Goal: Task Accomplishment & Management: Manage account settings

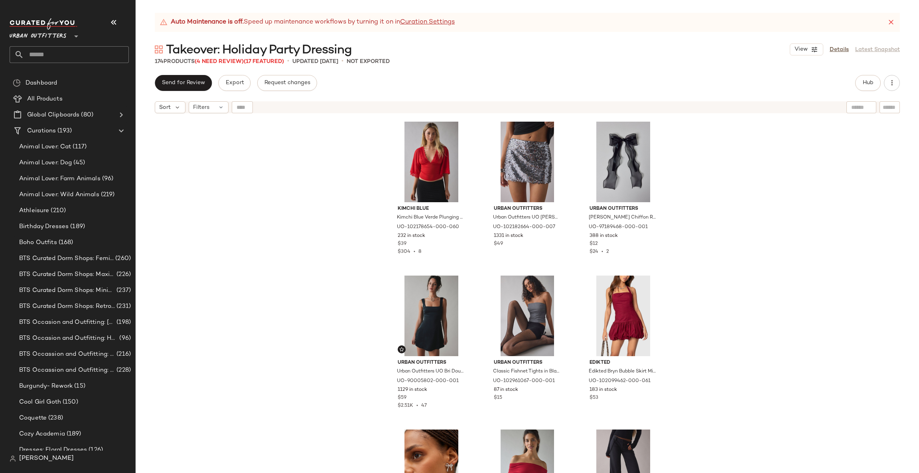
click at [234, 57] on span "Takeover: Holiday Party Dressing" at bounding box center [259, 50] width 186 height 16
click at [233, 61] on span "(4 Need Review)" at bounding box center [219, 62] width 49 height 6
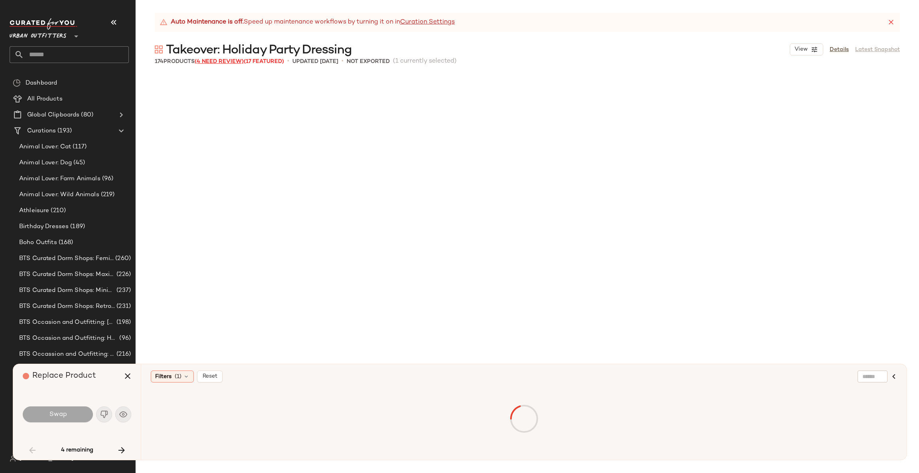
scroll to position [924, 0]
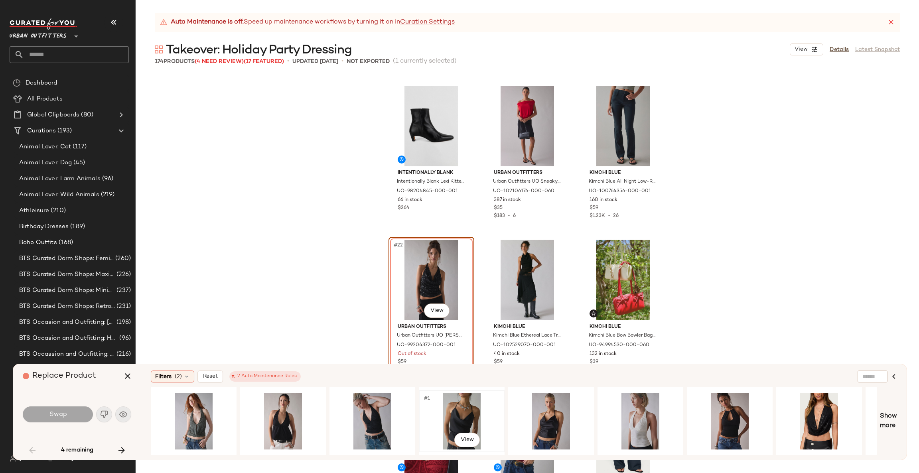
click at [487, 413] on div "#1 View" at bounding box center [462, 421] width 80 height 57
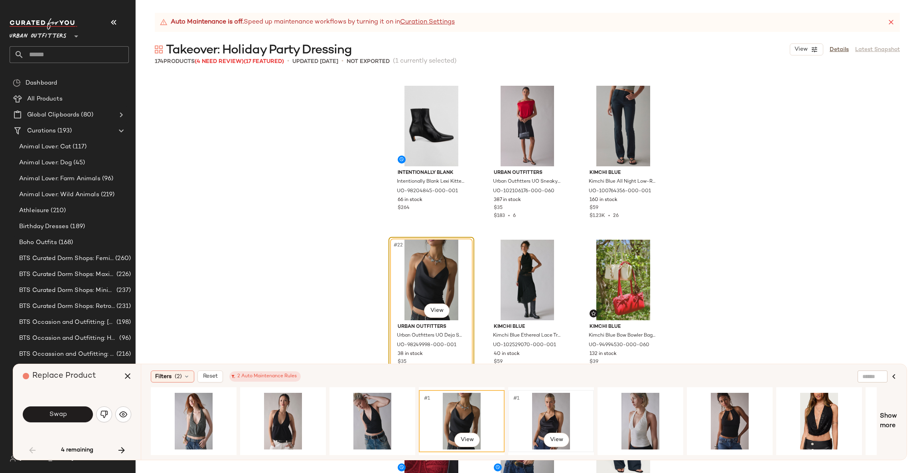
click at [554, 405] on div "#1 View" at bounding box center [551, 421] width 80 height 57
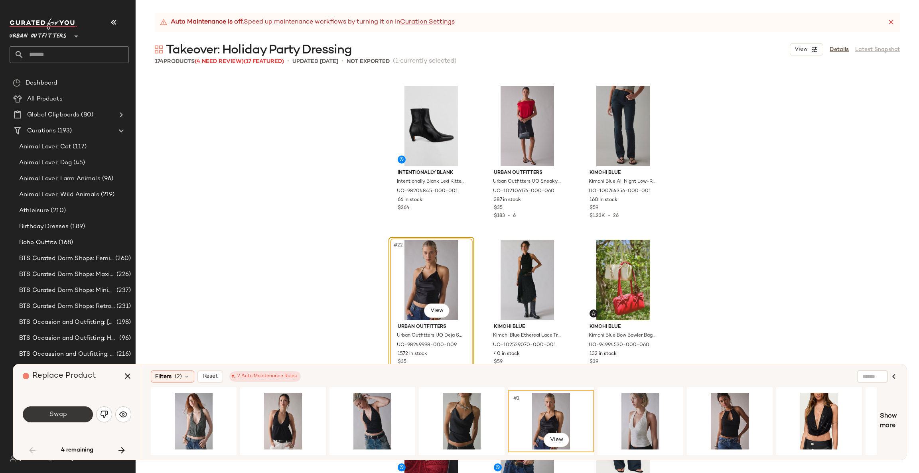
click at [52, 415] on span "Swap" at bounding box center [58, 415] width 18 height 8
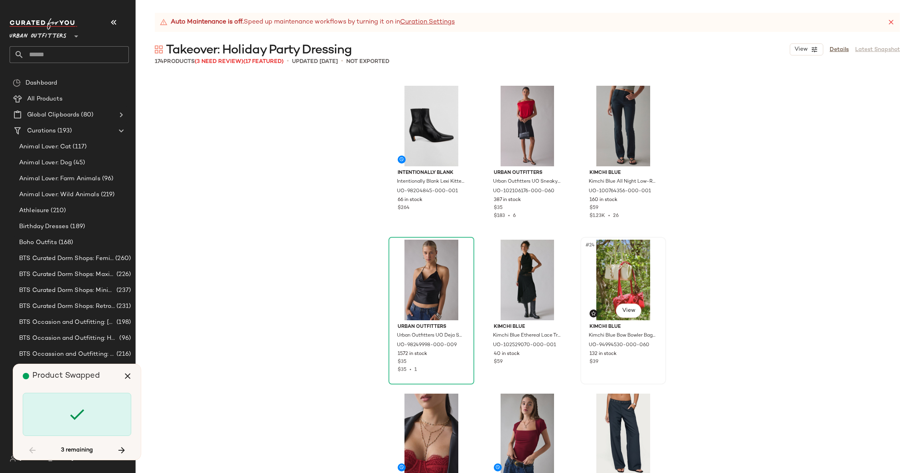
scroll to position [5544, 0]
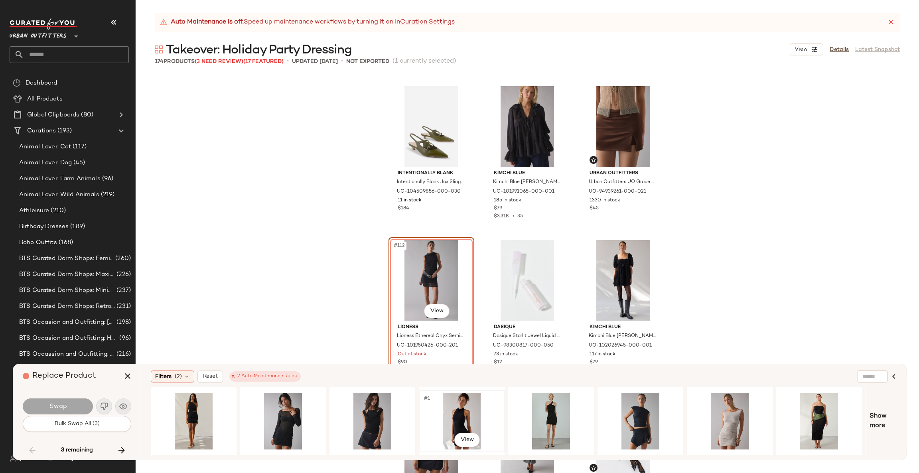
click at [453, 407] on div "#1 View" at bounding box center [462, 421] width 80 height 57
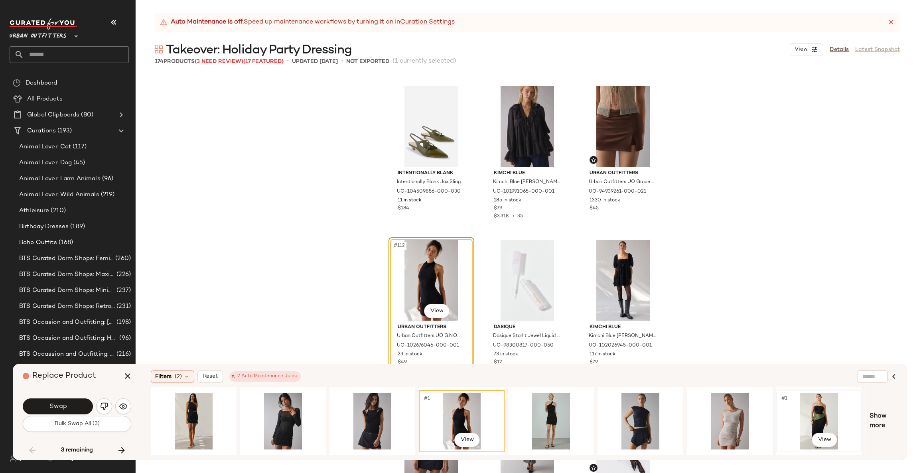
click at [809, 404] on div "#1 View" at bounding box center [819, 421] width 80 height 57
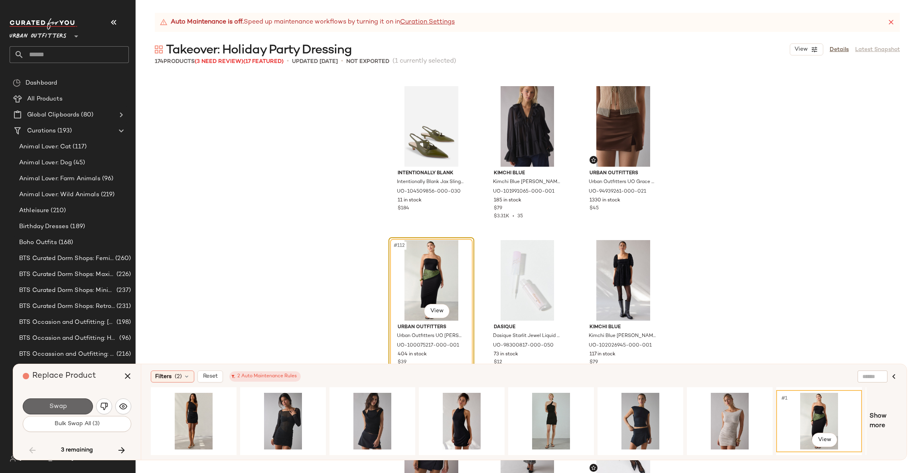
click at [53, 406] on span "Swap" at bounding box center [58, 407] width 18 height 8
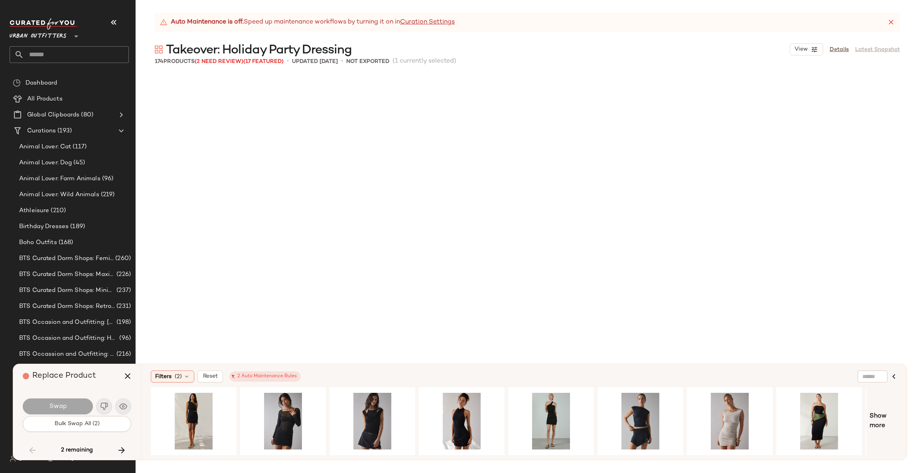
scroll to position [7084, 0]
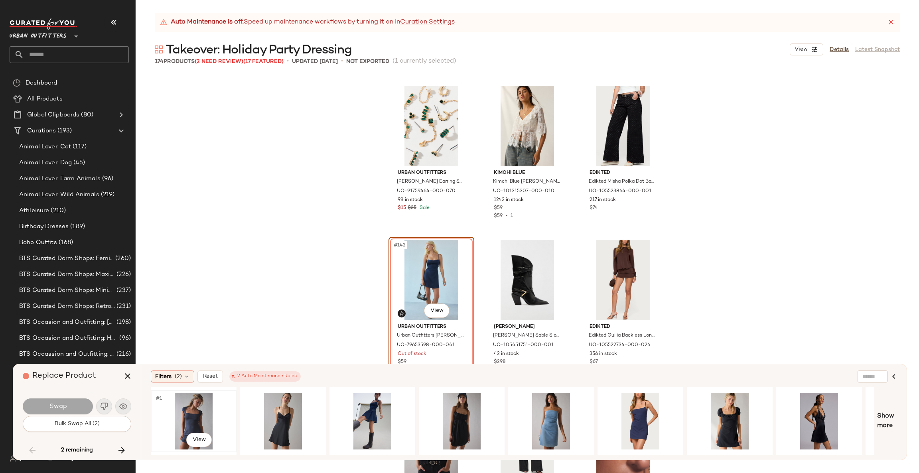
click at [187, 411] on div "#1 View" at bounding box center [194, 421] width 80 height 57
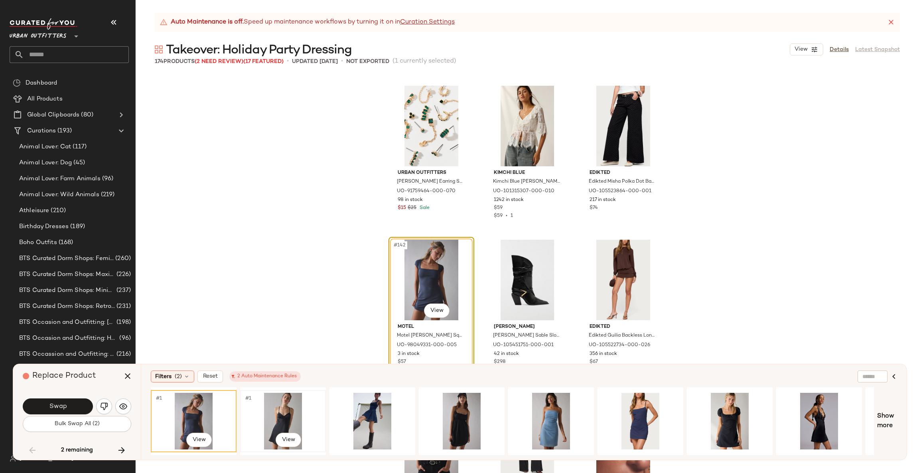
click at [296, 411] on div "#1 View" at bounding box center [283, 421] width 80 height 57
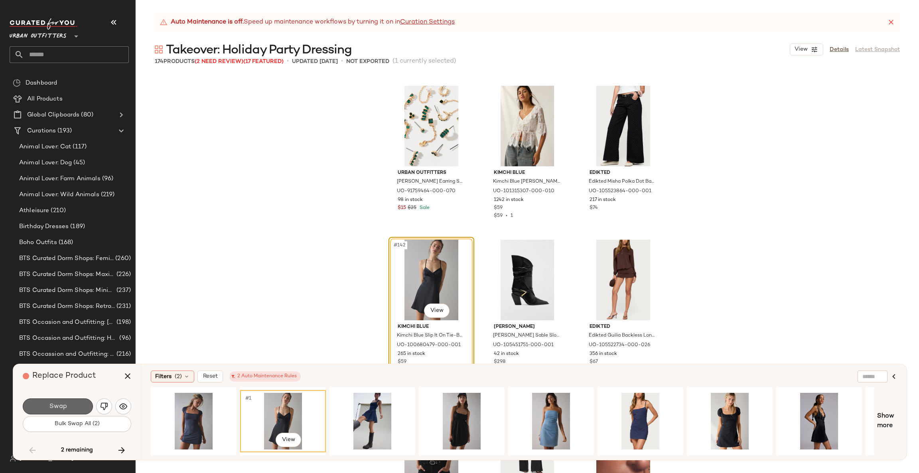
click at [59, 411] on span "Swap" at bounding box center [58, 407] width 18 height 8
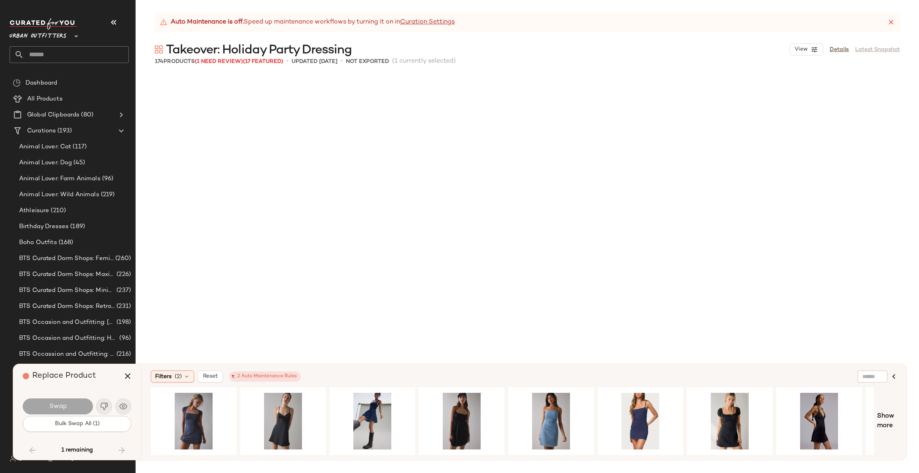
scroll to position [8009, 0]
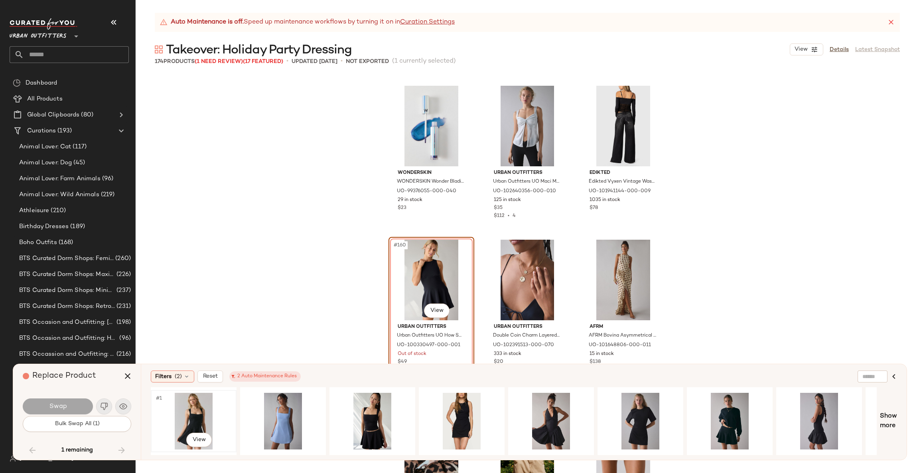
click at [198, 420] on div "#1 View" at bounding box center [194, 421] width 80 height 57
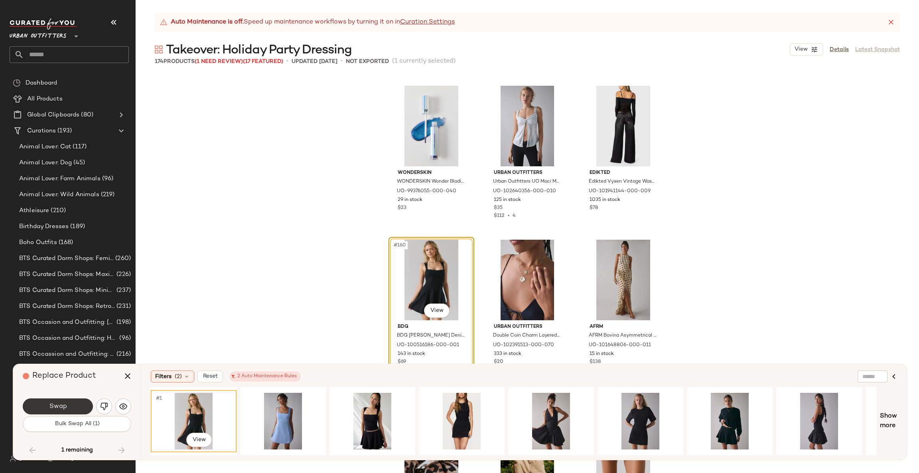
click at [79, 409] on button "Swap" at bounding box center [58, 407] width 70 height 16
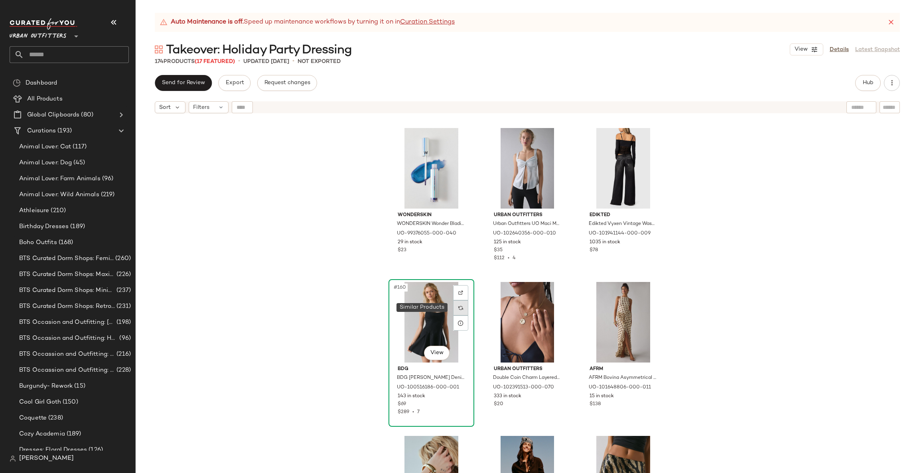
click at [460, 306] on img at bounding box center [460, 308] width 5 height 5
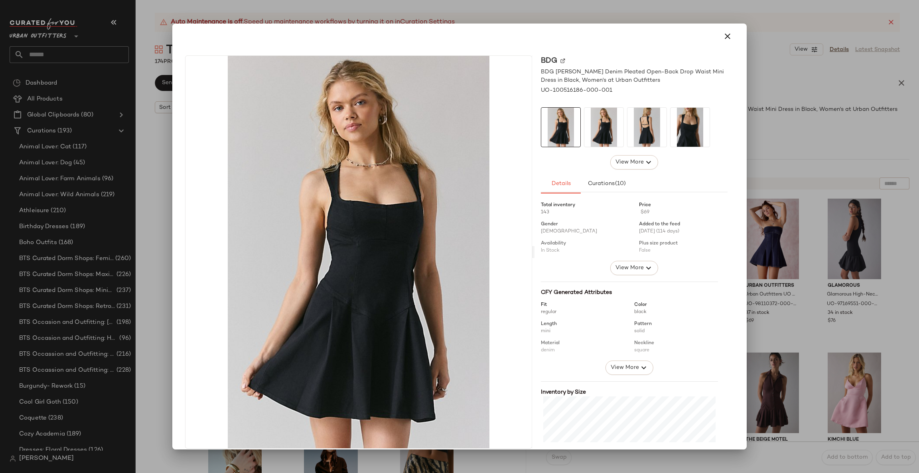
click at [770, 203] on div at bounding box center [459, 236] width 919 height 473
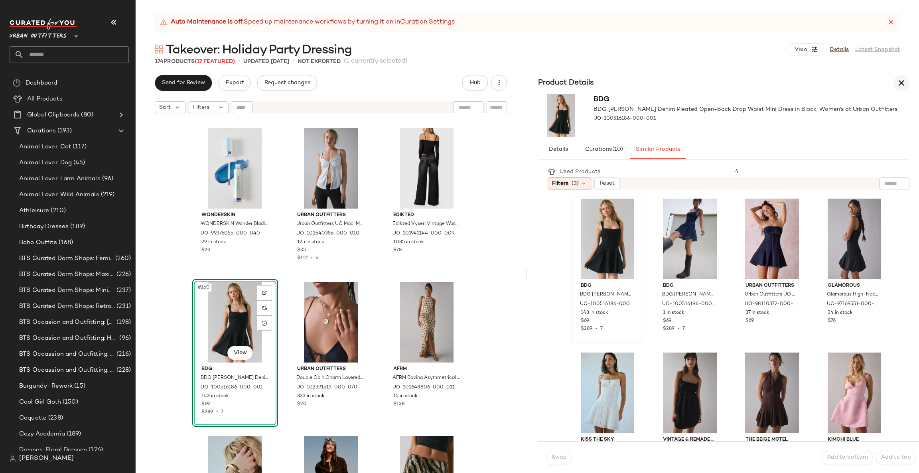
click at [907, 79] on button "button" at bounding box center [902, 83] width 16 height 16
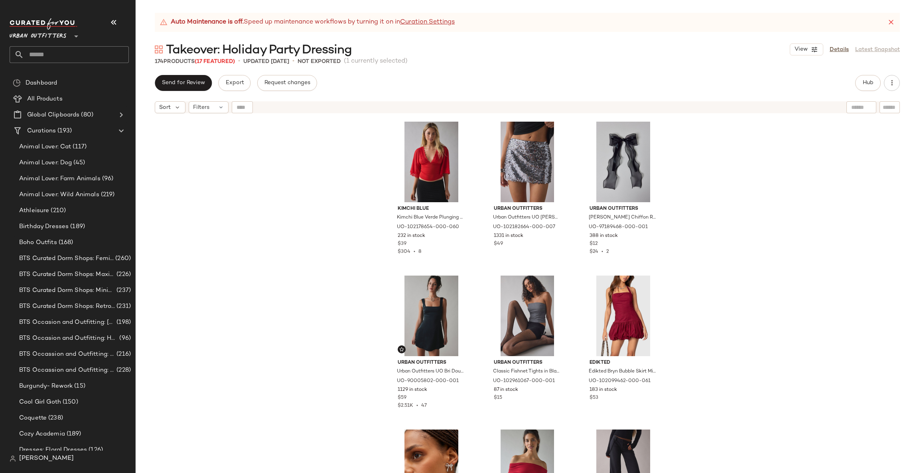
click at [194, 73] on div "Auto Maintenance is off. Speed up maintenance workflows by turning it on in Cur…" at bounding box center [528, 243] width 784 height 460
click at [194, 81] on span "Send for Review" at bounding box center [183, 83] width 43 height 6
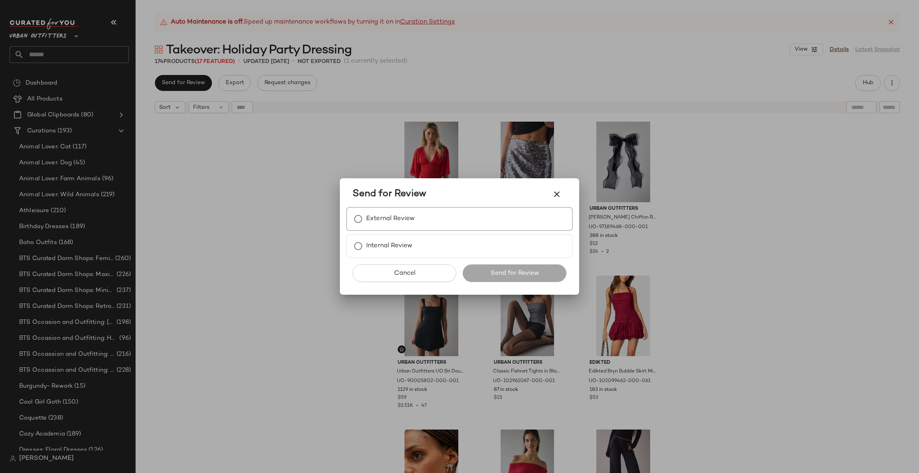
click at [410, 219] on label "External Review" at bounding box center [390, 219] width 49 height 16
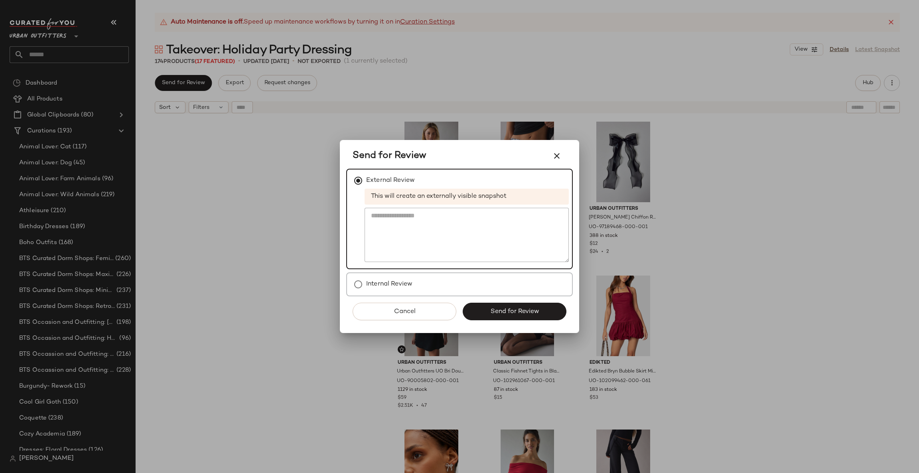
click at [418, 287] on div "Internal Review" at bounding box center [459, 285] width 227 height 24
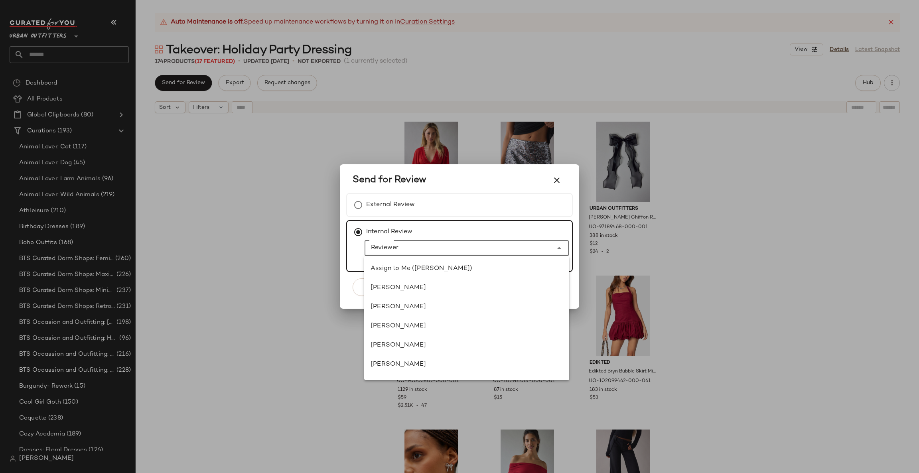
click at [475, 243] on input "Reviewer" at bounding box center [459, 248] width 188 height 10
click at [456, 271] on div "je na bloomer" at bounding box center [467, 269] width 192 height 10
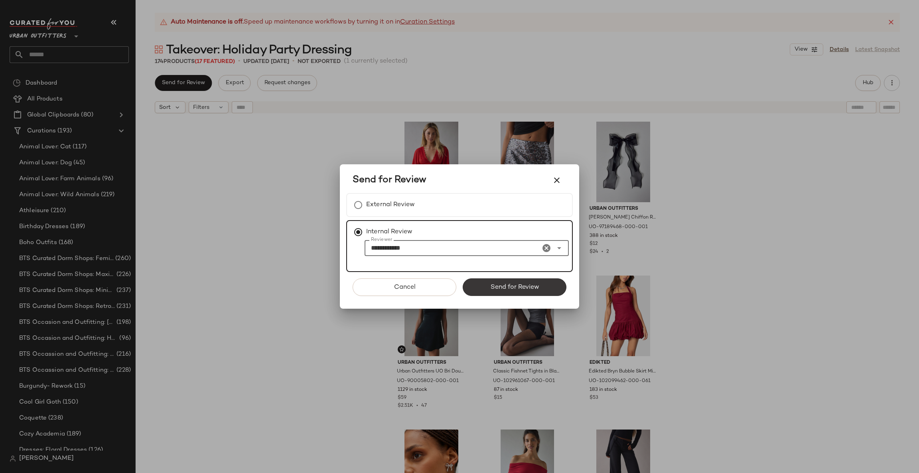
type input "**********"
drag, startPoint x: 525, startPoint y: 288, endPoint x: 548, endPoint y: 293, distance: 22.9
click at [525, 289] on span "Send for Review" at bounding box center [514, 288] width 49 height 8
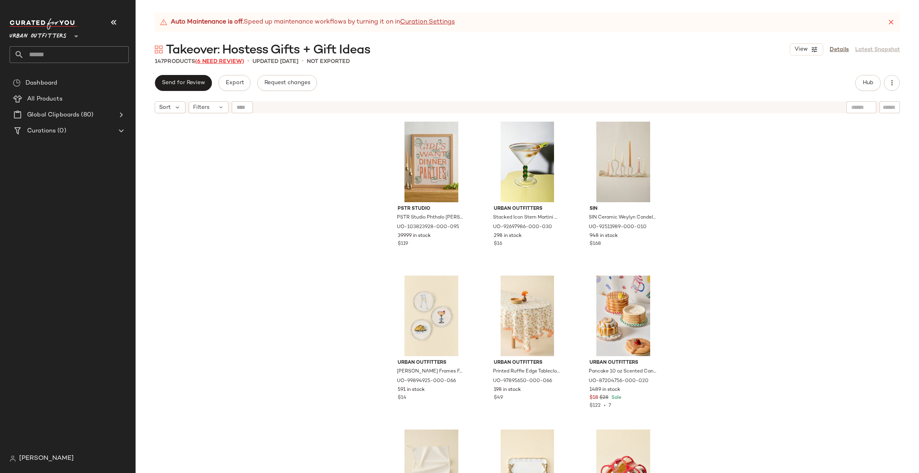
click at [215, 64] on span "(6 Need Review)" at bounding box center [219, 62] width 49 height 6
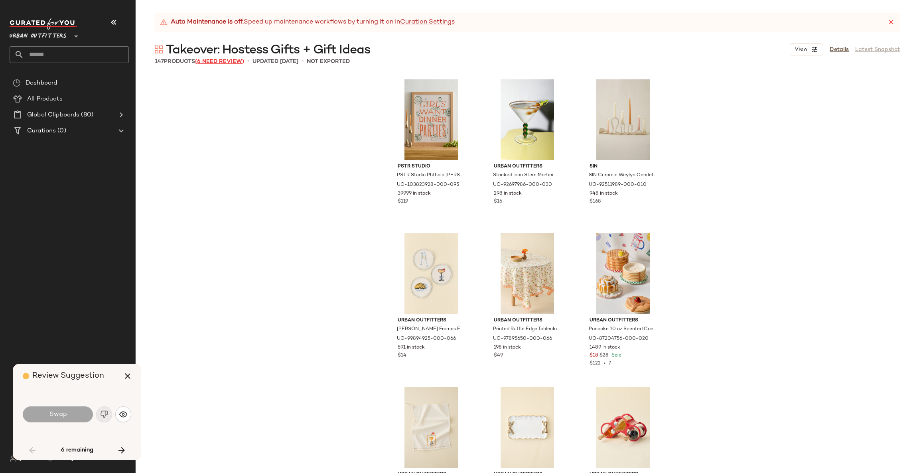
scroll to position [2310, 0]
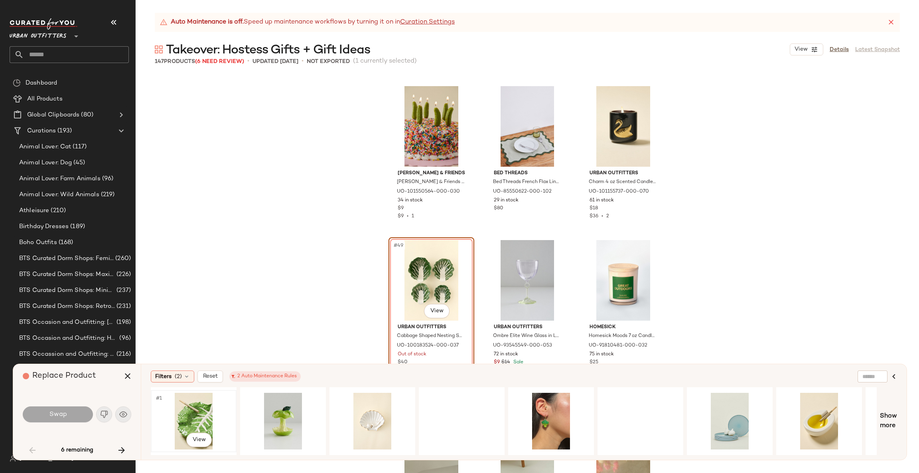
click at [196, 409] on div "#1 View" at bounding box center [194, 421] width 80 height 57
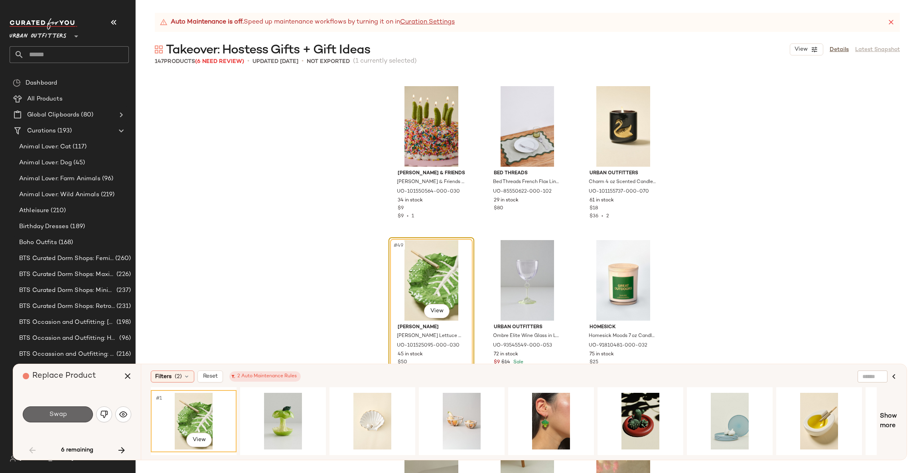
click at [62, 417] on span "Swap" at bounding box center [58, 415] width 18 height 8
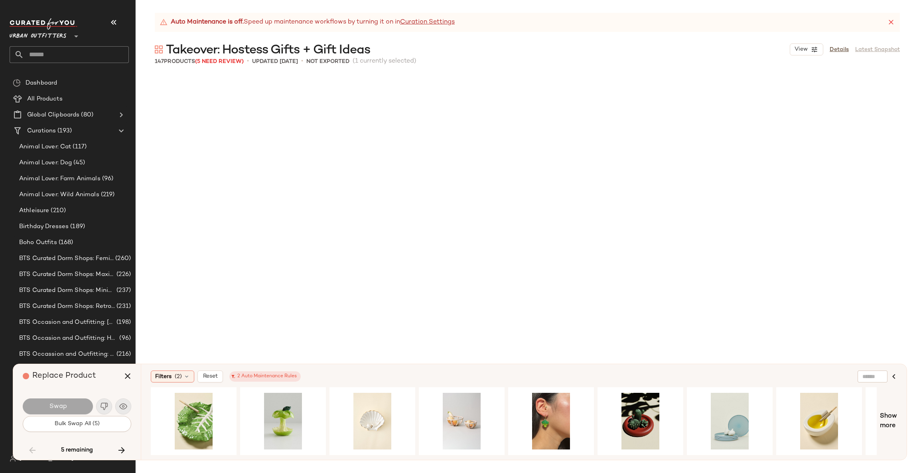
scroll to position [3850, 0]
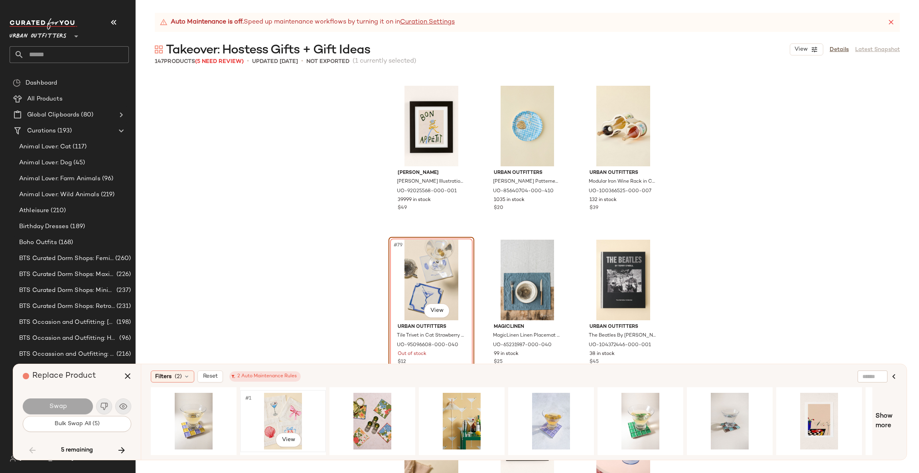
click at [282, 408] on div "#1 View" at bounding box center [283, 421] width 80 height 57
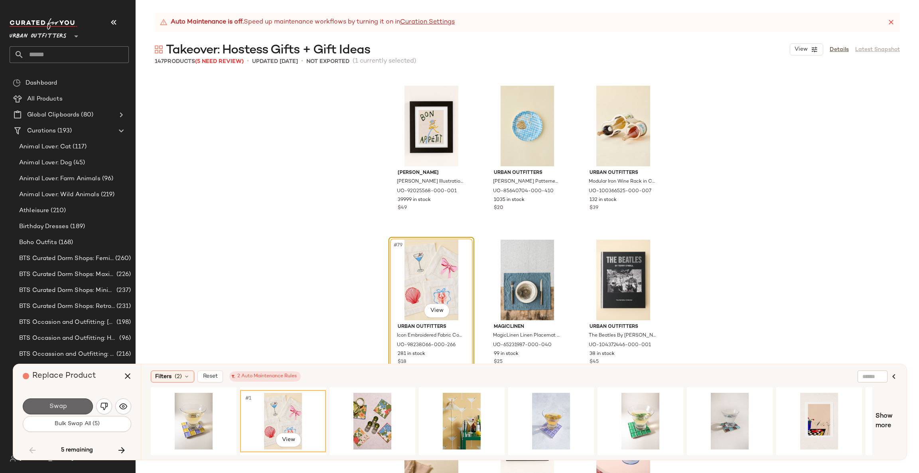
click at [71, 399] on button "Swap" at bounding box center [58, 407] width 70 height 16
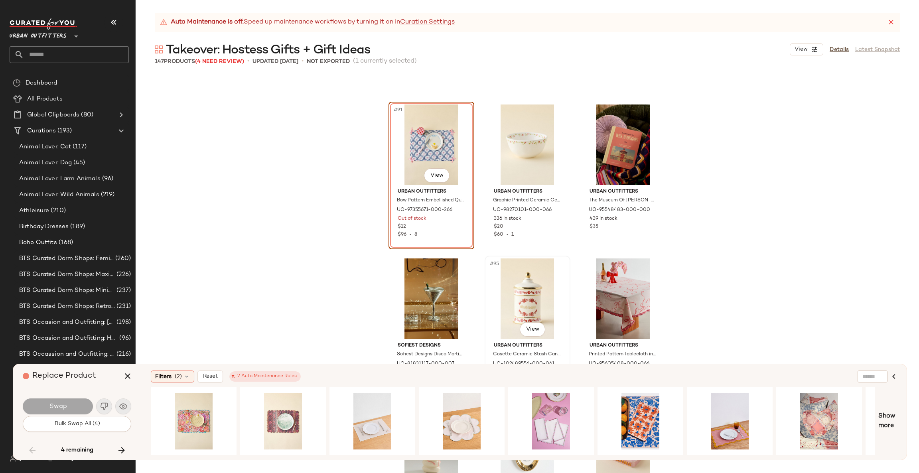
scroll to position [4586, 0]
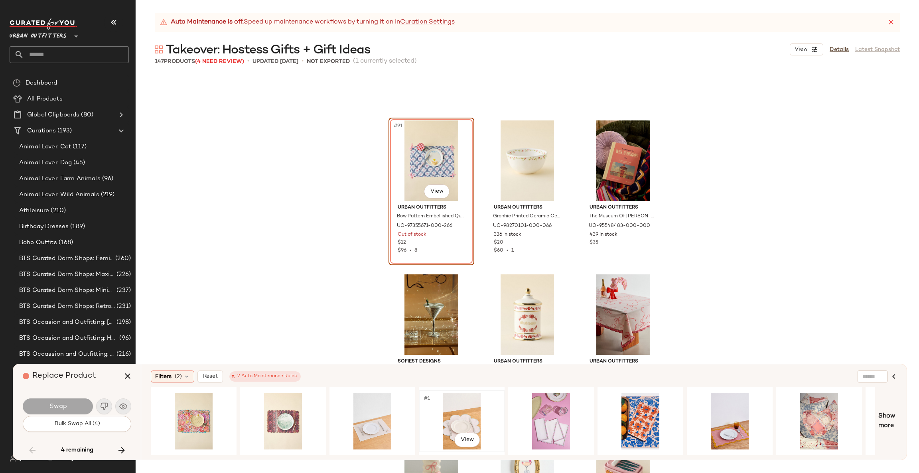
click at [453, 408] on div "#1 View" at bounding box center [462, 421] width 80 height 57
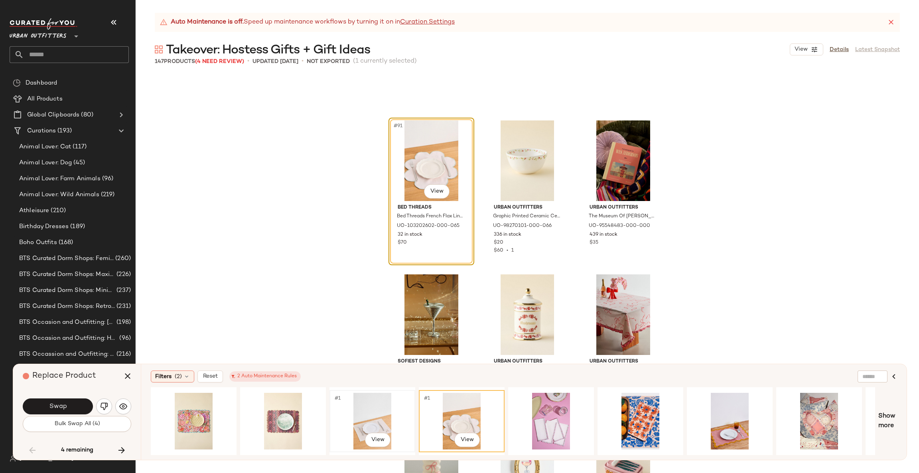
click at [389, 420] on div "#1 View" at bounding box center [372, 421] width 80 height 57
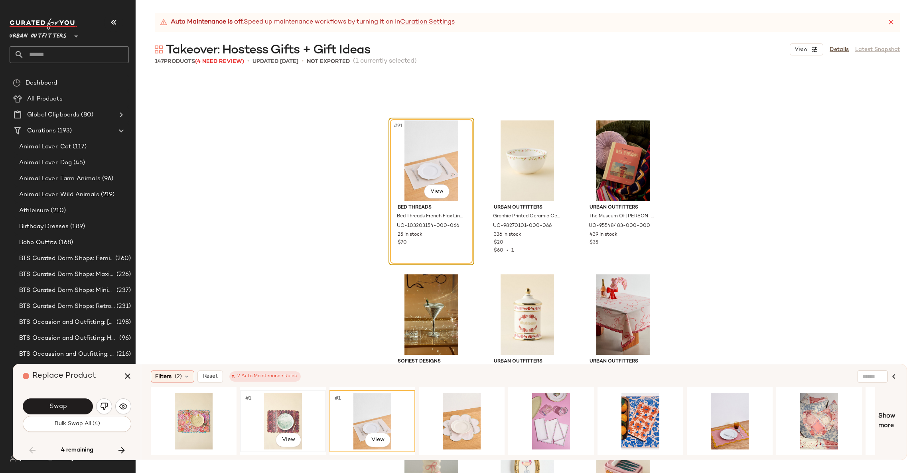
click at [281, 427] on div "#1 View" at bounding box center [283, 421] width 80 height 57
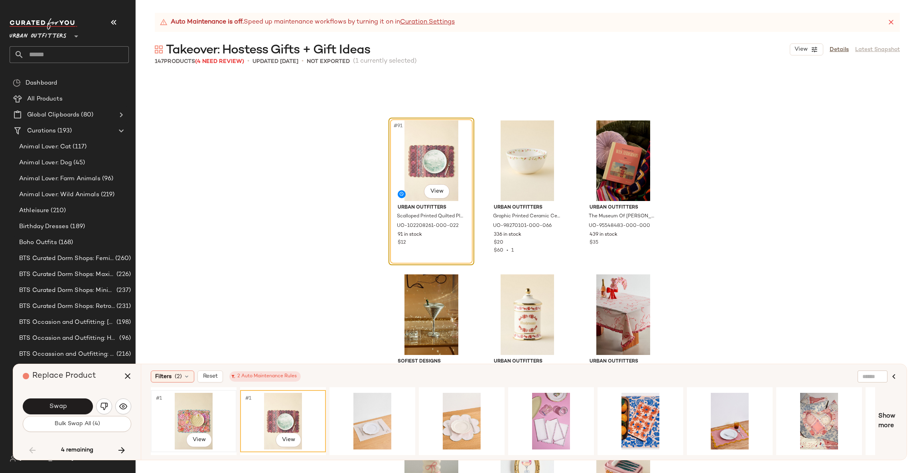
click at [211, 415] on div "#1 View" at bounding box center [194, 421] width 80 height 57
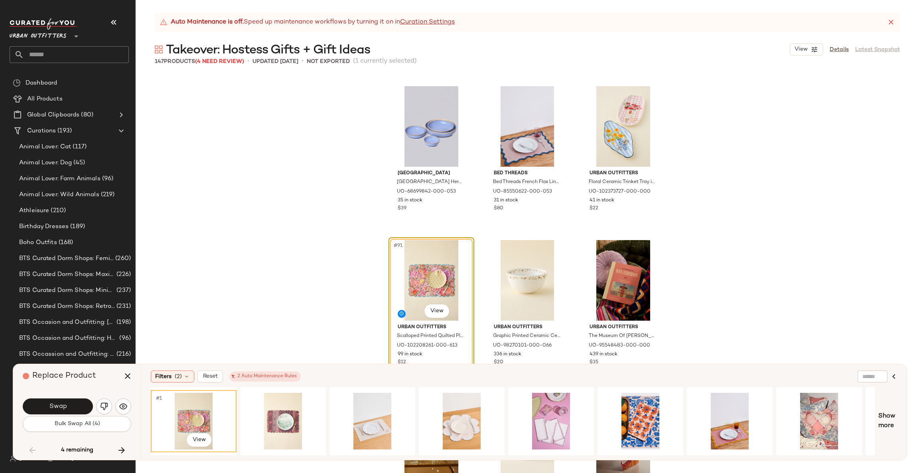
scroll to position [4705, 0]
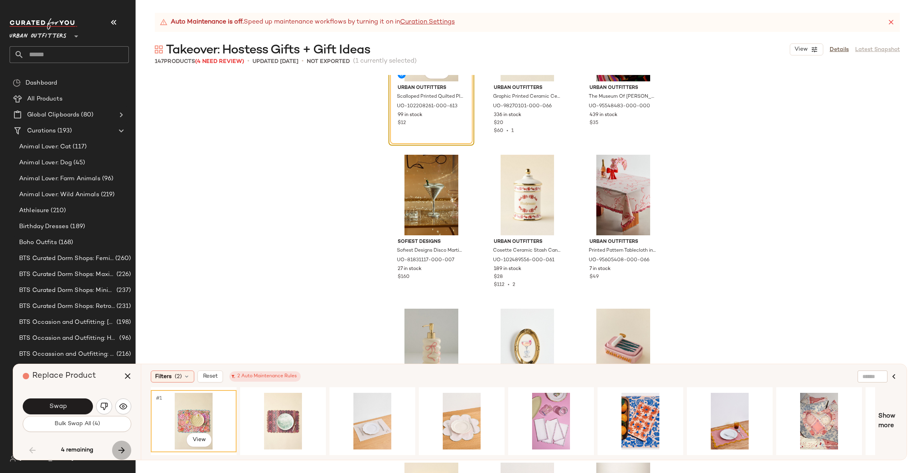
click at [118, 452] on icon "button" at bounding box center [122, 451] width 10 height 10
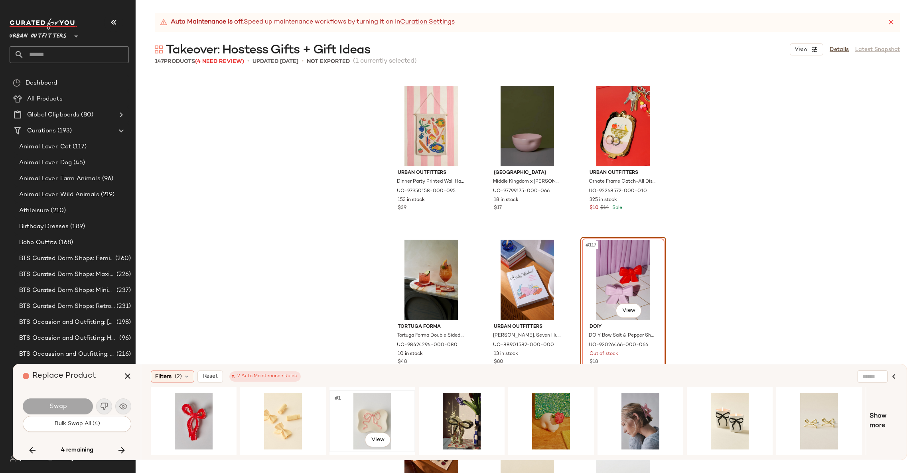
click at [362, 408] on div "#1 View" at bounding box center [372, 421] width 80 height 57
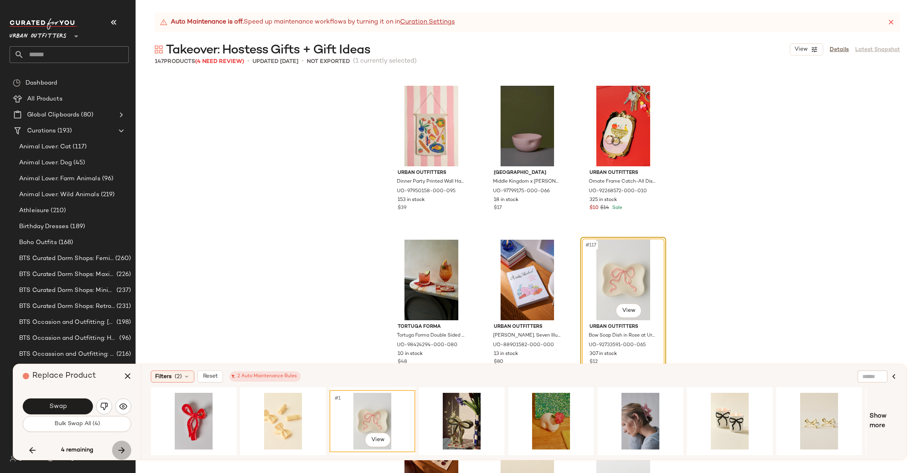
click at [122, 448] on icon "button" at bounding box center [122, 451] width 10 height 10
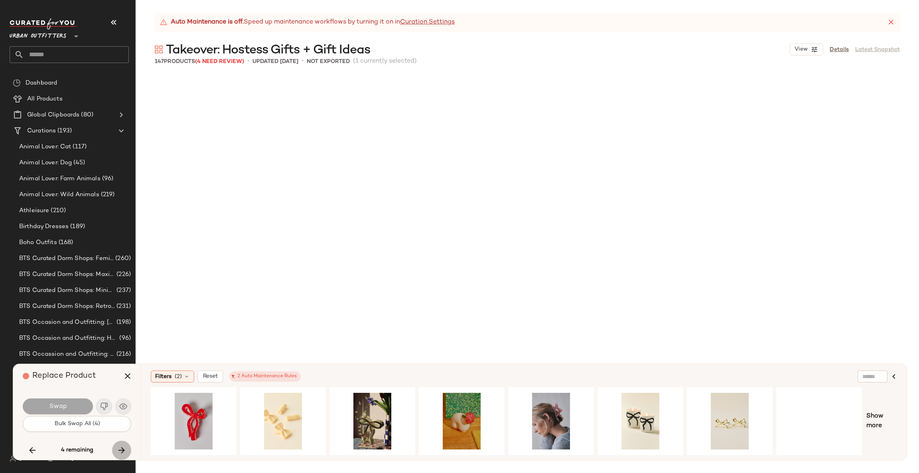
scroll to position [7149, 0]
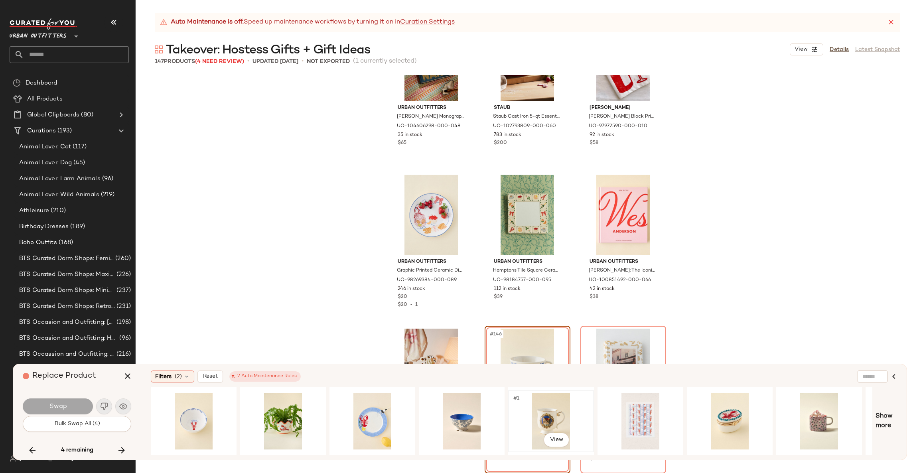
click at [549, 411] on div "#1 View" at bounding box center [551, 421] width 80 height 57
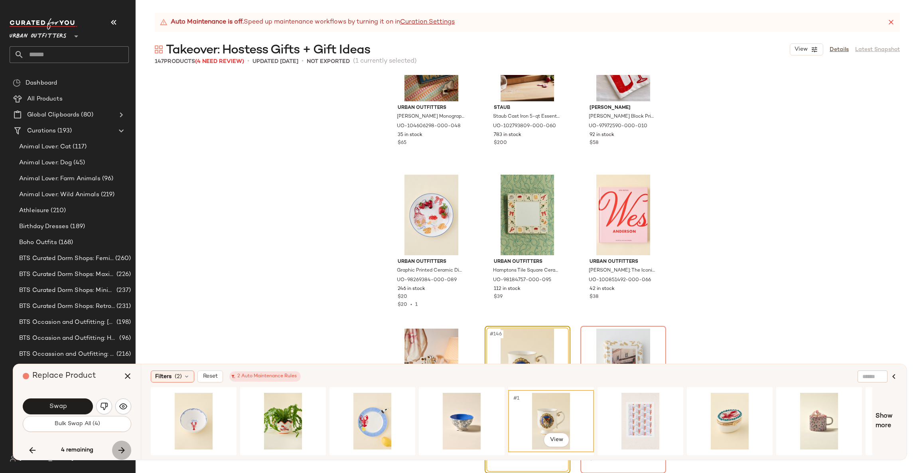
click at [128, 449] on button "button" at bounding box center [121, 450] width 19 height 19
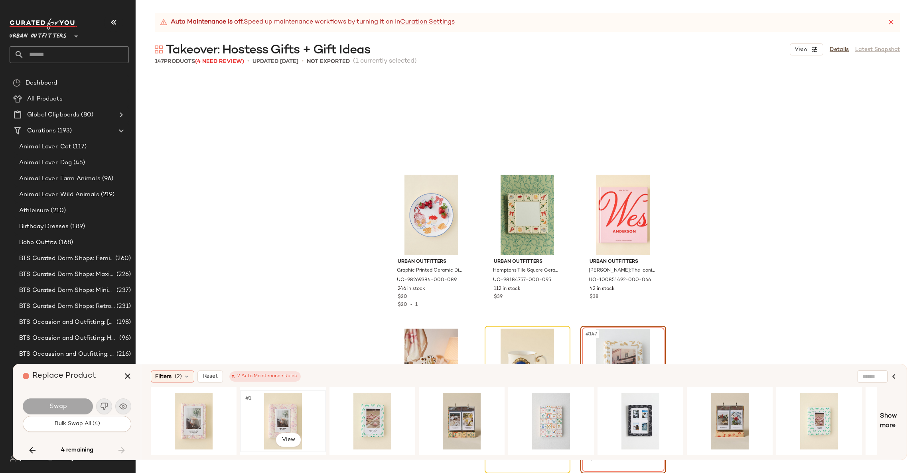
click at [272, 409] on div "#1 View" at bounding box center [283, 421] width 80 height 57
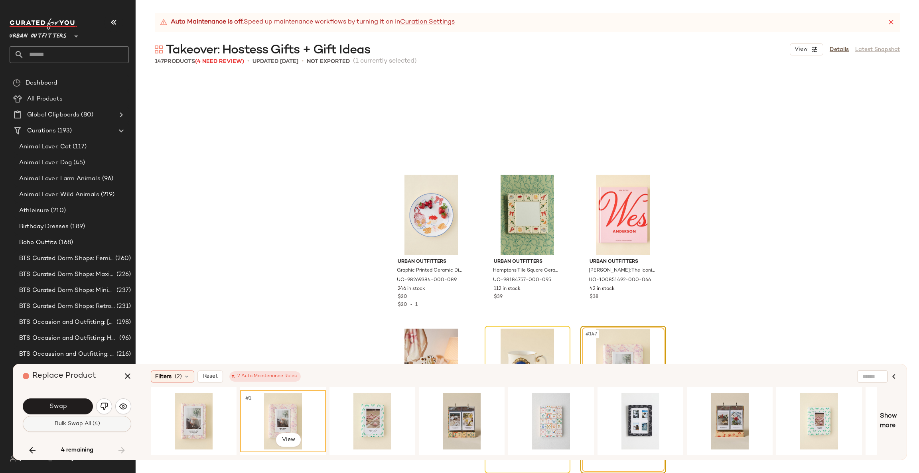
click at [71, 426] on span "Bulk Swap All (4)" at bounding box center [77, 424] width 46 height 6
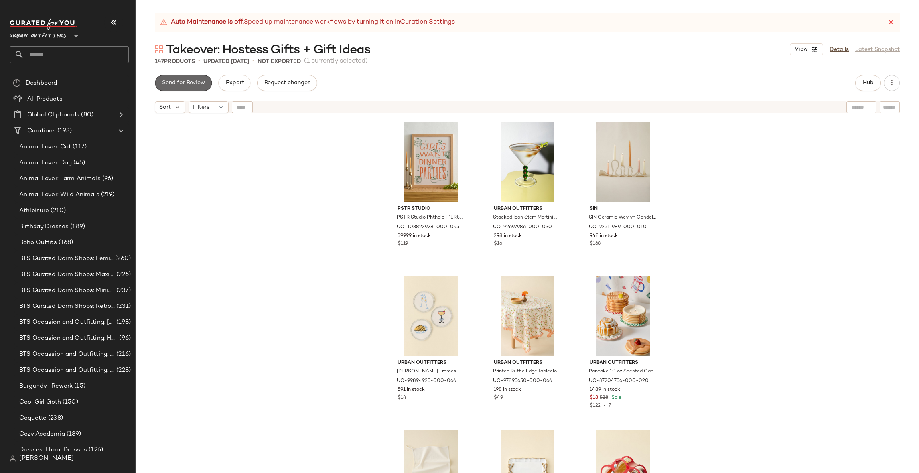
click at [185, 81] on span "Send for Review" at bounding box center [183, 83] width 43 height 6
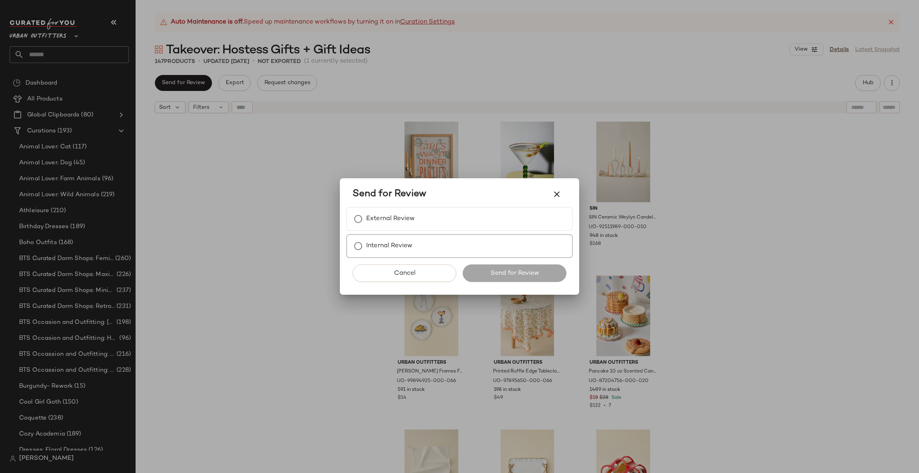
click at [403, 241] on label "Internal Review" at bounding box center [389, 246] width 46 height 16
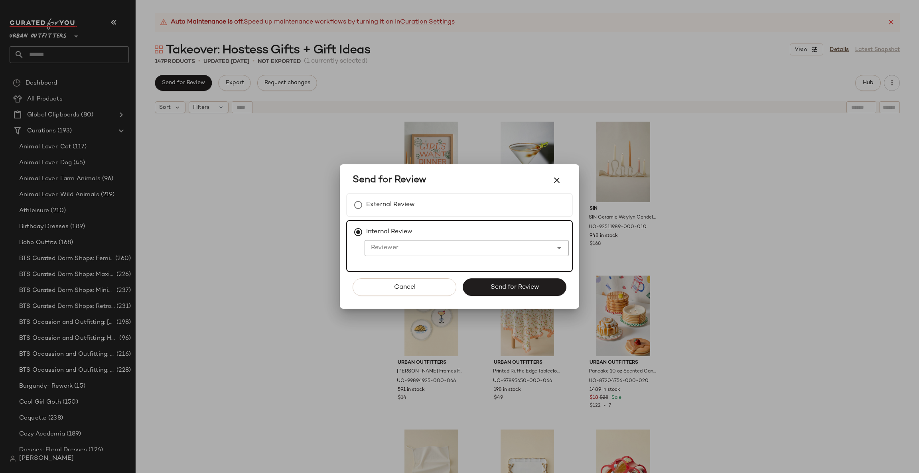
click at [400, 245] on input "Reviewer" at bounding box center [459, 248] width 188 height 10
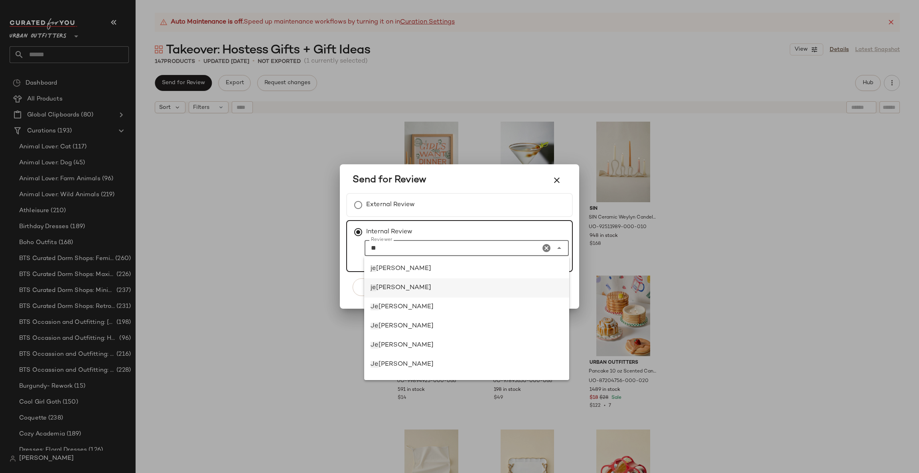
click at [407, 284] on span "[PERSON_NAME]" at bounding box center [403, 287] width 55 height 7
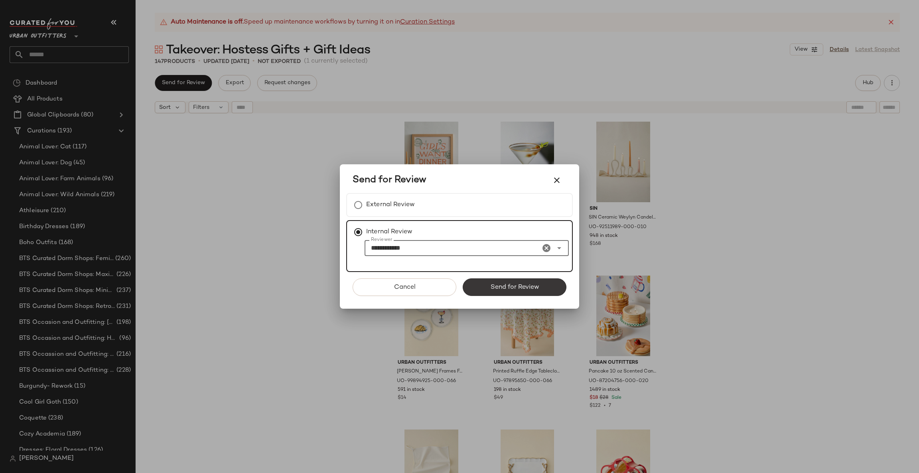
type input "**********"
click at [512, 286] on span "Send for Review" at bounding box center [514, 288] width 49 height 8
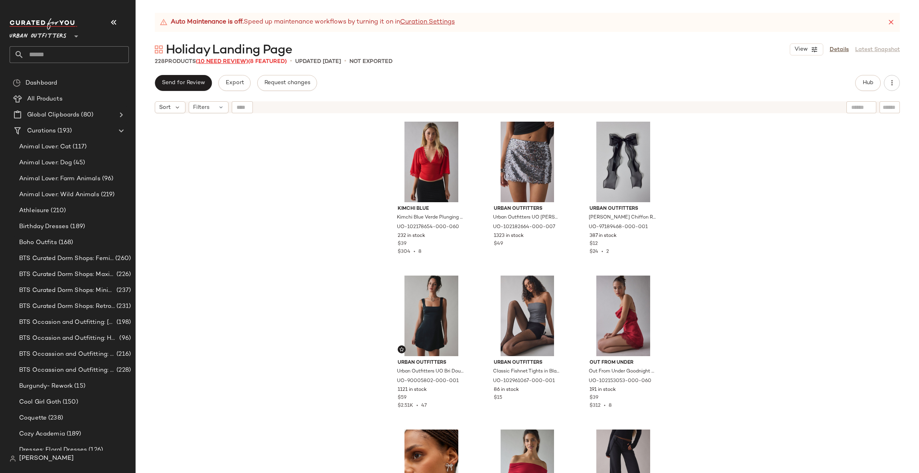
click at [230, 63] on span "(10 Need Review)" at bounding box center [222, 62] width 52 height 6
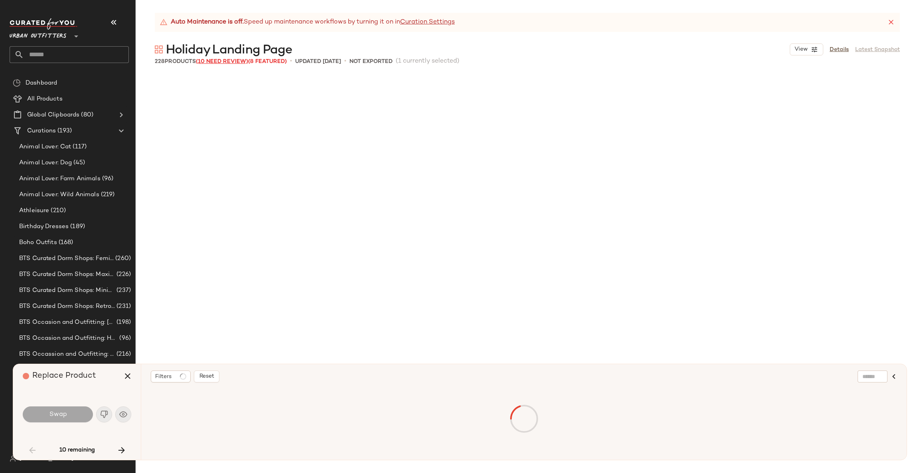
scroll to position [468, 0]
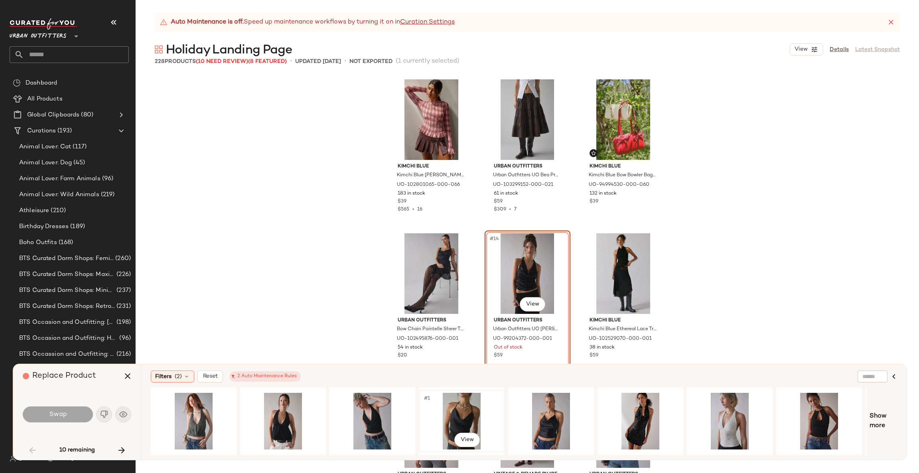
click at [448, 404] on div "#1 View" at bounding box center [462, 421] width 80 height 57
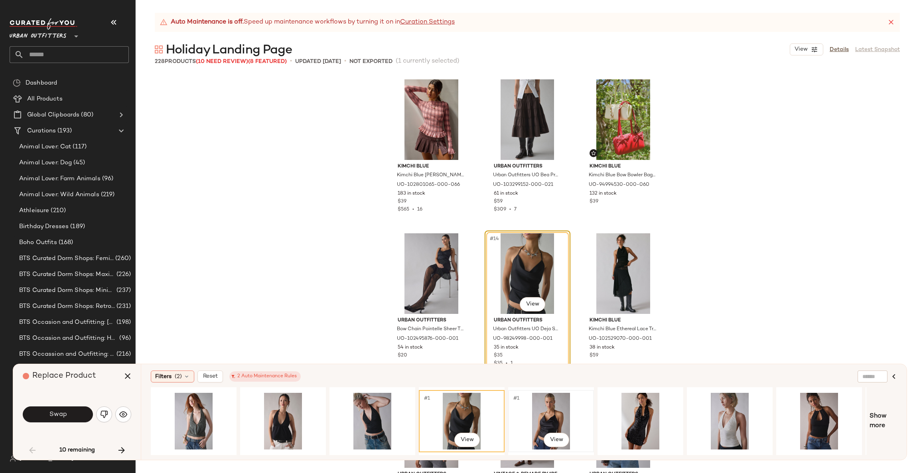
click at [518, 409] on div "#1 View" at bounding box center [551, 421] width 80 height 57
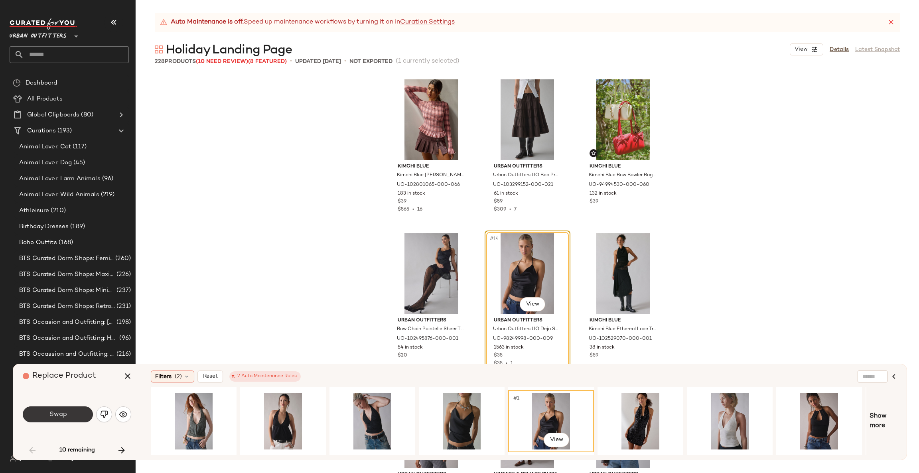
click at [69, 413] on button "Swap" at bounding box center [58, 415] width 70 height 16
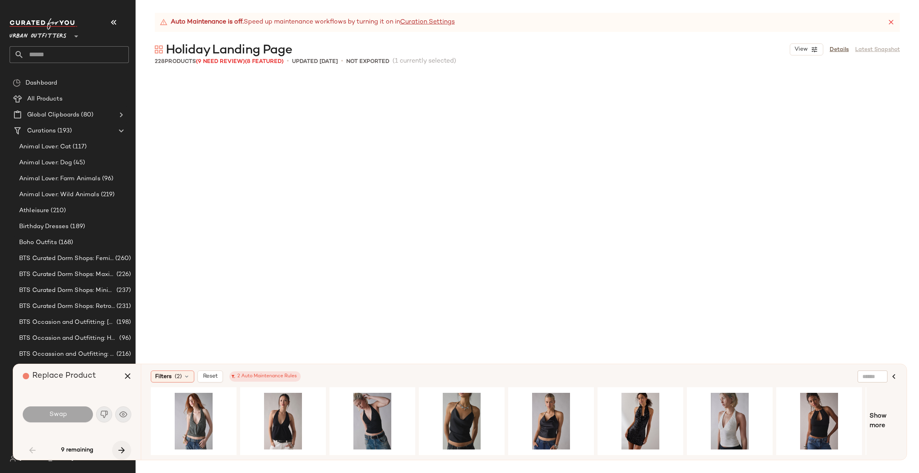
scroll to position [1694, 0]
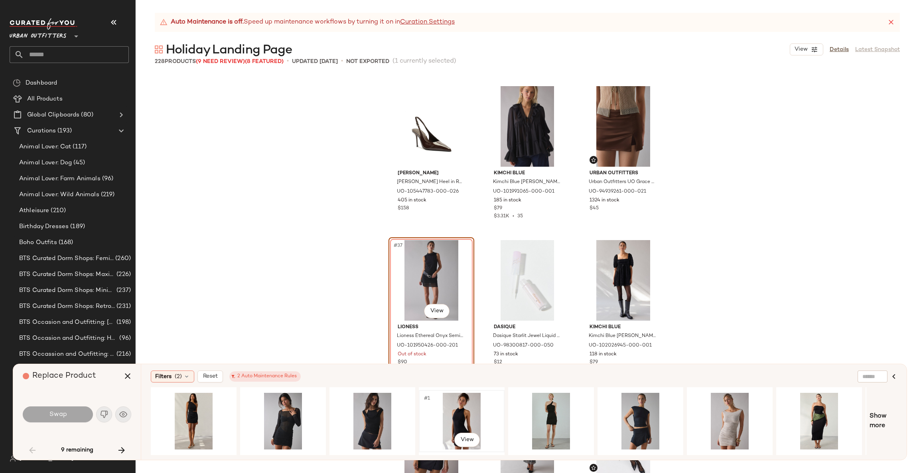
click at [468, 405] on div "#1 View" at bounding box center [462, 421] width 80 height 57
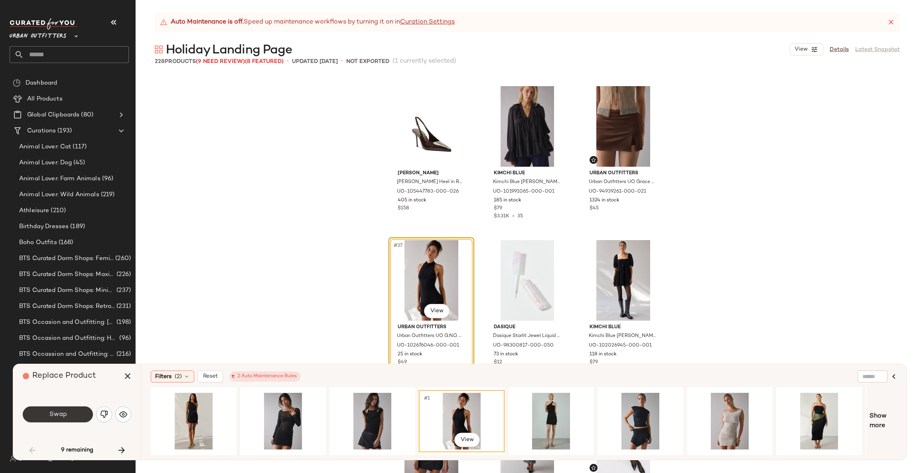
click at [69, 418] on button "Swap" at bounding box center [58, 415] width 70 height 16
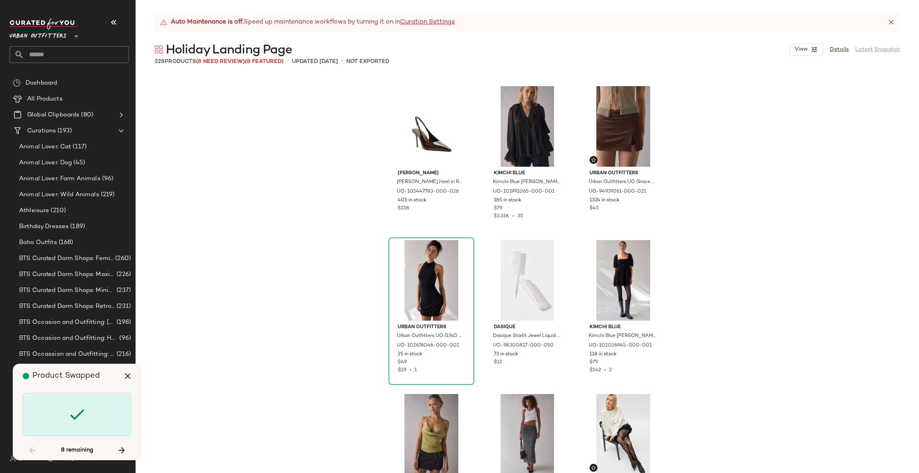
scroll to position [3388, 0]
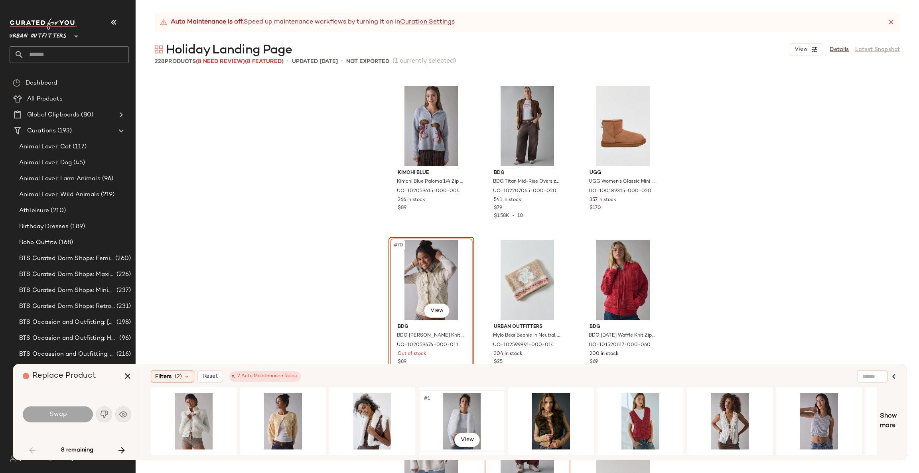
click at [469, 408] on div "#1 View" at bounding box center [462, 421] width 80 height 57
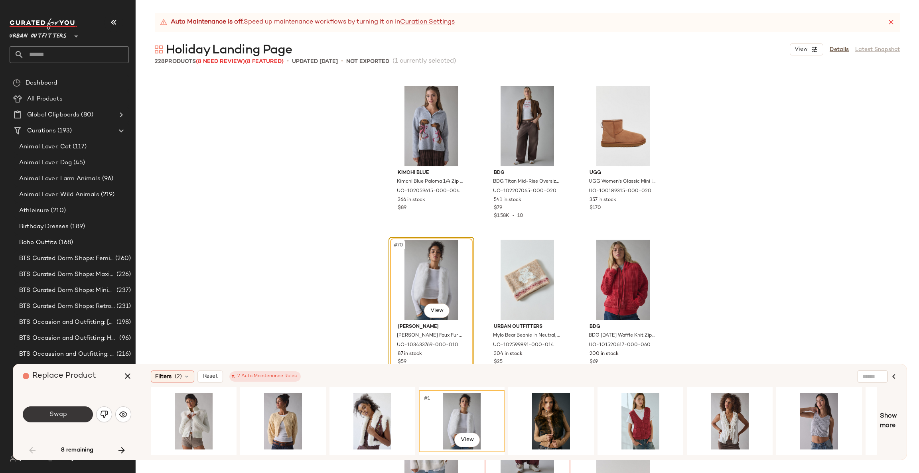
click at [75, 415] on button "Swap" at bounding box center [58, 415] width 70 height 16
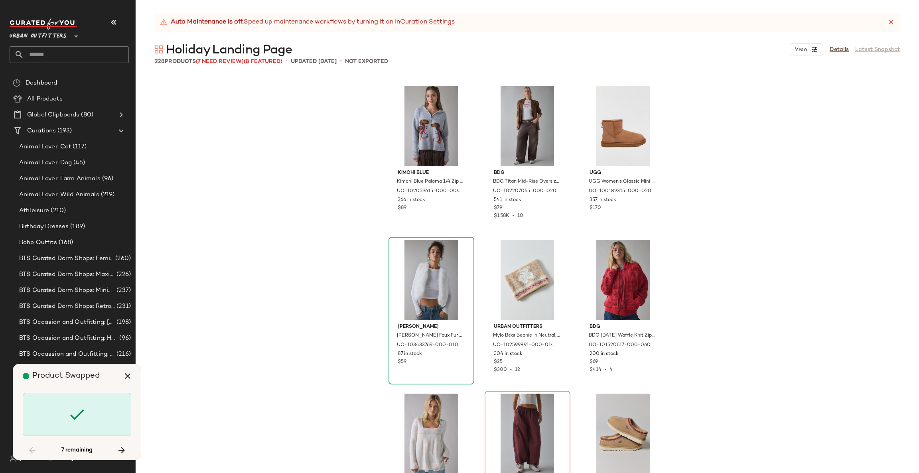
scroll to position [3542, 0]
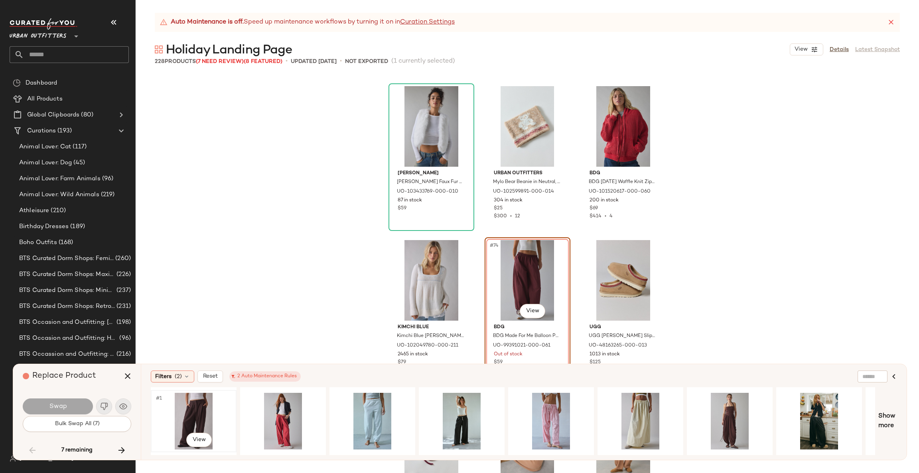
click at [199, 411] on div "#1 View" at bounding box center [194, 421] width 80 height 57
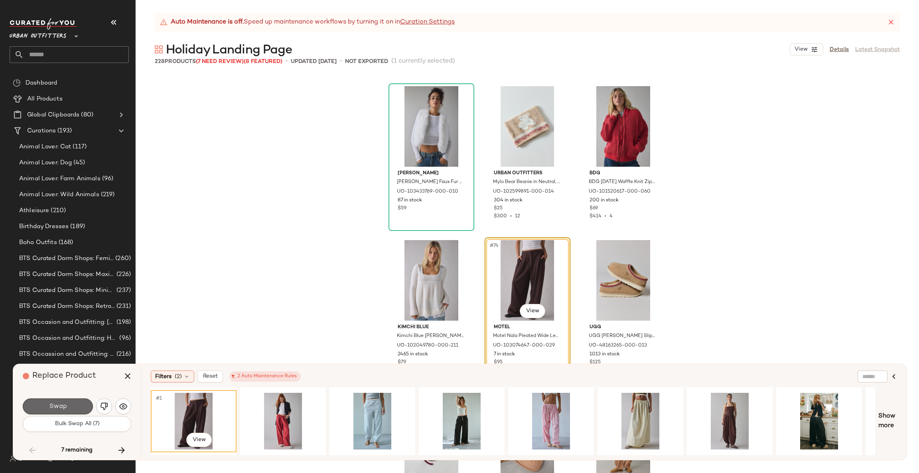
click at [80, 411] on button "Swap" at bounding box center [58, 407] width 70 height 16
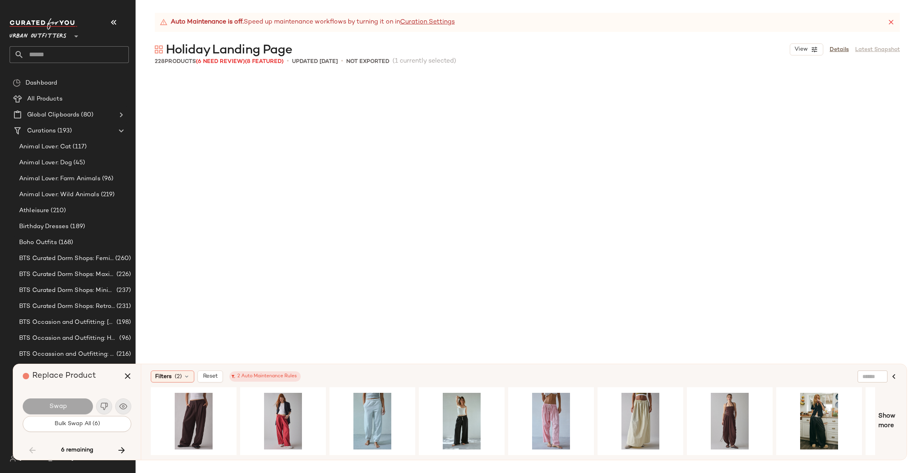
scroll to position [4466, 0]
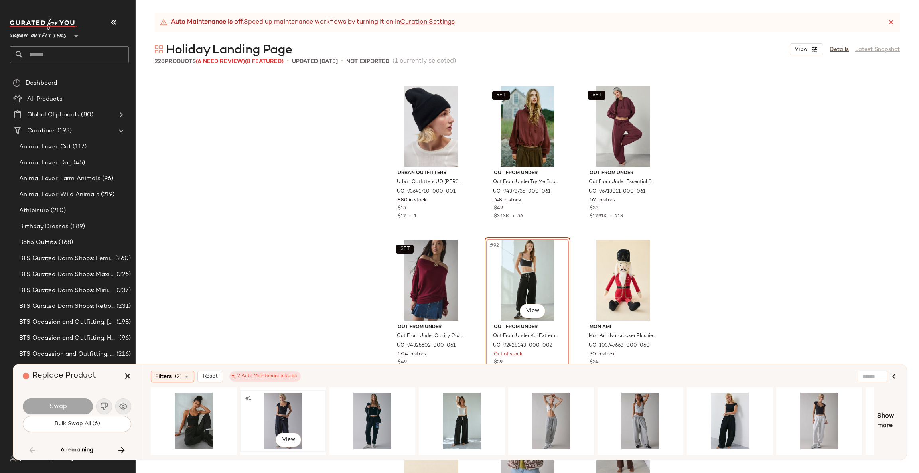
click at [295, 407] on div "#1 View" at bounding box center [283, 421] width 80 height 57
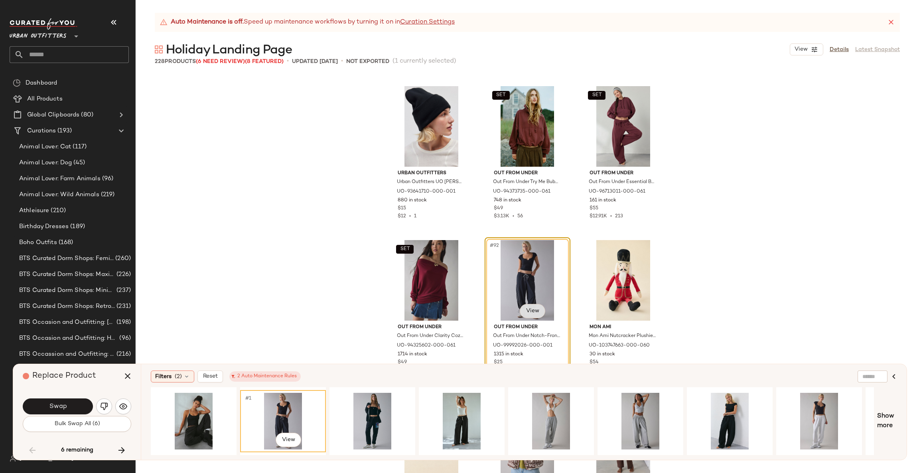
click at [531, 310] on body "Urban Outfitters ** Dashboard All Products Global Clipboards (80) Curations (19…" at bounding box center [459, 236] width 919 height 473
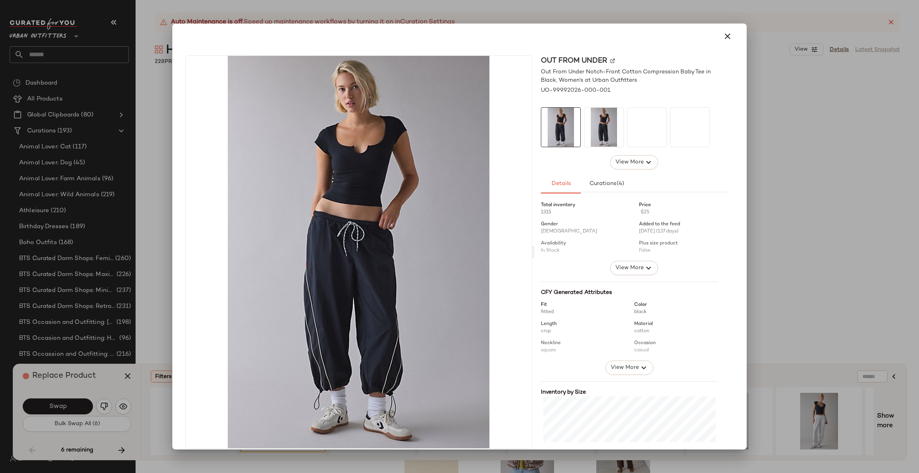
click at [784, 175] on div at bounding box center [459, 236] width 919 height 473
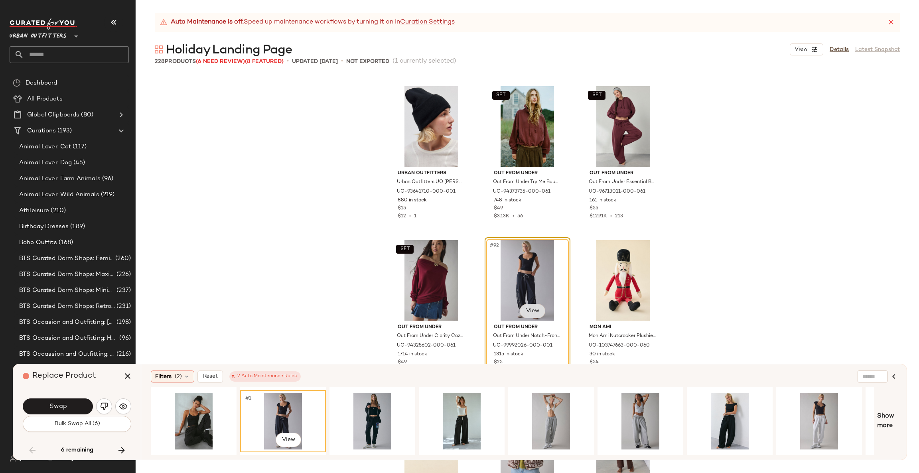
click at [522, 315] on body "Urban Outfitters ** Dashboard All Products Global Clipboards (80) Curations (19…" at bounding box center [459, 236] width 919 height 473
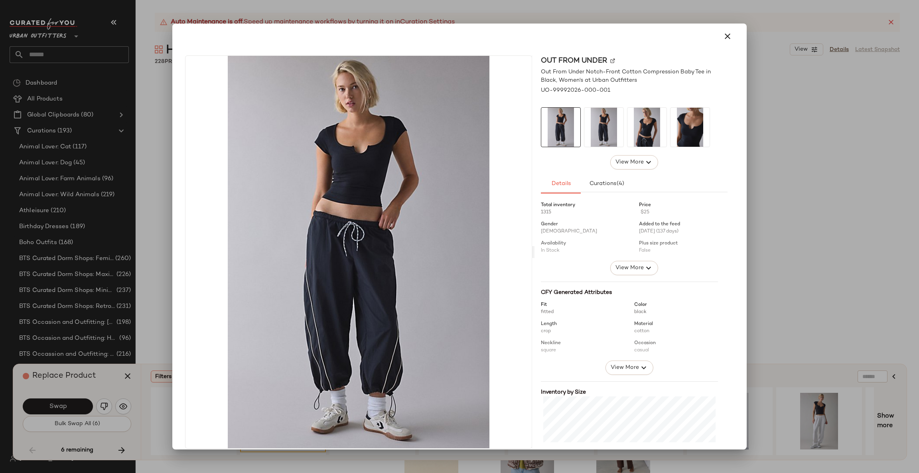
click at [787, 226] on div at bounding box center [459, 236] width 919 height 473
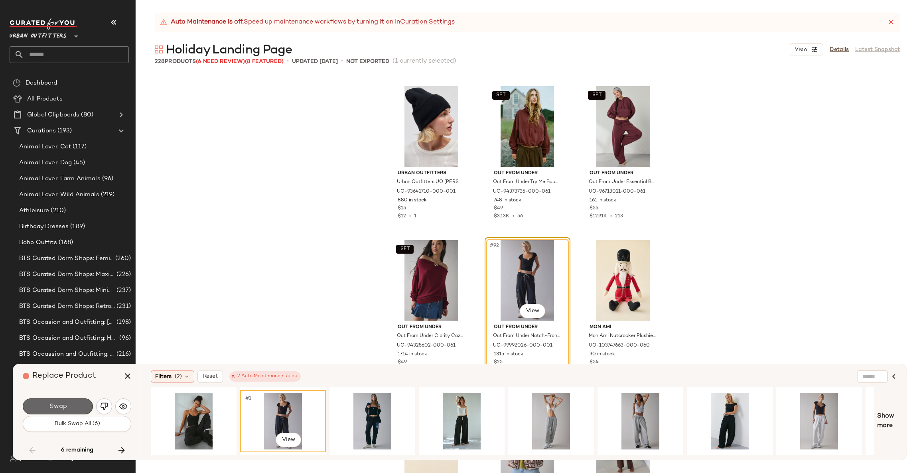
click at [69, 405] on button "Swap" at bounding box center [58, 407] width 70 height 16
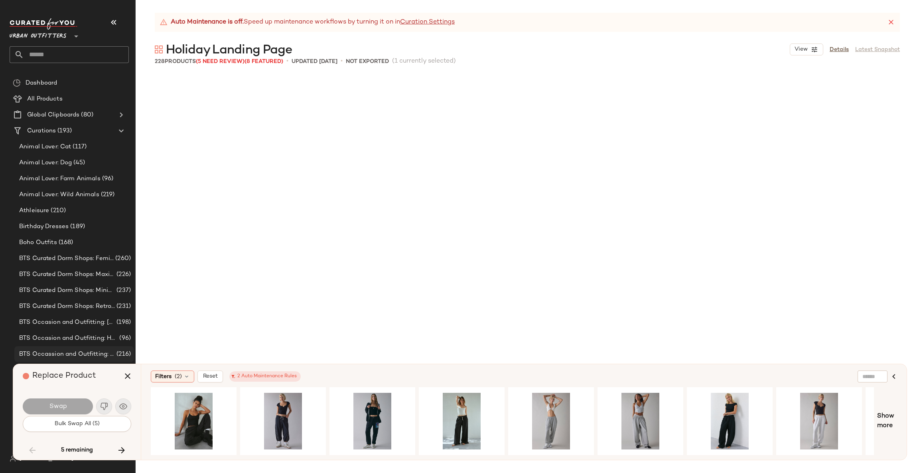
scroll to position [5082, 0]
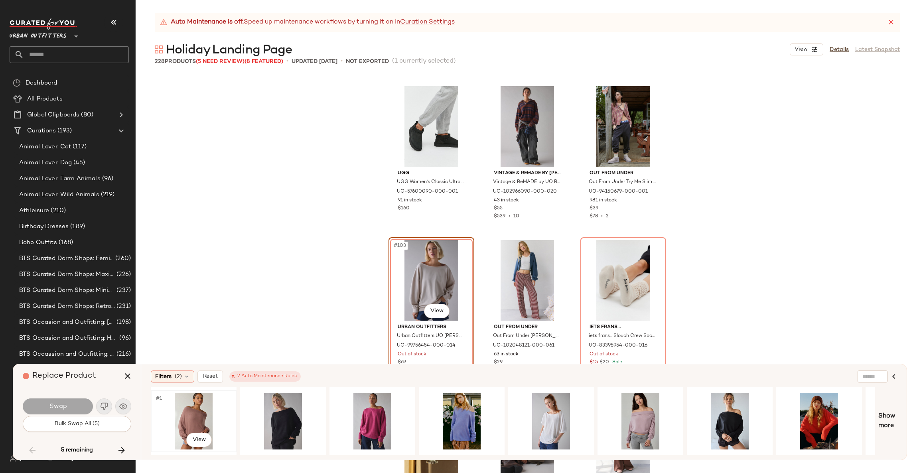
click at [176, 416] on div "#1 View" at bounding box center [194, 421] width 80 height 57
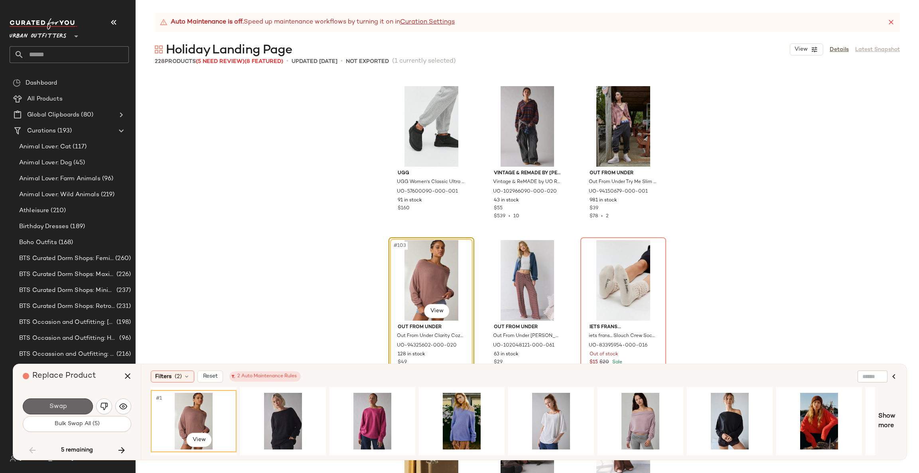
click at [53, 411] on span "Swap" at bounding box center [58, 407] width 18 height 8
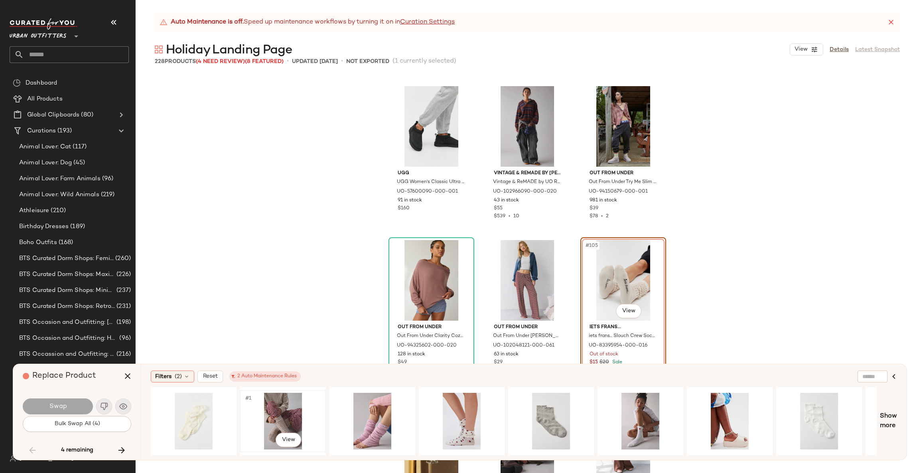
click at [282, 409] on div "#1 View" at bounding box center [283, 421] width 80 height 57
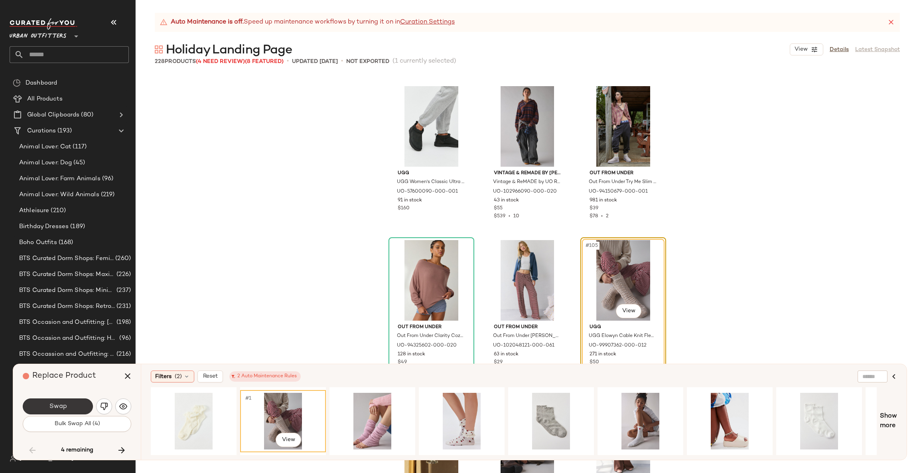
click at [76, 403] on button "Swap" at bounding box center [58, 407] width 70 height 16
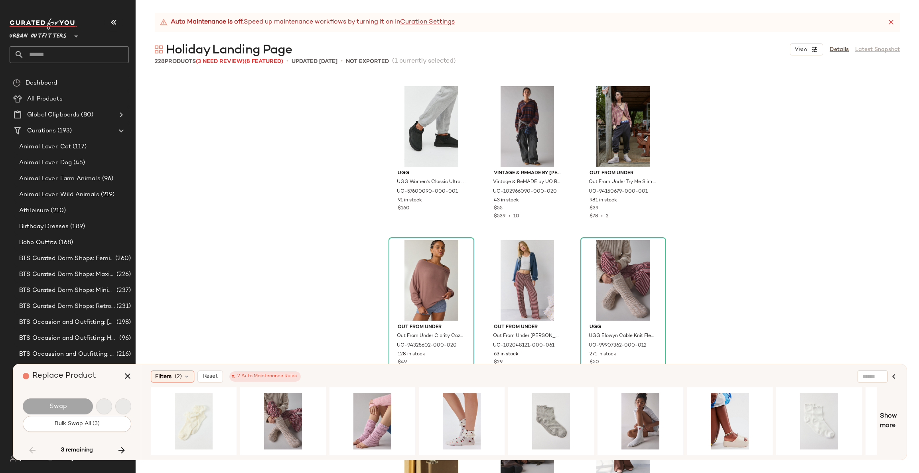
scroll to position [5698, 0]
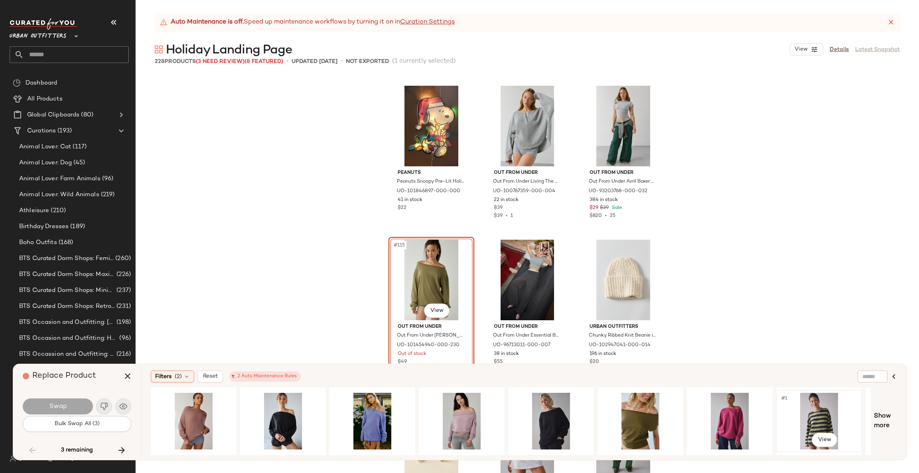
click at [808, 411] on div "#1 View" at bounding box center [819, 421] width 80 height 57
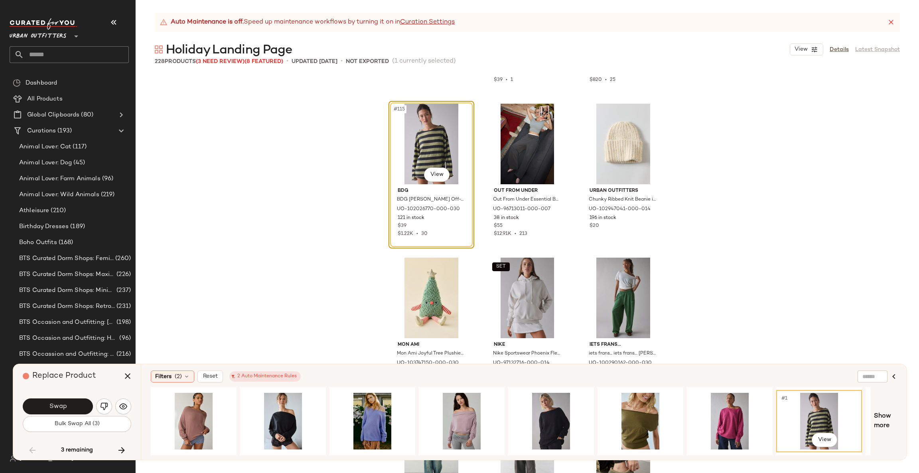
scroll to position [5818, 0]
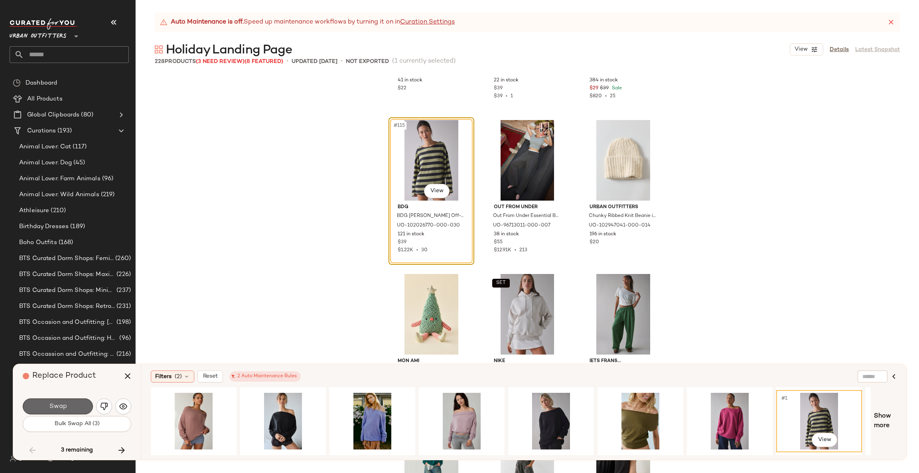
click at [74, 409] on button "Swap" at bounding box center [58, 407] width 70 height 16
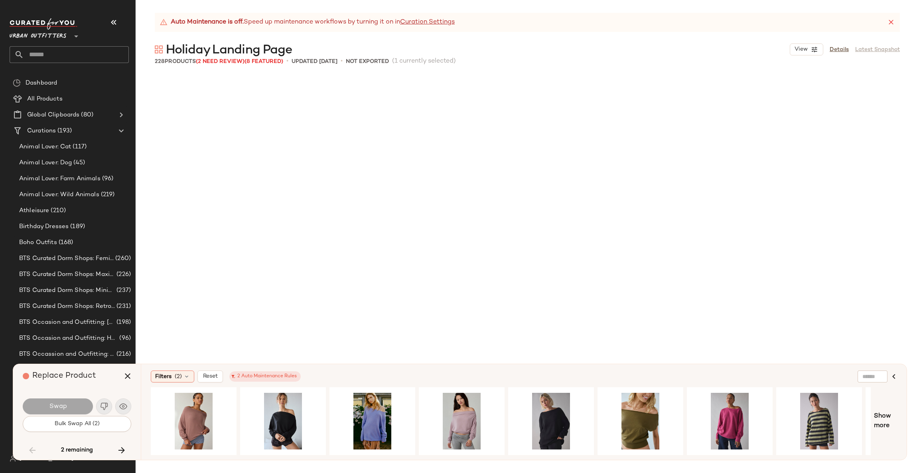
scroll to position [8162, 0]
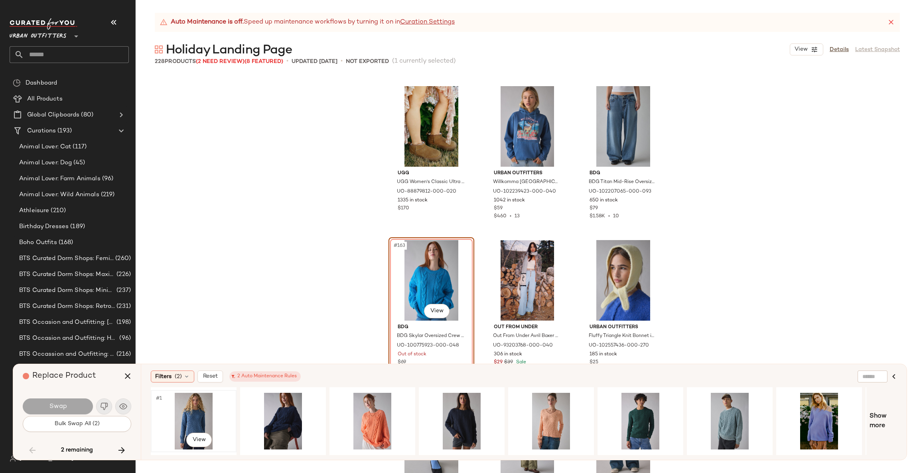
click at [210, 401] on div "#1 View" at bounding box center [194, 421] width 80 height 57
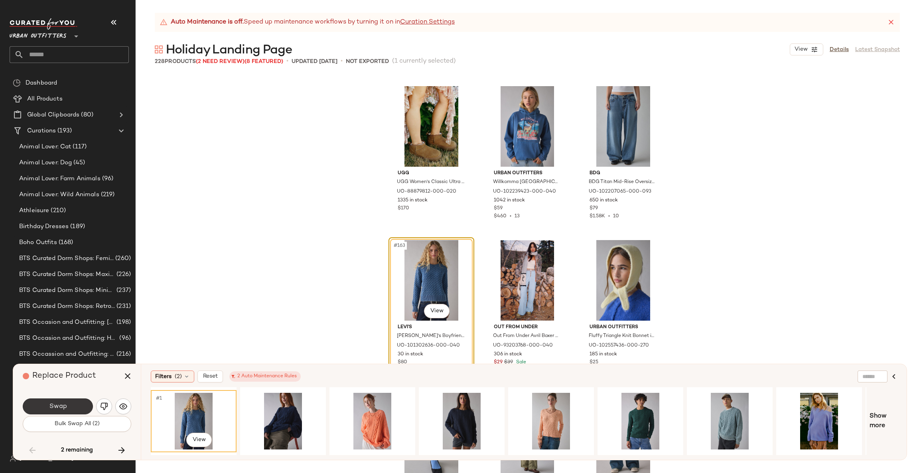
click at [61, 403] on span "Swap" at bounding box center [58, 407] width 18 height 8
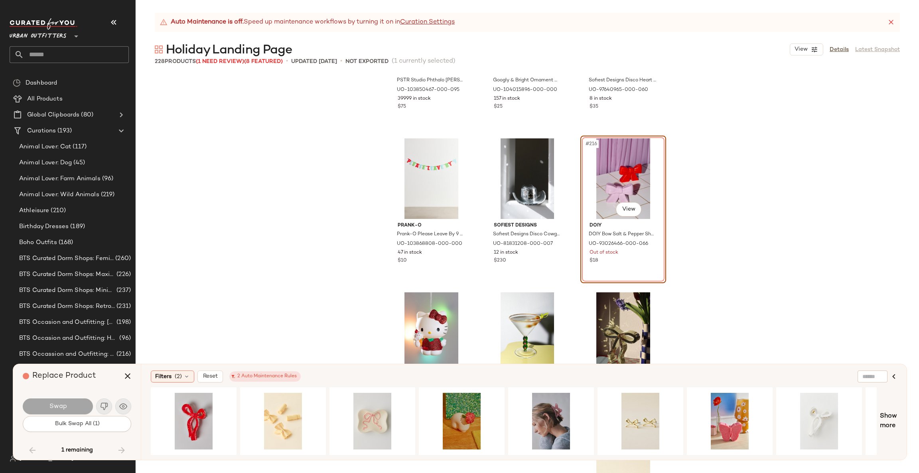
scroll to position [10900, 0]
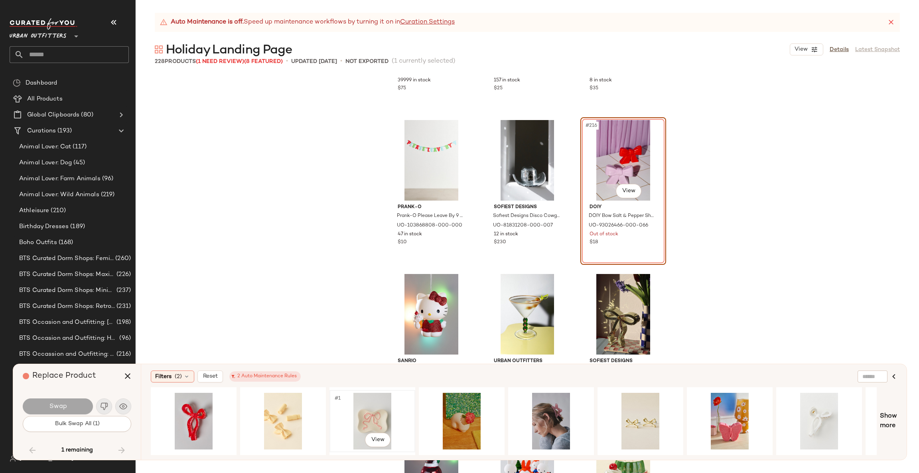
click at [374, 403] on div "#1 View" at bounding box center [372, 421] width 80 height 57
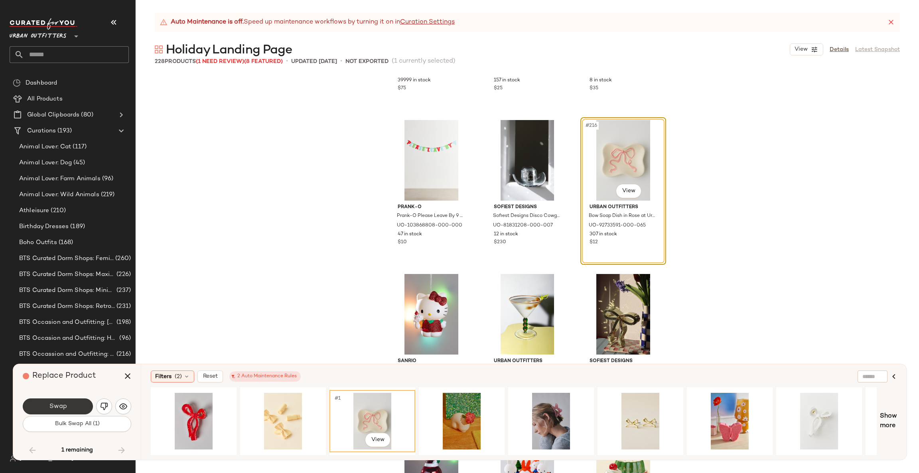
click at [67, 408] on button "Swap" at bounding box center [58, 407] width 70 height 16
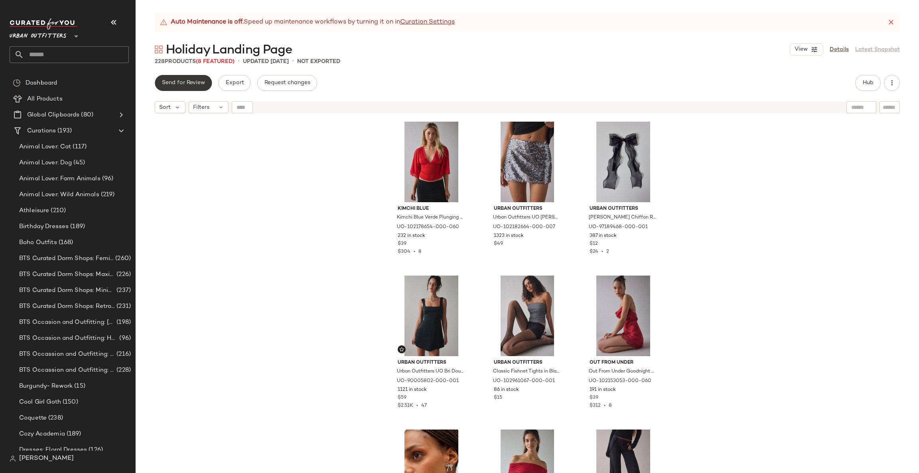
click at [193, 87] on button "Send for Review" at bounding box center [183, 83] width 57 height 16
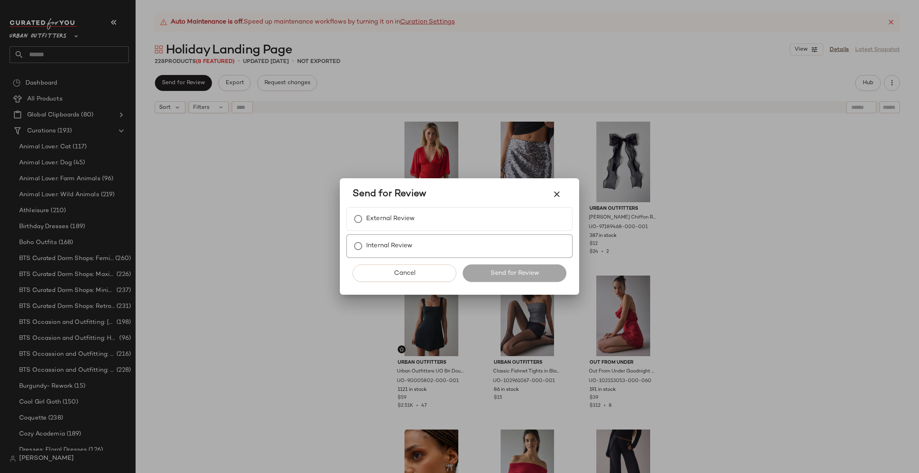
click at [404, 250] on label "Internal Review" at bounding box center [389, 246] width 46 height 16
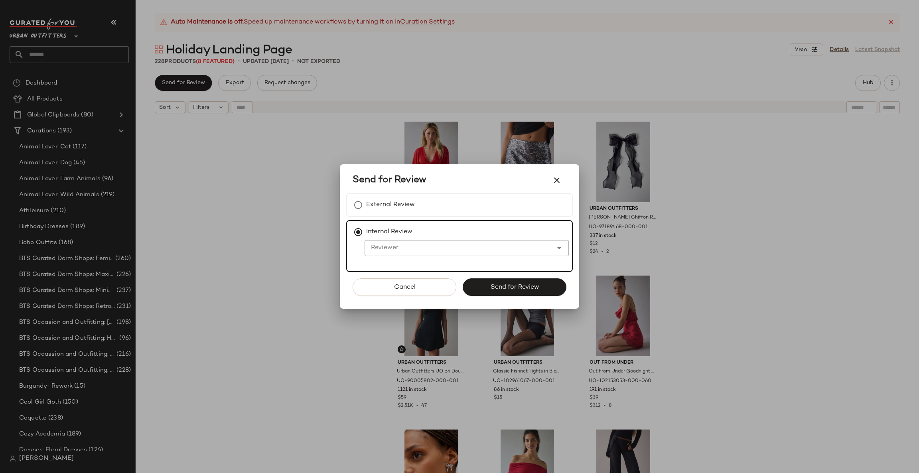
click at [407, 250] on input "Reviewer" at bounding box center [459, 248] width 188 height 10
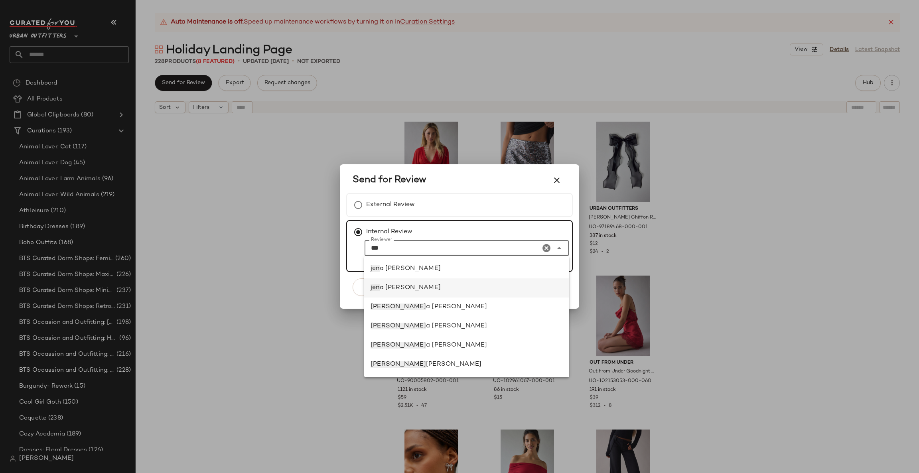
click at [423, 290] on div "jen a bloomer" at bounding box center [467, 288] width 192 height 10
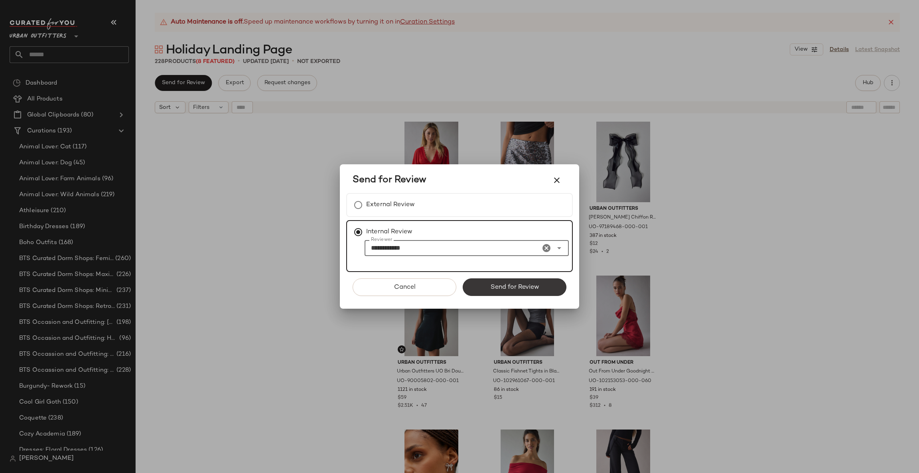
type input "**********"
click at [532, 280] on button "Send for Review" at bounding box center [515, 287] width 104 height 18
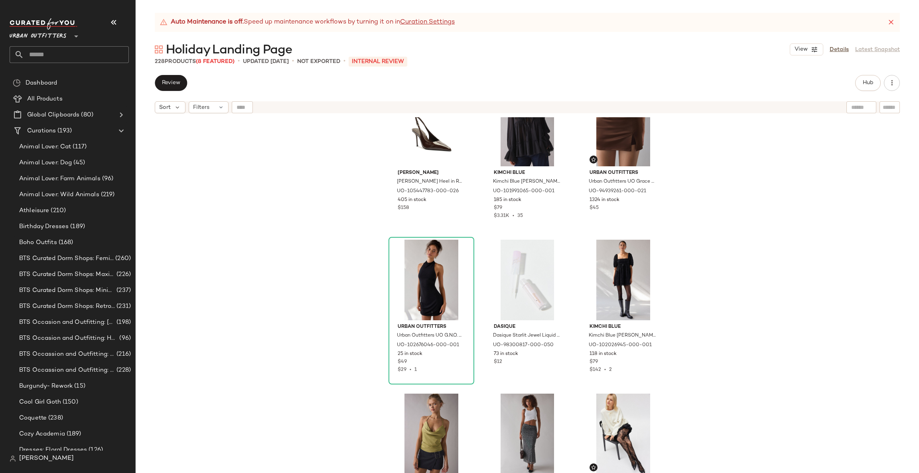
scroll to position [1801, 0]
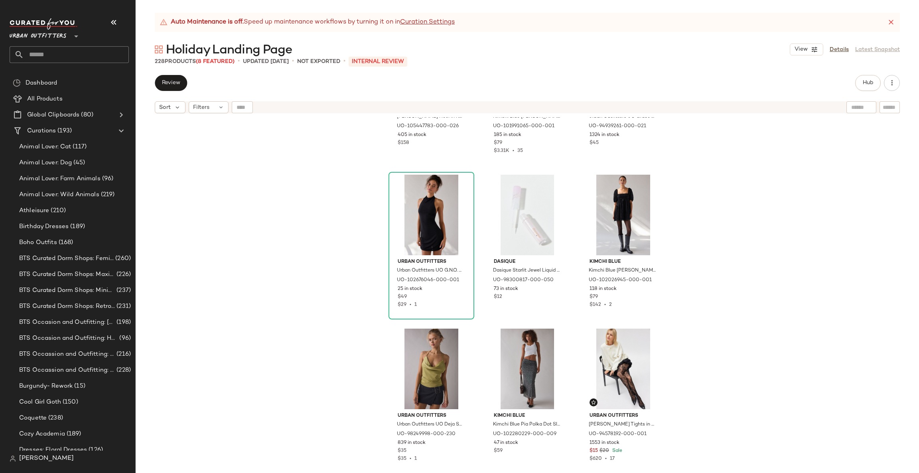
drag, startPoint x: 673, startPoint y: 268, endPoint x: 665, endPoint y: 251, distance: 18.9
click at [666, 253] on div "Schutz Schutz Paola Slingback Heel in Root Brown, Women's at Urban Outfitters U…" at bounding box center [528, 305] width 784 height 376
click at [623, 200] on div "#39 View" at bounding box center [623, 215] width 80 height 81
click at [656, 195] on div at bounding box center [652, 200] width 15 height 15
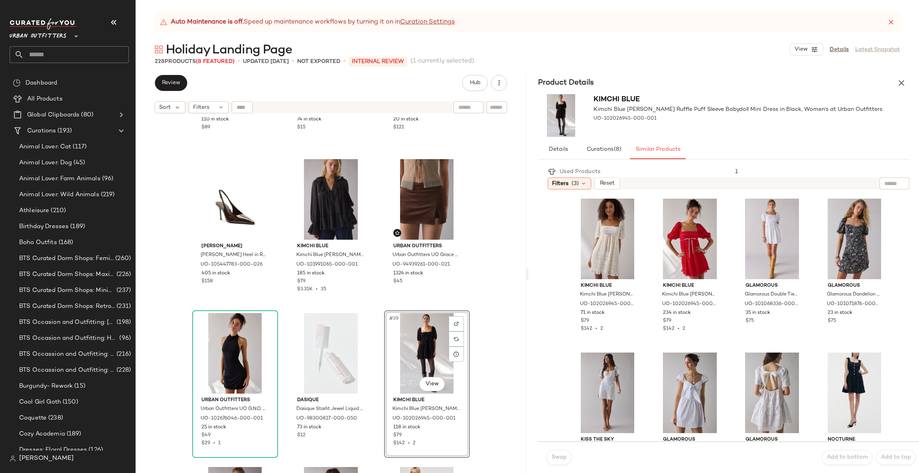
scroll to position [1682, 0]
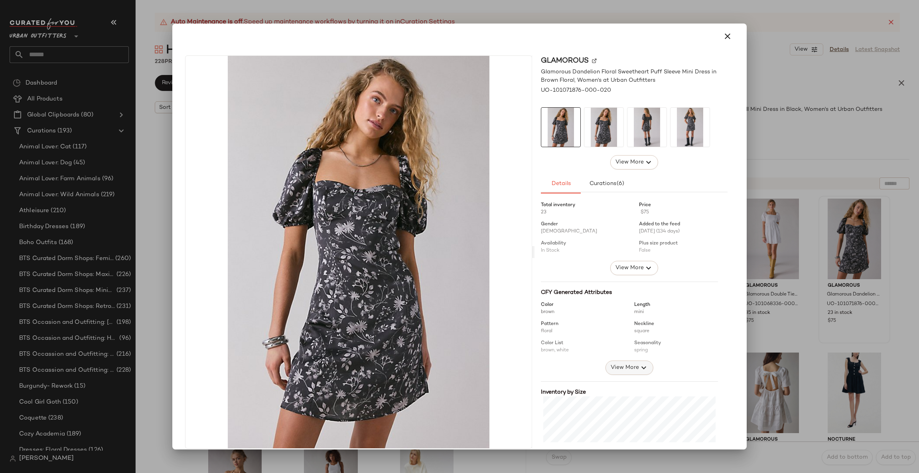
click at [628, 365] on span "View More" at bounding box center [624, 368] width 29 height 10
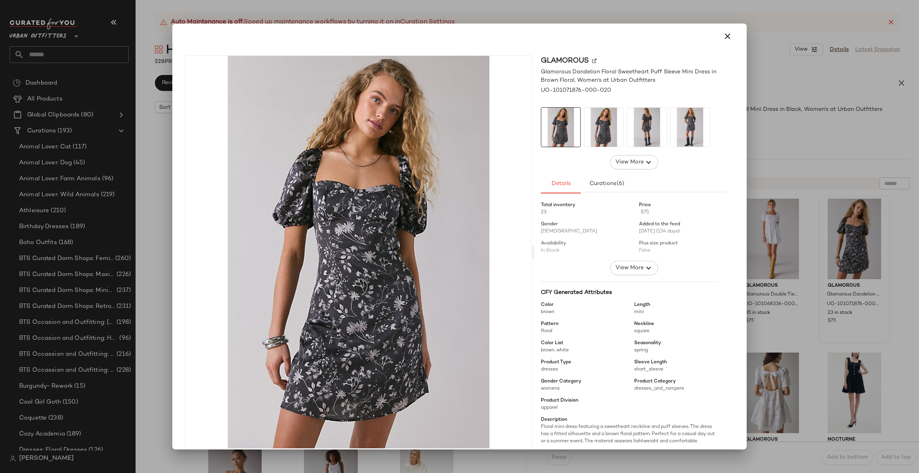
click at [870, 288] on div at bounding box center [459, 236] width 919 height 473
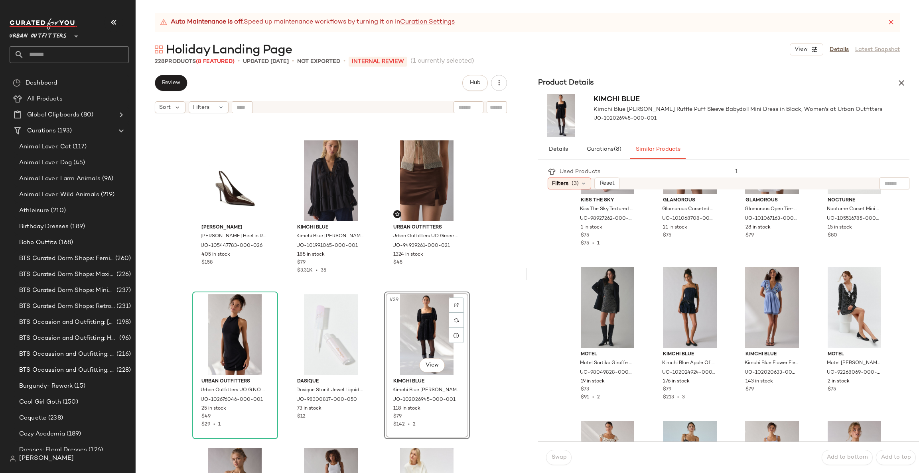
scroll to position [359, 0]
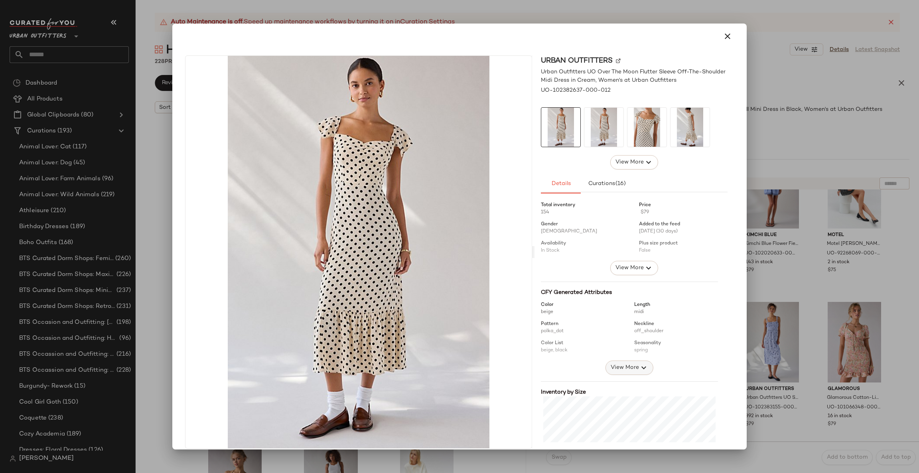
click at [627, 367] on span "View More" at bounding box center [624, 368] width 29 height 10
click at [780, 328] on div at bounding box center [459, 236] width 919 height 473
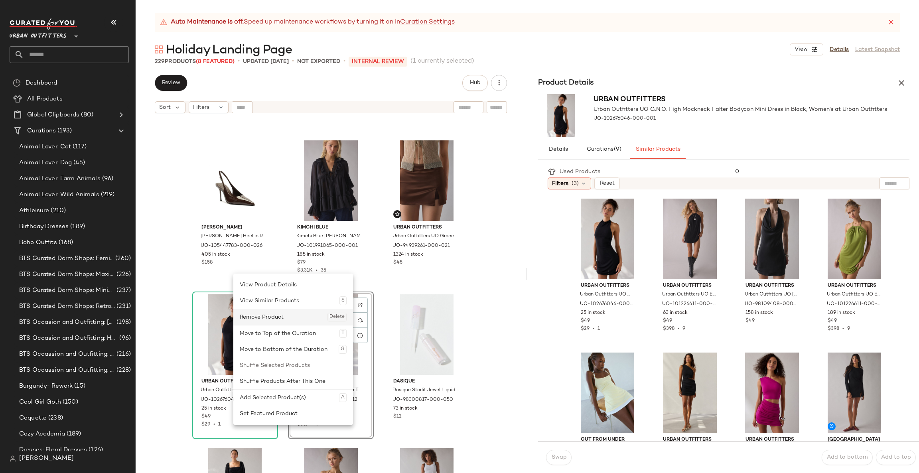
click at [280, 312] on div "Remove Product Delete" at bounding box center [293, 317] width 107 height 16
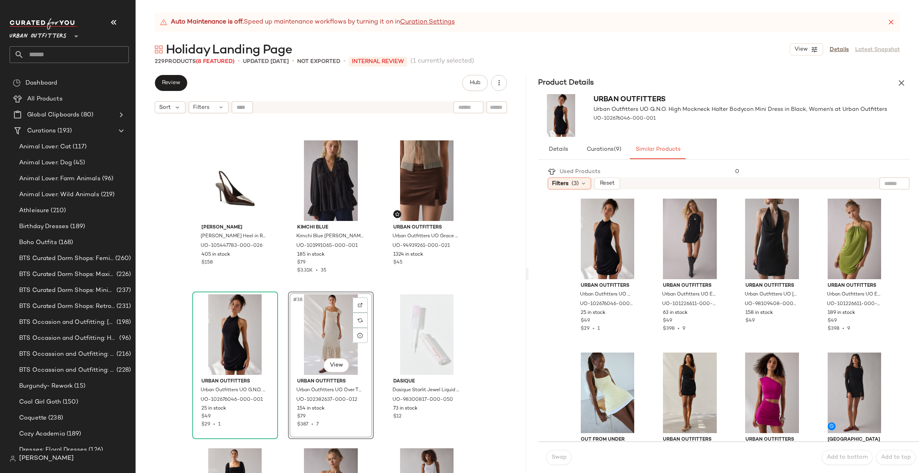
click at [494, 289] on div "Lioness Lioness Midnight Sheer Lace Tie-Front Overlay Mini Dress in Green, Wome…" at bounding box center [331, 305] width 391 height 376
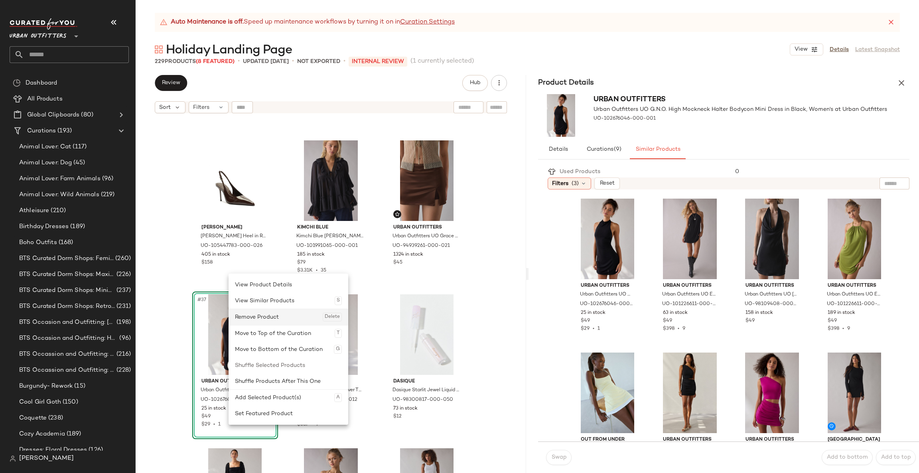
click at [273, 316] on div "Remove Product Delete" at bounding box center [288, 317] width 107 height 16
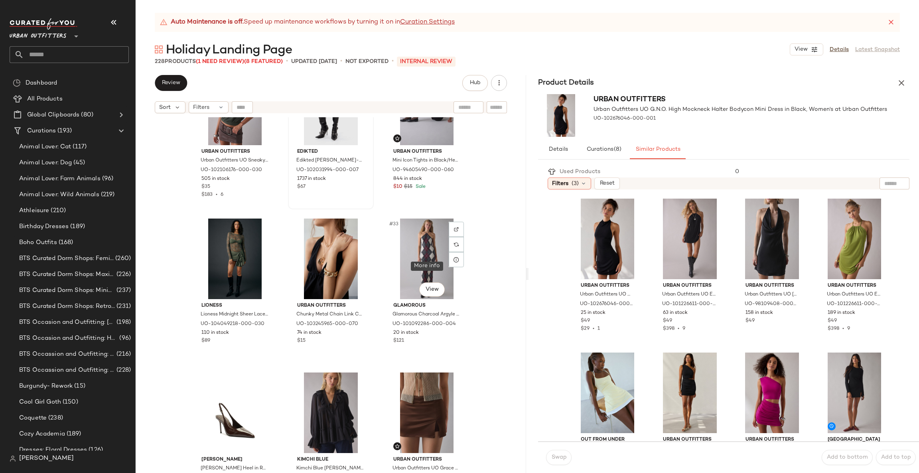
scroll to position [1442, 0]
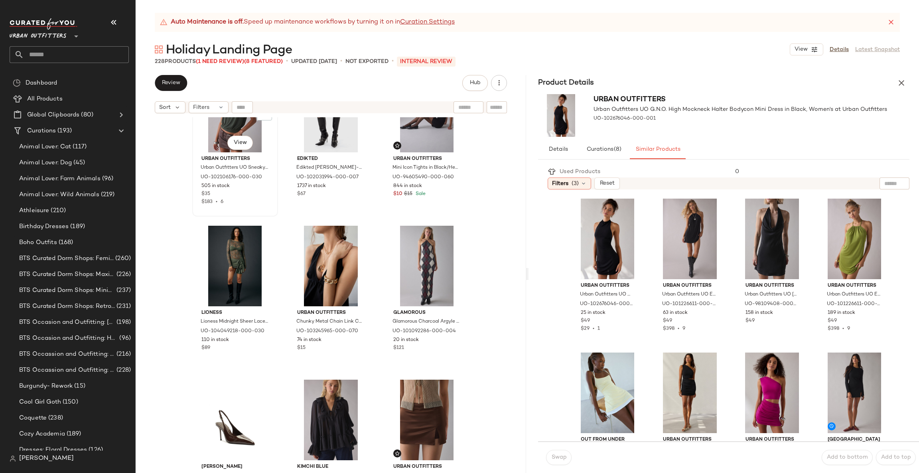
click at [217, 124] on div "#28 View" at bounding box center [235, 112] width 80 height 81
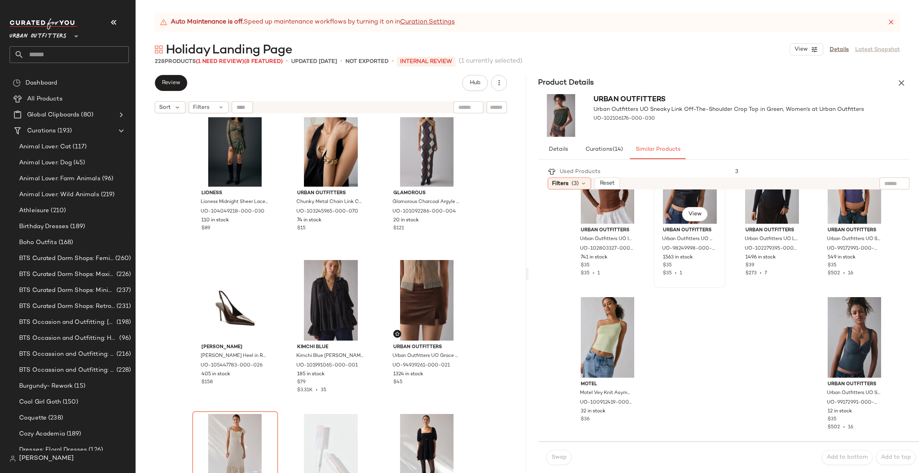
scroll to position [552, 0]
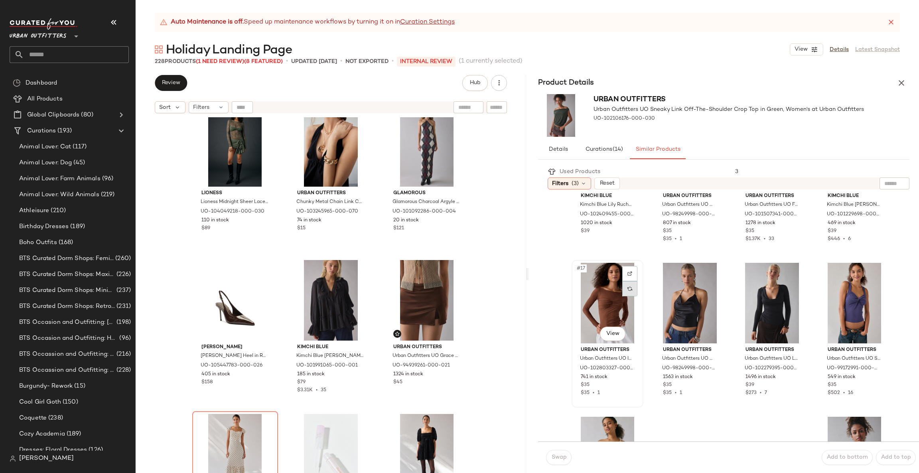
click at [628, 284] on div at bounding box center [629, 288] width 15 height 15
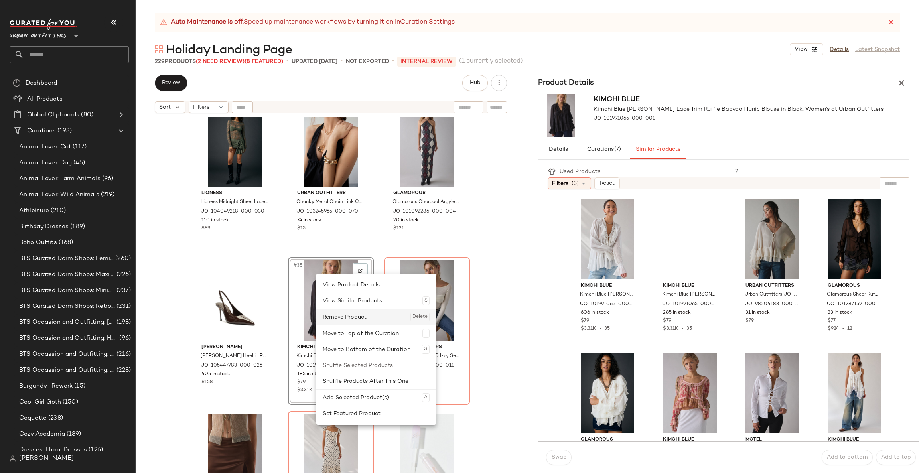
click at [355, 315] on div "Remove Product Delete" at bounding box center [376, 317] width 107 height 16
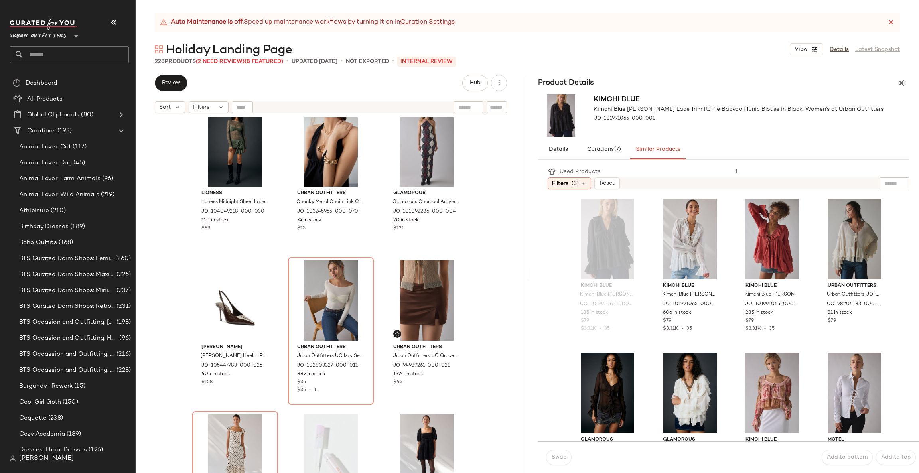
scroll to position [1323, 0]
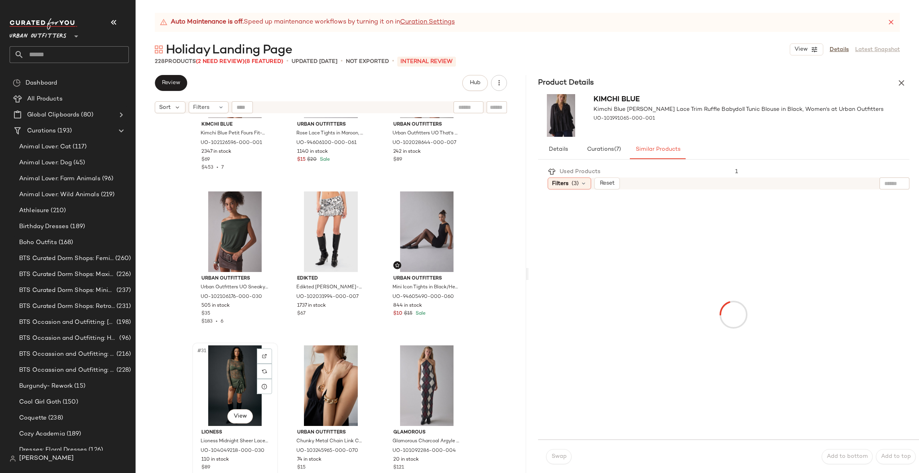
click at [226, 374] on div "#31 View" at bounding box center [235, 386] width 80 height 81
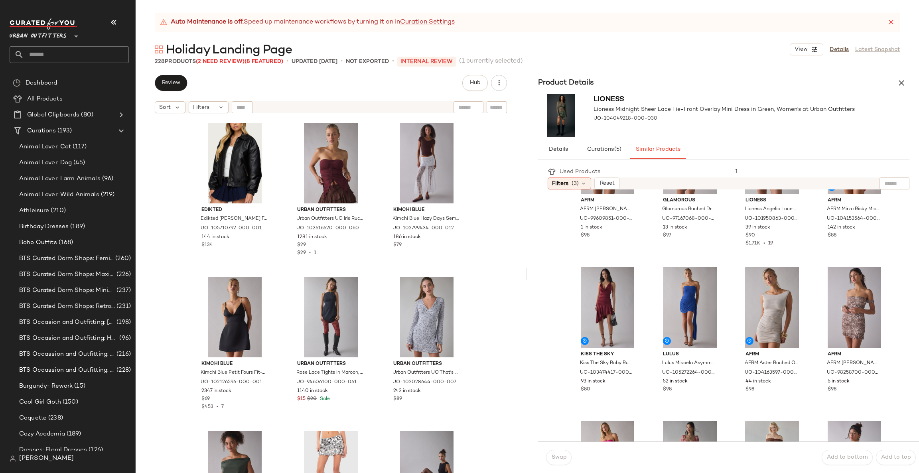
scroll to position [1203, 0]
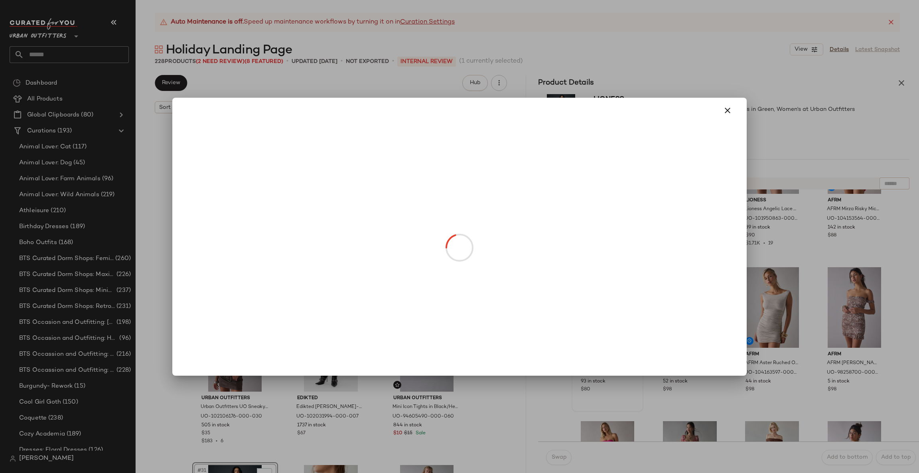
click at [782, 329] on div at bounding box center [459, 236] width 919 height 473
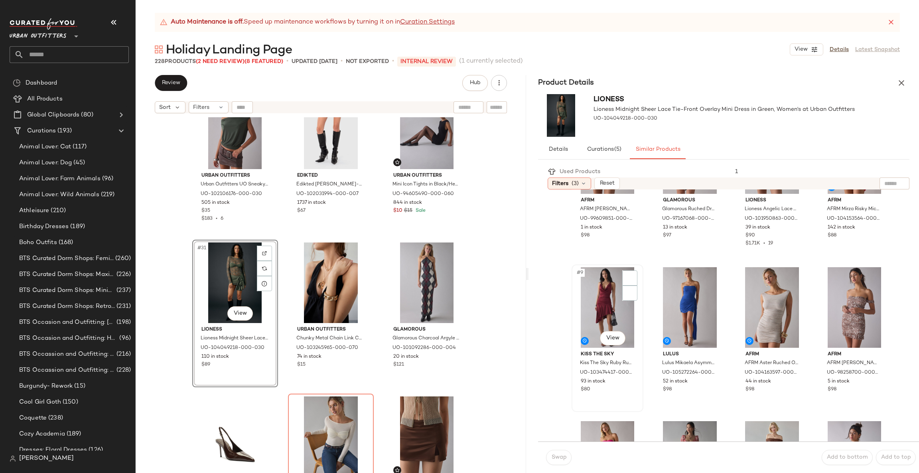
scroll to position [1442, 0]
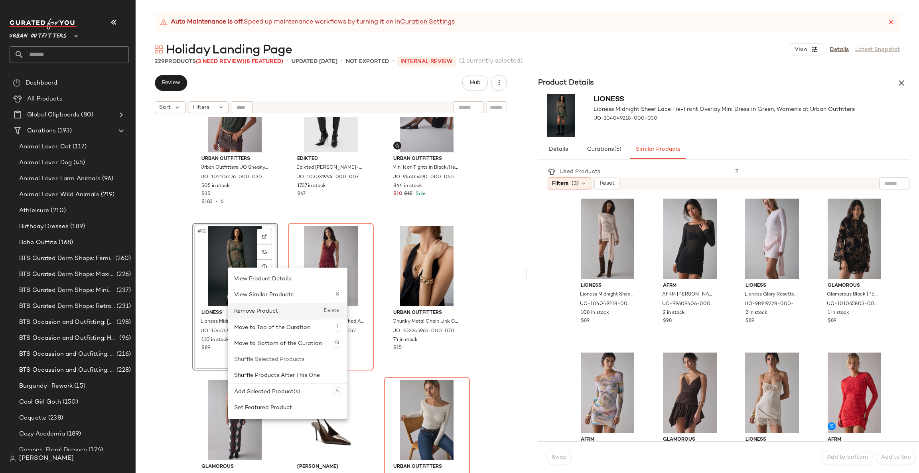
click at [267, 312] on div "Remove Product Delete" at bounding box center [287, 311] width 107 height 16
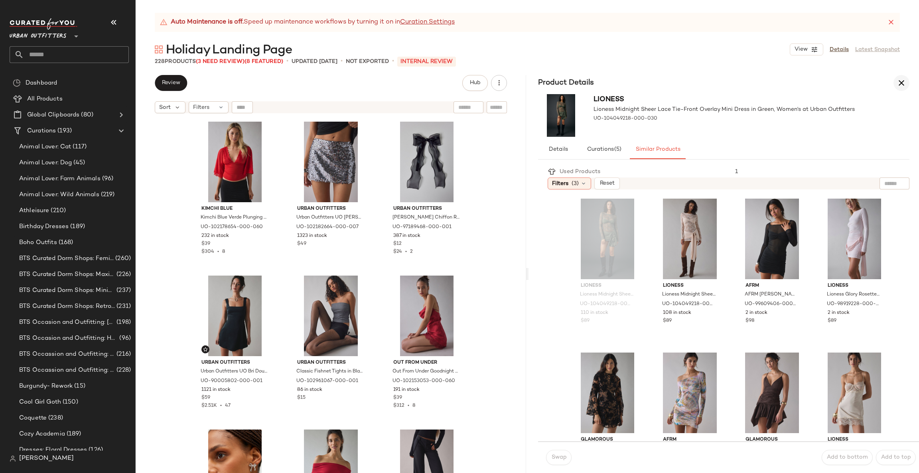
click at [899, 80] on icon "button" at bounding box center [902, 83] width 10 height 10
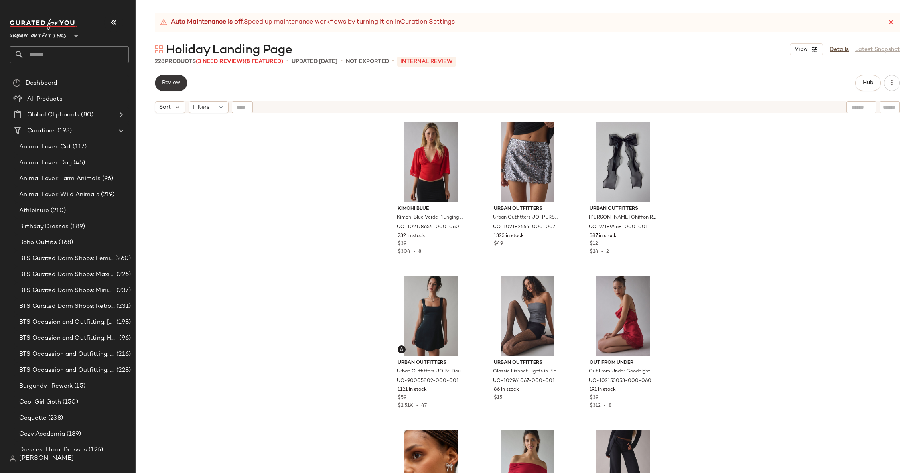
click at [161, 82] on button "Review" at bounding box center [171, 83] width 32 height 16
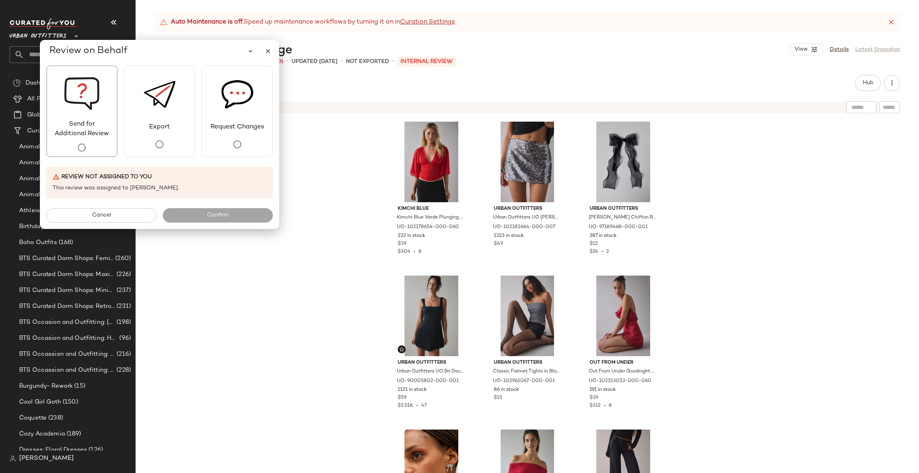
click at [88, 131] on span "Send for Additional Review" at bounding box center [82, 129] width 70 height 19
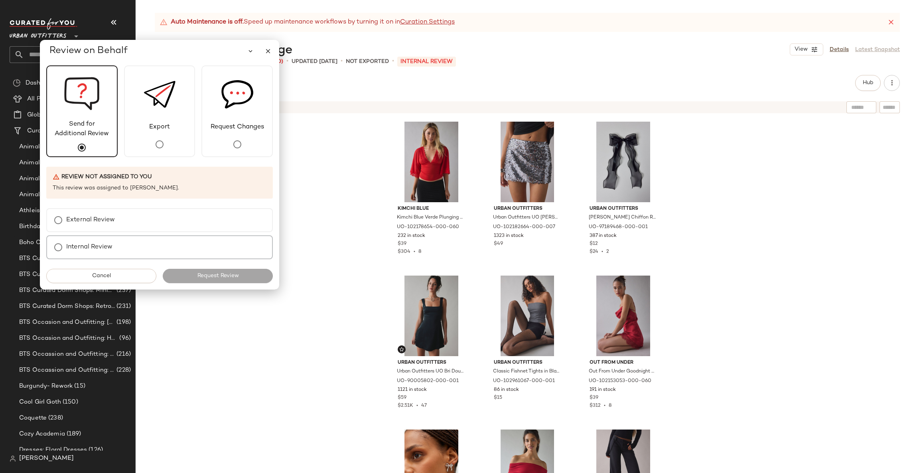
click at [132, 244] on div "Internal Review" at bounding box center [159, 247] width 227 height 24
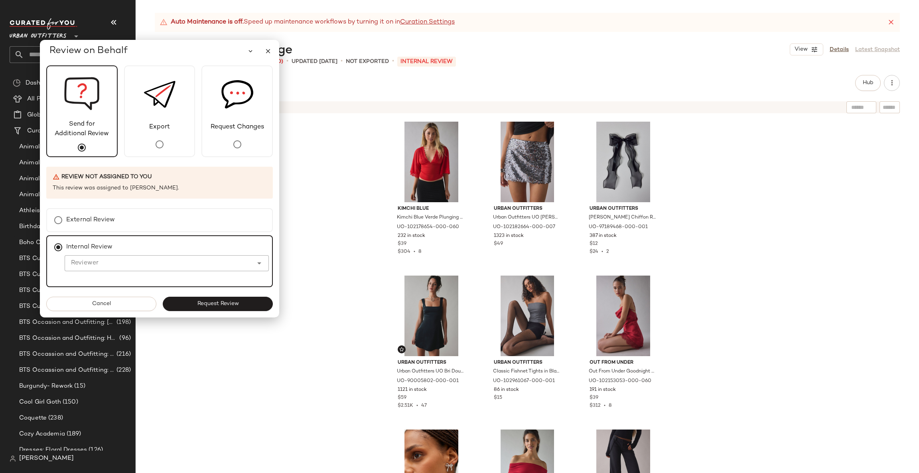
click at [192, 259] on input "Reviewer" at bounding box center [159, 264] width 188 height 10
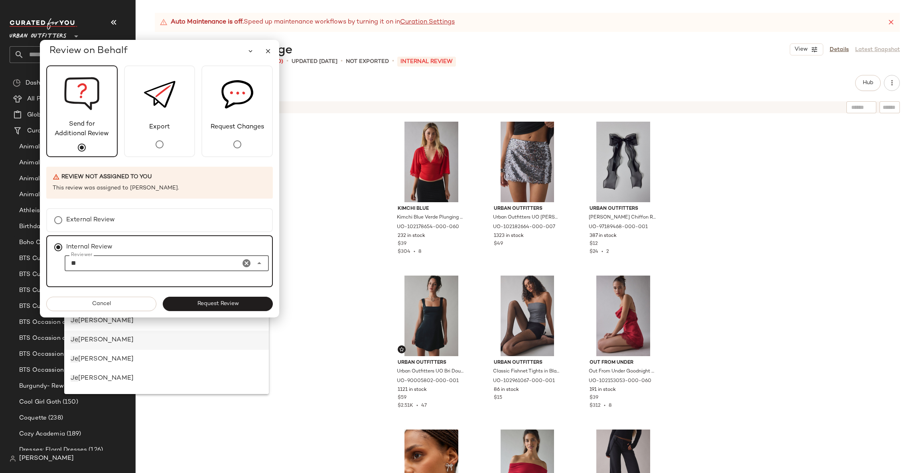
click at [136, 339] on div "Je na Bloomer" at bounding box center [167, 341] width 192 height 10
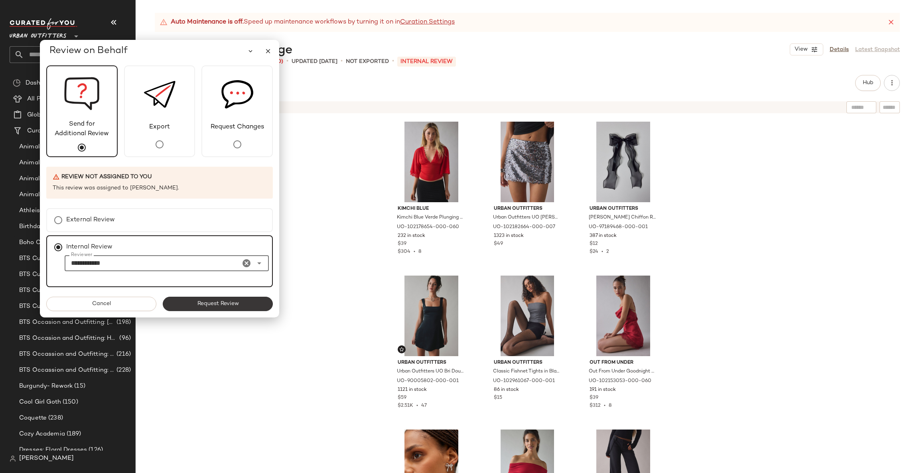
type input "**********"
click at [217, 301] on span "Request Review" at bounding box center [218, 304] width 42 height 6
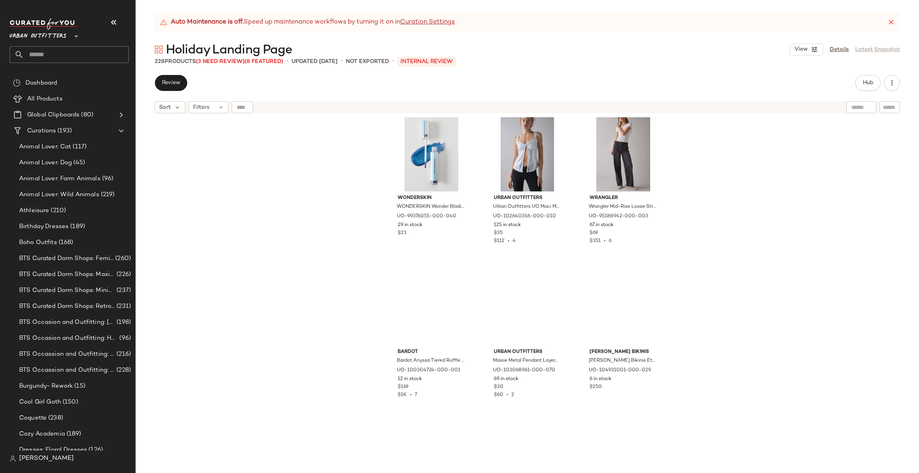
scroll to position [3238, 0]
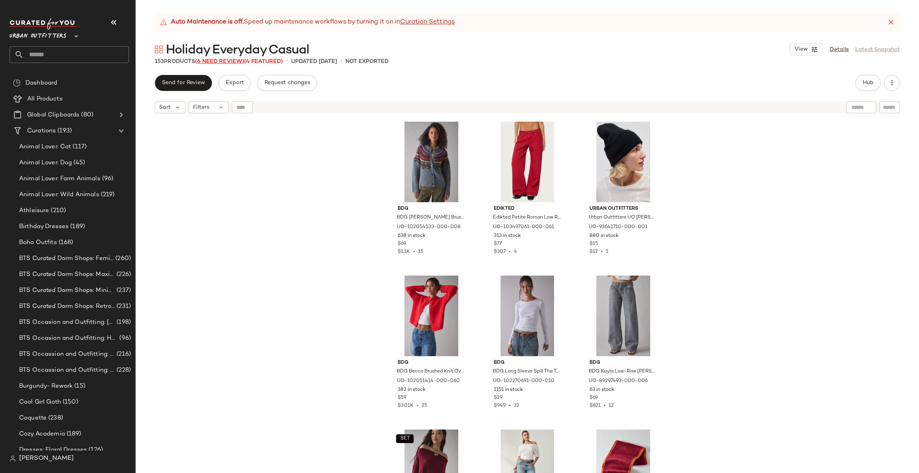
click at [236, 59] on span "(6 Need Review)" at bounding box center [219, 62] width 49 height 6
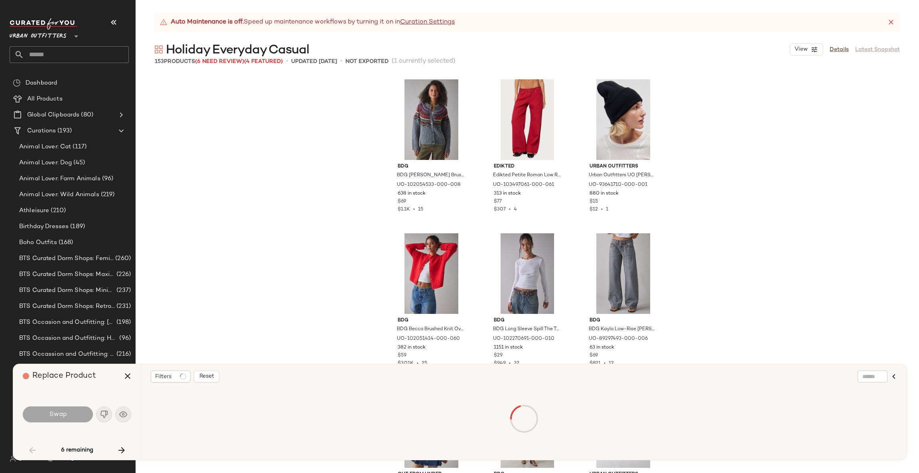
scroll to position [468, 0]
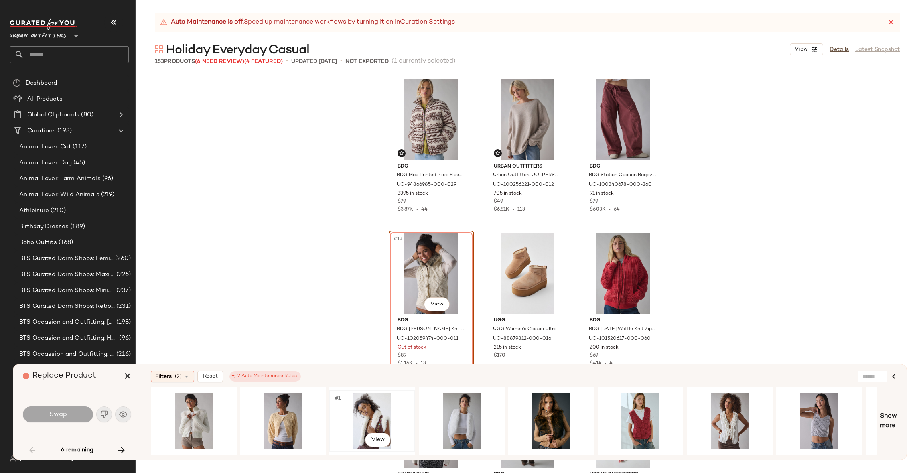
click at [377, 407] on div "#1 View" at bounding box center [372, 421] width 80 height 57
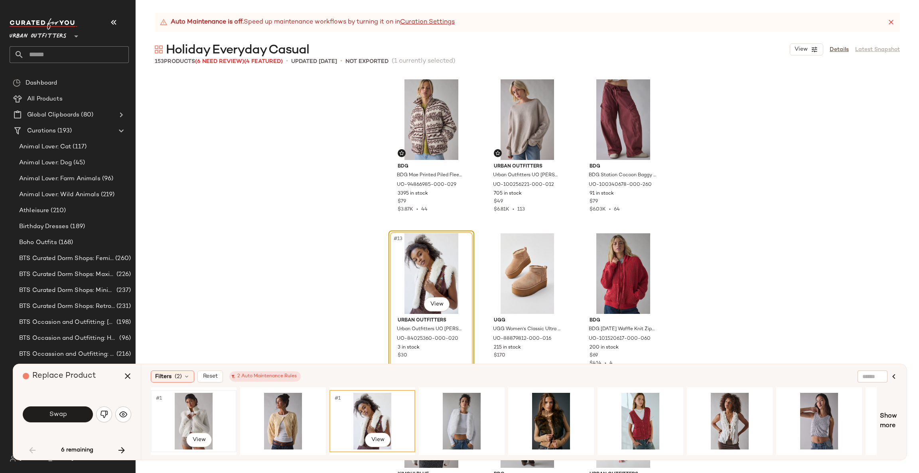
click at [191, 409] on div "#1 View" at bounding box center [194, 421] width 80 height 57
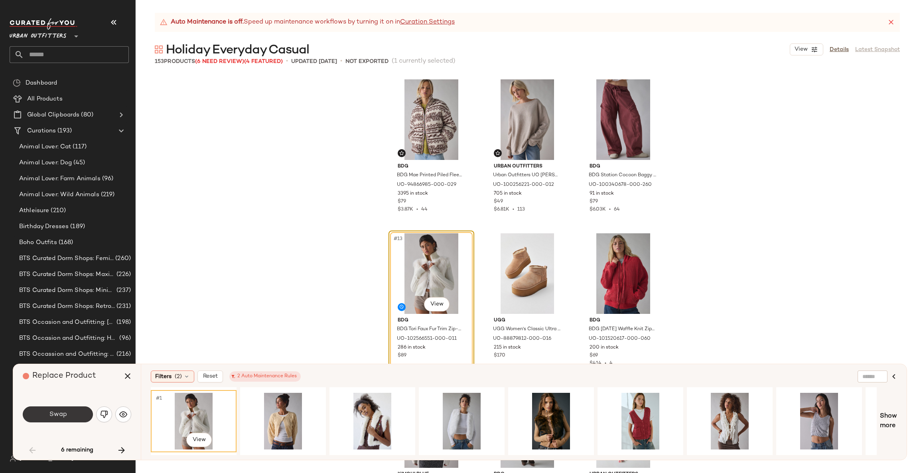
click at [71, 417] on button "Swap" at bounding box center [58, 415] width 70 height 16
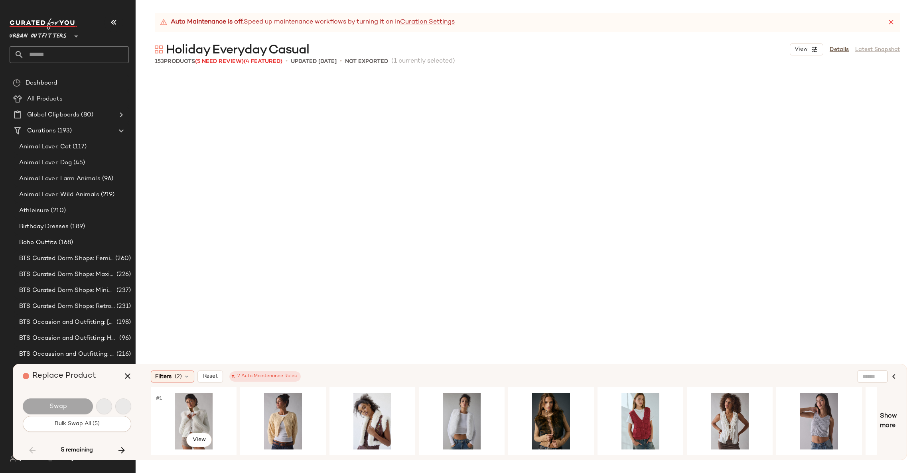
scroll to position [4774, 0]
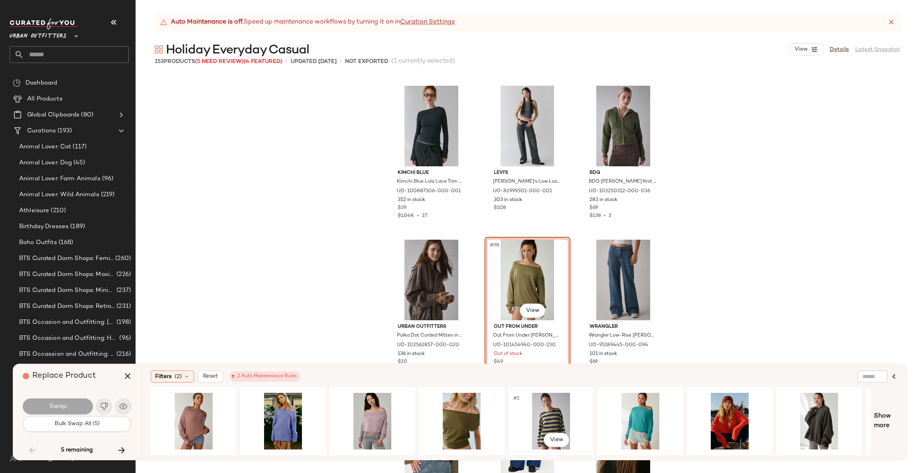
click at [556, 409] on div "#1 View" at bounding box center [551, 421] width 80 height 57
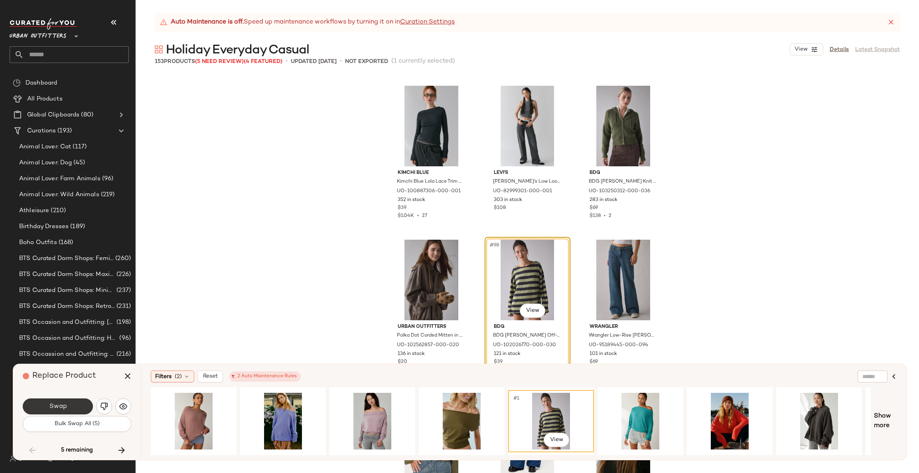
click at [61, 403] on span "Swap" at bounding box center [58, 407] width 18 height 8
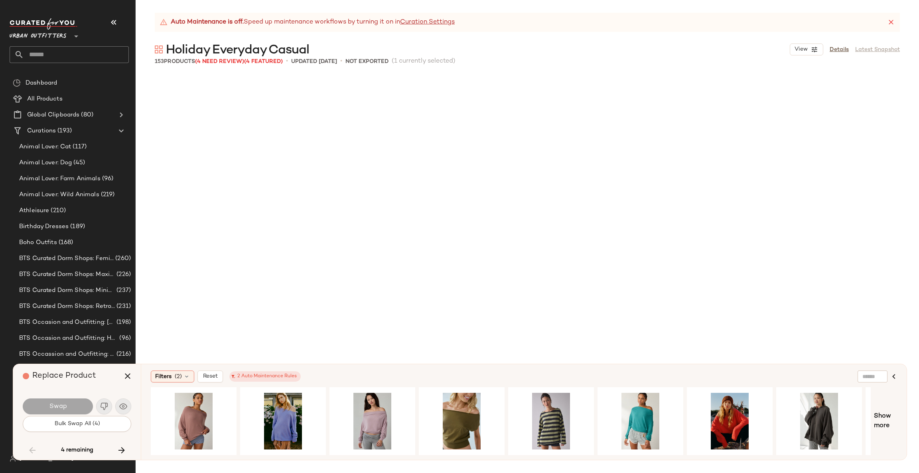
scroll to position [5236, 0]
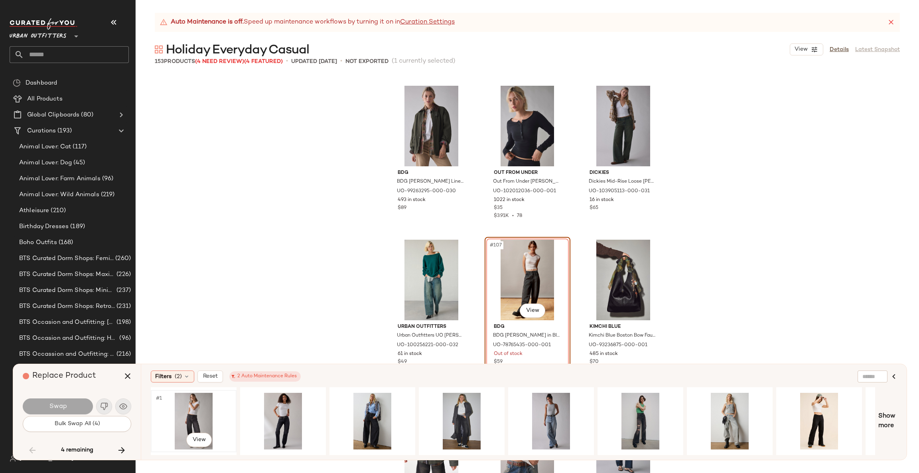
click at [186, 409] on div "#1 View" at bounding box center [194, 421] width 80 height 57
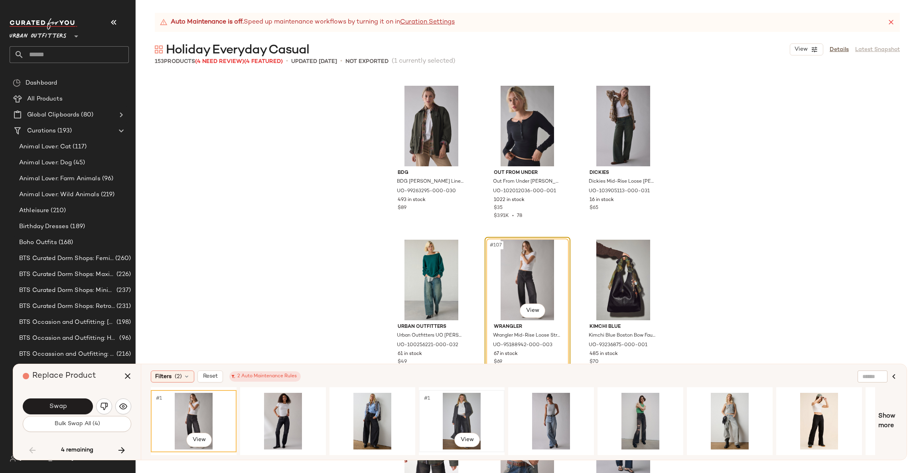
click at [468, 407] on div "#1 View" at bounding box center [462, 421] width 80 height 57
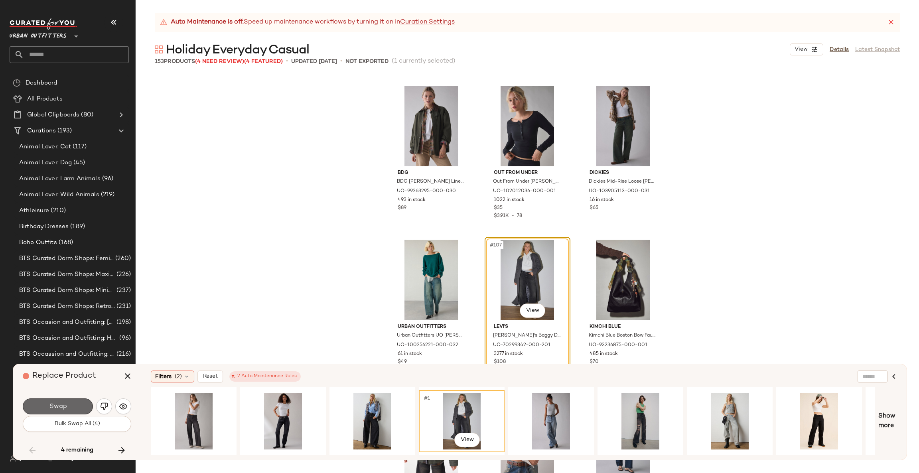
click at [67, 405] on button "Swap" at bounding box center [58, 407] width 70 height 16
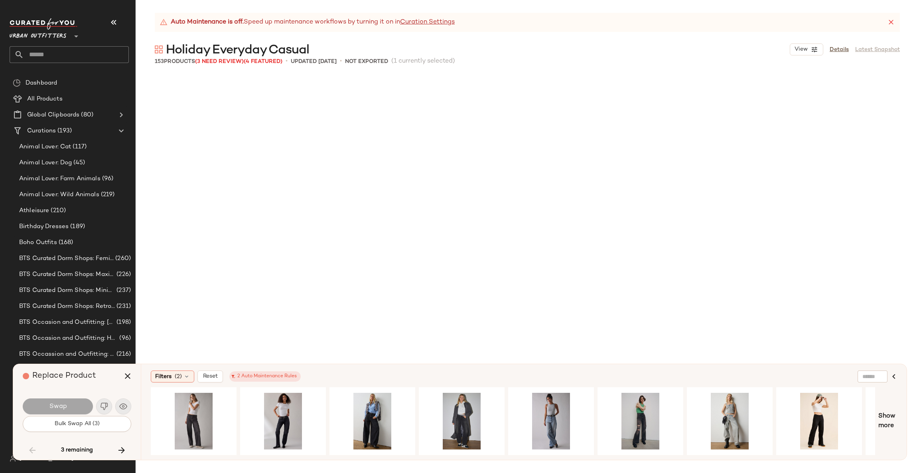
scroll to position [6622, 0]
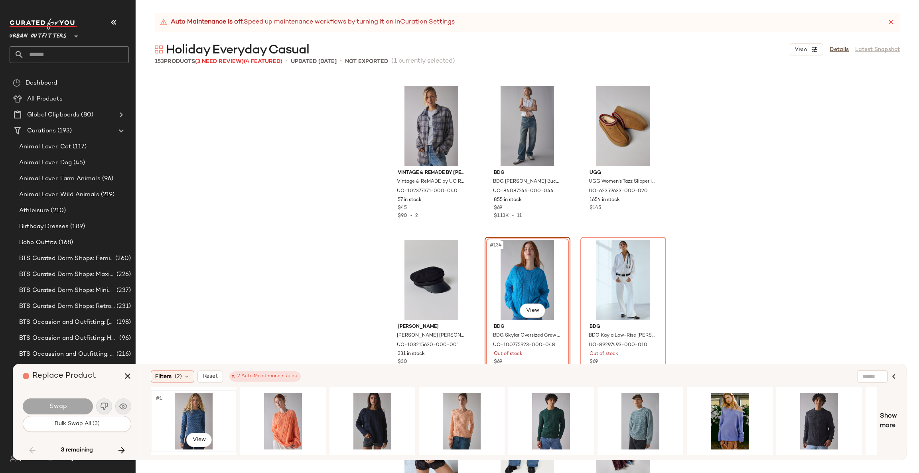
click at [202, 414] on div "#1 View" at bounding box center [194, 421] width 80 height 57
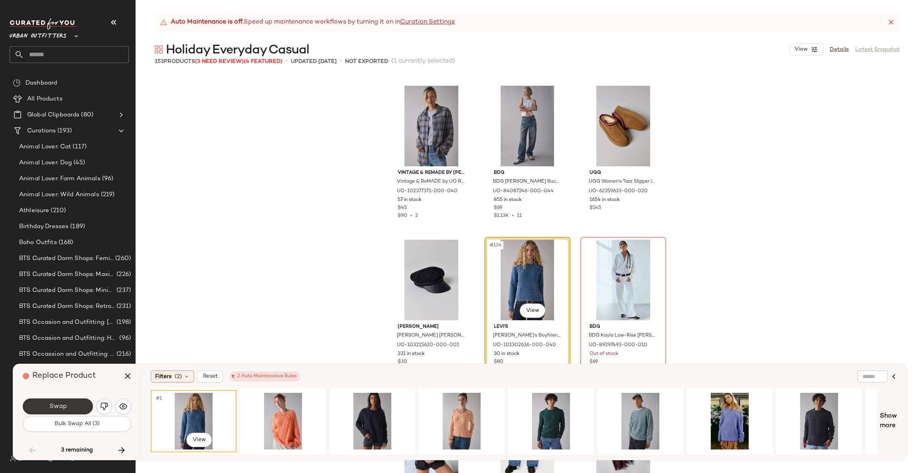
click at [69, 405] on button "Swap" at bounding box center [58, 407] width 70 height 16
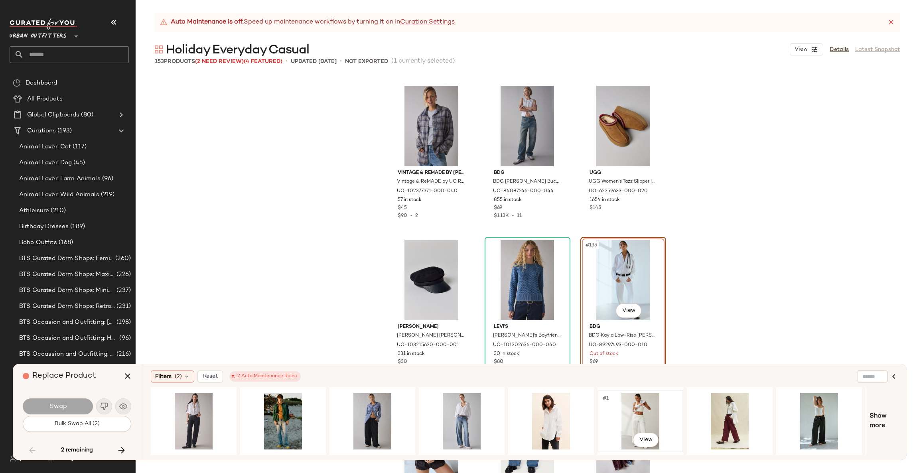
click at [628, 412] on div "#1 View" at bounding box center [640, 421] width 80 height 57
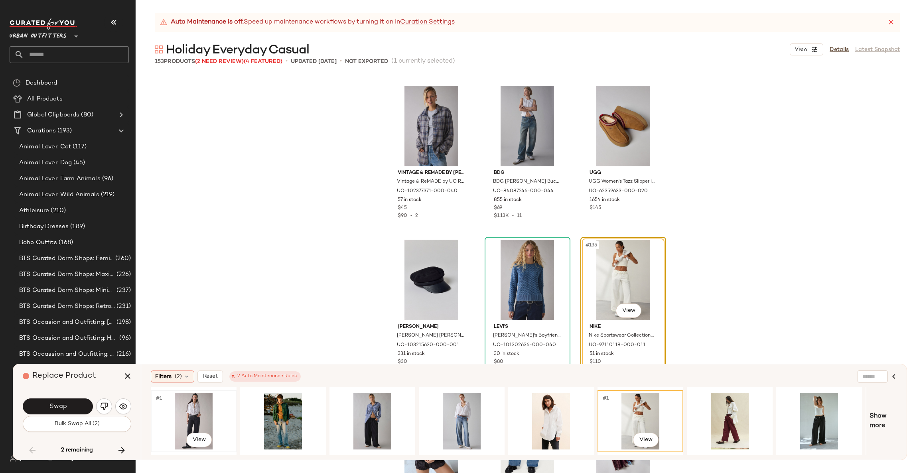
click at [200, 411] on div "#1 View" at bounding box center [194, 421] width 80 height 57
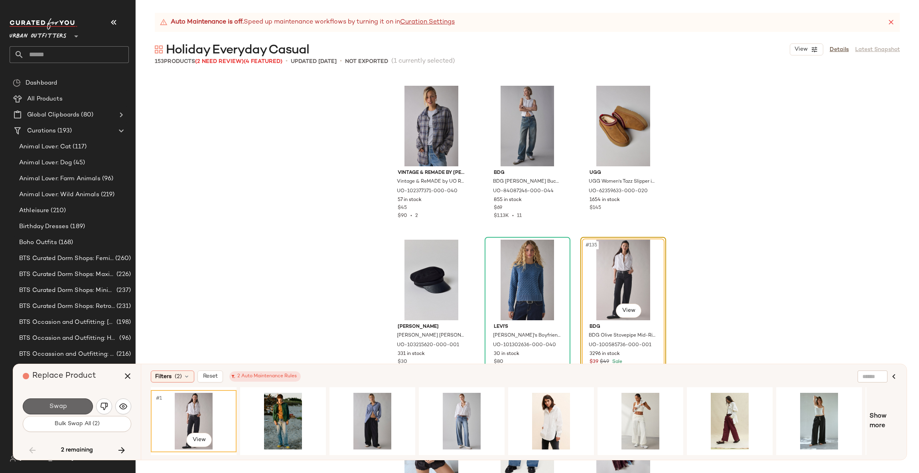
click at [76, 410] on button "Swap" at bounding box center [58, 407] width 70 height 16
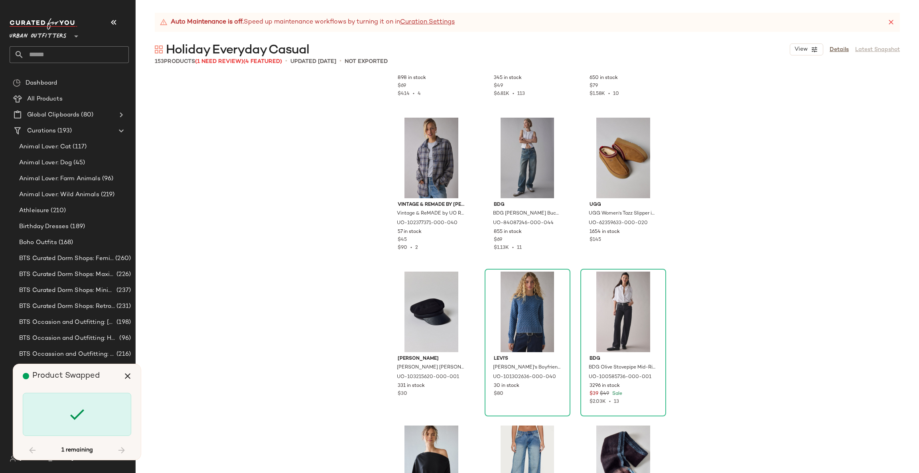
scroll to position [6622, 0]
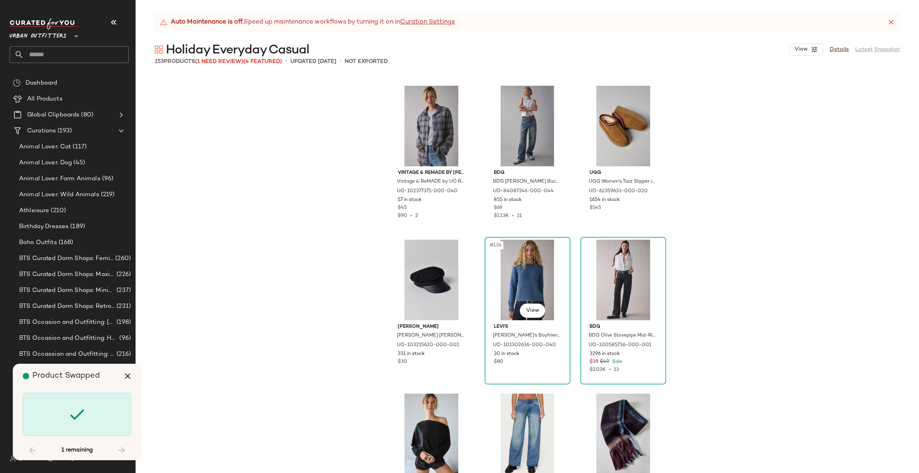
scroll to position [6930, 0]
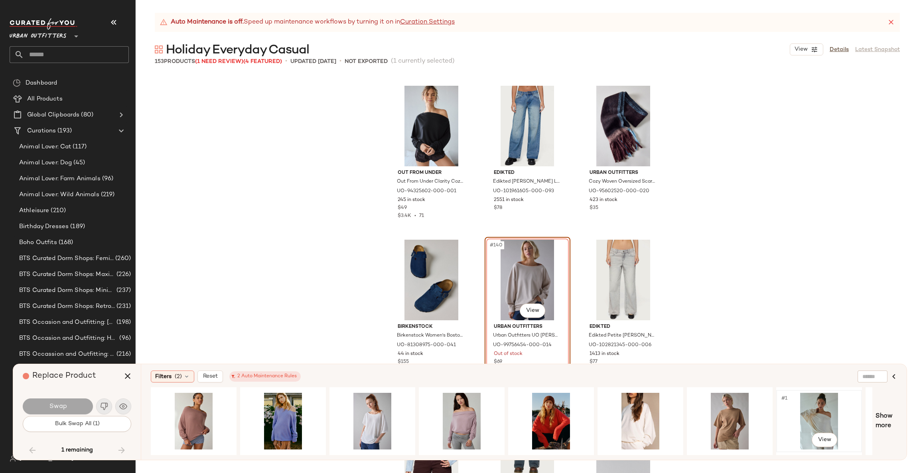
click at [806, 411] on div "#1 View" at bounding box center [819, 421] width 80 height 57
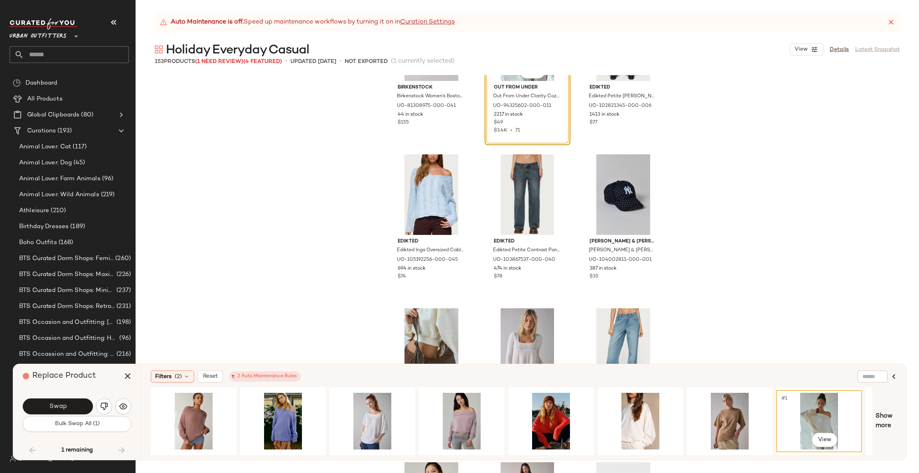
scroll to position [7290, 0]
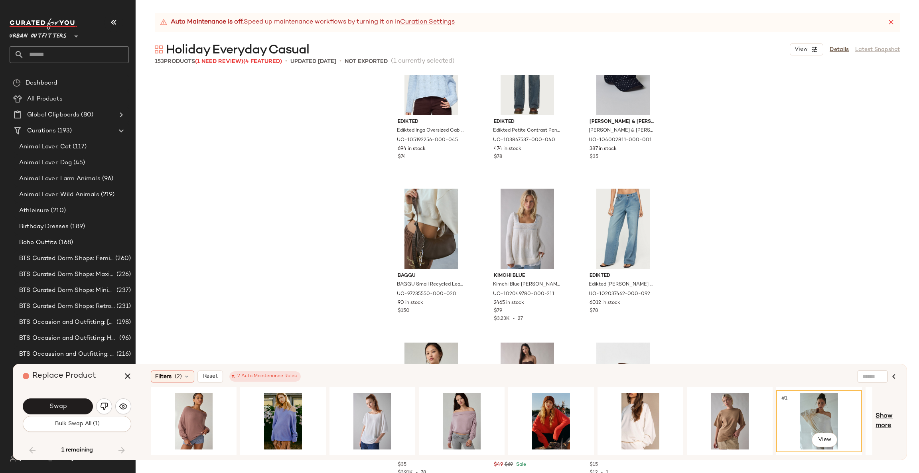
click at [883, 430] on span "Show more" at bounding box center [887, 421] width 22 height 19
click at [885, 423] on div "#1 View" at bounding box center [524, 421] width 747 height 68
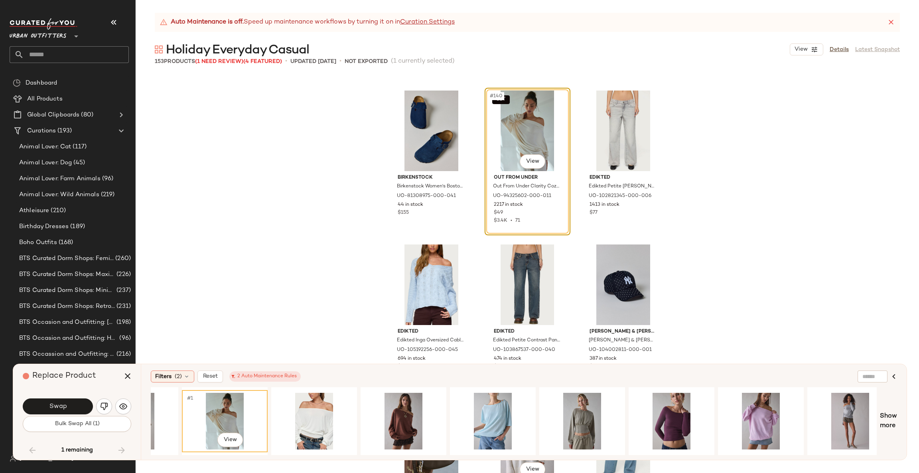
scroll to position [7050, 0]
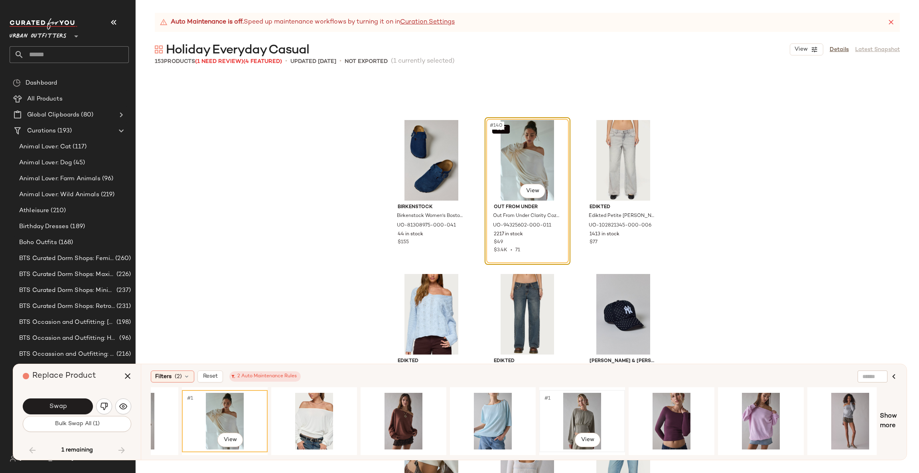
click at [592, 424] on div "#1 View" at bounding box center [582, 421] width 80 height 57
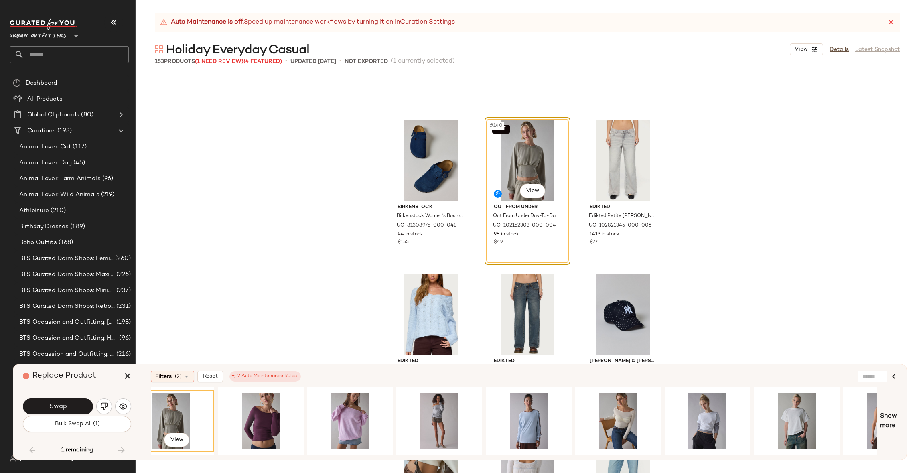
scroll to position [0, 1007]
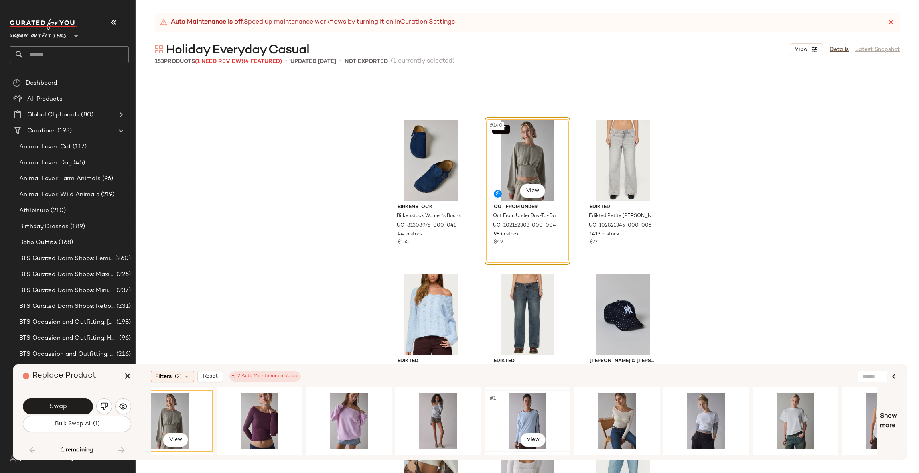
click at [525, 402] on div "#1 View" at bounding box center [528, 421] width 80 height 57
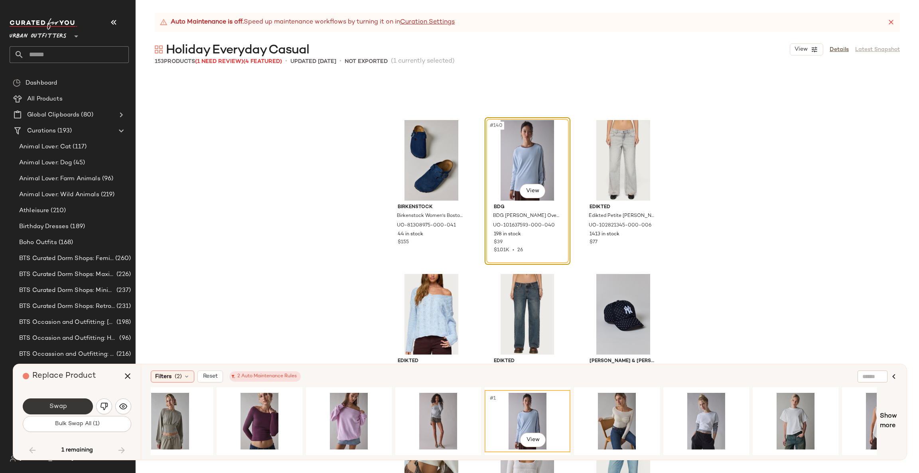
click at [52, 410] on span "Swap" at bounding box center [58, 407] width 18 height 8
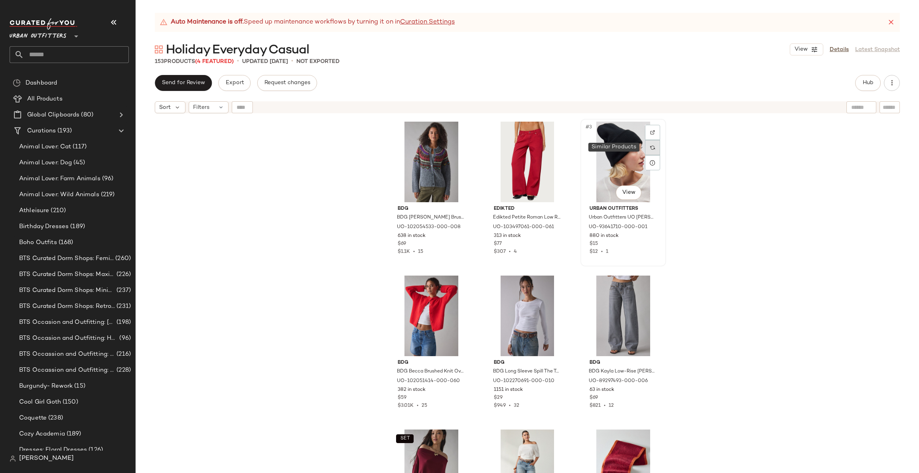
click at [651, 146] on img at bounding box center [652, 147] width 5 height 5
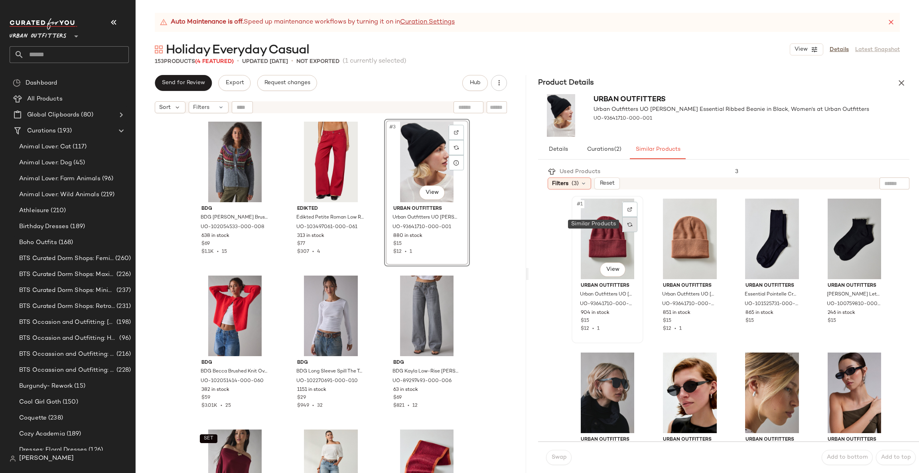
click at [630, 222] on img at bounding box center [630, 224] width 5 height 5
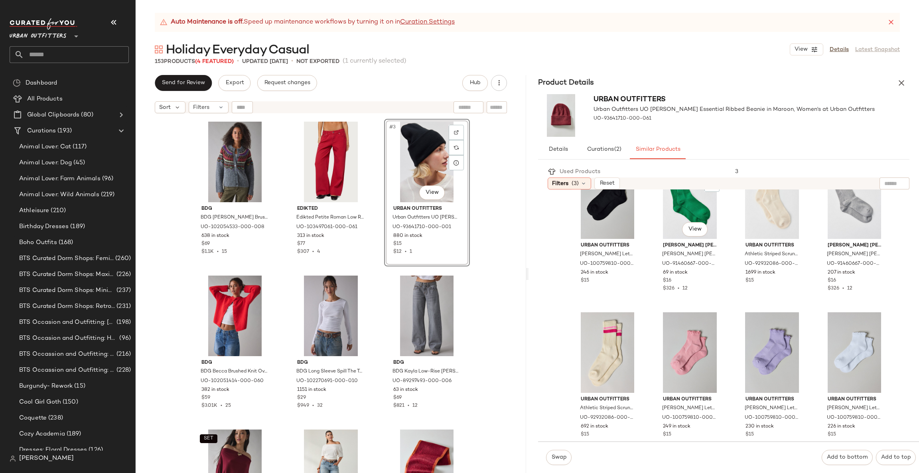
scroll to position [312, 0]
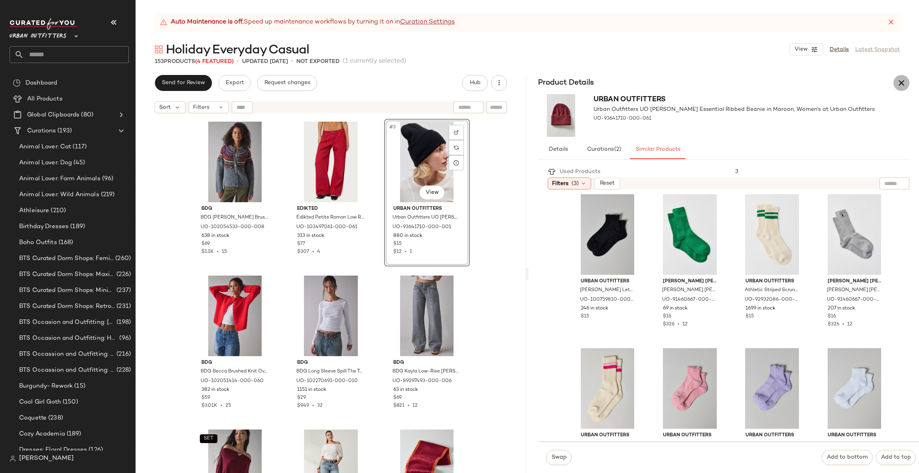
click at [902, 85] on icon "button" at bounding box center [902, 83] width 10 height 10
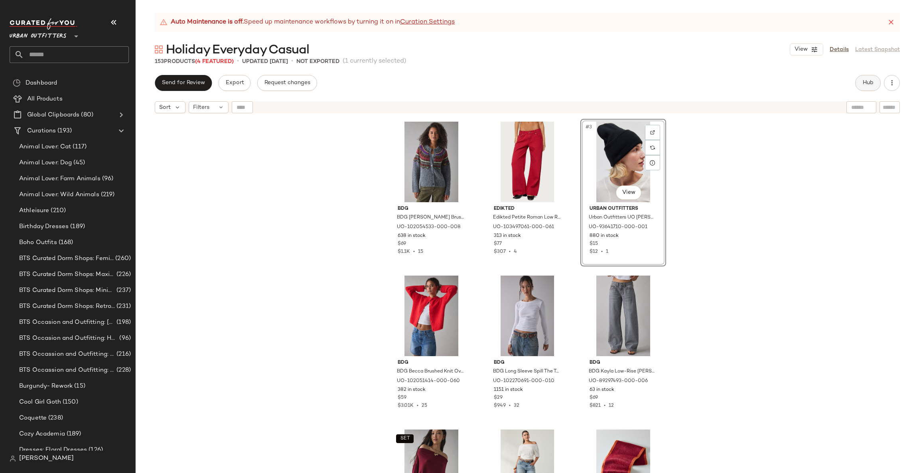
click at [875, 87] on button "Hub" at bounding box center [868, 83] width 26 height 16
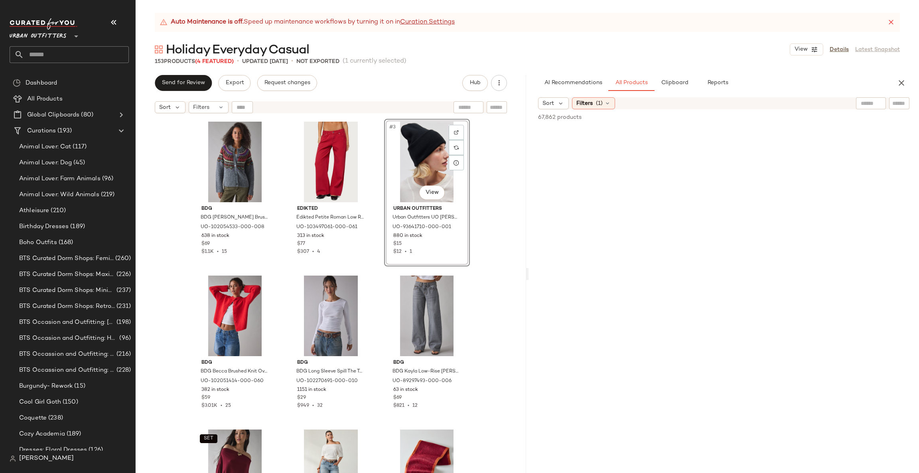
click at [867, 107] on input "text" at bounding box center [871, 103] width 20 height 8
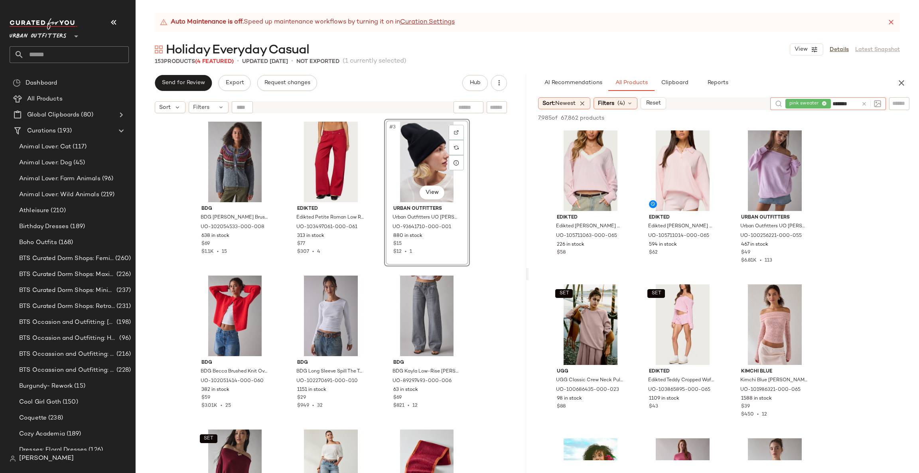
scroll to position [0, 0]
type input "*"
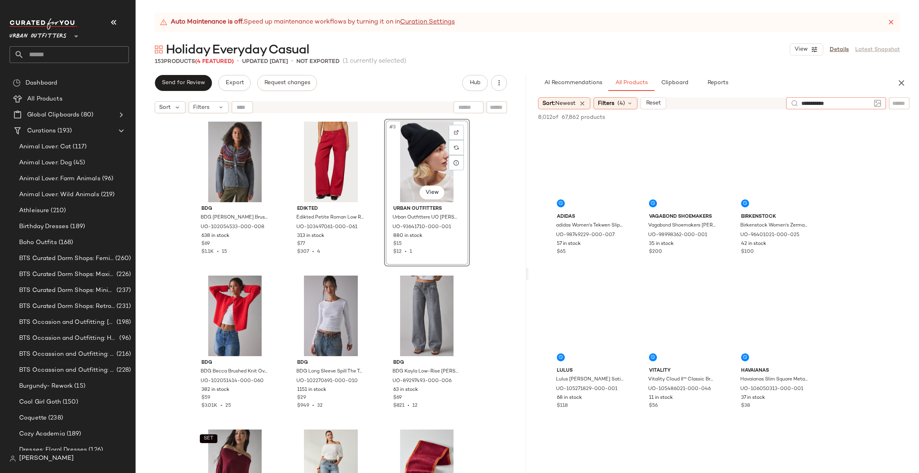
type input "**********"
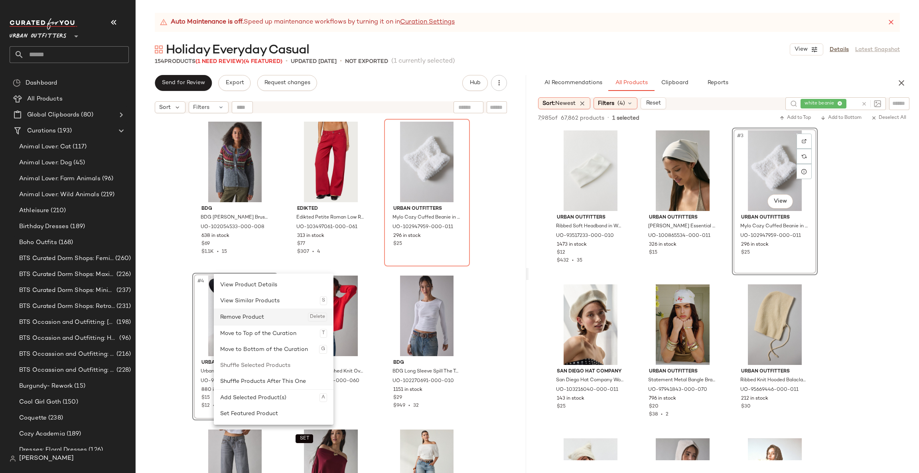
click at [253, 317] on div "Remove Product Delete" at bounding box center [273, 317] width 107 height 16
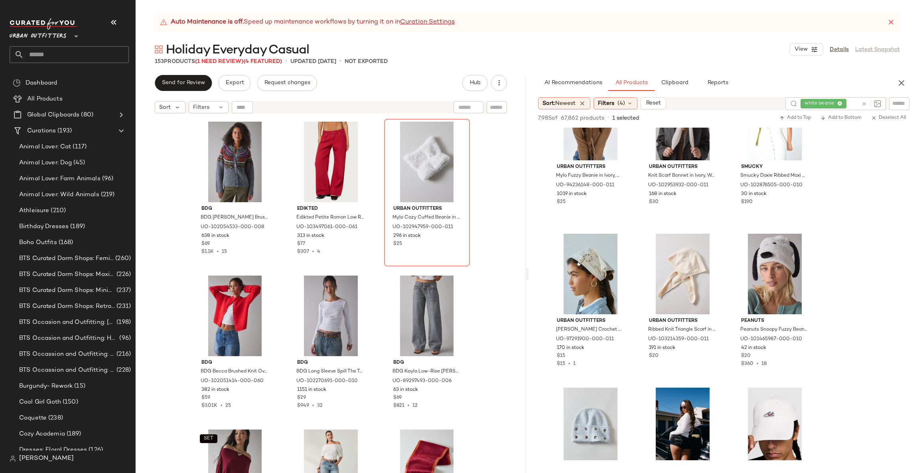
scroll to position [239, 0]
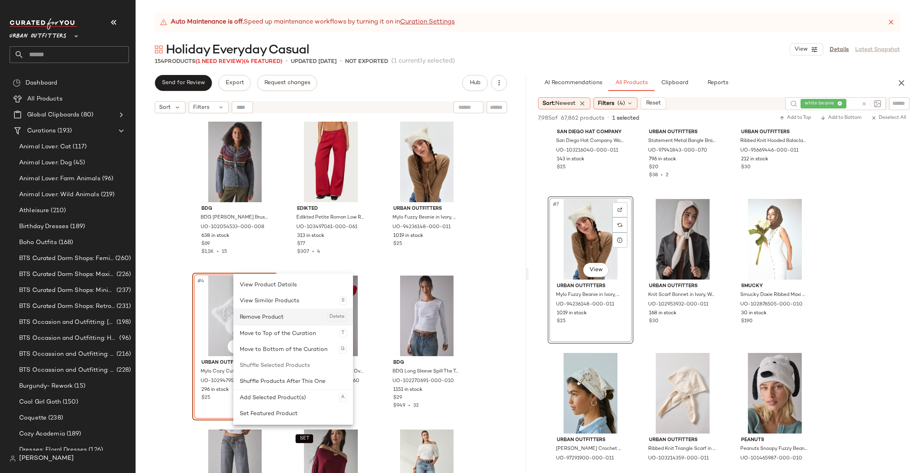
click at [272, 316] on div "Remove Product Delete" at bounding box center [293, 317] width 107 height 16
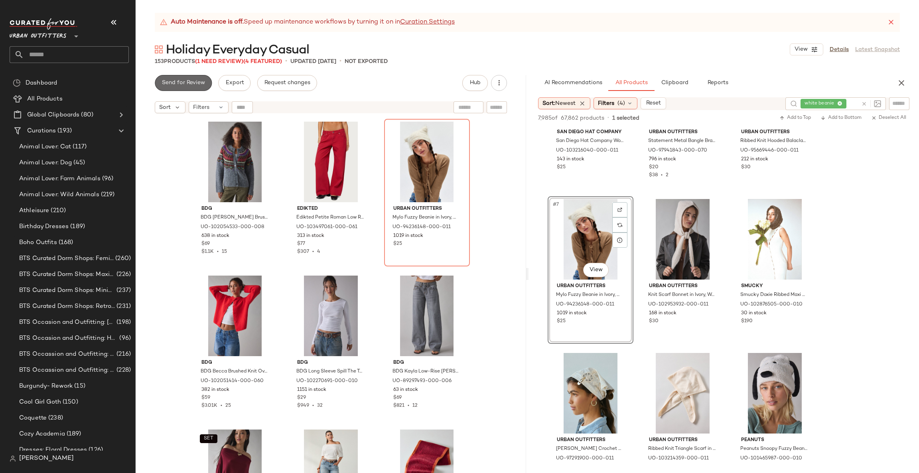
click at [185, 85] on span "Send for Review" at bounding box center [183, 83] width 43 height 6
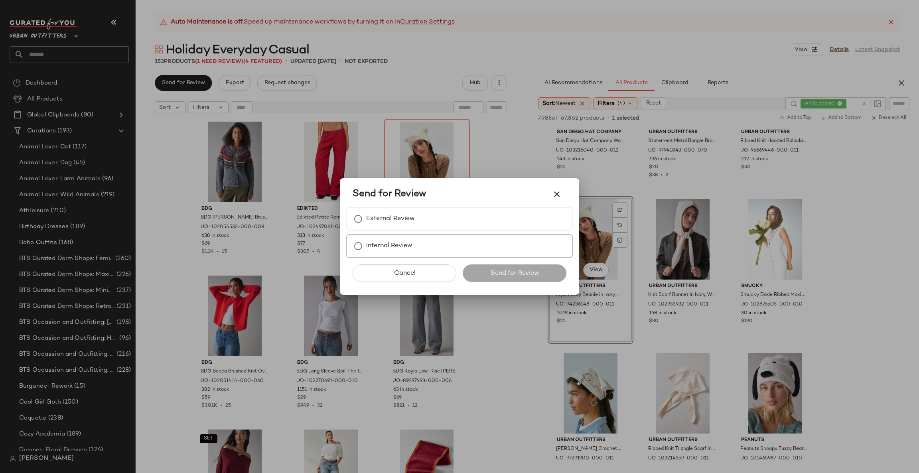
click at [395, 243] on label "Internal Review" at bounding box center [389, 246] width 46 height 16
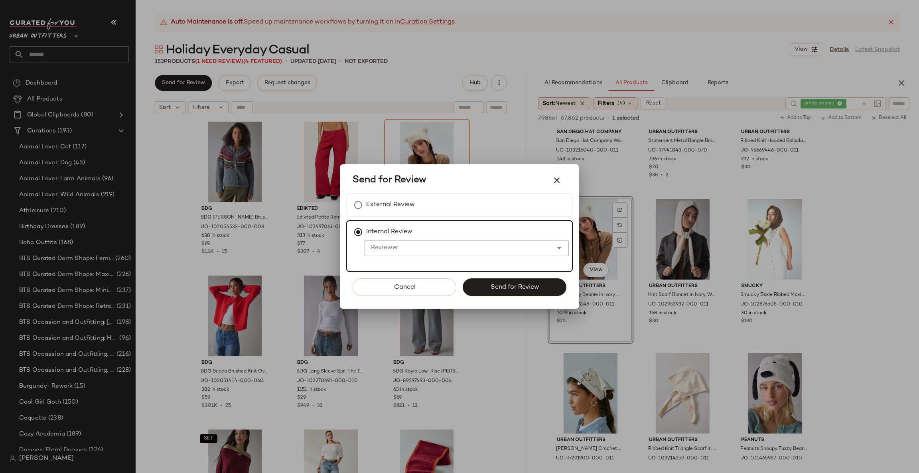
click at [421, 249] on input "Reviewer" at bounding box center [459, 248] width 188 height 10
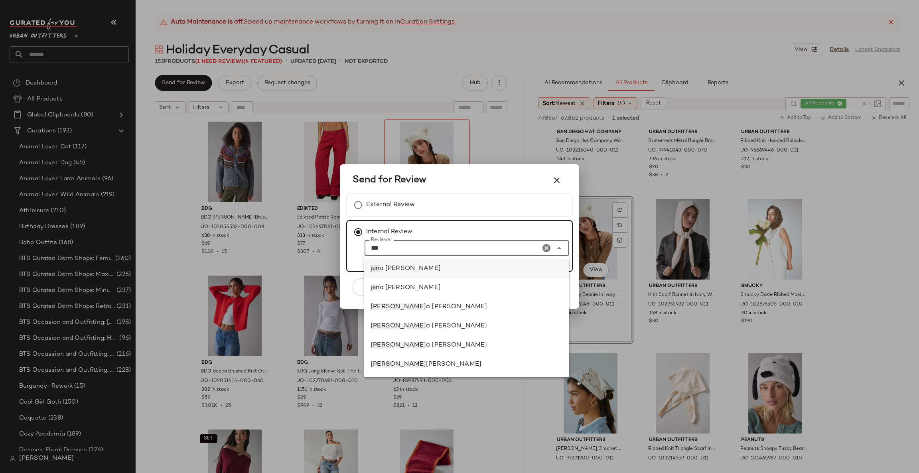
click at [430, 269] on div "jen a bloomer" at bounding box center [467, 269] width 192 height 10
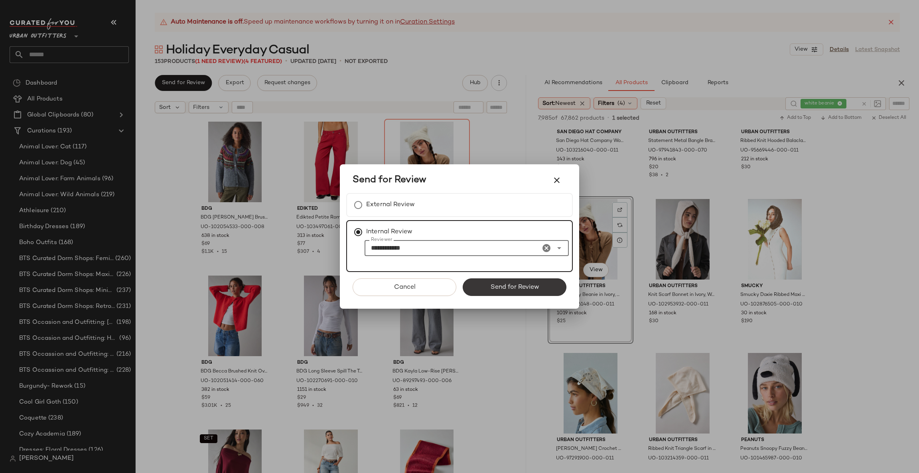
type input "**********"
click at [537, 284] on span "Send for Review" at bounding box center [514, 288] width 49 height 8
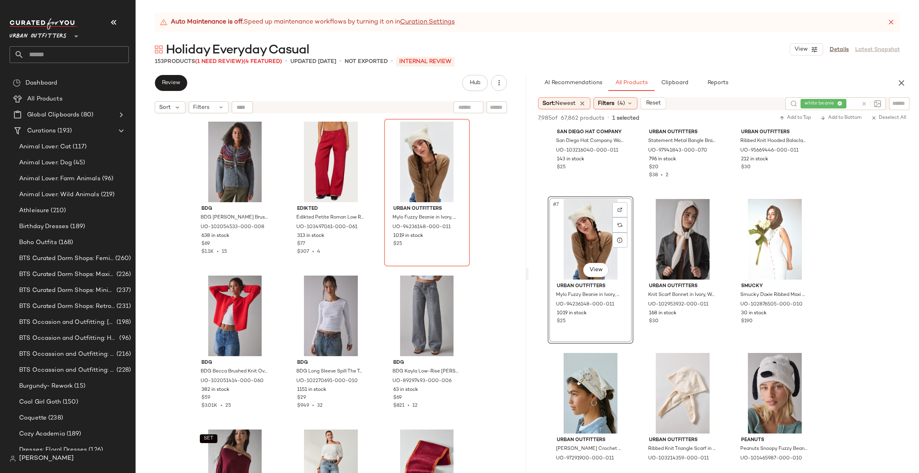
click at [901, 85] on icon "button" at bounding box center [902, 83] width 10 height 10
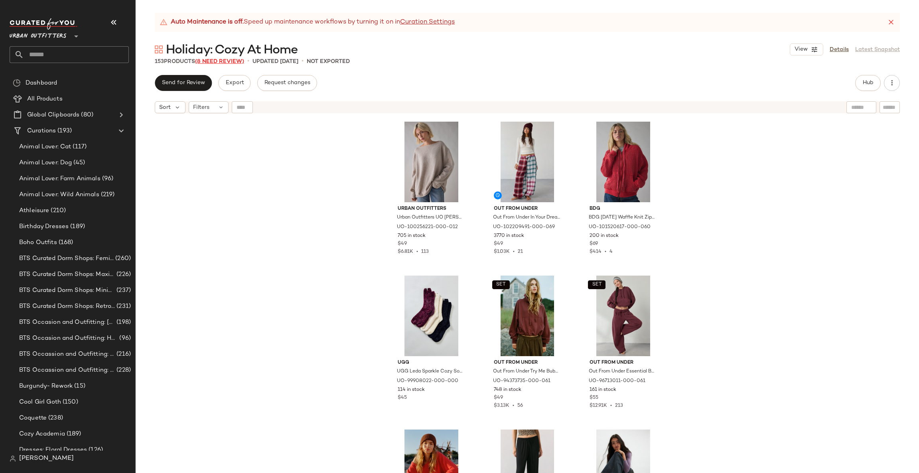
click at [210, 61] on span "(8 Need Review)" at bounding box center [219, 62] width 49 height 6
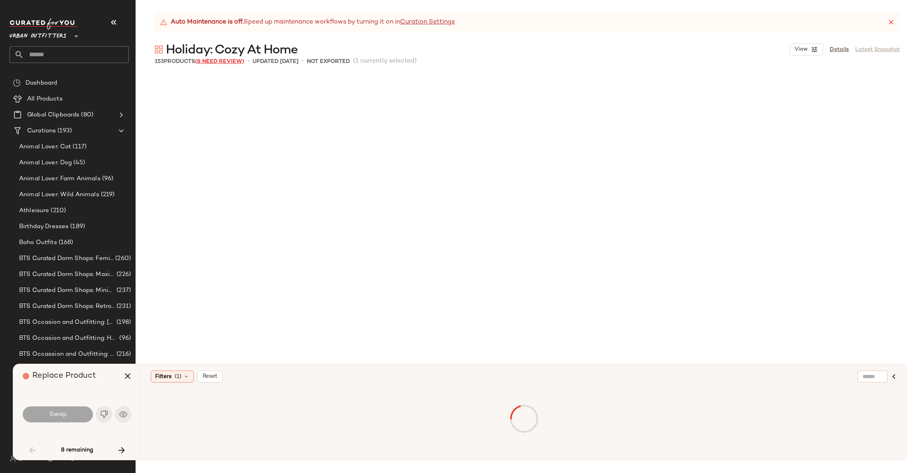
scroll to position [468, 0]
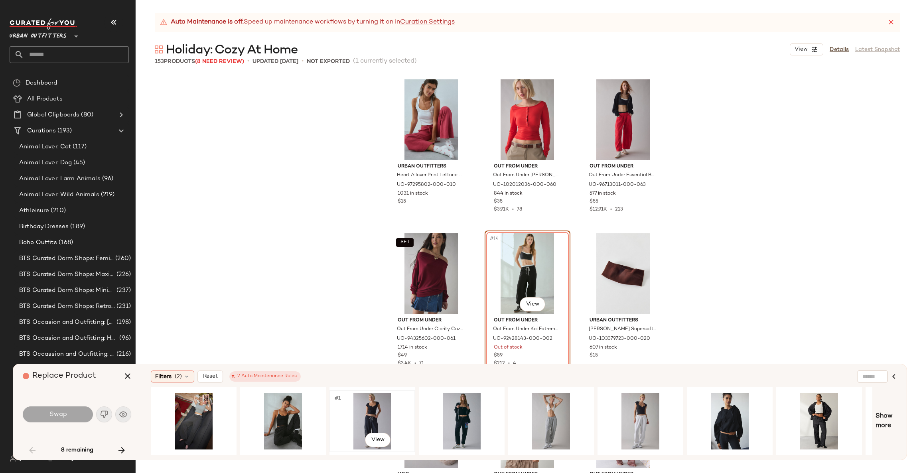
click at [378, 416] on div "#1 View" at bounding box center [372, 421] width 80 height 57
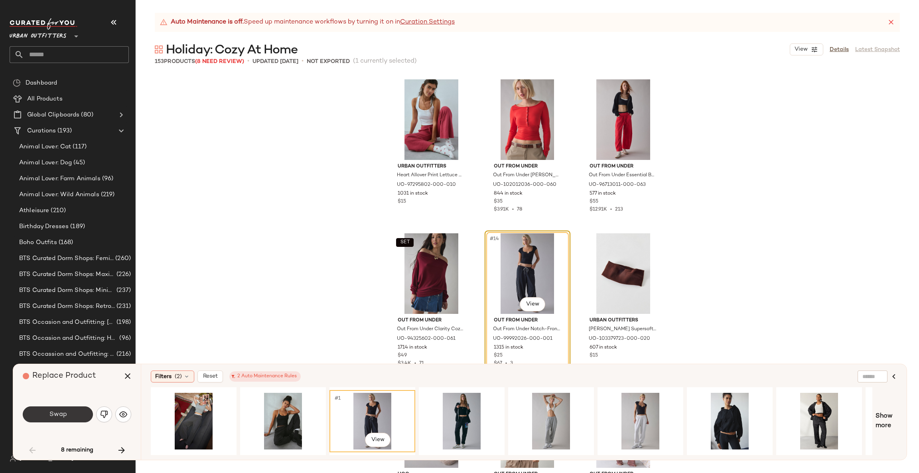
click at [71, 418] on button "Swap" at bounding box center [58, 415] width 70 height 16
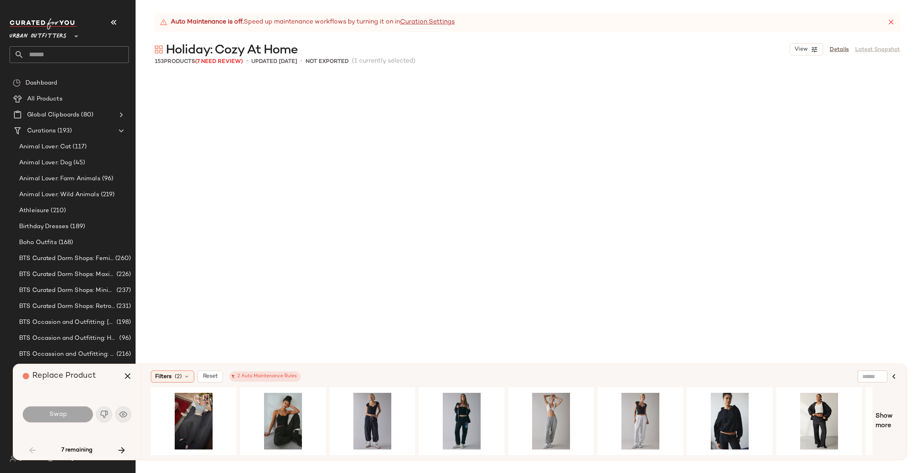
scroll to position [2310, 0]
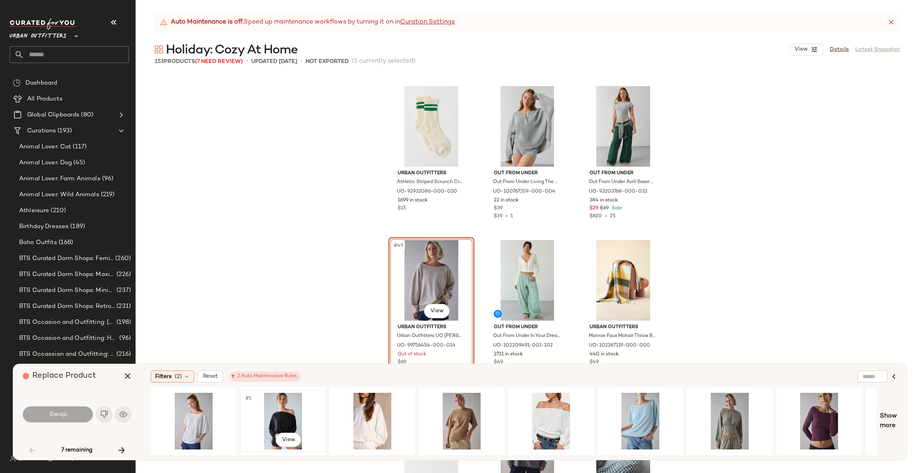
click at [243, 406] on div "#1 View" at bounding box center [283, 421] width 80 height 57
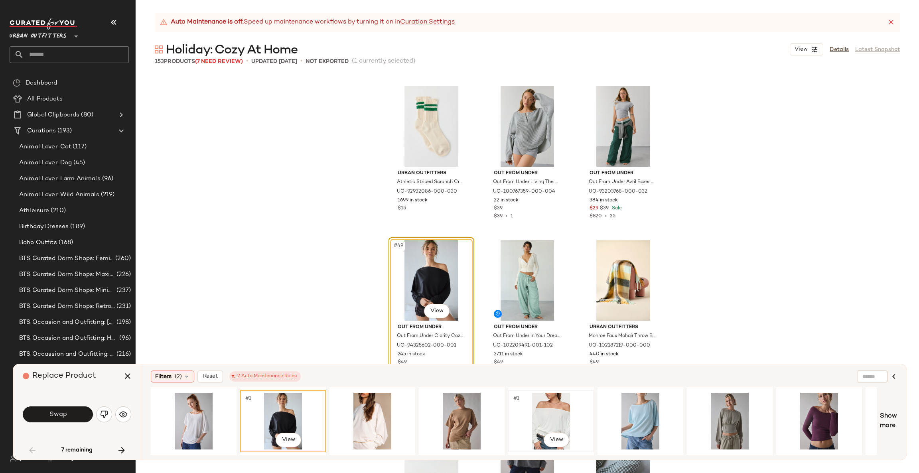
click at [542, 413] on div "#1 View" at bounding box center [551, 421] width 80 height 57
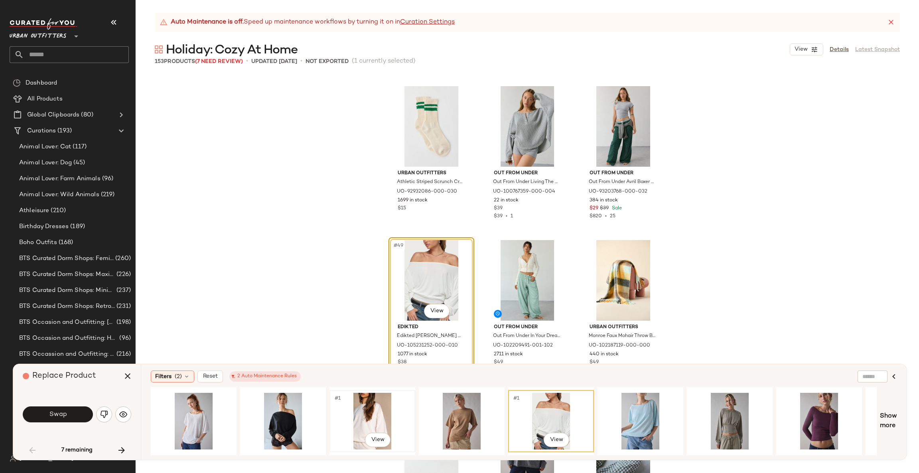
click at [385, 419] on div "#1 View" at bounding box center [372, 421] width 80 height 57
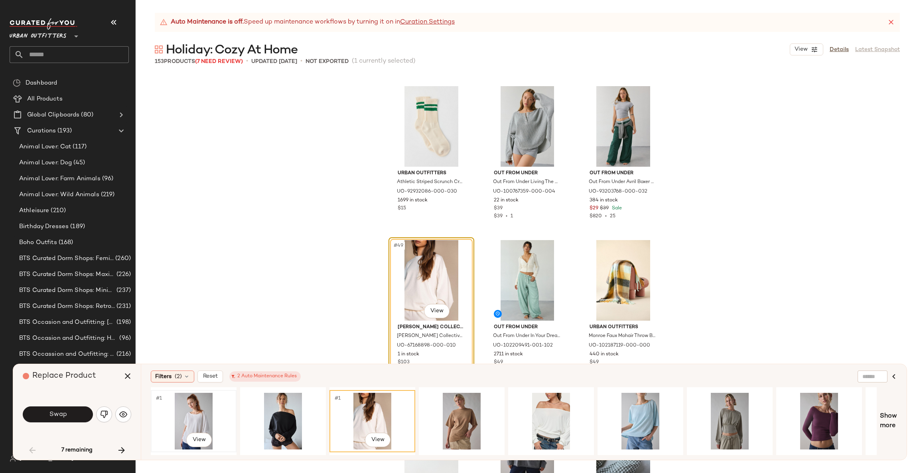
click at [198, 401] on div "#1 View" at bounding box center [194, 421] width 80 height 57
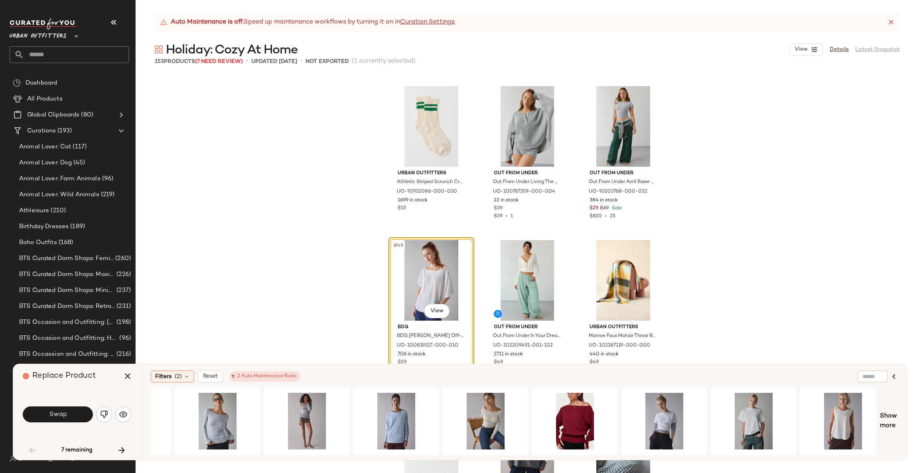
scroll to position [0, 789]
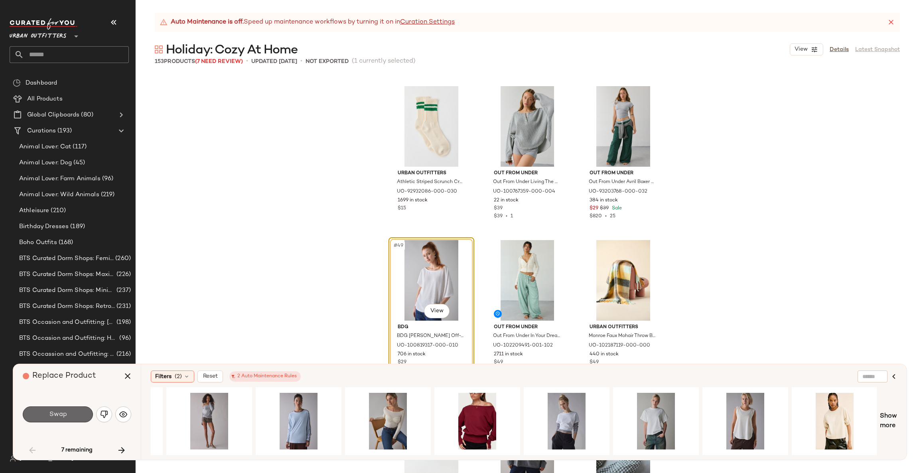
click at [59, 411] on span "Swap" at bounding box center [58, 415] width 18 height 8
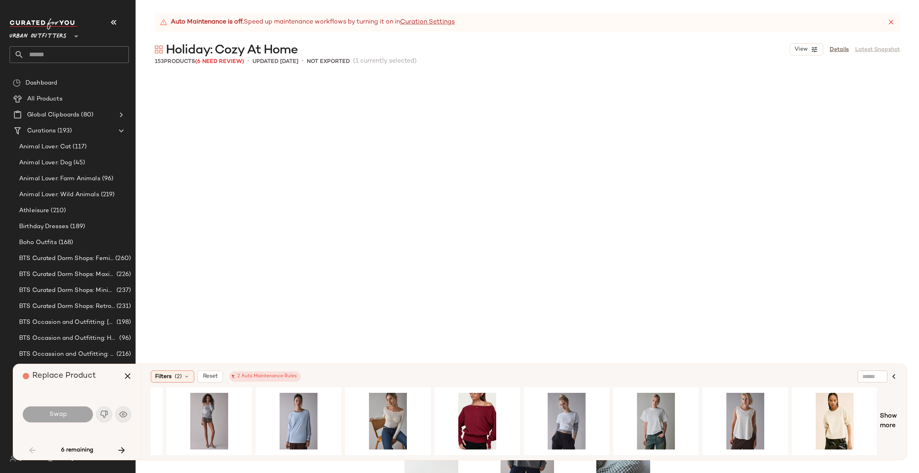
scroll to position [2618, 0]
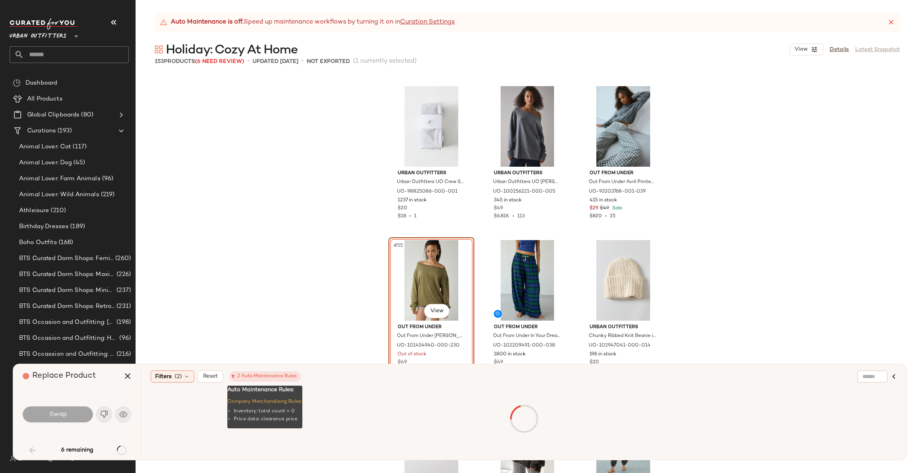
click at [276, 381] on span "2 Auto Maintenance Rules" at bounding box center [264, 376] width 71 height 10
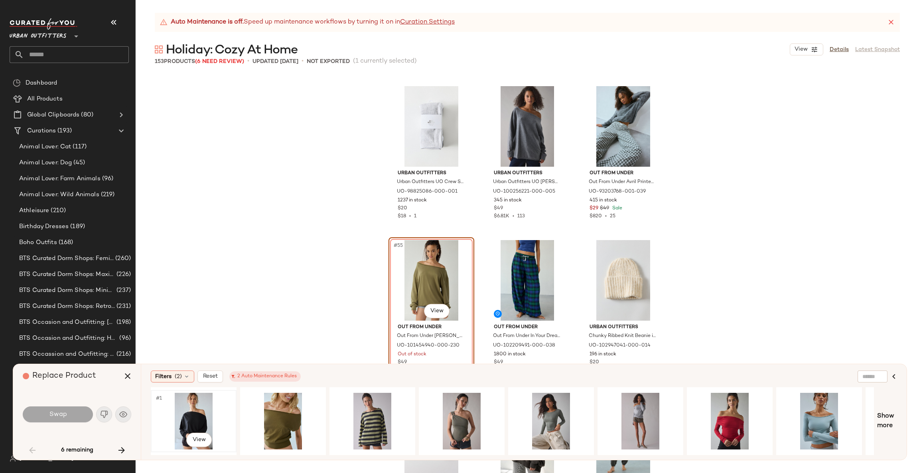
click at [187, 416] on div "#1 View" at bounding box center [194, 421] width 80 height 57
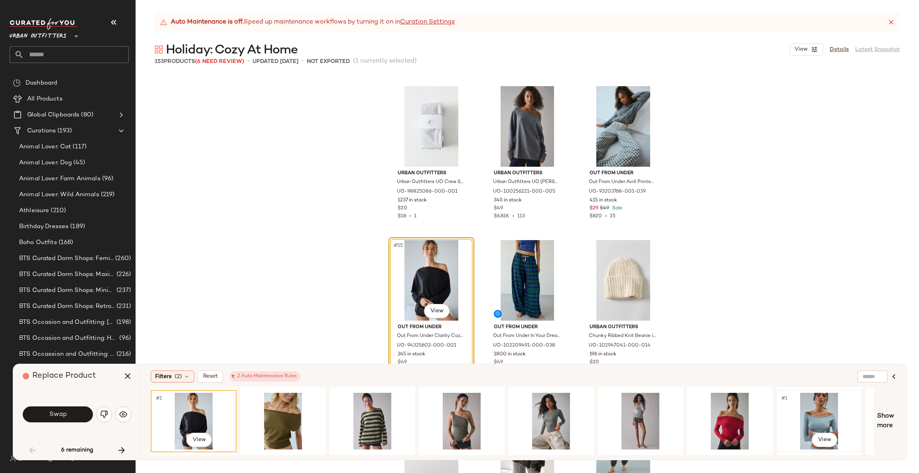
click at [820, 413] on div "#1 View" at bounding box center [819, 421] width 80 height 57
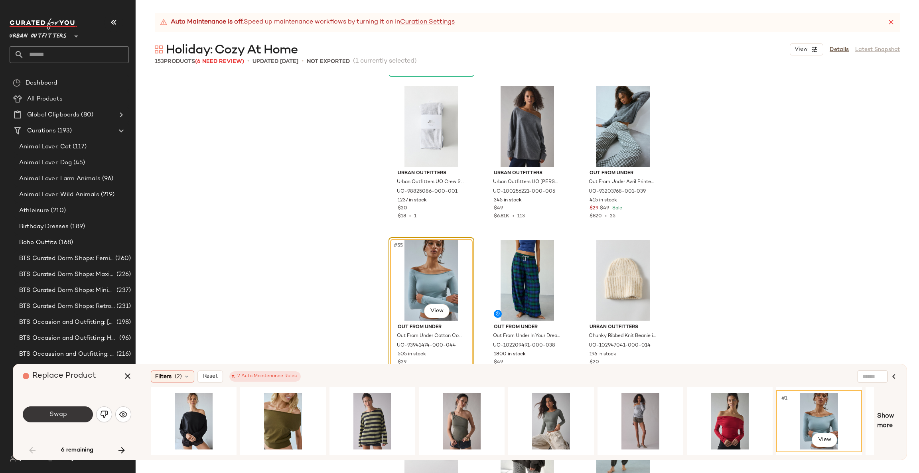
click at [56, 411] on span "Swap" at bounding box center [58, 415] width 18 height 8
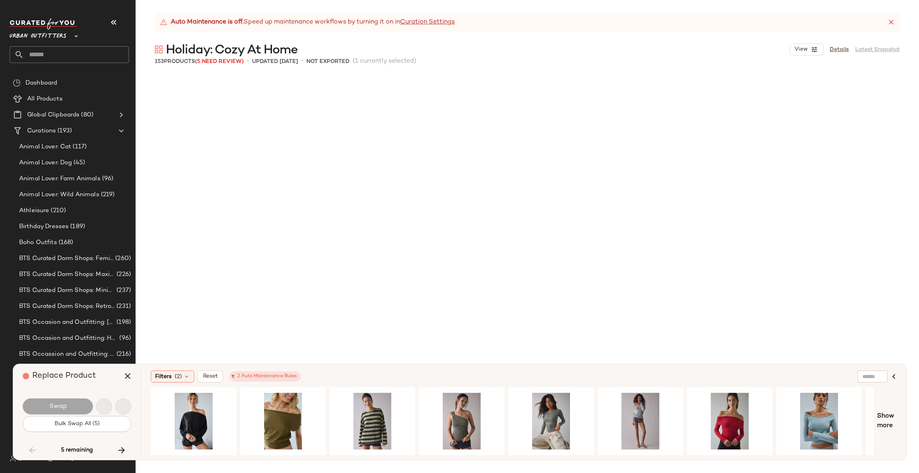
scroll to position [4928, 0]
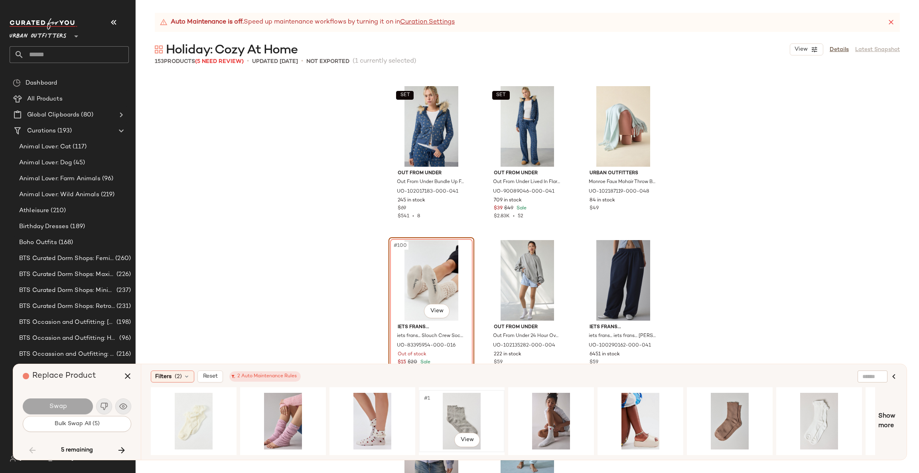
click at [470, 423] on div "#1 View" at bounding box center [462, 421] width 80 height 57
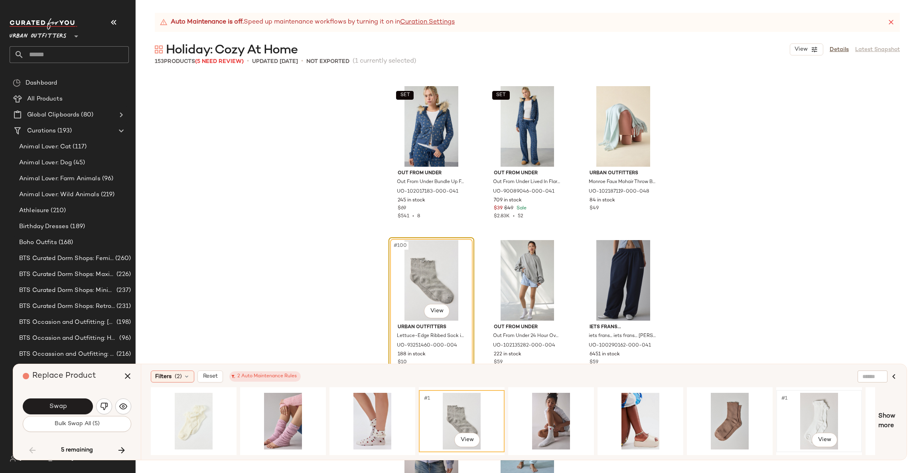
click at [814, 402] on div "#1 View" at bounding box center [819, 421] width 80 height 57
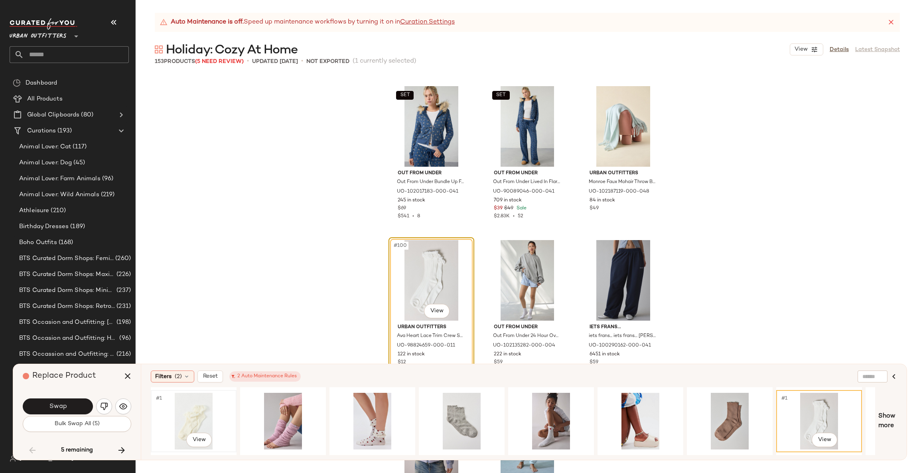
click at [195, 418] on div "#1 View" at bounding box center [194, 421] width 80 height 57
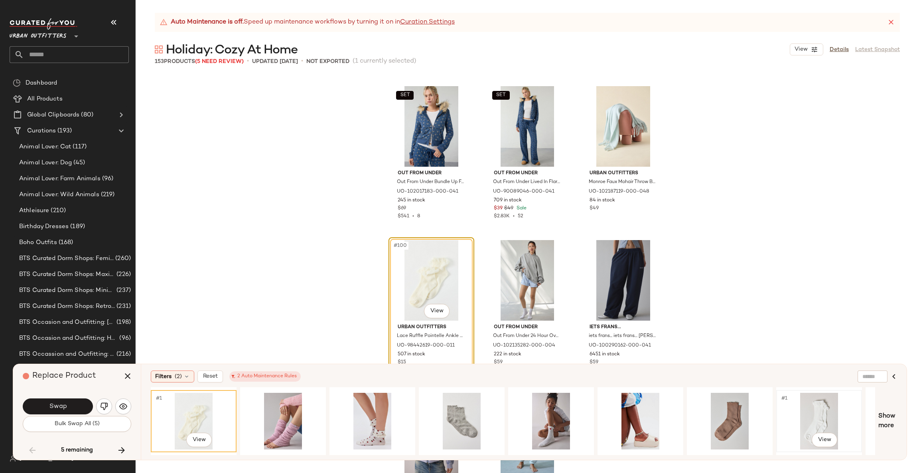
click at [834, 415] on div "#1 View" at bounding box center [819, 421] width 80 height 57
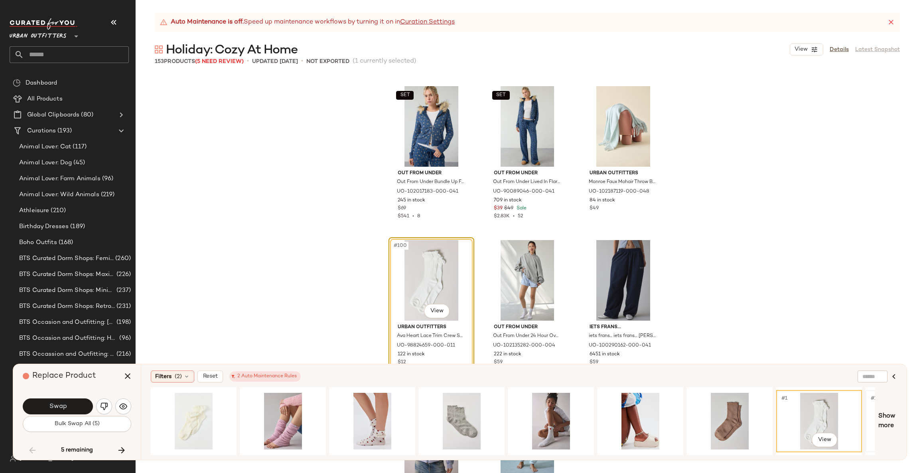
click at [871, 425] on div "#1 View" at bounding box center [909, 421] width 80 height 57
click at [831, 413] on div "#1 View" at bounding box center [819, 421] width 80 height 57
click at [64, 407] on span "Swap" at bounding box center [58, 407] width 18 height 8
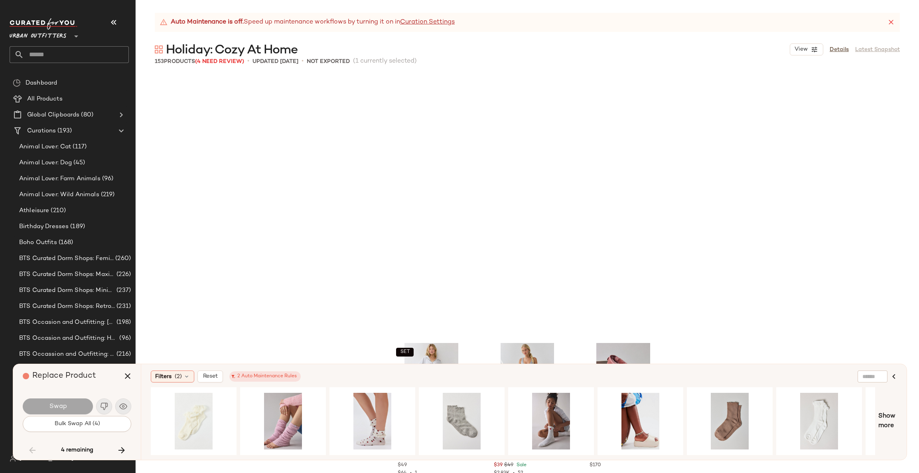
scroll to position [5544, 0]
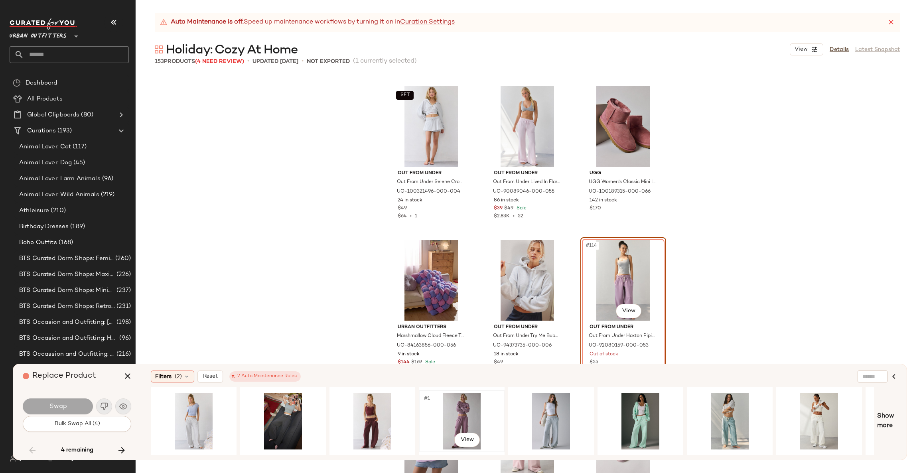
click at [453, 417] on div "#1 View" at bounding box center [462, 421] width 80 height 57
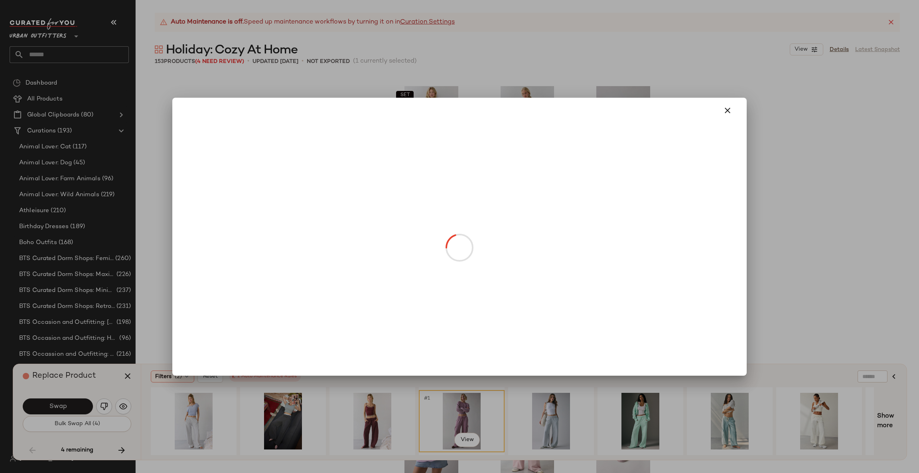
click at [624, 303] on body "Urban Outfitters ** Dashboard All Products Global Clipboards (80) Curations (19…" at bounding box center [459, 236] width 919 height 473
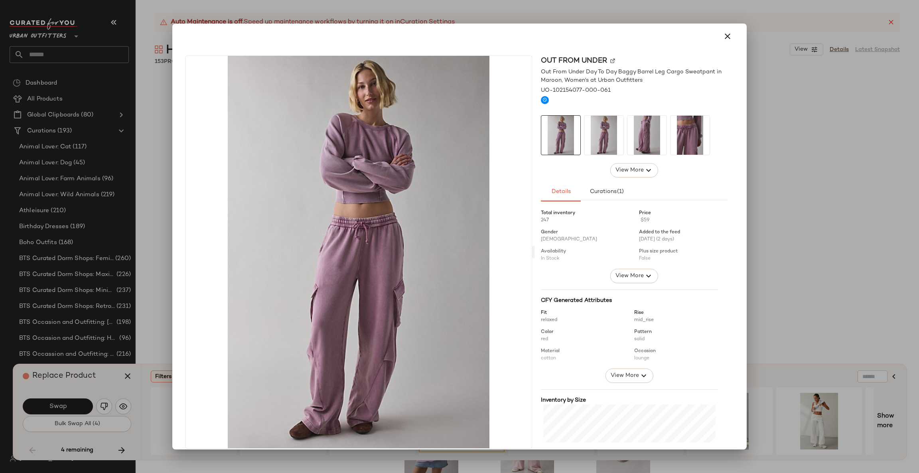
click at [783, 207] on div at bounding box center [459, 236] width 919 height 473
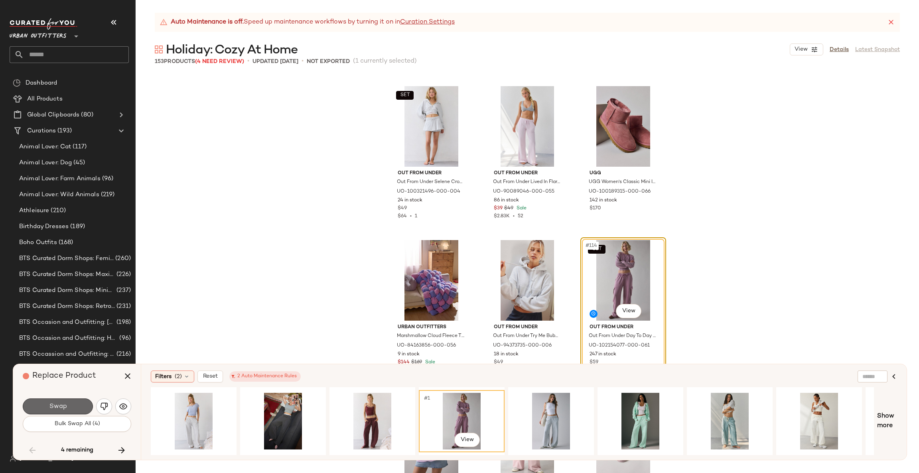
click at [62, 404] on span "Swap" at bounding box center [58, 407] width 18 height 8
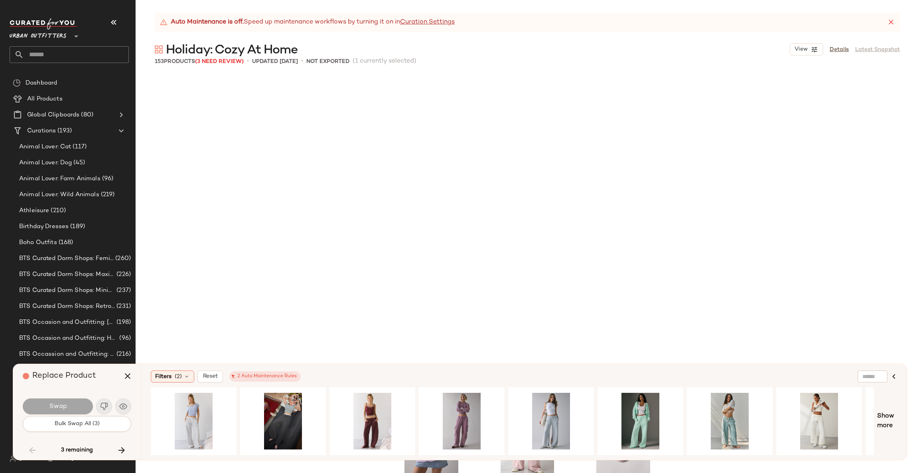
scroll to position [5852, 0]
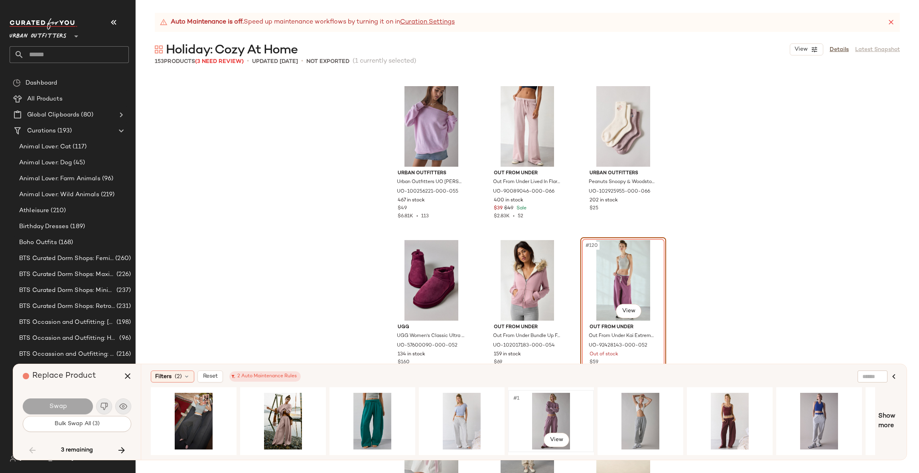
click at [549, 413] on div "#1 View" at bounding box center [551, 421] width 80 height 57
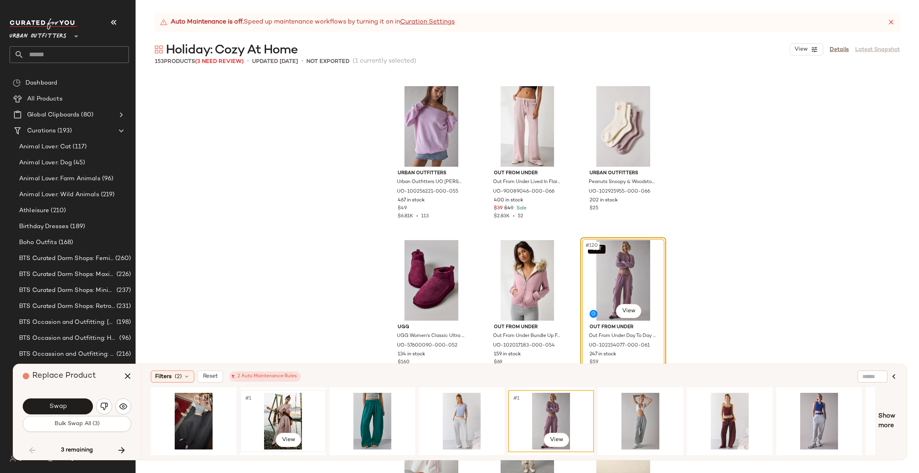
click at [261, 418] on div "#1 View" at bounding box center [283, 421] width 80 height 57
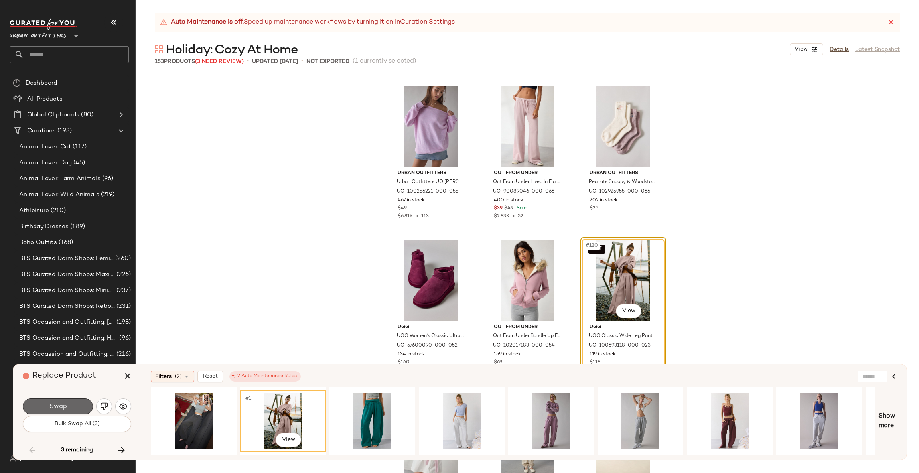
click at [53, 411] on span "Swap" at bounding box center [58, 407] width 18 height 8
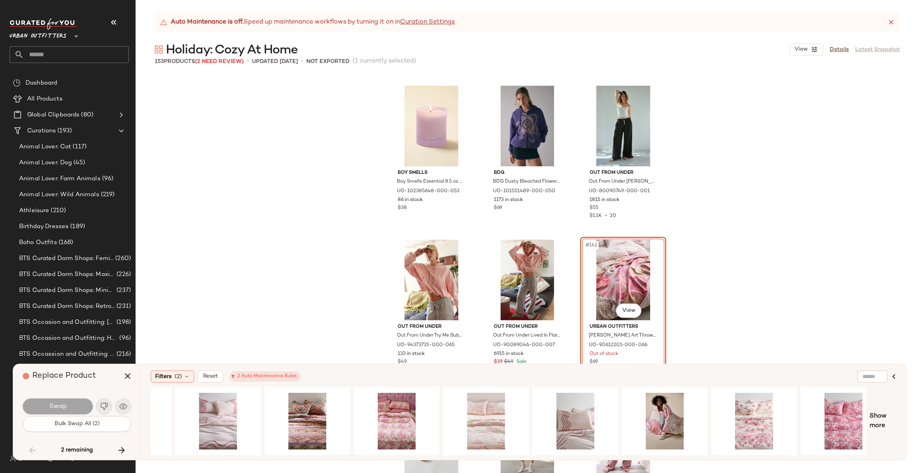
scroll to position [0, 174]
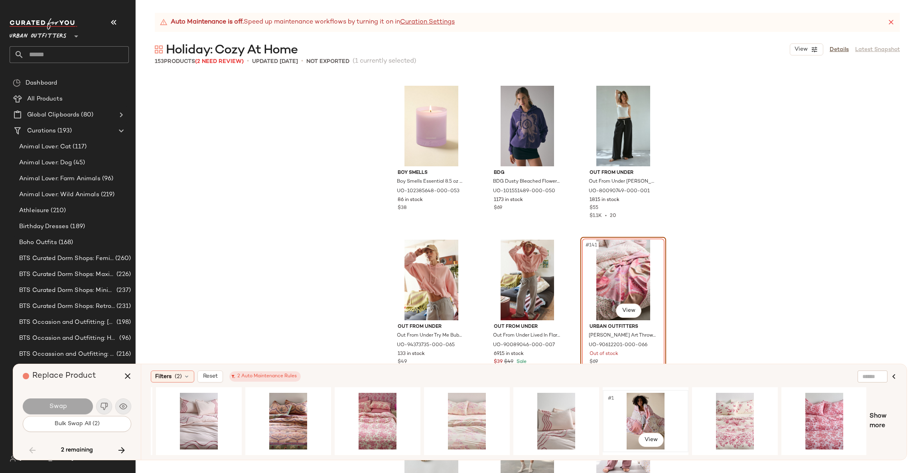
click at [652, 405] on div "#1 View" at bounding box center [646, 421] width 80 height 57
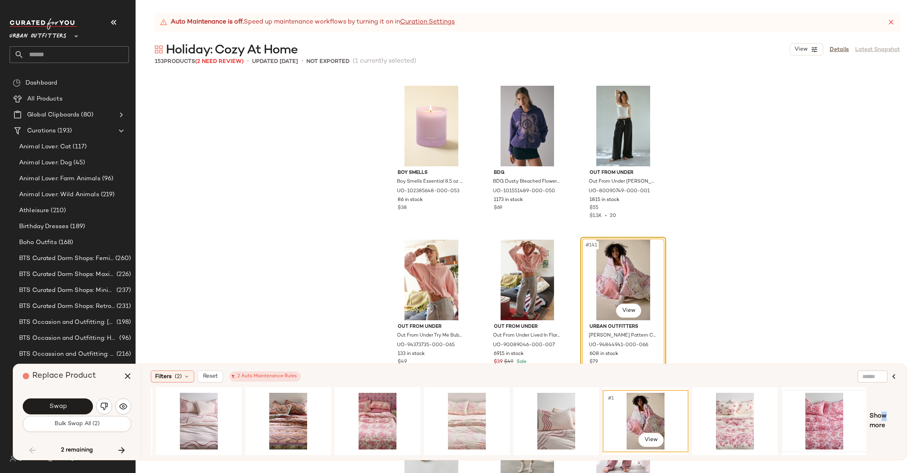
click at [880, 417] on span "Show more" at bounding box center [884, 421] width 28 height 19
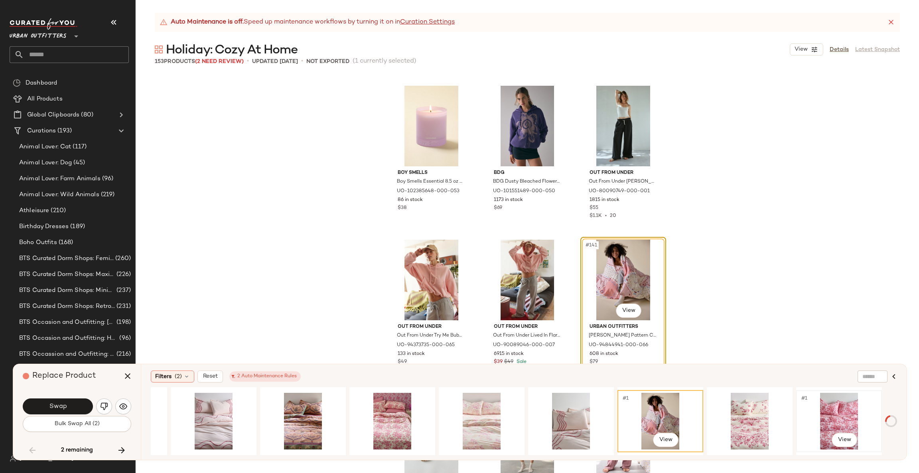
scroll to position [0, 159]
drag, startPoint x: 562, startPoint y: 451, endPoint x: 600, endPoint y: 454, distance: 38.0
click at [600, 454] on div "#1 View" at bounding box center [514, 421] width 726 height 68
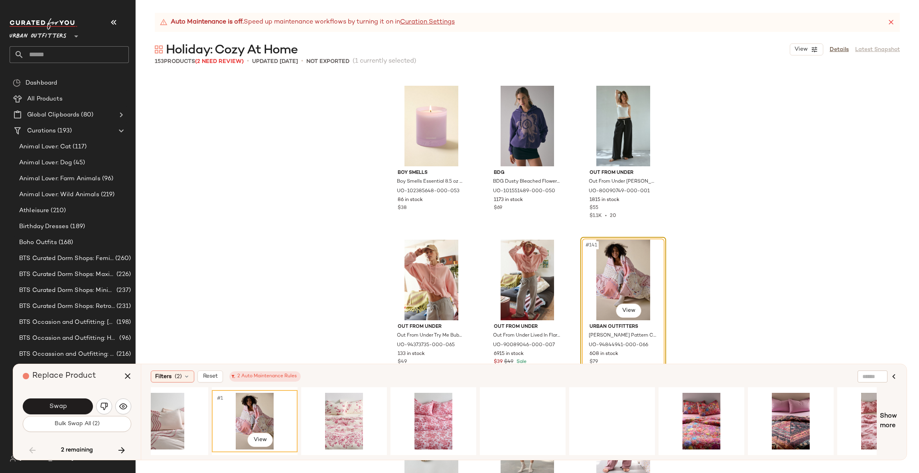
scroll to position [0, 565]
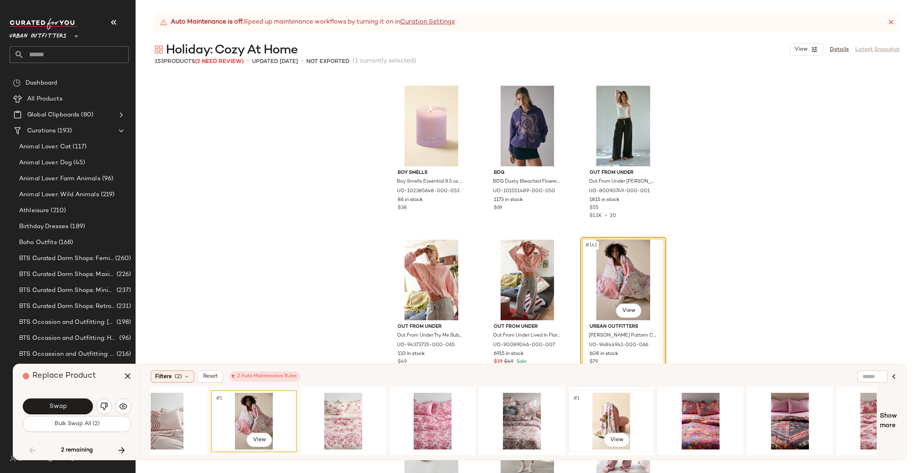
click at [612, 417] on div "#1 View" at bounding box center [611, 421] width 80 height 57
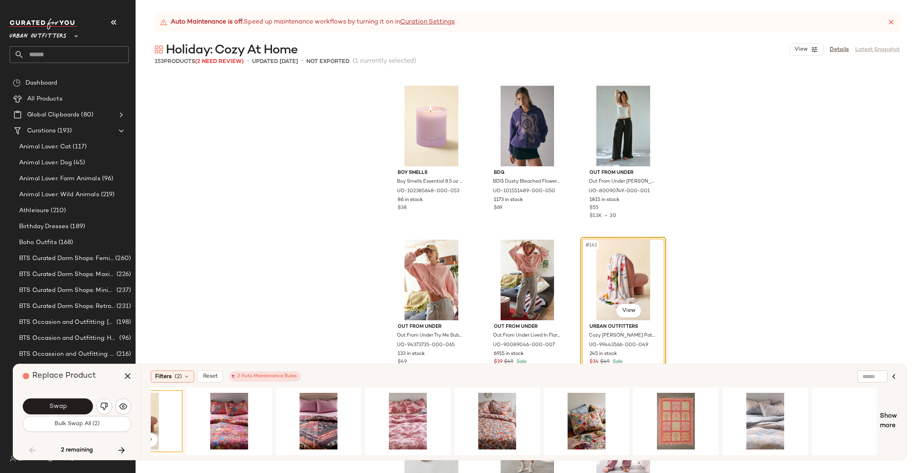
scroll to position [0, 1057]
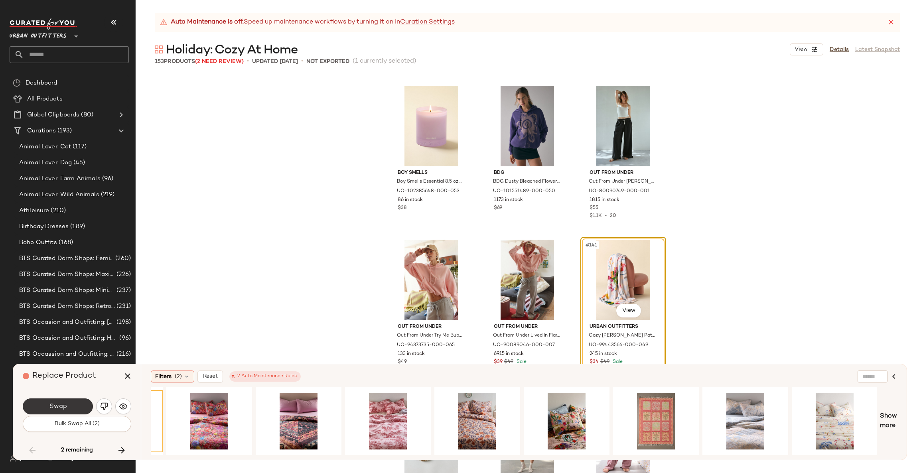
click at [55, 405] on span "Swap" at bounding box center [58, 407] width 18 height 8
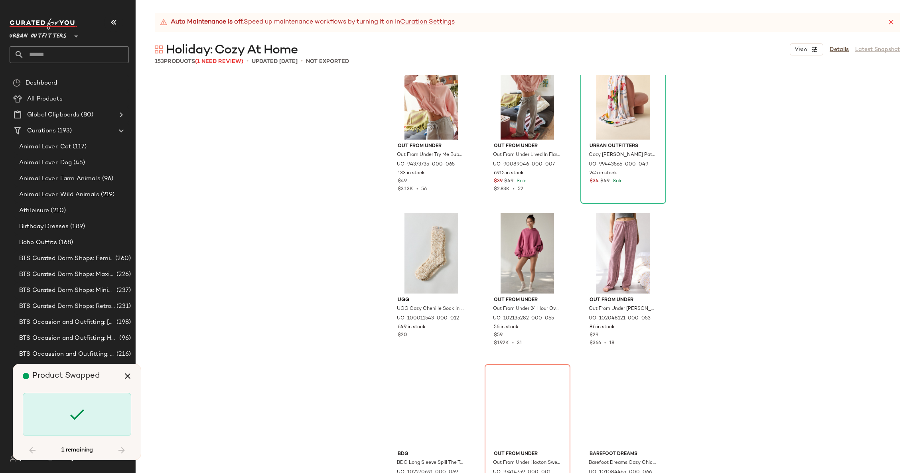
scroll to position [7170, 0]
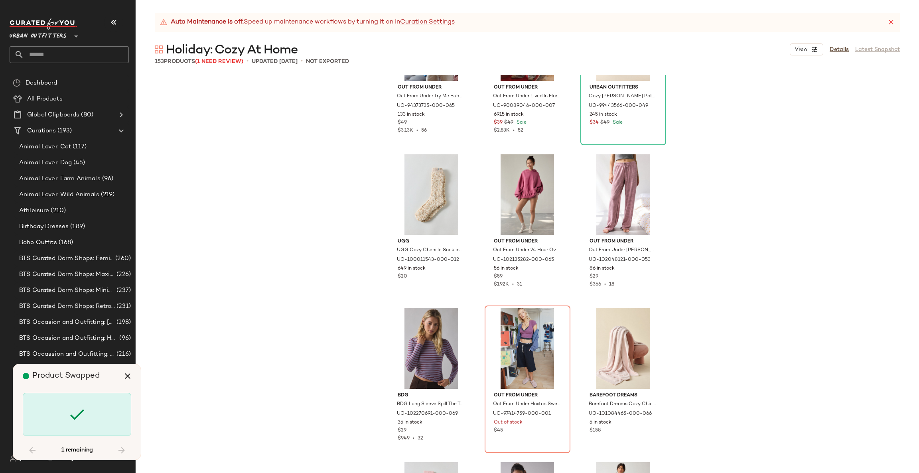
scroll to position [7238, 0]
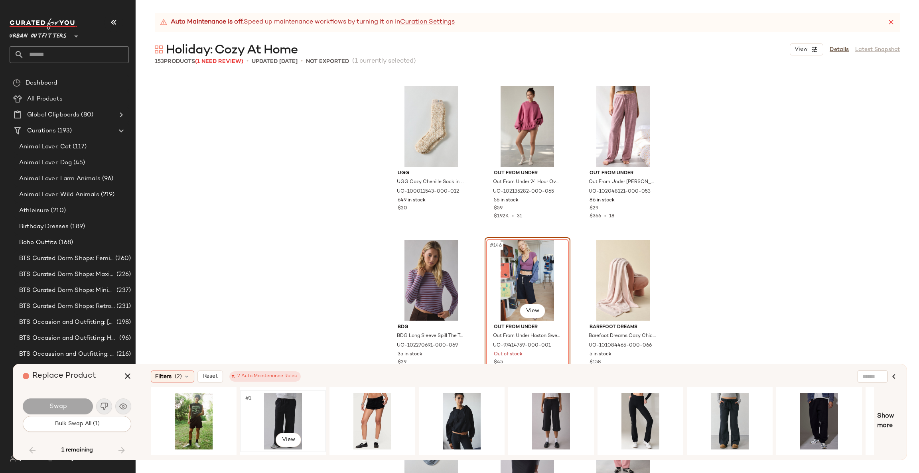
click at [273, 411] on div "#1 View" at bounding box center [283, 421] width 80 height 57
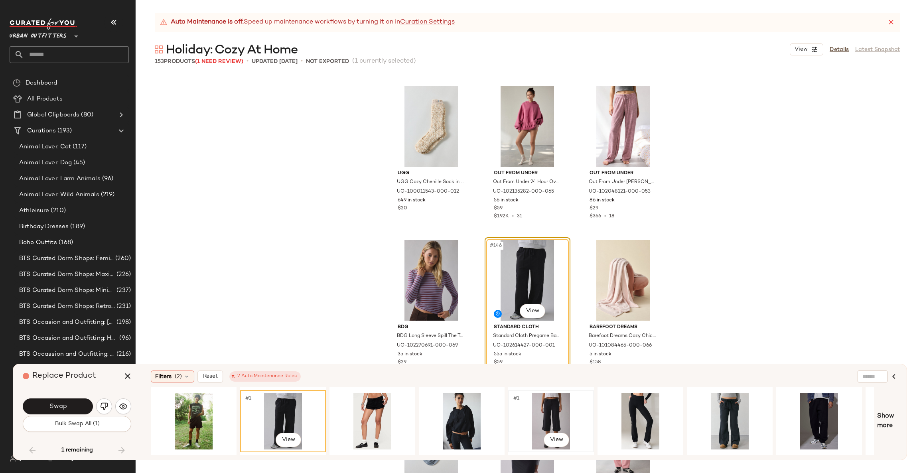
click at [543, 403] on div "#1 View" at bounding box center [551, 421] width 80 height 57
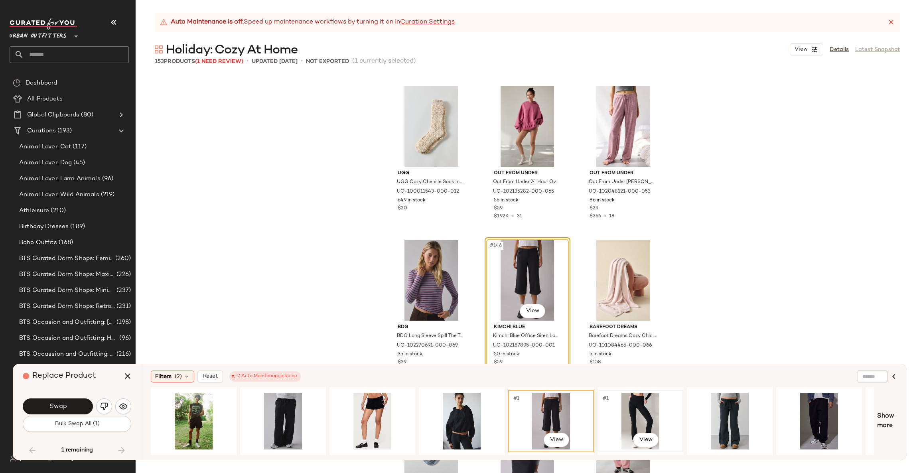
click at [623, 413] on div "#1 View" at bounding box center [640, 421] width 80 height 57
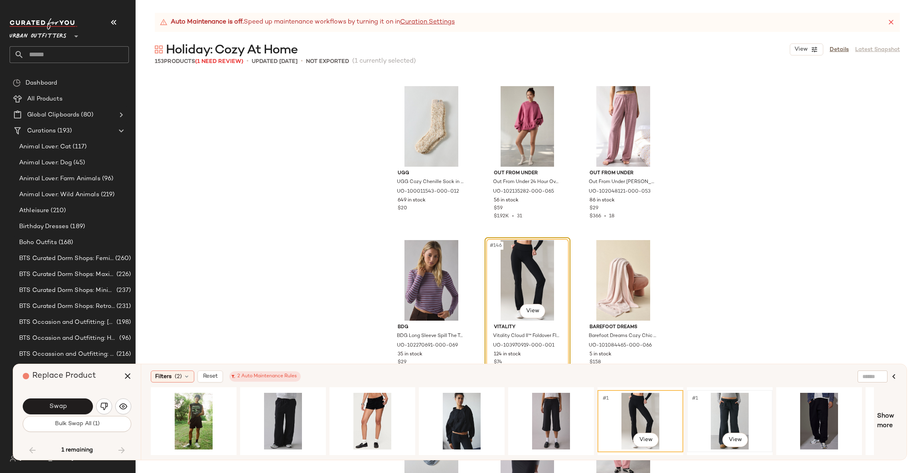
click at [721, 413] on div "#1 View" at bounding box center [730, 421] width 80 height 57
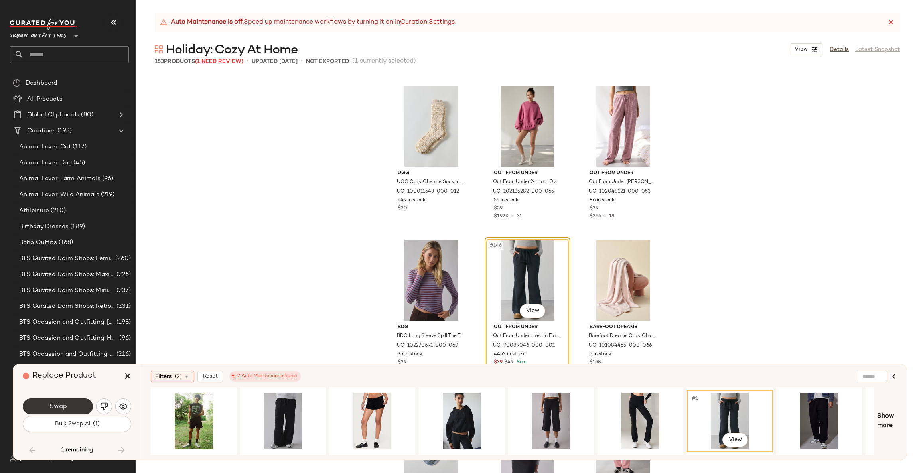
click at [61, 401] on button "Swap" at bounding box center [58, 407] width 70 height 16
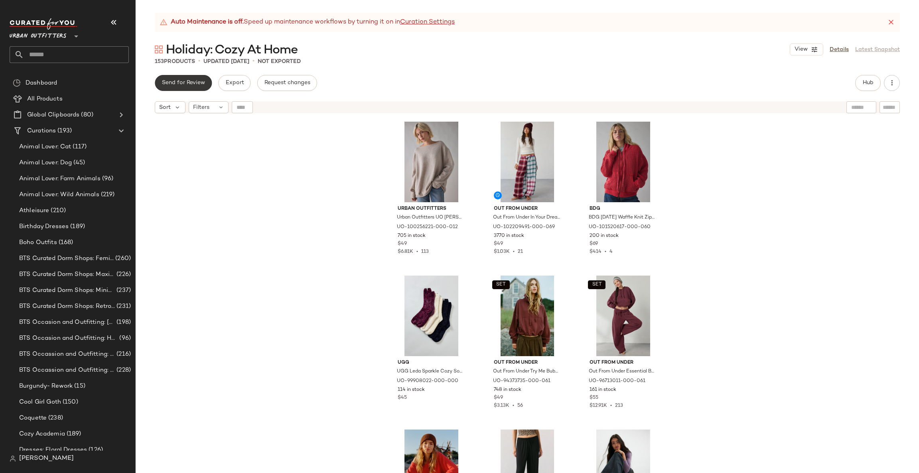
click at [174, 80] on span "Send for Review" at bounding box center [183, 83] width 43 height 6
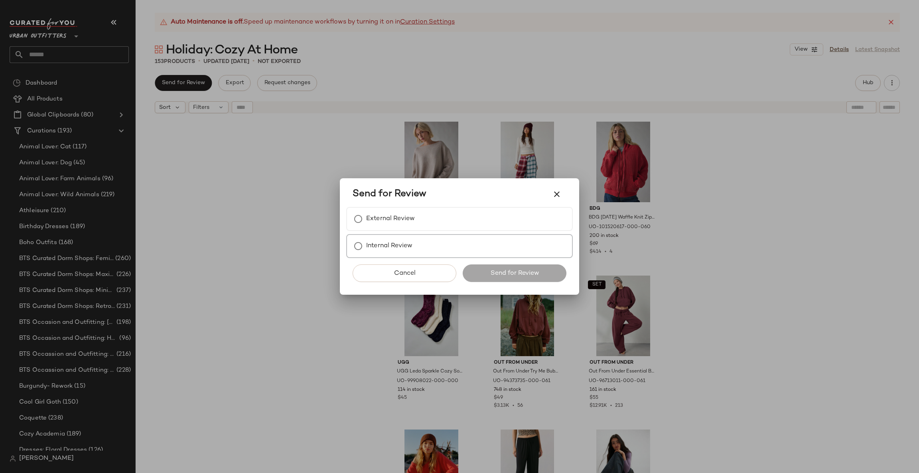
click at [404, 243] on label "Internal Review" at bounding box center [389, 246] width 46 height 16
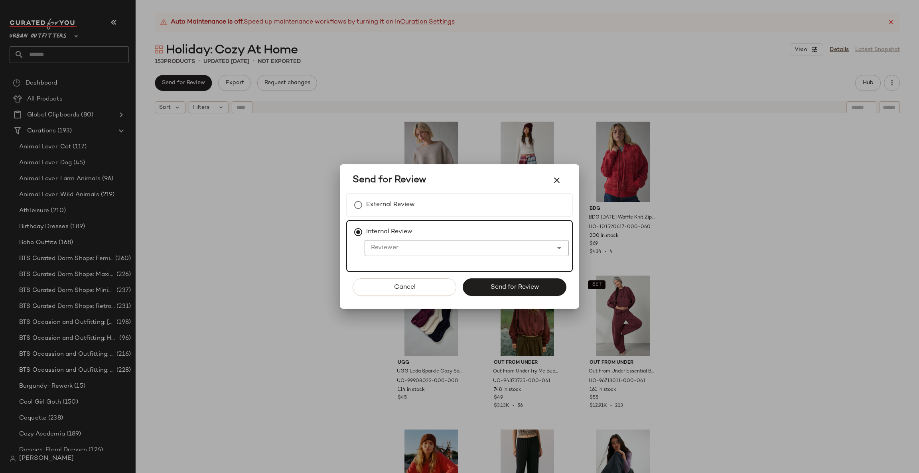
click at [433, 248] on input "Reviewer" at bounding box center [459, 248] width 188 height 10
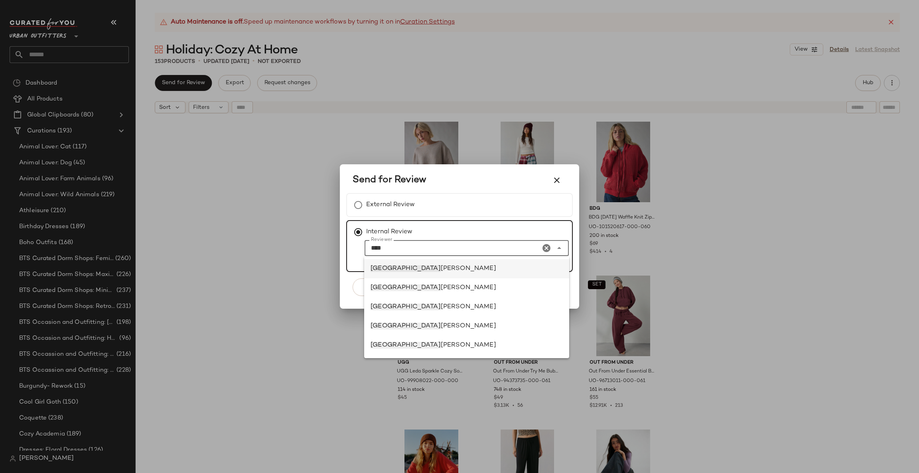
click at [483, 267] on div "jena bloomer" at bounding box center [467, 269] width 192 height 10
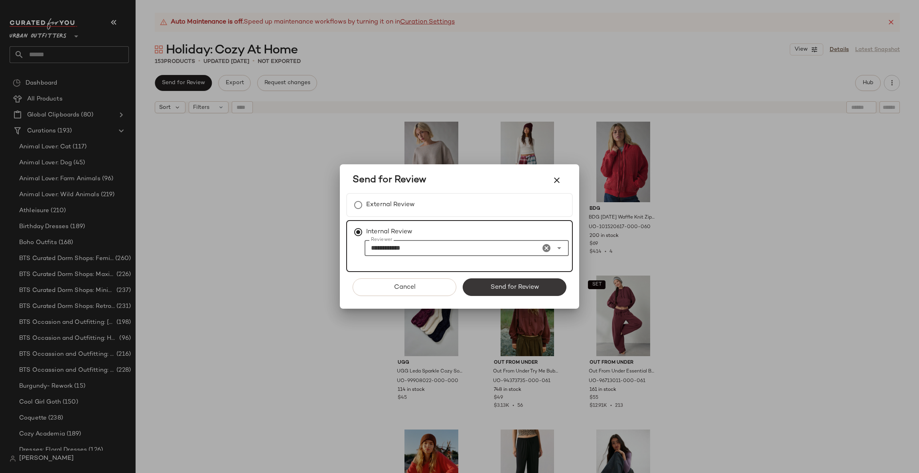
type input "**********"
click at [513, 280] on button "Send for Review" at bounding box center [515, 287] width 104 height 18
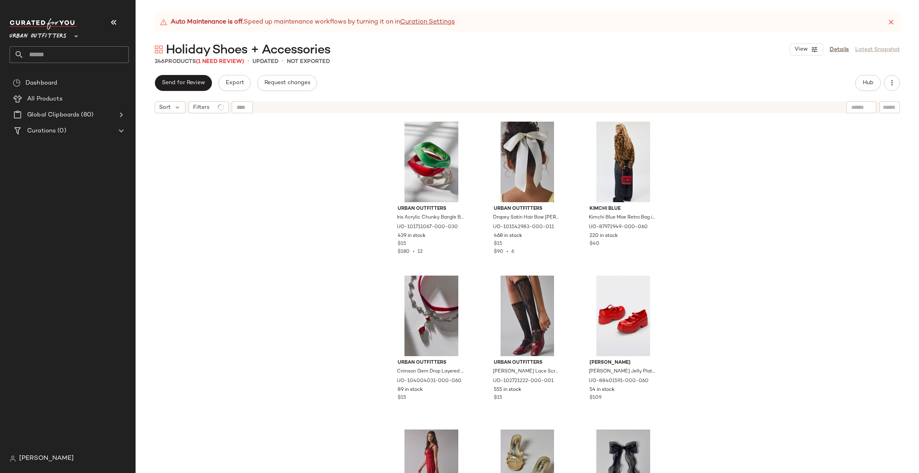
click at [227, 58] on span "Holiday Shoes + Accessories" at bounding box center [248, 50] width 164 height 16
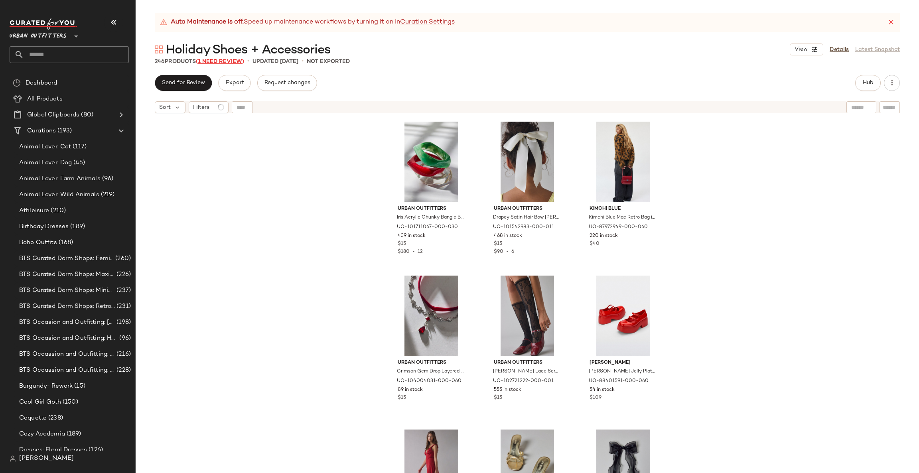
click at [220, 61] on span "(1 Need Review)" at bounding box center [220, 62] width 48 height 6
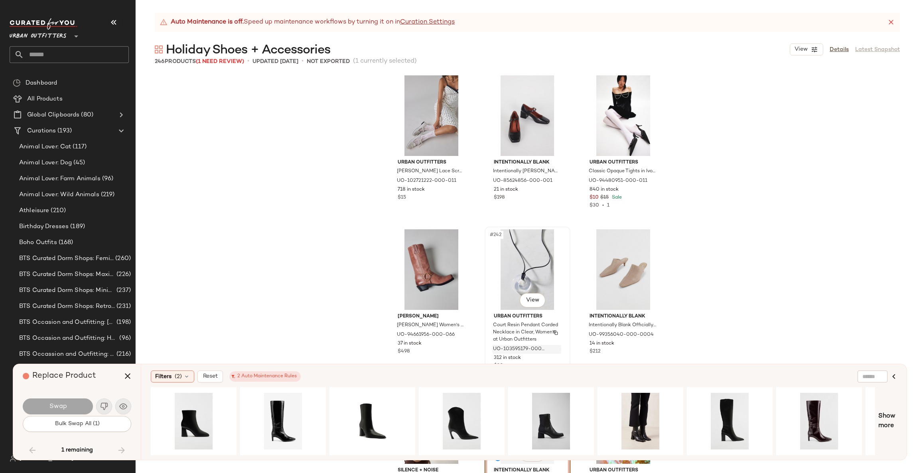
scroll to position [12232, 0]
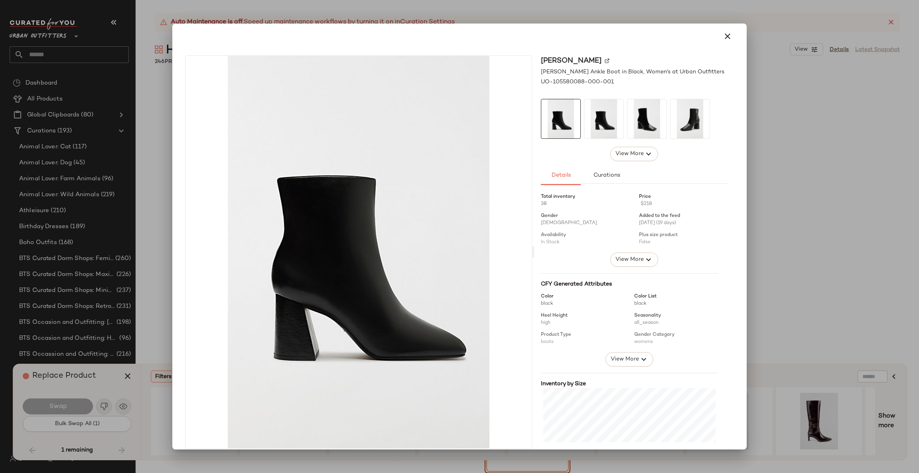
click at [798, 237] on div at bounding box center [459, 236] width 919 height 473
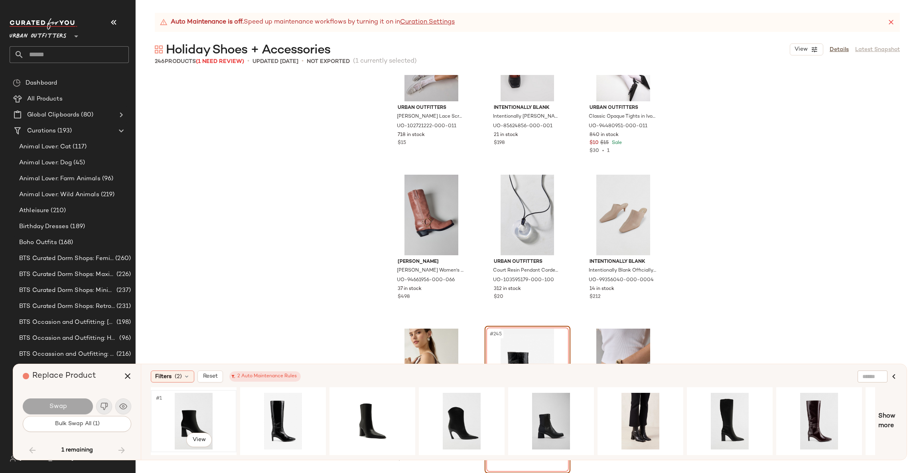
click at [177, 410] on div "#1 View" at bounding box center [194, 421] width 80 height 57
click at [61, 406] on span "Swap" at bounding box center [58, 407] width 18 height 8
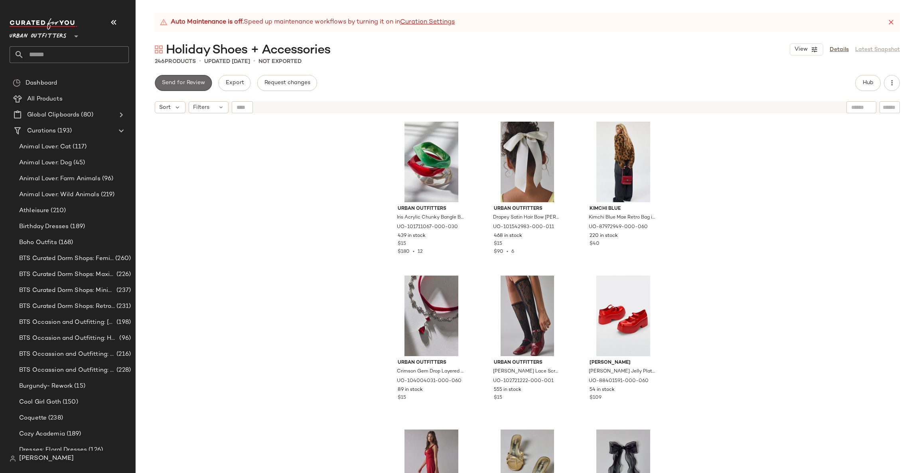
click at [180, 82] on span "Send for Review" at bounding box center [183, 83] width 43 height 6
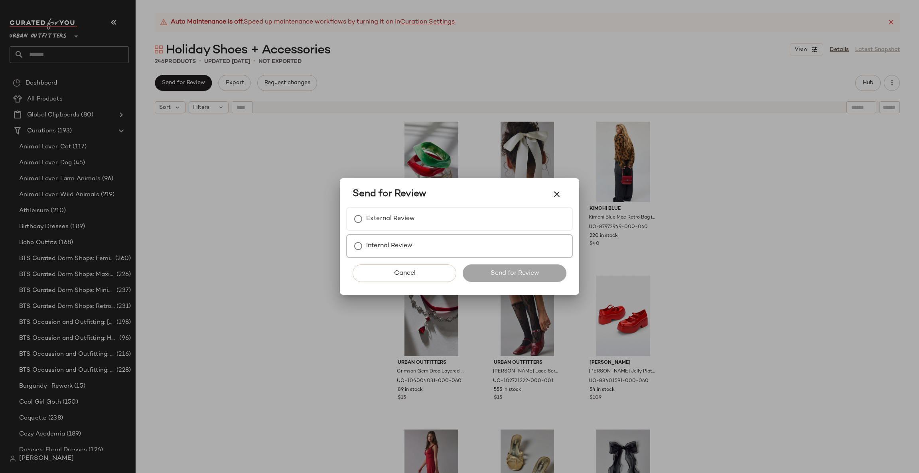
click at [389, 250] on label "Internal Review" at bounding box center [389, 246] width 46 height 16
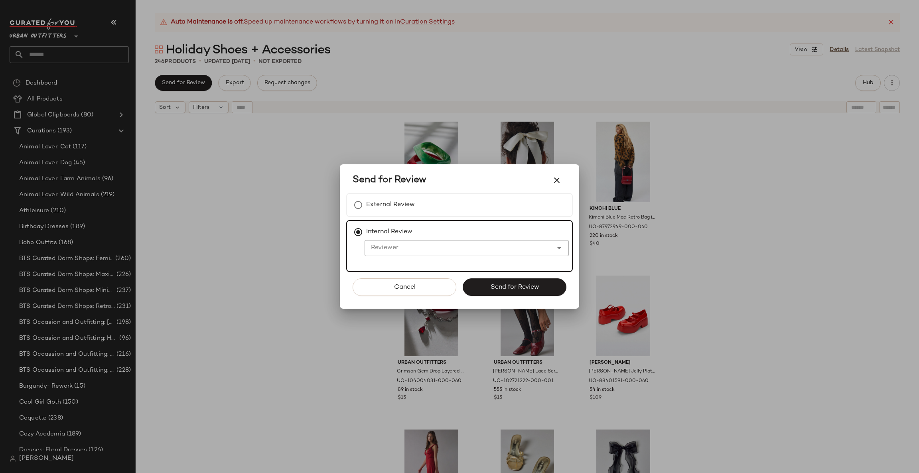
click at [423, 247] on input "Reviewer" at bounding box center [459, 248] width 188 height 10
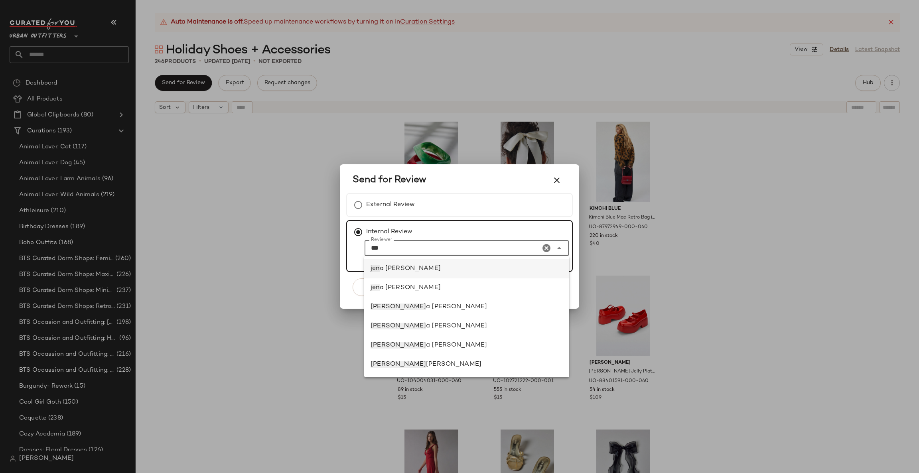
click at [425, 269] on div "[PERSON_NAME]" at bounding box center [467, 269] width 192 height 10
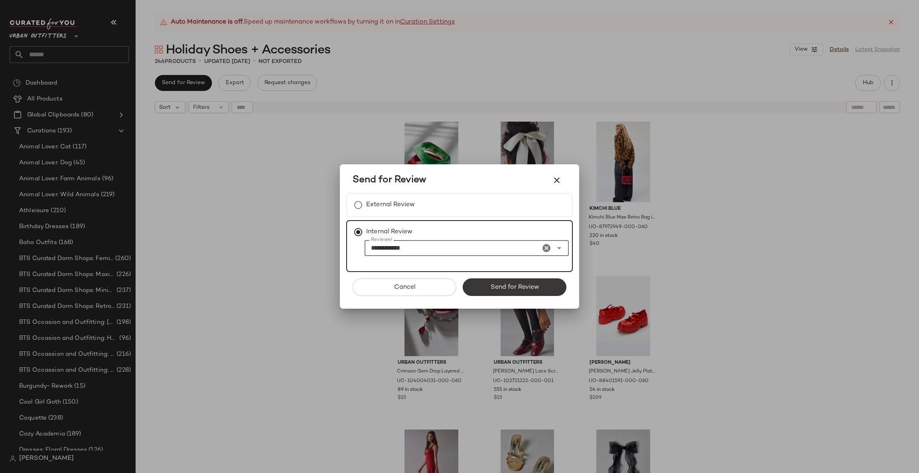
type input "**********"
click at [506, 284] on span "Send for Review" at bounding box center [514, 288] width 49 height 8
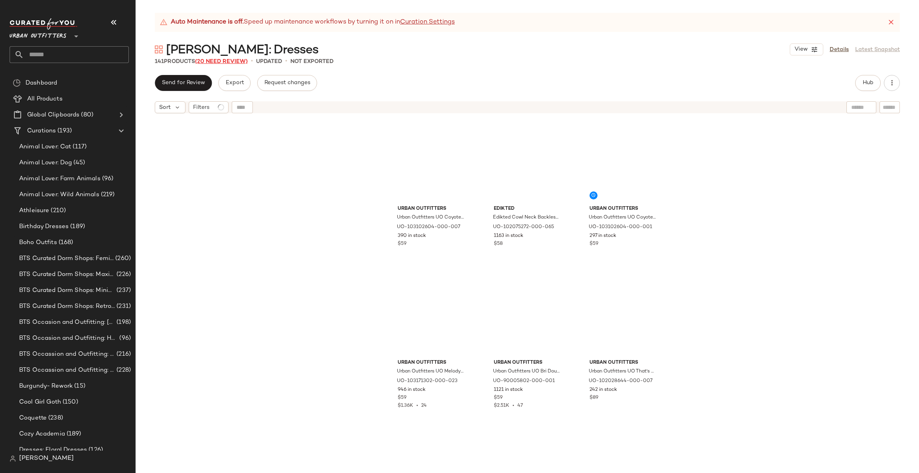
click at [221, 60] on span "(20 Need Review)" at bounding box center [221, 62] width 53 height 6
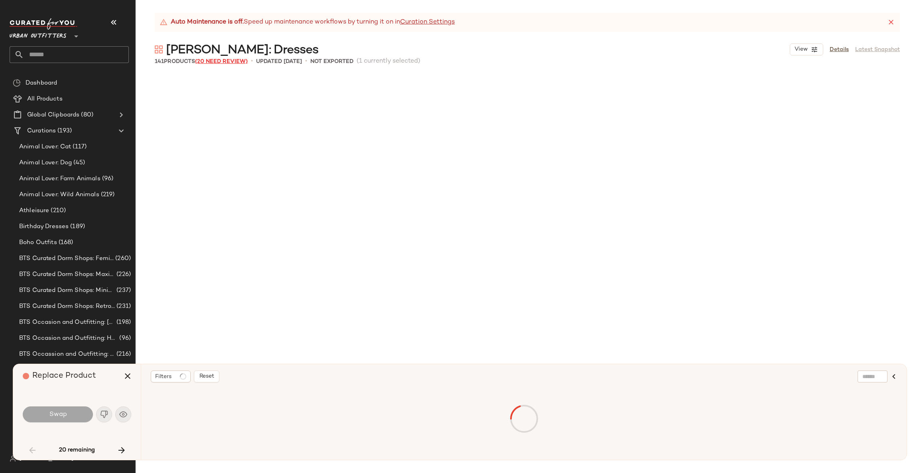
scroll to position [924, 0]
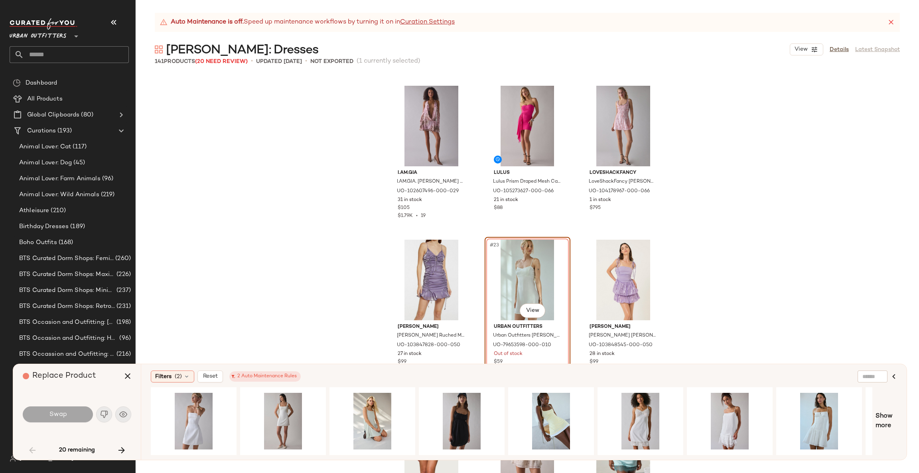
click at [555, 244] on div "#23 View" at bounding box center [528, 280] width 80 height 81
click at [557, 249] on div "#23 View" at bounding box center [528, 280] width 80 height 81
click at [720, 194] on div "I.AM.GIA I.AM.GIA. [PERSON_NAME] Plunging Cowl Halter Mini Dress in Leopard, Wo…" at bounding box center [528, 274] width 784 height 398
click at [558, 248] on div "#23 View" at bounding box center [528, 280] width 80 height 81
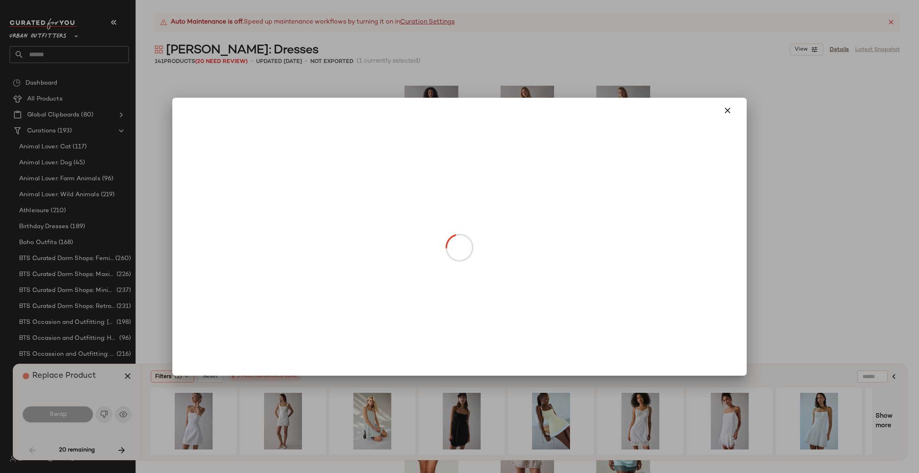
click at [524, 314] on body "Urban Outfitters ** Dashboard All Products Global Clipboards (80) Curations (19…" at bounding box center [459, 236] width 919 height 473
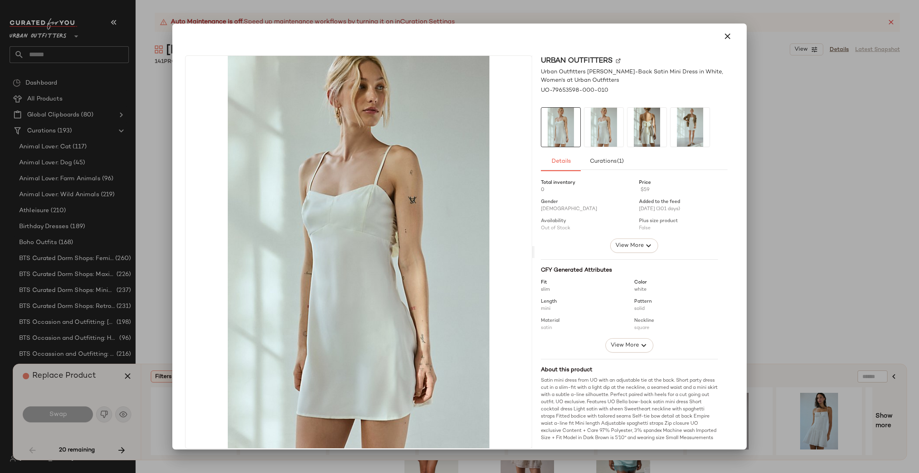
click at [798, 215] on div at bounding box center [459, 236] width 919 height 473
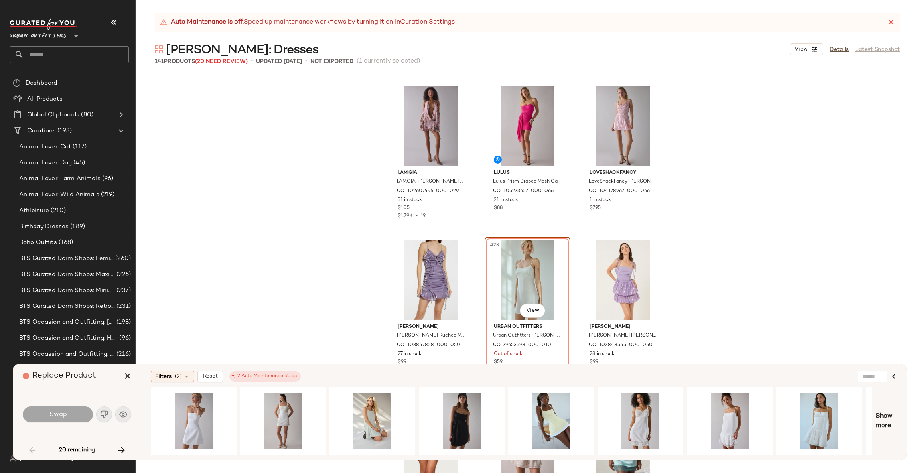
click at [556, 244] on div "#23 View" at bounding box center [528, 280] width 80 height 81
click at [655, 253] on div "#24 View" at bounding box center [623, 280] width 80 height 81
click at [741, 417] on div "#1 View" at bounding box center [730, 421] width 80 height 57
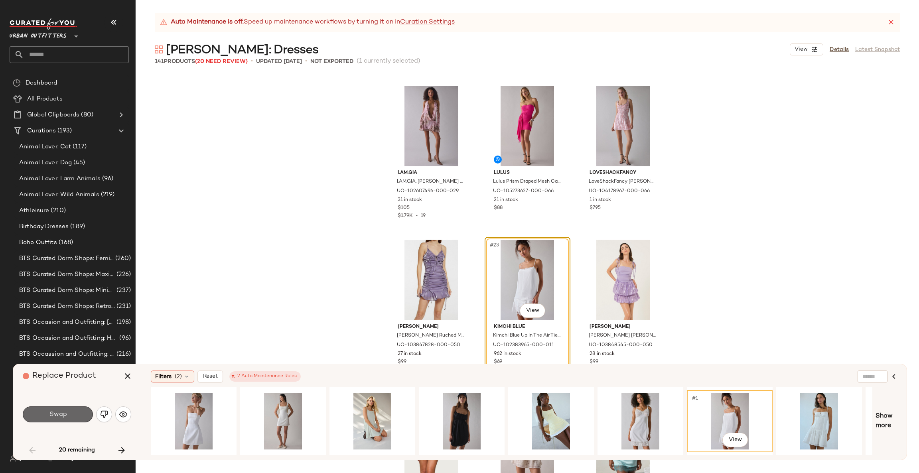
click at [69, 412] on button "Swap" at bounding box center [58, 415] width 70 height 16
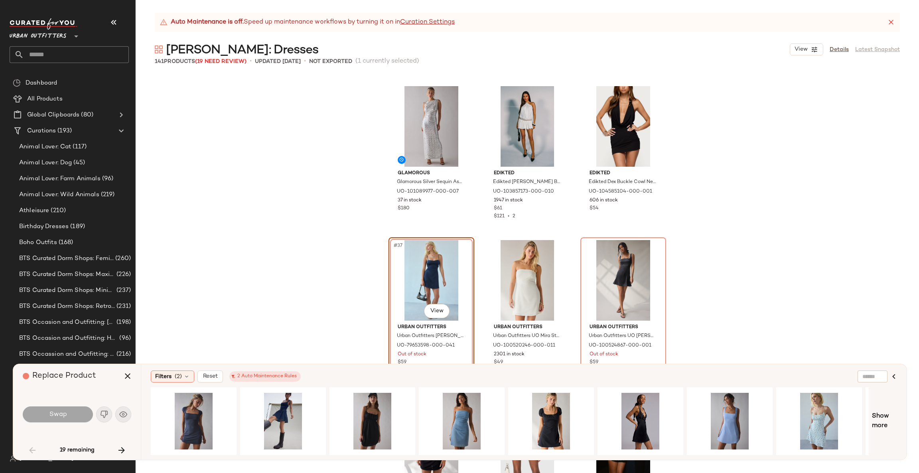
scroll to position [1813, 0]
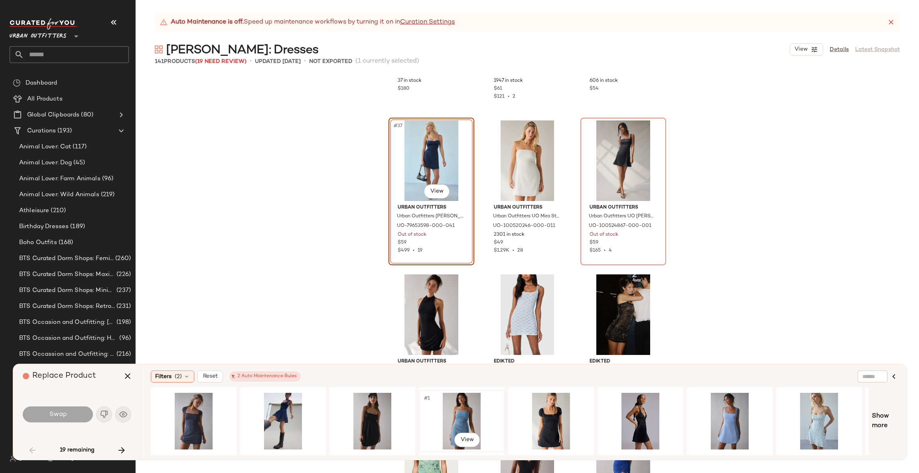
click at [460, 413] on div "#1 View" at bounding box center [462, 421] width 80 height 57
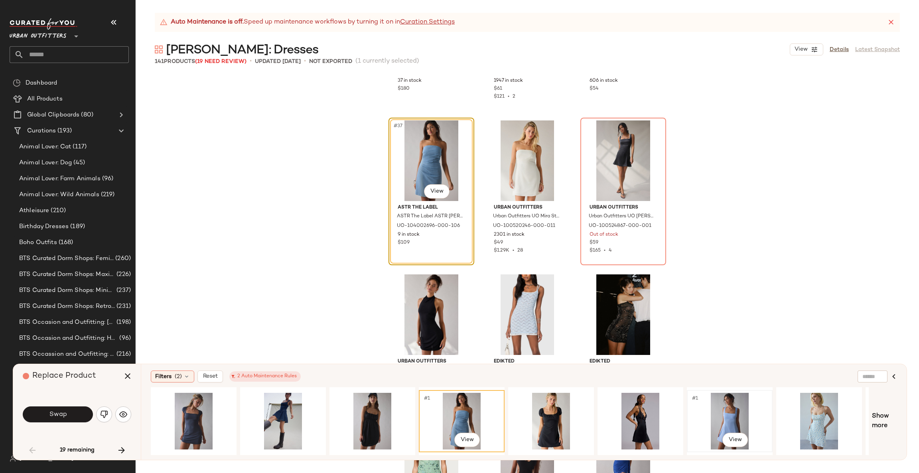
click at [720, 408] on div "#1 View" at bounding box center [730, 421] width 80 height 57
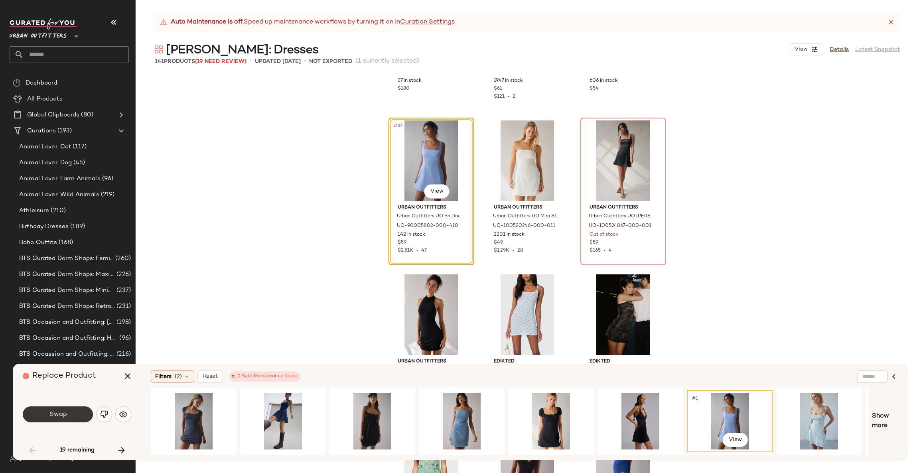
click at [72, 420] on button "Swap" at bounding box center [58, 415] width 70 height 16
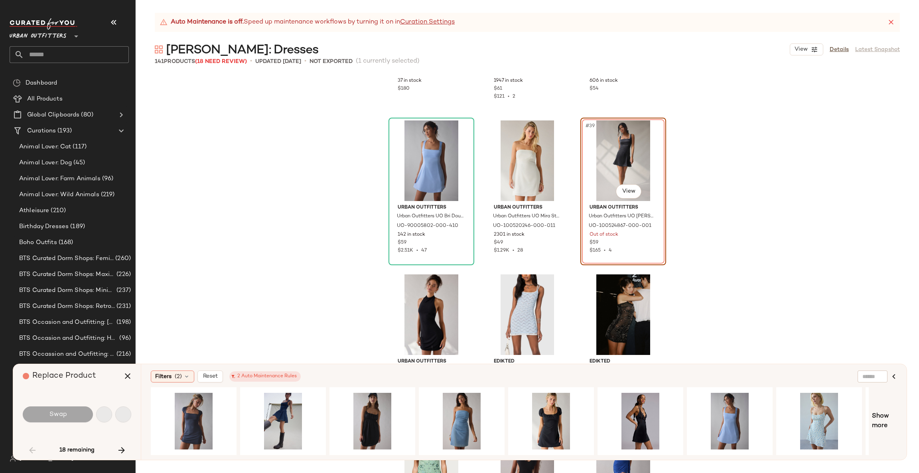
scroll to position [1694, 0]
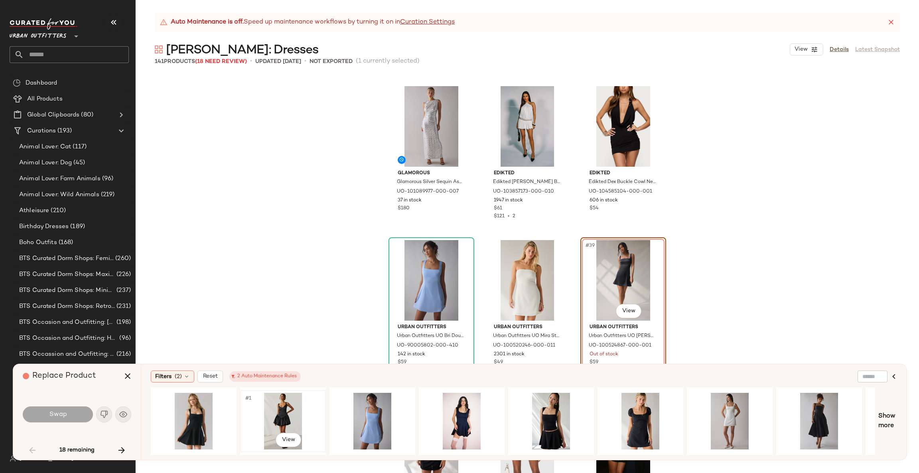
click at [276, 412] on div "#1 View" at bounding box center [283, 421] width 80 height 57
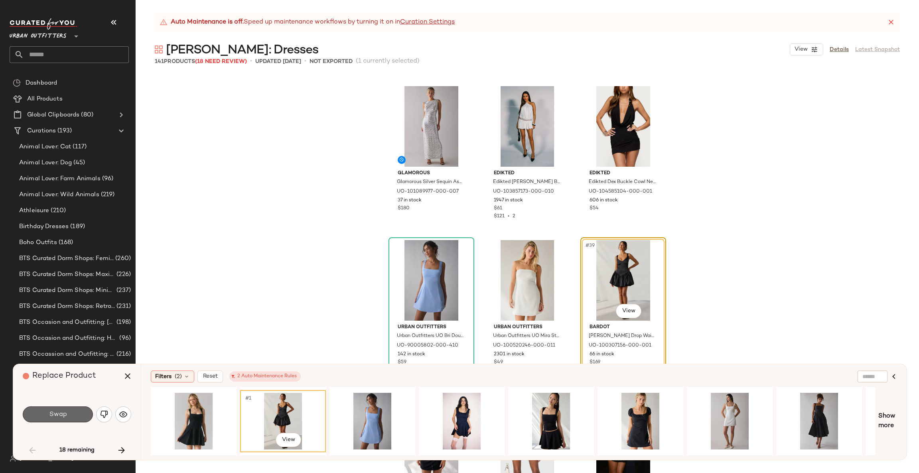
click at [61, 413] on span "Swap" at bounding box center [58, 415] width 18 height 8
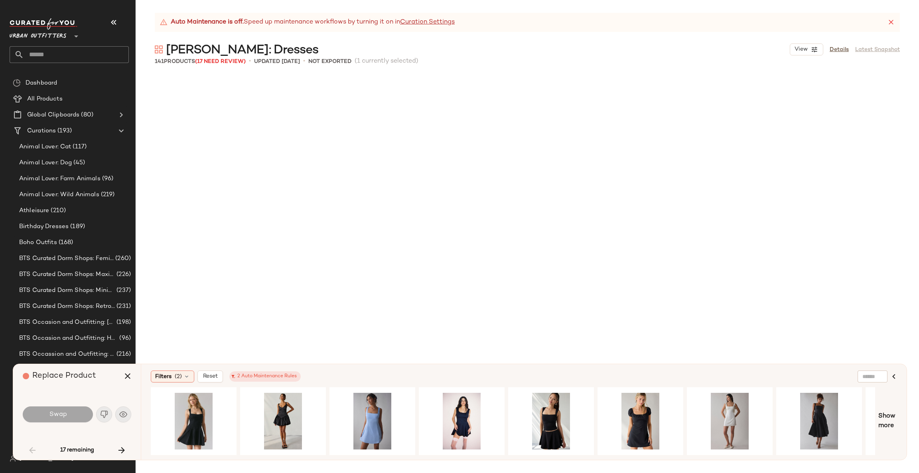
scroll to position [2310, 0]
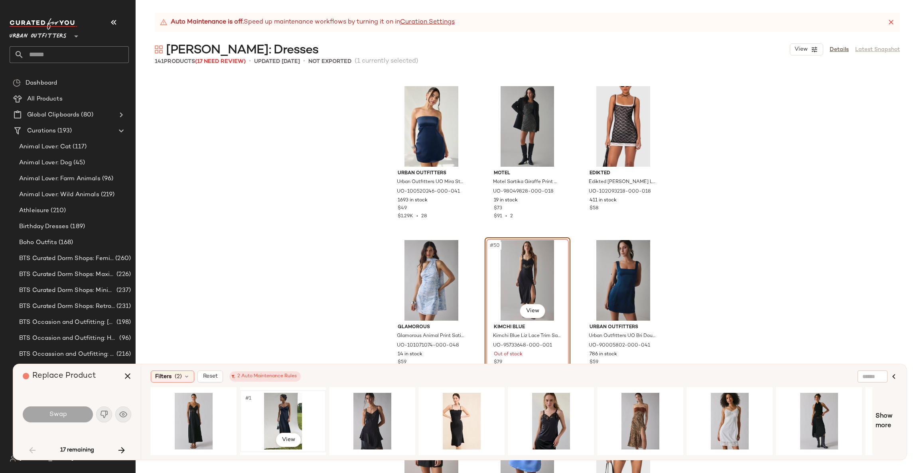
click at [265, 420] on div "#1 View" at bounding box center [283, 421] width 80 height 57
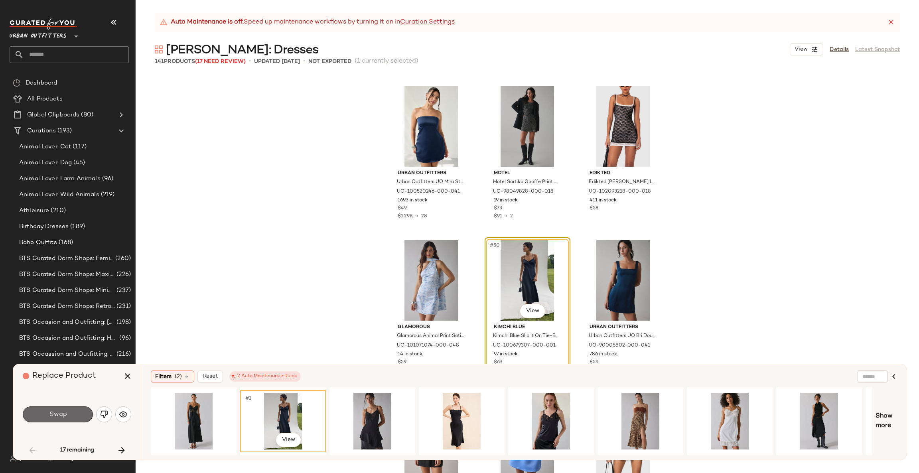
click at [67, 417] on button "Swap" at bounding box center [58, 415] width 70 height 16
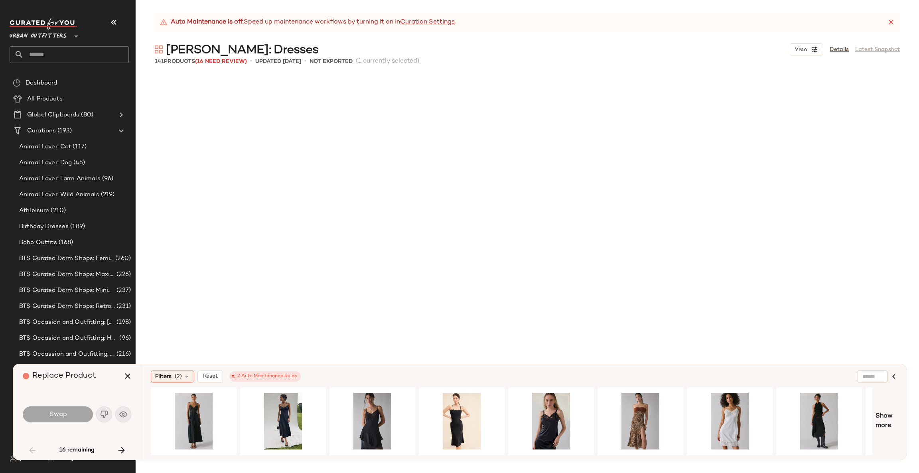
scroll to position [2772, 0]
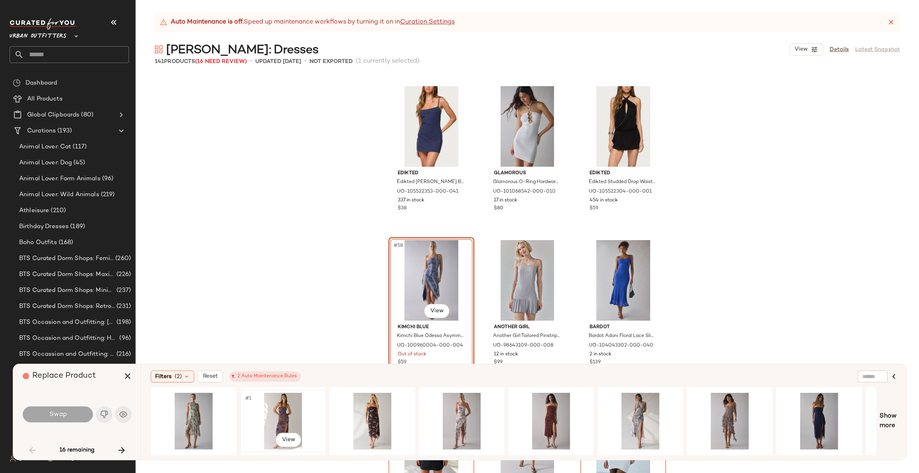
click at [284, 417] on div "#1 View" at bounding box center [283, 421] width 80 height 57
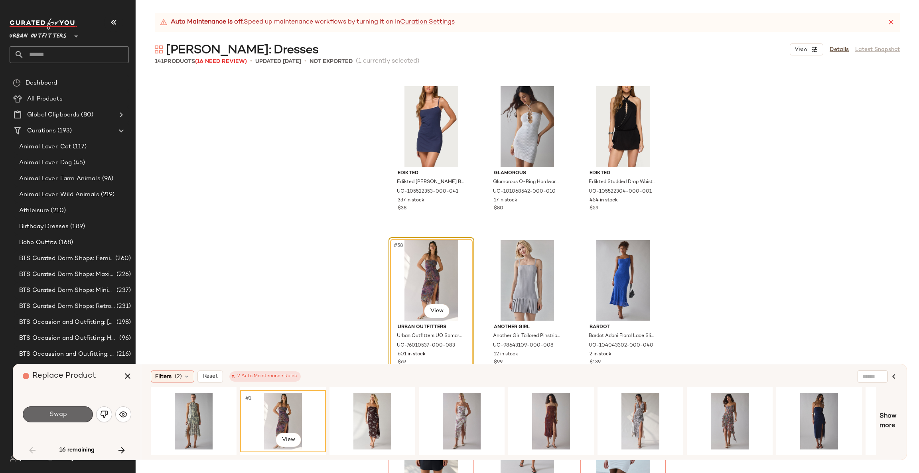
click at [64, 413] on span "Swap" at bounding box center [58, 415] width 18 height 8
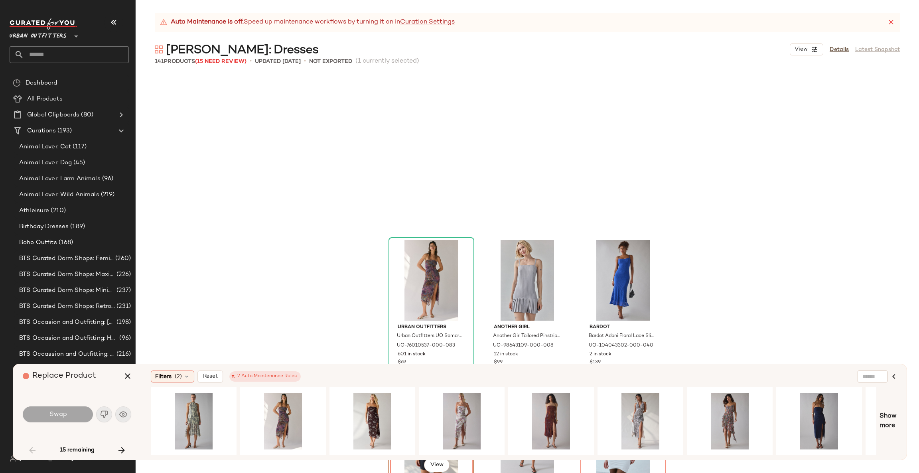
scroll to position [2926, 0]
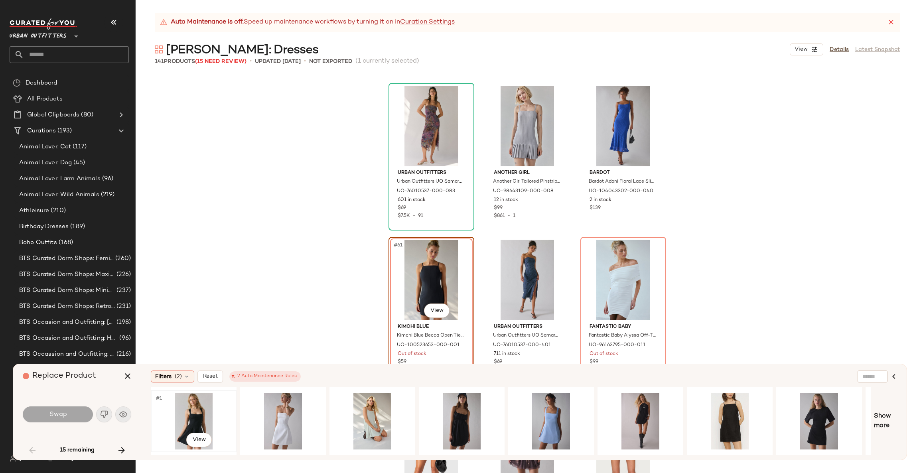
click at [197, 401] on div "#1 View" at bounding box center [194, 421] width 80 height 57
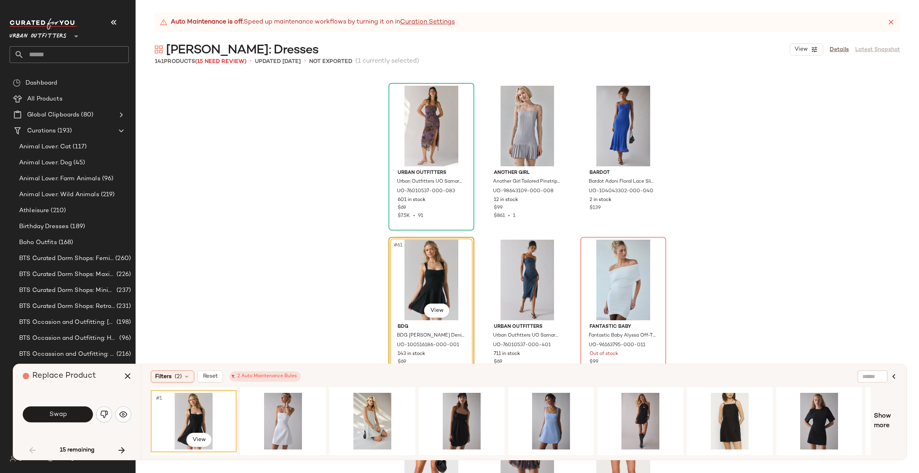
click at [64, 416] on span "Swap" at bounding box center [58, 415] width 18 height 8
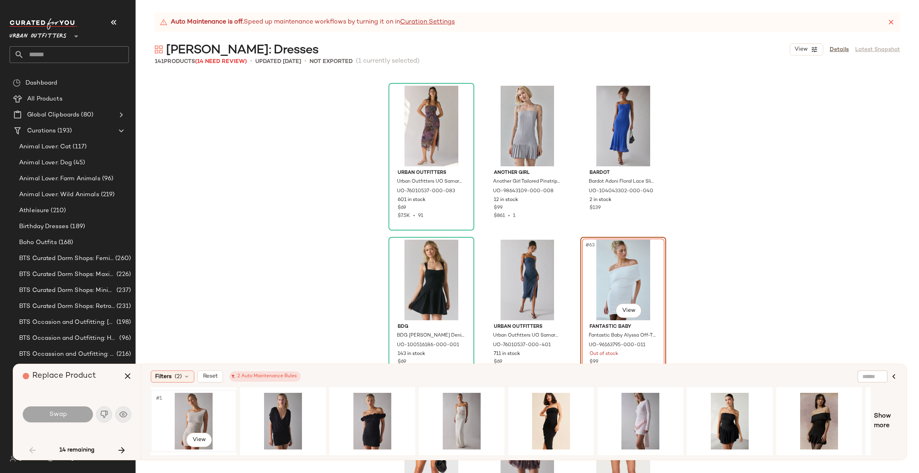
click at [205, 409] on div "#1 View" at bounding box center [194, 421] width 80 height 57
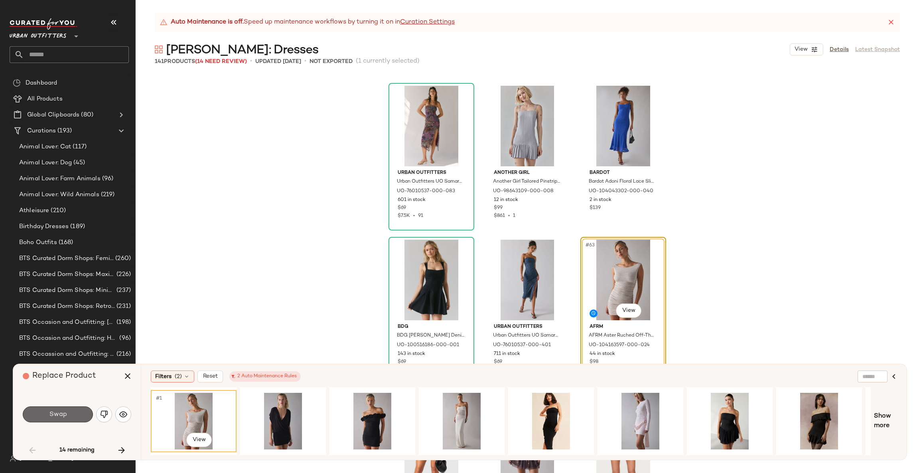
click at [51, 420] on button "Swap" at bounding box center [58, 415] width 70 height 16
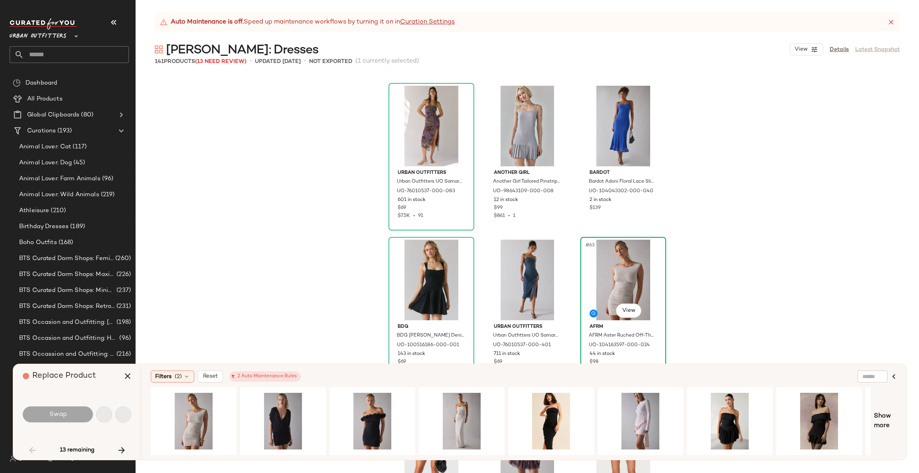
scroll to position [3234, 0]
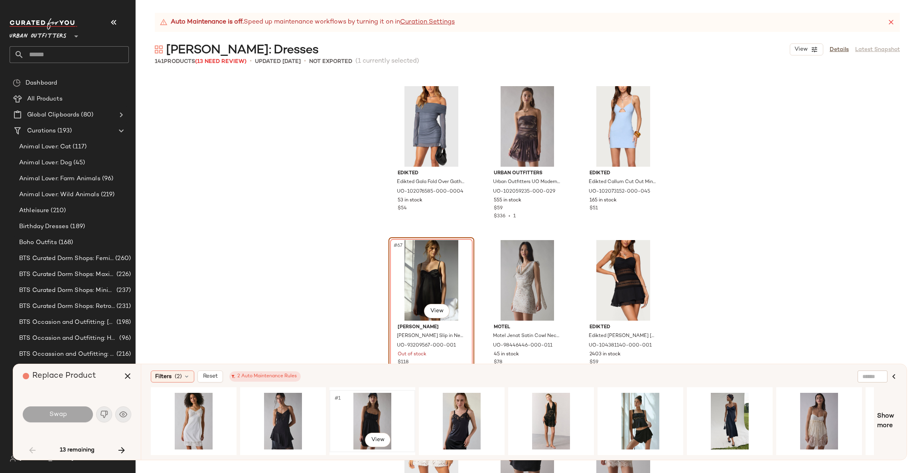
click at [374, 405] on div "#1 View" at bounding box center [372, 421] width 80 height 57
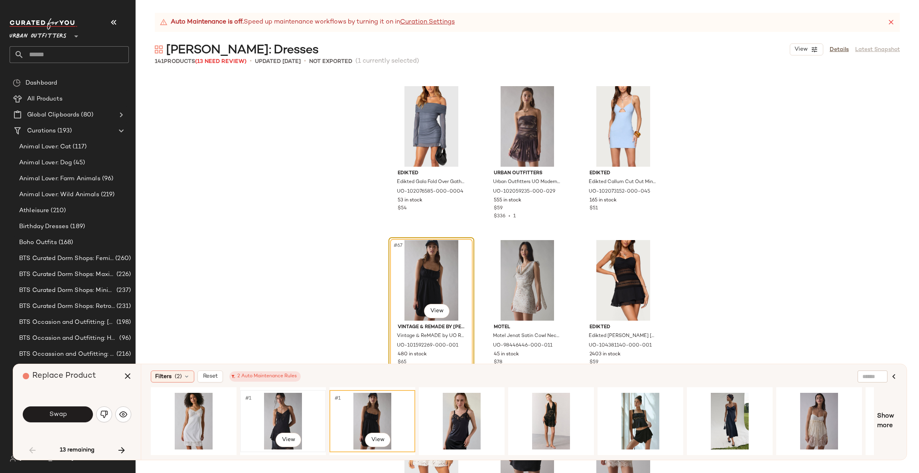
click at [284, 414] on div "#1 View" at bounding box center [283, 421] width 80 height 57
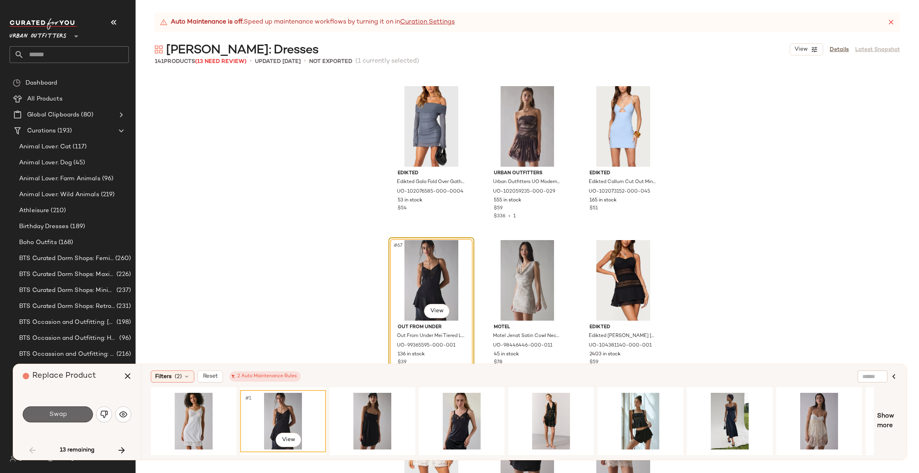
click at [73, 414] on button "Swap" at bounding box center [58, 415] width 70 height 16
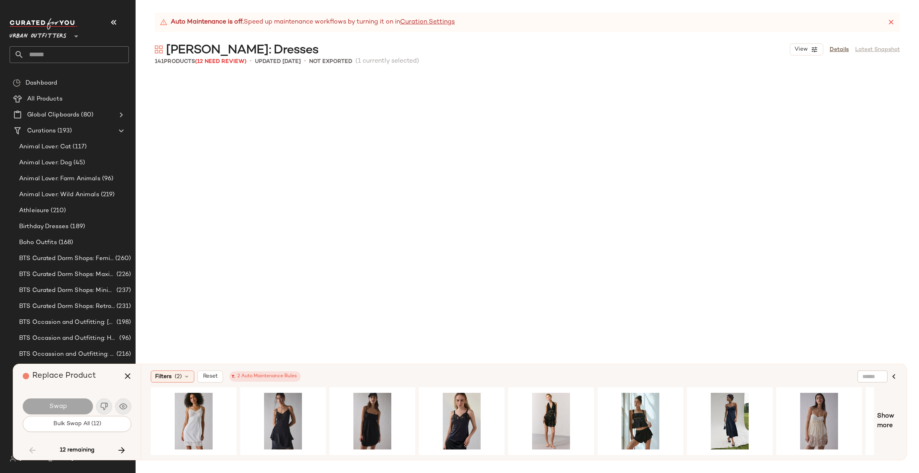
scroll to position [3696, 0]
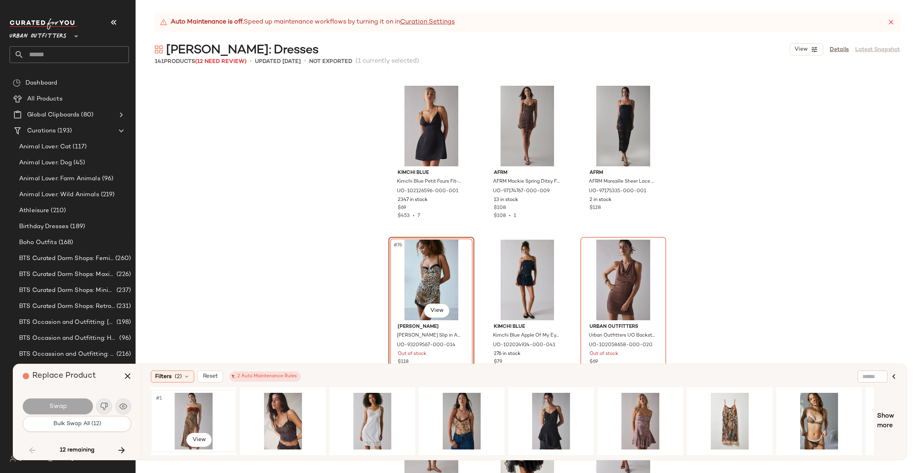
click at [189, 407] on div "#1 View" at bounding box center [194, 421] width 80 height 57
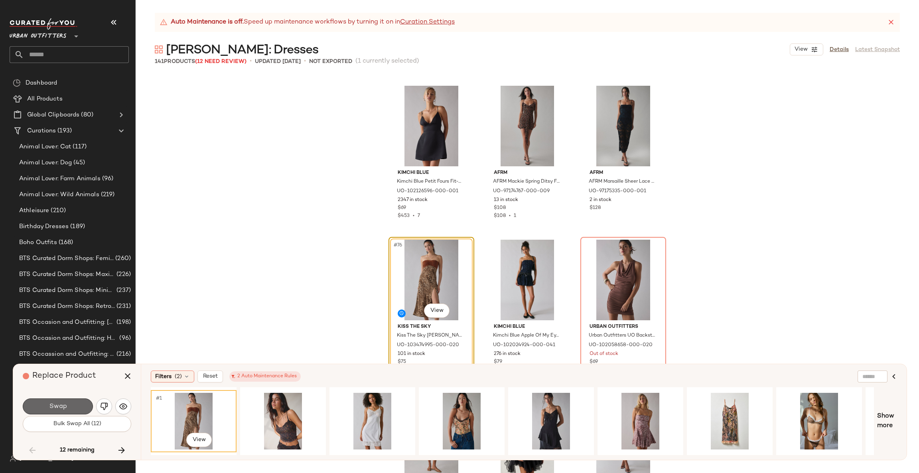
click at [68, 403] on button "Swap" at bounding box center [58, 407] width 70 height 16
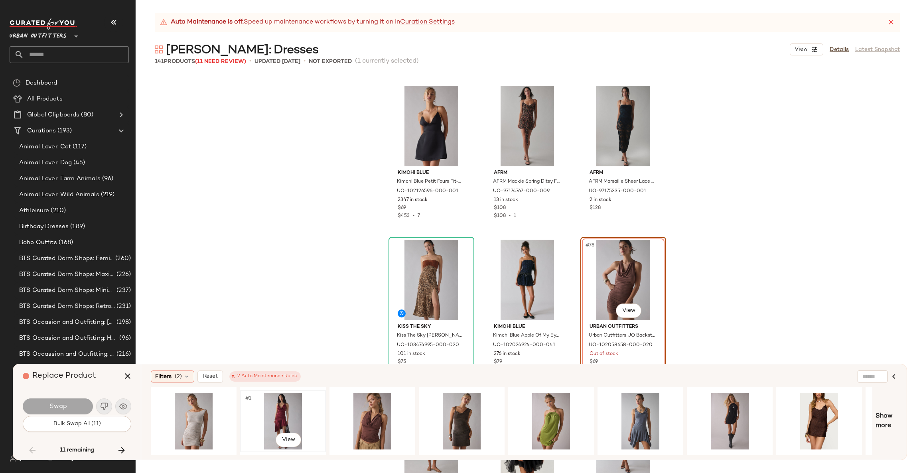
click at [274, 404] on div "#1 View" at bounding box center [283, 421] width 80 height 57
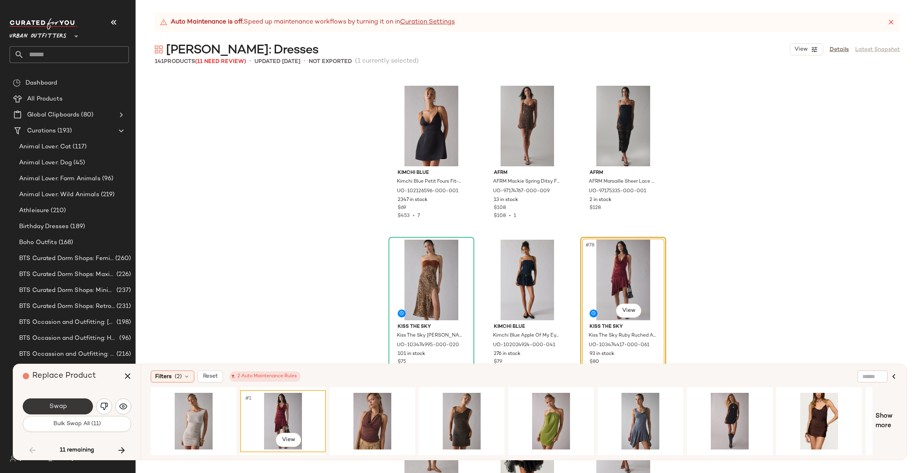
click at [75, 410] on button "Swap" at bounding box center [58, 407] width 70 height 16
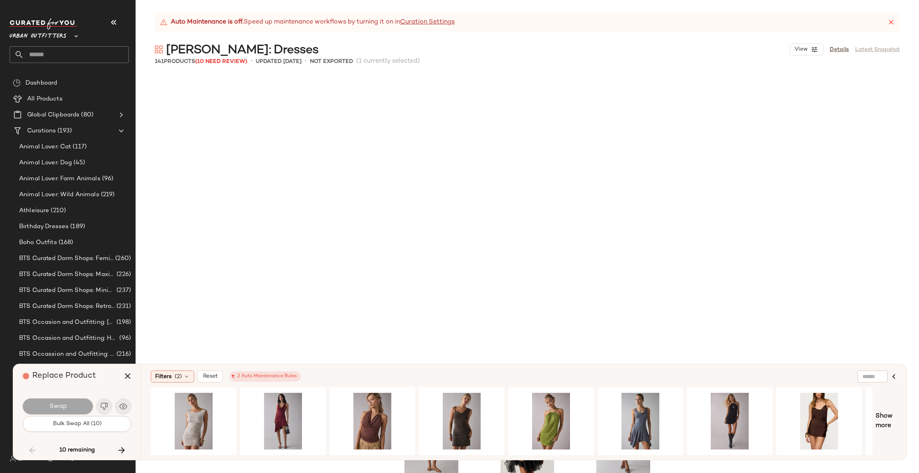
scroll to position [4004, 0]
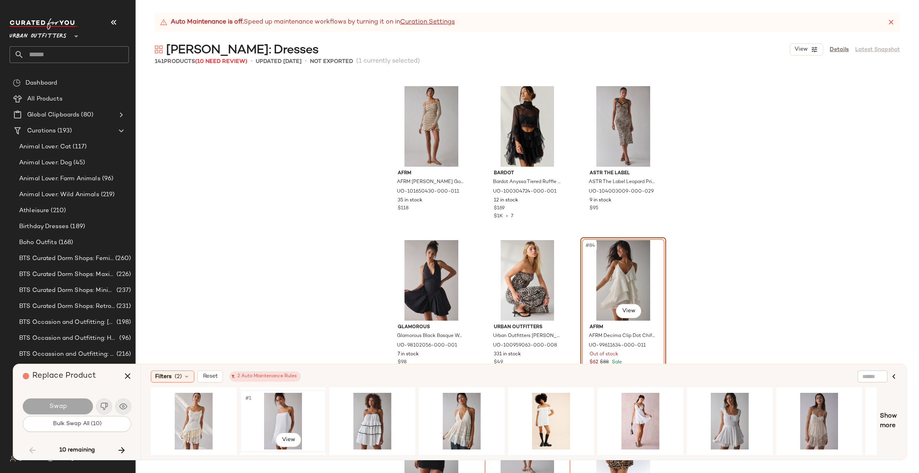
click at [295, 410] on div "#1 View" at bounding box center [283, 421] width 80 height 57
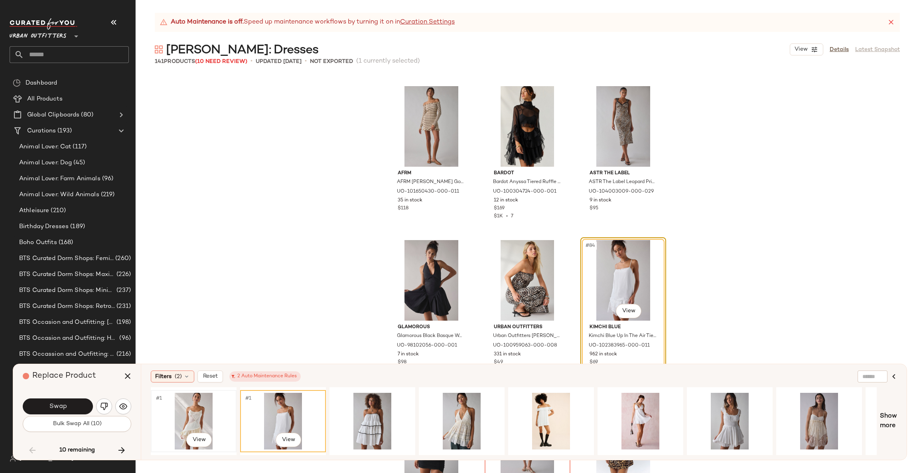
click at [205, 413] on div "#1 View" at bounding box center [194, 421] width 80 height 57
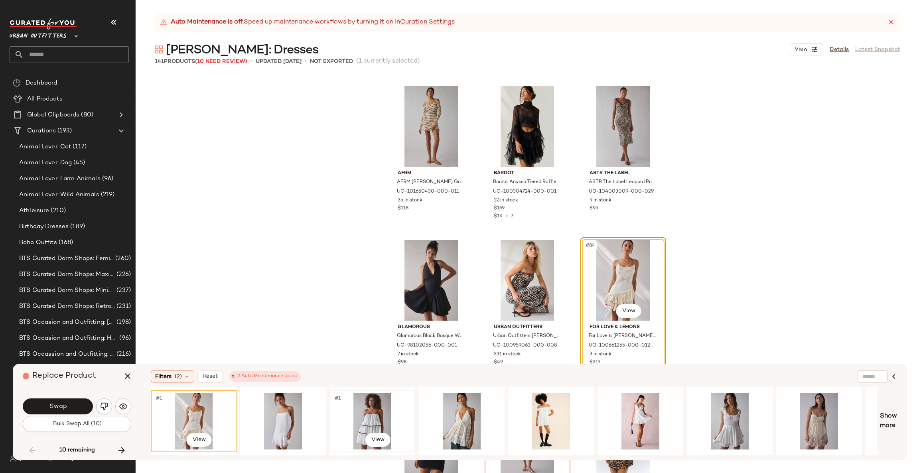
click at [379, 411] on div "#1 View" at bounding box center [372, 421] width 80 height 57
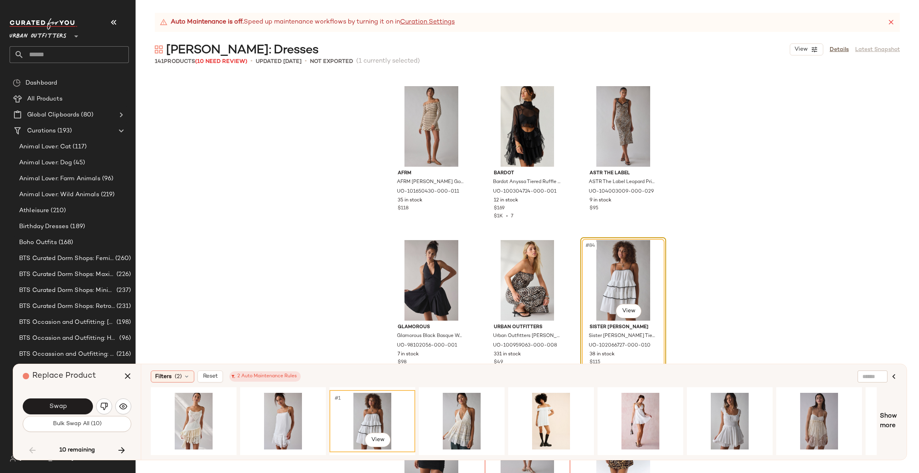
click at [56, 413] on button "Swap" at bounding box center [58, 407] width 70 height 16
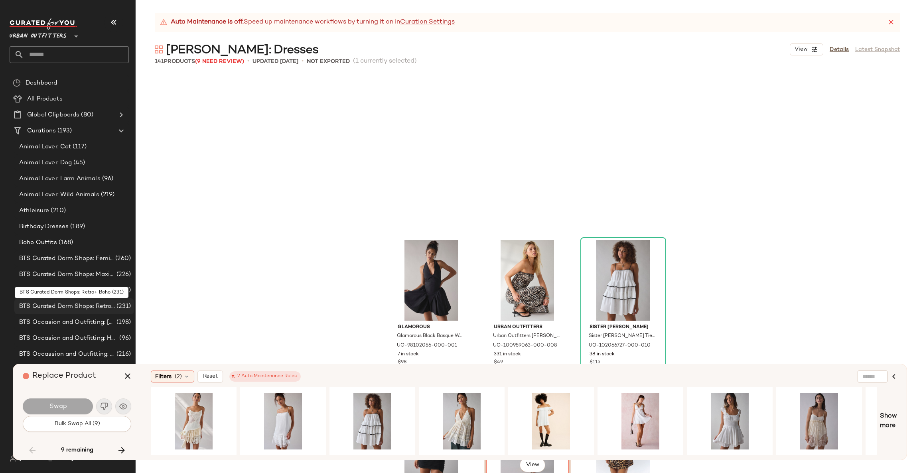
scroll to position [4158, 0]
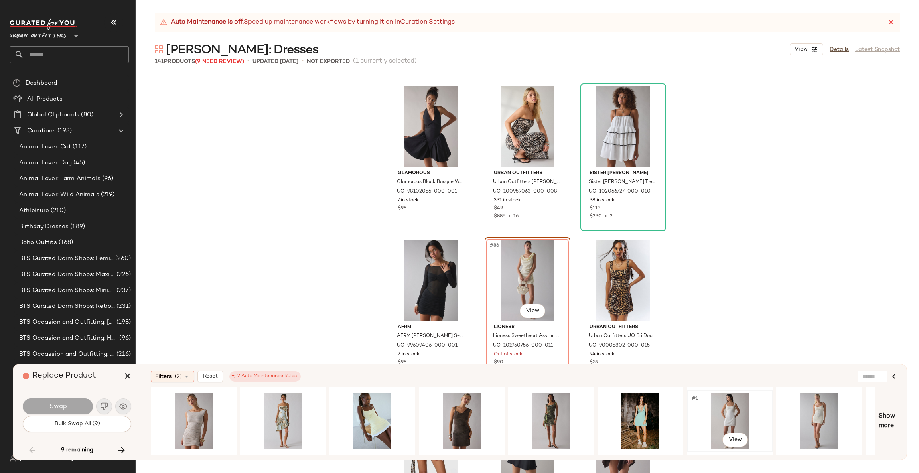
click at [744, 408] on div "#1 View" at bounding box center [730, 421] width 80 height 57
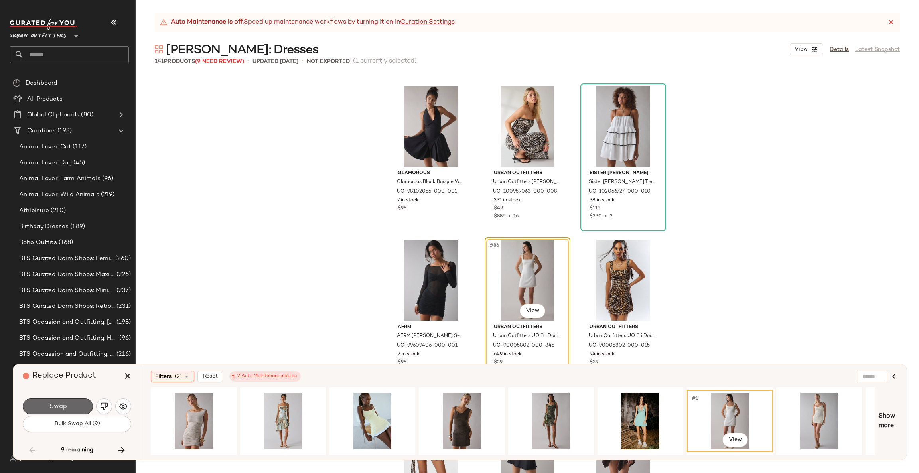
click at [70, 405] on button "Swap" at bounding box center [58, 407] width 70 height 16
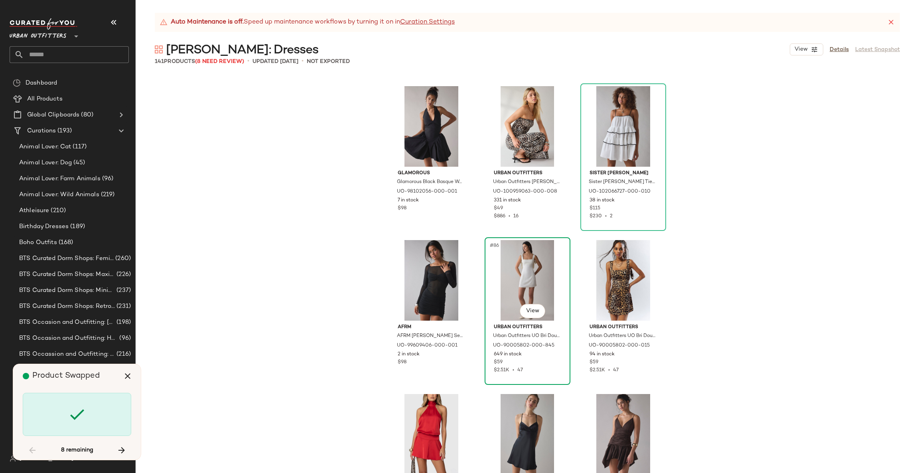
scroll to position [4466, 0]
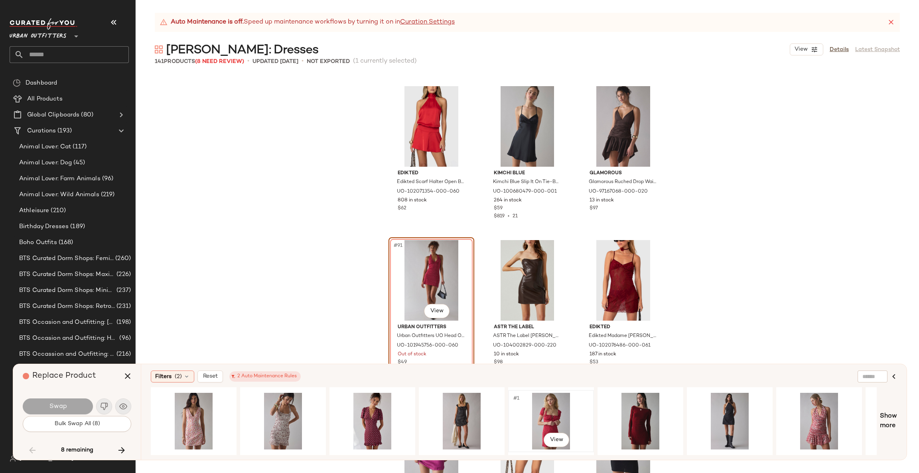
click at [546, 396] on div "#1 View" at bounding box center [551, 421] width 80 height 57
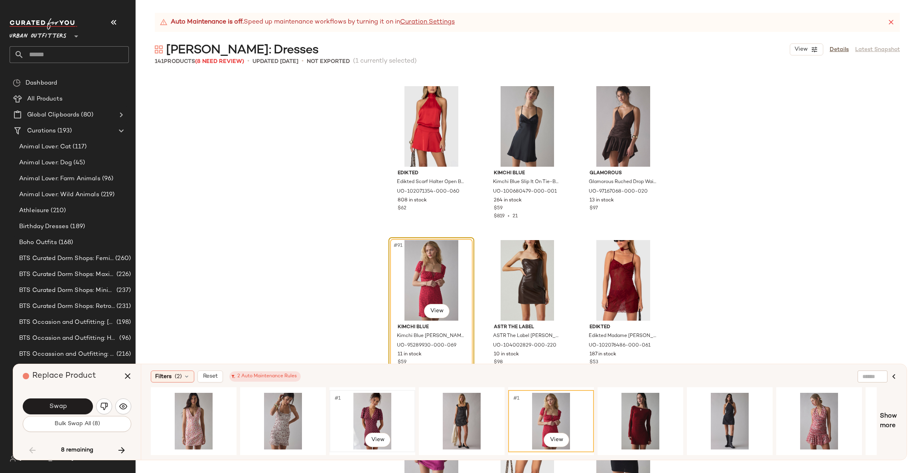
click at [378, 409] on div "#1 View" at bounding box center [372, 421] width 80 height 57
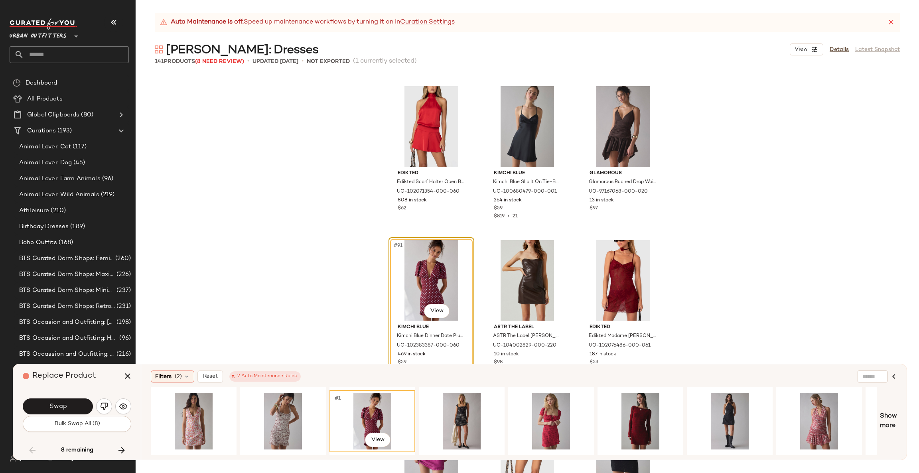
click at [56, 398] on div "Swap" at bounding box center [77, 406] width 109 height 19
click at [52, 406] on span "Swap" at bounding box center [58, 407] width 18 height 8
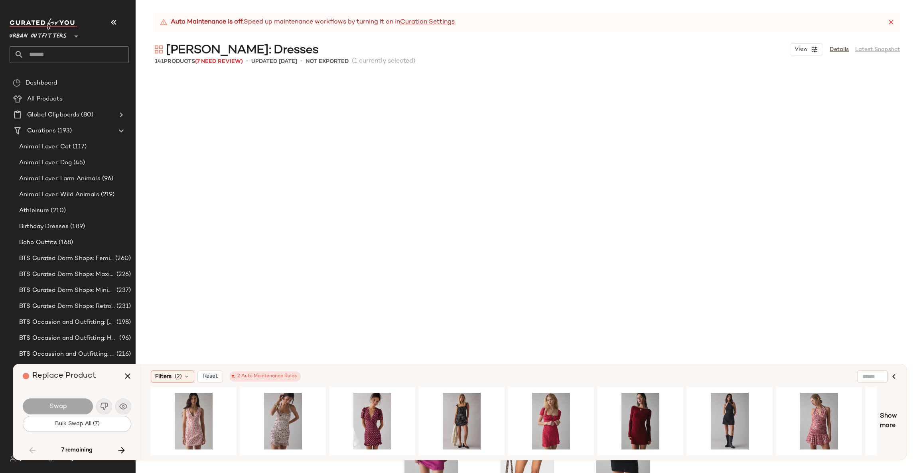
scroll to position [4774, 0]
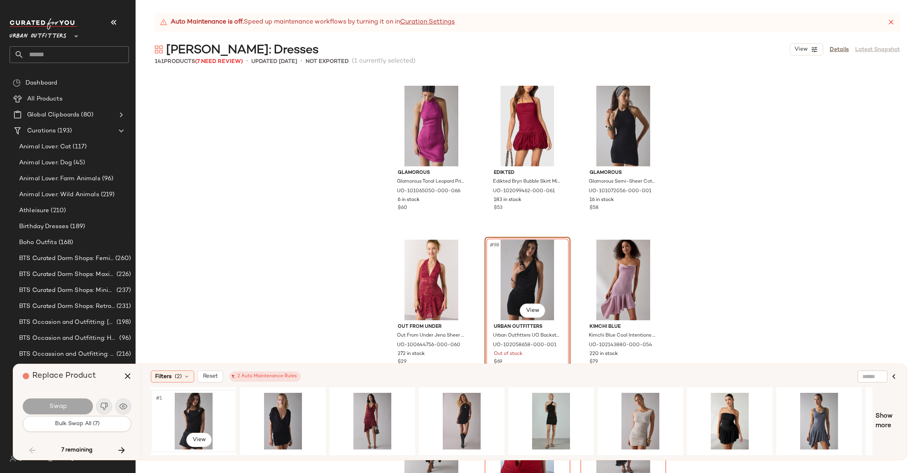
click at [200, 414] on div "#1 View" at bounding box center [194, 421] width 80 height 57
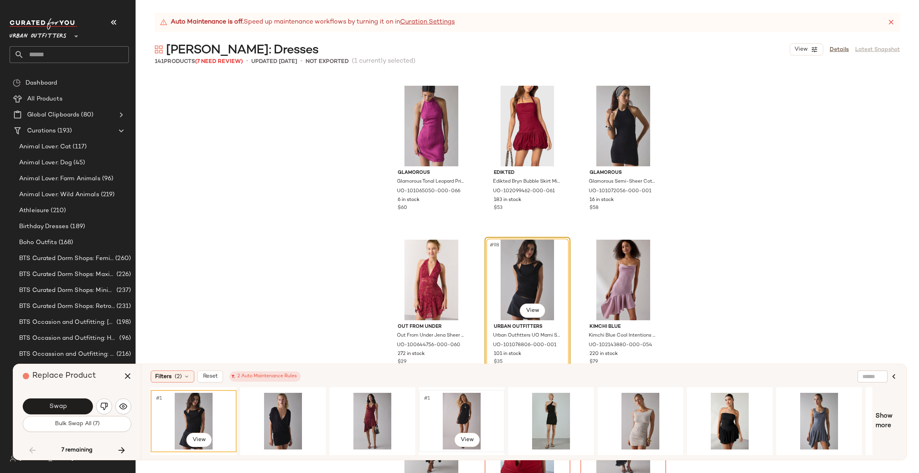
click at [459, 401] on div "#1 View" at bounding box center [462, 421] width 80 height 57
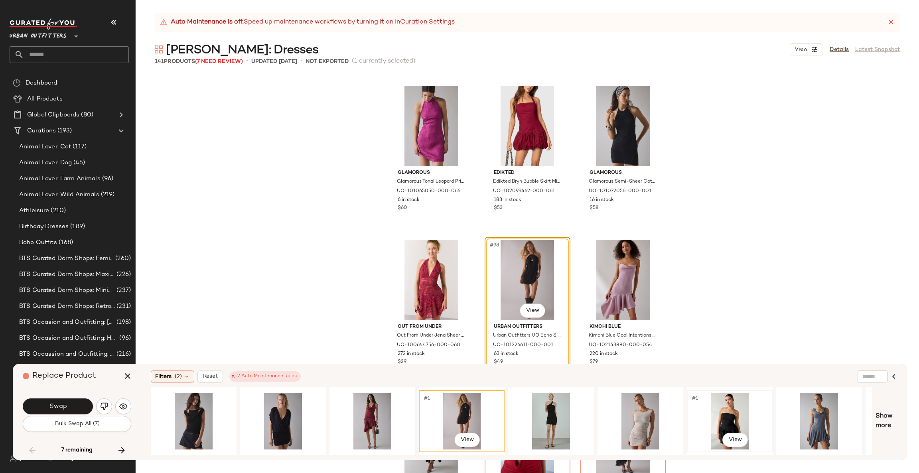
click at [730, 417] on div "#1 View" at bounding box center [730, 421] width 80 height 57
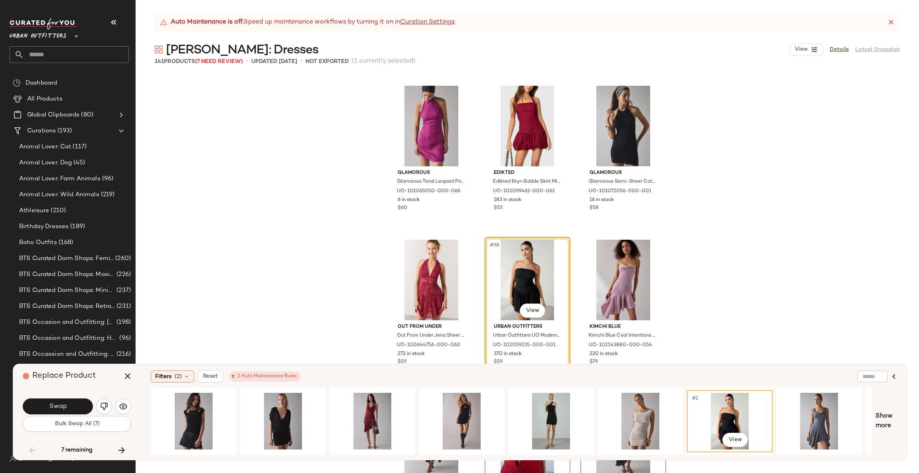
click at [46, 406] on button "Swap" at bounding box center [58, 407] width 70 height 16
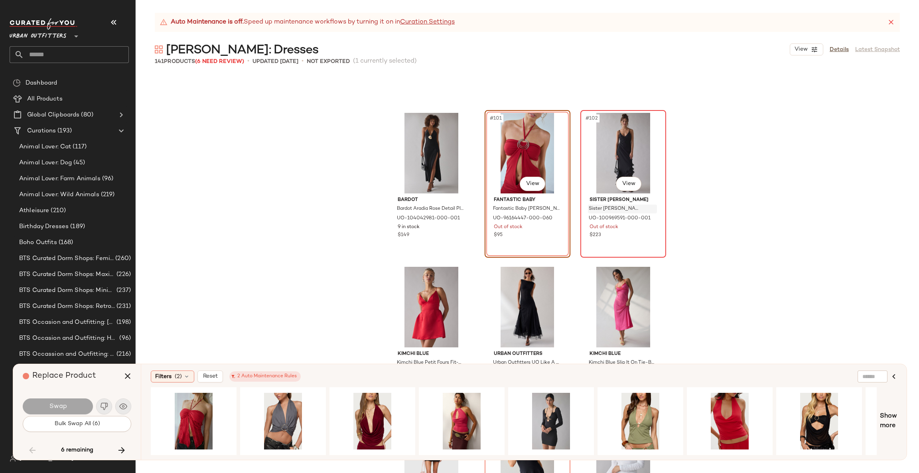
scroll to position [5048, 0]
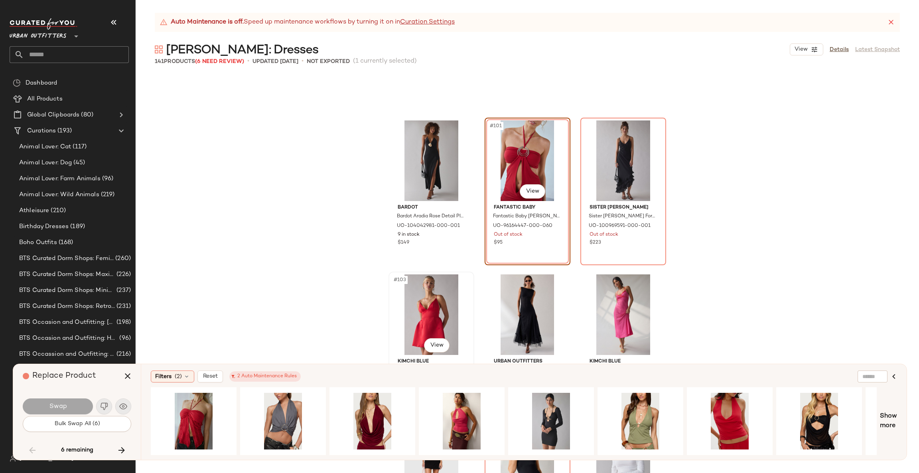
click at [423, 310] on div "#103 View" at bounding box center [431, 315] width 80 height 81
click at [893, 419] on span "Show more" at bounding box center [888, 421] width 17 height 19
drag, startPoint x: 357, startPoint y: 451, endPoint x: 408, endPoint y: 435, distance: 53.5
click at [482, 433] on div "#1 View" at bounding box center [514, 421] width 726 height 68
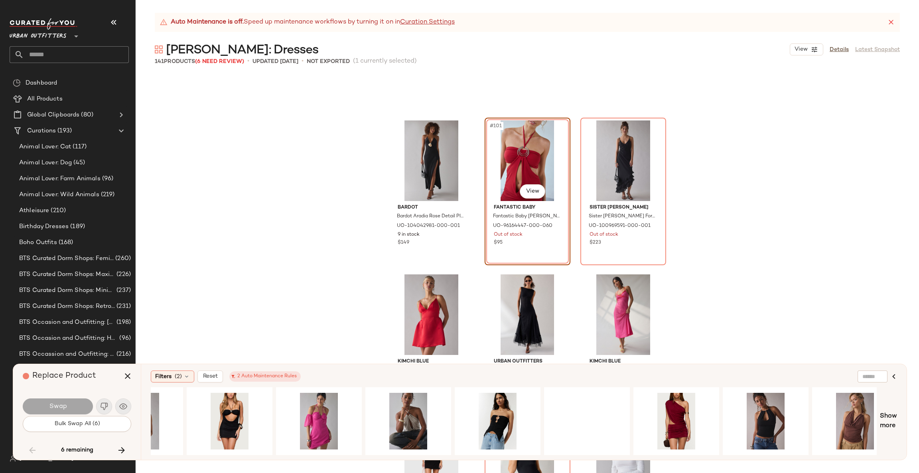
scroll to position [0, 1263]
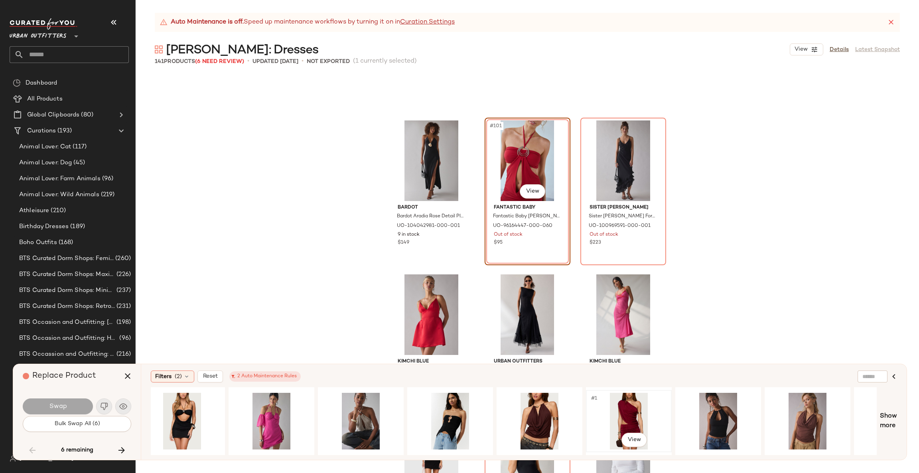
click at [616, 411] on div "#1 View" at bounding box center [629, 421] width 80 height 57
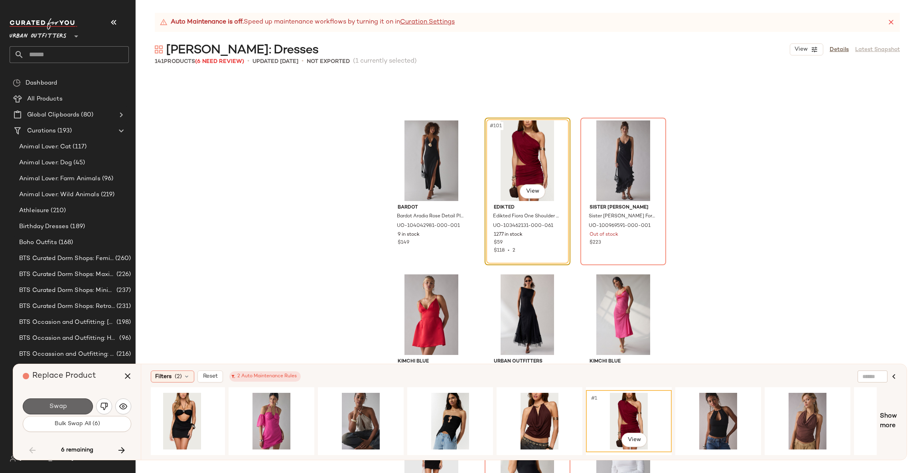
click at [61, 408] on span "Swap" at bounding box center [58, 407] width 18 height 8
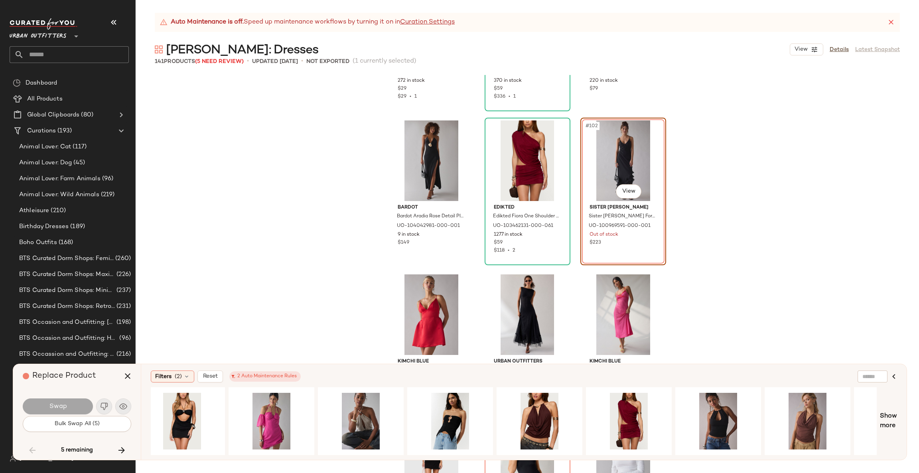
scroll to position [4928, 0]
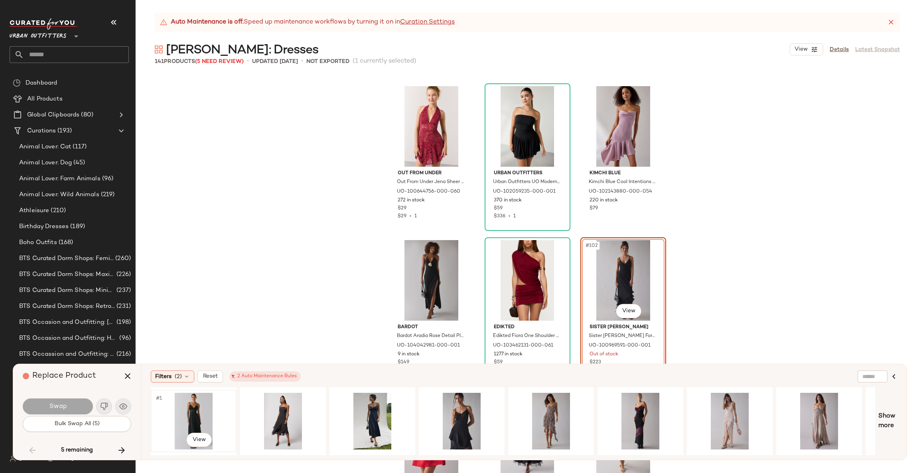
click at [197, 405] on div "#1 View" at bounding box center [194, 421] width 80 height 57
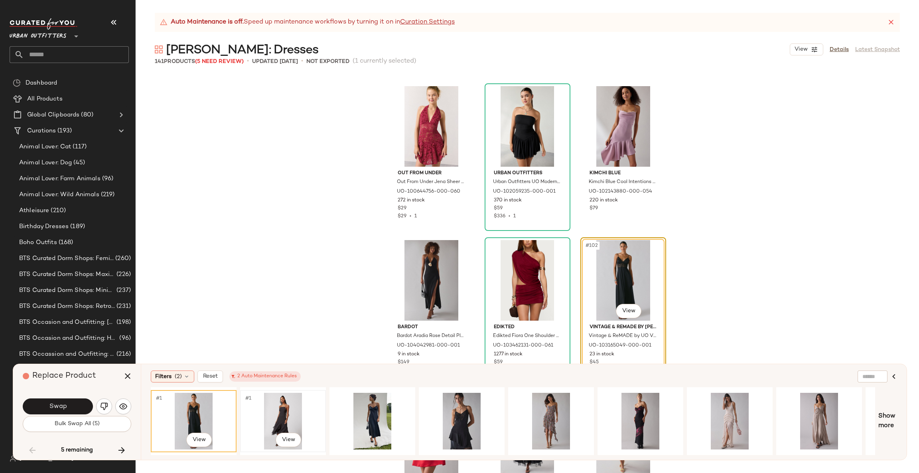
click at [275, 403] on div "#1 View" at bounding box center [283, 421] width 80 height 57
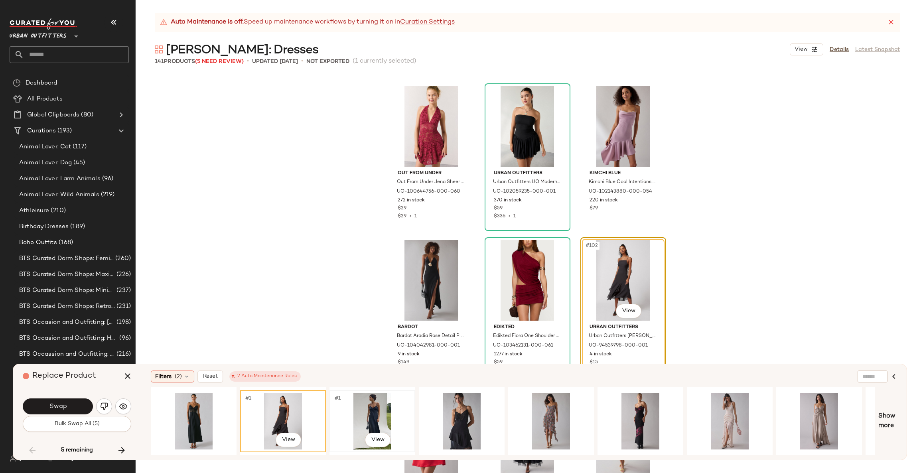
click at [365, 412] on div "#1 View" at bounding box center [372, 421] width 80 height 57
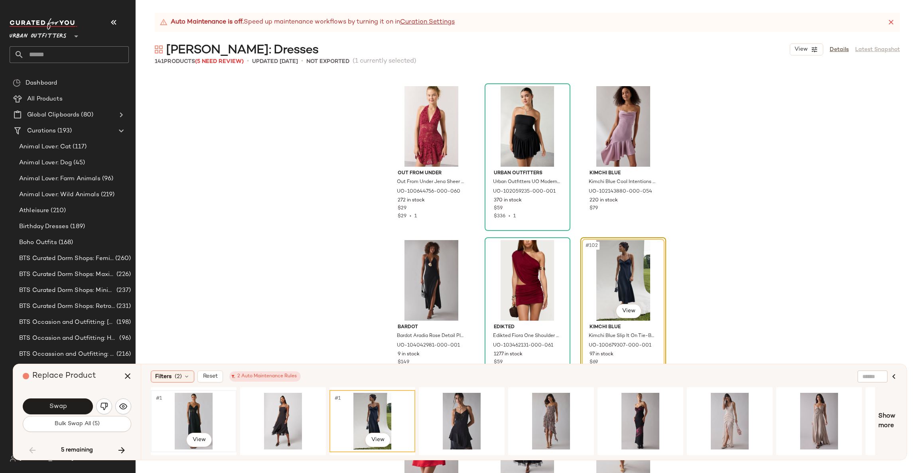
click at [201, 408] on div "#1 View" at bounding box center [194, 421] width 80 height 57
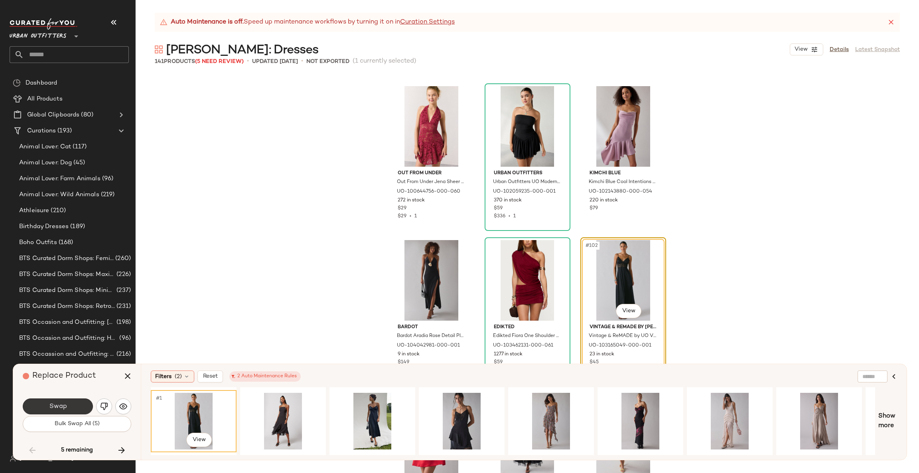
click at [83, 406] on button "Swap" at bounding box center [58, 407] width 70 height 16
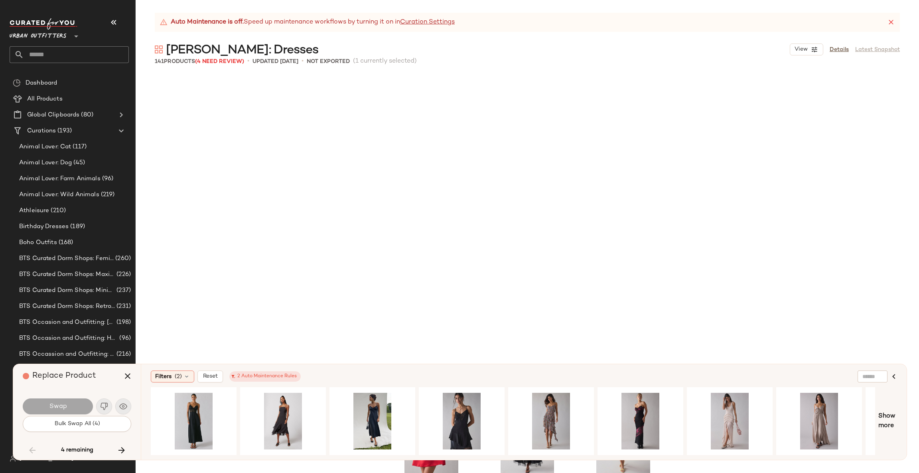
scroll to position [5236, 0]
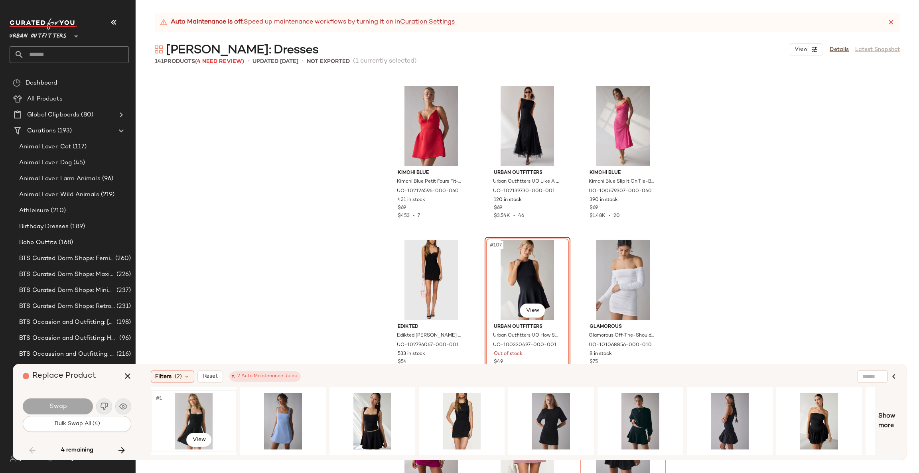
click at [202, 413] on div "#1 View" at bounding box center [194, 421] width 80 height 57
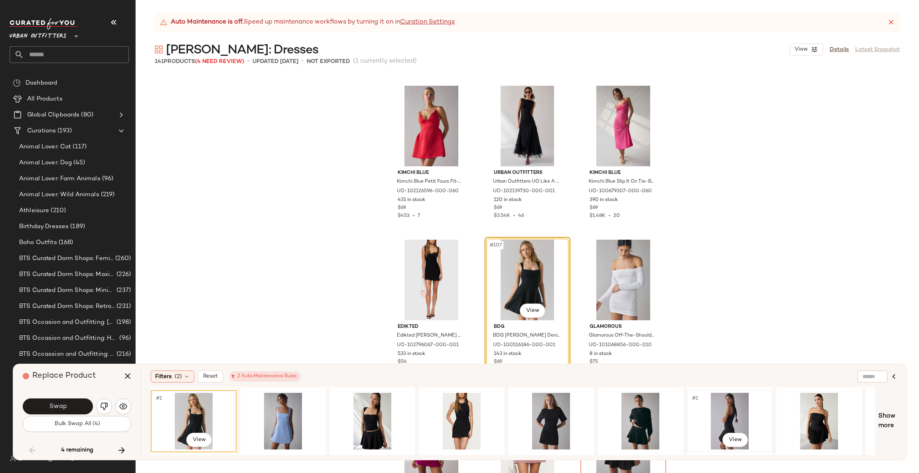
click at [748, 411] on div "#1 View" at bounding box center [730, 421] width 80 height 57
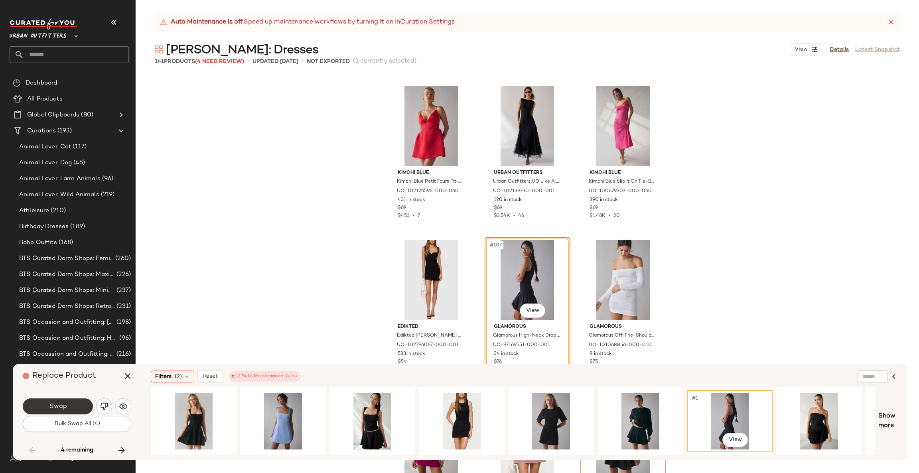
click at [54, 403] on span "Swap" at bounding box center [58, 407] width 18 height 8
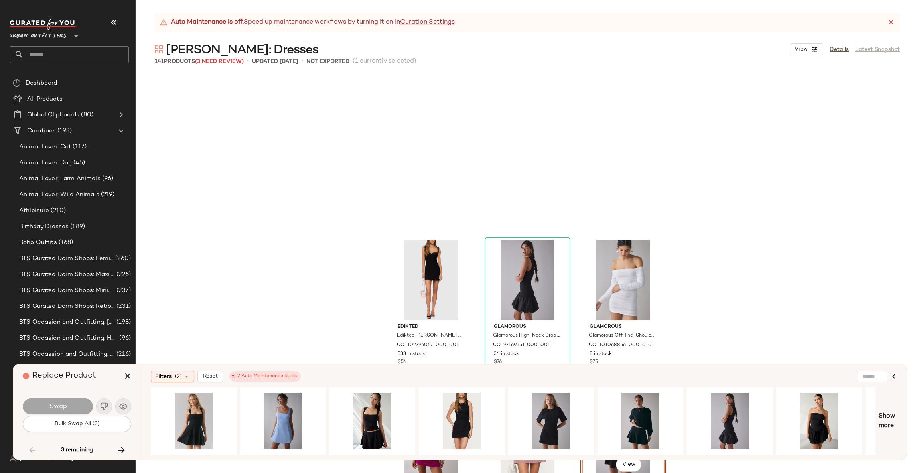
scroll to position [5390, 0]
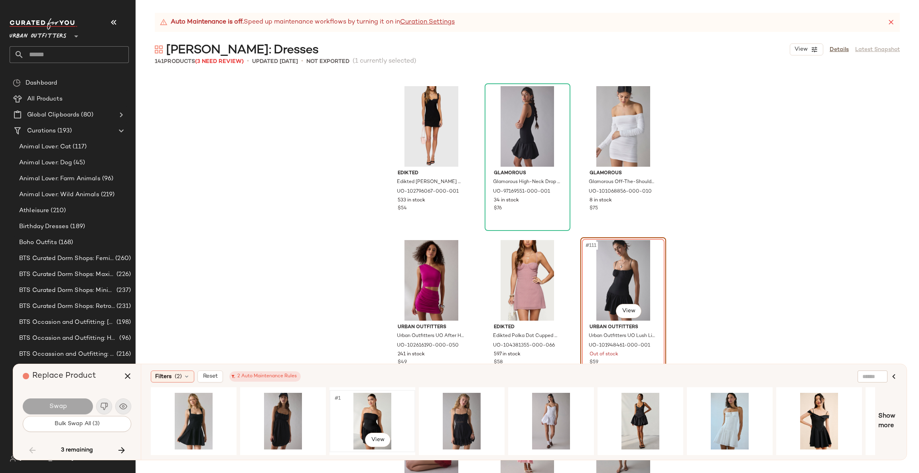
click at [348, 403] on div "#1 View" at bounding box center [372, 421] width 80 height 57
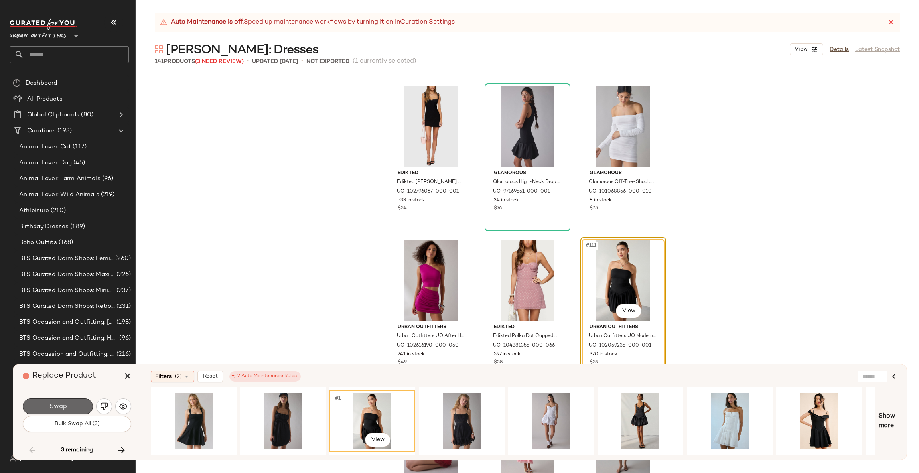
click at [89, 407] on button "Swap" at bounding box center [58, 407] width 70 height 16
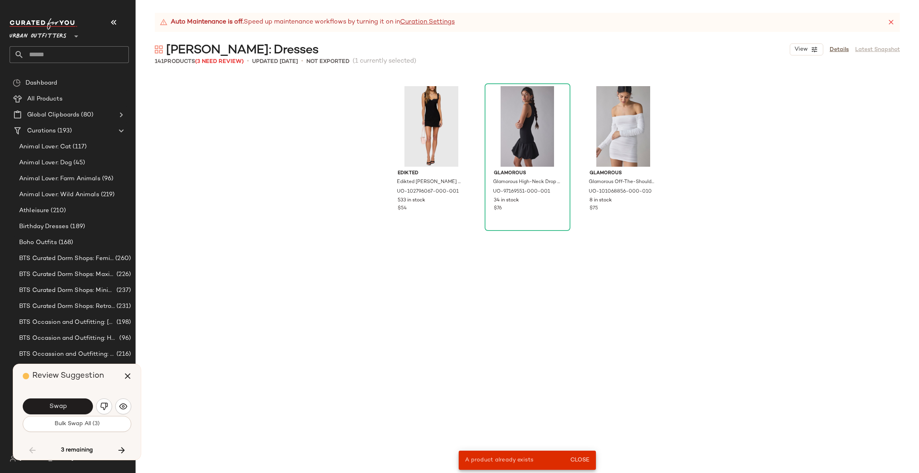
scroll to position [4774, 0]
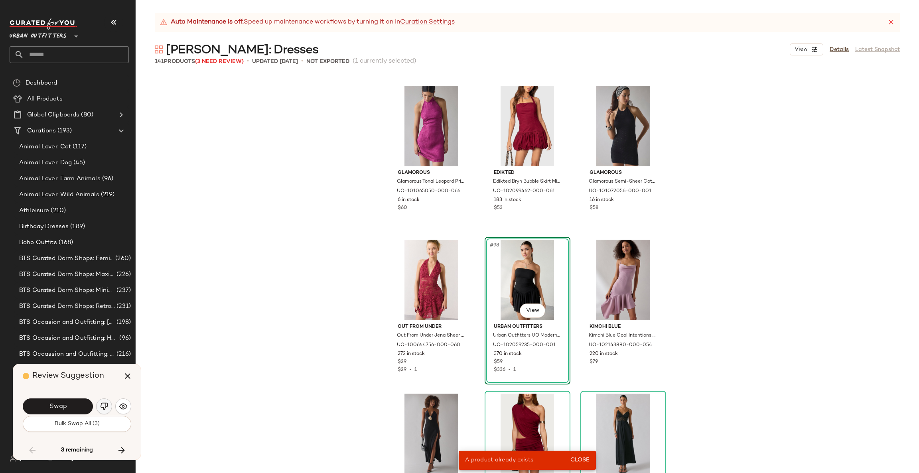
click at [107, 411] on button "button" at bounding box center [104, 407] width 16 height 16
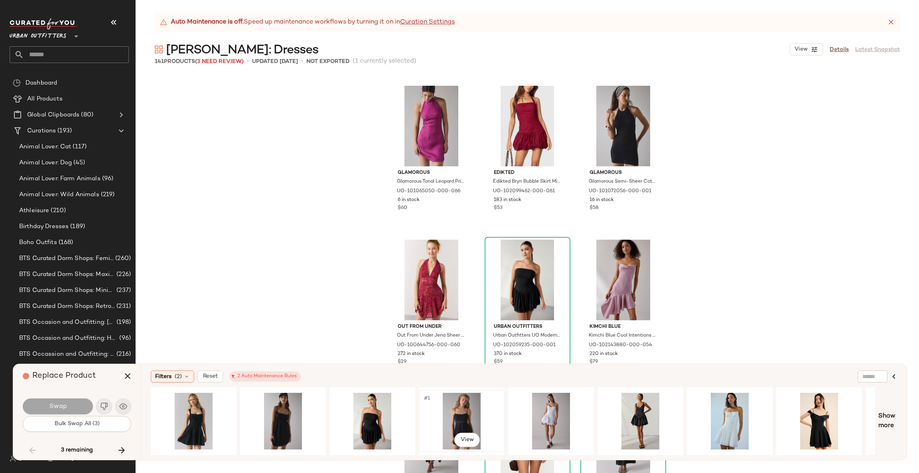
click at [449, 409] on div "#1 View" at bounding box center [462, 421] width 80 height 57
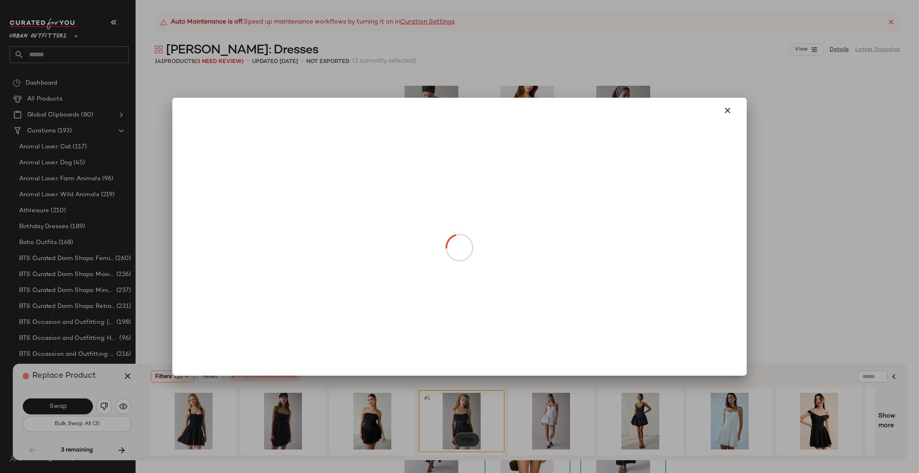
click at [463, 436] on body "Urban Outfitters ** Dashboard All Products Global Clipboards (80) Curations (19…" at bounding box center [459, 236] width 919 height 473
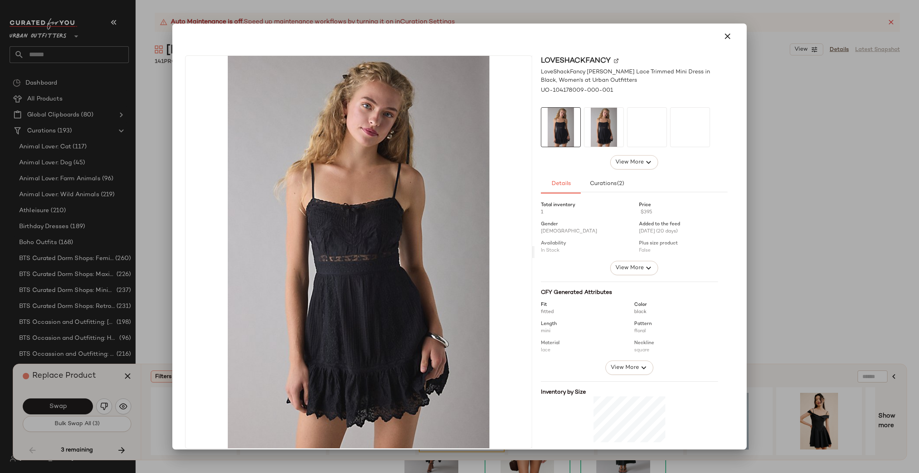
click at [786, 228] on div at bounding box center [459, 236] width 919 height 473
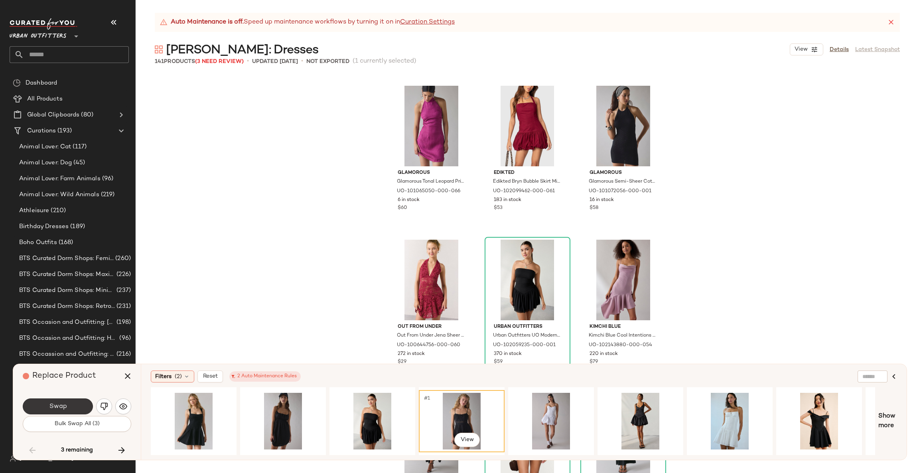
click at [52, 403] on span "Swap" at bounding box center [58, 407] width 18 height 8
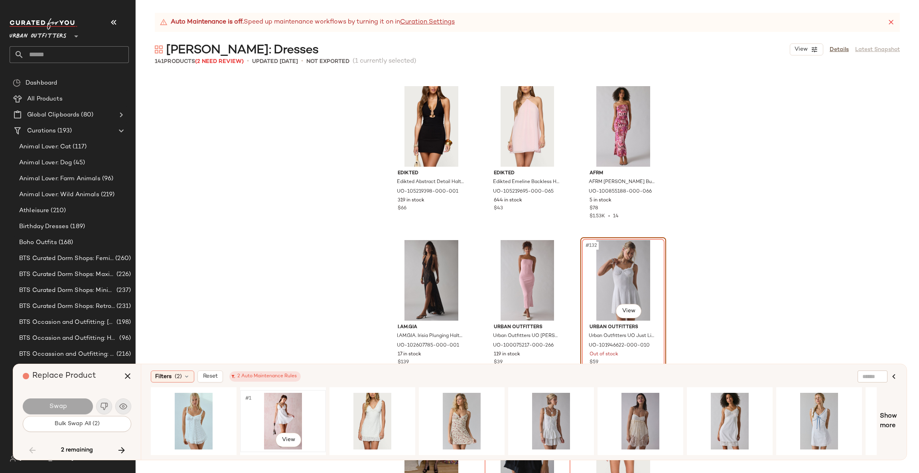
click at [261, 407] on div "#1 View" at bounding box center [283, 421] width 80 height 57
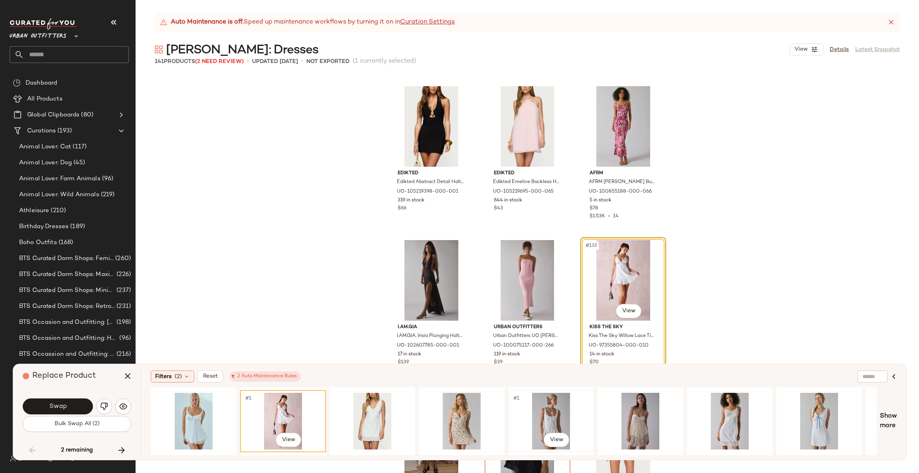
click at [558, 408] on div "#1 View" at bounding box center [551, 421] width 80 height 57
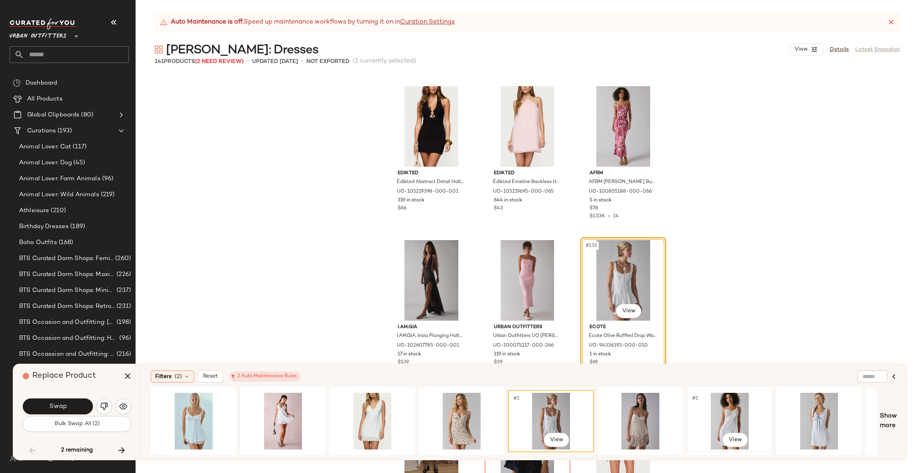
click at [738, 411] on div "#1 View" at bounding box center [730, 421] width 80 height 57
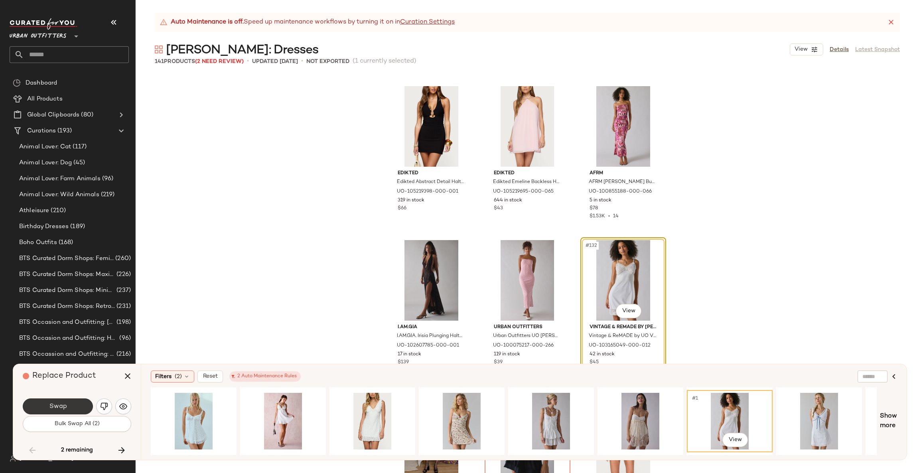
click at [52, 409] on span "Swap" at bounding box center [58, 407] width 18 height 8
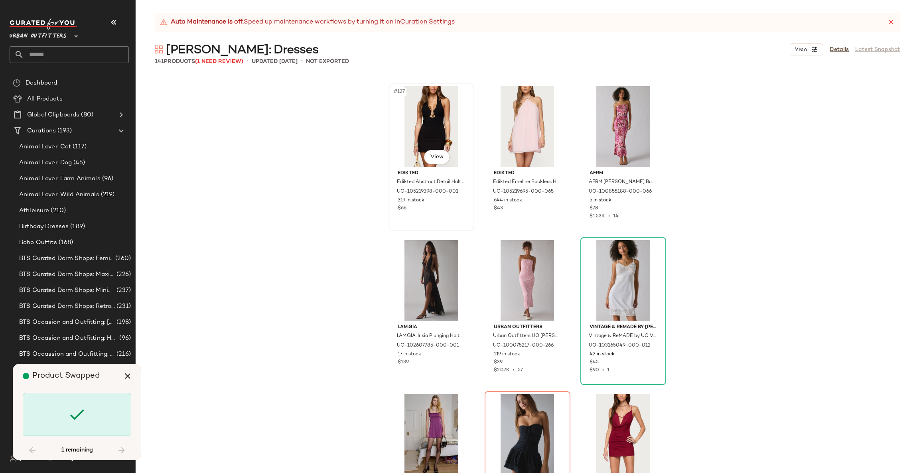
scroll to position [6622, 0]
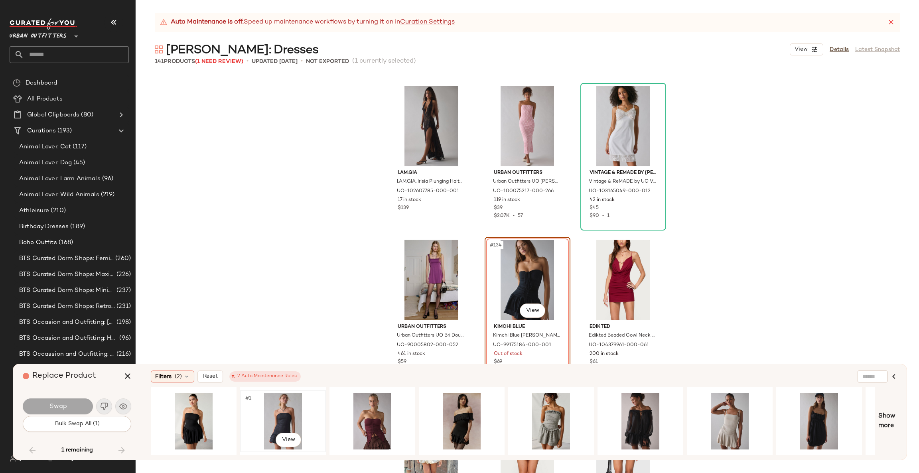
click at [295, 411] on div "#1 View" at bounding box center [283, 421] width 80 height 57
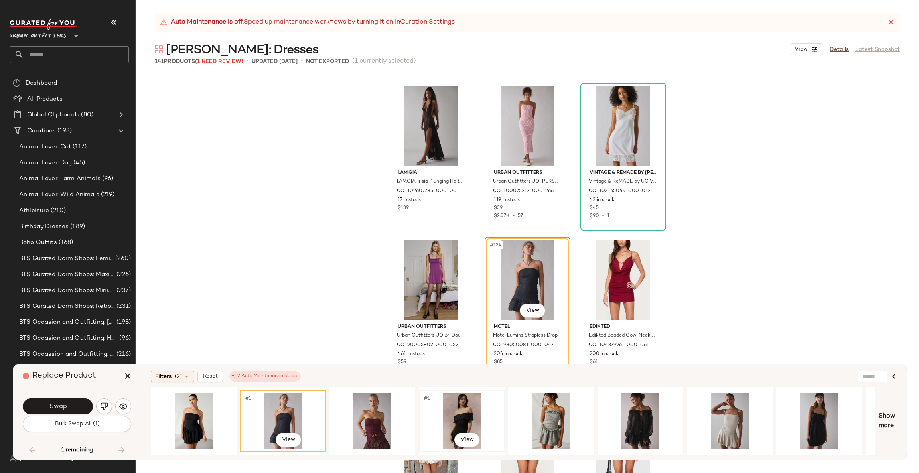
click at [451, 405] on div "#1 View" at bounding box center [462, 421] width 80 height 57
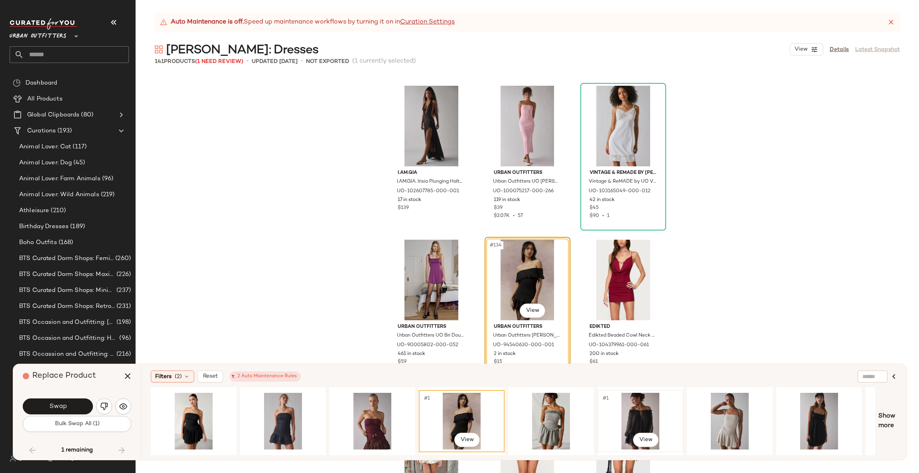
click at [645, 411] on div "#1 View" at bounding box center [640, 421] width 80 height 57
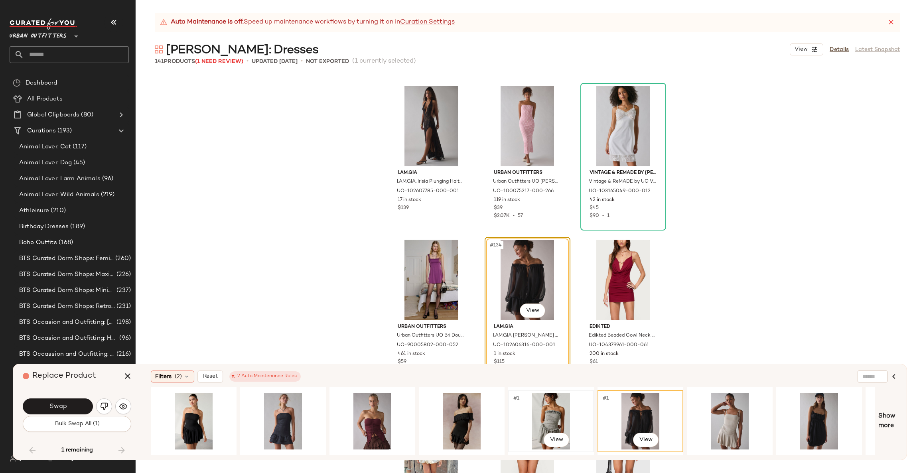
click at [552, 399] on div "#1 View" at bounding box center [551, 421] width 80 height 57
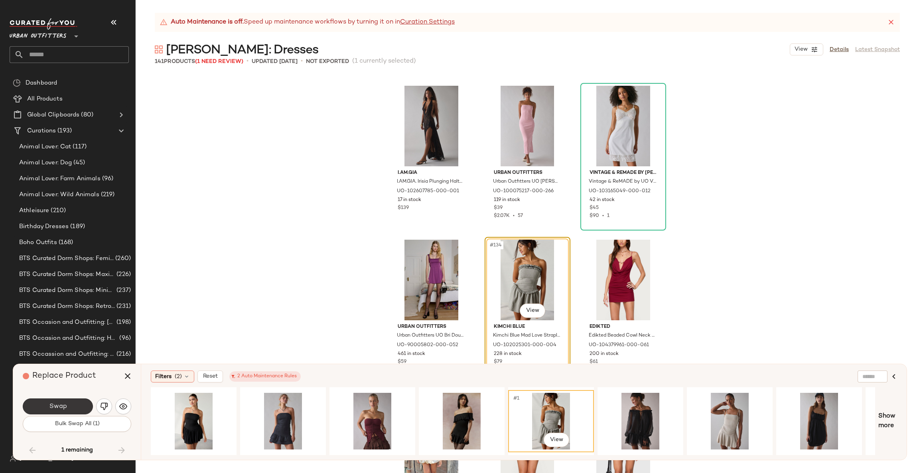
click at [78, 405] on button "Swap" at bounding box center [58, 407] width 70 height 16
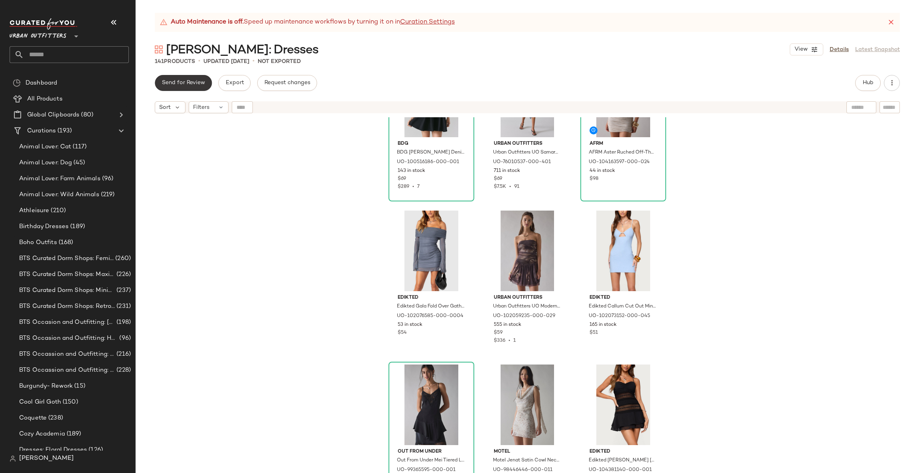
scroll to position [3151, 0]
click at [197, 81] on span "Send for Review" at bounding box center [183, 83] width 43 height 6
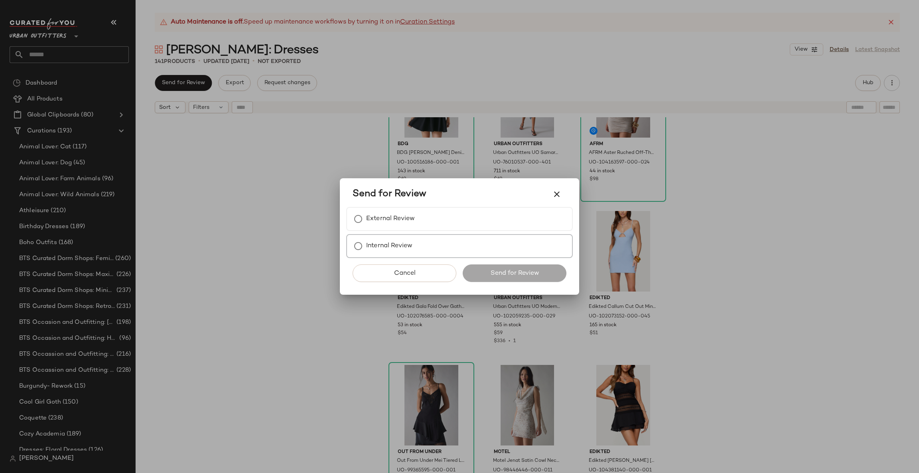
click at [371, 243] on label "Internal Review" at bounding box center [389, 246] width 46 height 16
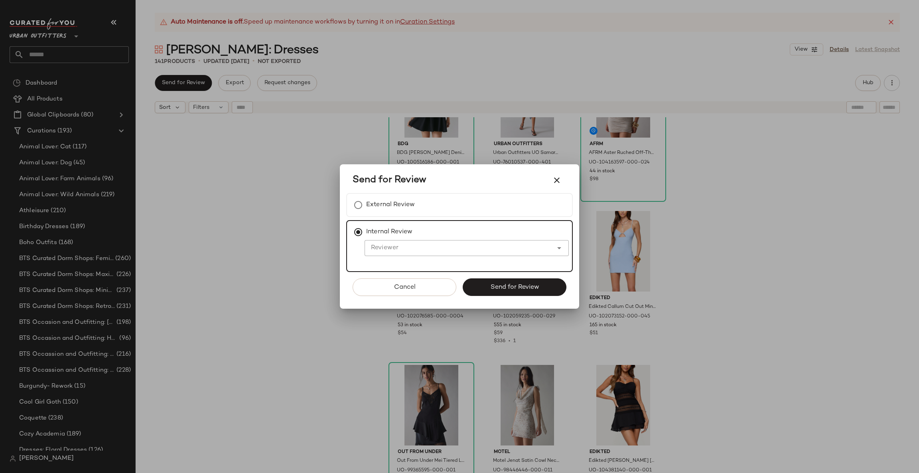
click at [389, 258] on div at bounding box center [467, 260] width 204 height 9
click at [387, 253] on input "Reviewer" at bounding box center [459, 248] width 188 height 10
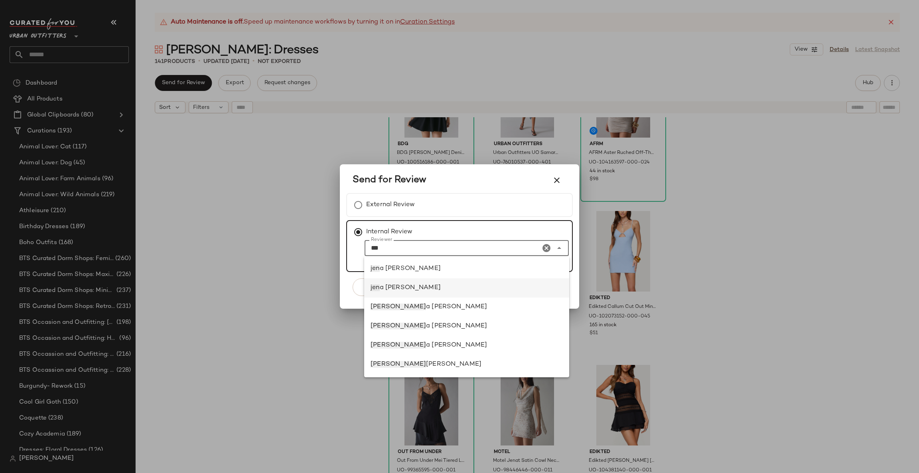
click at [495, 282] on div "jen a bloomer" at bounding box center [466, 287] width 205 height 19
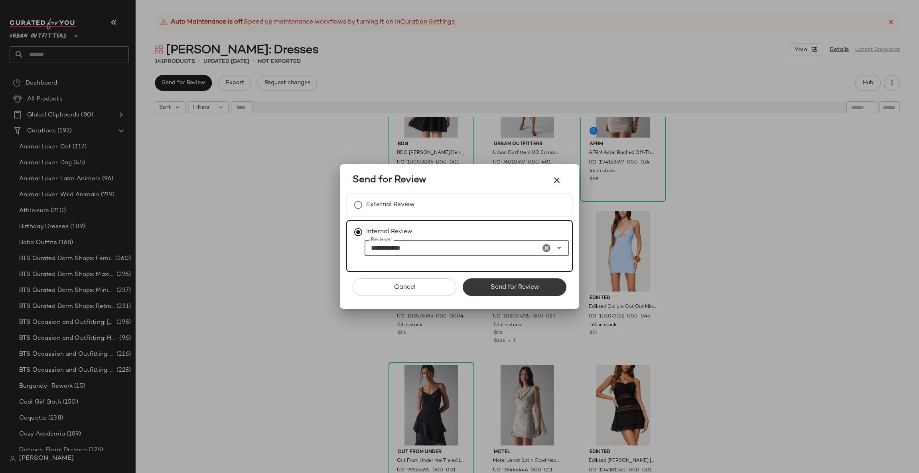
type input "**********"
click at [505, 284] on span "Send for Review" at bounding box center [514, 288] width 49 height 8
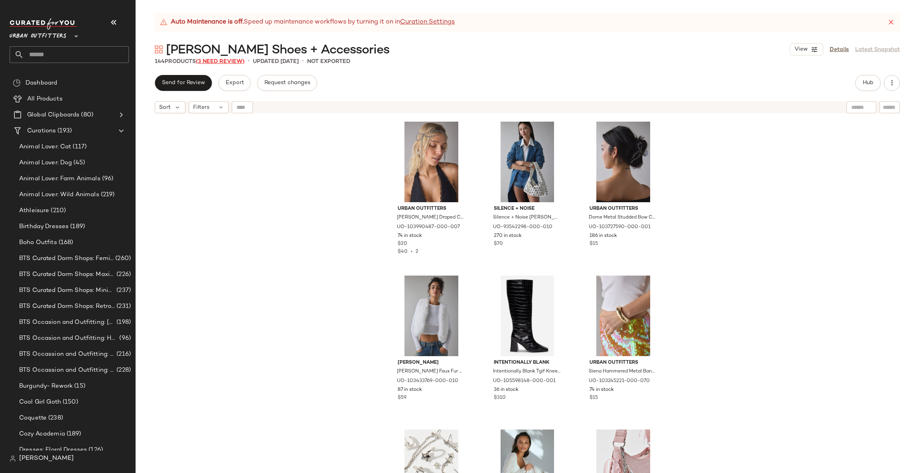
click at [222, 59] on span "(3 Need Review)" at bounding box center [220, 62] width 49 height 6
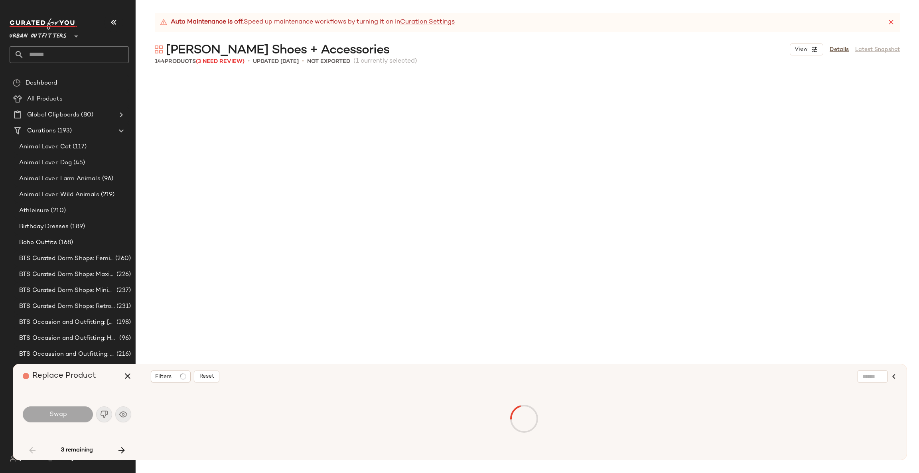
scroll to position [2310, 0]
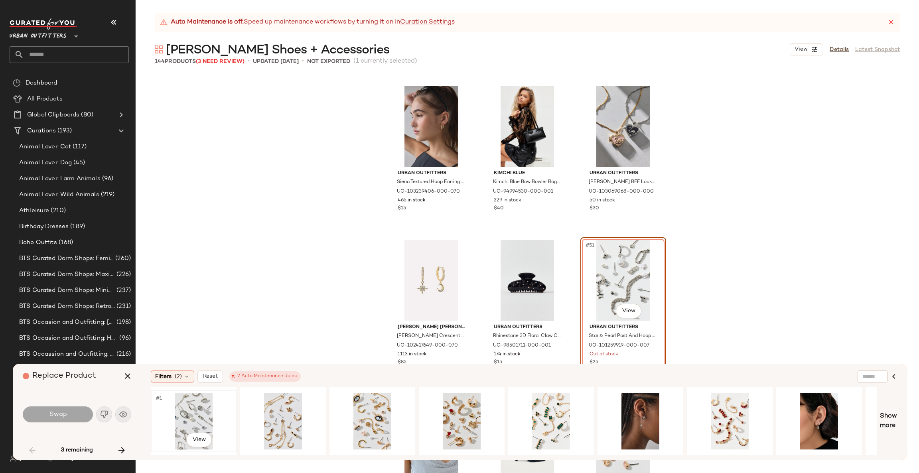
click at [183, 411] on div "#1 View" at bounding box center [194, 421] width 80 height 57
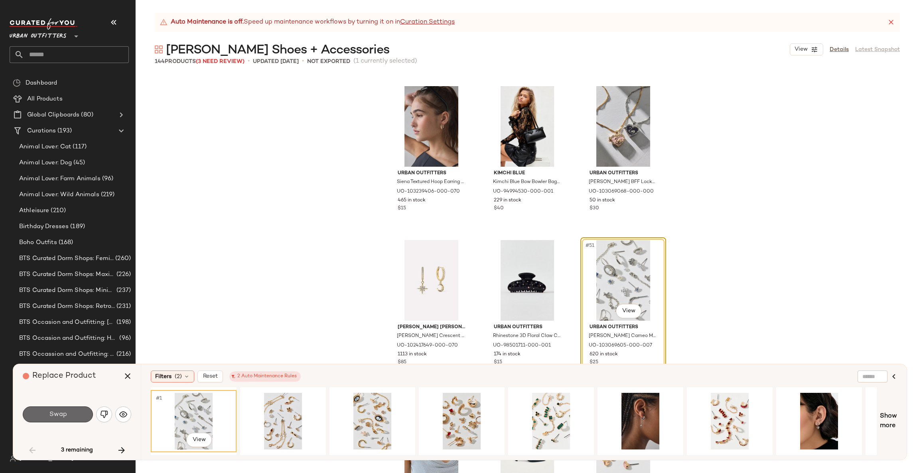
click at [76, 413] on button "Swap" at bounding box center [58, 415] width 70 height 16
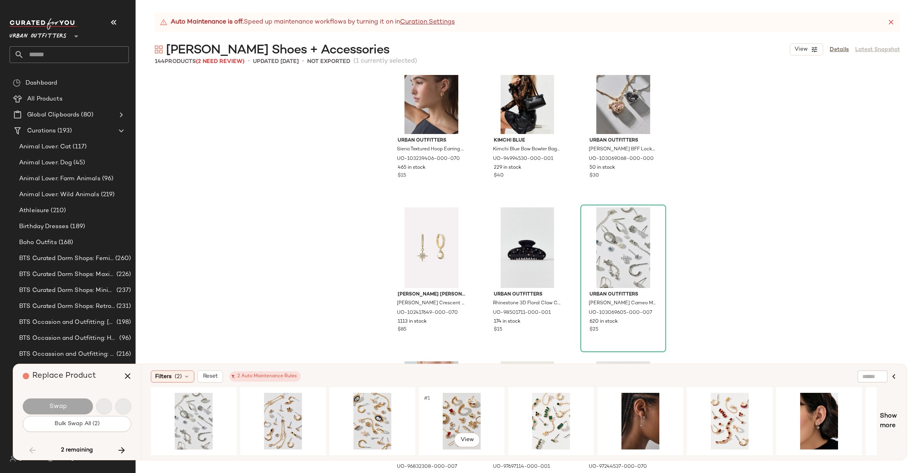
scroll to position [4158, 0]
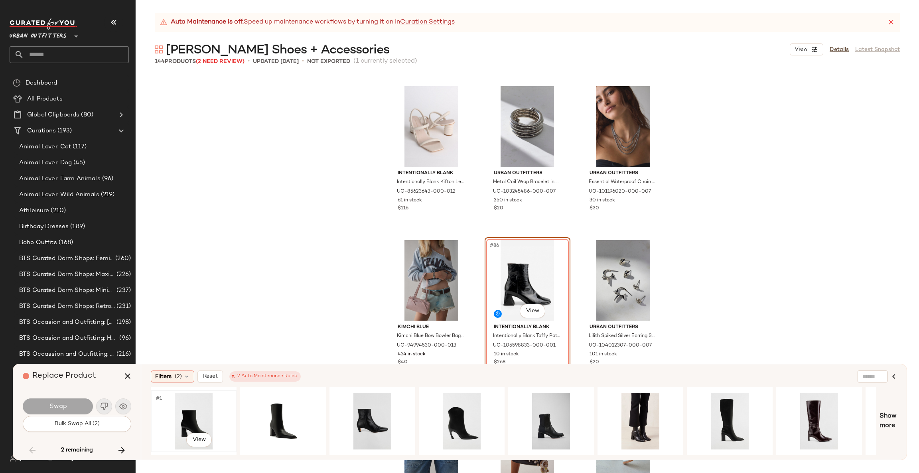
click at [194, 423] on div "#1 View" at bounding box center [194, 421] width 80 height 57
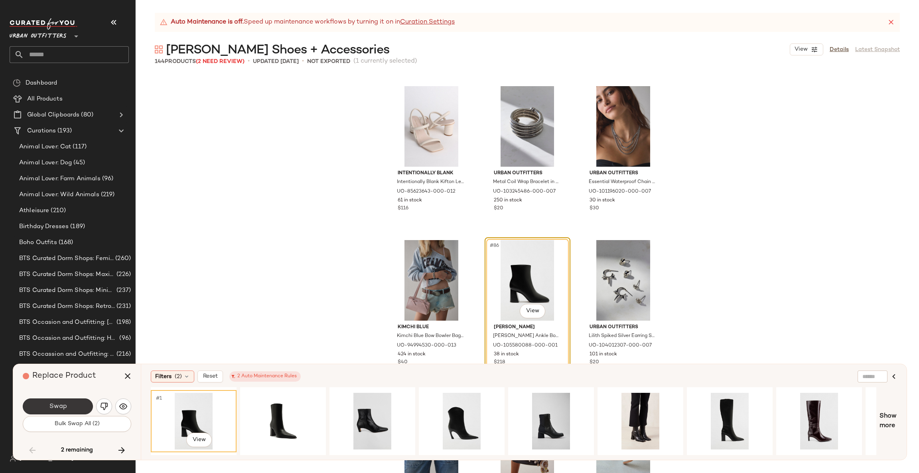
click at [53, 409] on span "Swap" at bounding box center [58, 407] width 18 height 8
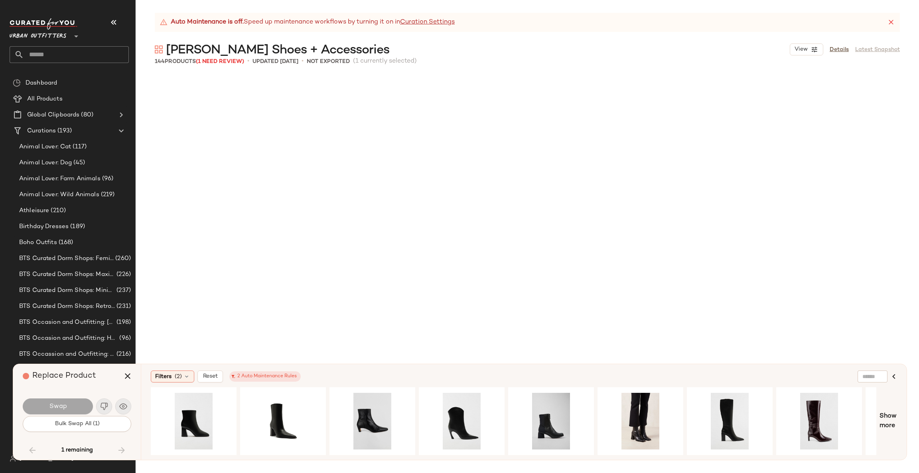
scroll to position [6995, 0]
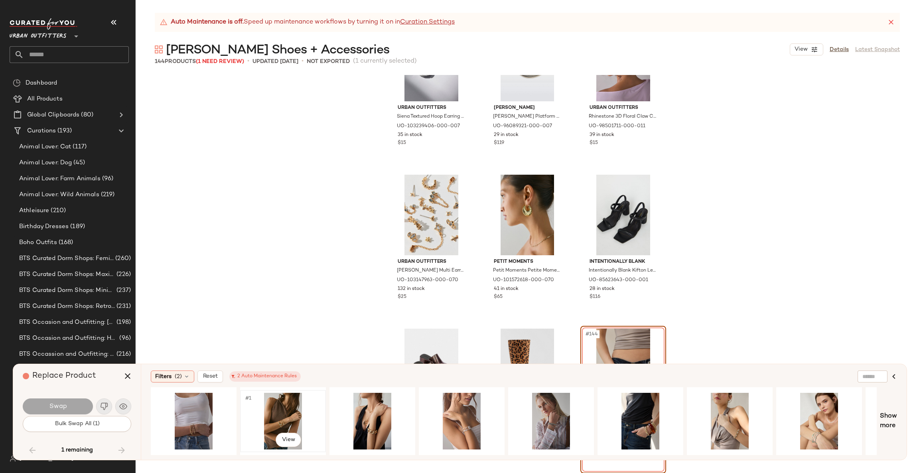
click at [277, 414] on div "#1 View" at bounding box center [283, 421] width 80 height 57
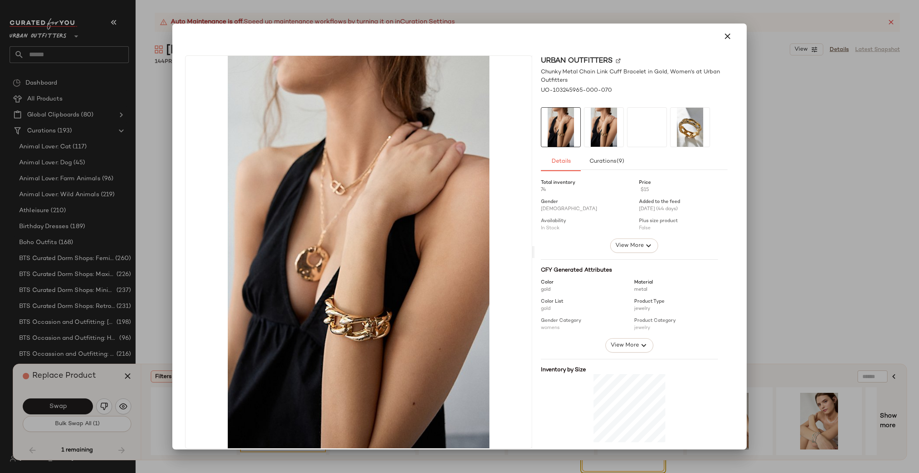
click at [748, 211] on div at bounding box center [459, 236] width 919 height 473
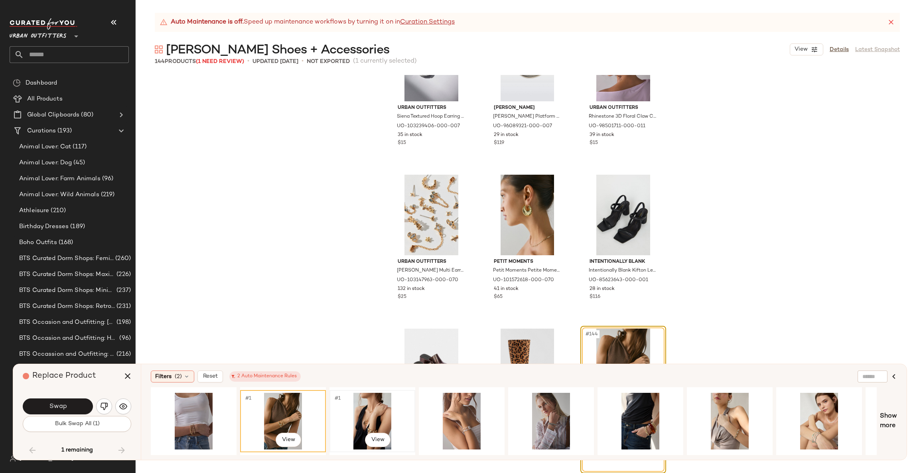
click at [377, 412] on div "#1 View" at bounding box center [372, 421] width 80 height 57
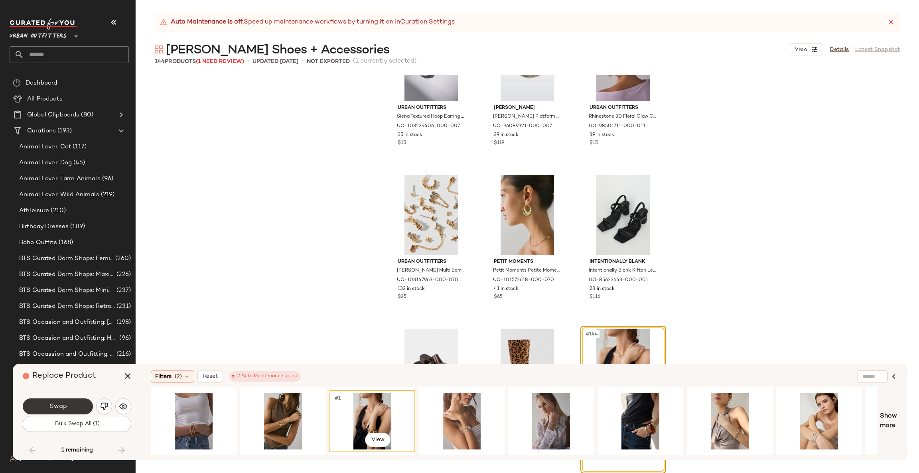
click at [56, 406] on span "Swap" at bounding box center [58, 407] width 18 height 8
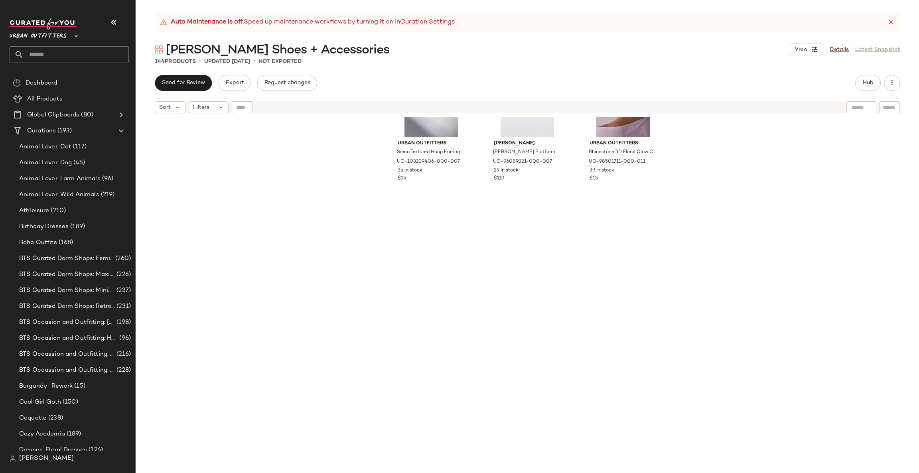
scroll to position [6403, 0]
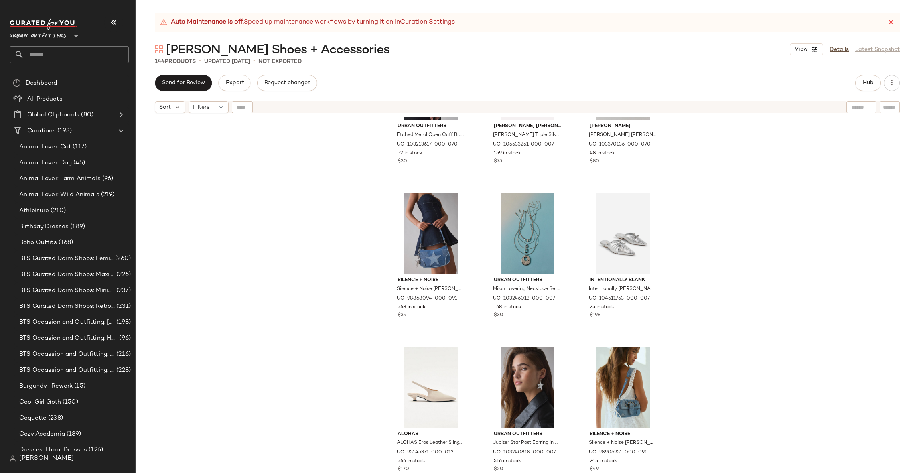
click at [894, 105] on input "text" at bounding box center [890, 107] width 14 height 8
paste input "**********"
type input "**********"
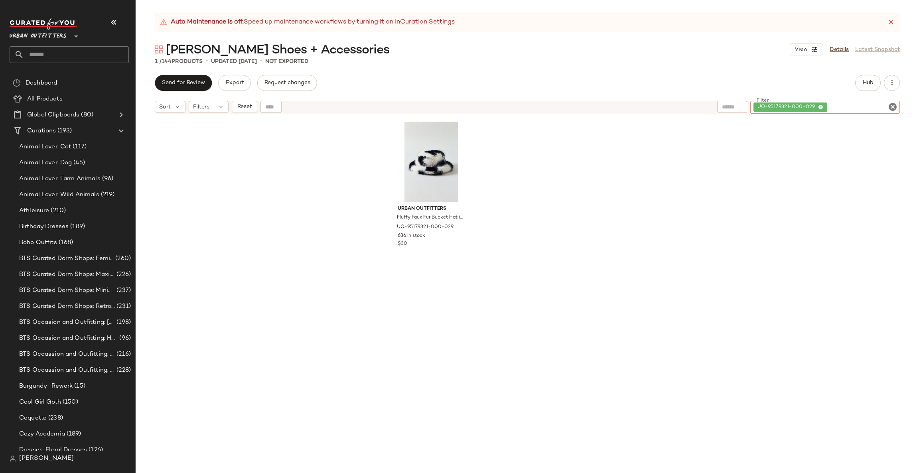
click at [898, 109] on div "UO-95179321-000-029" at bounding box center [825, 107] width 150 height 13
click at [896, 109] on icon "Clear Filter" at bounding box center [893, 107] width 10 height 10
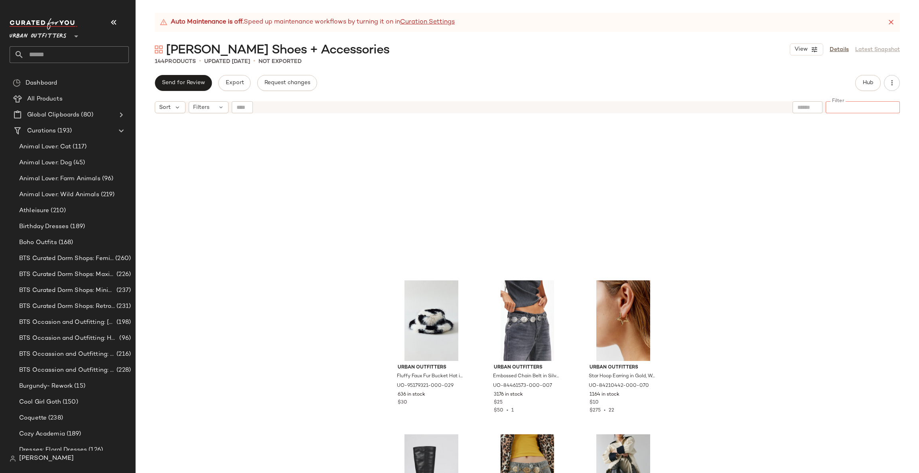
scroll to position [724, 0]
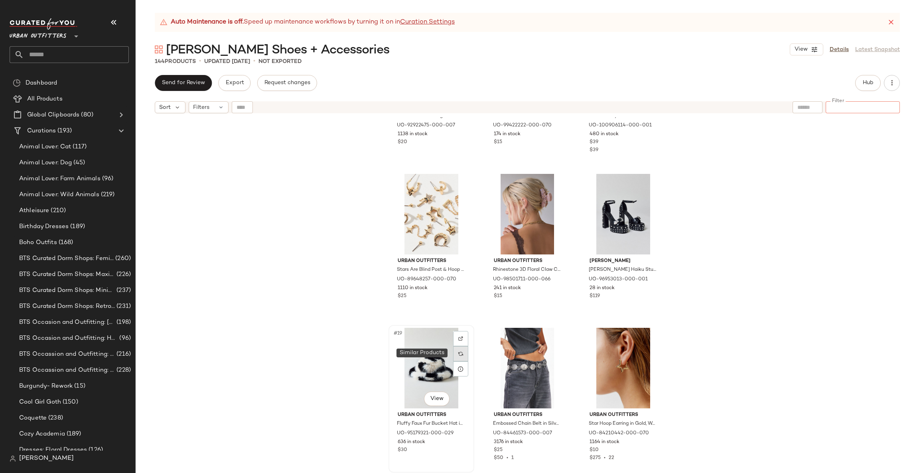
click at [465, 350] on div at bounding box center [460, 353] width 15 height 15
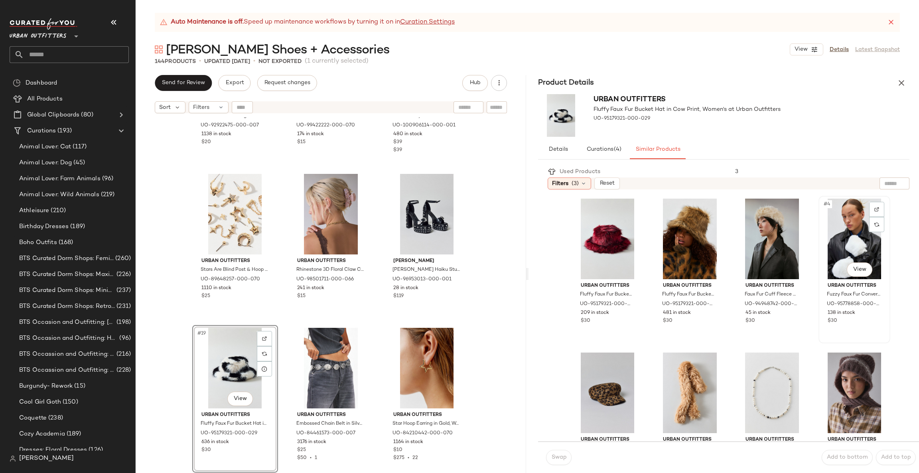
click at [847, 239] on div "#4 View" at bounding box center [855, 239] width 66 height 81
click at [561, 458] on span "Swap" at bounding box center [559, 457] width 16 height 6
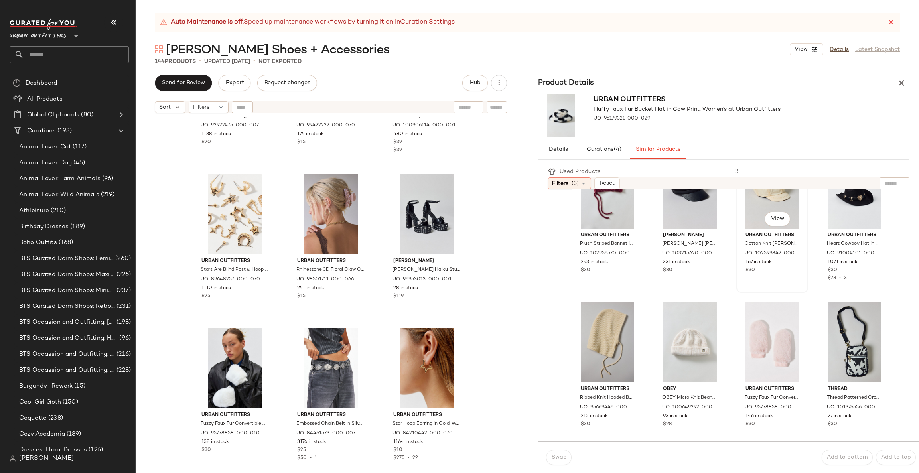
scroll to position [479, 0]
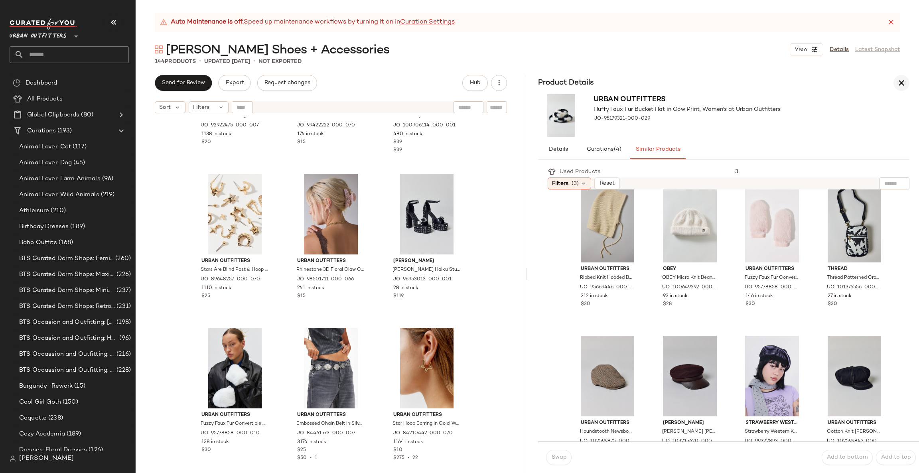
click at [904, 80] on icon "button" at bounding box center [902, 83] width 10 height 10
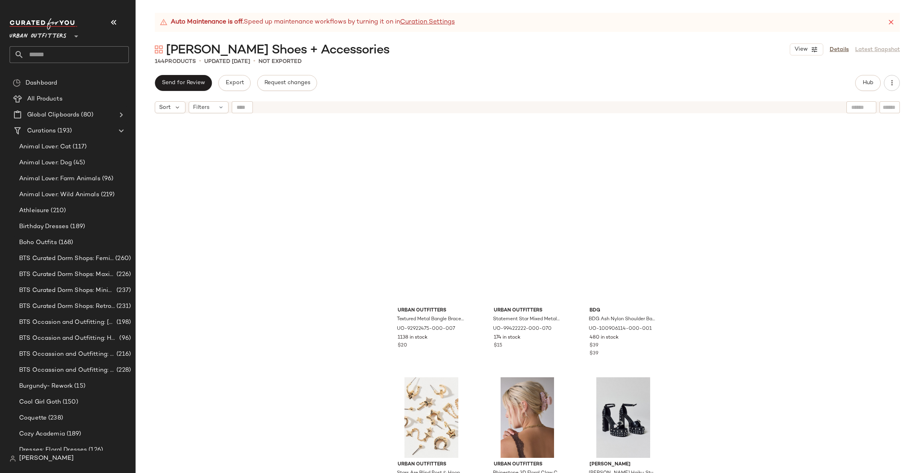
scroll to position [365, 0]
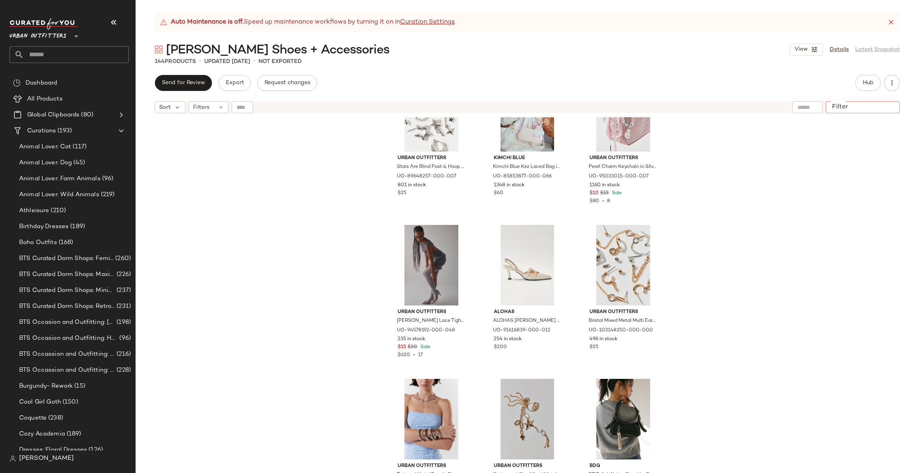
click at [882, 105] on div at bounding box center [863, 107] width 74 height 12
paste input "**********"
type input "**********"
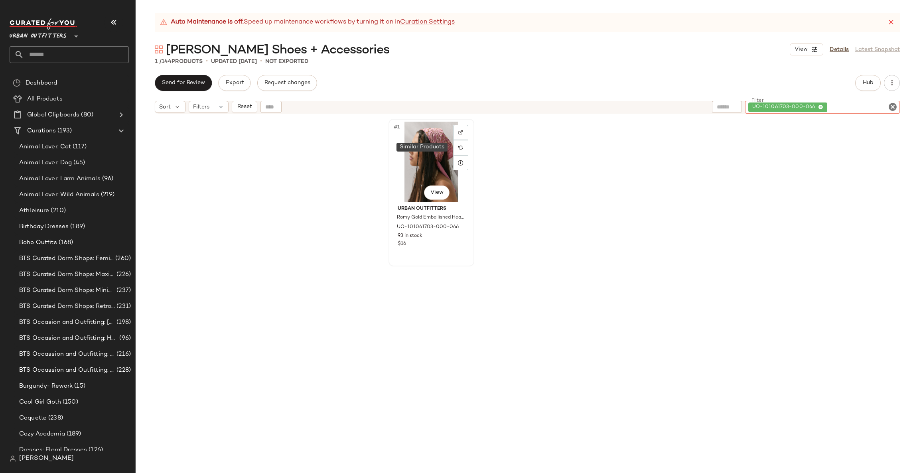
click at [399, 167] on div "#1 View" at bounding box center [431, 162] width 80 height 81
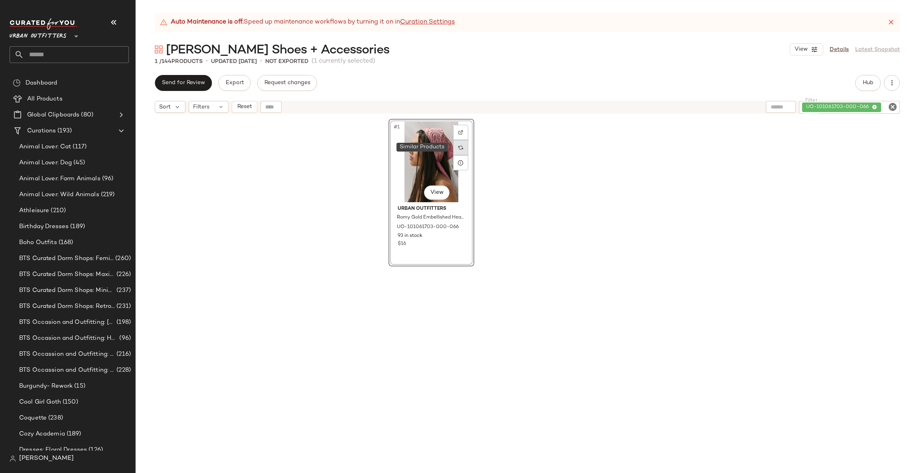
click at [463, 142] on div at bounding box center [460, 147] width 15 height 15
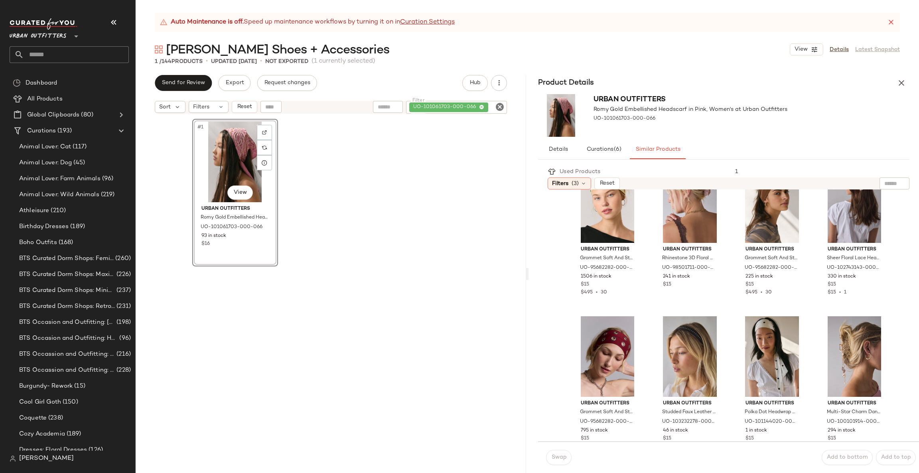
scroll to position [671, 0]
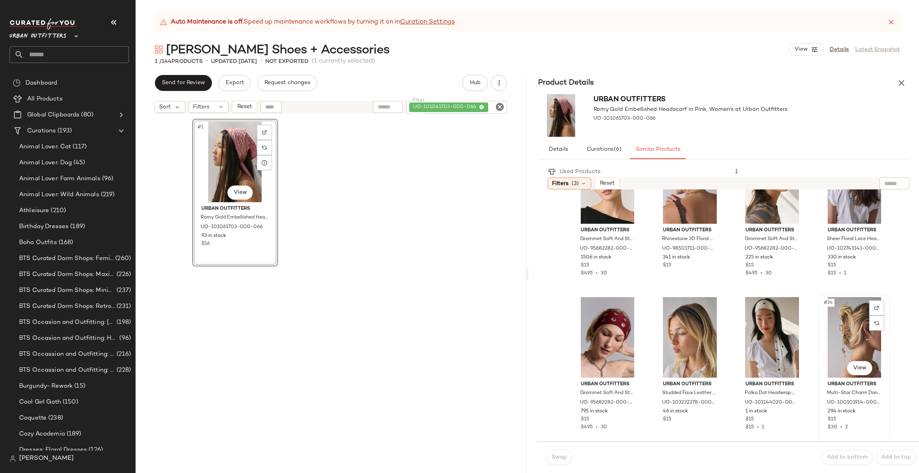
click at [837, 332] on div "#24 View" at bounding box center [855, 337] width 66 height 81
click at [563, 458] on span "Swap" at bounding box center [559, 457] width 16 height 6
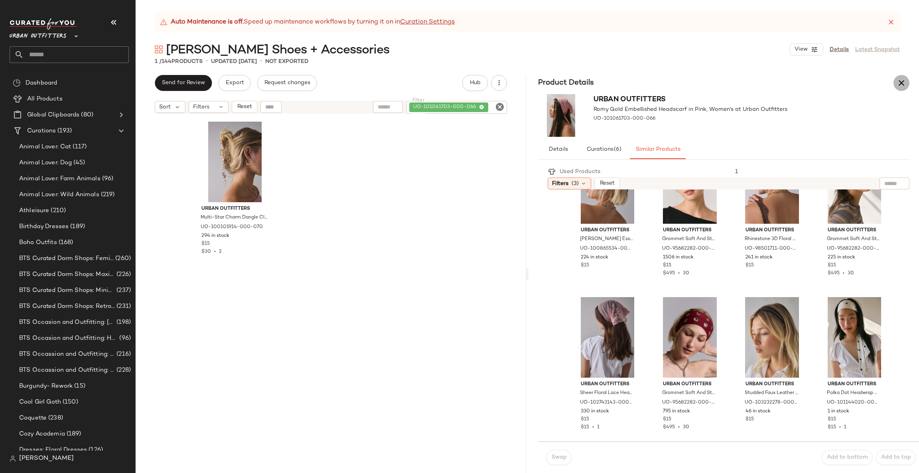
click at [904, 79] on icon "button" at bounding box center [902, 83] width 10 height 10
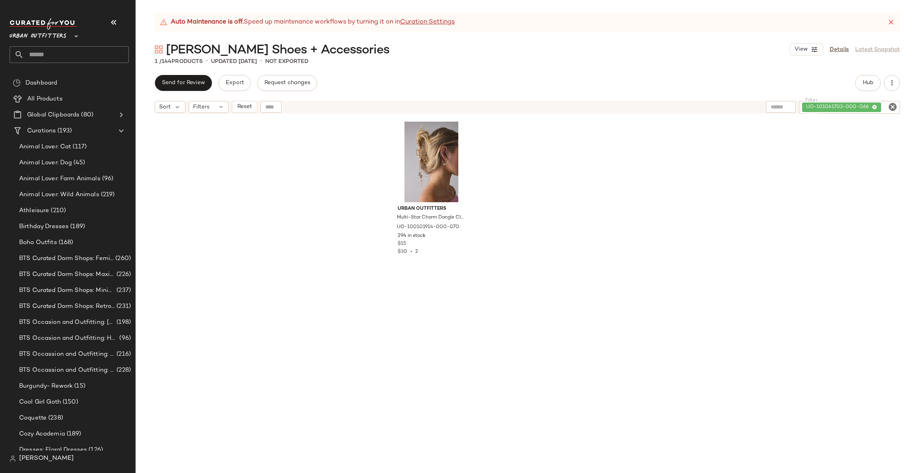
click at [892, 108] on icon "Clear Filter" at bounding box center [893, 107] width 10 height 10
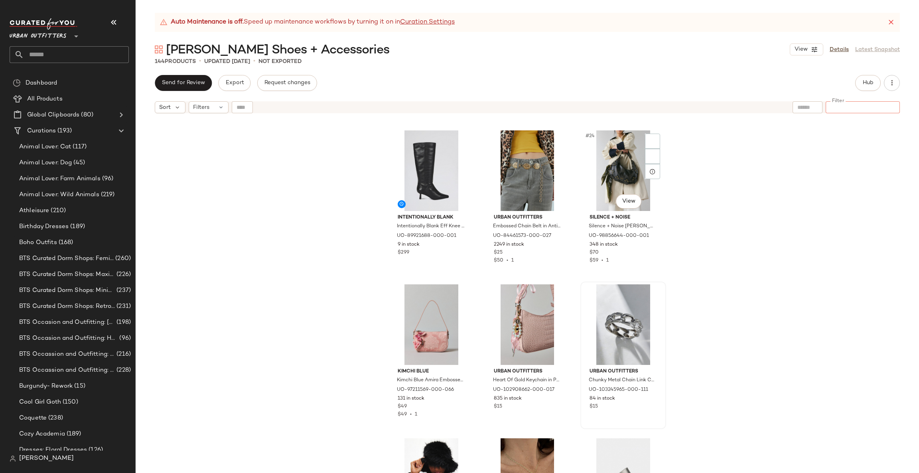
scroll to position [1083, 0]
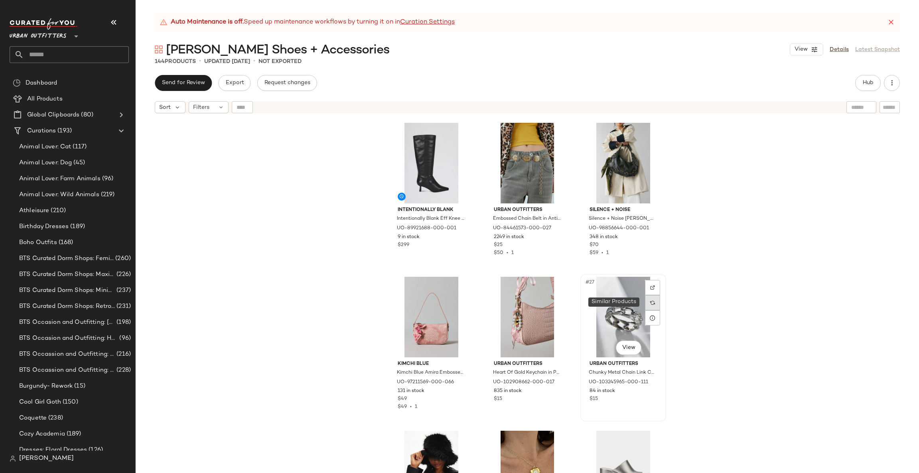
click at [652, 300] on img at bounding box center [652, 302] width 5 height 5
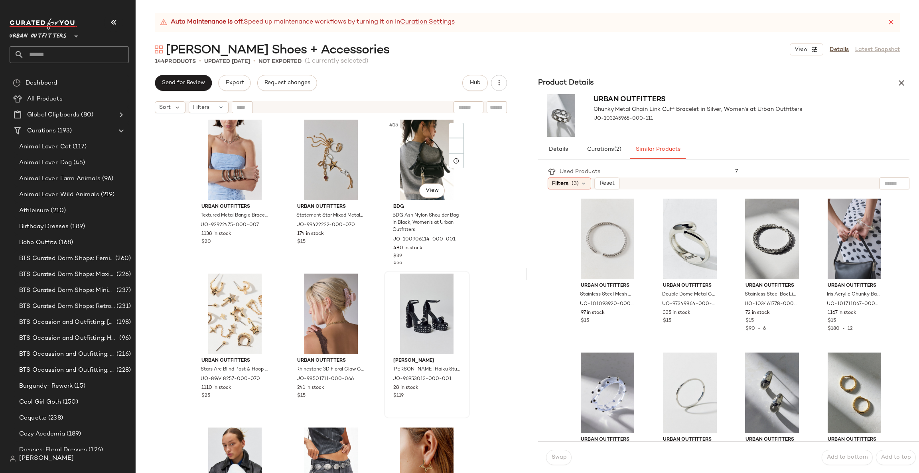
scroll to position [604, 0]
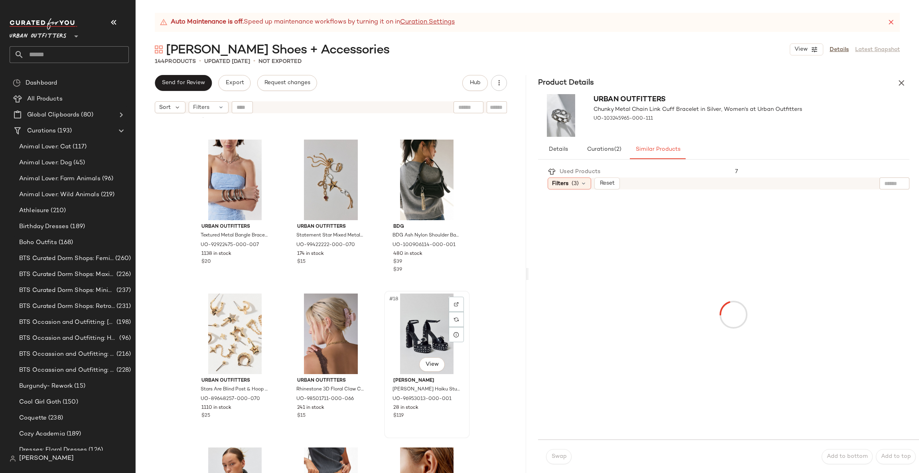
click at [423, 318] on div "#18 View" at bounding box center [427, 334] width 80 height 81
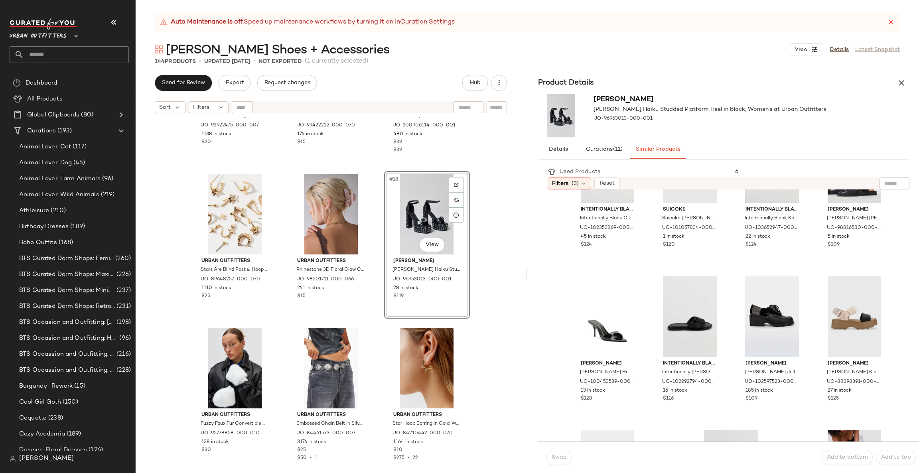
scroll to position [398, 0]
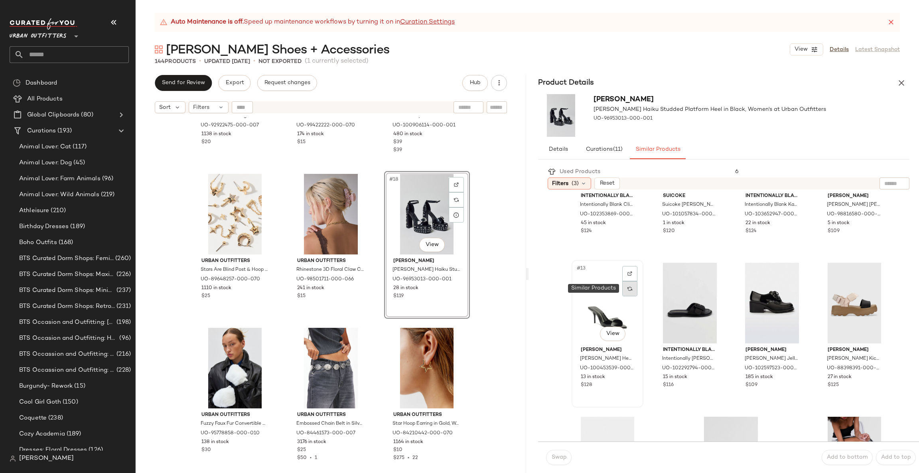
click at [634, 287] on div at bounding box center [629, 288] width 15 height 15
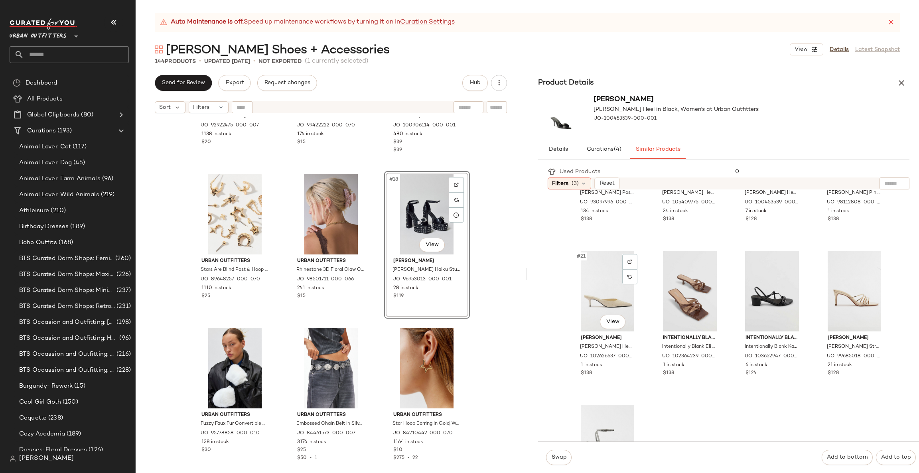
scroll to position [825, 0]
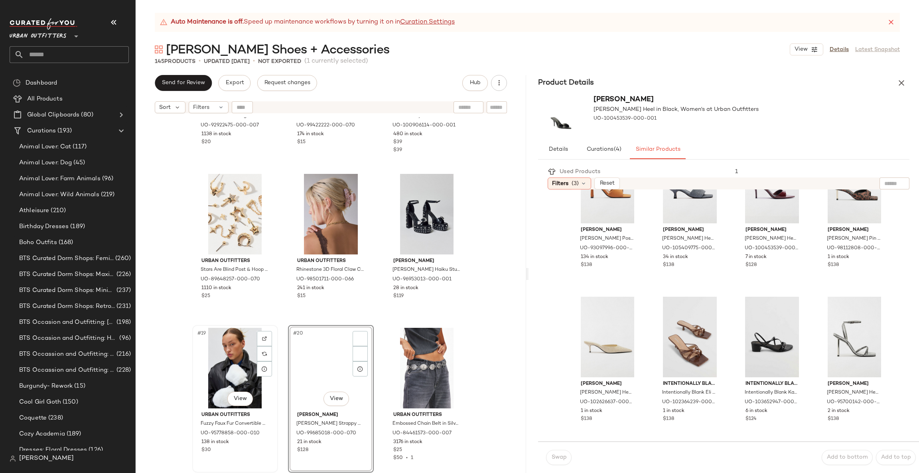
scroll to position [671, 0]
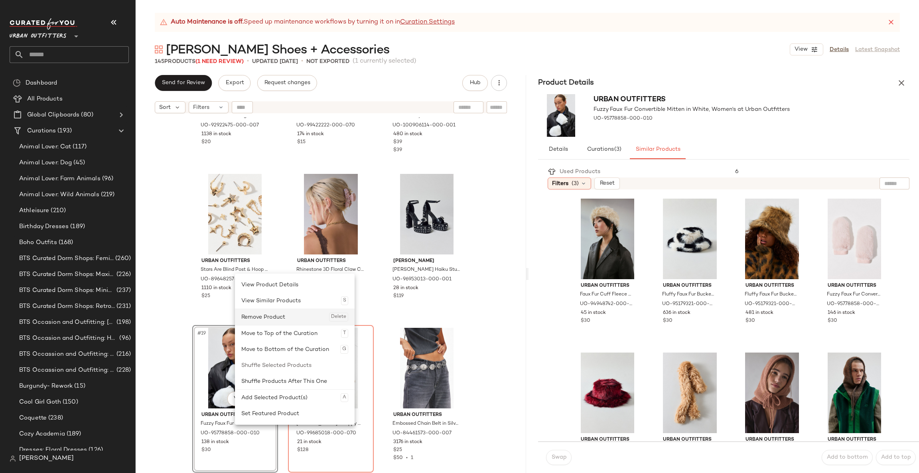
click at [304, 311] on div "Remove Product Delete" at bounding box center [294, 317] width 107 height 16
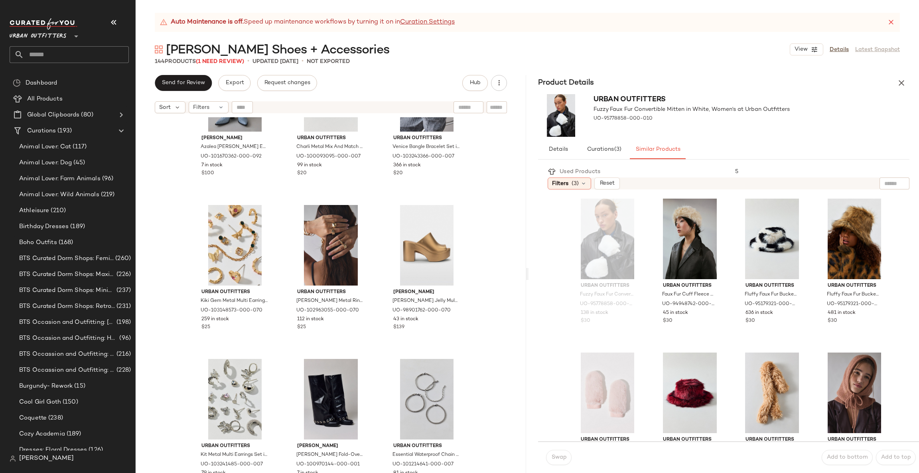
scroll to position [5342, 0]
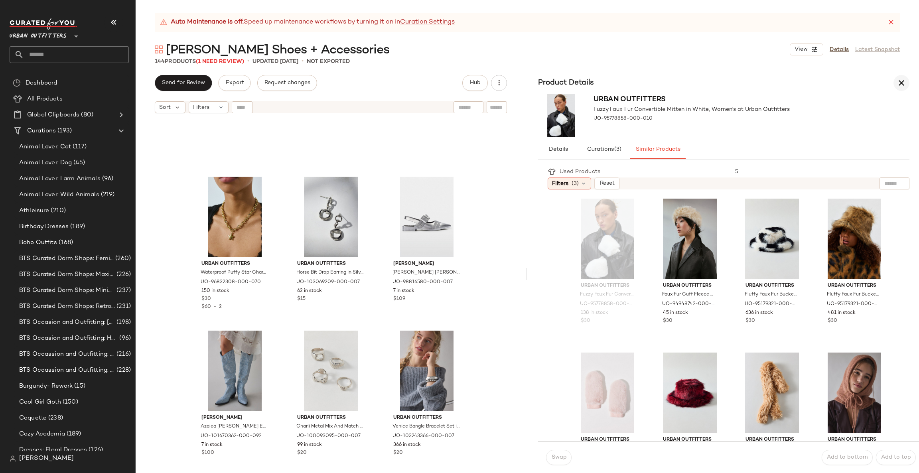
click at [901, 84] on icon "button" at bounding box center [902, 83] width 10 height 10
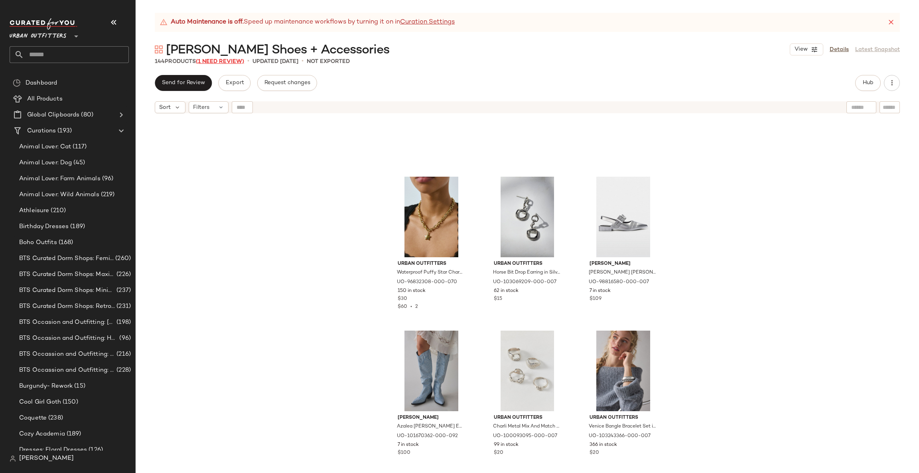
click at [236, 62] on span "(1 Need Review)" at bounding box center [220, 62] width 48 height 6
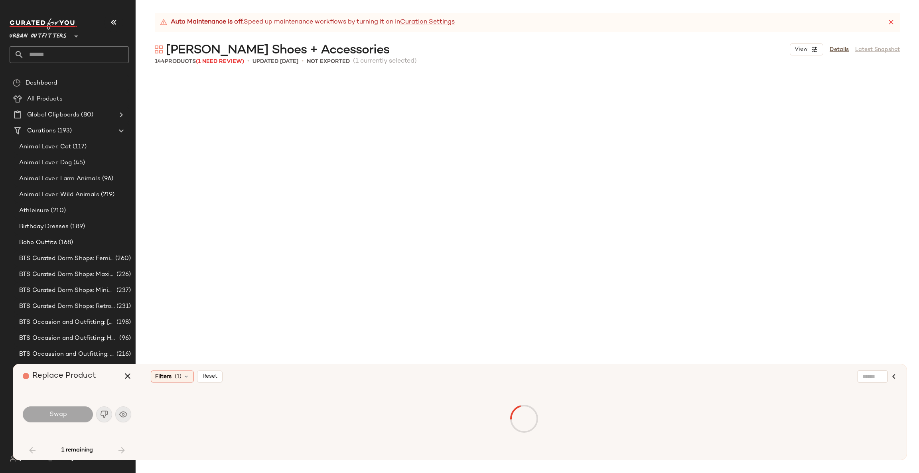
scroll to position [770, 0]
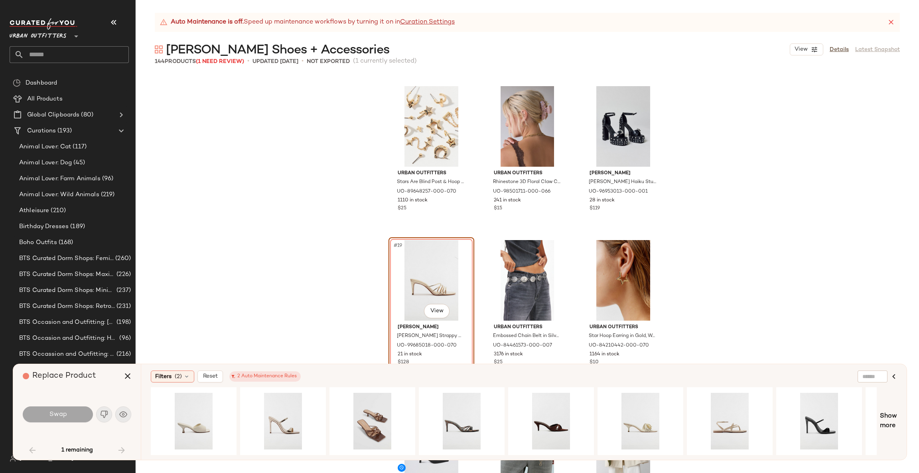
click at [892, 20] on icon at bounding box center [891, 22] width 8 height 8
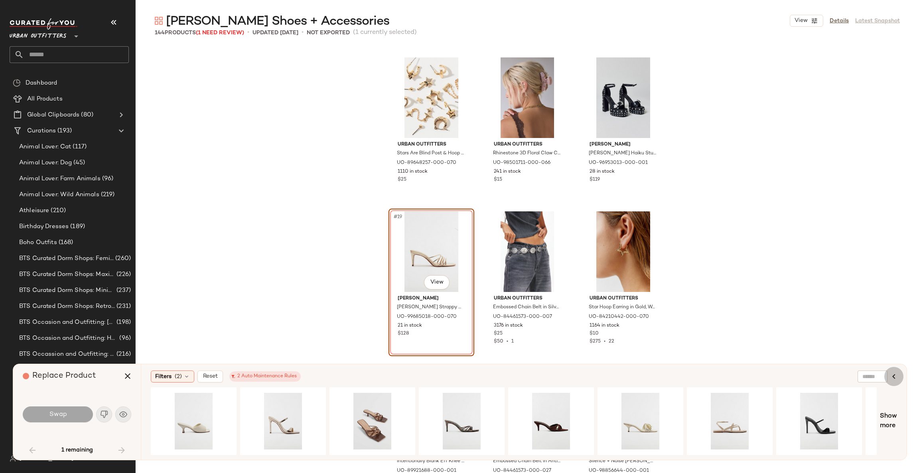
drag, startPoint x: 896, startPoint y: 377, endPoint x: 872, endPoint y: 371, distance: 24.2
click at [895, 377] on icon "button" at bounding box center [894, 377] width 10 height 10
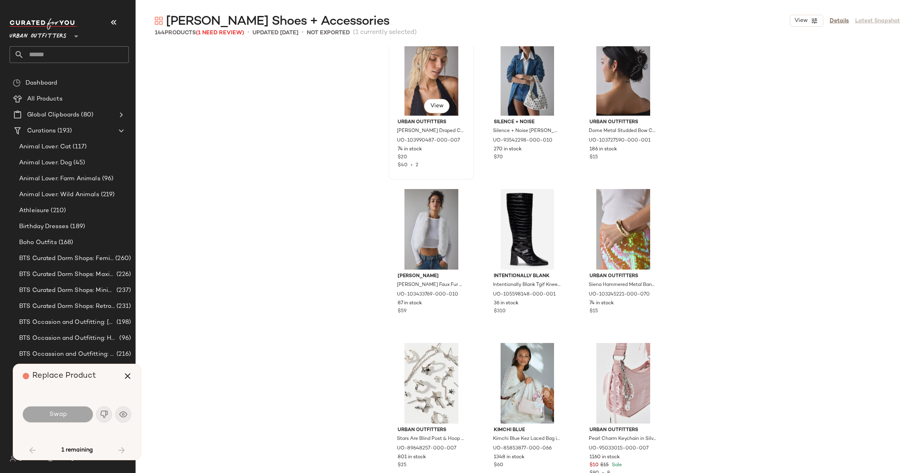
scroll to position [0, 0]
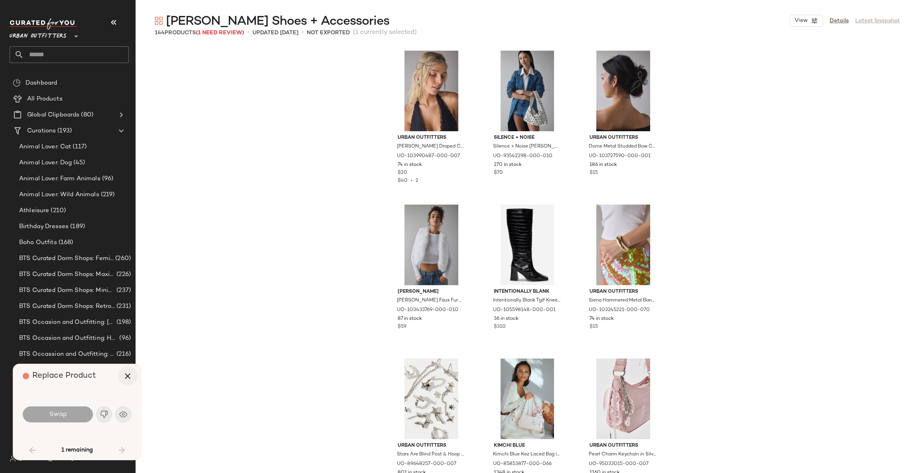
click at [123, 373] on icon "button" at bounding box center [128, 376] width 10 height 10
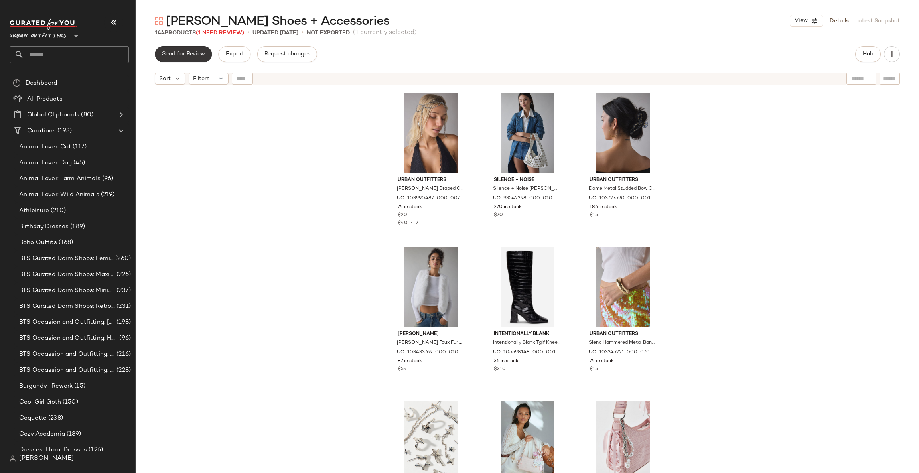
click at [191, 54] on span "Send for Review" at bounding box center [183, 54] width 43 height 6
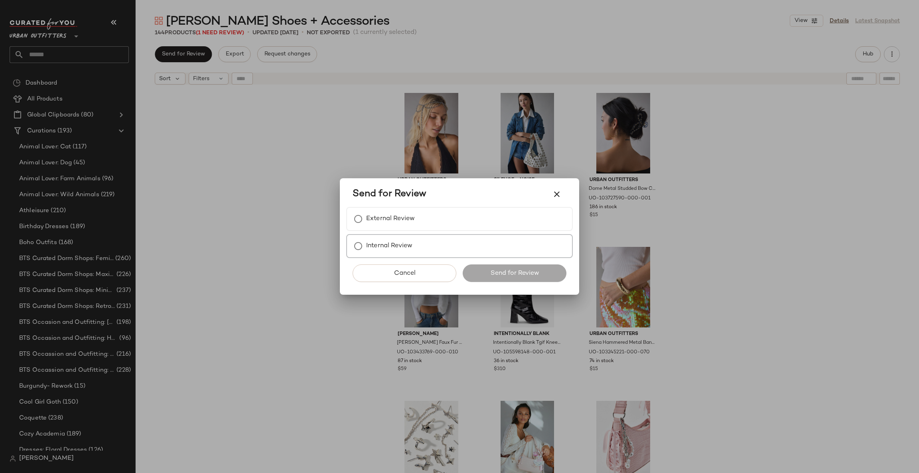
click at [413, 246] on label "Internal Review" at bounding box center [389, 246] width 46 height 16
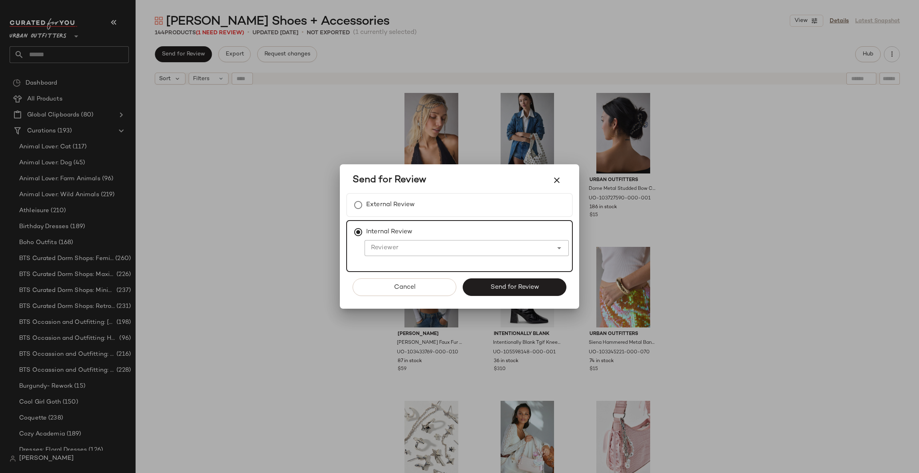
click at [405, 262] on div at bounding box center [467, 262] width 192 height 6
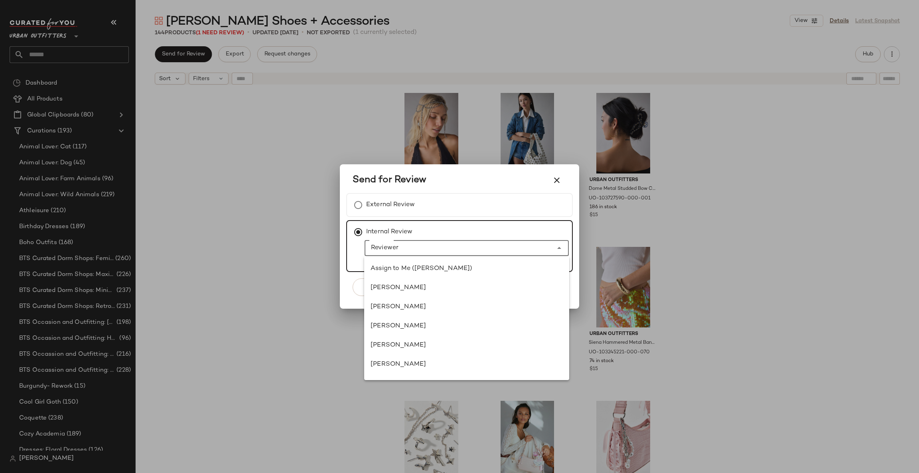
click at [406, 251] on input "Reviewer" at bounding box center [459, 248] width 188 height 10
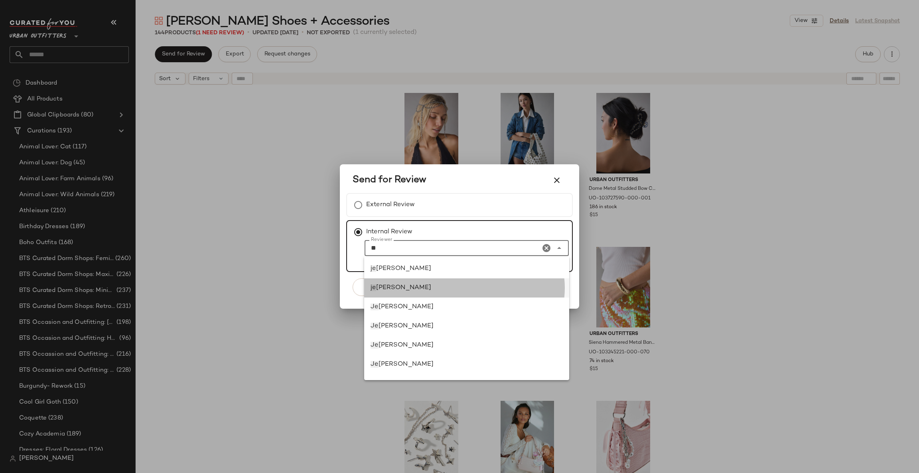
click at [463, 292] on div "je na bloomer" at bounding box center [467, 288] width 192 height 10
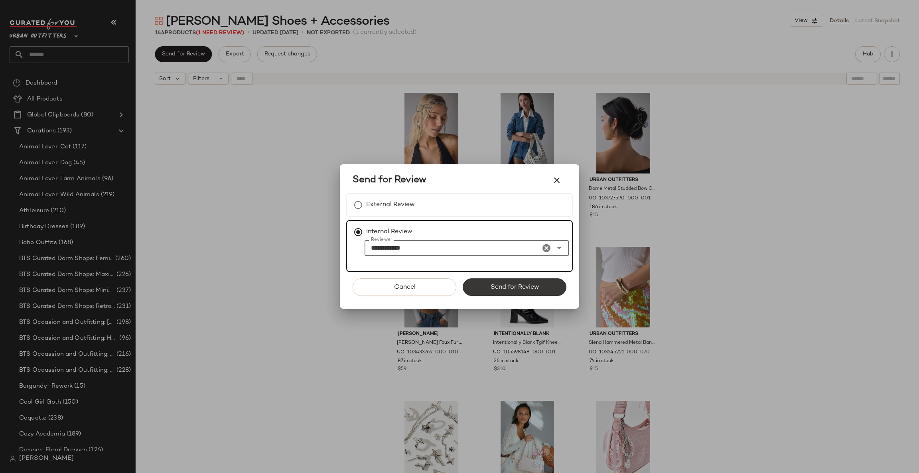
type input "**********"
click at [533, 291] on button "Send for Review" at bounding box center [515, 287] width 104 height 18
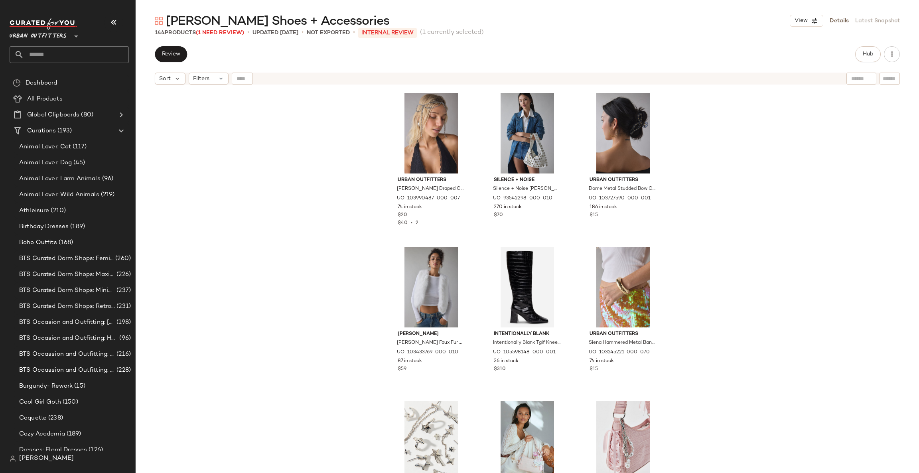
click at [85, 59] on input "text" at bounding box center [76, 54] width 105 height 17
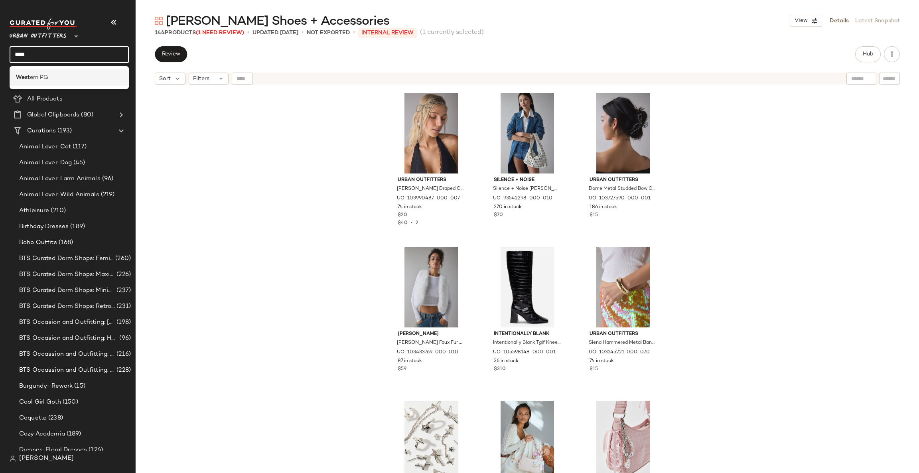
type input "****"
click at [79, 73] on div "West ern PG" at bounding box center [69, 77] width 107 height 8
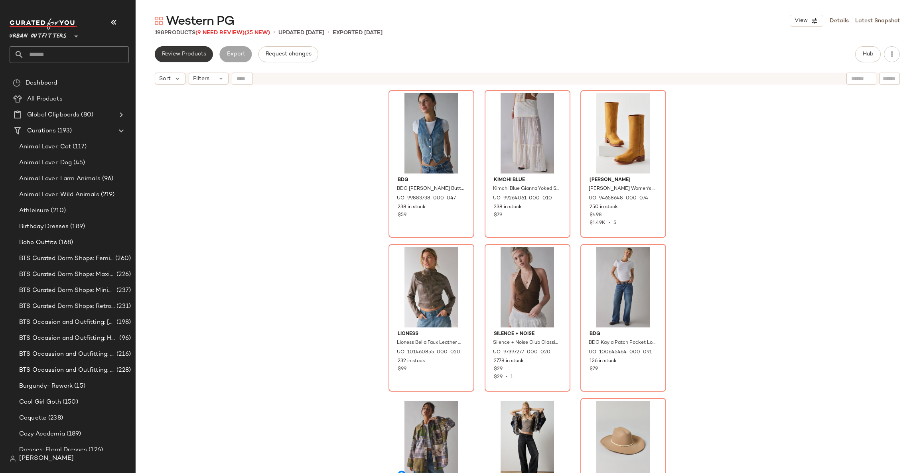
click at [201, 54] on span "Review Products" at bounding box center [184, 54] width 45 height 6
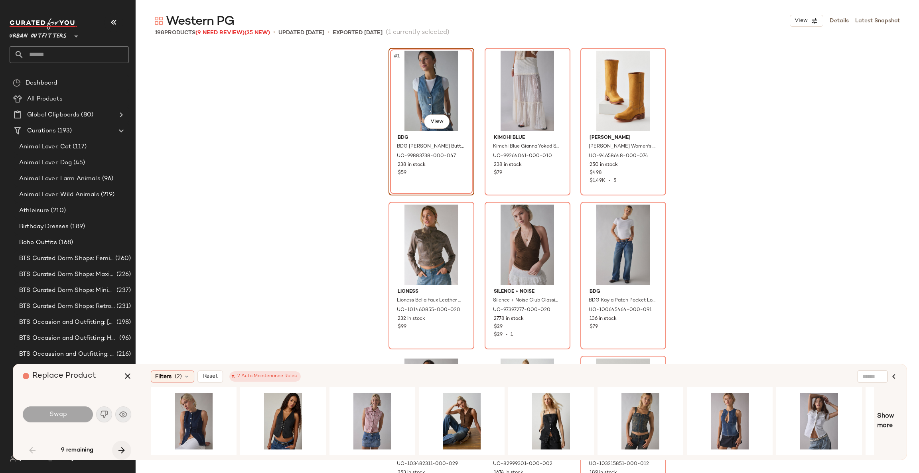
click at [118, 443] on button "button" at bounding box center [121, 450] width 19 height 19
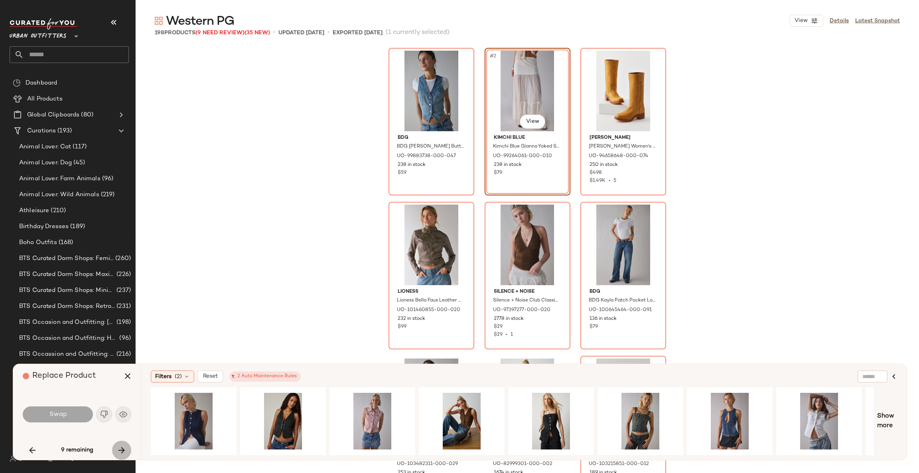
click at [118, 443] on button "button" at bounding box center [121, 450] width 19 height 19
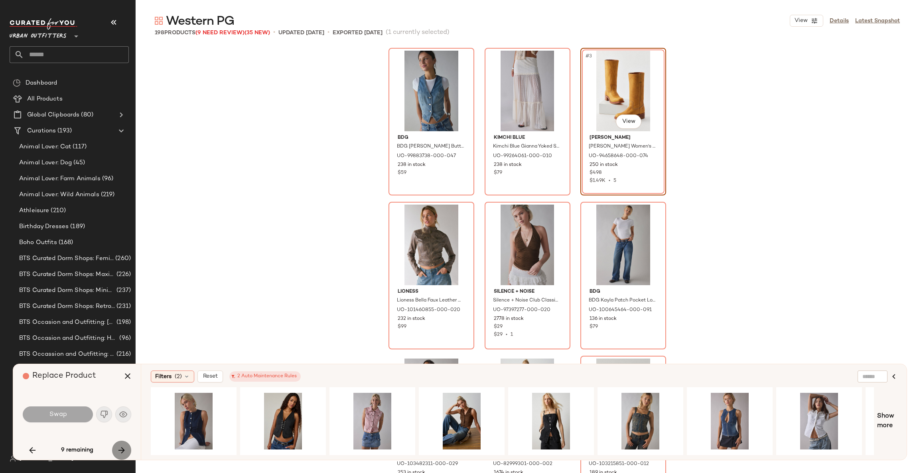
click at [118, 443] on button "button" at bounding box center [121, 450] width 19 height 19
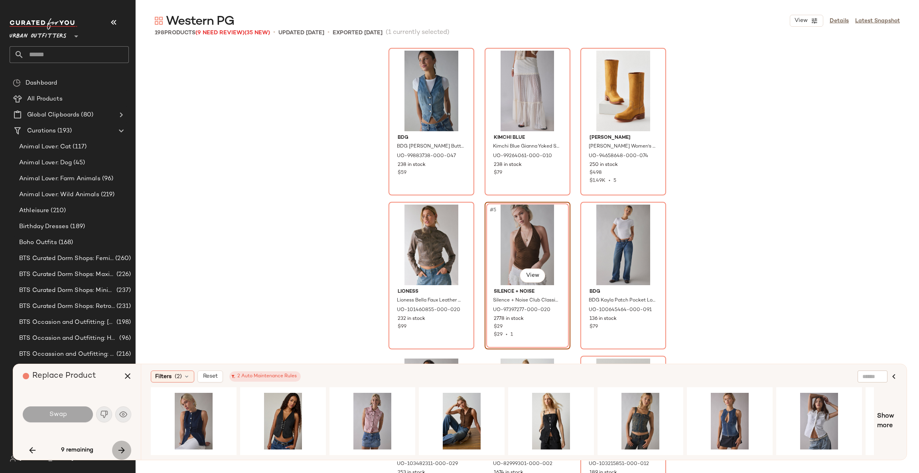
click at [118, 443] on button "button" at bounding box center [121, 450] width 19 height 19
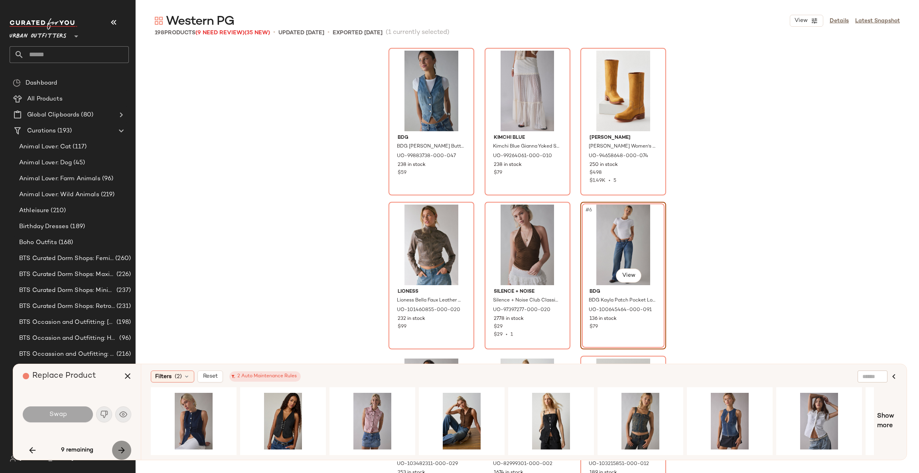
click at [118, 443] on button "button" at bounding box center [121, 450] width 19 height 19
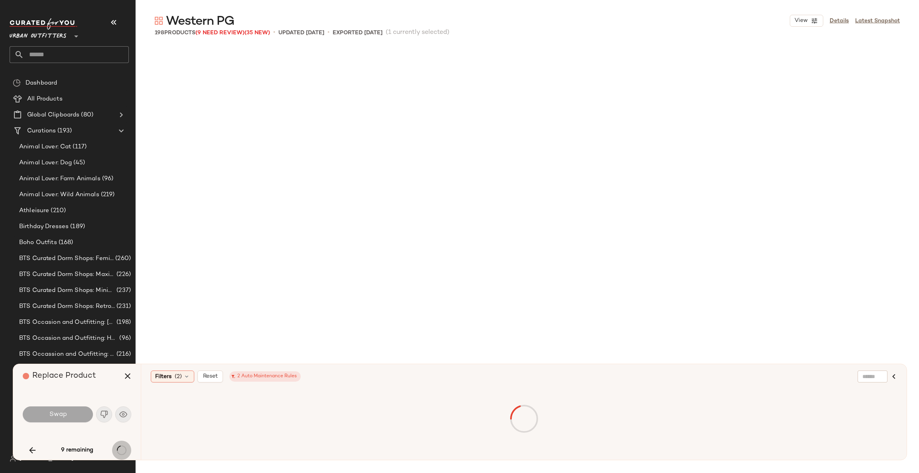
scroll to position [6468, 0]
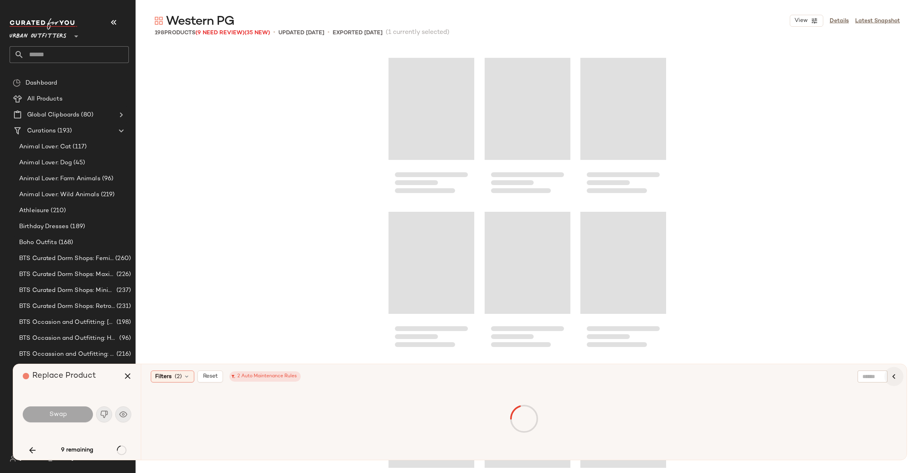
click at [902, 377] on button "button" at bounding box center [894, 376] width 19 height 19
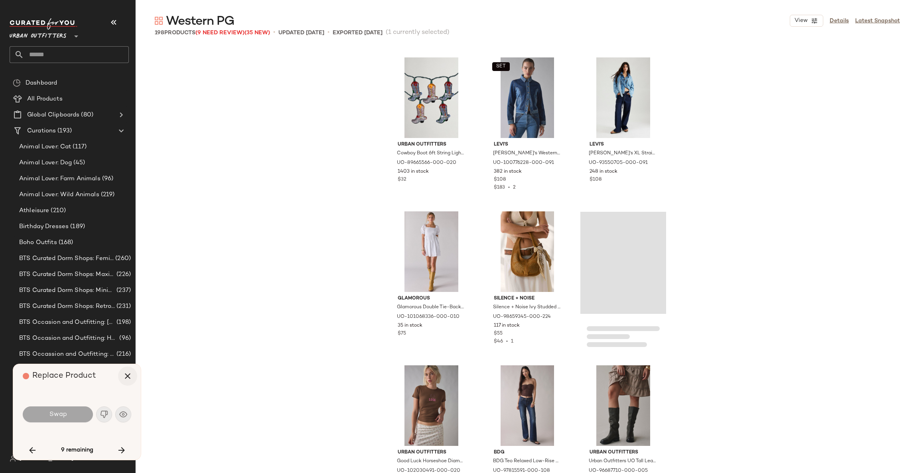
drag, startPoint x: 126, startPoint y: 364, endPoint x: 126, endPoint y: 371, distance: 7.2
click at [126, 365] on div "Replace Product" at bounding box center [80, 376] width 115 height 24
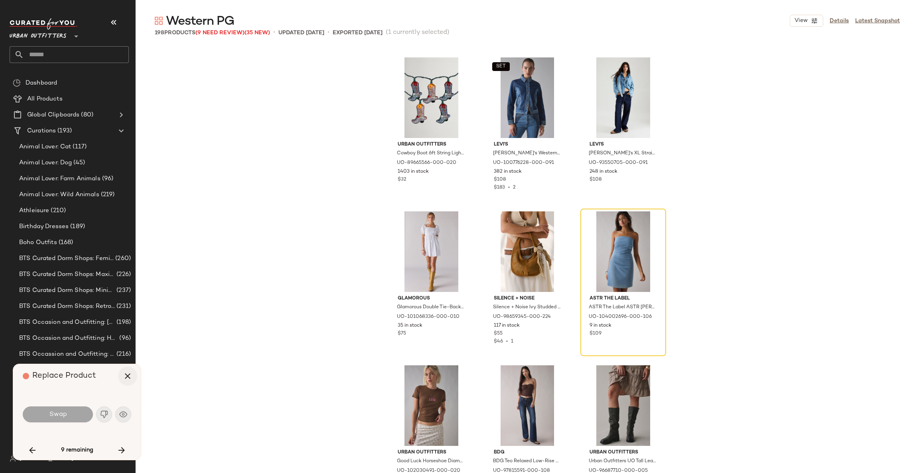
click at [126, 372] on icon "button" at bounding box center [128, 376] width 10 height 10
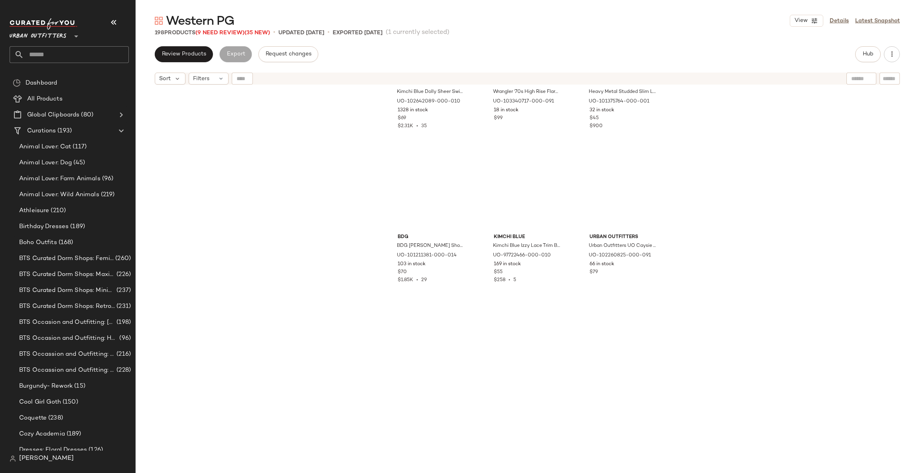
scroll to position [4313, 0]
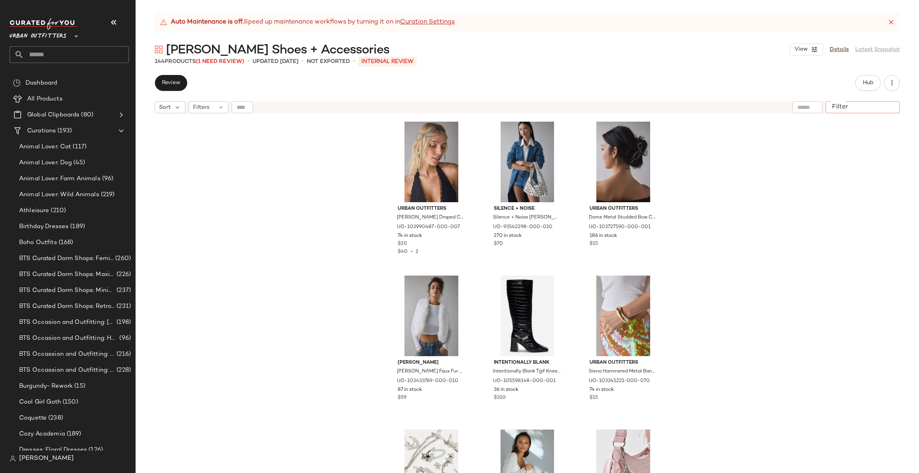
click at [885, 103] on input "Filter" at bounding box center [863, 107] width 68 height 8
paste input "**********"
type input "**********"
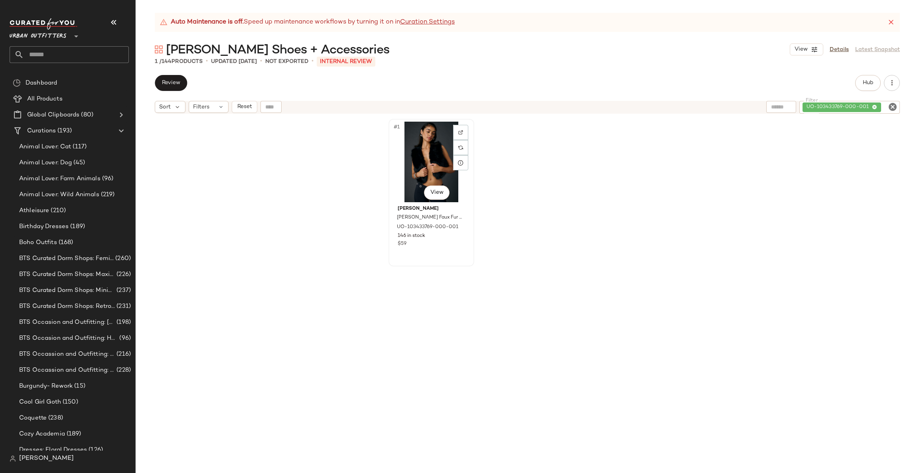
click at [419, 155] on div "#1 View" at bounding box center [431, 162] width 80 height 81
click at [895, 104] on icon "Clear Filter" at bounding box center [893, 107] width 10 height 10
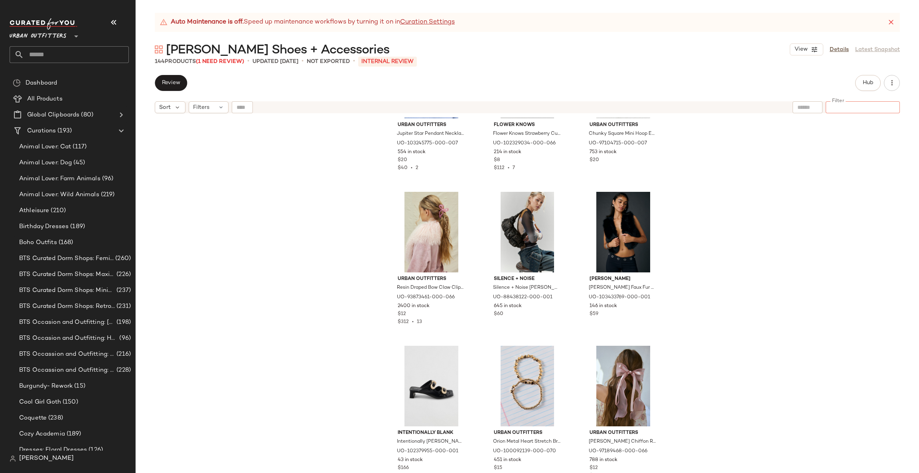
scroll to position [2759, 0]
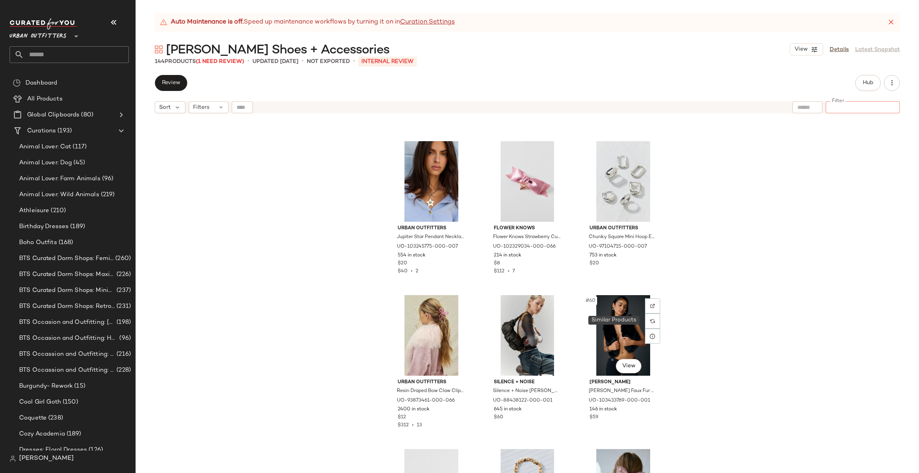
click at [654, 322] on div at bounding box center [652, 321] width 15 height 15
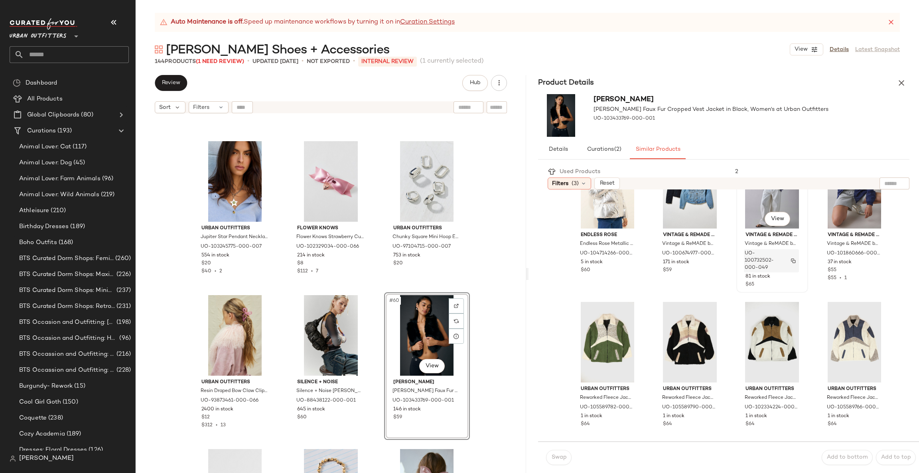
scroll to position [239, 0]
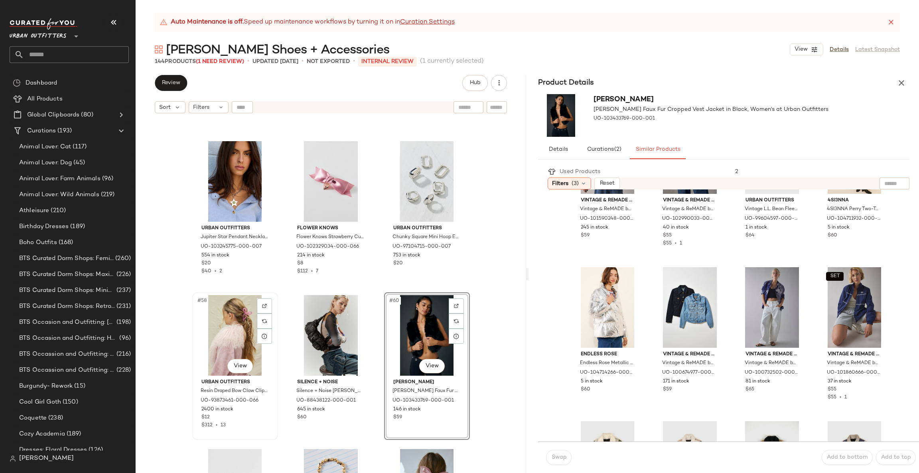
click at [243, 332] on div "#58 View" at bounding box center [235, 335] width 80 height 81
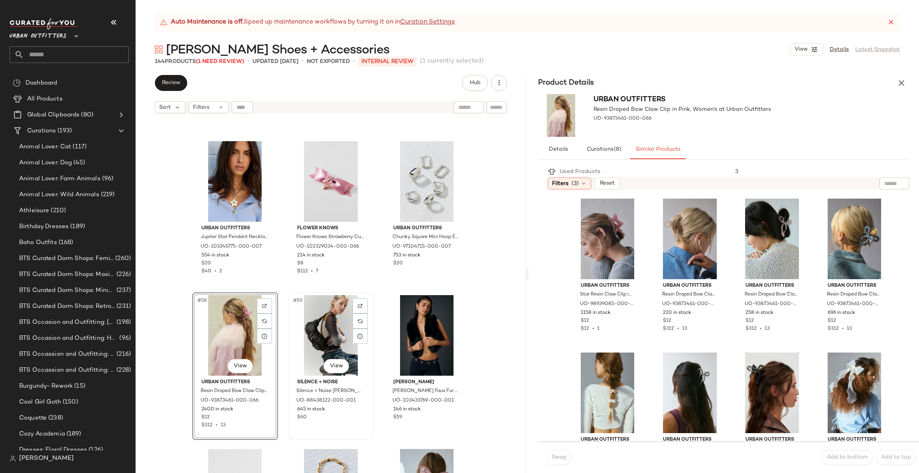
scroll to position [2879, 0]
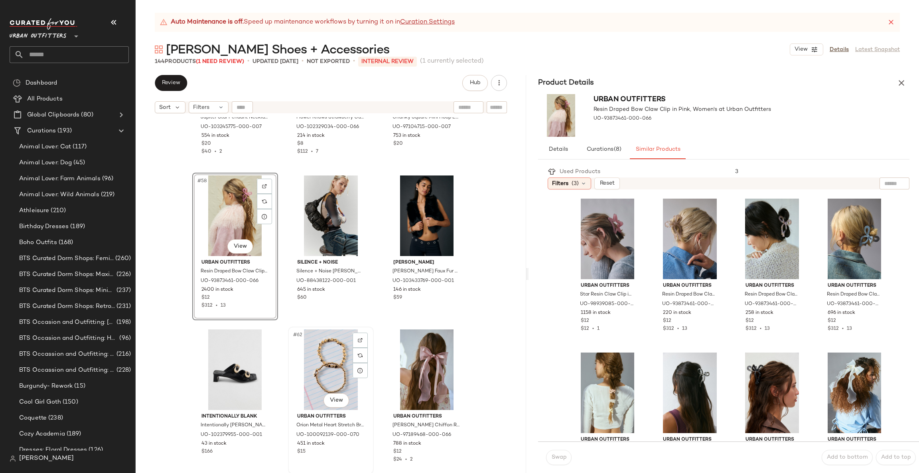
click at [322, 350] on div "#62 View" at bounding box center [331, 370] width 80 height 81
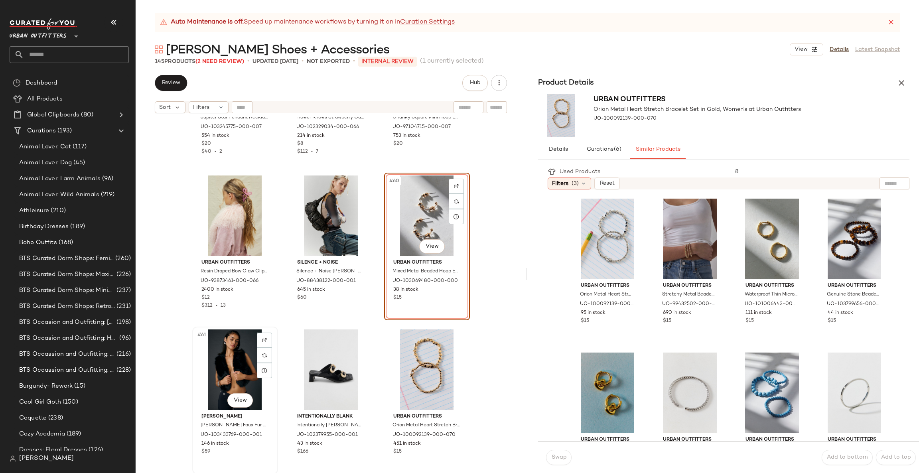
click at [226, 371] on div "#61 View" at bounding box center [235, 370] width 80 height 81
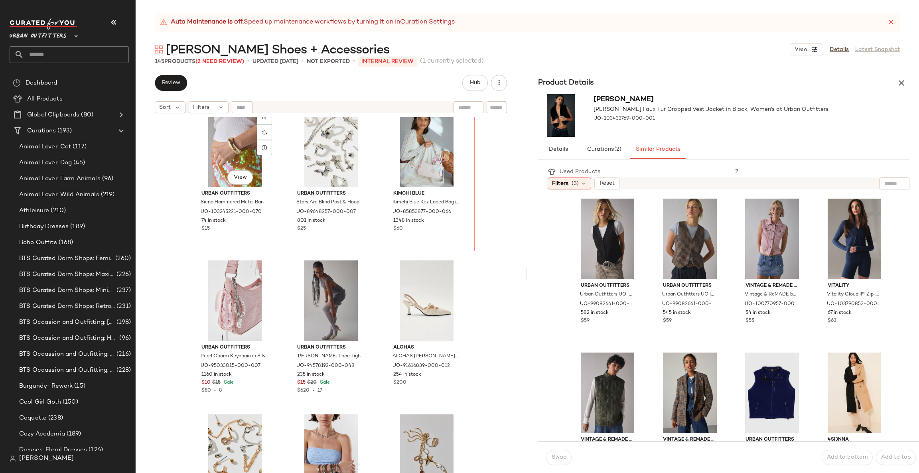
scroll to position [316, 0]
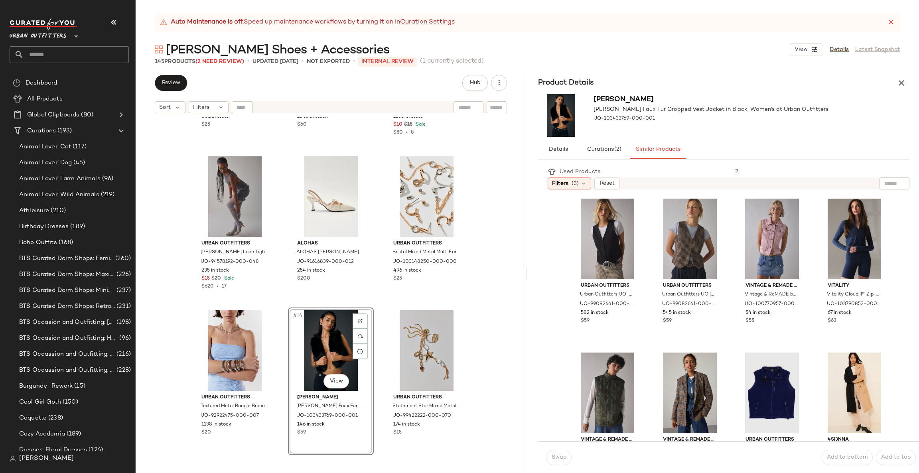
scroll to position [488, 0]
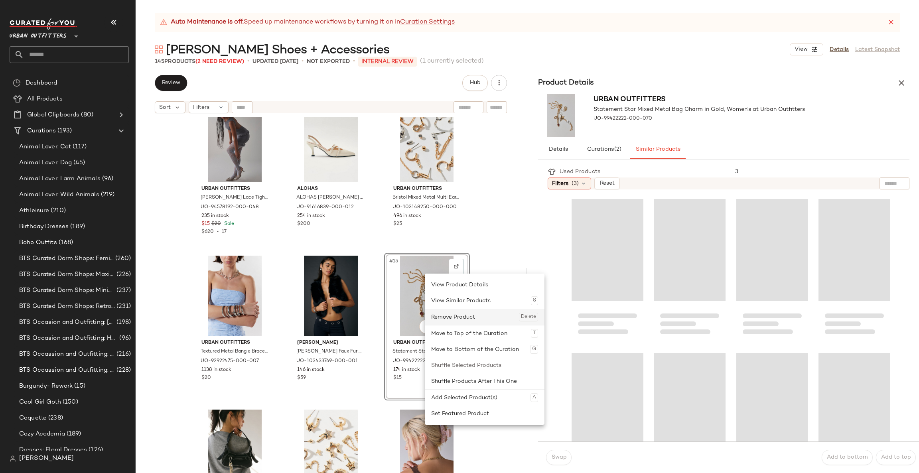
click at [458, 317] on div "Remove Product Delete" at bounding box center [484, 317] width 107 height 16
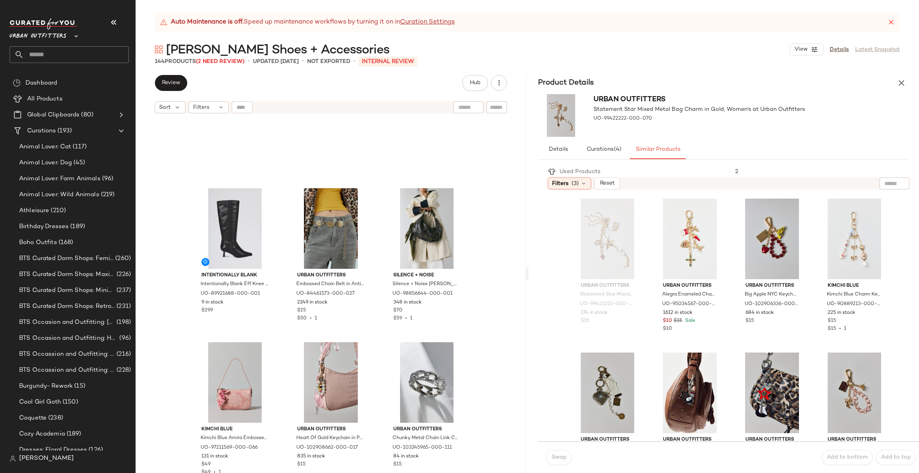
scroll to position [1203, 0]
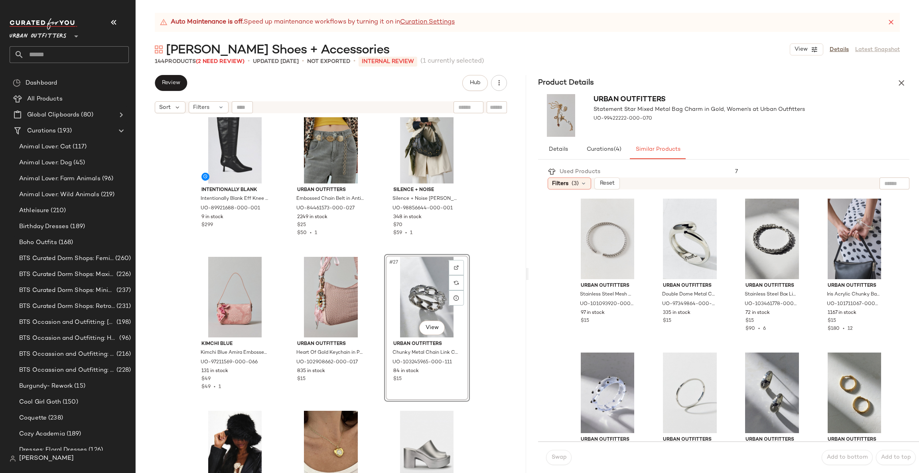
scroll to position [1083, 0]
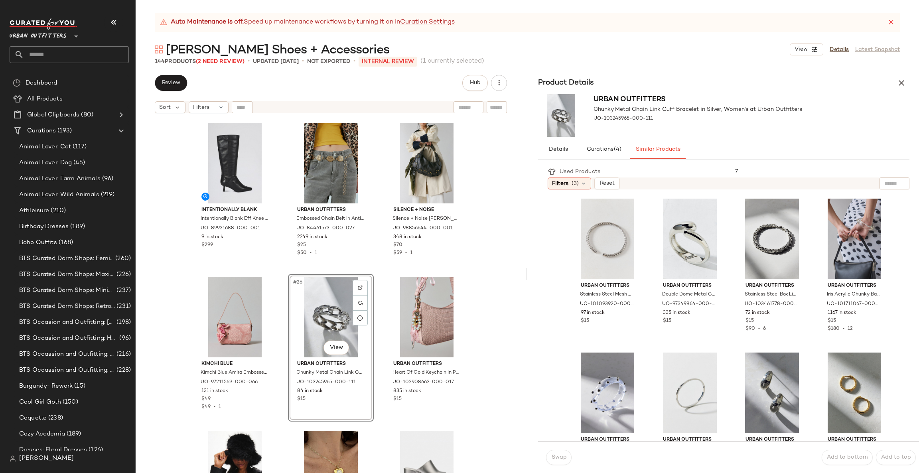
click at [487, 251] on div "Intentionally Blank Intentionally Blank Eff Knee High Boot in Black, Women's at…" at bounding box center [331, 305] width 391 height 376
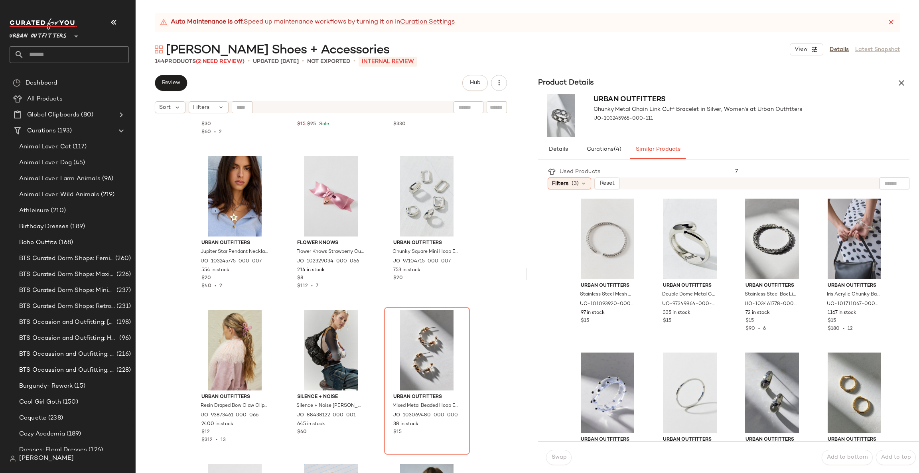
scroll to position [2759, 0]
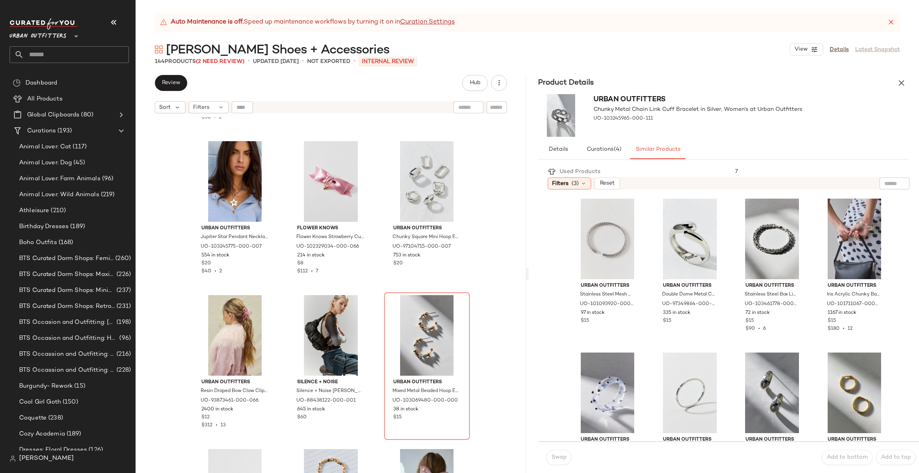
drag, startPoint x: 521, startPoint y: 268, endPoint x: 521, endPoint y: 387, distance: 119.3
click at [518, 451] on div "Urban Outfitters Waterproof Puffy Star Charm Necklace in Silver, Women's at Urb…" at bounding box center [331, 305] width 391 height 376
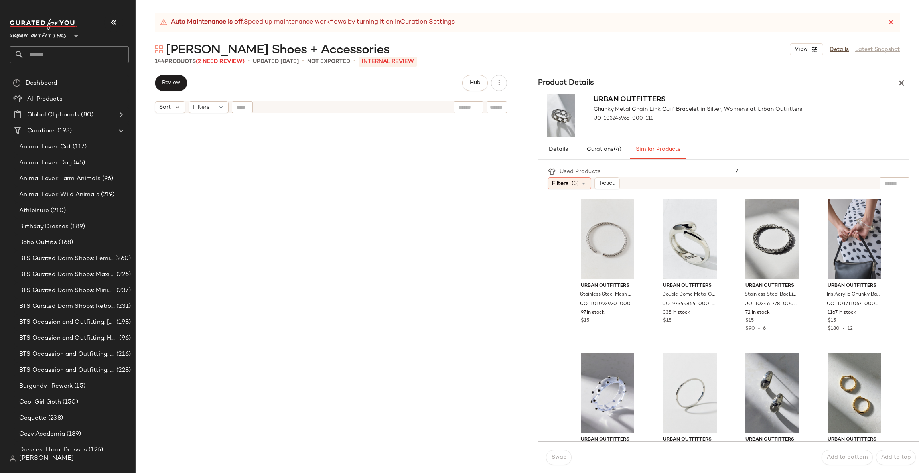
scroll to position [0, 0]
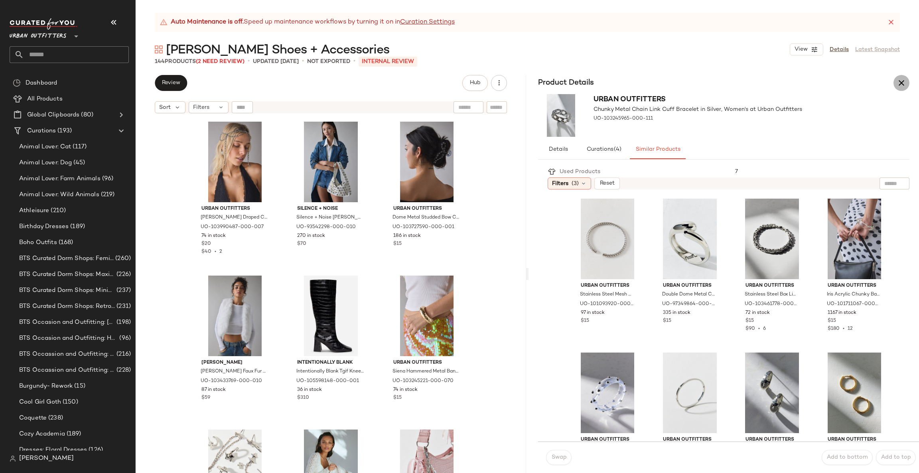
click at [899, 83] on icon "button" at bounding box center [902, 83] width 10 height 10
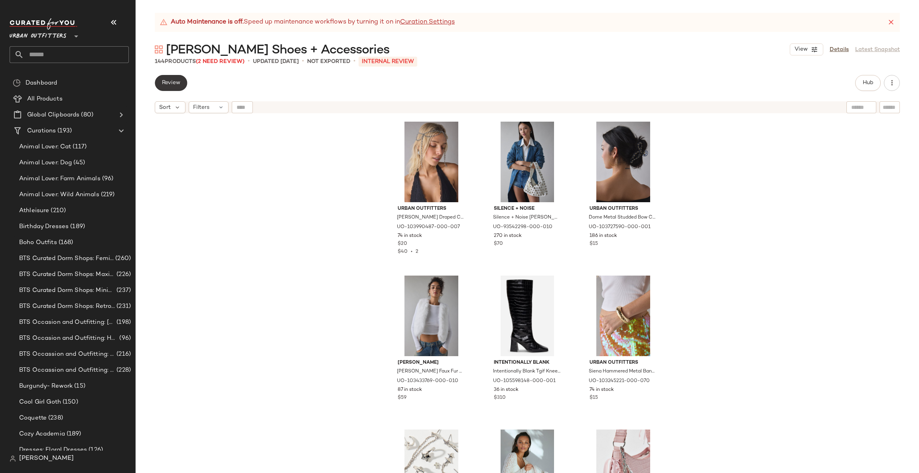
click at [178, 82] on span "Review" at bounding box center [171, 83] width 19 height 6
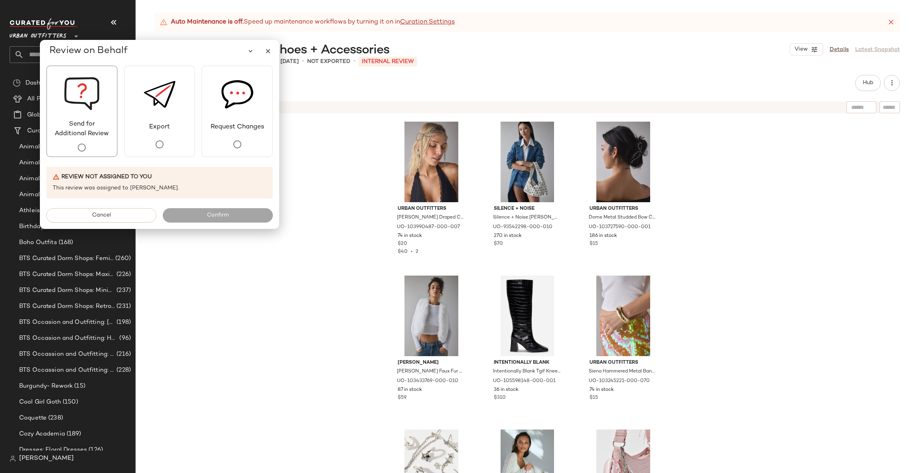
click at [88, 110] on img at bounding box center [82, 92] width 36 height 53
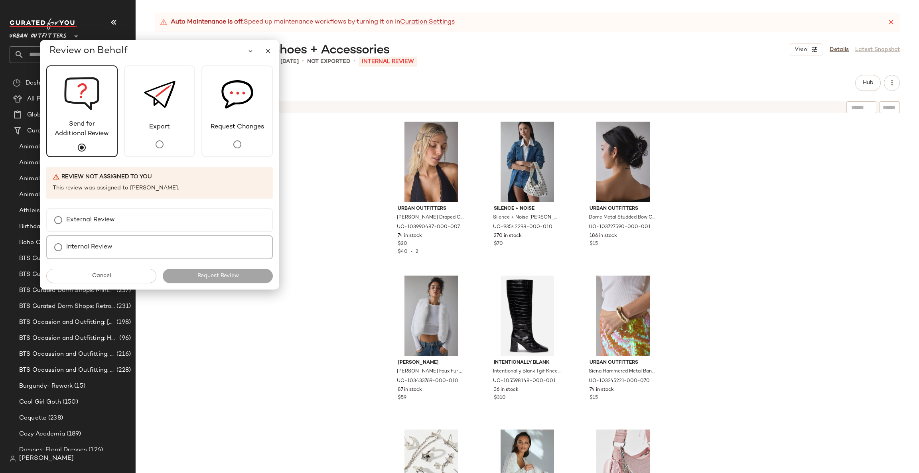
click at [117, 251] on div "Internal Review" at bounding box center [159, 247] width 227 height 24
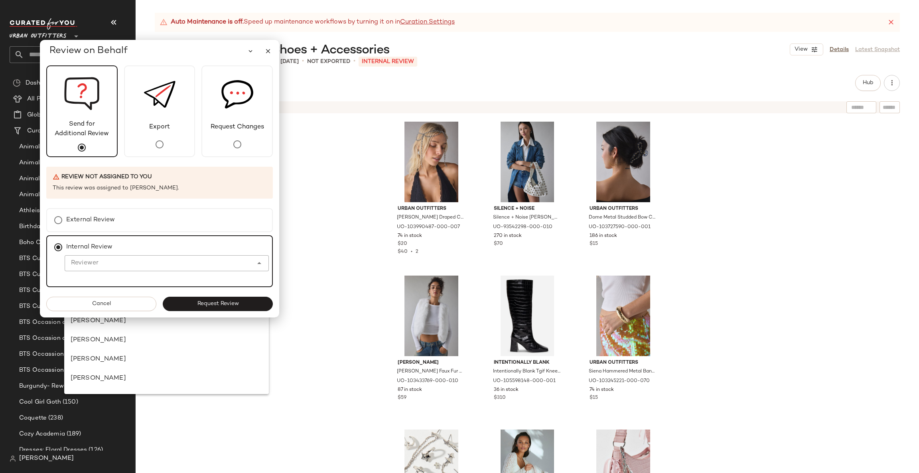
click at [119, 260] on input "Reviewer" at bounding box center [159, 264] width 188 height 10
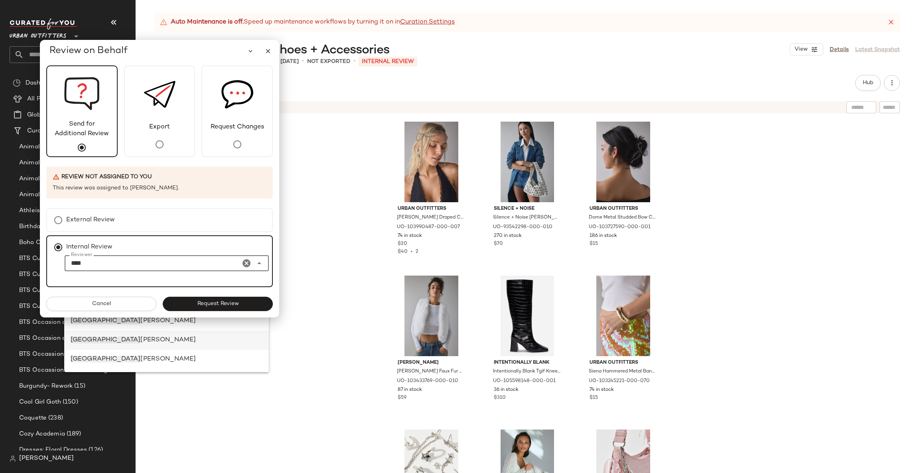
click at [128, 346] on div "[PERSON_NAME]" at bounding box center [166, 340] width 205 height 19
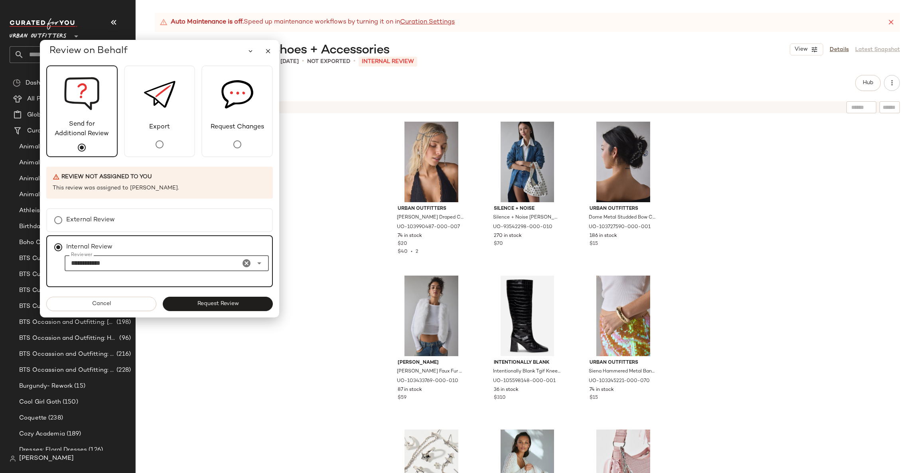
click at [212, 311] on div "**********" at bounding box center [159, 189] width 239 height 255
type input "**********"
click at [231, 302] on span "Request Review" at bounding box center [218, 304] width 42 height 6
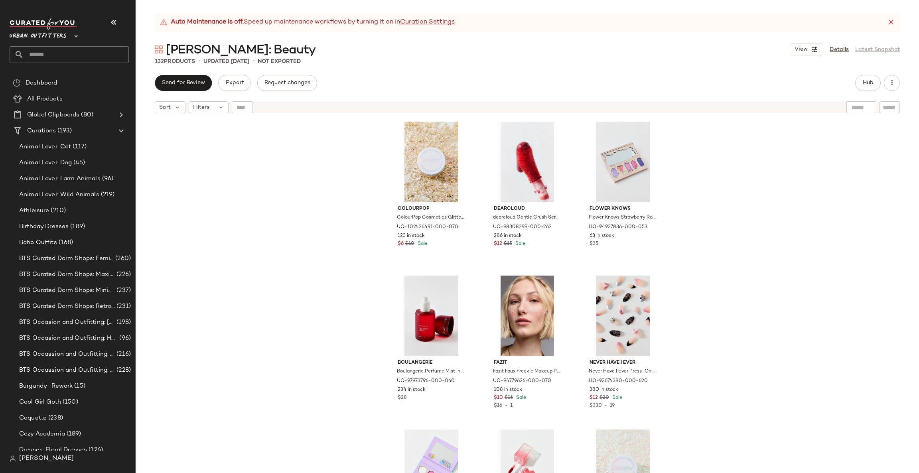
click at [887, 106] on input "text" at bounding box center [890, 107] width 14 height 8
paste input "**********"
type input "**********"
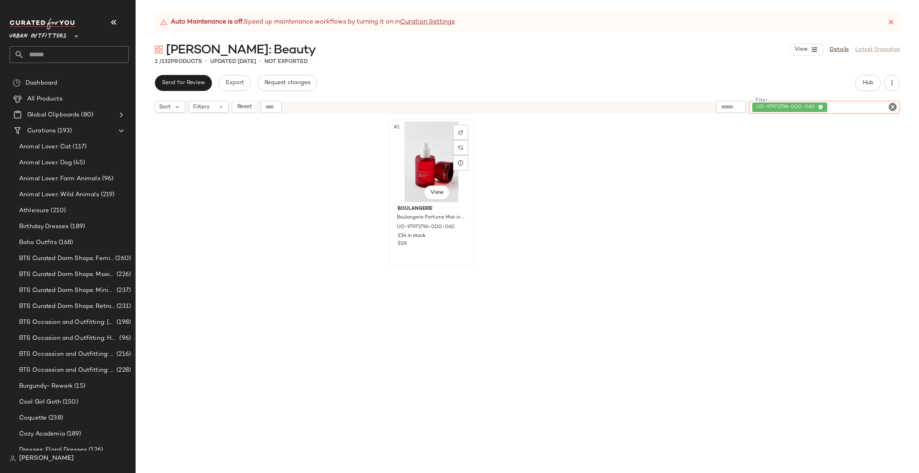
click at [406, 155] on div "#1 View" at bounding box center [431, 162] width 80 height 81
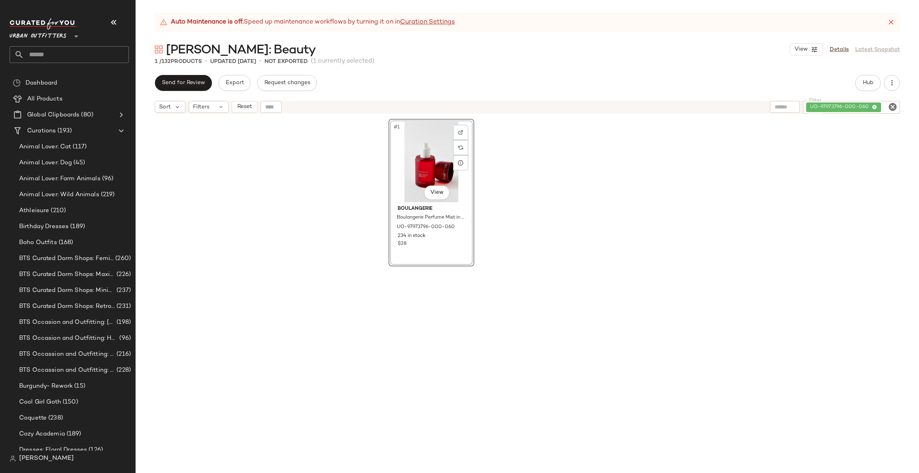
click at [406, 155] on div "#1 View" at bounding box center [431, 162] width 80 height 81
click at [887, 110] on input "Filter" at bounding box center [890, 107] width 14 height 8
click at [895, 106] on icon "Clear Filter" at bounding box center [893, 107] width 10 height 10
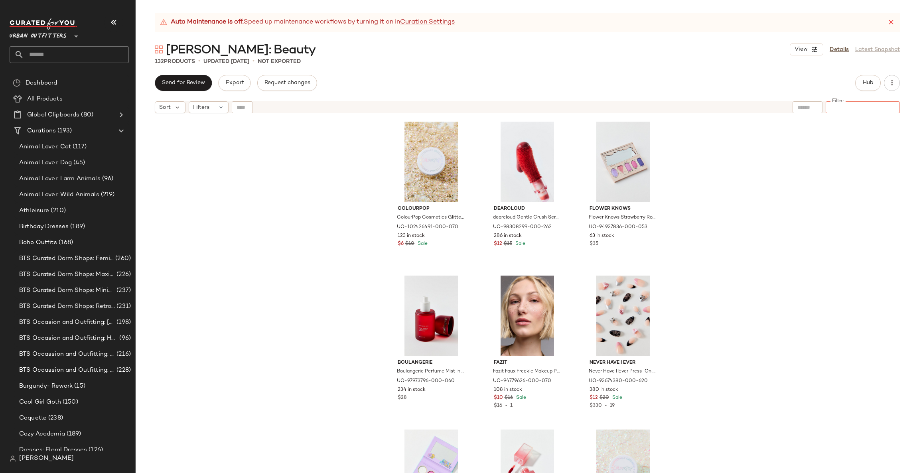
click at [812, 110] on input "text" at bounding box center [808, 107] width 20 height 8
paste input "**********"
type input "**********"
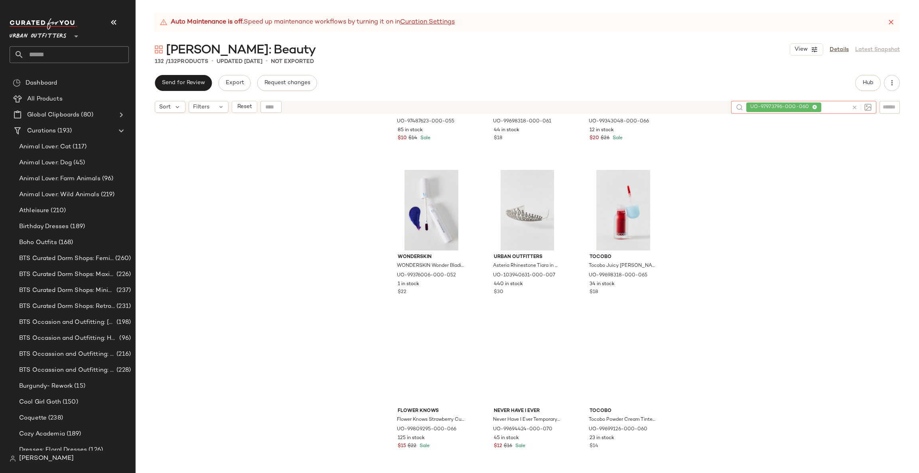
scroll to position [604, 0]
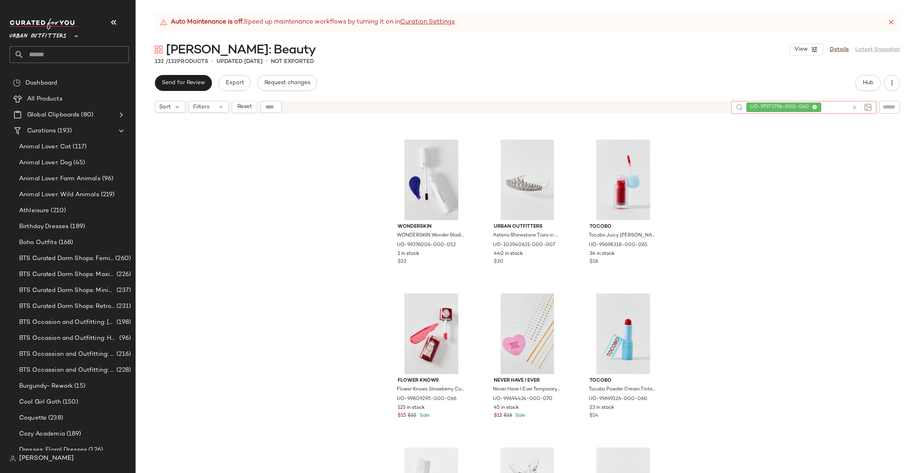
click at [854, 105] on icon at bounding box center [855, 108] width 6 height 6
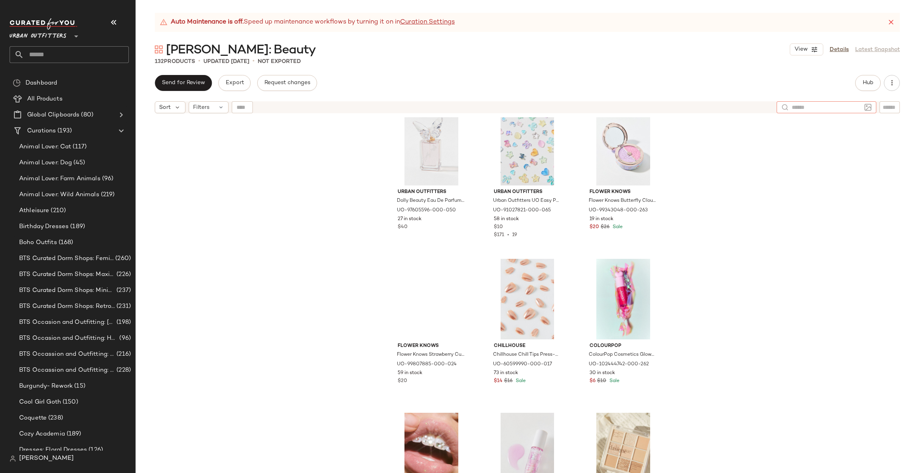
scroll to position [0, 0]
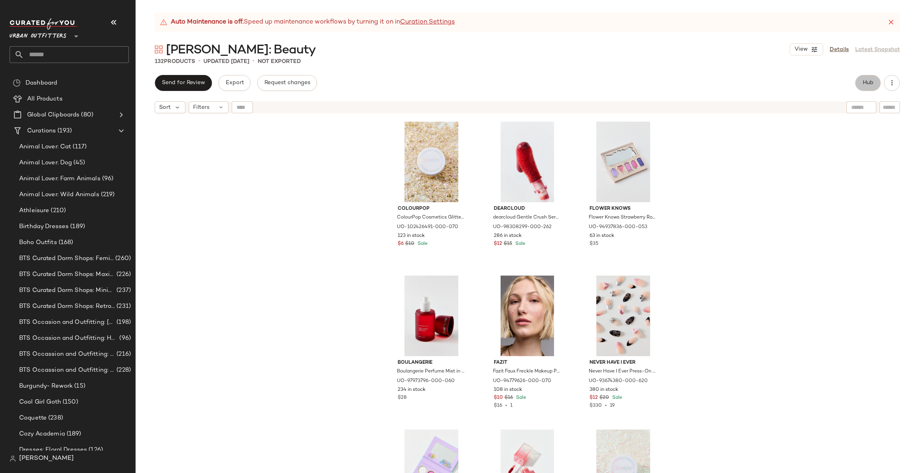
click at [872, 85] on span "Hub" at bounding box center [868, 83] width 11 height 6
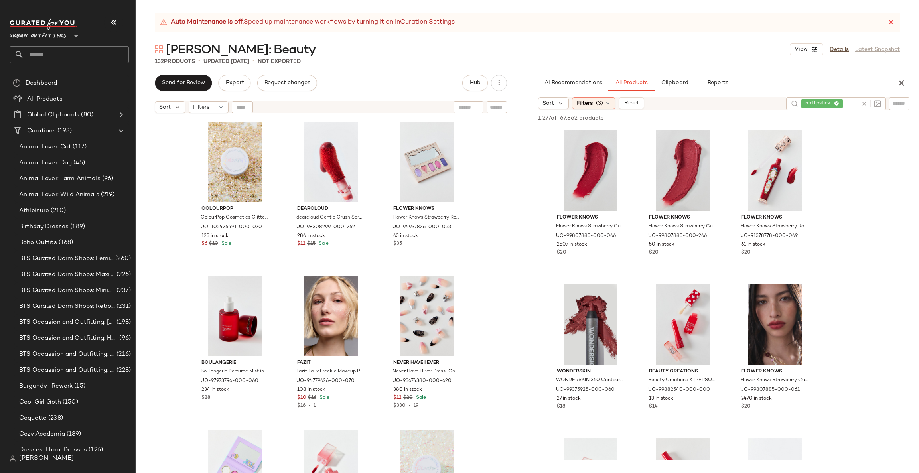
click at [862, 105] on icon at bounding box center [864, 104] width 6 height 6
click at [896, 105] on input "text" at bounding box center [900, 103] width 14 height 8
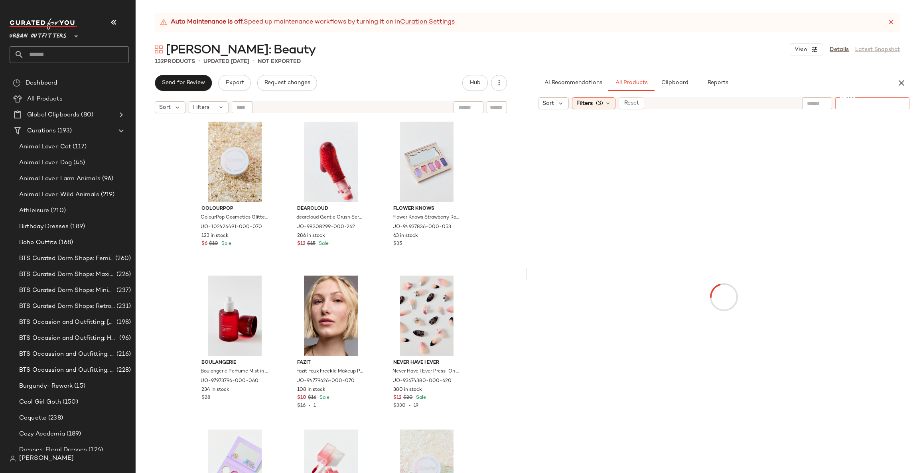
paste input "**********"
type input "**********"
click at [581, 98] on div "Filters (3)" at bounding box center [593, 103] width 43 height 12
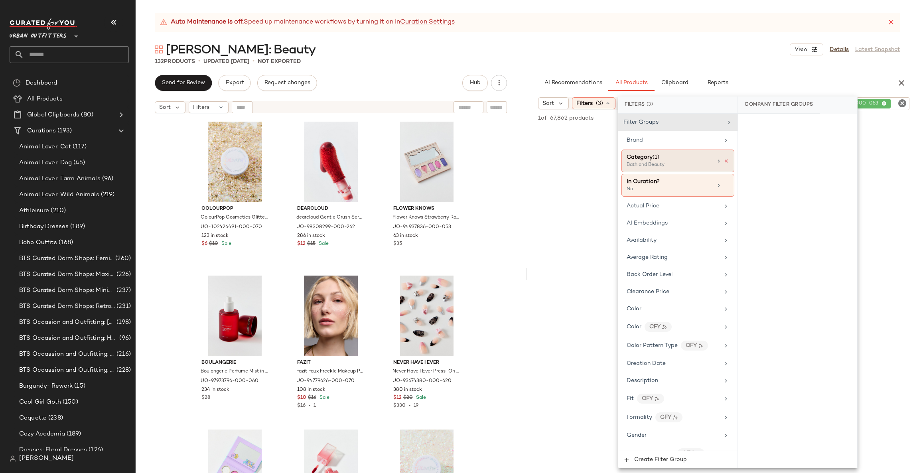
click at [725, 162] on icon at bounding box center [727, 161] width 6 height 6
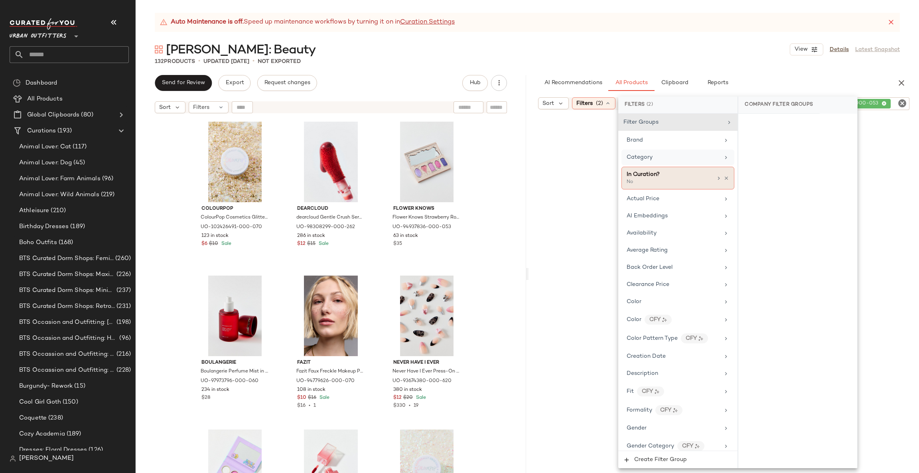
click at [724, 176] on icon at bounding box center [727, 179] width 6 height 6
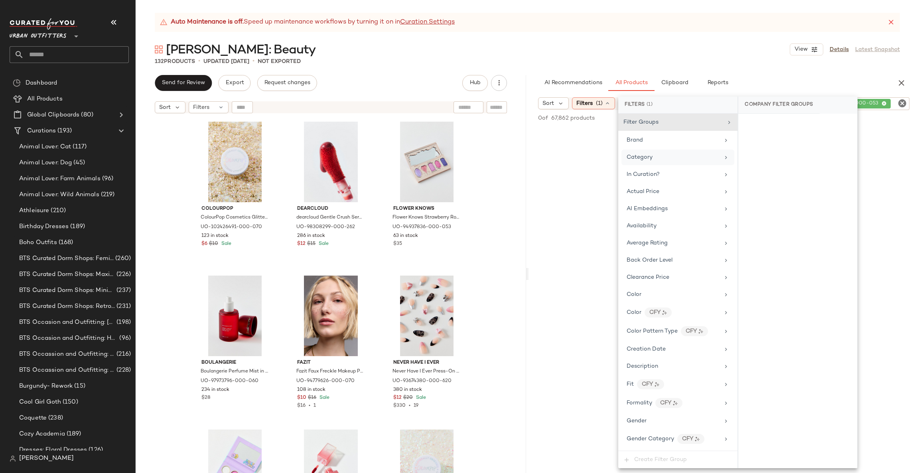
click at [882, 150] on div "No Products Found No products match your current filters. Clear Filters" at bounding box center [724, 294] width 391 height 333
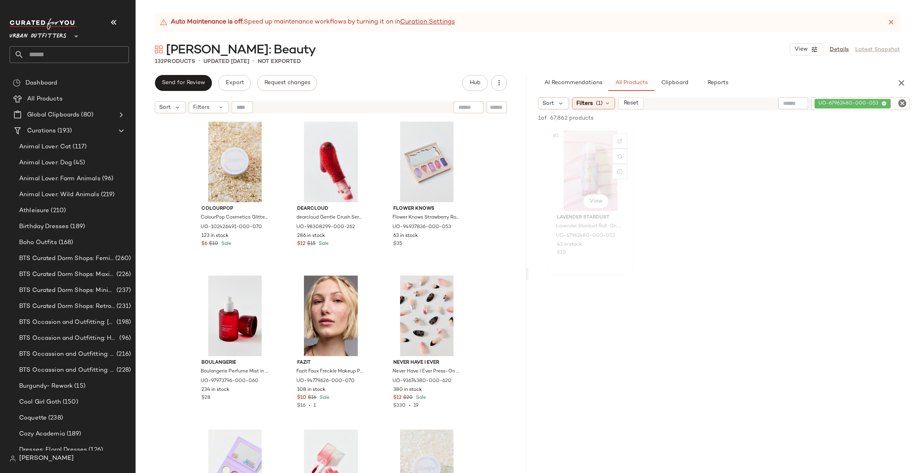
click at [592, 179] on div "#1 View" at bounding box center [591, 170] width 80 height 81
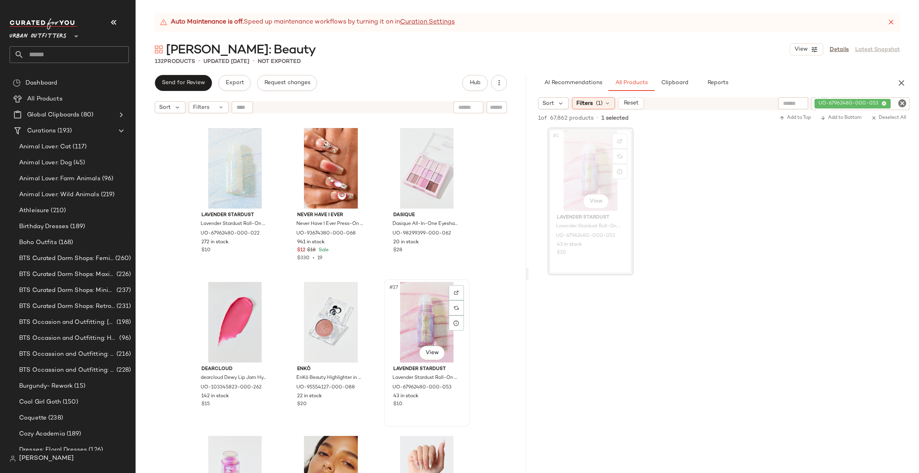
click at [409, 301] on div "#27 View" at bounding box center [427, 322] width 80 height 81
click at [450, 305] on div at bounding box center [456, 307] width 15 height 15
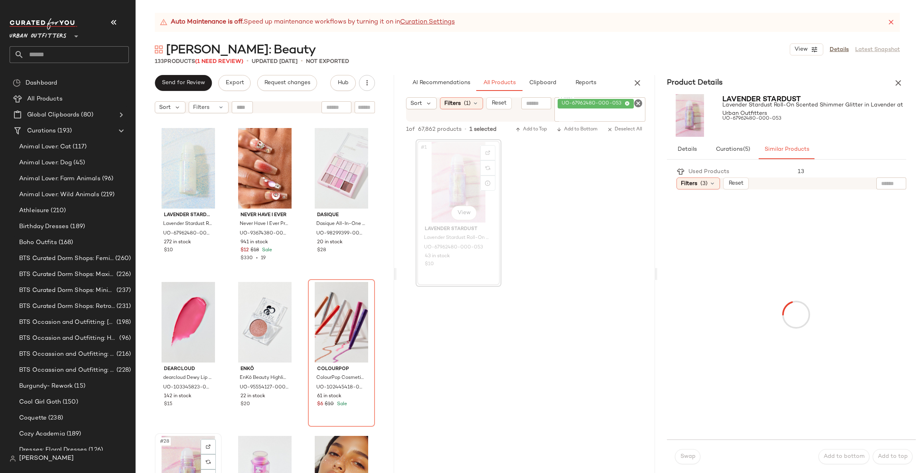
click at [188, 452] on div "#28 View" at bounding box center [188, 476] width 61 height 81
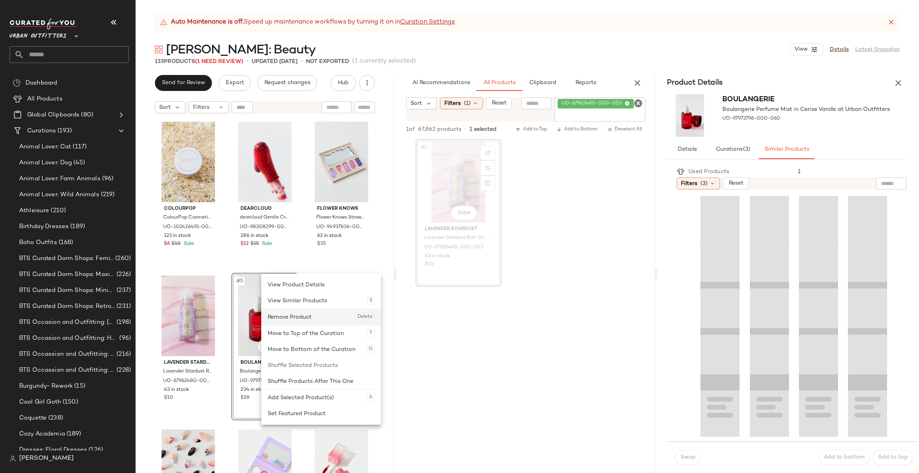
click at [316, 314] on div "Remove Product Delete" at bounding box center [321, 317] width 107 height 16
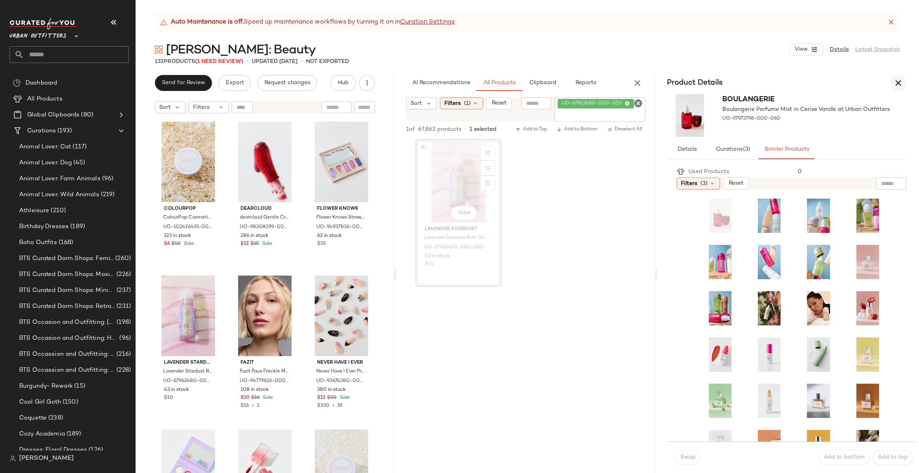
click at [898, 89] on button "button" at bounding box center [899, 83] width 16 height 16
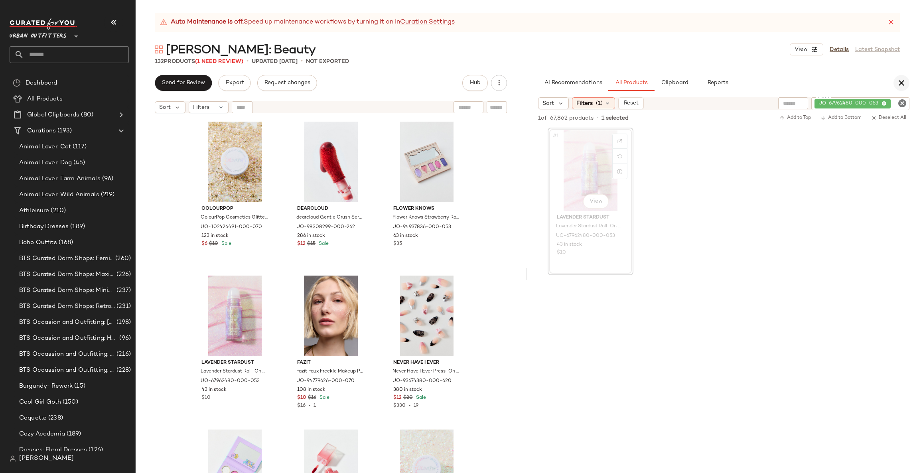
click at [901, 83] on icon "button" at bounding box center [902, 83] width 10 height 10
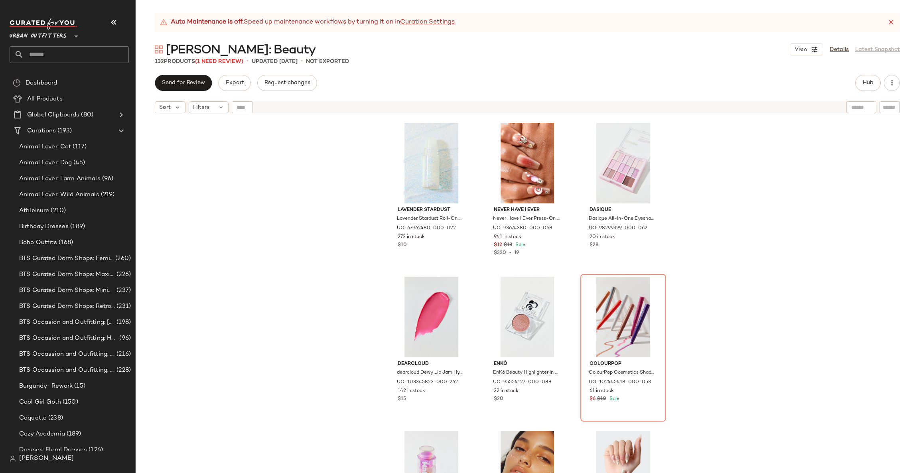
click at [750, 259] on div "Lavender Stardust Lavender Stardust Roll-On Scented Shimmer Glitter in Coconut …" at bounding box center [528, 305] width 784 height 376
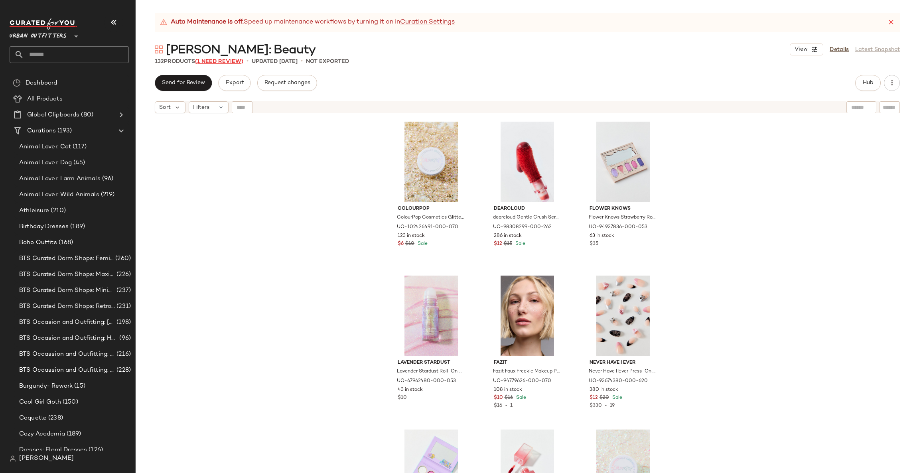
click at [231, 59] on span "(1 Need Review)" at bounding box center [219, 62] width 48 height 6
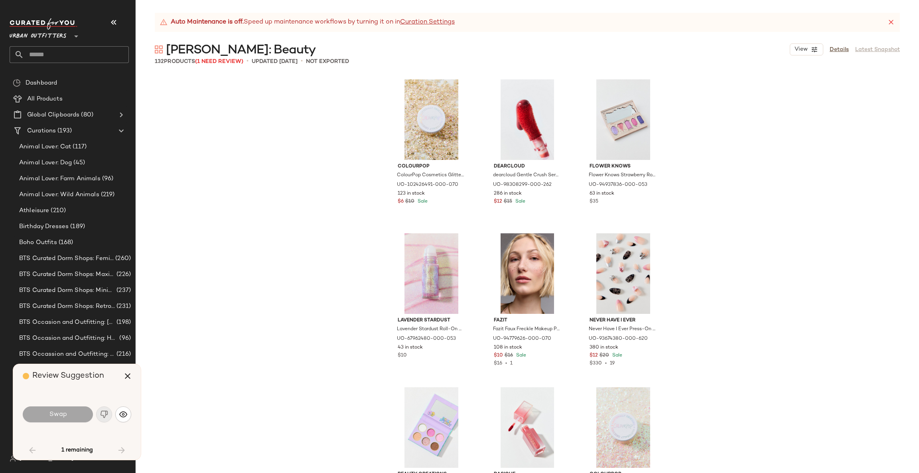
scroll to position [1078, 0]
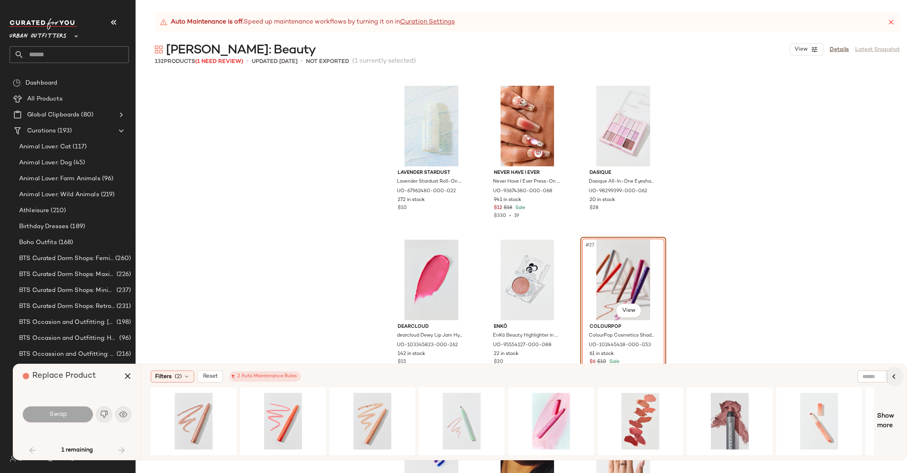
click at [897, 379] on icon "button" at bounding box center [894, 377] width 10 height 10
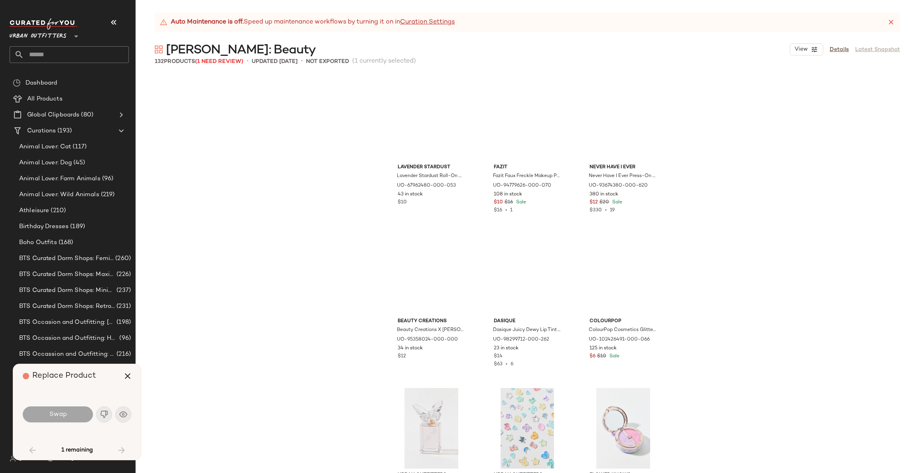
scroll to position [0, 0]
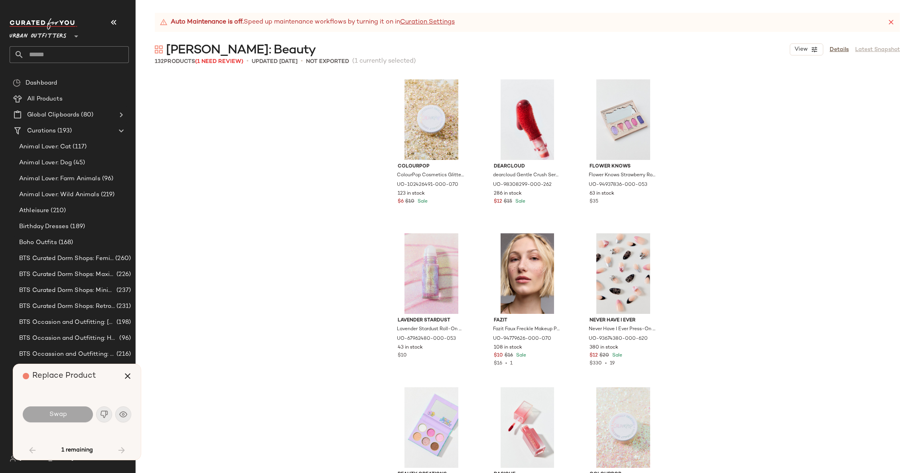
click at [889, 23] on icon at bounding box center [891, 22] width 8 height 8
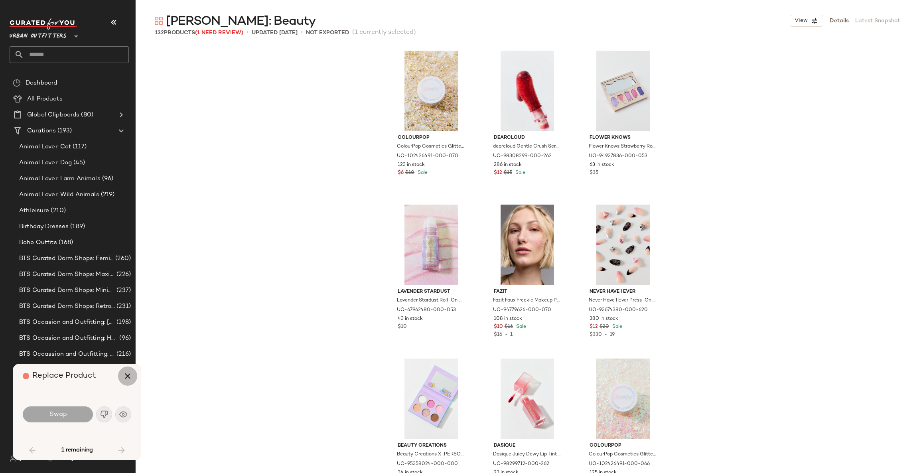
click at [130, 382] on button "button" at bounding box center [127, 376] width 19 height 19
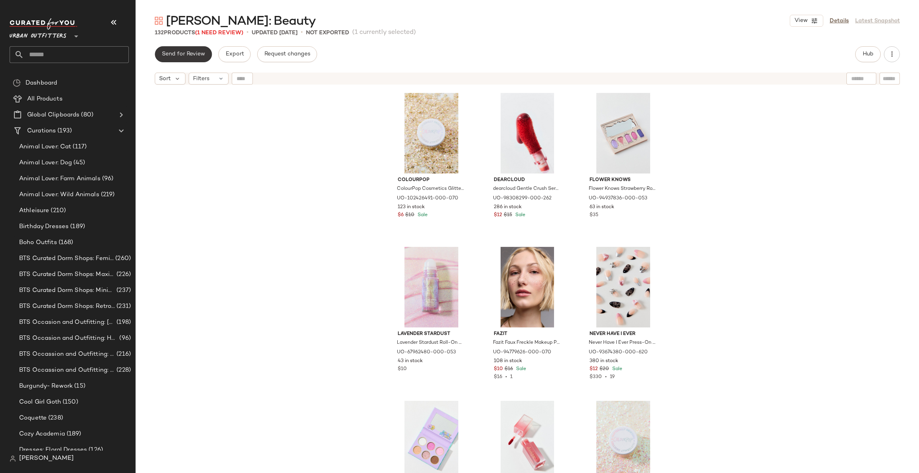
click at [190, 47] on button "Send for Review" at bounding box center [183, 54] width 57 height 16
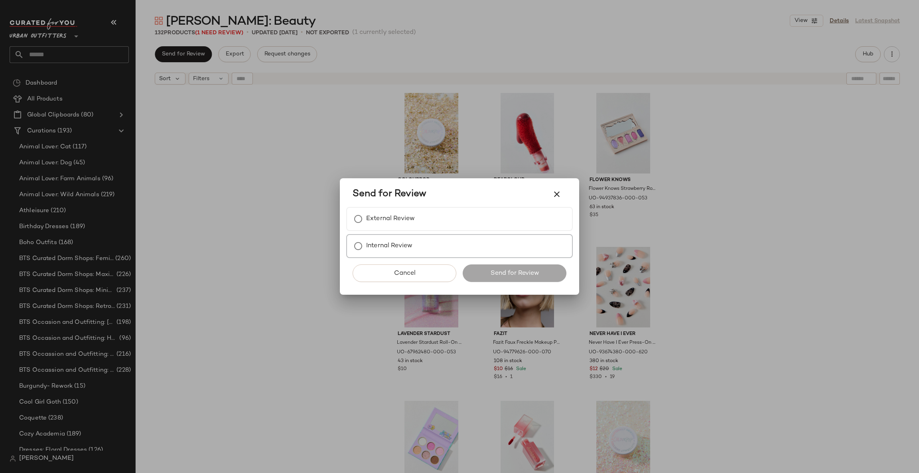
click at [397, 250] on label "Internal Review" at bounding box center [389, 246] width 46 height 16
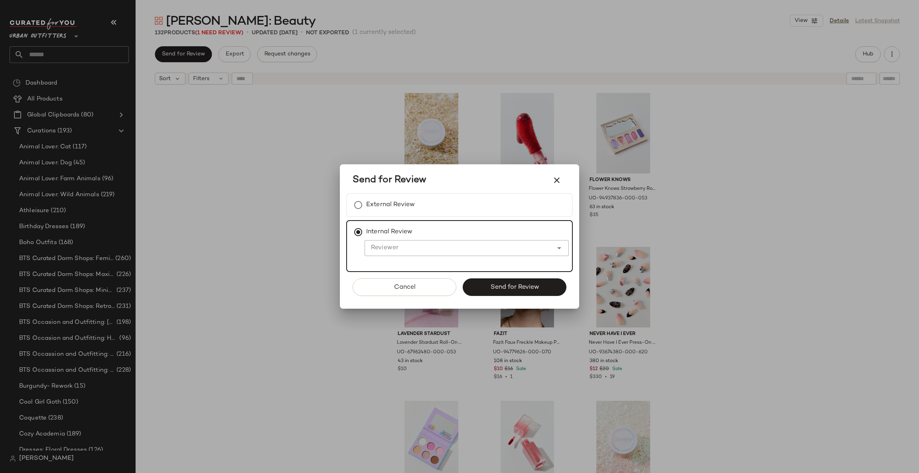
click at [409, 246] on input "Reviewer" at bounding box center [459, 248] width 188 height 10
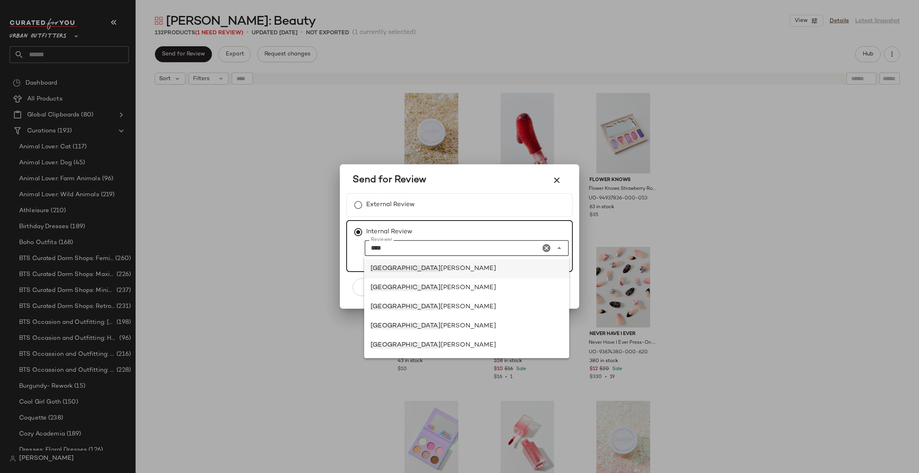
click at [432, 267] on div "jena bloomer" at bounding box center [467, 269] width 192 height 10
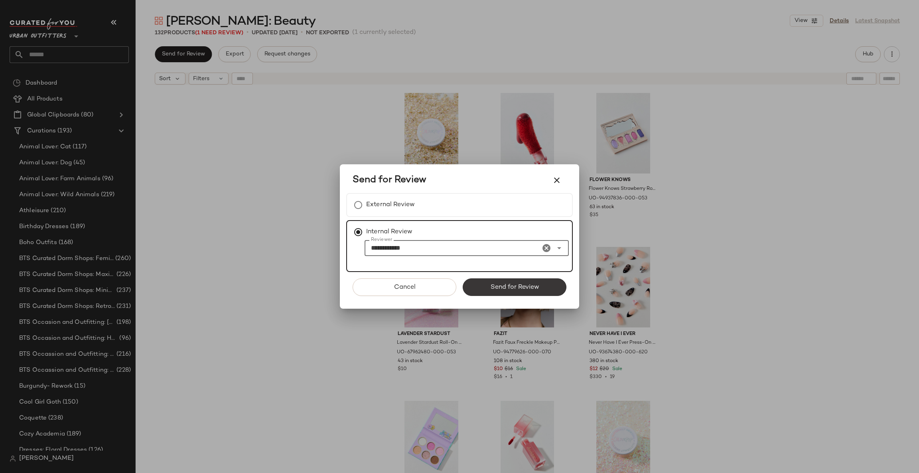
type input "**********"
click at [502, 284] on span "Send for Review" at bounding box center [514, 288] width 49 height 8
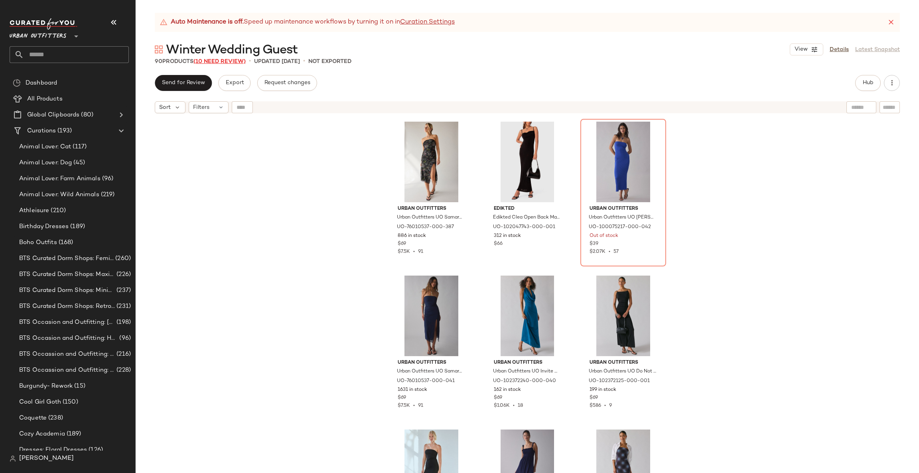
click at [223, 63] on span "(10 Need Review)" at bounding box center [220, 62] width 52 height 6
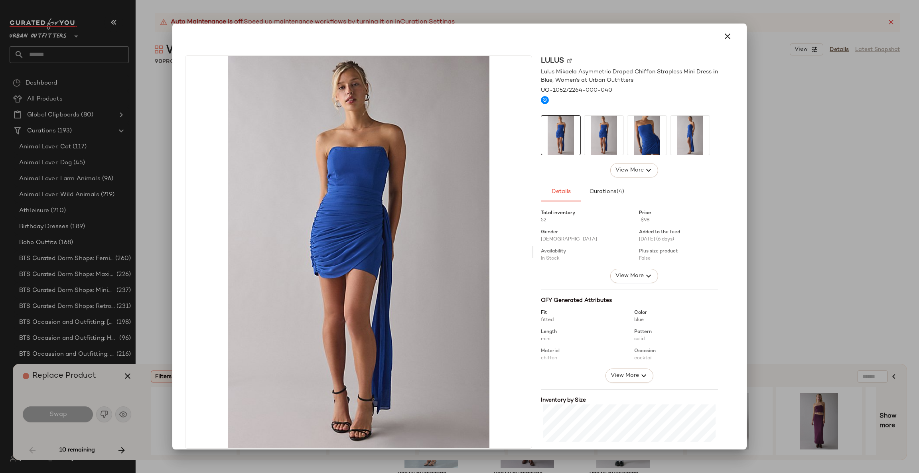
click at [794, 251] on div at bounding box center [459, 236] width 919 height 473
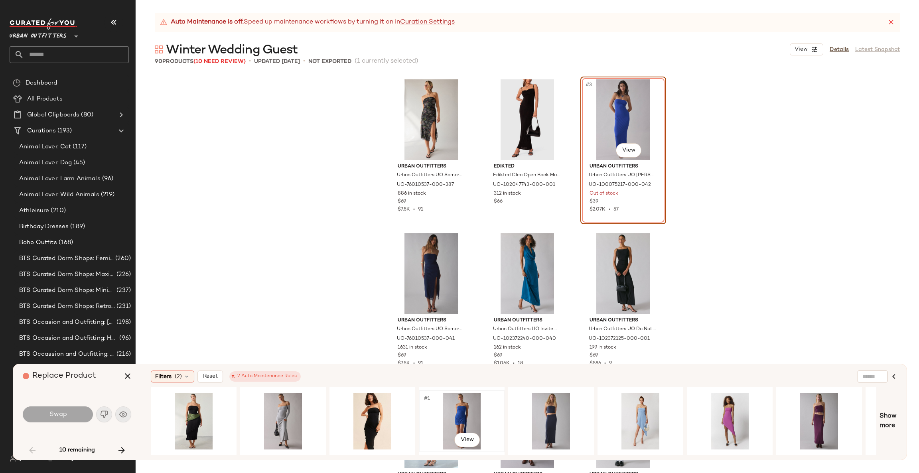
click at [446, 414] on div "#1 View" at bounding box center [462, 421] width 80 height 57
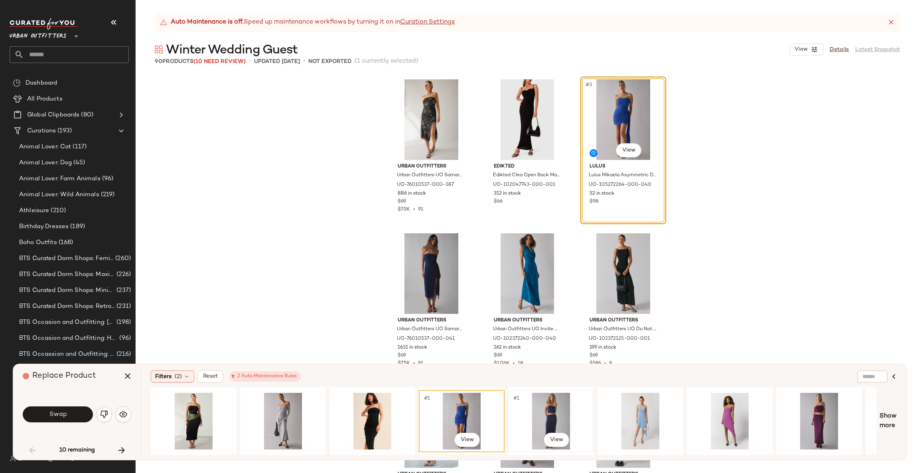
click at [522, 407] on div "#1 View" at bounding box center [551, 421] width 80 height 57
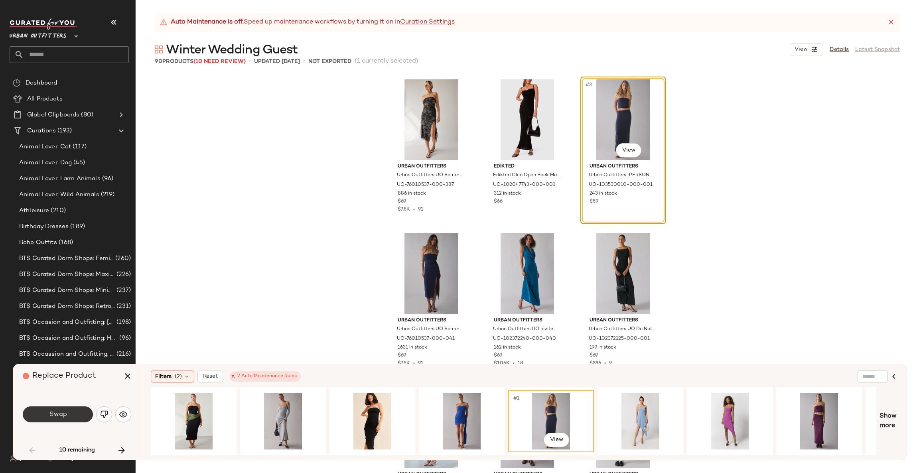
click at [64, 416] on span "Swap" at bounding box center [58, 415] width 18 height 8
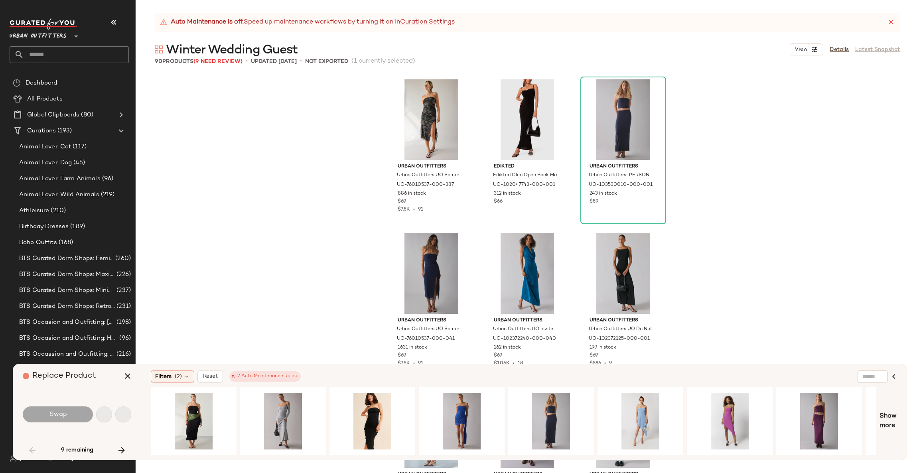
scroll to position [314, 0]
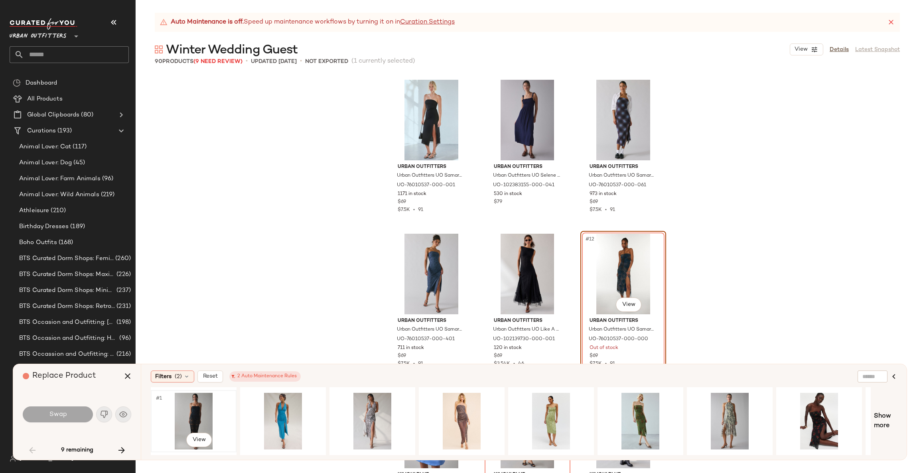
click at [194, 409] on div "#1 View" at bounding box center [194, 421] width 80 height 57
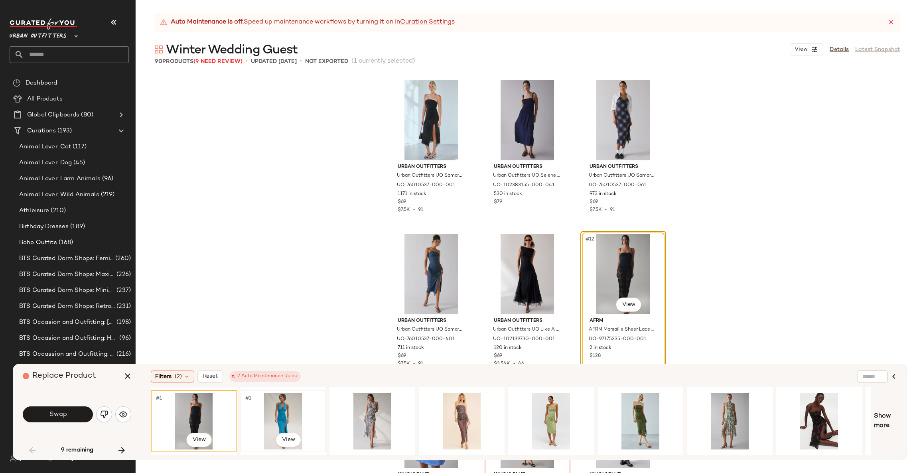
click at [261, 407] on div "#1 View" at bounding box center [283, 421] width 80 height 57
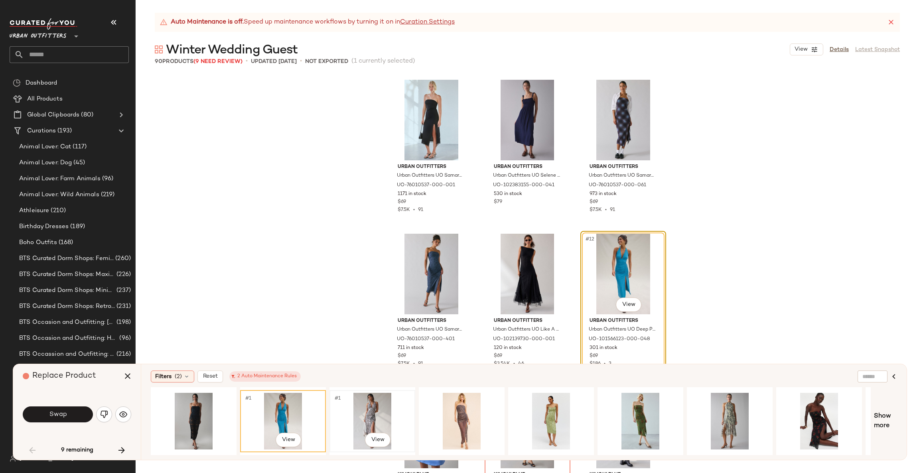
click at [371, 409] on div "#1 View" at bounding box center [372, 421] width 80 height 57
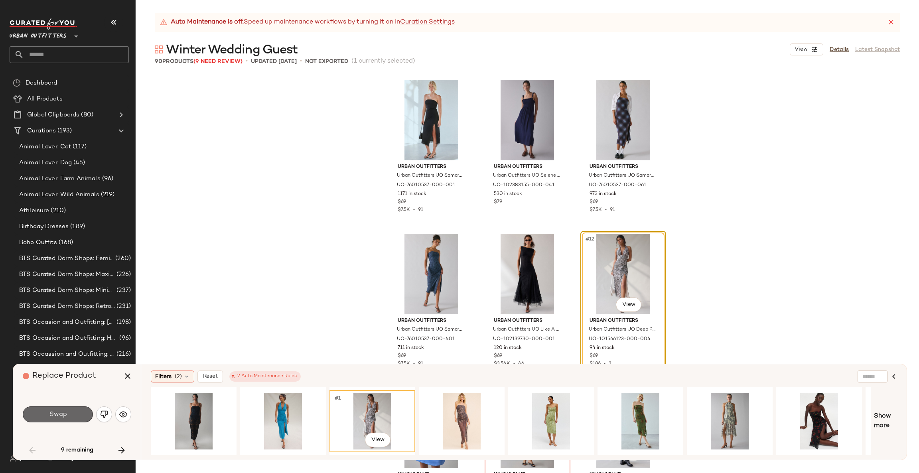
click at [79, 414] on button "Swap" at bounding box center [58, 415] width 70 height 16
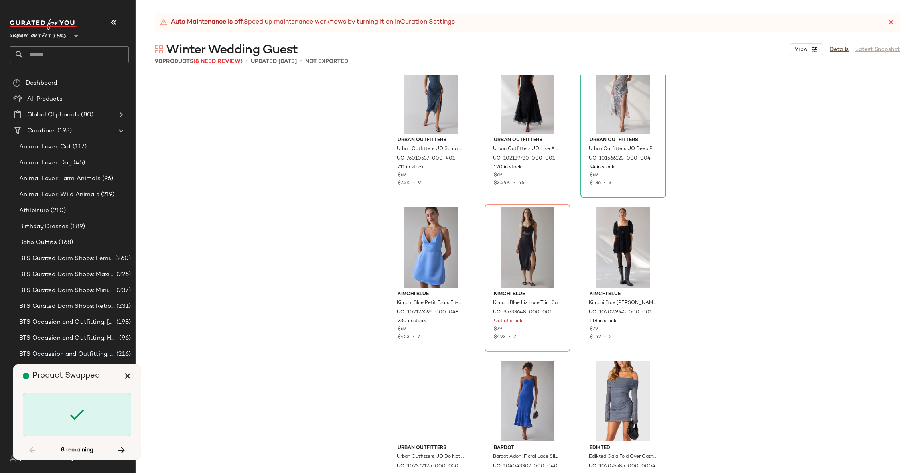
scroll to position [553, 0]
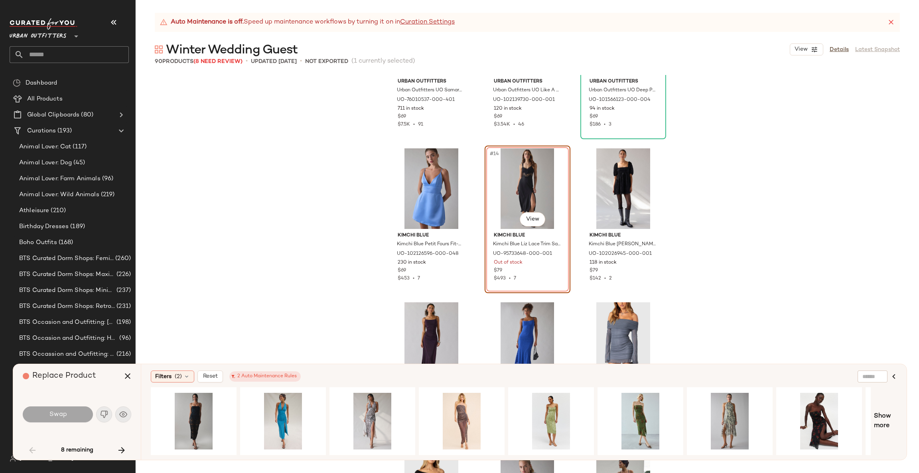
scroll to position [462, 0]
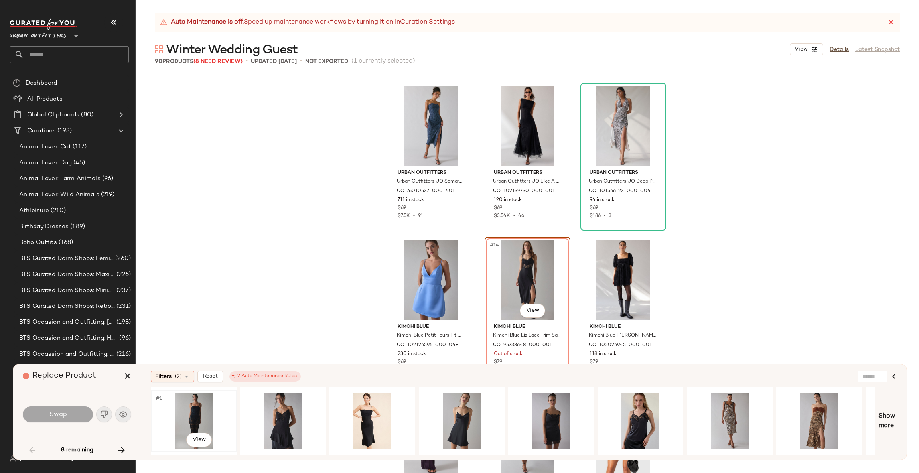
click at [188, 413] on div "#1 View" at bounding box center [194, 421] width 80 height 57
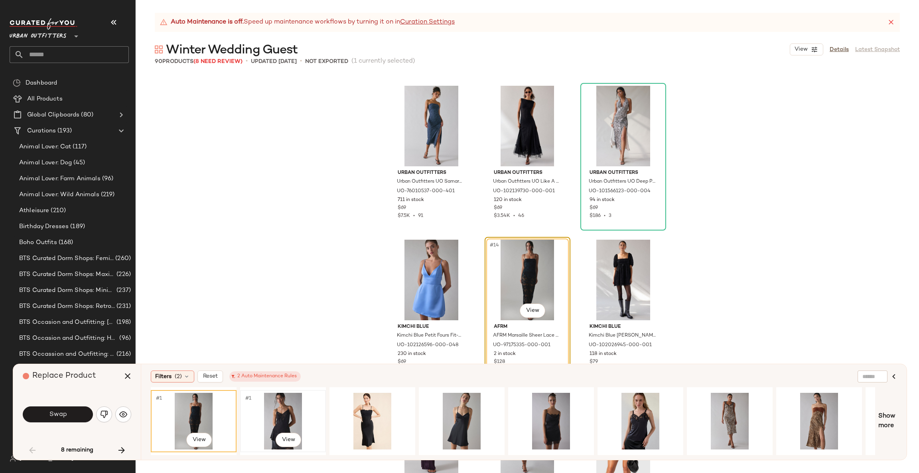
click at [283, 407] on div "#1 View" at bounding box center [283, 421] width 80 height 57
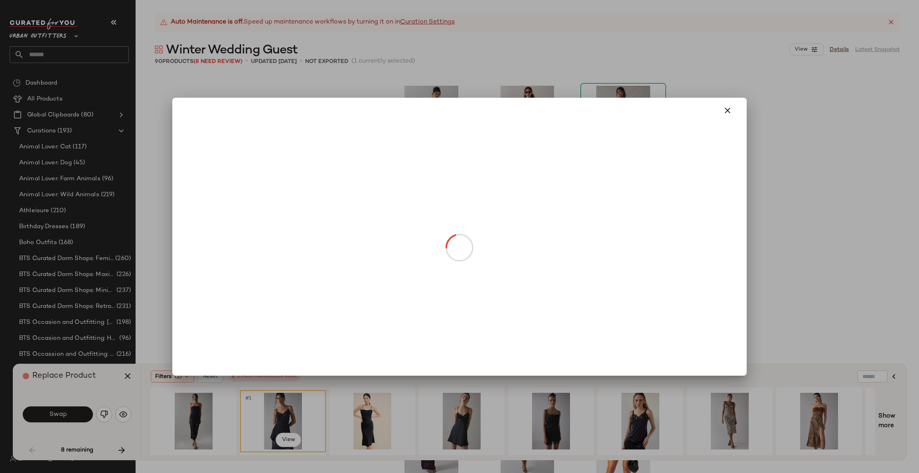
click at [527, 315] on body "Urban Outfitters ** Dashboard All Products Global Clipboards (80) Curations (19…" at bounding box center [459, 236] width 919 height 473
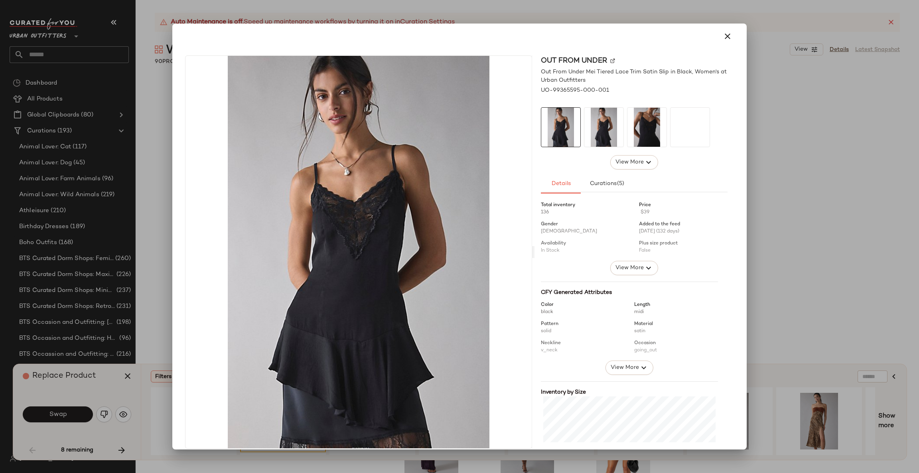
click at [796, 251] on div at bounding box center [459, 236] width 919 height 473
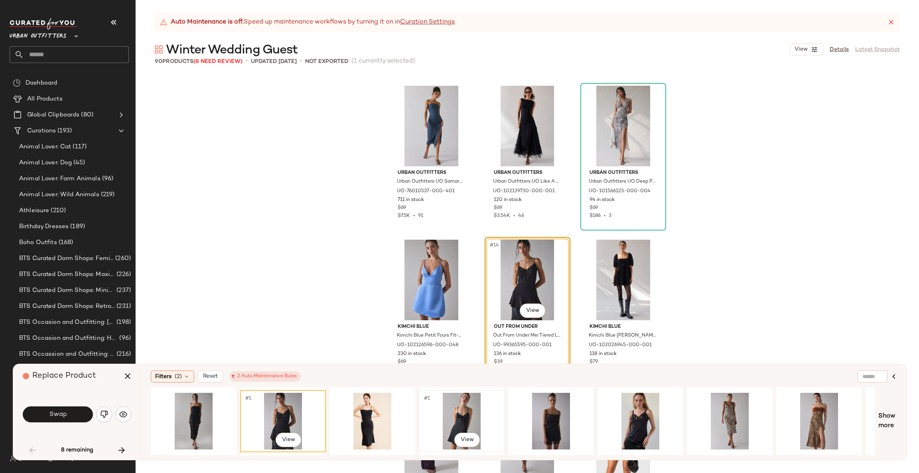
click at [484, 415] on div "#1 View" at bounding box center [462, 421] width 80 height 57
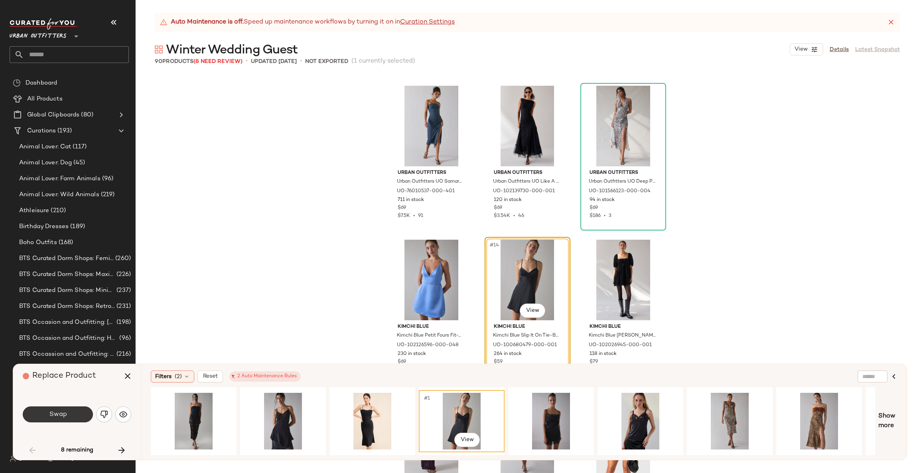
click at [38, 415] on button "Swap" at bounding box center [58, 415] width 70 height 16
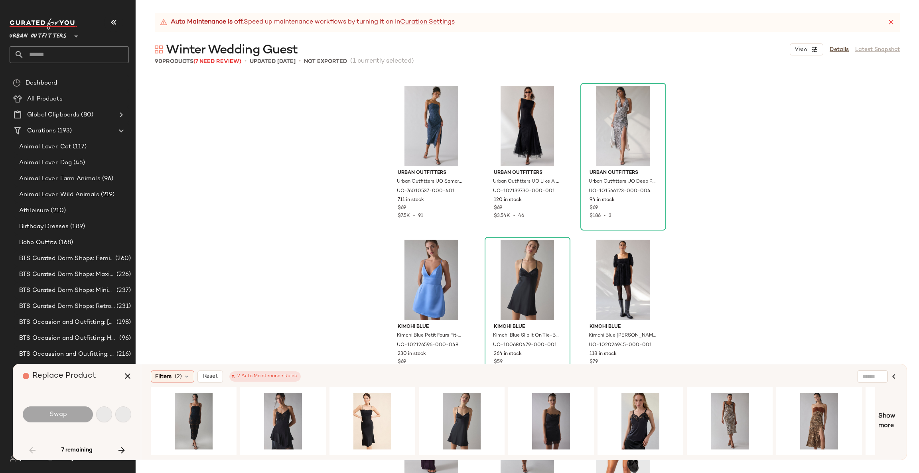
scroll to position [1386, 0]
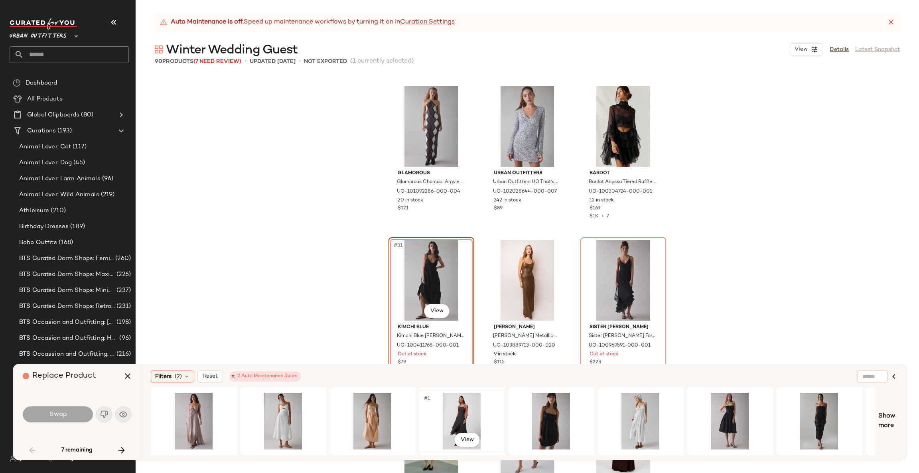
click at [474, 409] on div "#1 View" at bounding box center [462, 421] width 80 height 57
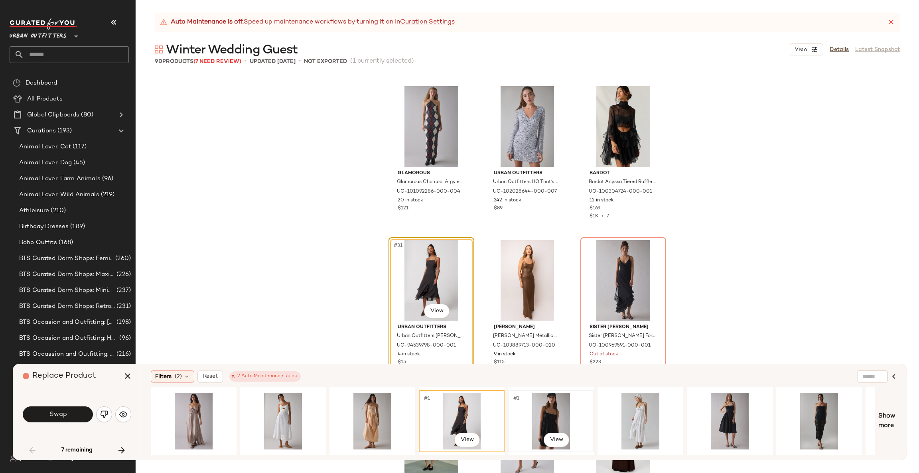
click at [550, 409] on div "#1 View" at bounding box center [551, 421] width 80 height 57
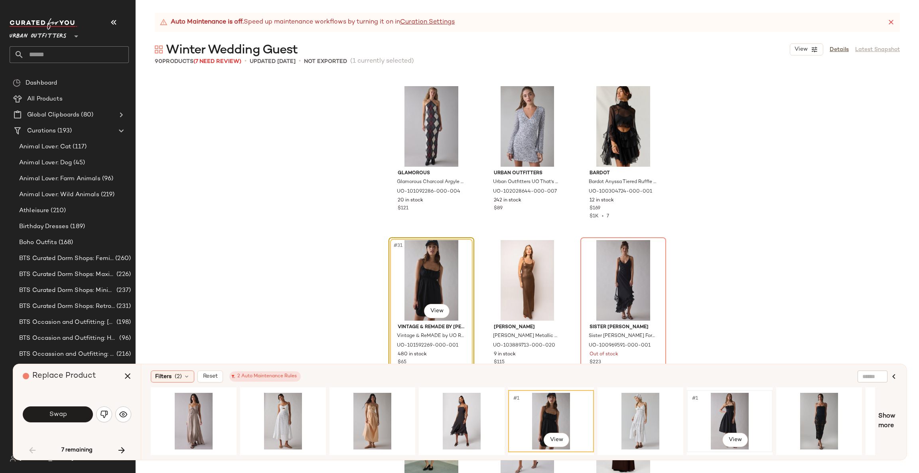
click at [736, 414] on div "#1 View" at bounding box center [730, 421] width 80 height 57
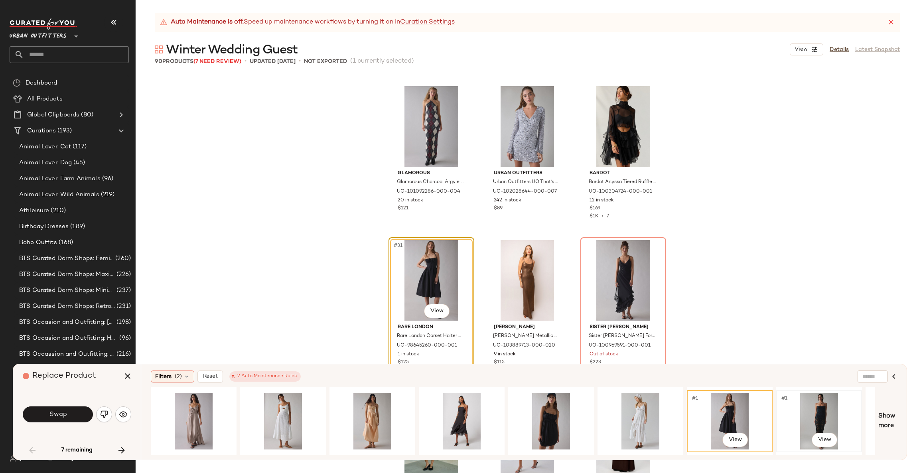
click at [831, 413] on div "#1 View" at bounding box center [819, 421] width 80 height 57
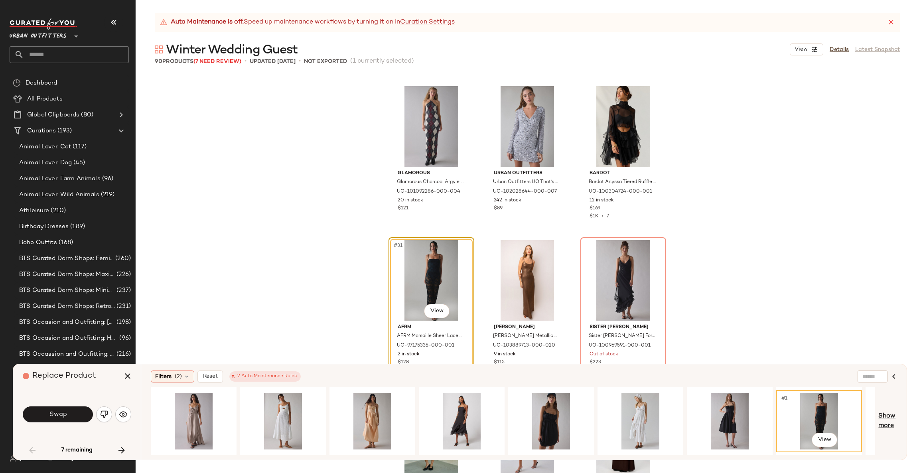
click at [891, 423] on span "Show more" at bounding box center [888, 421] width 19 height 19
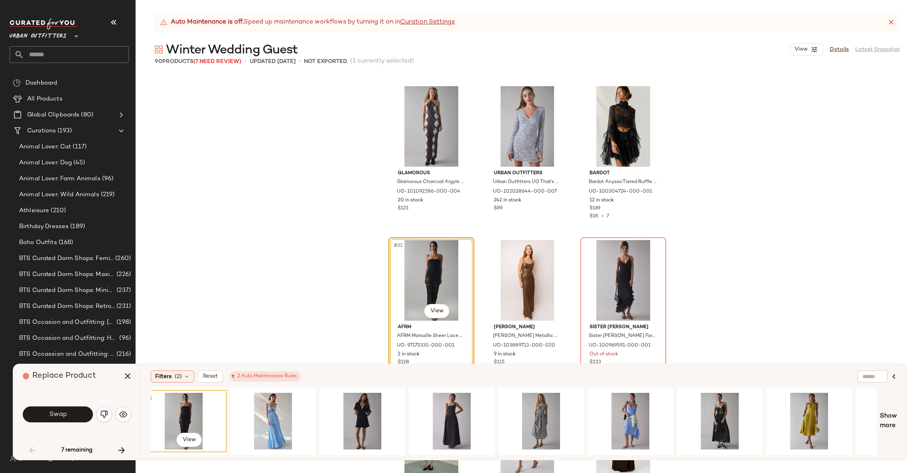
scroll to position [0, 1272]
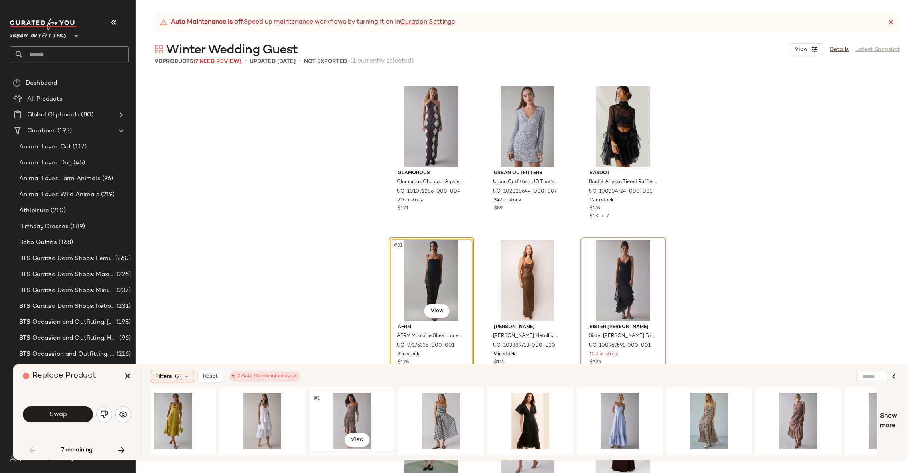
click at [352, 411] on div "#1 View" at bounding box center [352, 421] width 80 height 57
click at [453, 406] on div "#1 View" at bounding box center [441, 421] width 80 height 57
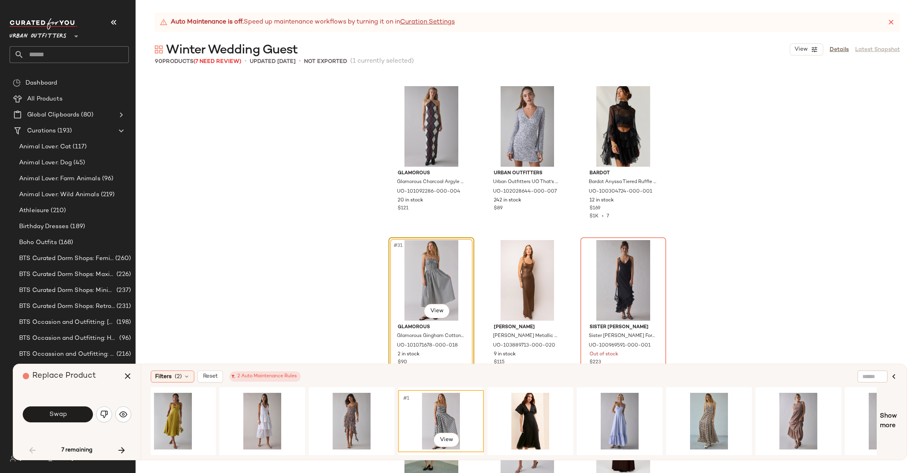
scroll to position [0, 1325]
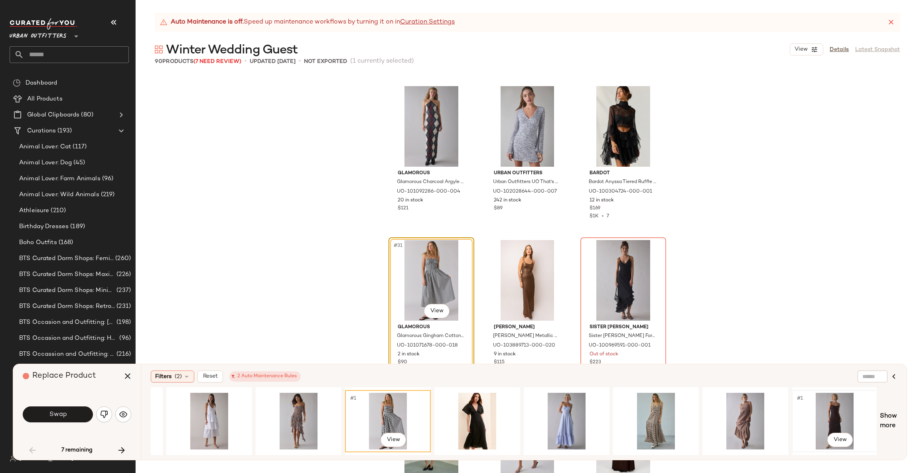
click at [825, 415] on div "#1 View" at bounding box center [835, 421] width 80 height 57
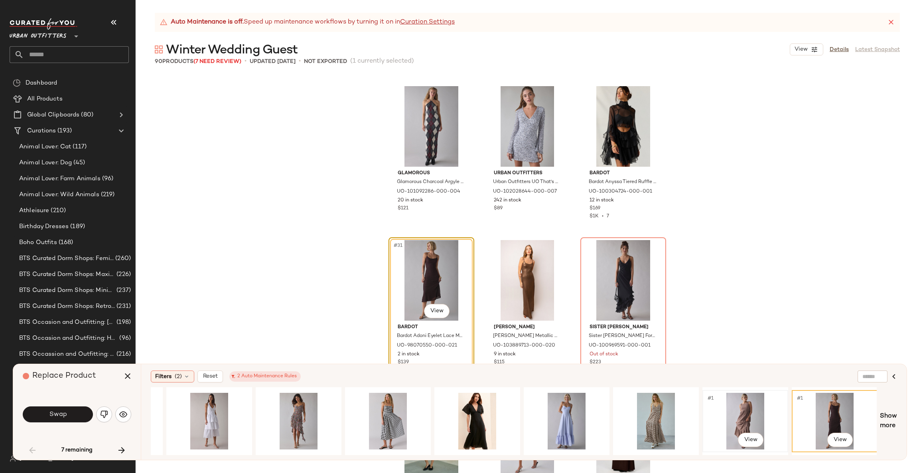
click at [735, 394] on div "#1 View" at bounding box center [745, 421] width 80 height 57
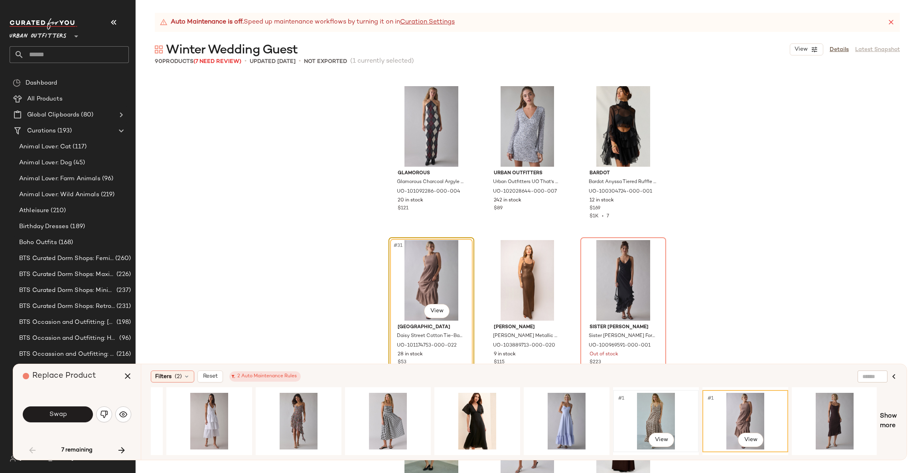
click at [652, 409] on div "#1 View" at bounding box center [656, 421] width 80 height 57
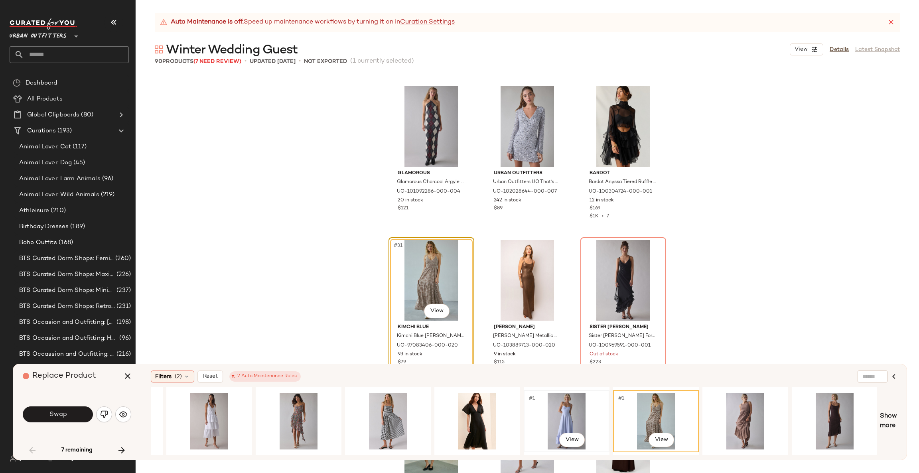
click at [554, 402] on div "#1 View" at bounding box center [567, 421] width 80 height 57
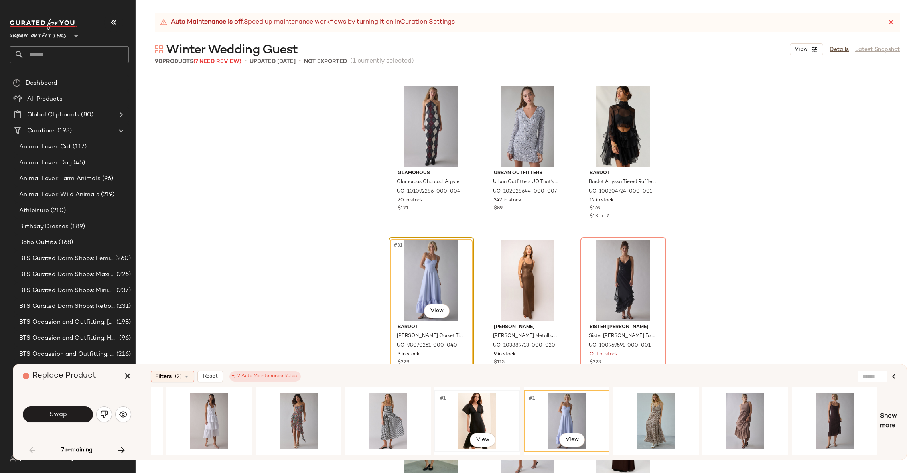
click at [446, 421] on div "#1 View" at bounding box center [477, 421] width 80 height 57
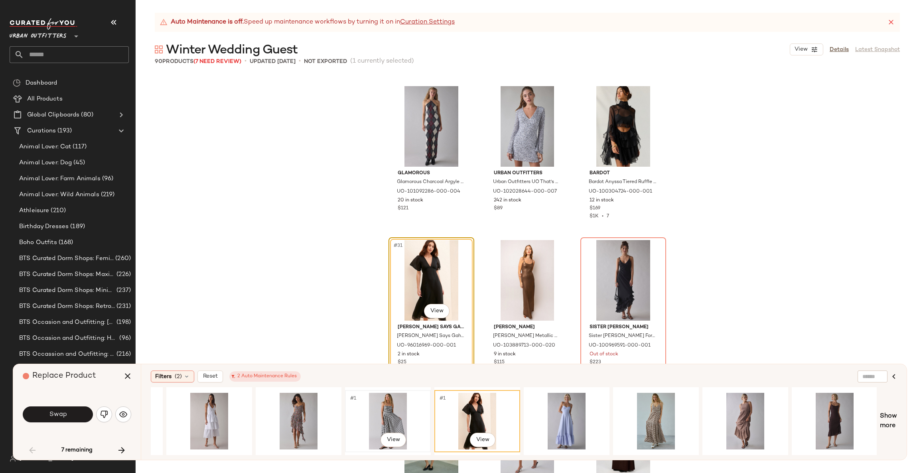
click at [398, 409] on div "#1 View" at bounding box center [388, 421] width 80 height 57
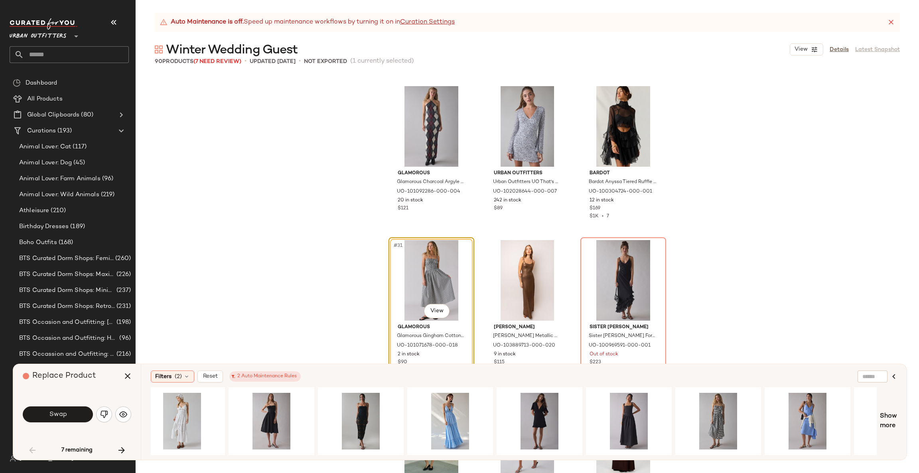
scroll to position [0, 211]
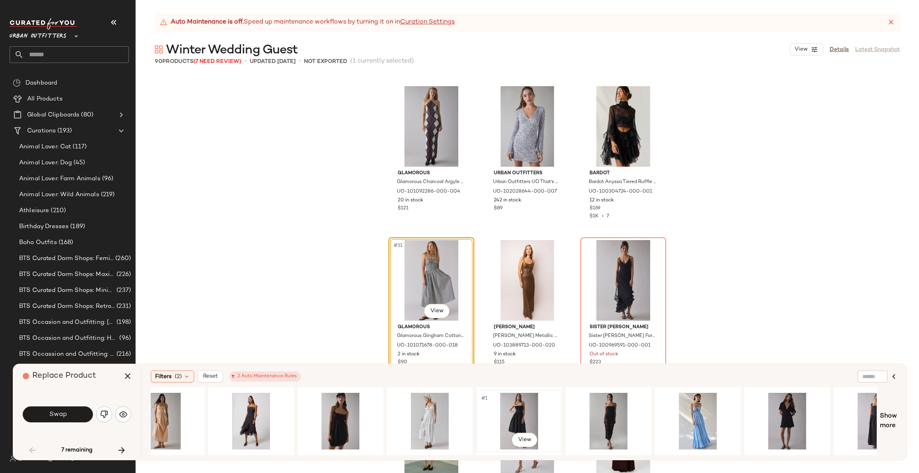
click at [527, 411] on div "#1 View" at bounding box center [519, 421] width 80 height 57
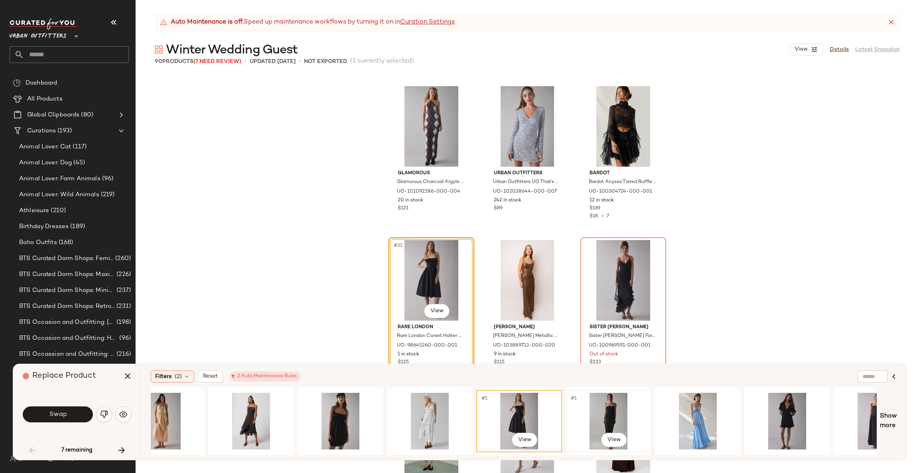
click at [584, 402] on div "#1 View" at bounding box center [609, 421] width 80 height 57
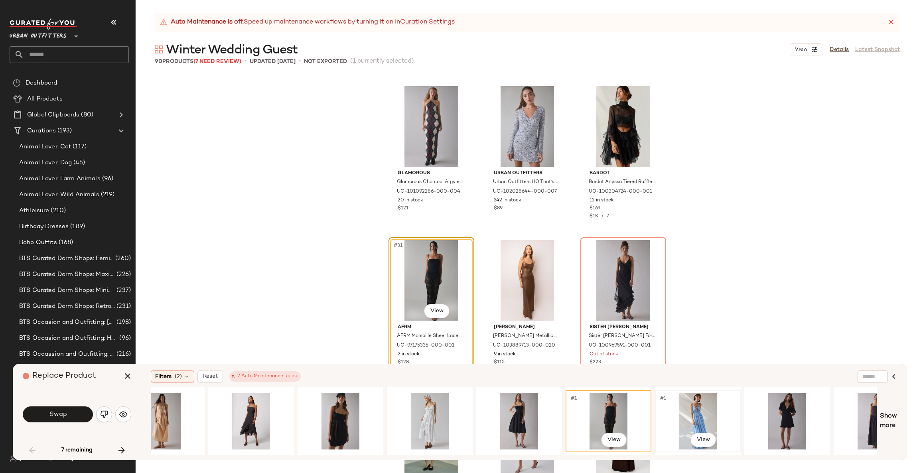
click at [682, 402] on div "#1 View" at bounding box center [698, 421] width 80 height 57
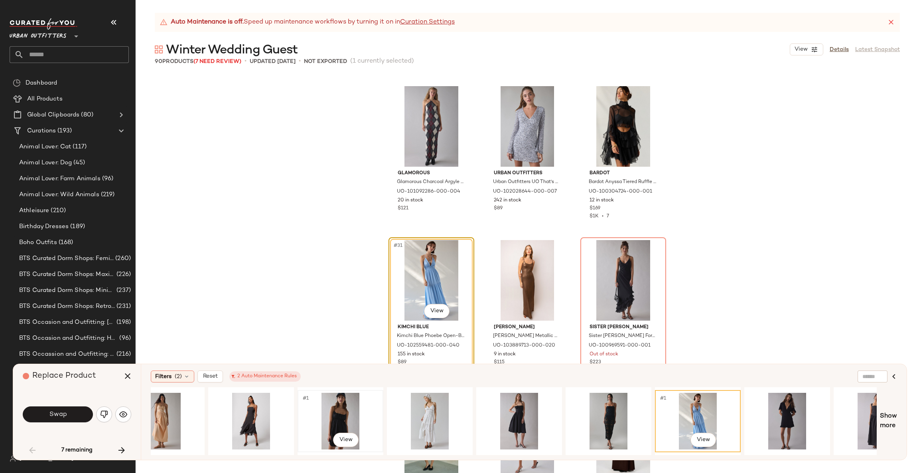
click at [332, 399] on div "#1 View" at bounding box center [340, 421] width 80 height 57
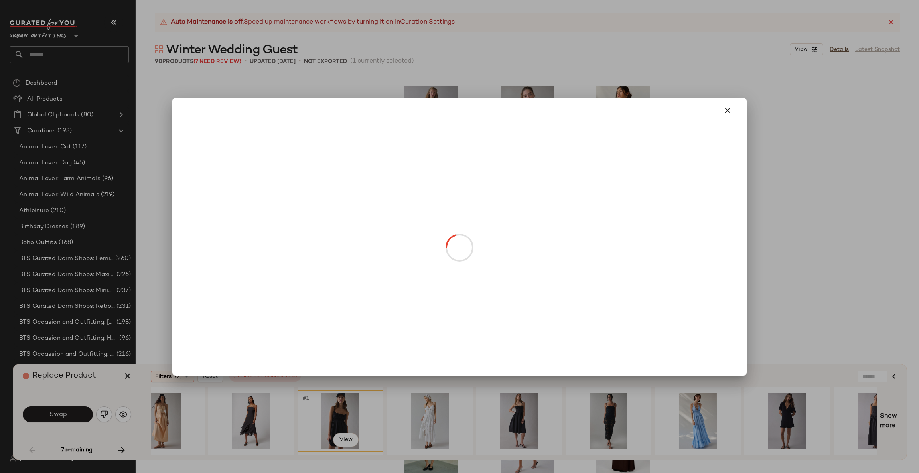
click at [431, 308] on body "Urban Outfitters ** Dashboard All Products Global Clipboards (80) Curations (19…" at bounding box center [459, 236] width 919 height 473
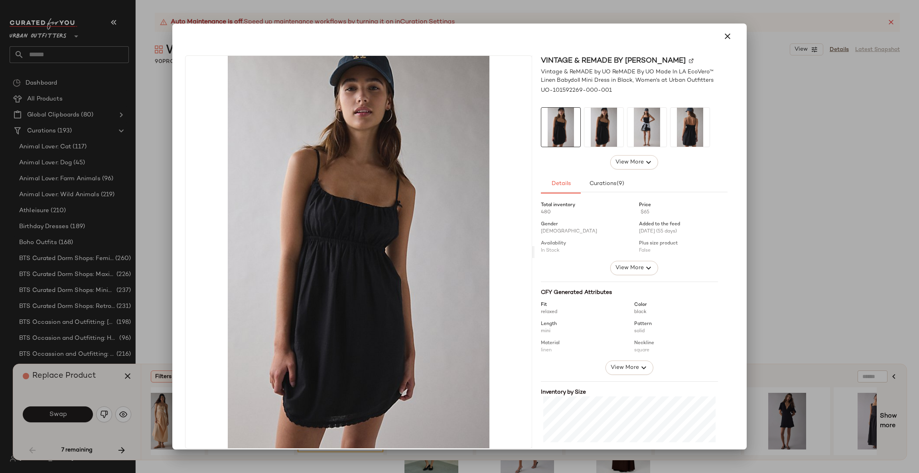
click at [775, 234] on div at bounding box center [459, 236] width 919 height 473
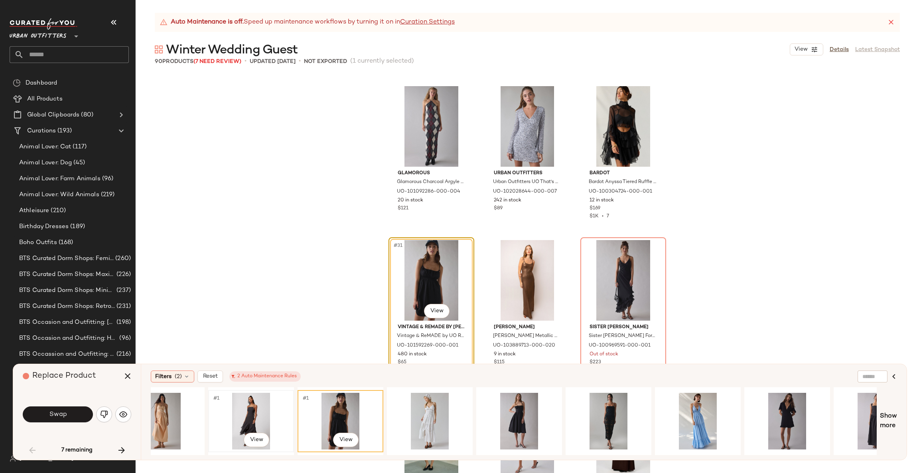
click at [253, 413] on div "#1 View" at bounding box center [251, 421] width 80 height 57
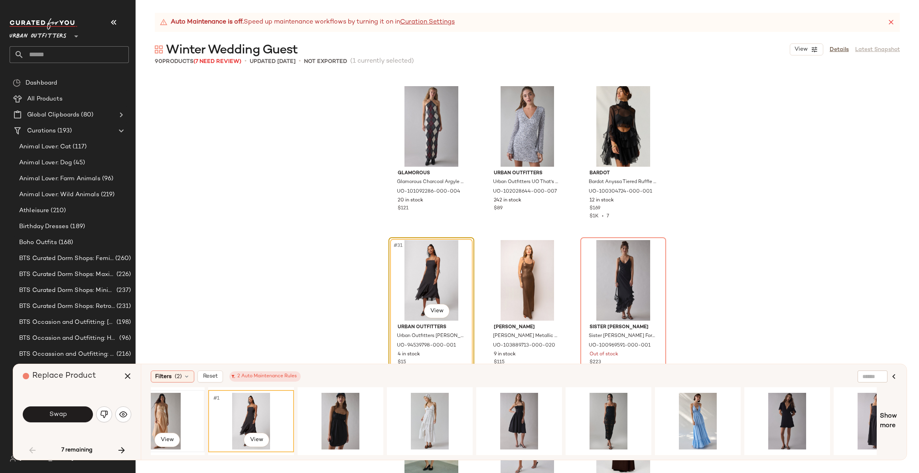
click at [188, 421] on div "#1 View" at bounding box center [162, 421] width 80 height 57
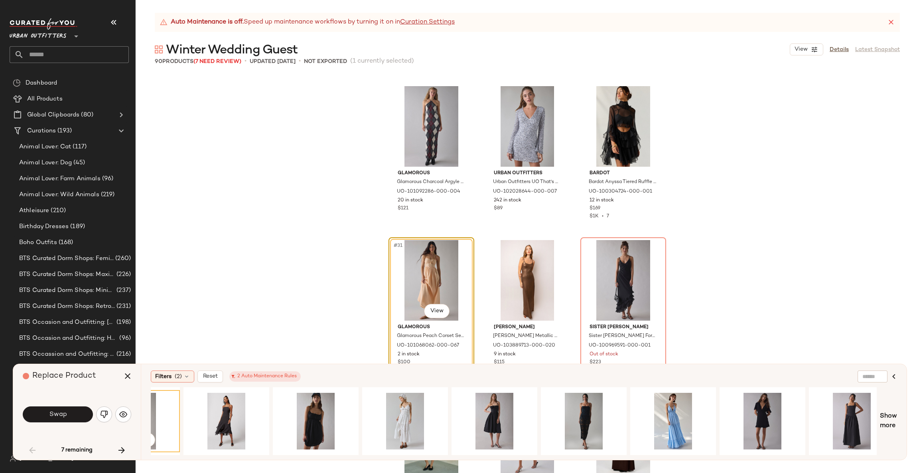
scroll to position [0, 270]
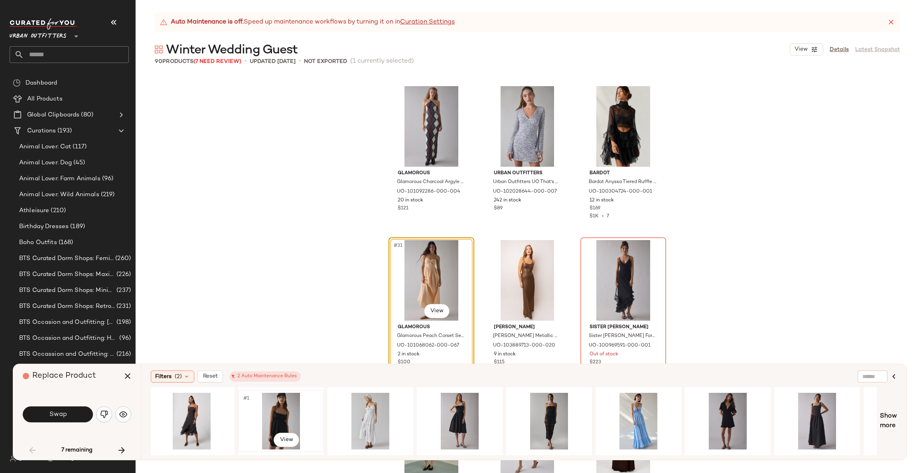
click at [278, 420] on div "#1 View" at bounding box center [281, 421] width 80 height 57
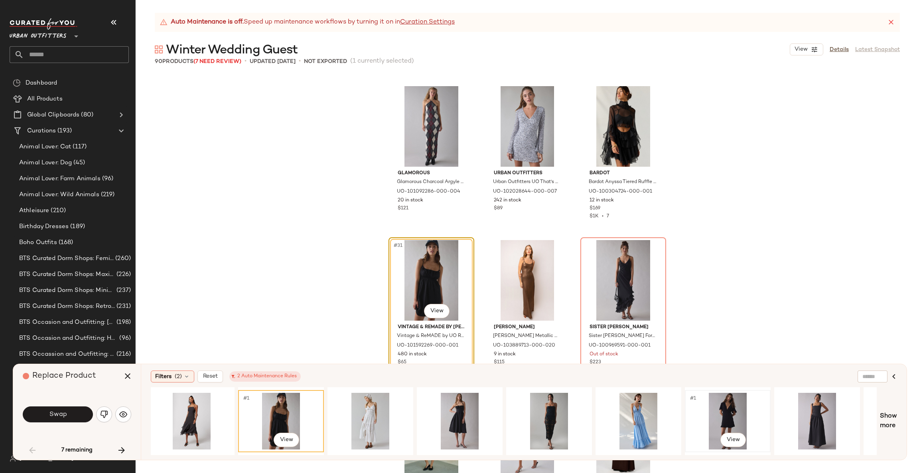
click at [739, 405] on div "#1 View" at bounding box center [728, 421] width 80 height 57
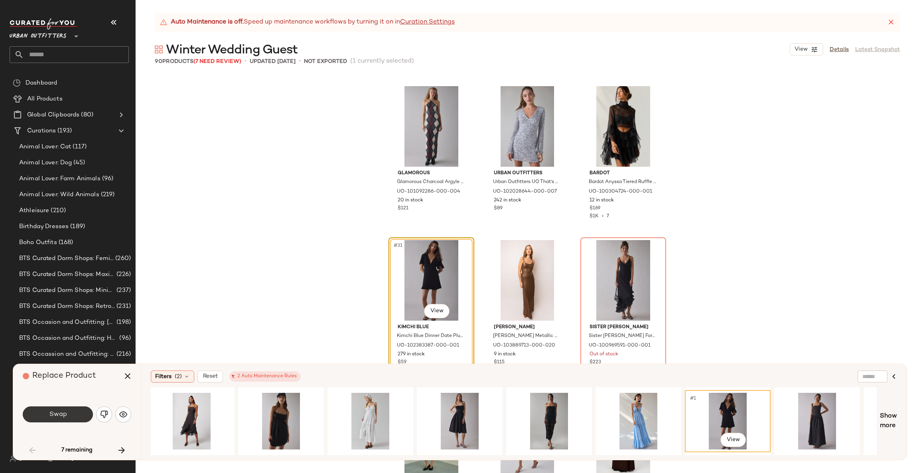
click at [66, 418] on span "Swap" at bounding box center [58, 415] width 18 height 8
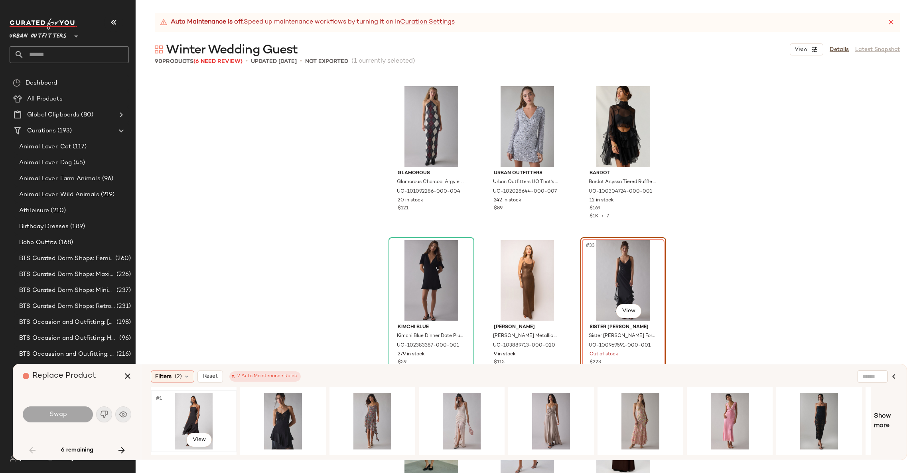
click at [187, 407] on div "#1 View" at bounding box center [194, 421] width 80 height 57
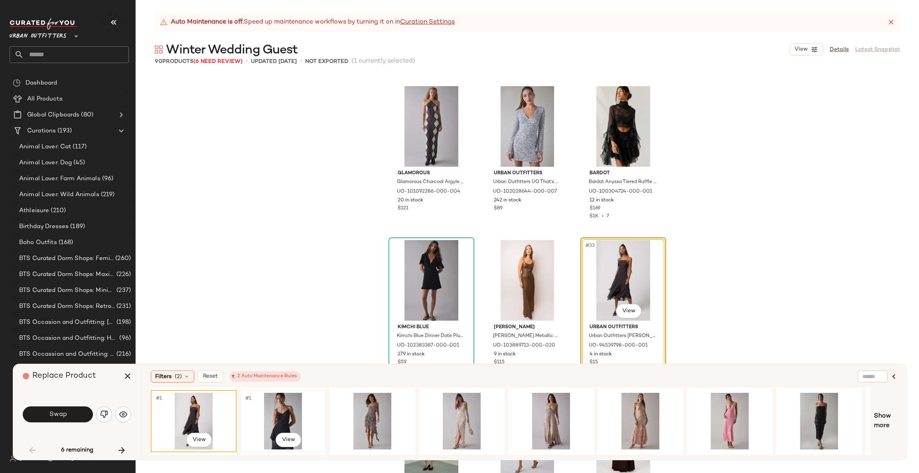
click at [269, 421] on div "#1 View" at bounding box center [283, 421] width 80 height 57
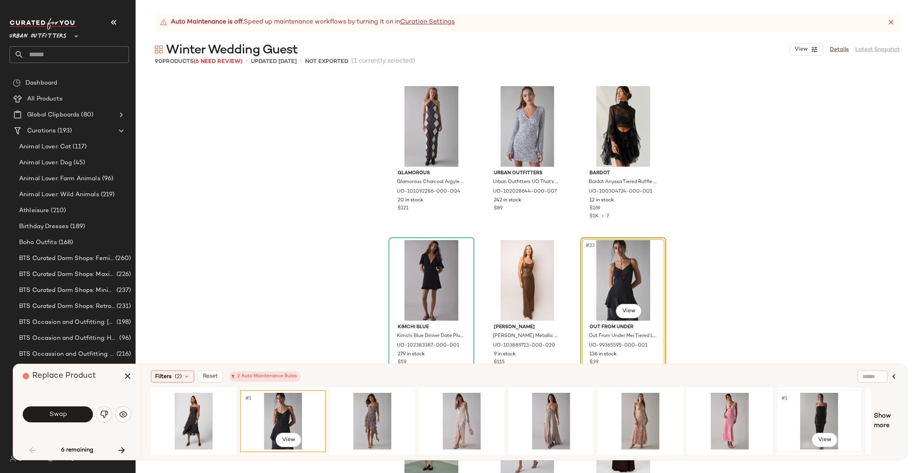
click at [818, 411] on div "#1 View" at bounding box center [819, 421] width 80 height 57
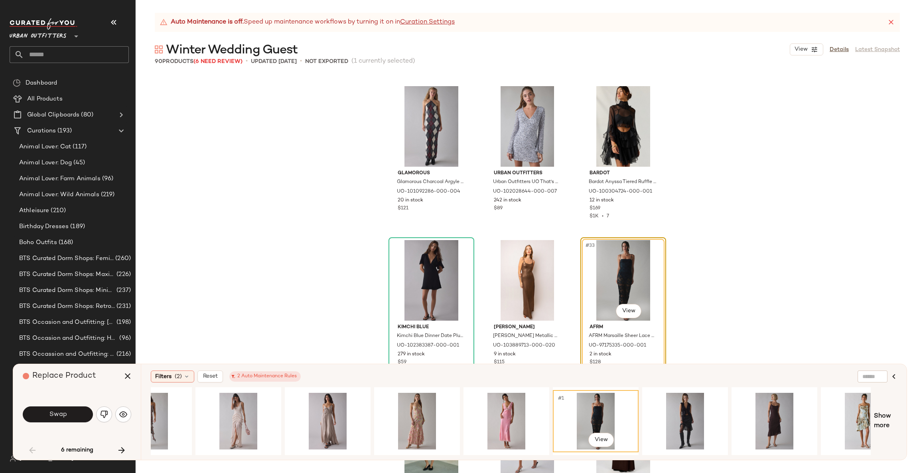
scroll to position [0, 234]
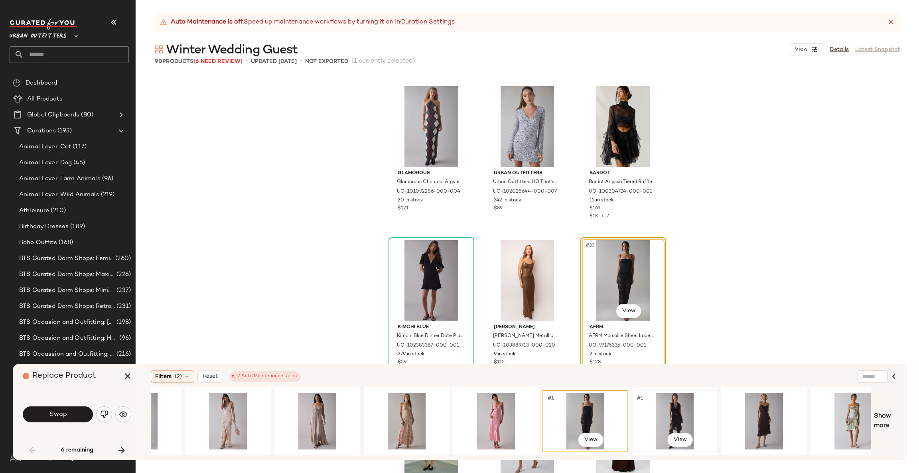
click at [691, 415] on div "#1 View" at bounding box center [675, 421] width 80 height 57
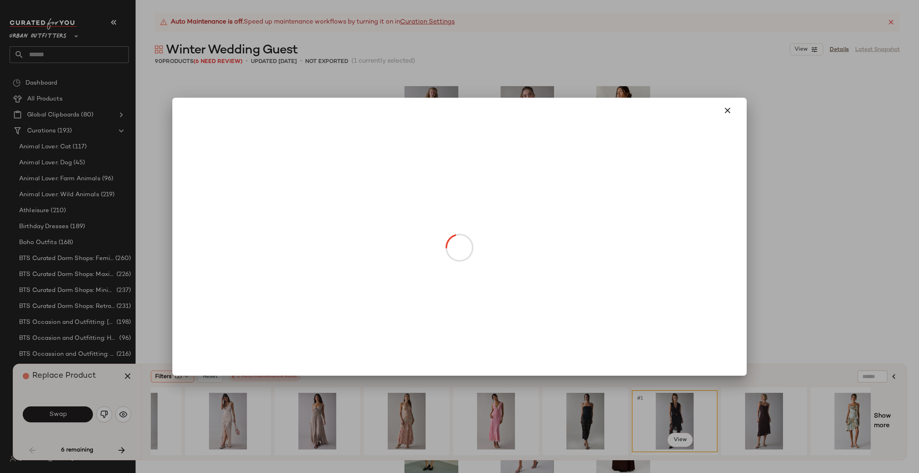
click at [629, 308] on body "Urban Outfitters ** Dashboard All Products Global Clipboards (80) Curations (19…" at bounding box center [459, 236] width 919 height 473
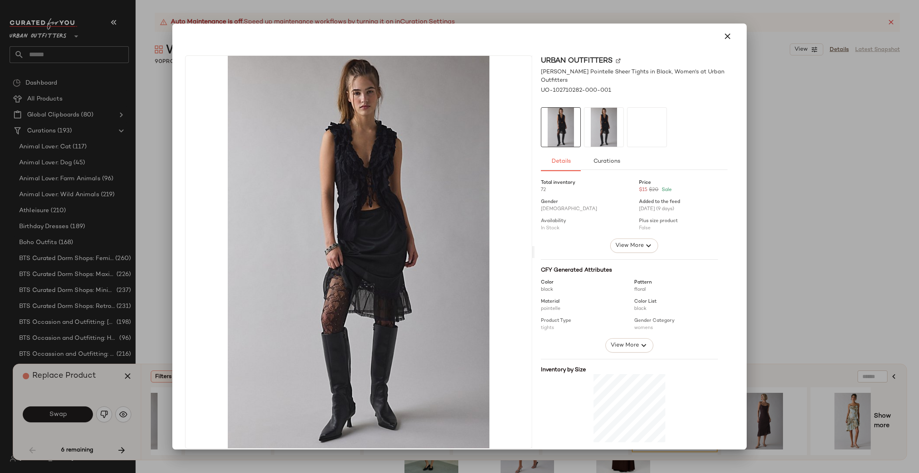
click at [748, 301] on div at bounding box center [459, 236] width 919 height 473
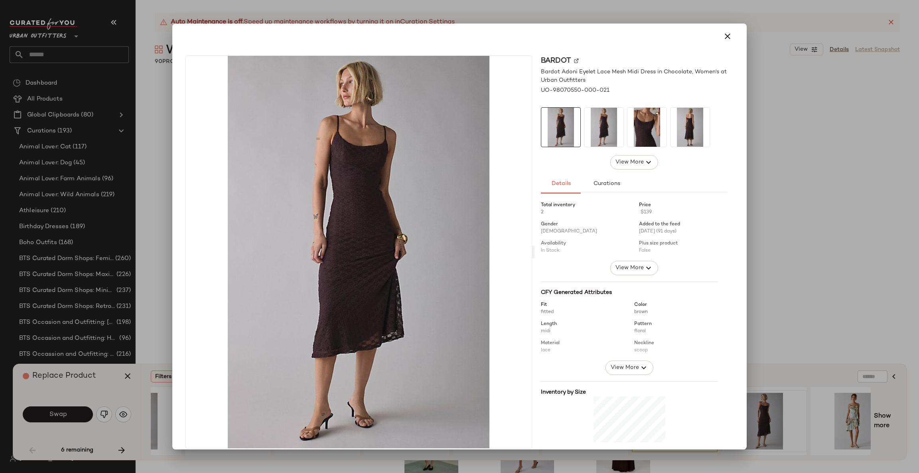
click at [803, 253] on div at bounding box center [459, 236] width 919 height 473
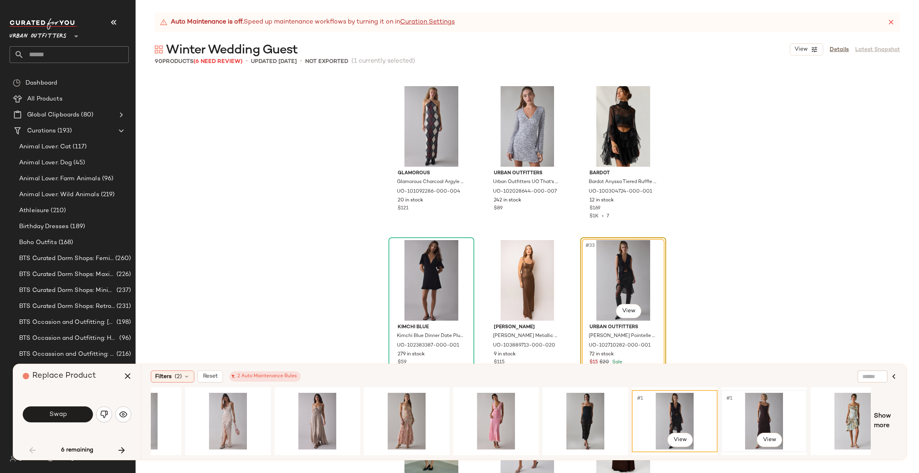
click at [769, 415] on div "#1 View" at bounding box center [764, 421] width 80 height 57
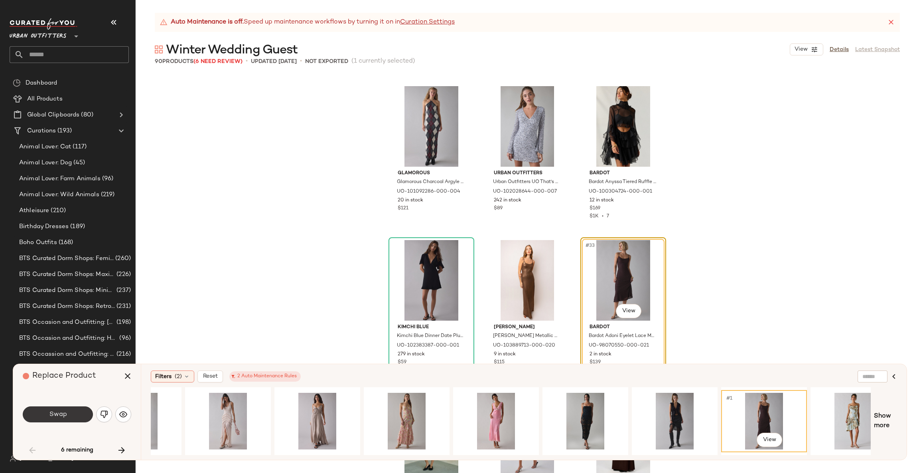
click at [67, 413] on button "Swap" at bounding box center [58, 415] width 70 height 16
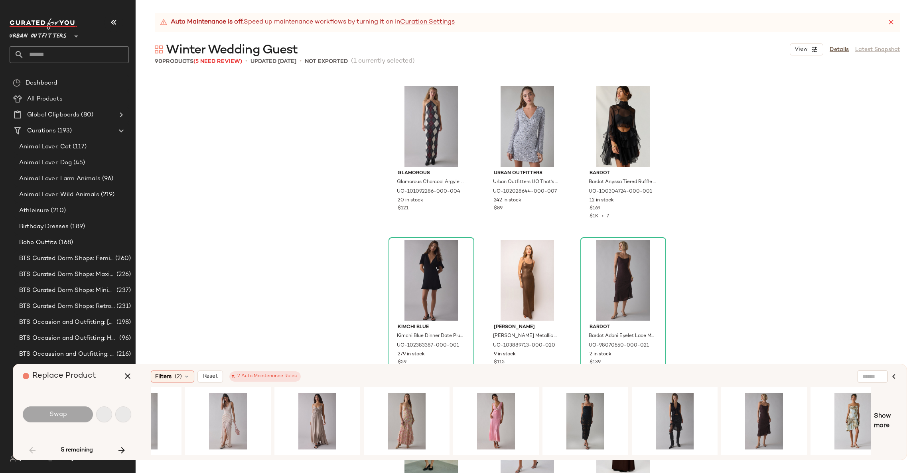
scroll to position [2464, 0]
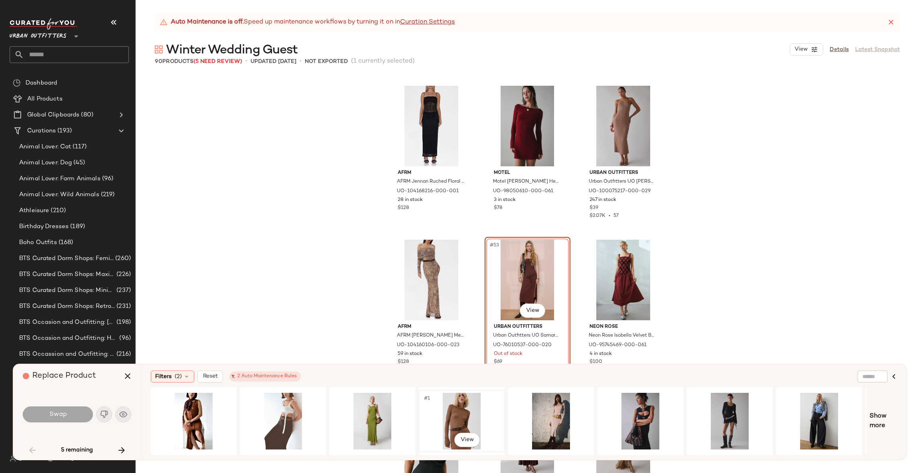
click at [448, 416] on div "#1 View" at bounding box center [462, 421] width 80 height 57
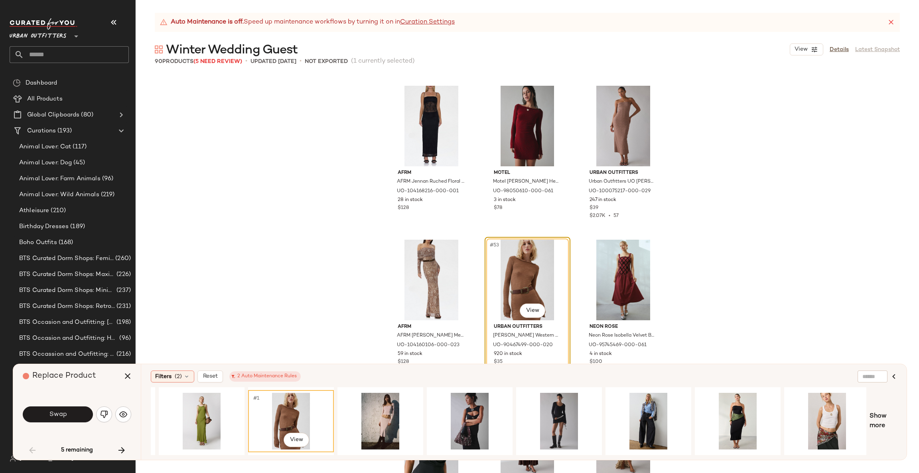
scroll to position [0, 174]
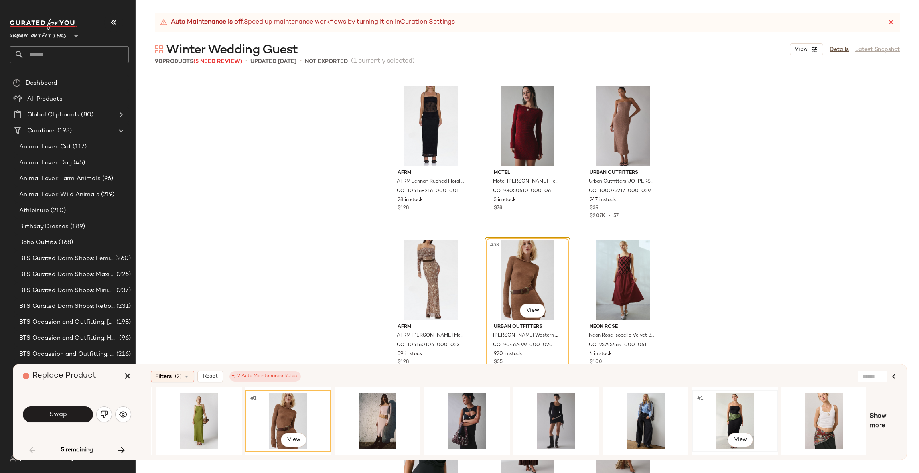
click at [736, 395] on div "#1 View" at bounding box center [735, 421] width 80 height 57
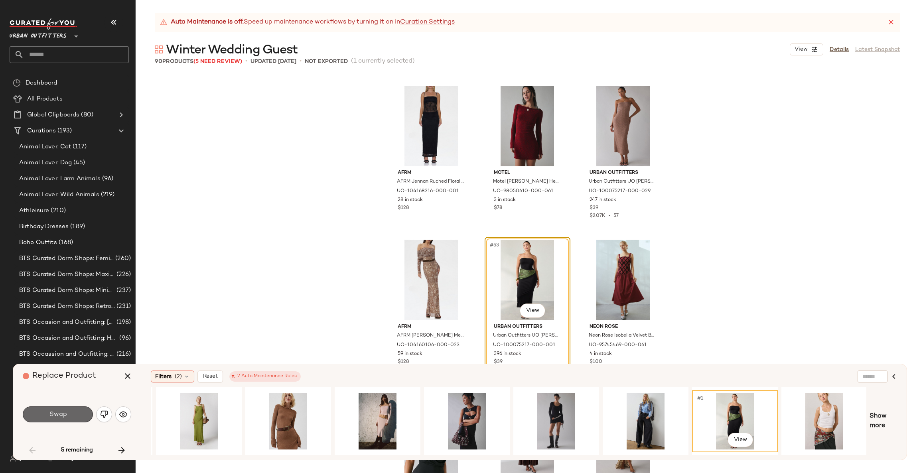
click at [77, 415] on button "Swap" at bounding box center [58, 415] width 70 height 16
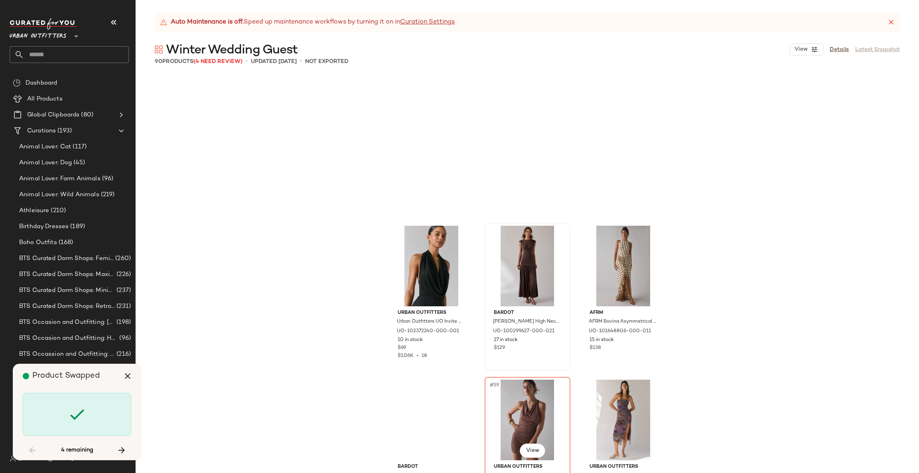
scroll to position [2823, 0]
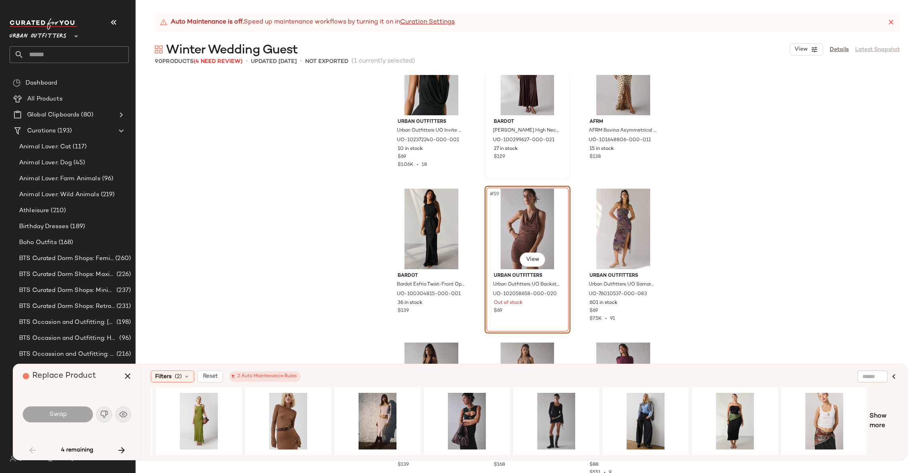
scroll to position [2772, 0]
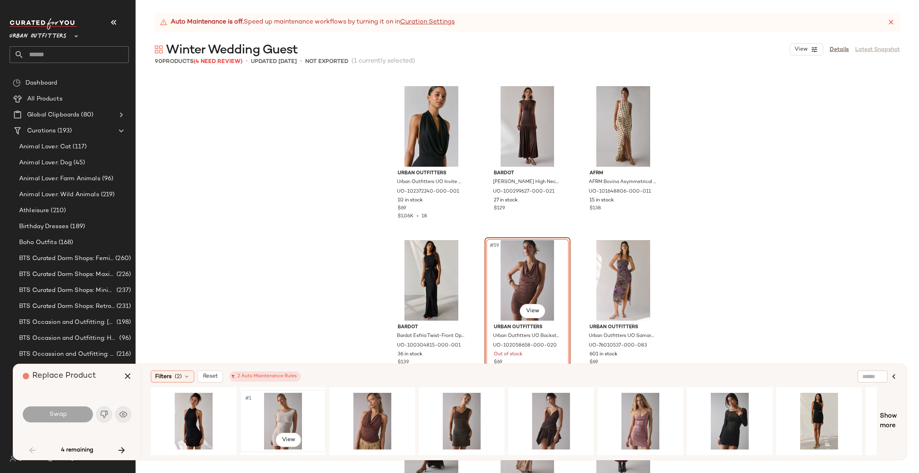
click at [284, 413] on div "#1 View" at bounding box center [283, 421] width 80 height 57
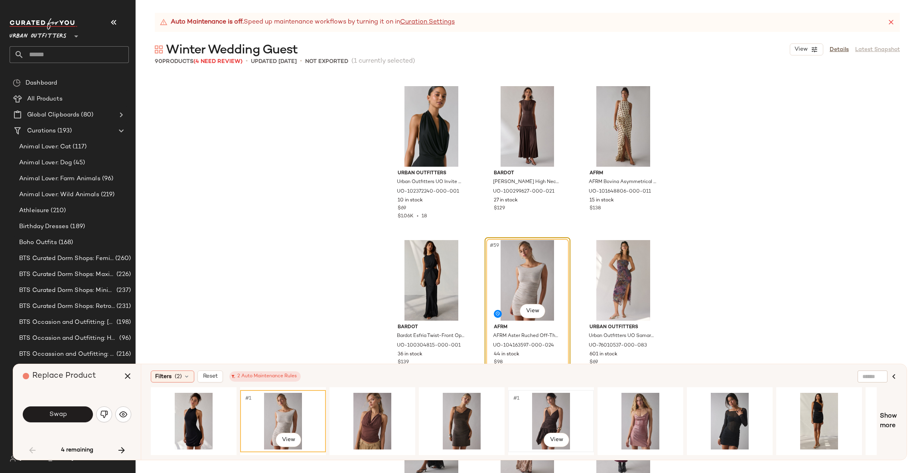
click at [573, 413] on div "#1 View" at bounding box center [551, 421] width 80 height 57
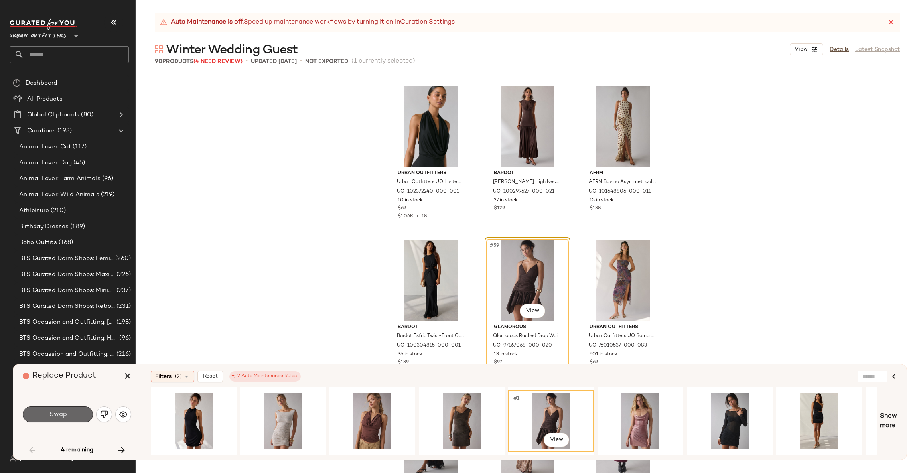
click at [40, 419] on button "Swap" at bounding box center [58, 415] width 70 height 16
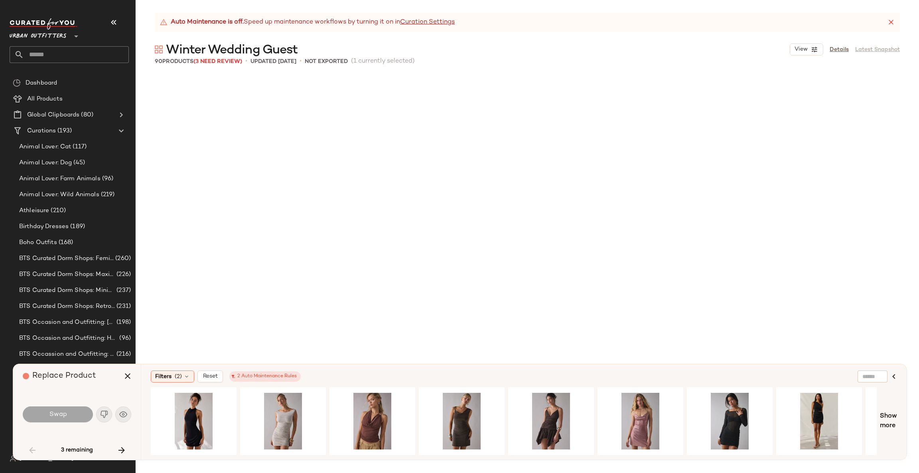
scroll to position [3234, 0]
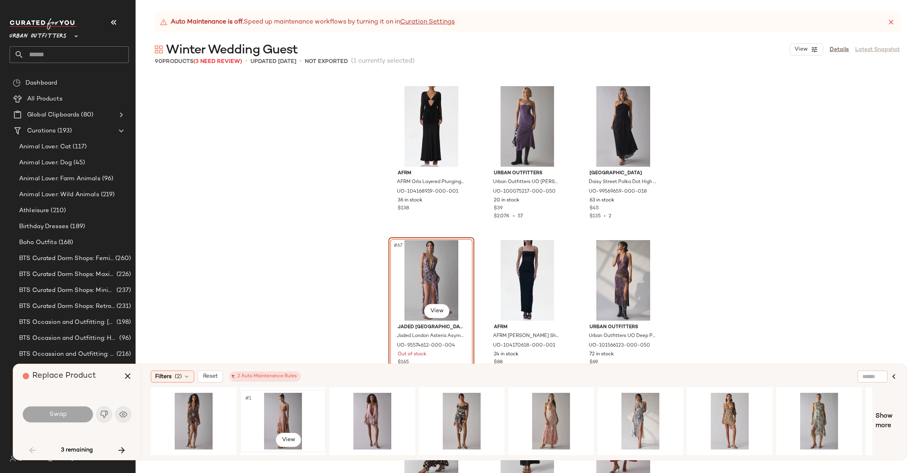
click at [305, 414] on div "#1 View" at bounding box center [283, 421] width 80 height 57
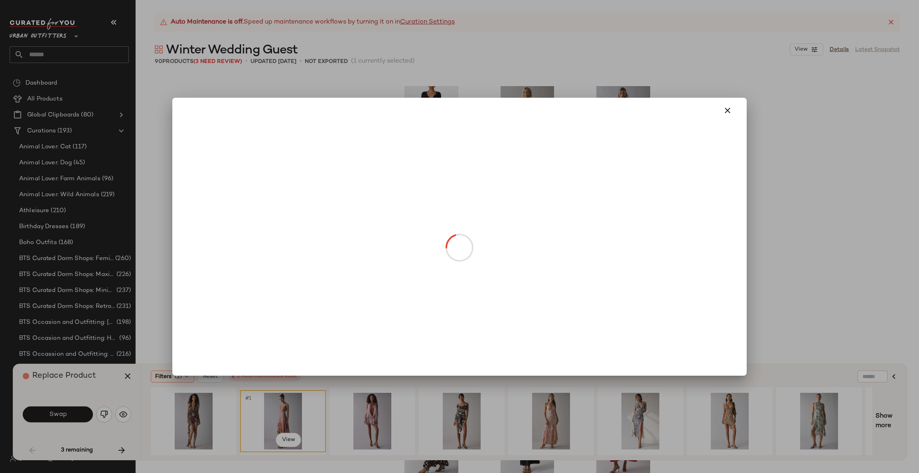
click at [432, 306] on body "Urban Outfitters ** Dashboard All Products Global Clipboards (80) Curations (19…" at bounding box center [459, 236] width 919 height 473
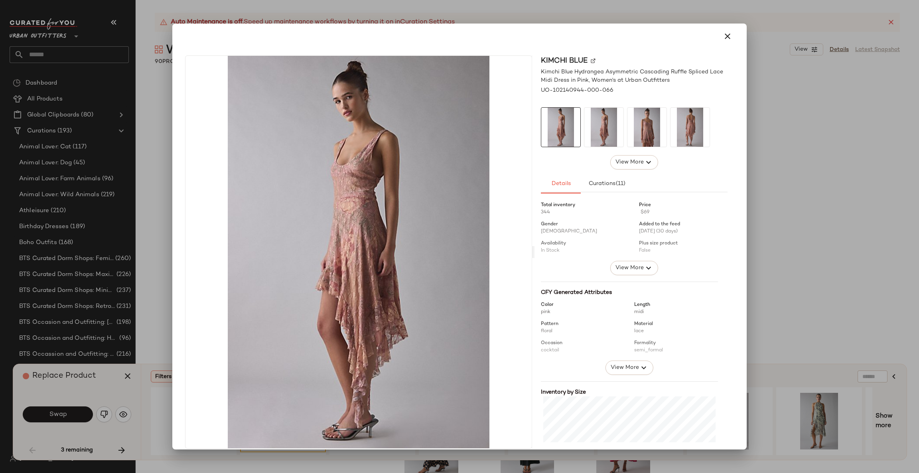
click at [828, 269] on div at bounding box center [459, 236] width 919 height 473
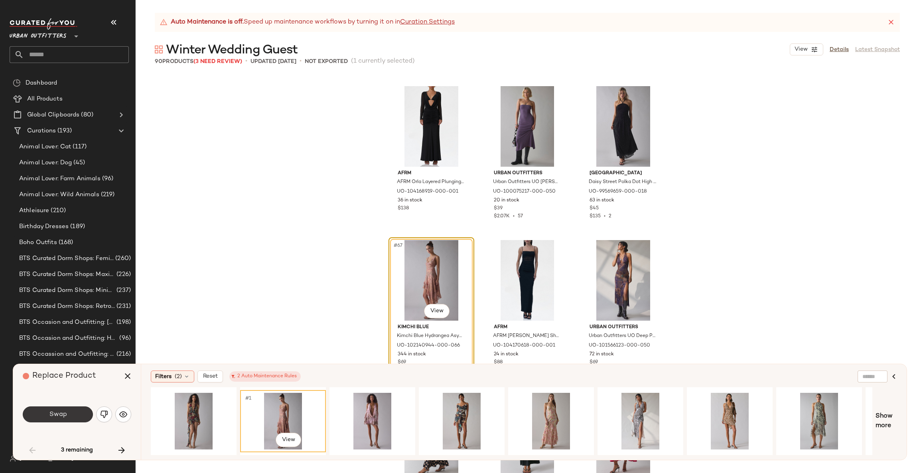
click at [64, 408] on button "Swap" at bounding box center [58, 415] width 70 height 16
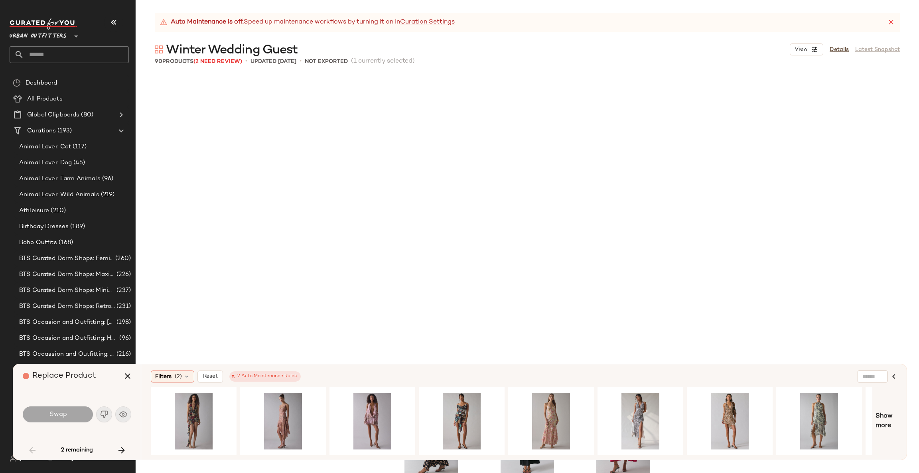
scroll to position [3542, 0]
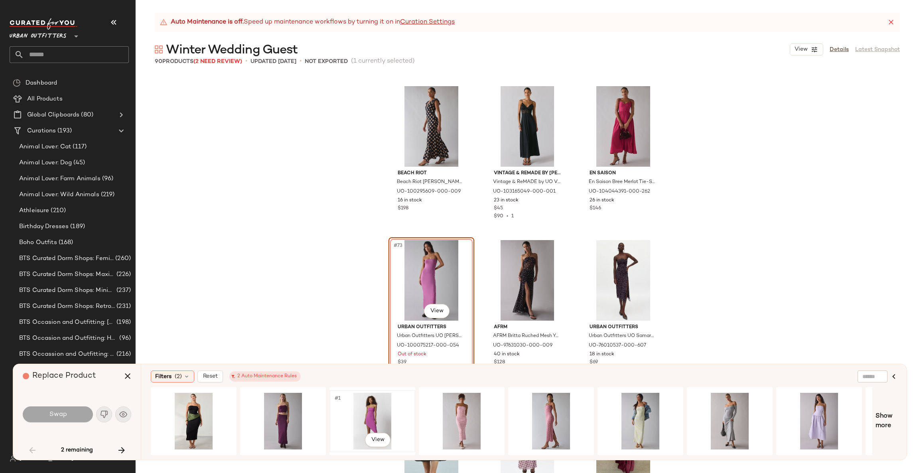
click at [348, 407] on div "#1 View" at bounding box center [372, 421] width 80 height 57
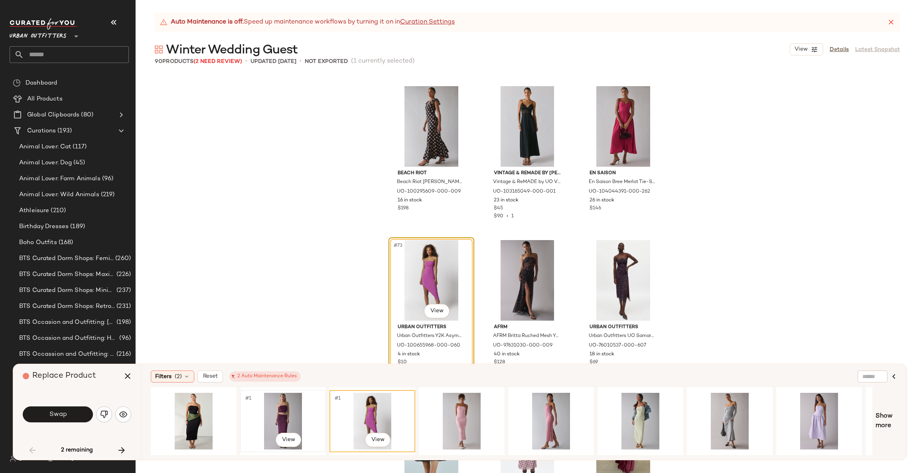
click at [286, 414] on div "#1 View" at bounding box center [283, 421] width 80 height 57
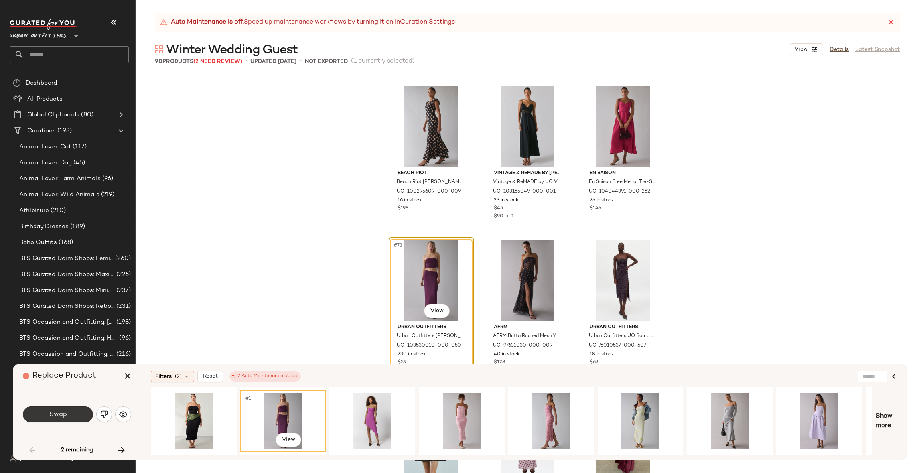
click at [58, 417] on span "Swap" at bounding box center [58, 415] width 18 height 8
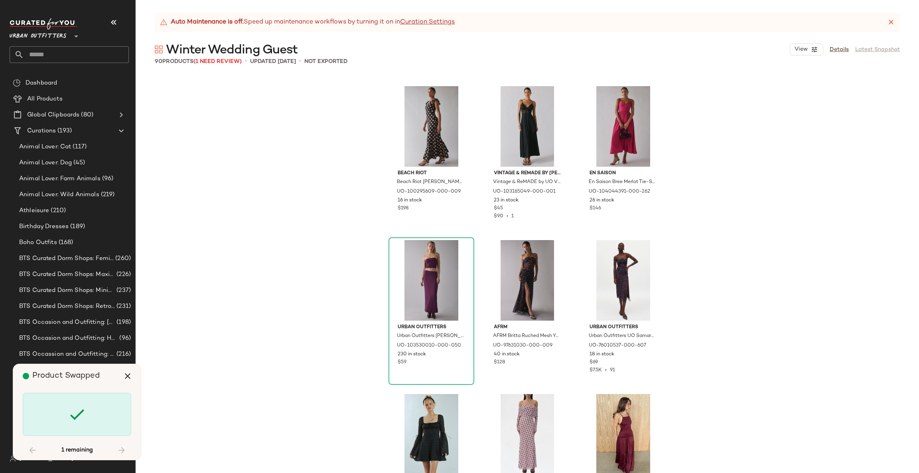
scroll to position [4158, 0]
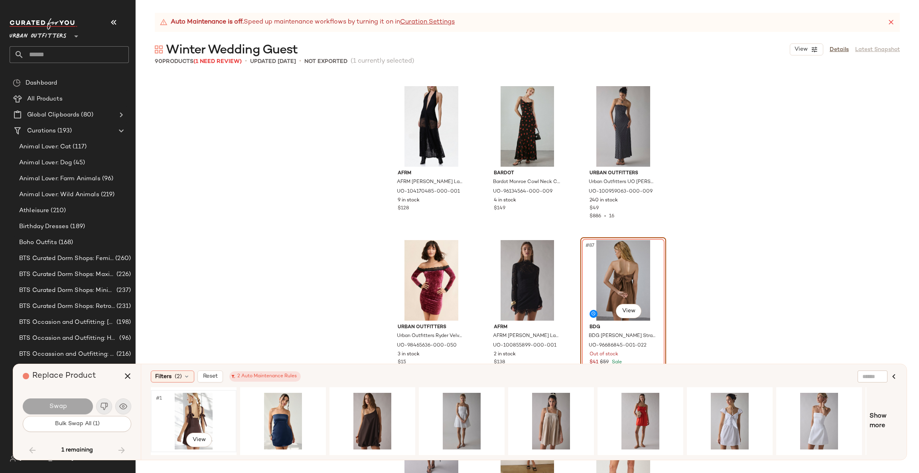
click at [188, 402] on div "#1 View" at bounding box center [194, 421] width 80 height 57
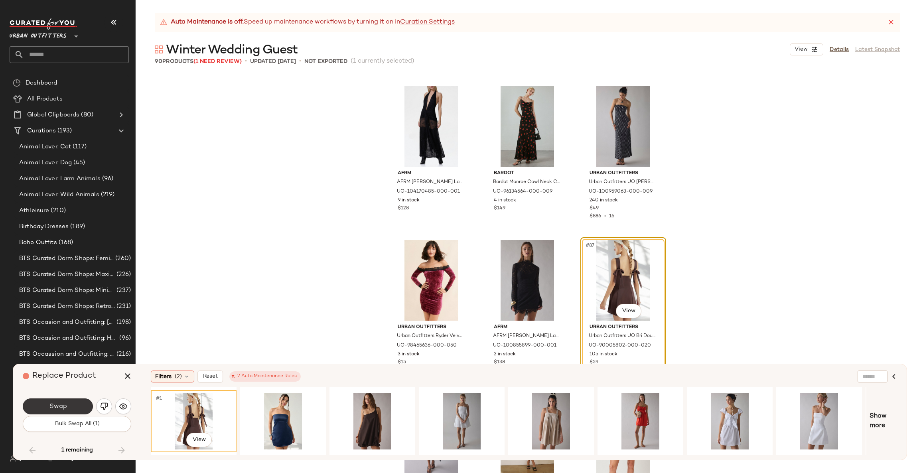
click at [77, 408] on button "Swap" at bounding box center [58, 407] width 70 height 16
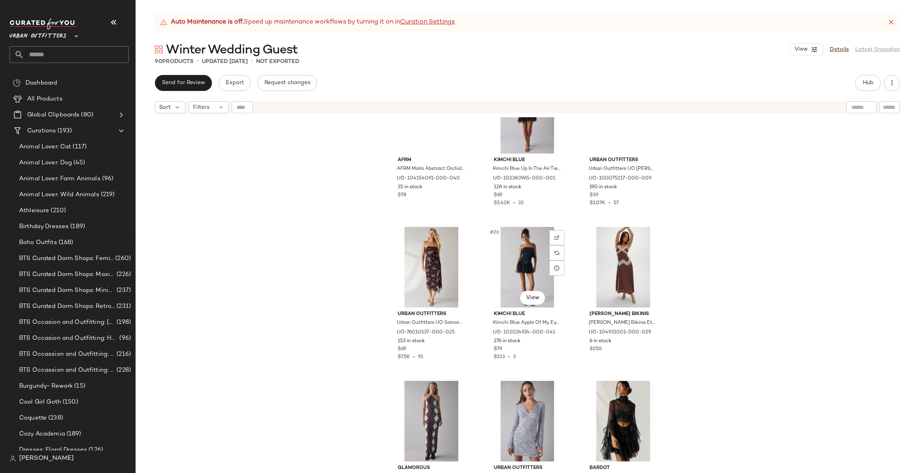
scroll to position [415, 0]
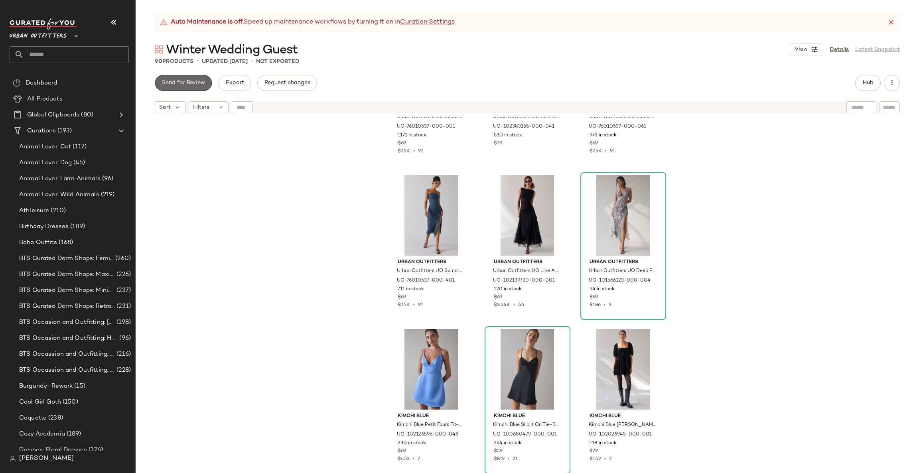
click at [173, 89] on button "Send for Review" at bounding box center [183, 83] width 57 height 16
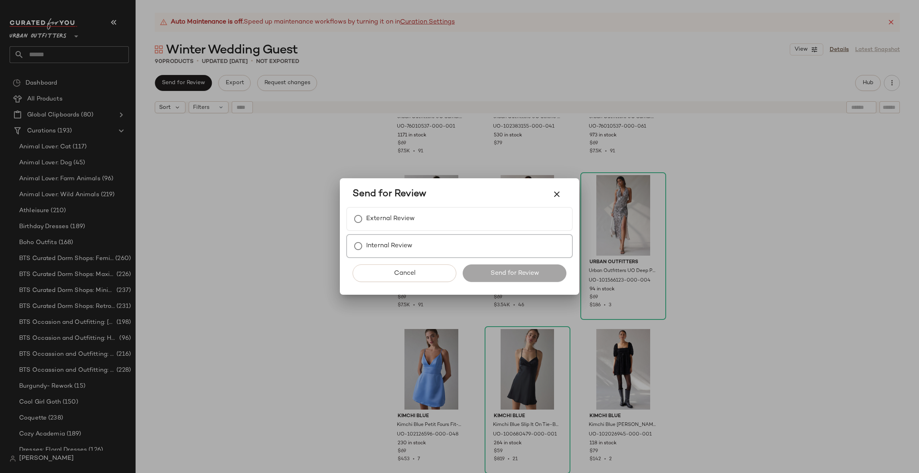
click at [405, 251] on label "Internal Review" at bounding box center [389, 246] width 46 height 16
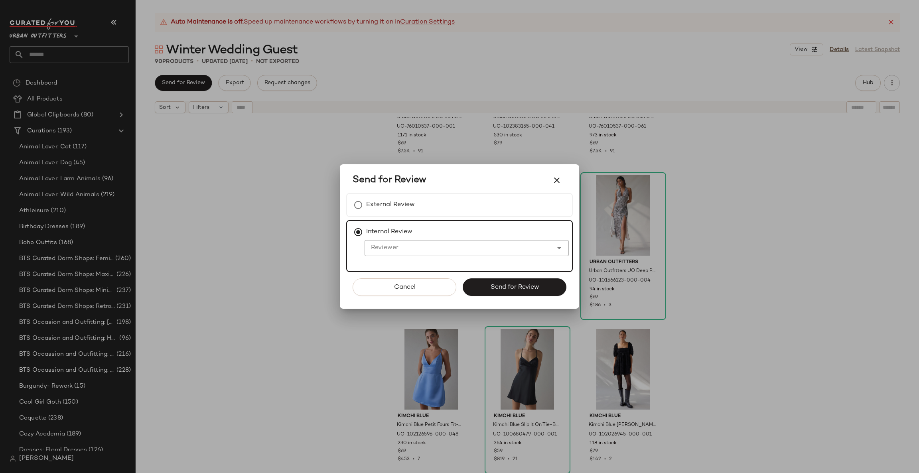
click at [395, 242] on div at bounding box center [459, 248] width 188 height 16
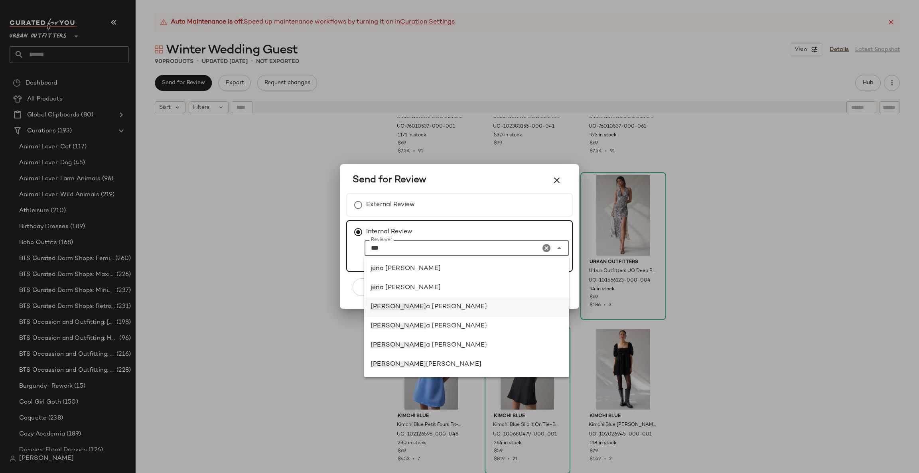
click at [402, 315] on div "Jen a Bloomer" at bounding box center [466, 307] width 205 height 19
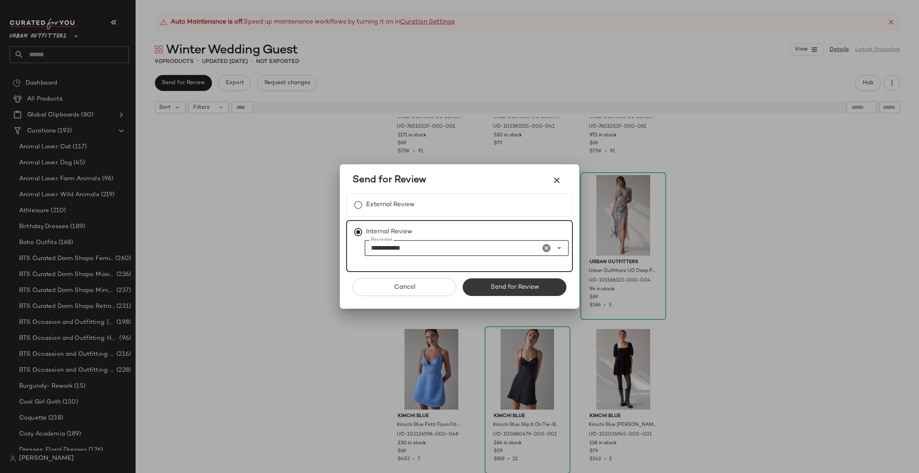
type input "**********"
click at [545, 280] on button "Send for Review" at bounding box center [515, 287] width 104 height 18
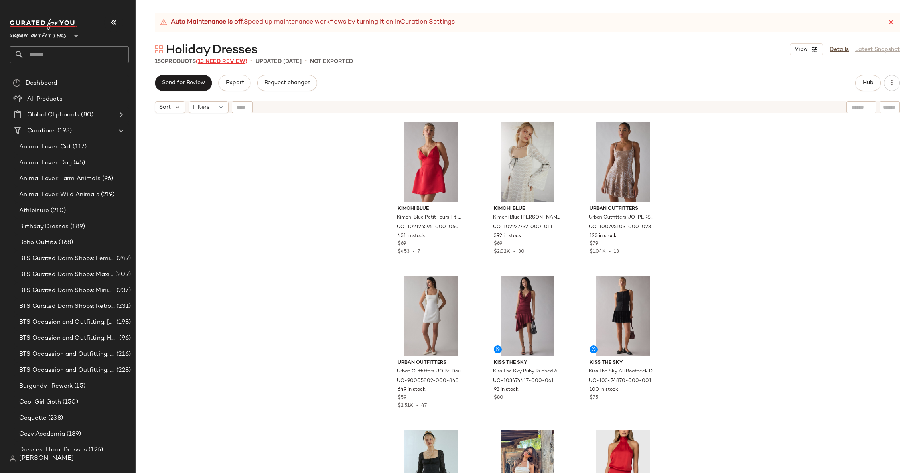
click at [221, 61] on span "(13 Need Review)" at bounding box center [221, 62] width 51 height 6
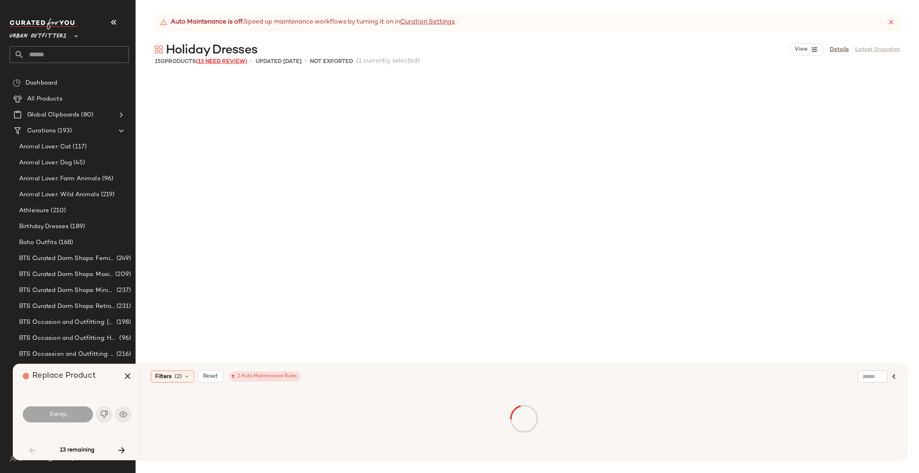
scroll to position [622, 0]
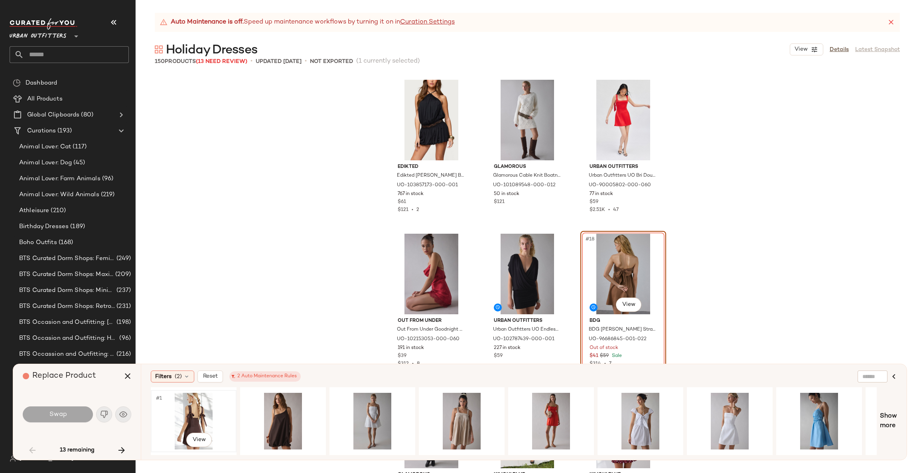
click at [183, 411] on div "#1 View" at bounding box center [194, 421] width 80 height 57
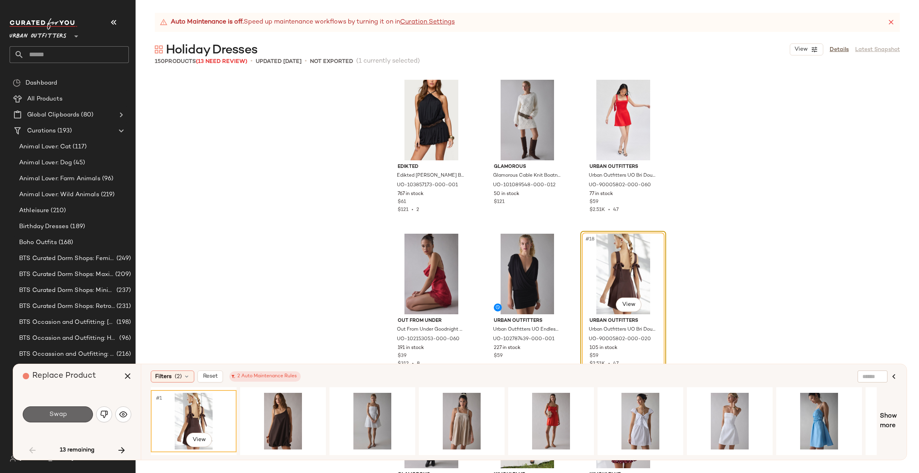
click at [84, 414] on button "Swap" at bounding box center [58, 415] width 70 height 16
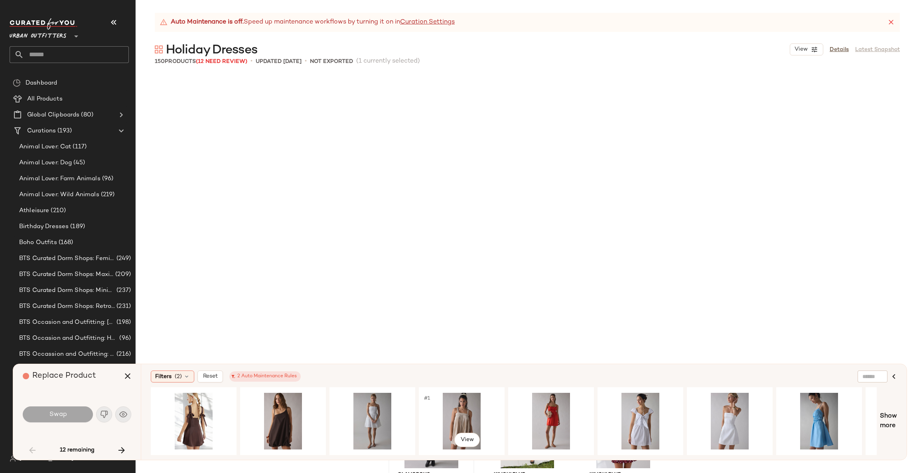
scroll to position [924, 0]
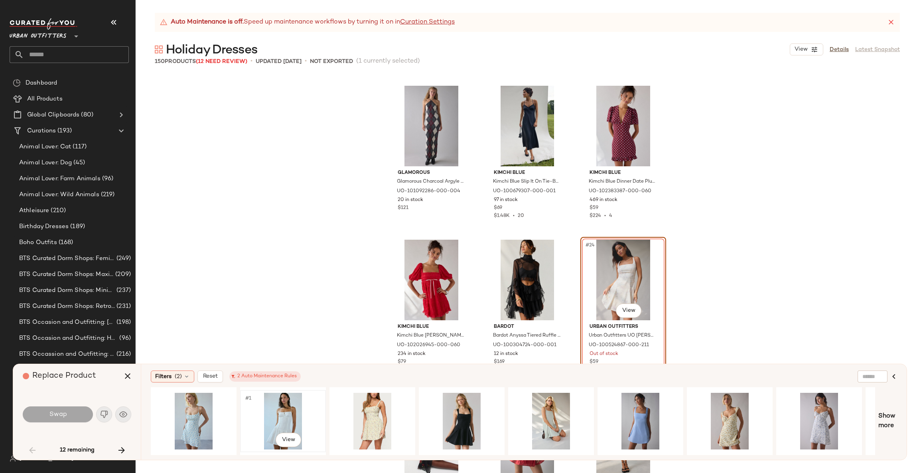
click at [282, 411] on div "#1 View" at bounding box center [283, 421] width 80 height 57
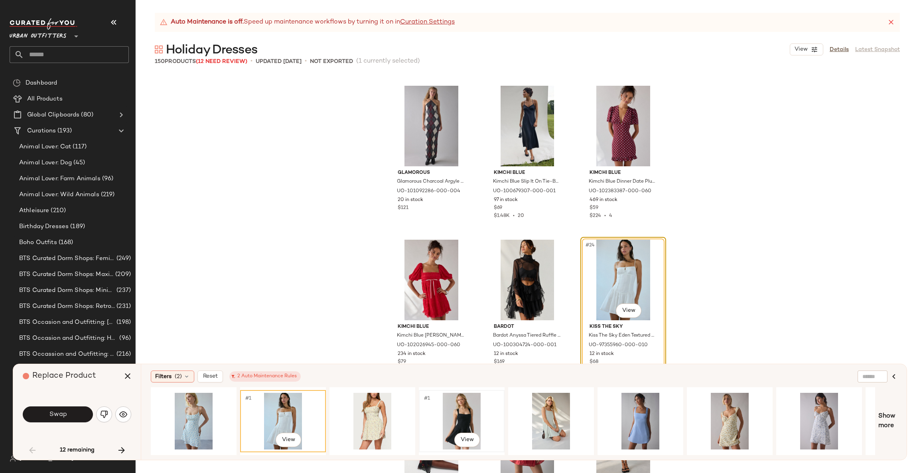
click at [453, 397] on div "#1 View" at bounding box center [462, 421] width 80 height 57
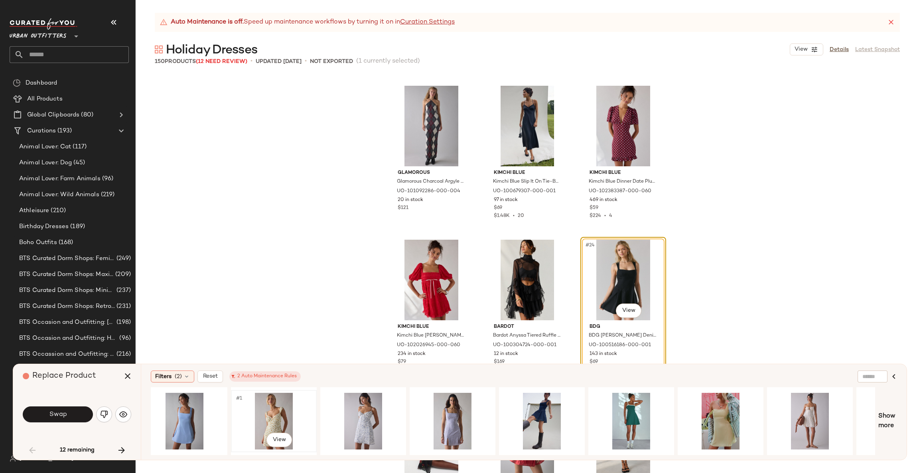
scroll to position [0, 454]
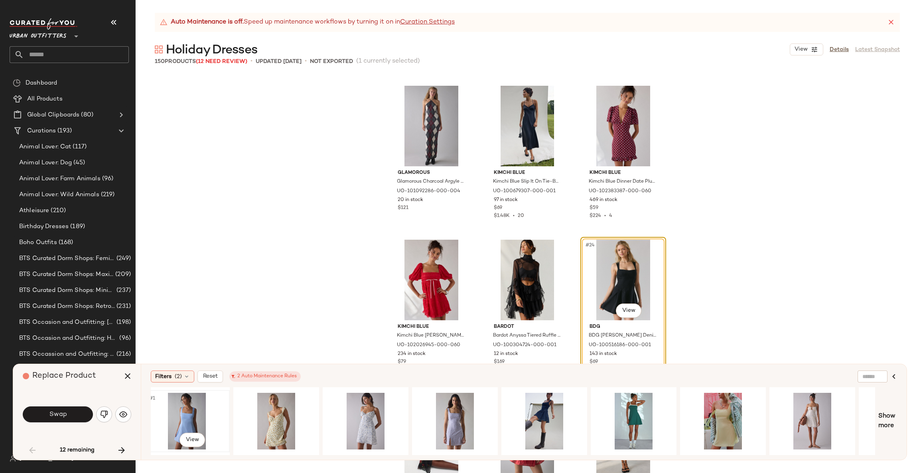
click at [191, 403] on div "#1 View" at bounding box center [187, 421] width 80 height 57
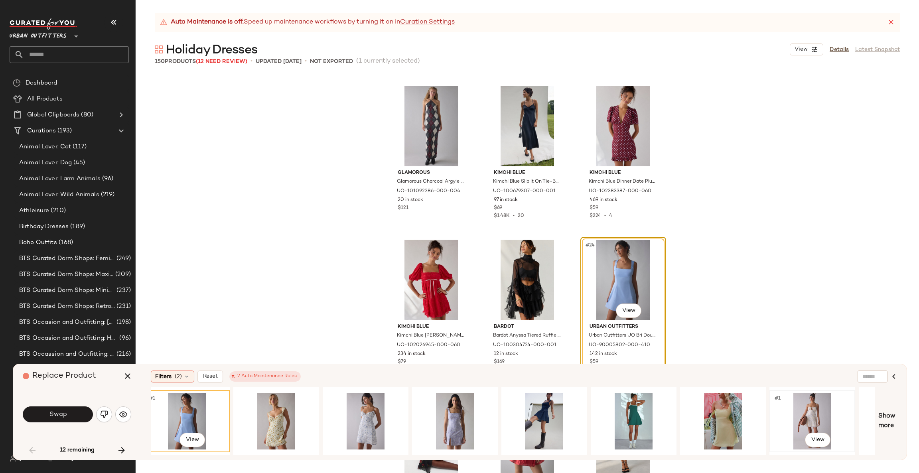
click at [807, 410] on div "#1 View" at bounding box center [812, 421] width 80 height 57
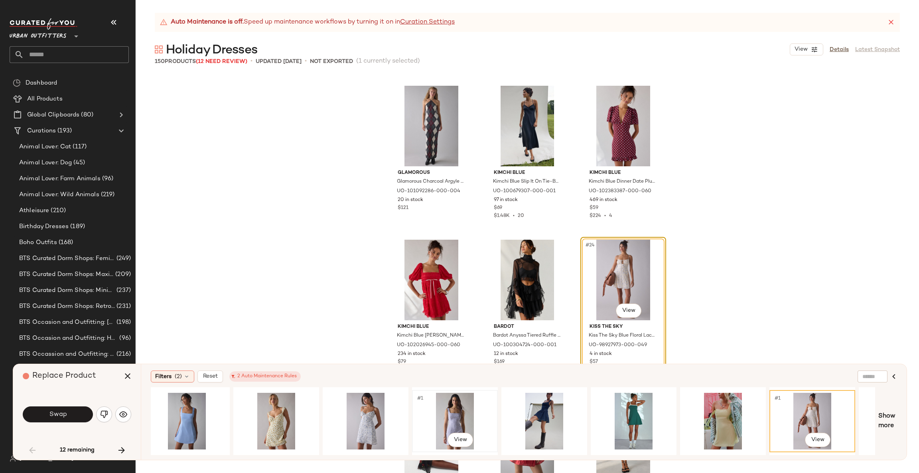
click at [461, 412] on div "#1 View" at bounding box center [455, 421] width 80 height 57
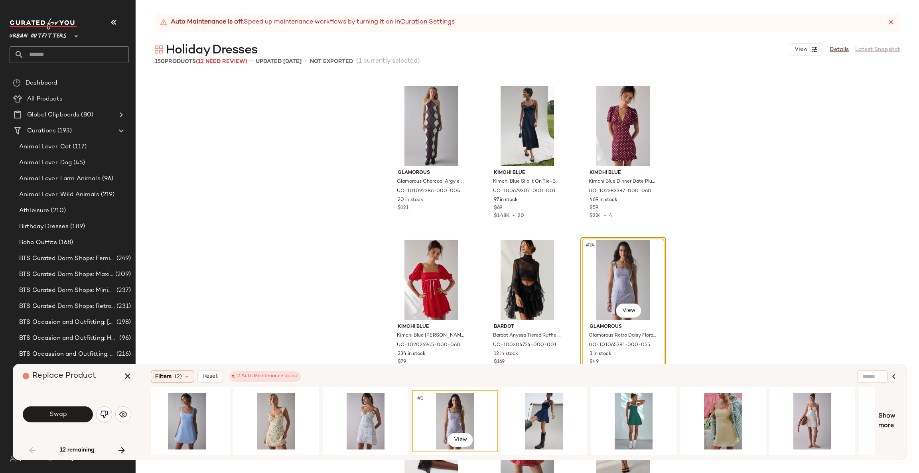
scroll to position [0, 612]
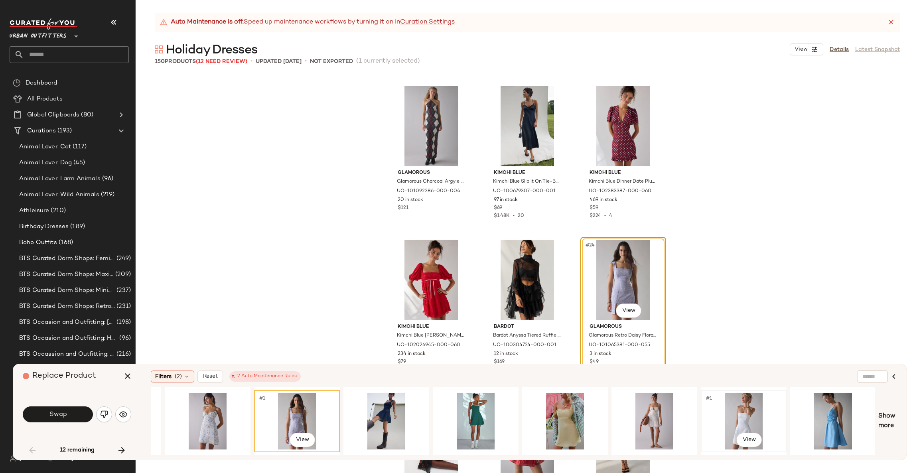
click at [754, 417] on div "#1 View" at bounding box center [744, 421] width 80 height 57
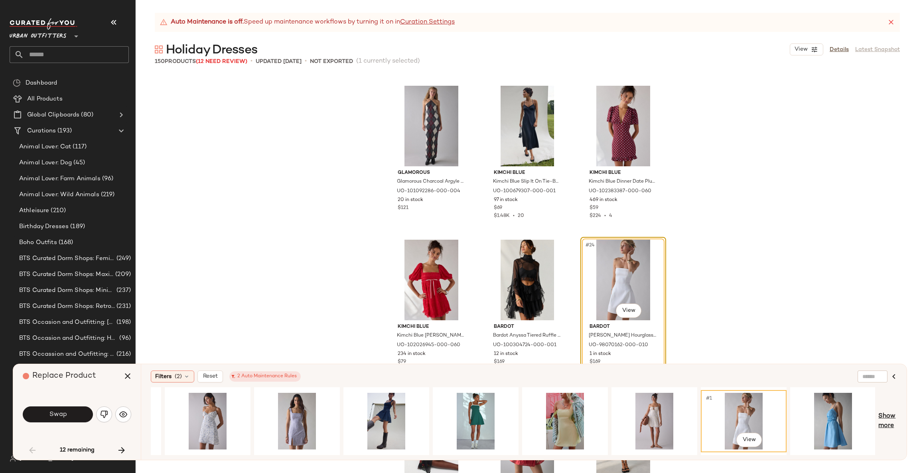
click at [881, 418] on span "Show more" at bounding box center [888, 421] width 19 height 19
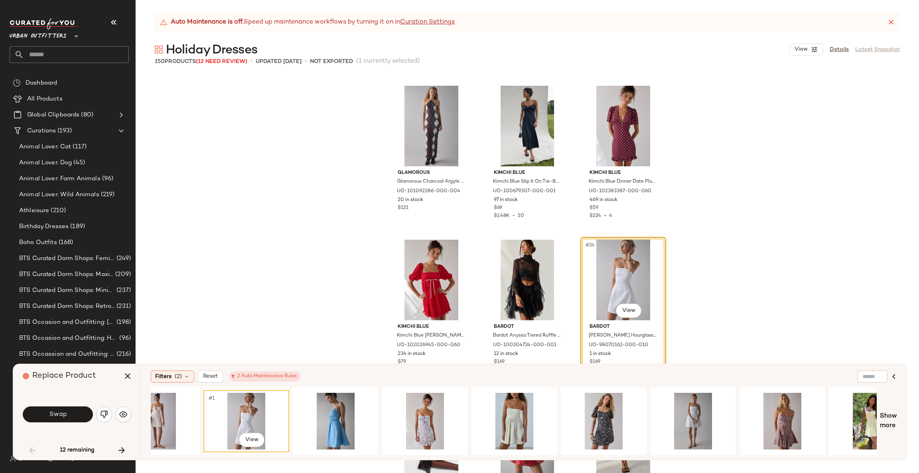
scroll to position [0, 1159]
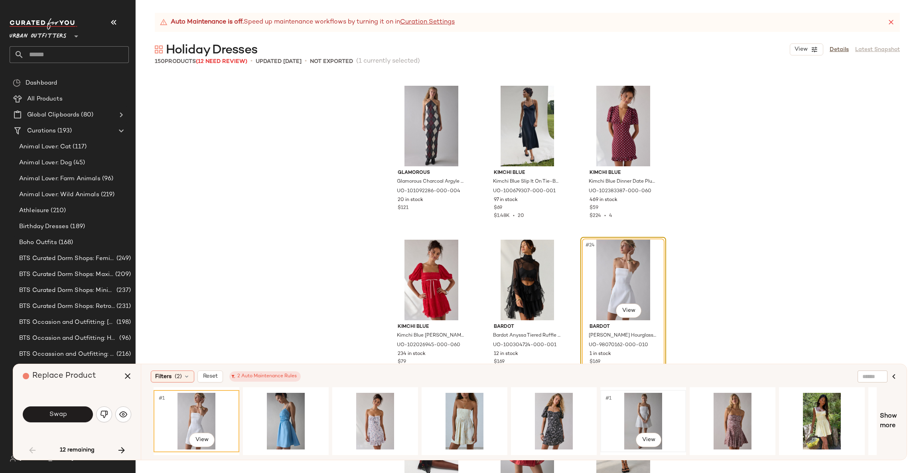
click at [636, 416] on div "#1 View" at bounding box center [643, 421] width 80 height 57
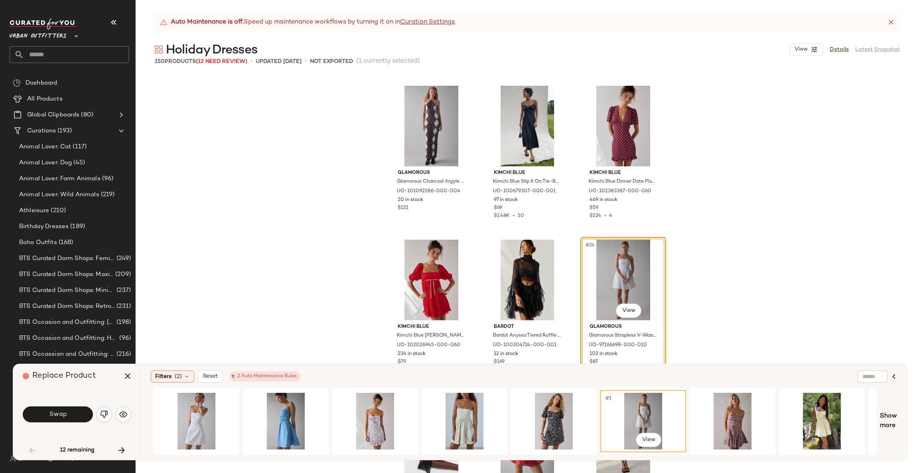
click at [52, 423] on div "Swap" at bounding box center [58, 415] width 70 height 16
click at [61, 415] on span "Swap" at bounding box center [58, 415] width 18 height 8
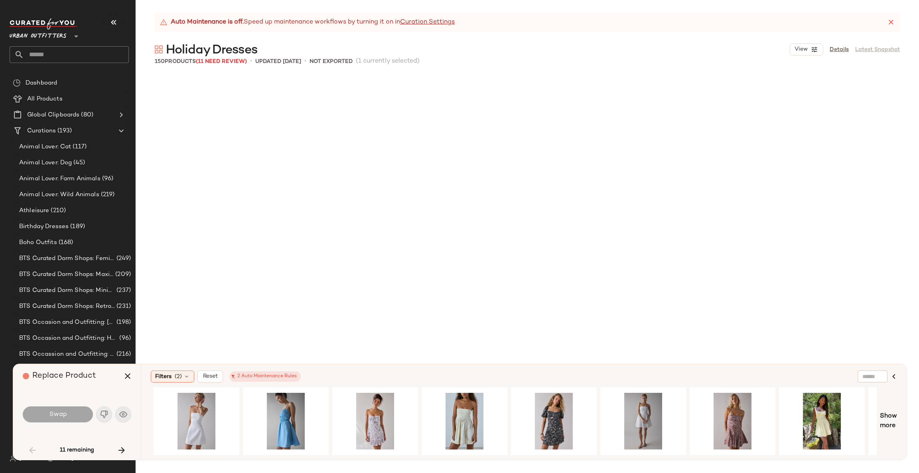
scroll to position [1694, 0]
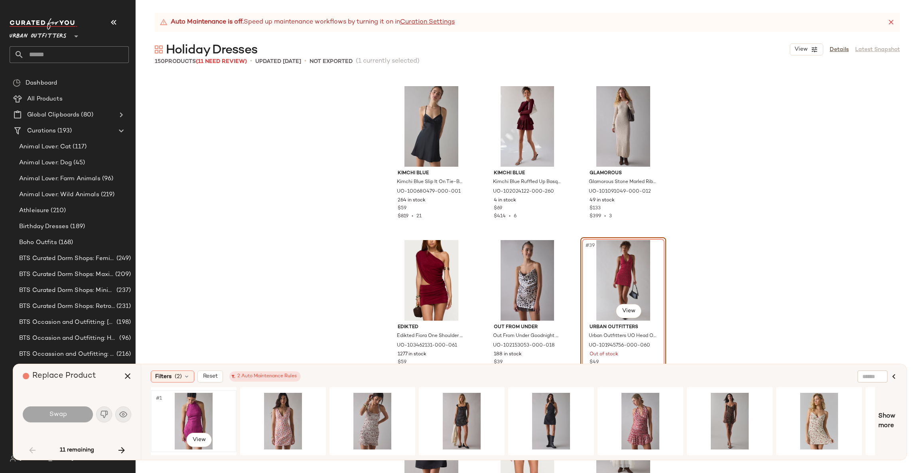
click at [191, 409] on div "#1 View" at bounding box center [194, 421] width 80 height 57
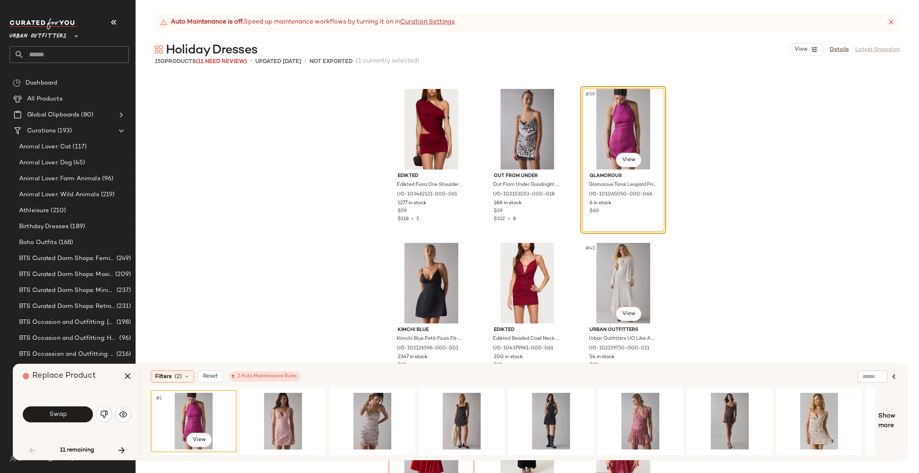
scroll to position [1813, 0]
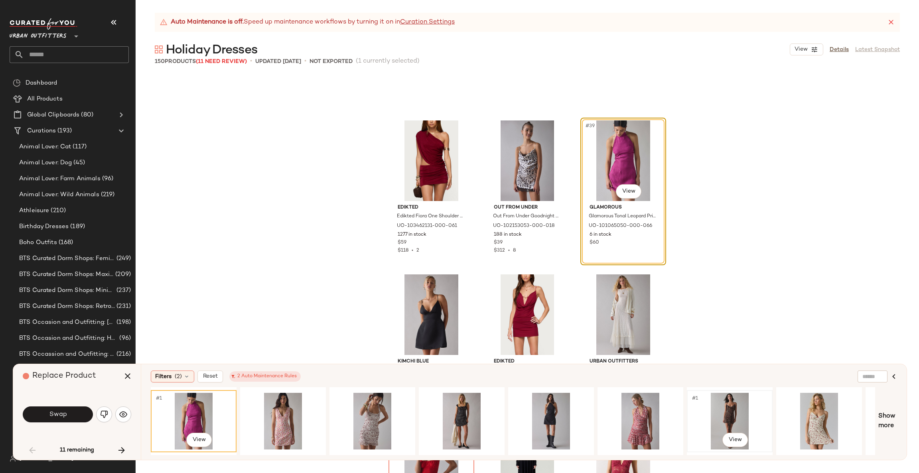
click at [722, 416] on div "#1 View" at bounding box center [730, 421] width 80 height 57
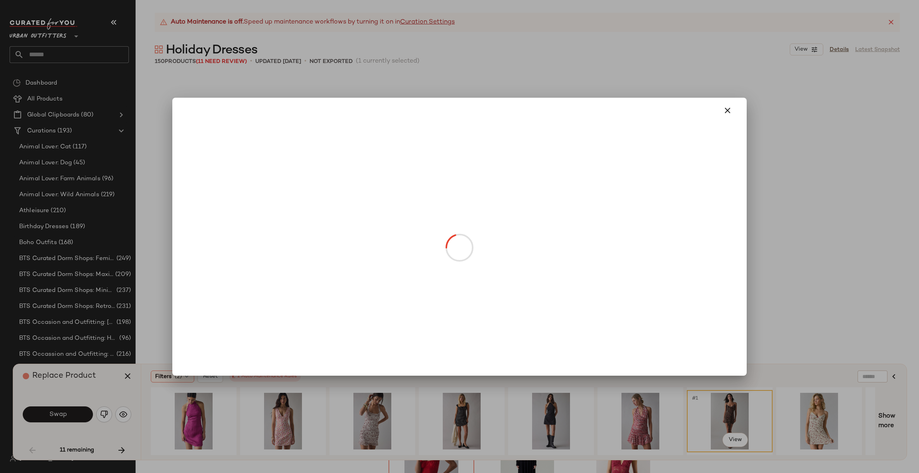
click at [628, 188] on body "Urban Outfitters ** Dashboard All Products Global Clipboards (80) Curations (19…" at bounding box center [459, 236] width 919 height 473
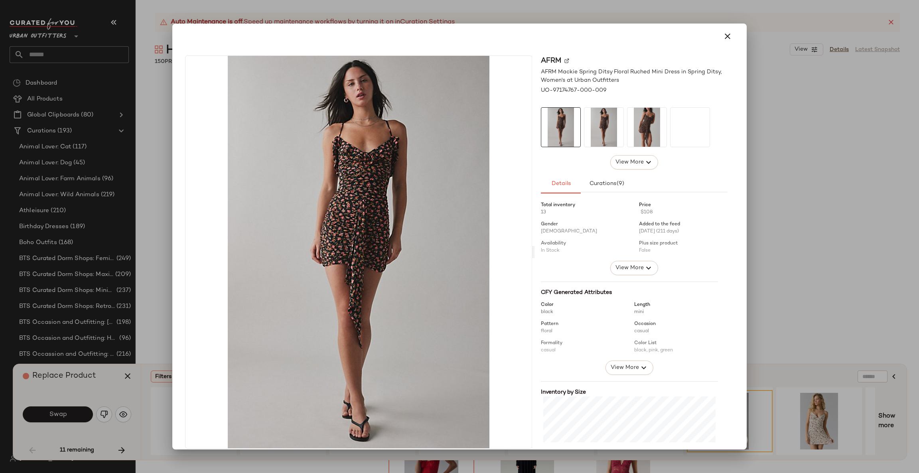
click at [770, 210] on div at bounding box center [459, 236] width 919 height 473
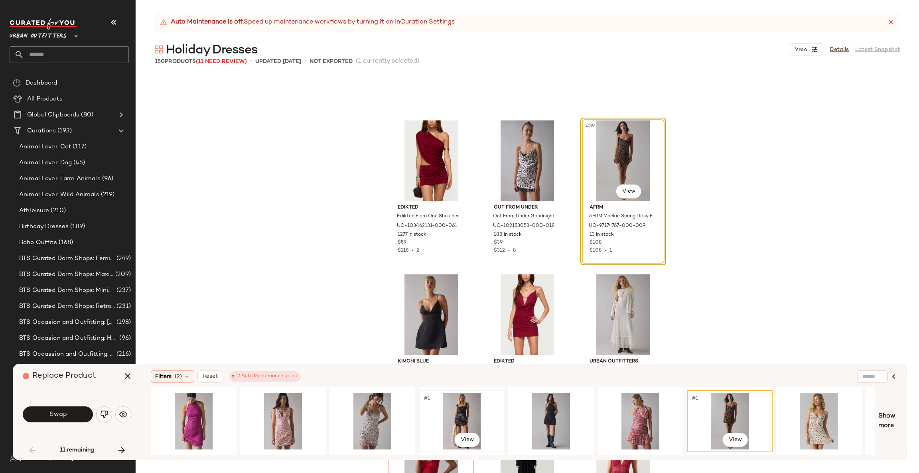
click at [461, 413] on div "#1 View" at bounding box center [462, 421] width 80 height 57
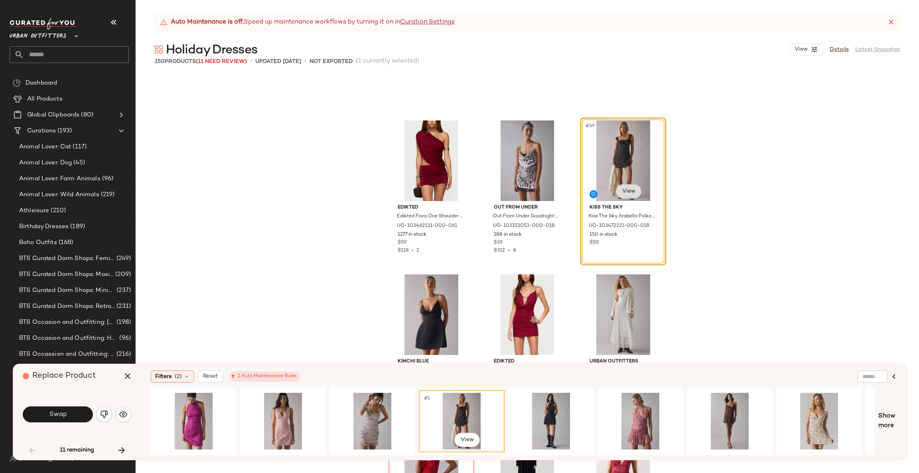
click at [631, 189] on body "Urban Outfitters ** Dashboard All Products Global Clipboards (80) Curations (19…" at bounding box center [459, 236] width 919 height 473
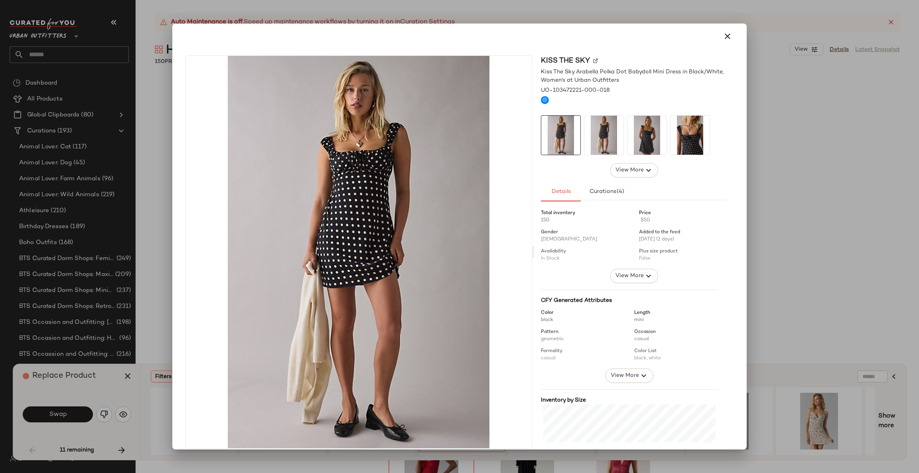
click at [751, 186] on div at bounding box center [459, 236] width 919 height 473
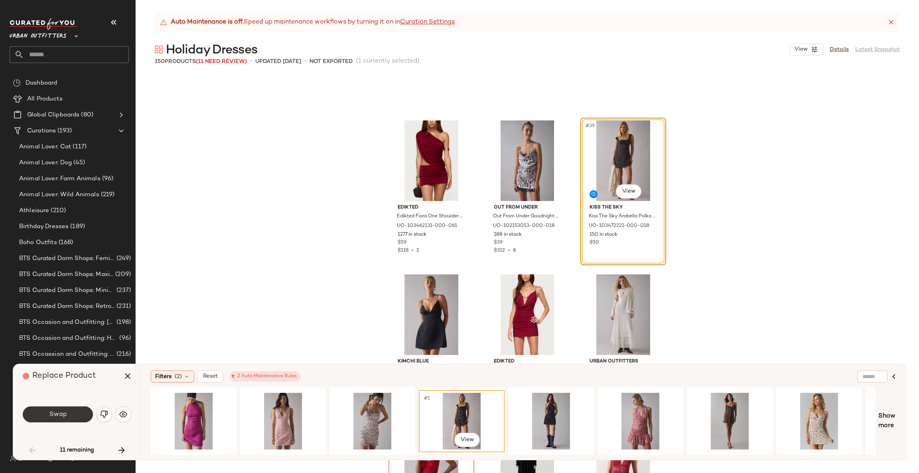
click at [82, 421] on button "Swap" at bounding box center [58, 415] width 70 height 16
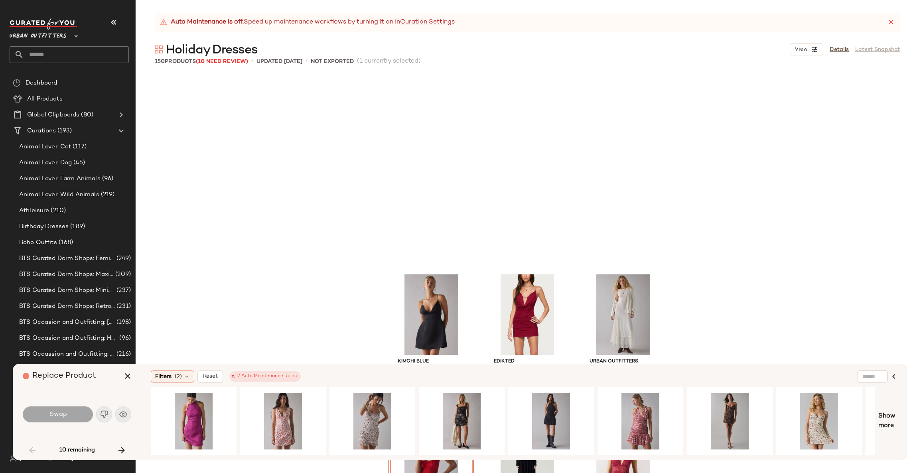
scroll to position [2002, 0]
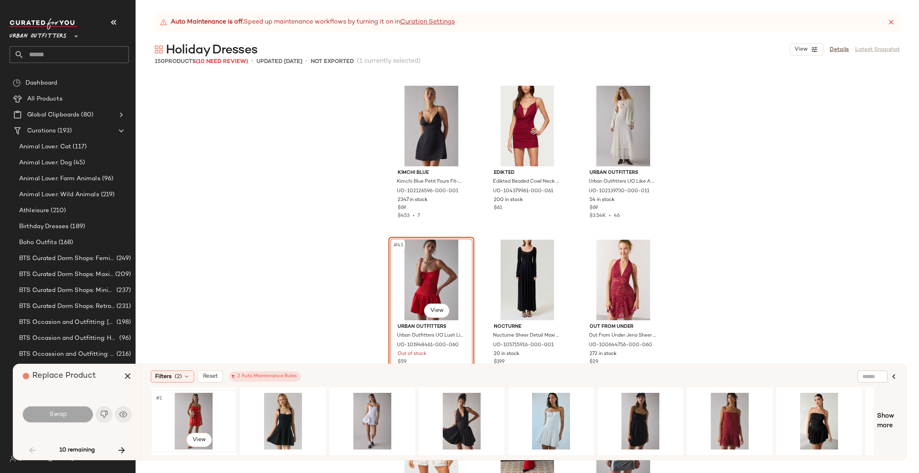
click at [199, 409] on div "#1 View" at bounding box center [194, 421] width 80 height 57
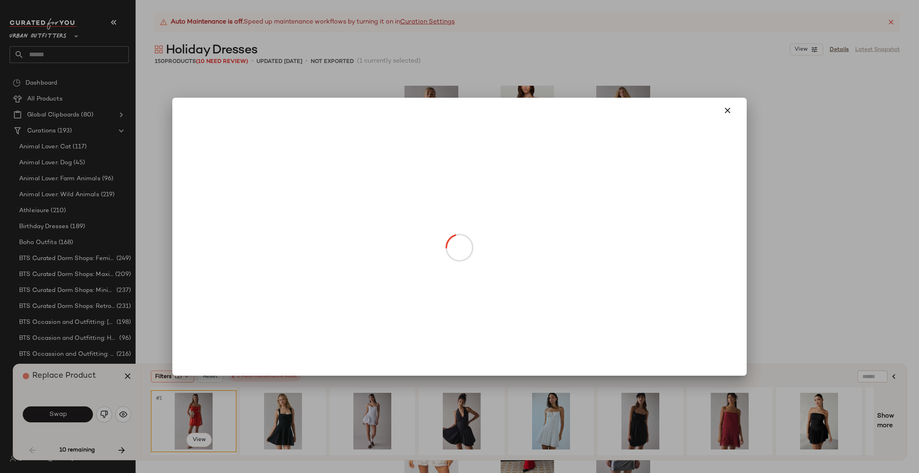
click at [441, 307] on body "Urban Outfitters ** Dashboard All Products Global Clipboards (80) Curations (19…" at bounding box center [459, 236] width 919 height 473
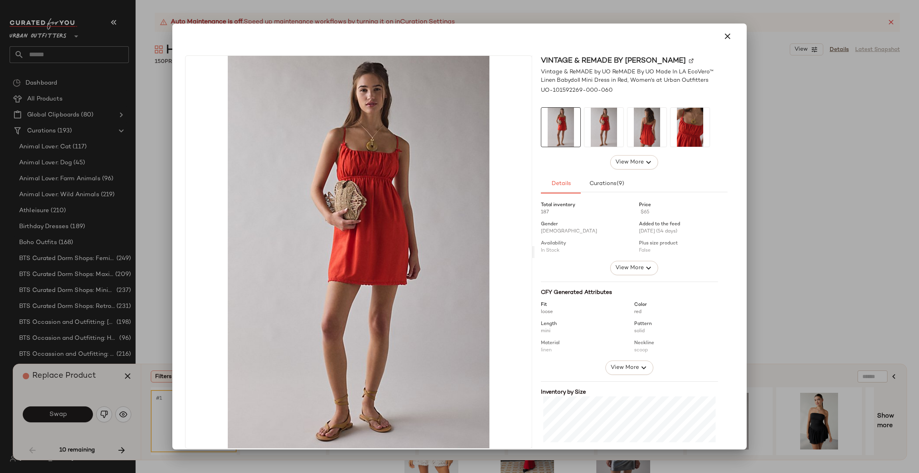
click at [811, 243] on div at bounding box center [459, 236] width 919 height 473
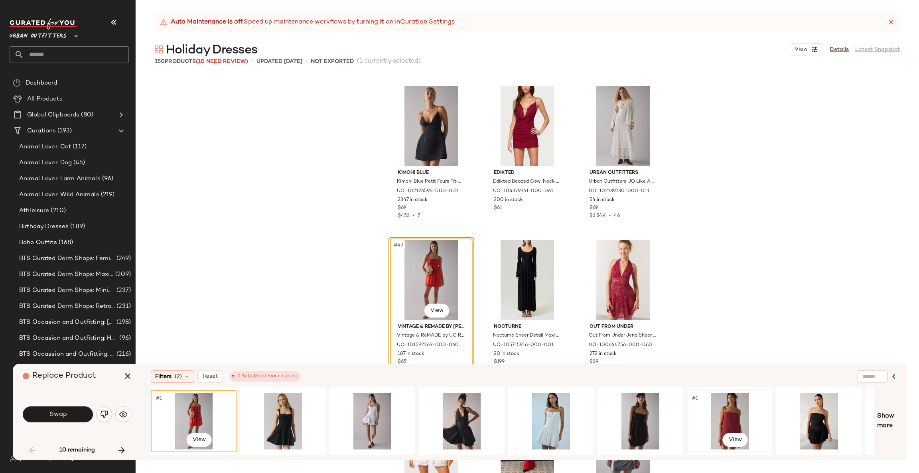
click at [722, 414] on div "#1 View" at bounding box center [730, 421] width 80 height 57
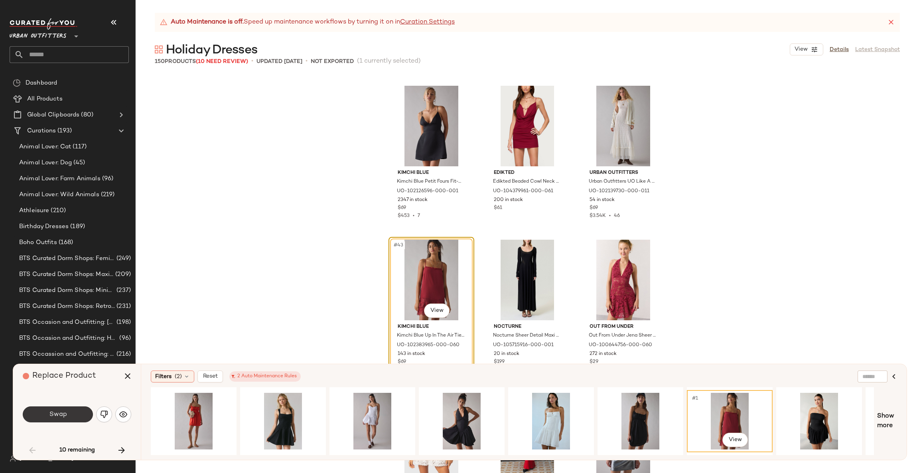
click at [44, 421] on button "Swap" at bounding box center [58, 415] width 70 height 16
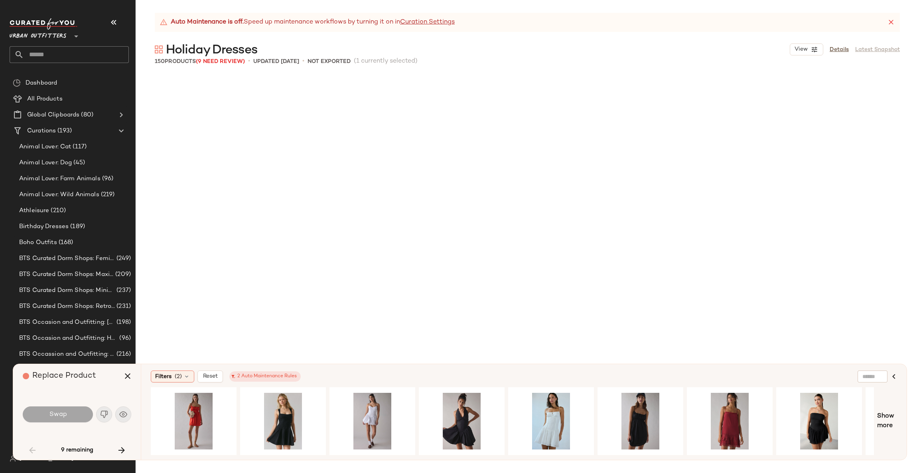
scroll to position [2464, 0]
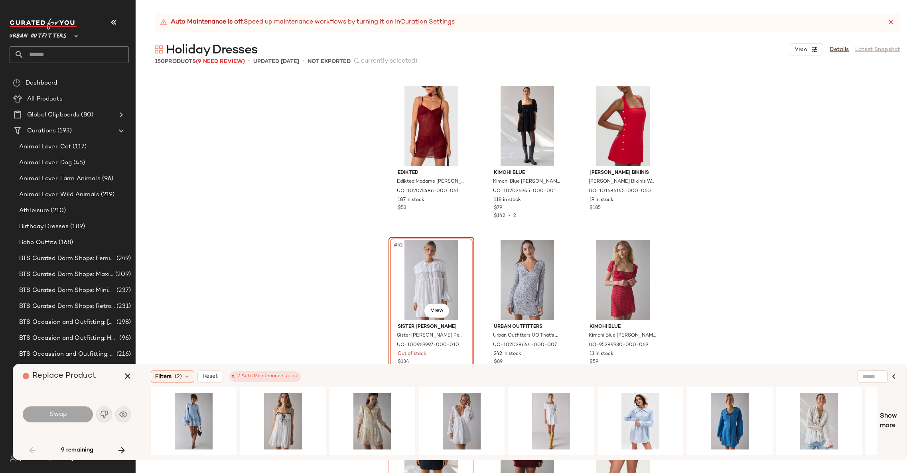
click at [446, 246] on div "#52 View" at bounding box center [431, 280] width 80 height 81
click at [474, 406] on div "#1 View" at bounding box center [462, 421] width 80 height 57
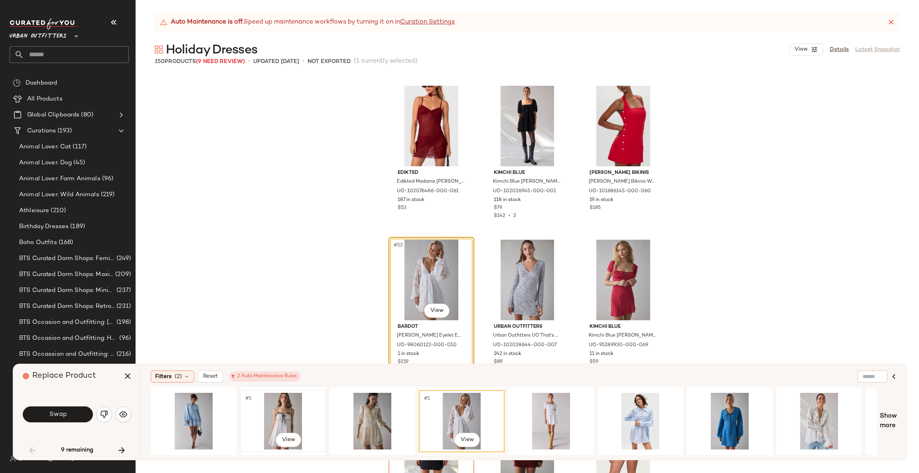
click at [277, 407] on div "#1 View" at bounding box center [283, 421] width 80 height 57
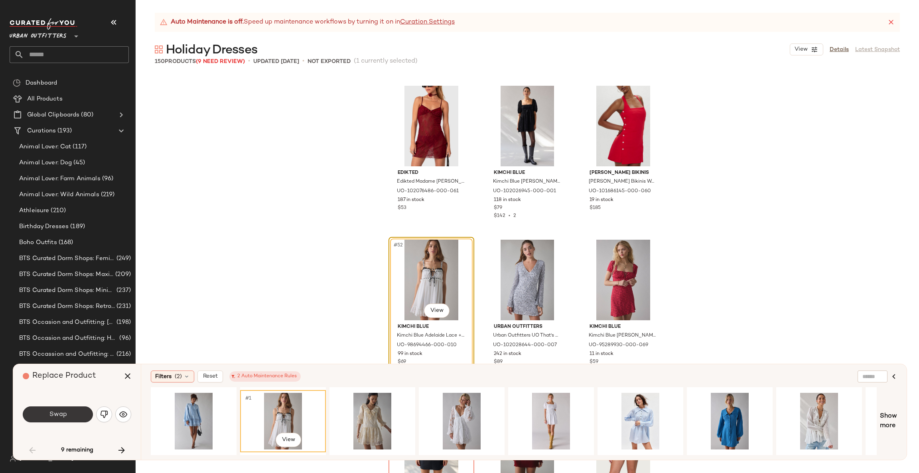
click at [69, 420] on button "Swap" at bounding box center [58, 415] width 70 height 16
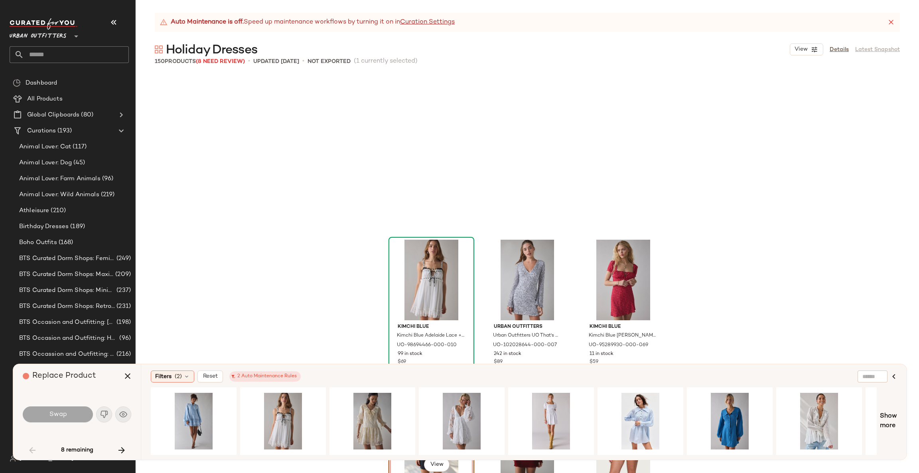
scroll to position [2618, 0]
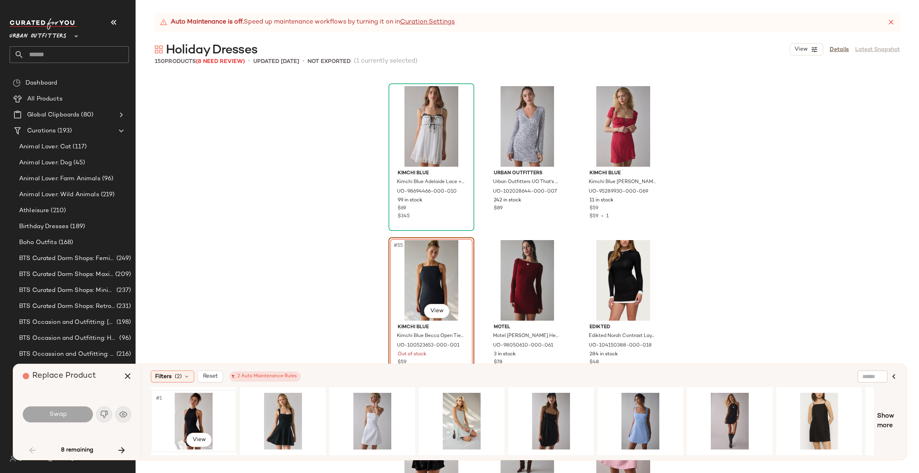
click at [188, 421] on div "#1 View" at bounding box center [194, 421] width 80 height 57
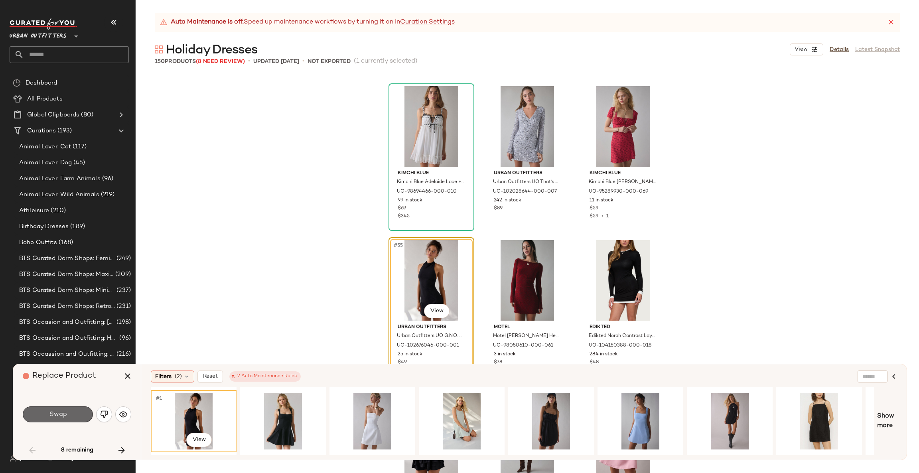
click at [79, 417] on button "Swap" at bounding box center [58, 415] width 70 height 16
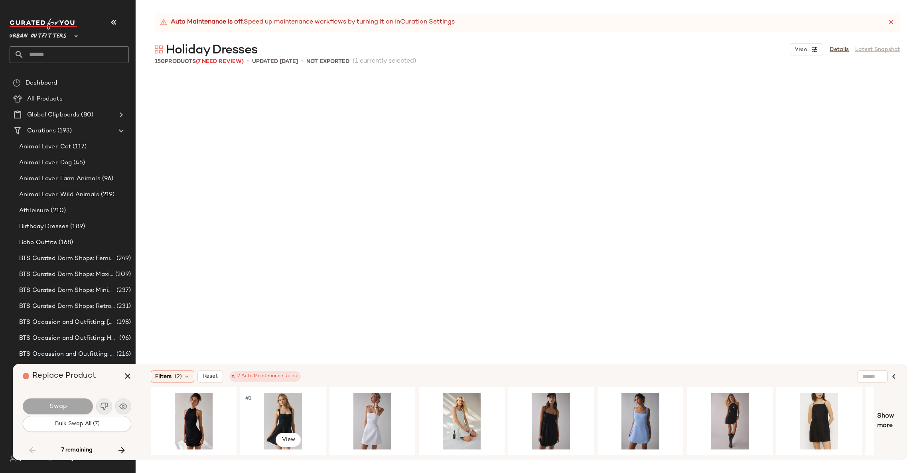
scroll to position [3542, 0]
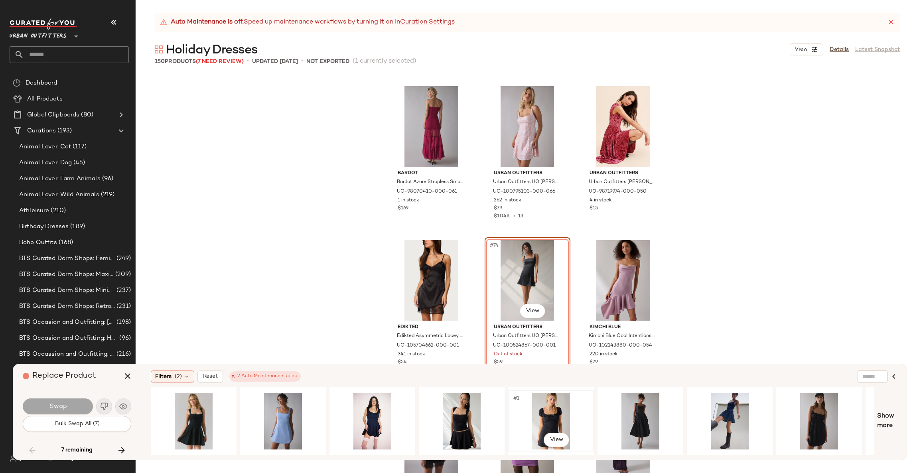
click at [563, 416] on div "#1 View" at bounding box center [551, 421] width 80 height 57
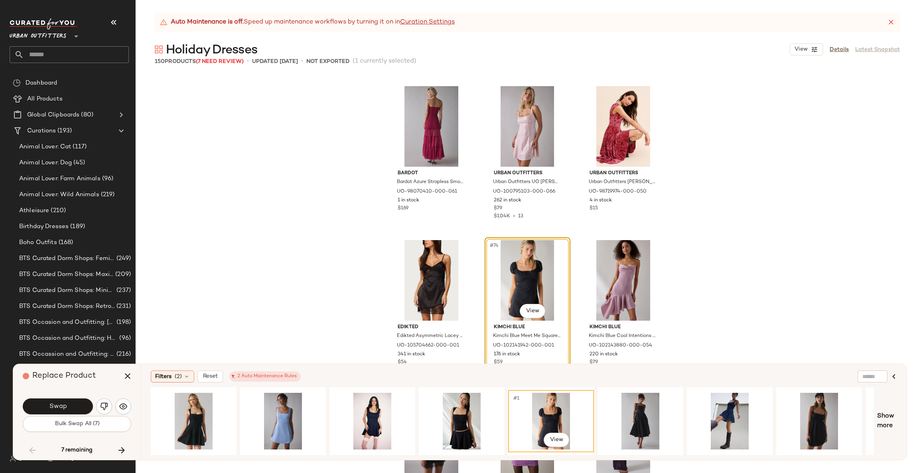
click at [540, 317] on body "Urban Outfitters ** Dashboard All Products Global Clipboards (80) Curations (19…" at bounding box center [459, 236] width 919 height 473
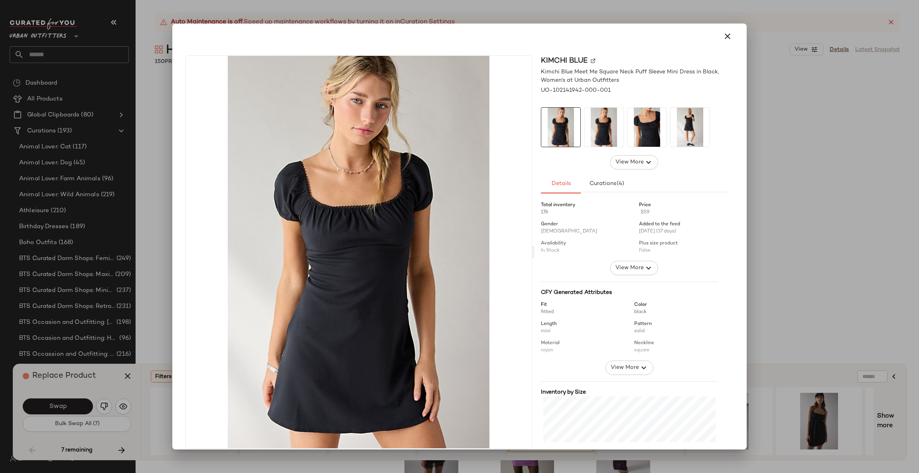
click at [863, 283] on div at bounding box center [459, 236] width 919 height 473
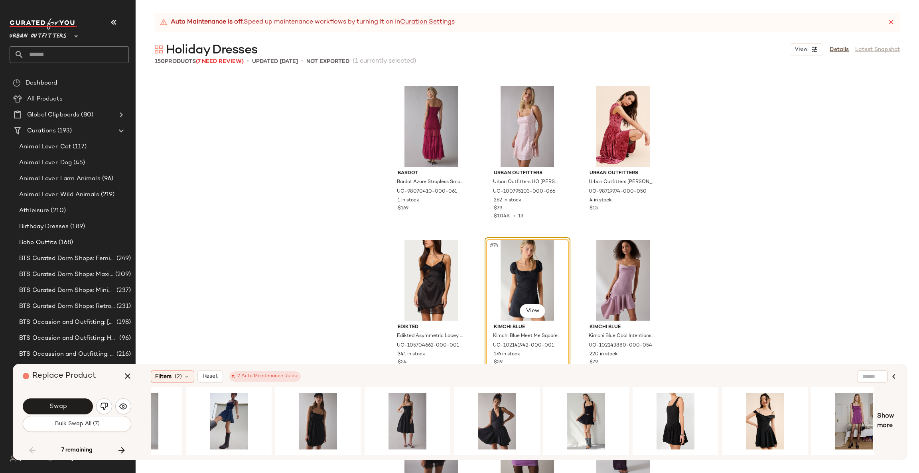
scroll to position [0, 523]
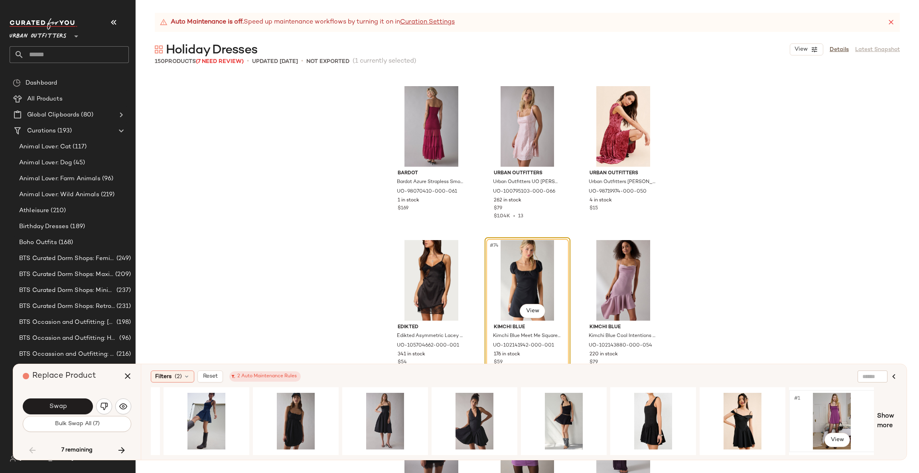
click at [808, 418] on div "#1 View" at bounding box center [832, 421] width 80 height 57
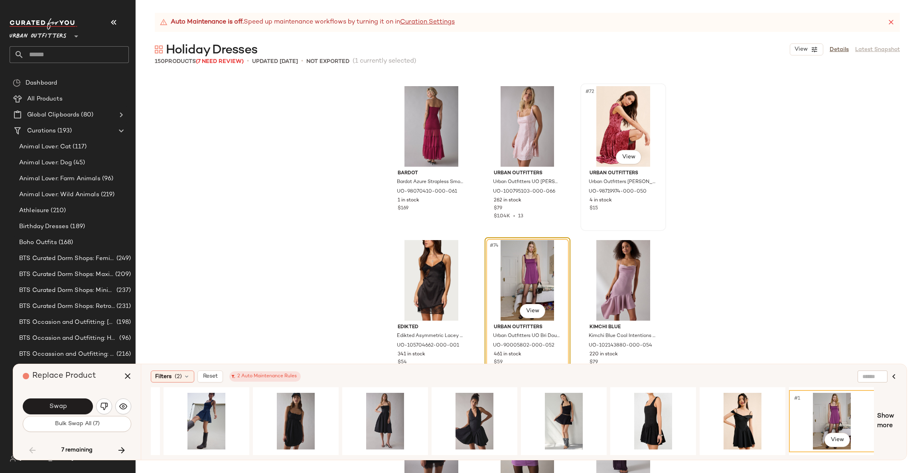
scroll to position [3662, 0]
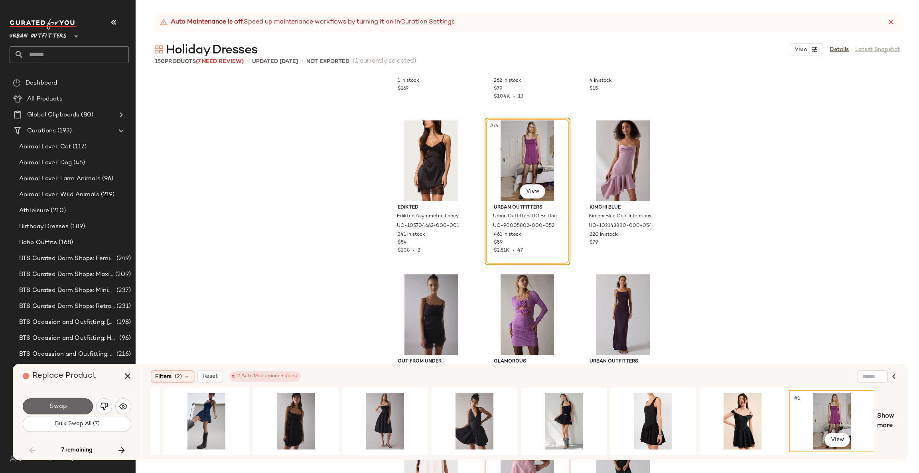
click at [74, 405] on button "Swap" at bounding box center [58, 407] width 70 height 16
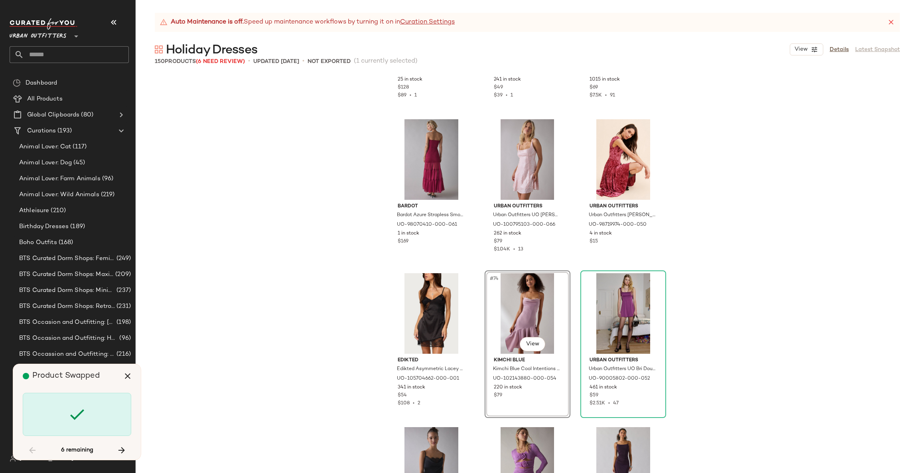
scroll to position [3422, 0]
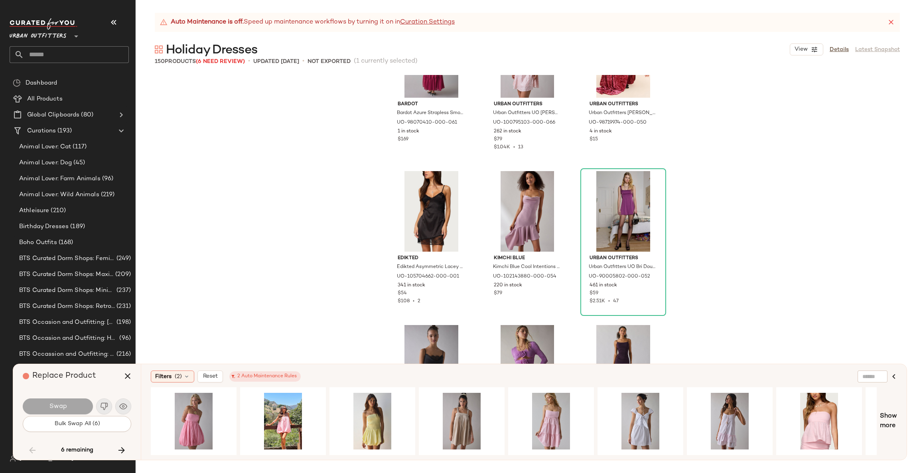
scroll to position [3850, 0]
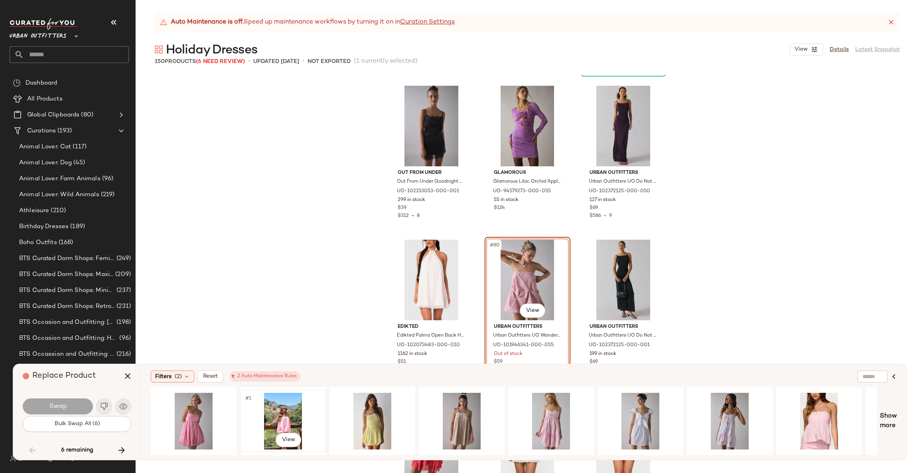
click at [286, 409] on div "#1 View" at bounding box center [283, 421] width 80 height 57
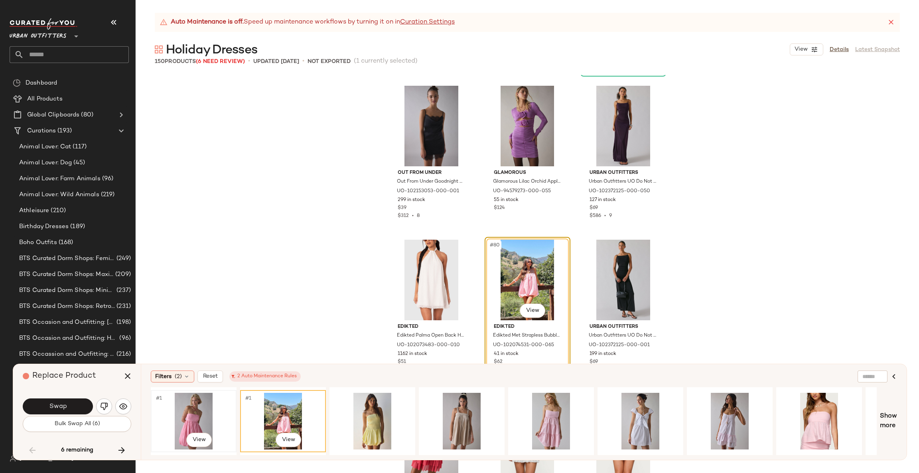
click at [203, 411] on div "#1 View" at bounding box center [194, 421] width 80 height 57
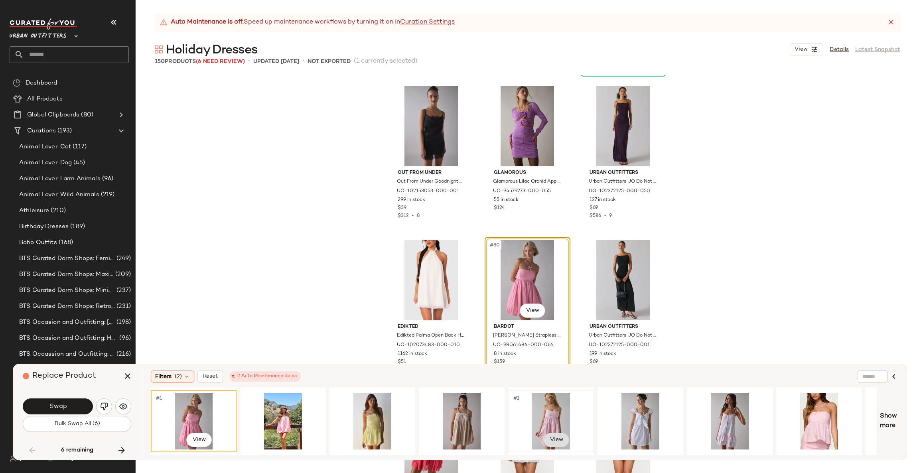
drag, startPoint x: 433, startPoint y: 450, endPoint x: 557, endPoint y: 432, distance: 125.4
click at [557, 432] on div "#1 View #1 View" at bounding box center [514, 421] width 726 height 68
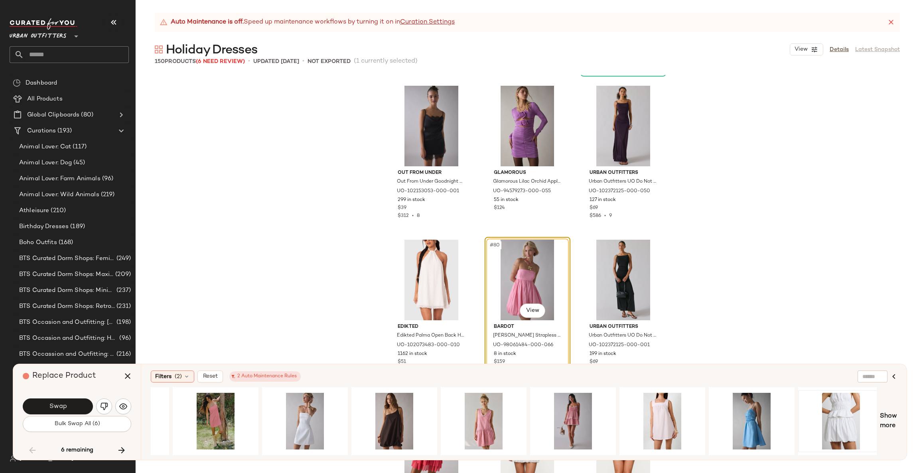
scroll to position [0, 784]
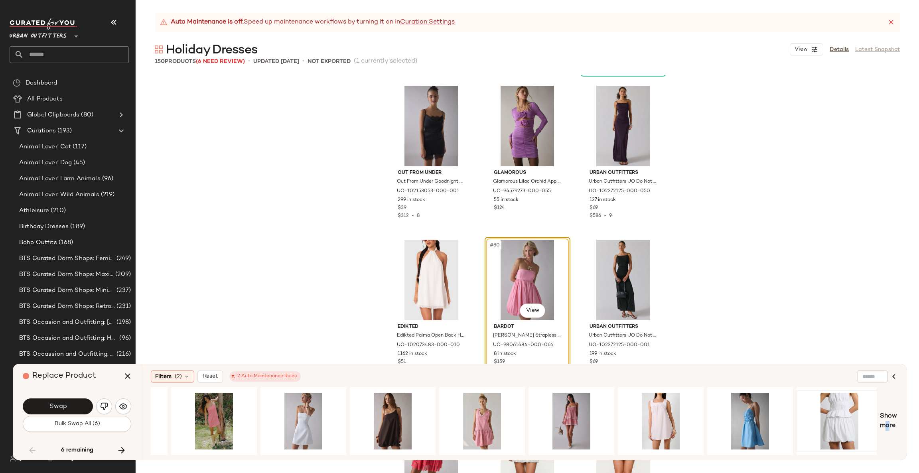
drag, startPoint x: 885, startPoint y: 423, endPoint x: 870, endPoint y: 421, distance: 14.8
click at [880, 423] on div "#1 View Show more" at bounding box center [524, 421] width 747 height 68
drag, startPoint x: 882, startPoint y: 421, endPoint x: 875, endPoint y: 426, distance: 8.1
click at [879, 423] on div "#1 View Show more" at bounding box center [524, 421] width 747 height 68
click at [885, 425] on span "Show more" at bounding box center [888, 421] width 17 height 19
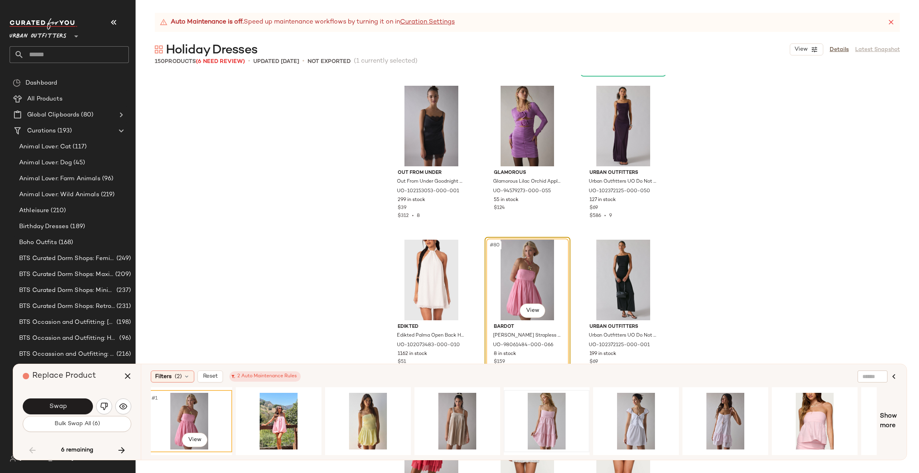
scroll to position [0, 0]
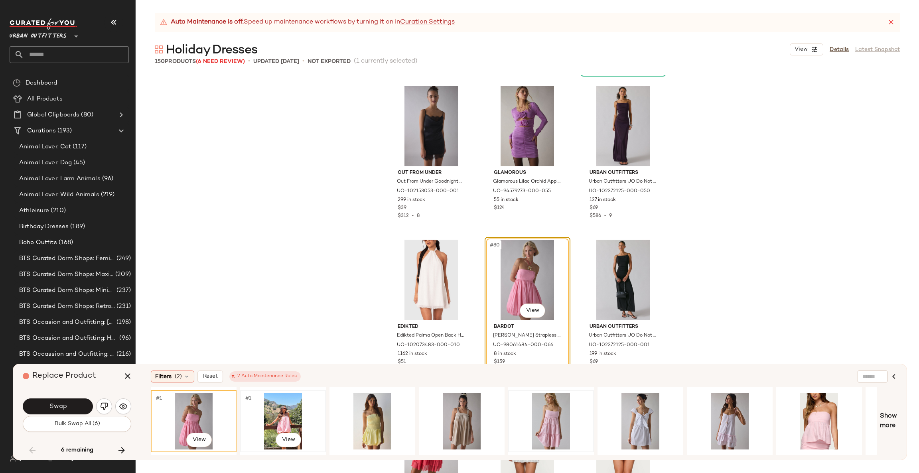
click at [267, 416] on div "#1 View" at bounding box center [283, 421] width 80 height 57
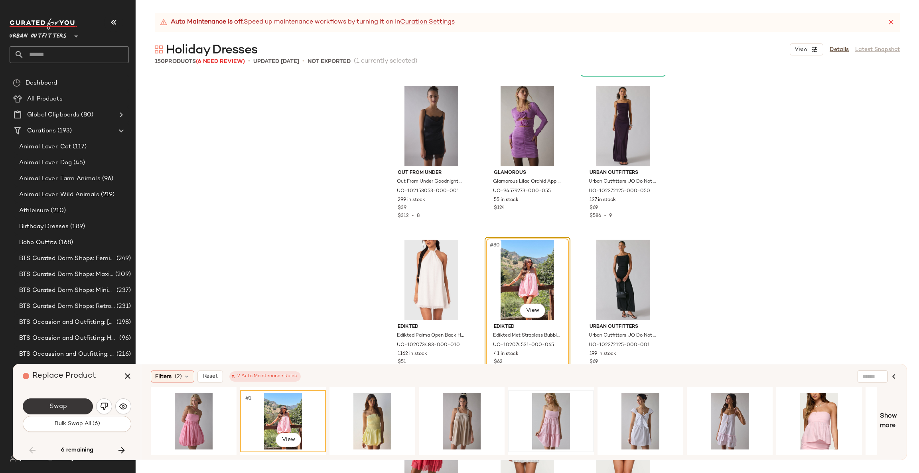
click at [78, 409] on button "Swap" at bounding box center [58, 407] width 70 height 16
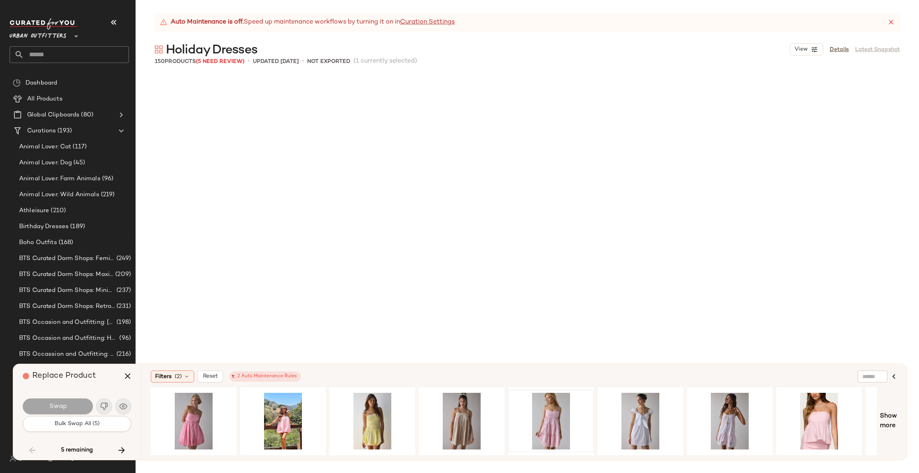
scroll to position [5698, 0]
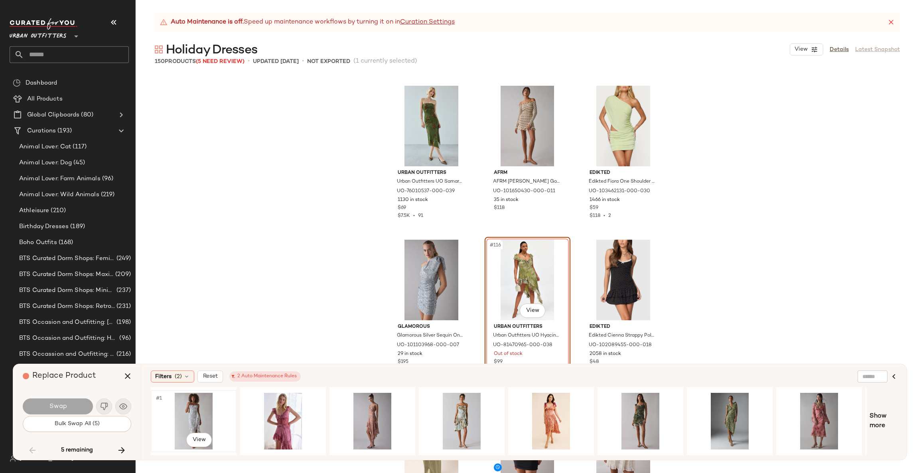
click at [192, 419] on div "#1 View" at bounding box center [194, 421] width 80 height 57
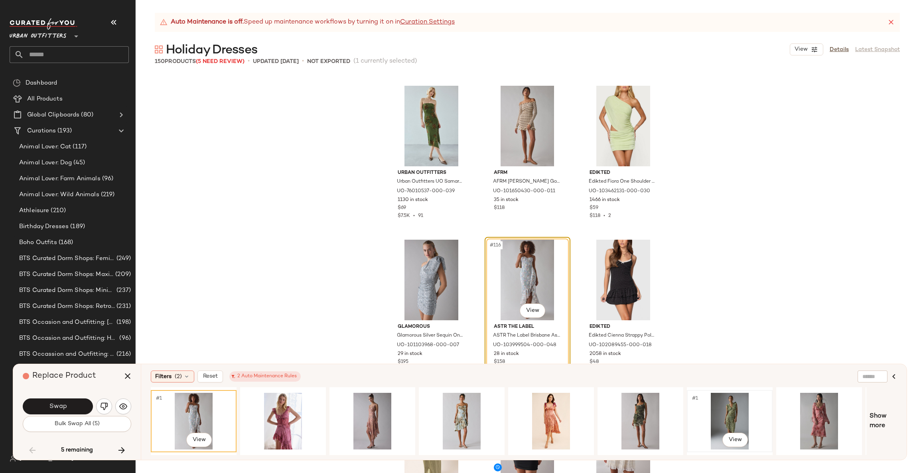
click at [729, 414] on div "#1 View" at bounding box center [730, 421] width 80 height 57
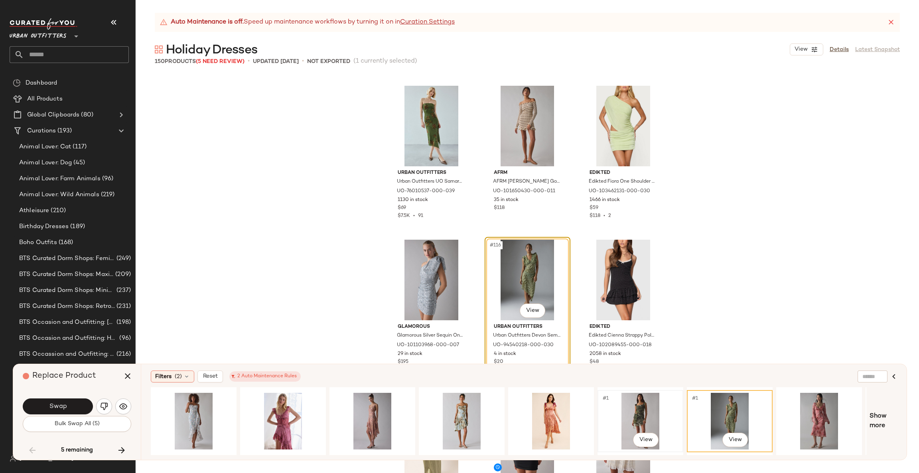
click at [641, 412] on div "#1 View" at bounding box center [640, 421] width 80 height 57
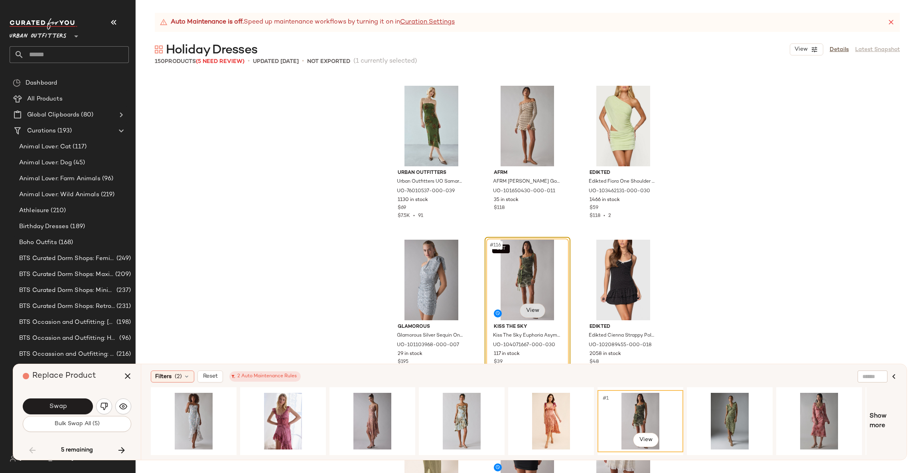
click at [536, 317] on body "Urban Outfitters ** Dashboard All Products Global Clipboards (80) Curations (19…" at bounding box center [459, 236] width 919 height 473
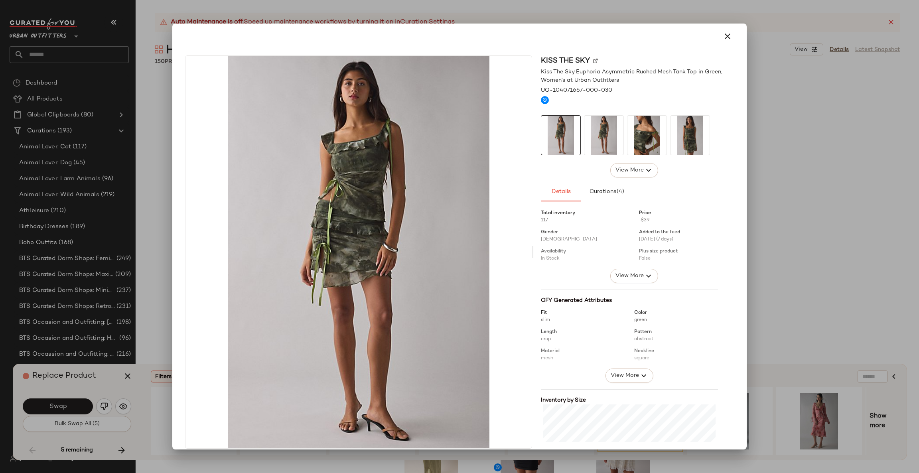
click at [828, 267] on div at bounding box center [459, 236] width 919 height 473
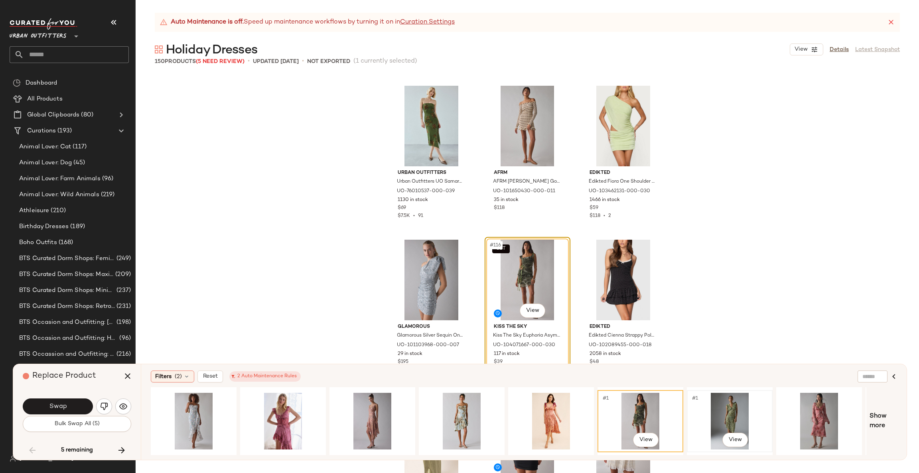
click at [717, 405] on div "#1 View" at bounding box center [730, 421] width 80 height 57
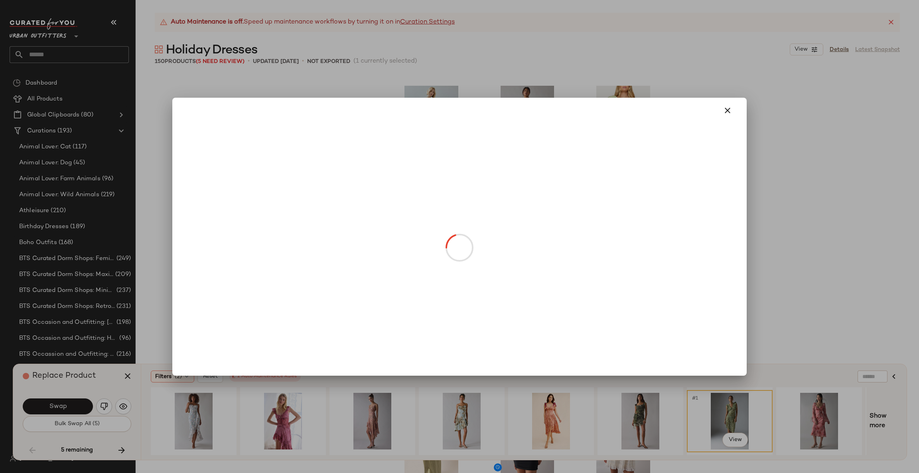
click at [532, 313] on body "Urban Outfitters ** Dashboard All Products Global Clipboards (80) Curations (19…" at bounding box center [459, 236] width 919 height 473
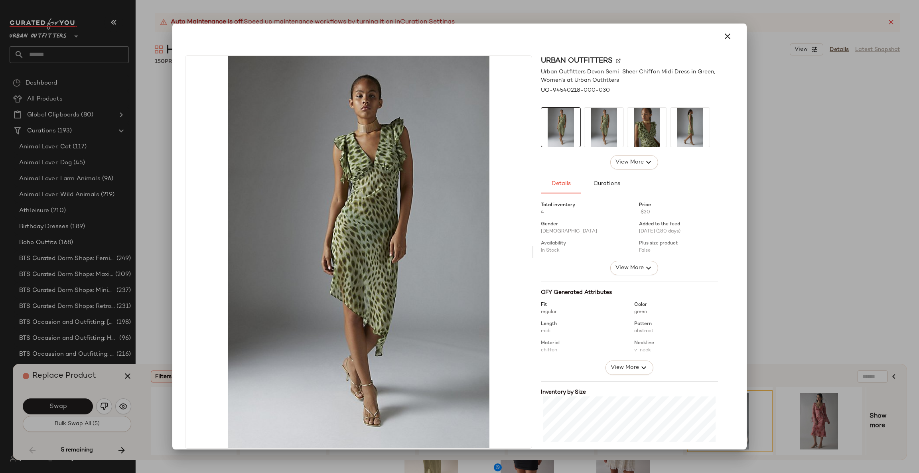
click at [806, 268] on div at bounding box center [459, 236] width 919 height 473
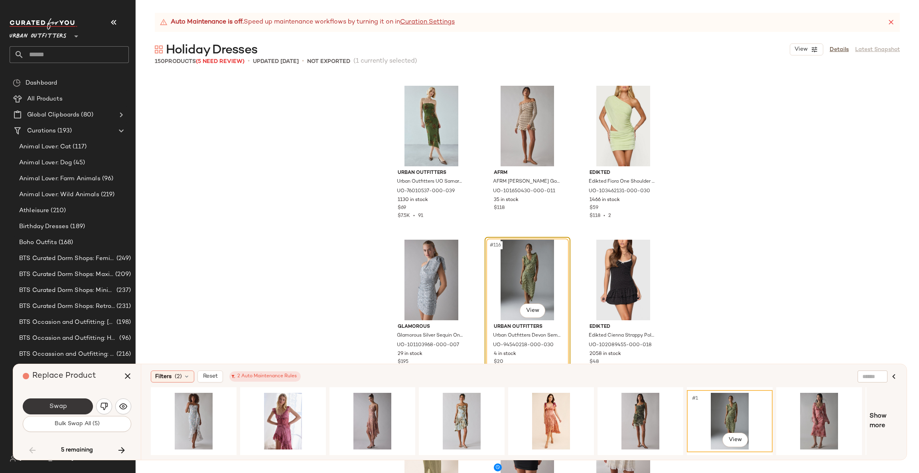
click at [83, 406] on button "Swap" at bounding box center [58, 407] width 70 height 16
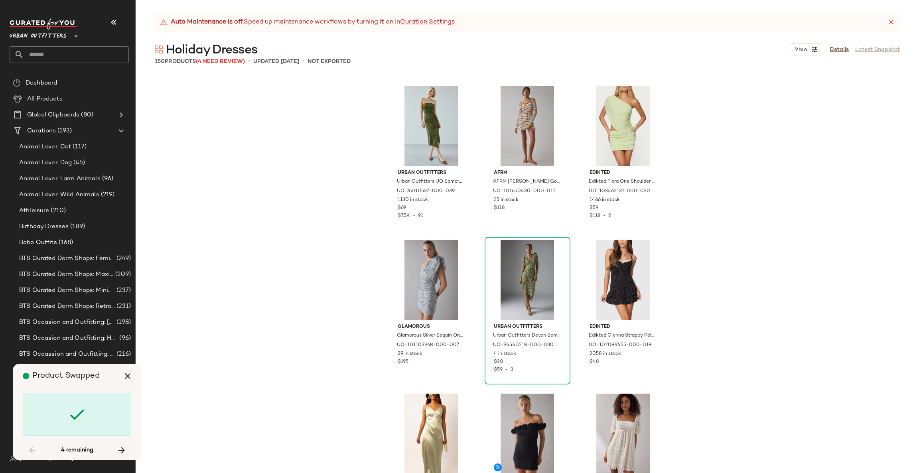
scroll to position [6160, 0]
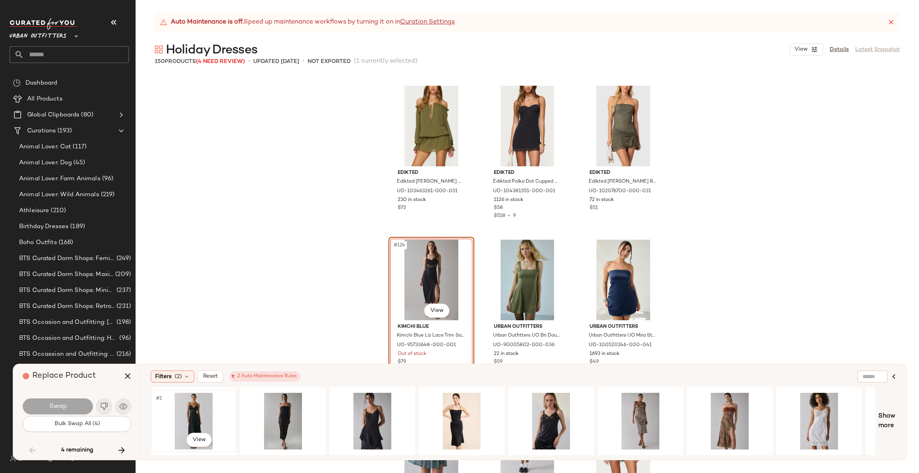
click at [193, 414] on div "#1 View" at bounding box center [194, 421] width 80 height 57
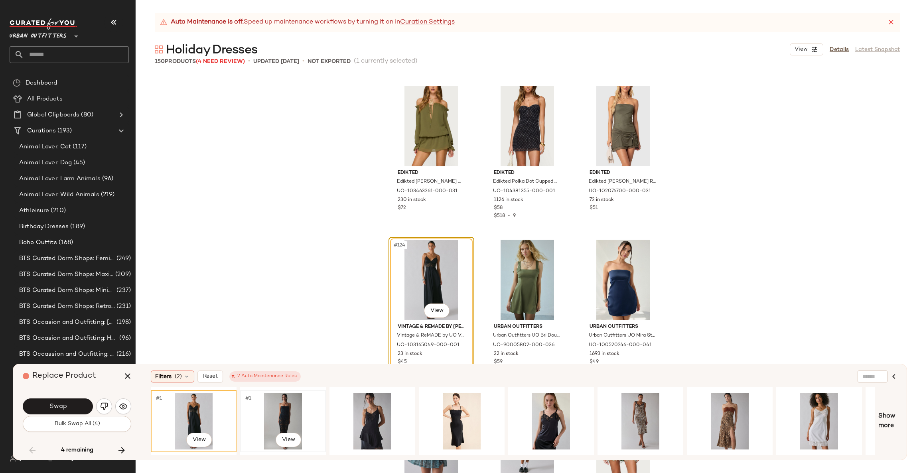
click at [274, 399] on div "#1 View" at bounding box center [283, 421] width 80 height 57
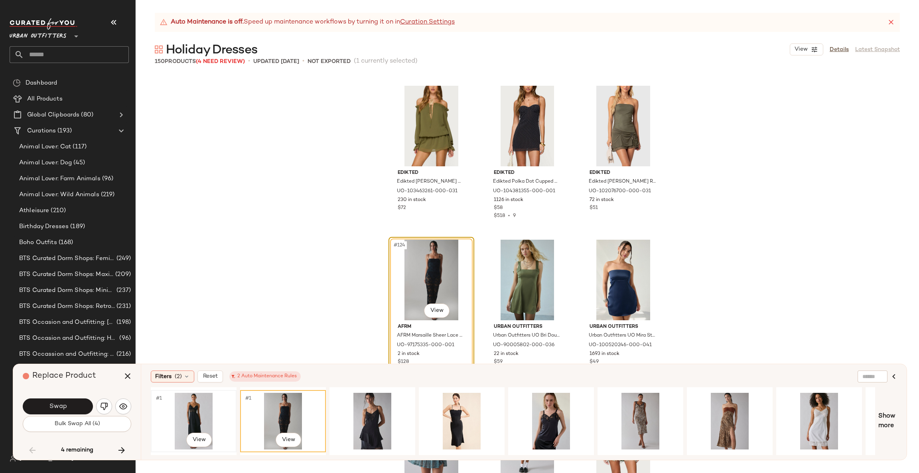
click at [231, 404] on div "#1 View" at bounding box center [194, 421] width 80 height 57
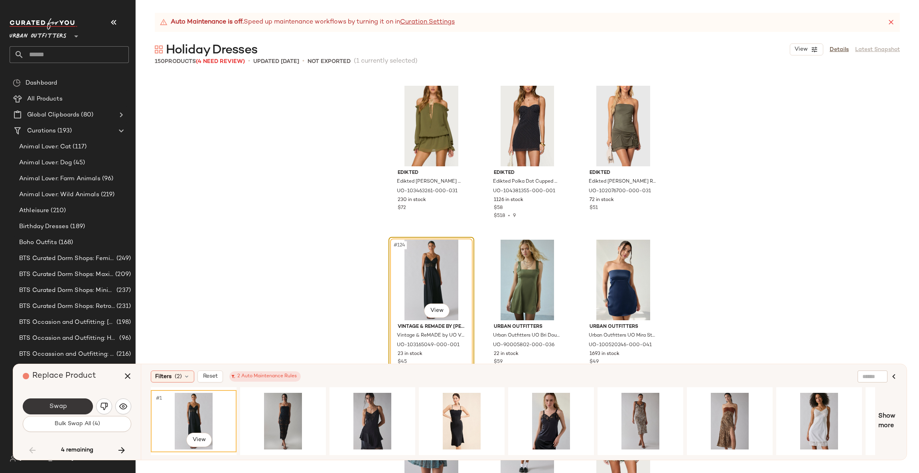
click at [73, 401] on button "Swap" at bounding box center [58, 407] width 70 height 16
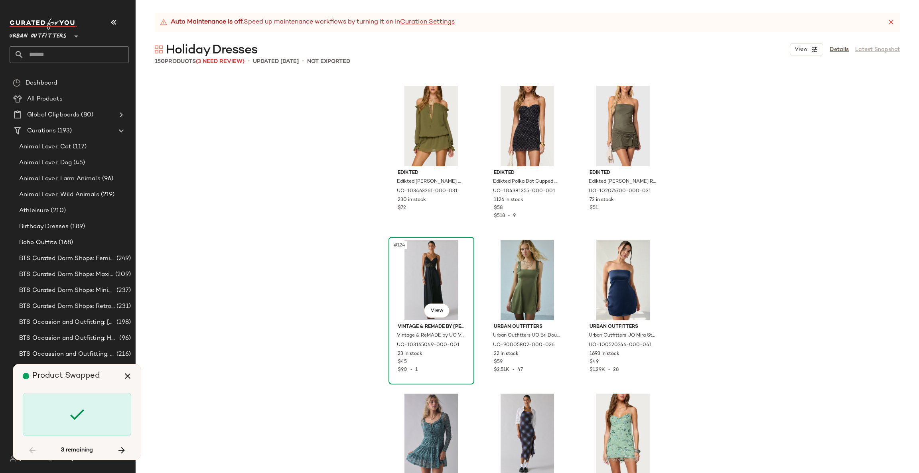
scroll to position [6468, 0]
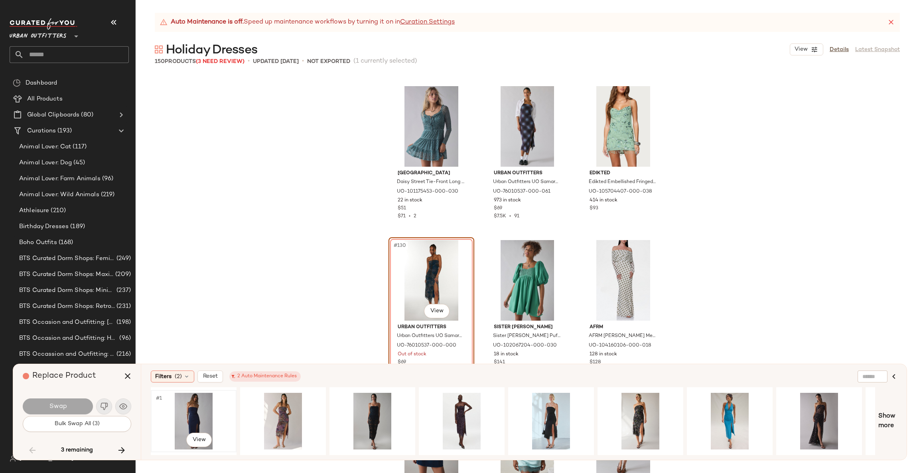
click at [188, 403] on div "#1 View" at bounding box center [194, 421] width 80 height 57
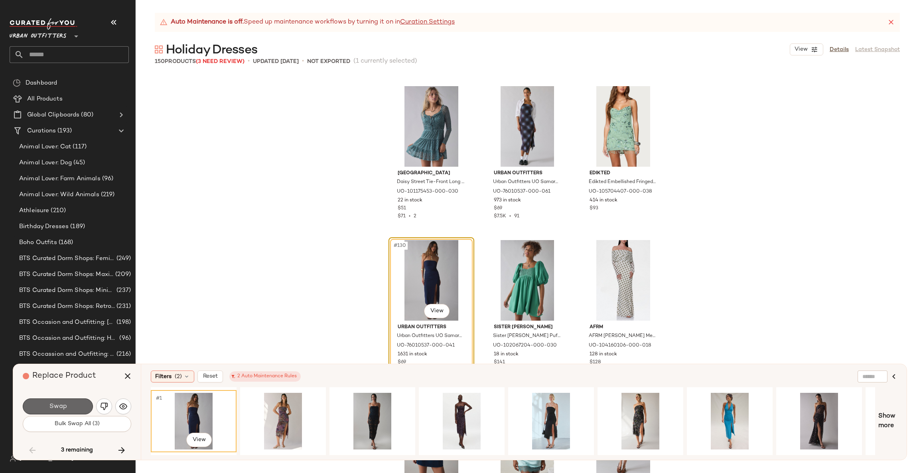
click at [77, 401] on button "Swap" at bounding box center [58, 407] width 70 height 16
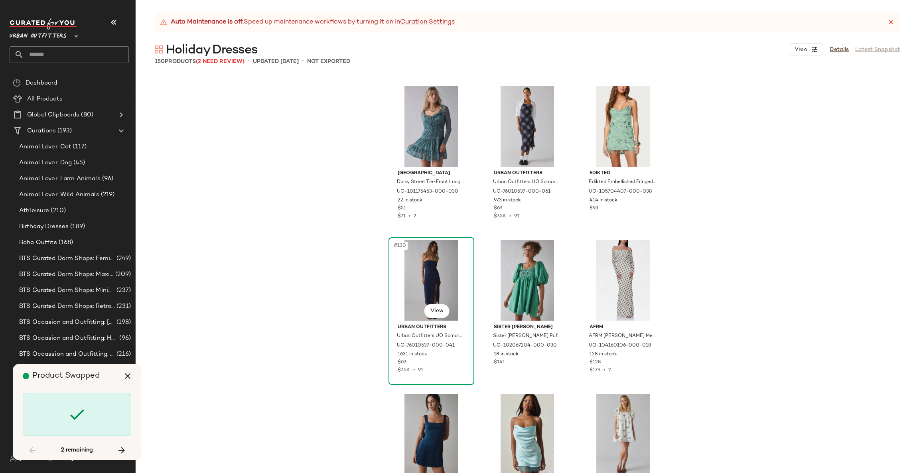
scroll to position [6776, 0]
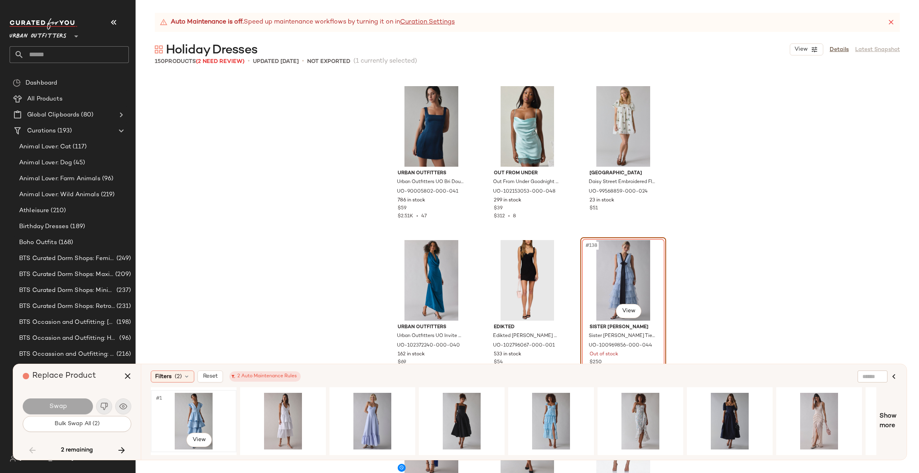
click at [195, 411] on div "#1 View" at bounding box center [194, 421] width 80 height 57
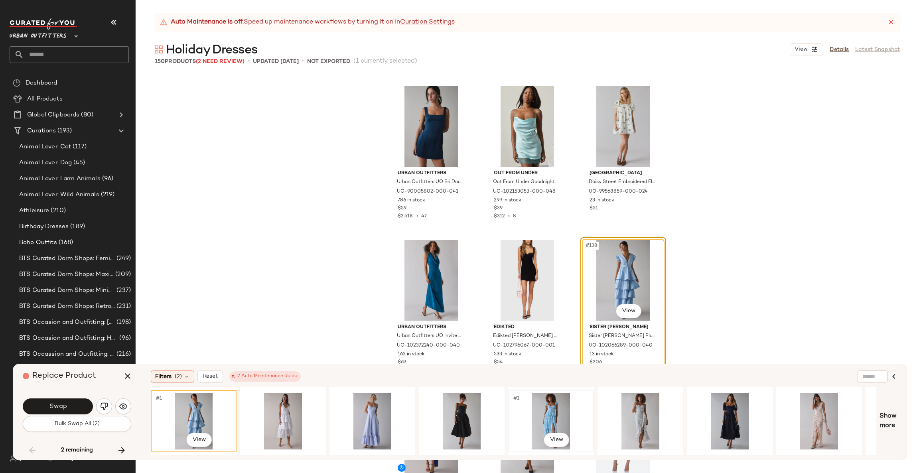
click at [545, 407] on div "#1 View" at bounding box center [551, 421] width 80 height 57
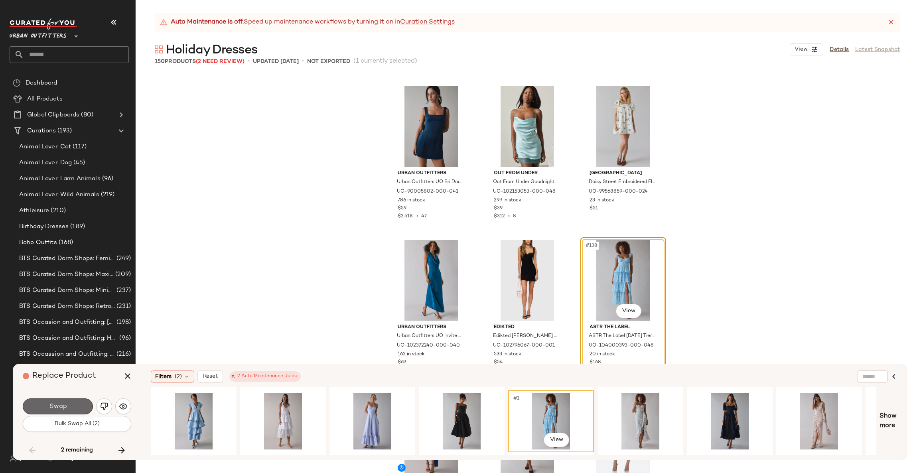
click at [73, 406] on button "Swap" at bounding box center [58, 407] width 70 height 16
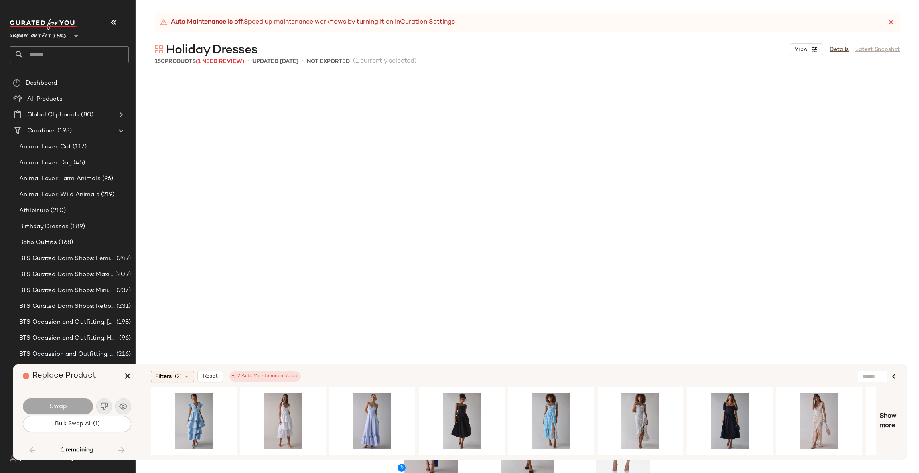
scroll to position [7084, 0]
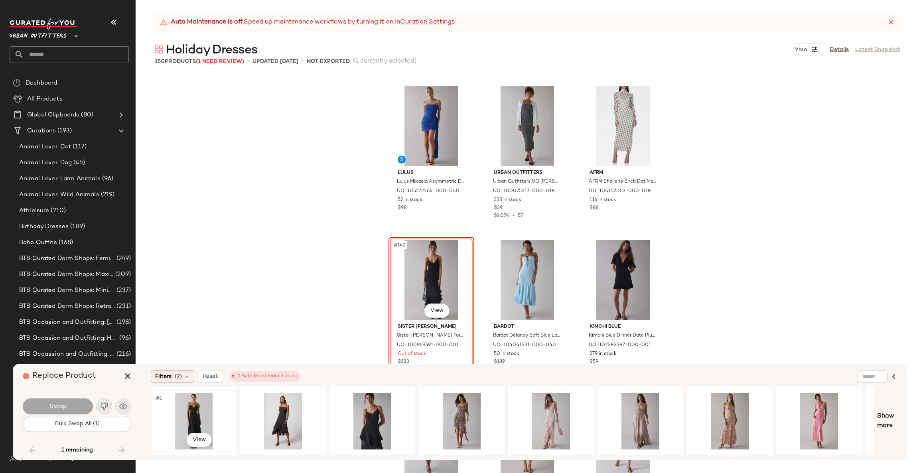
click at [205, 420] on div "#1 View" at bounding box center [194, 421] width 80 height 57
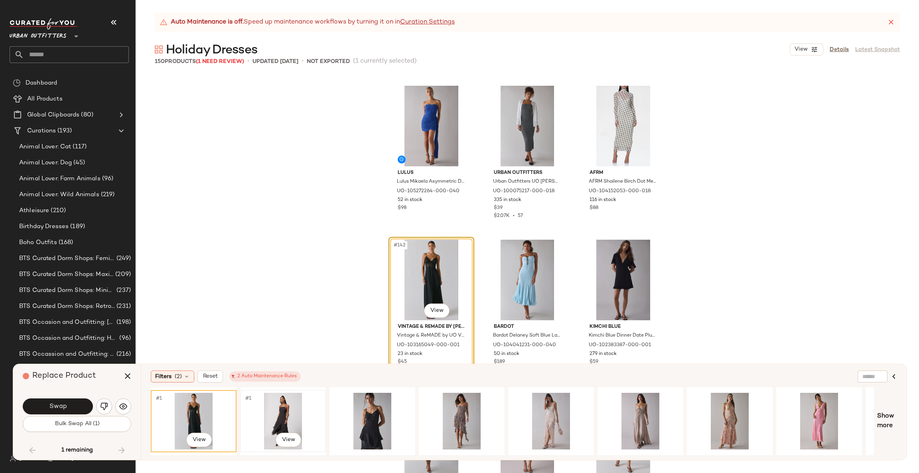
click at [273, 409] on div "#1 View" at bounding box center [283, 421] width 80 height 57
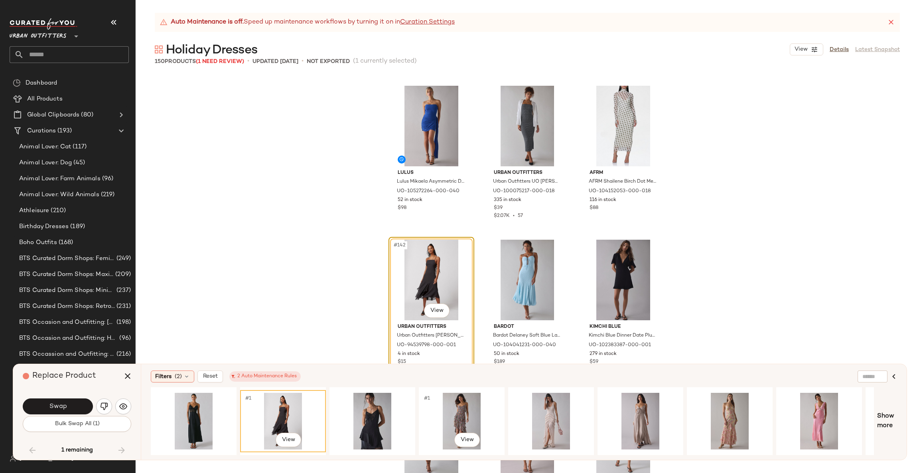
click at [475, 387] on div "#1 View" at bounding box center [462, 421] width 86 height 68
click at [456, 414] on div "#1 View" at bounding box center [462, 421] width 80 height 57
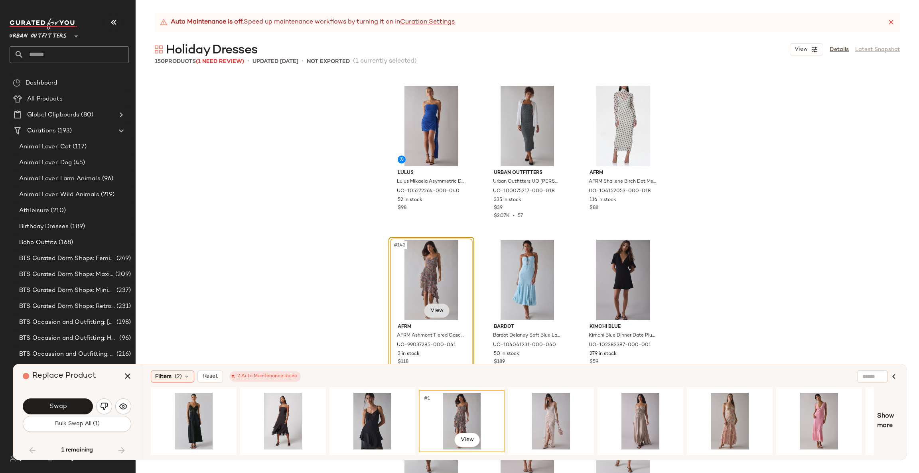
click at [429, 312] on body "Urban Outfitters ** Dashboard All Products Global Clipboards (80) Curations (19…" at bounding box center [459, 236] width 919 height 473
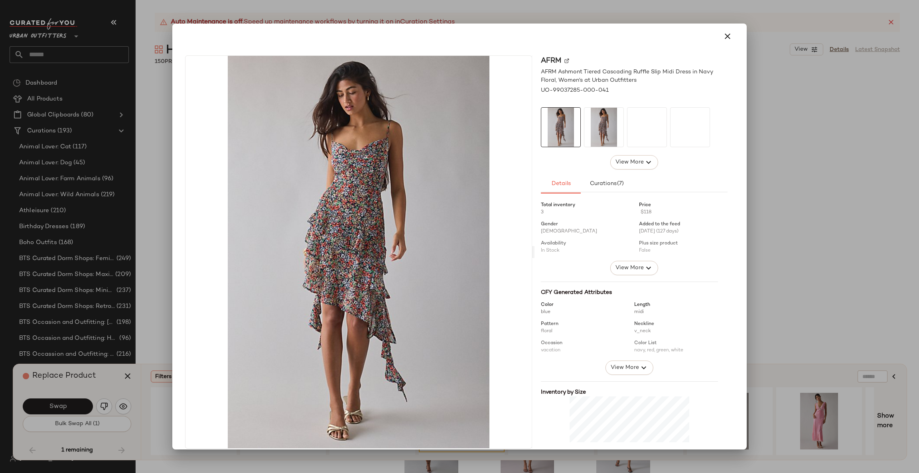
click at [793, 177] on div at bounding box center [459, 236] width 919 height 473
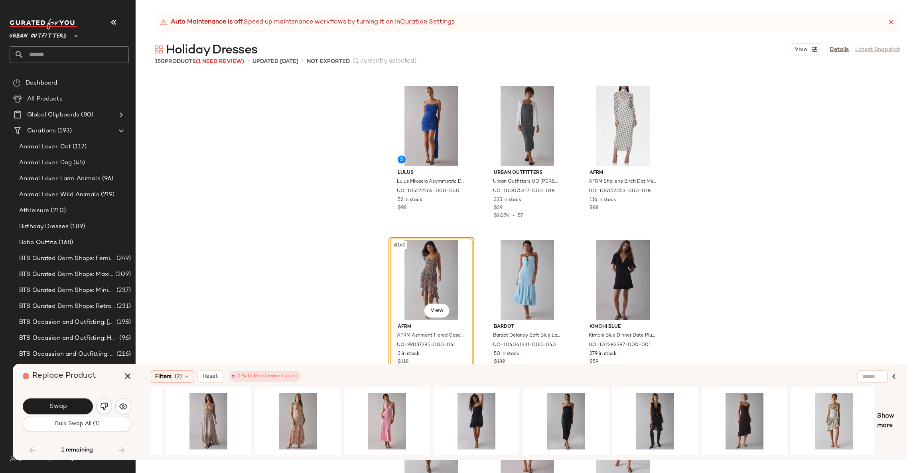
scroll to position [0, 433]
click at [556, 425] on div "#1 View" at bounding box center [565, 421] width 80 height 57
click at [442, 311] on body "Urban Outfitters ** Dashboard All Products Global Clipboards (80) Curations (19…" at bounding box center [459, 236] width 919 height 473
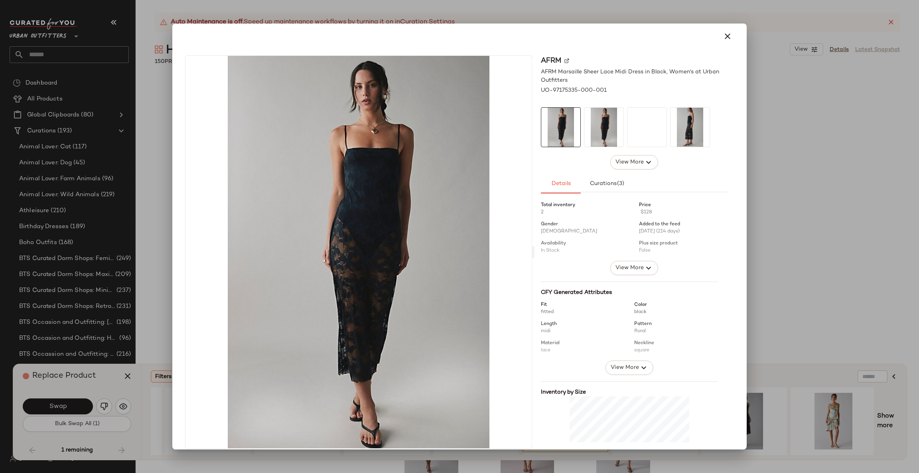
click at [773, 207] on div at bounding box center [459, 236] width 919 height 473
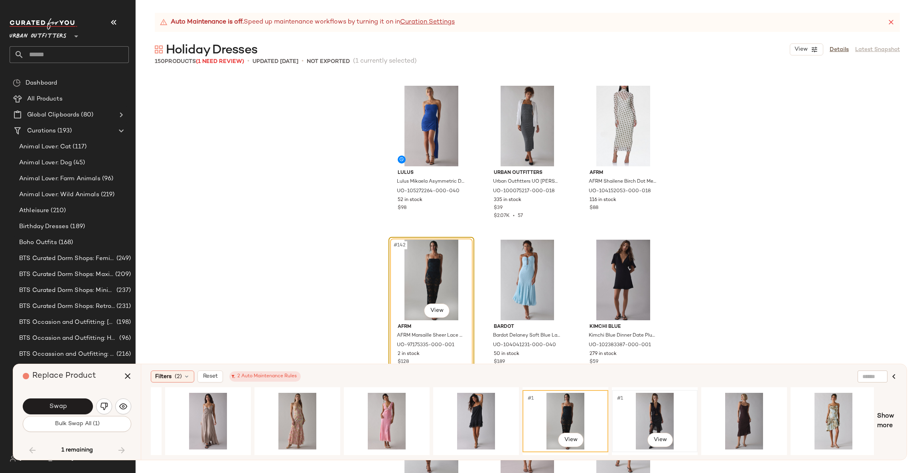
click at [642, 416] on div "#1 View" at bounding box center [655, 421] width 80 height 57
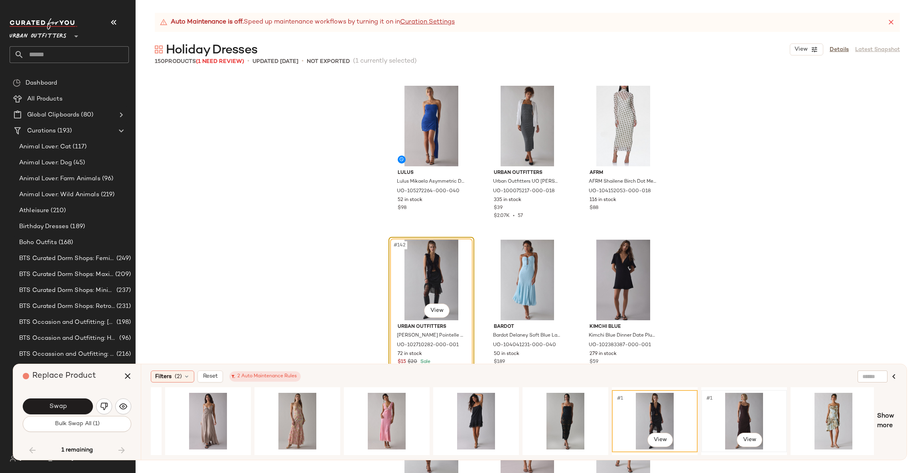
click at [729, 420] on div "#1 View" at bounding box center [744, 421] width 80 height 57
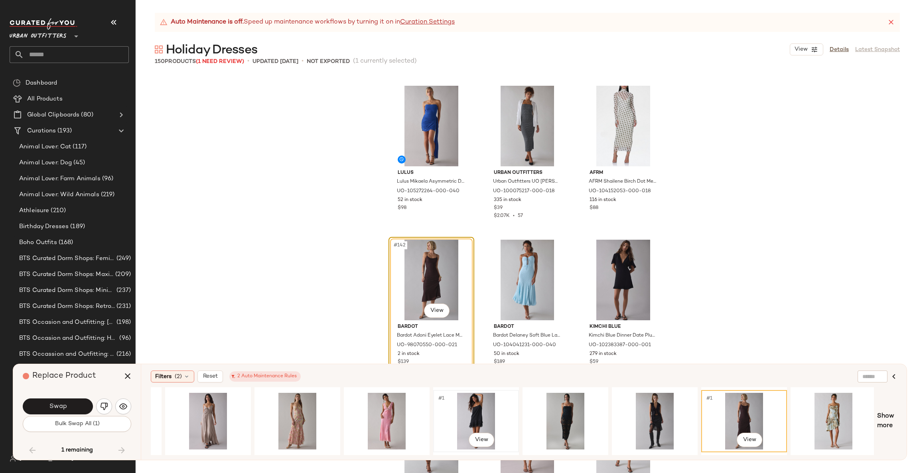
click at [474, 409] on div "#1 View" at bounding box center [476, 421] width 80 height 57
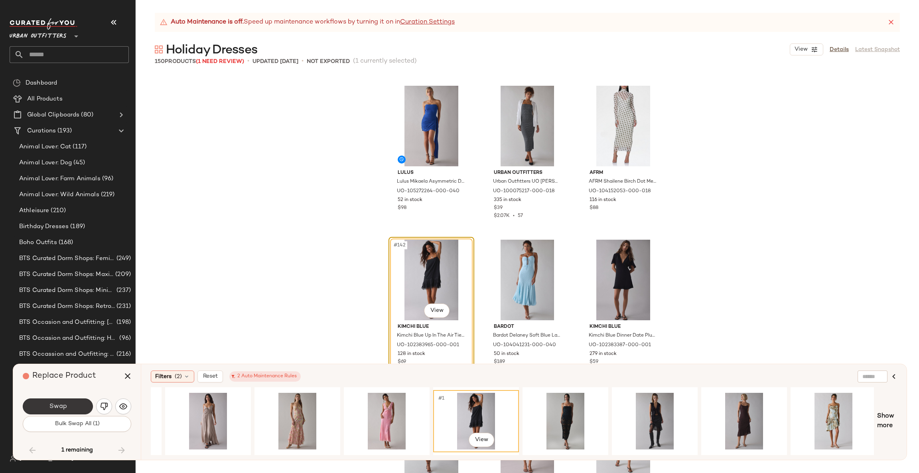
click at [74, 408] on button "Swap" at bounding box center [58, 407] width 70 height 16
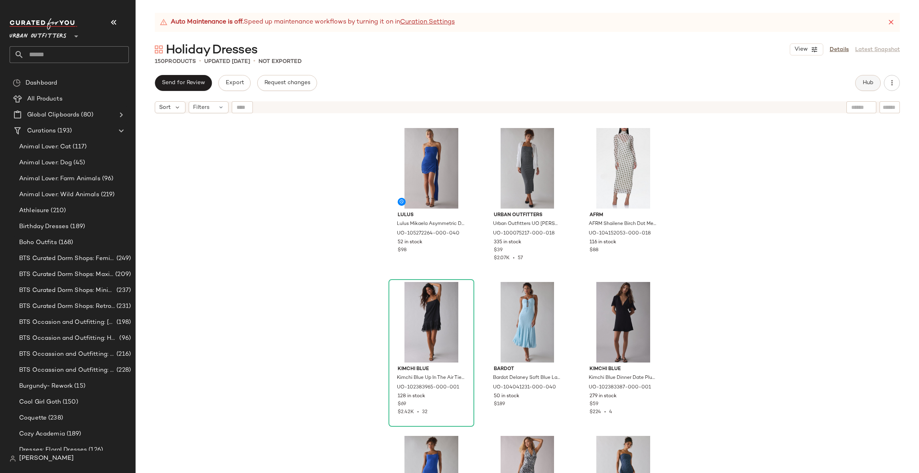
click at [876, 81] on button "Hub" at bounding box center [868, 83] width 26 height 16
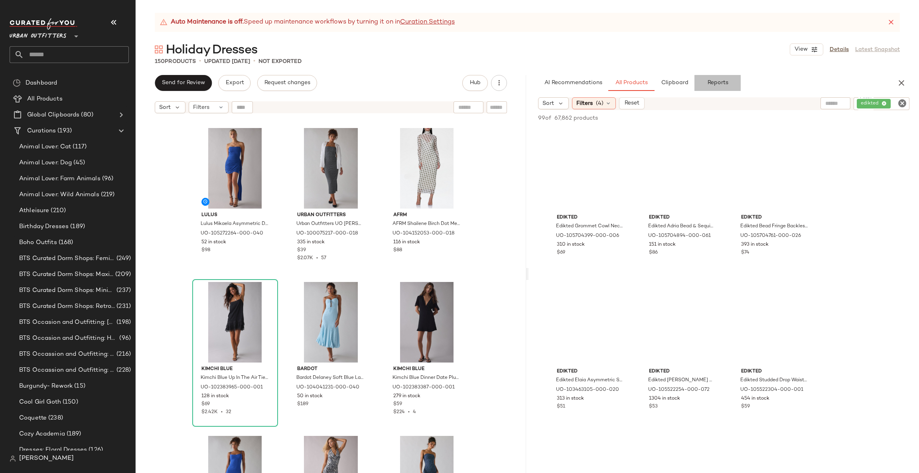
click at [702, 85] on button "Reports" at bounding box center [718, 83] width 46 height 16
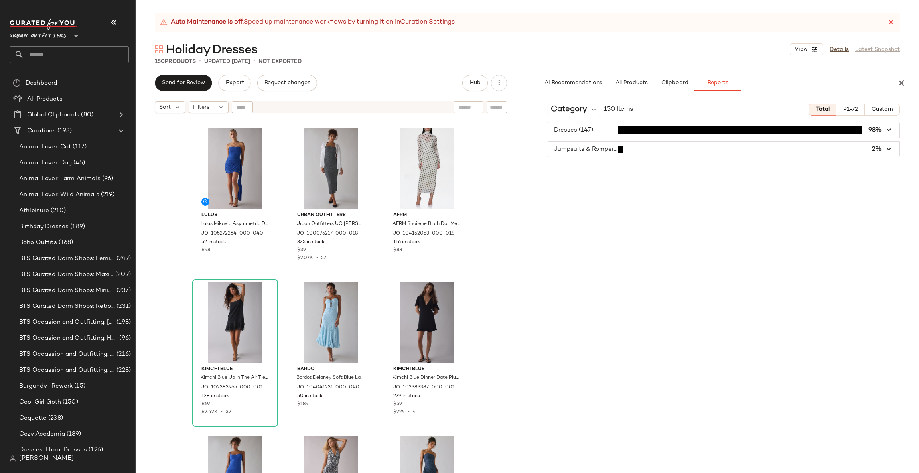
drag, startPoint x: 656, startPoint y: 140, endPoint x: 650, endPoint y: 151, distance: 12.7
click at [653, 144] on div "Dresses (147) 98% Jumpsuits & Rompers (3) 2%" at bounding box center [724, 139] width 391 height 35
click at [650, 151] on span "button" at bounding box center [724, 149] width 352 height 15
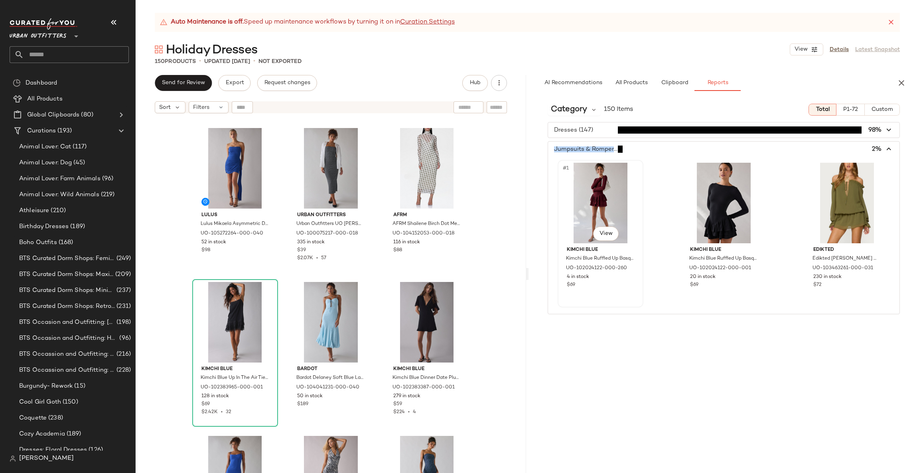
click at [602, 209] on div "#1 View" at bounding box center [601, 203] width 80 height 81
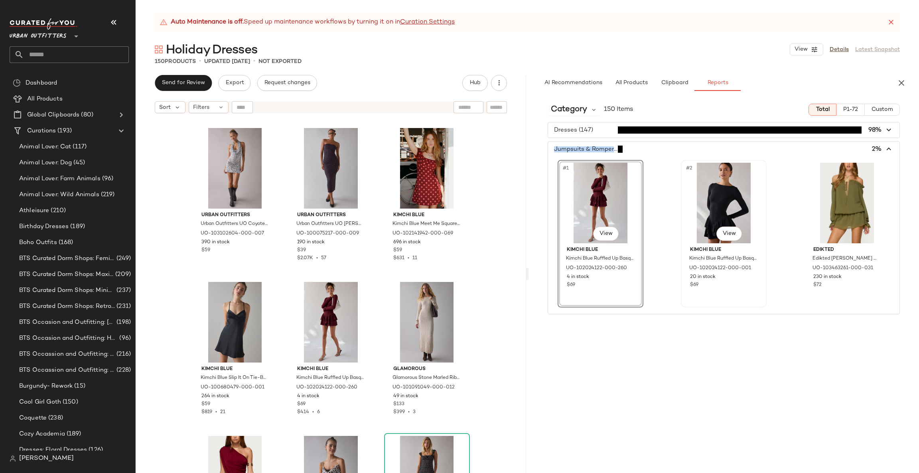
click at [715, 194] on div "#2 View" at bounding box center [724, 203] width 80 height 81
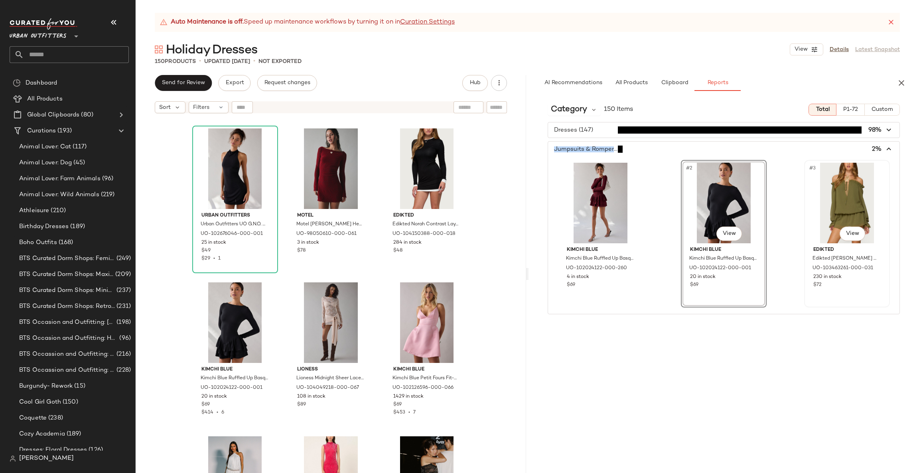
click at [830, 211] on div "#3 View" at bounding box center [847, 203] width 80 height 81
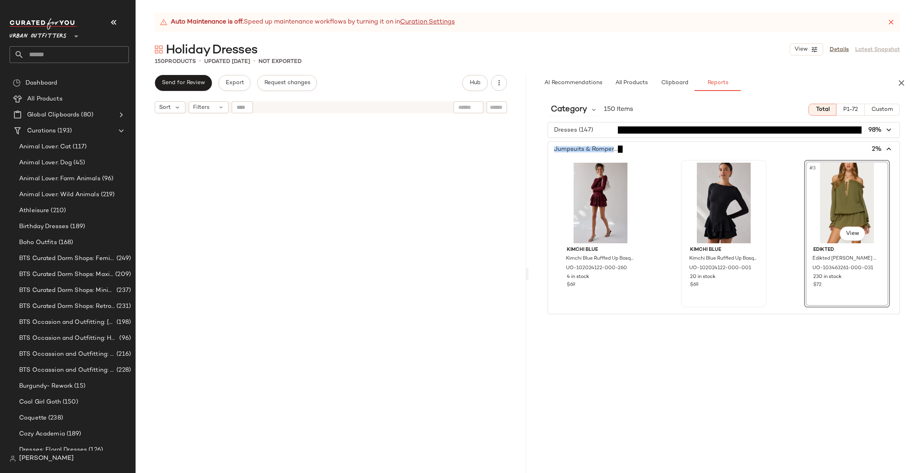
scroll to position [6006, 0]
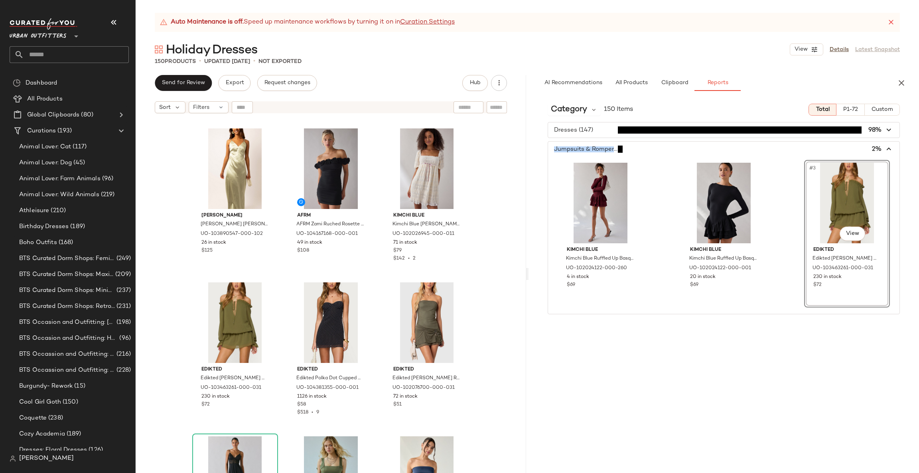
click at [731, 129] on span "button" at bounding box center [724, 129] width 352 height 15
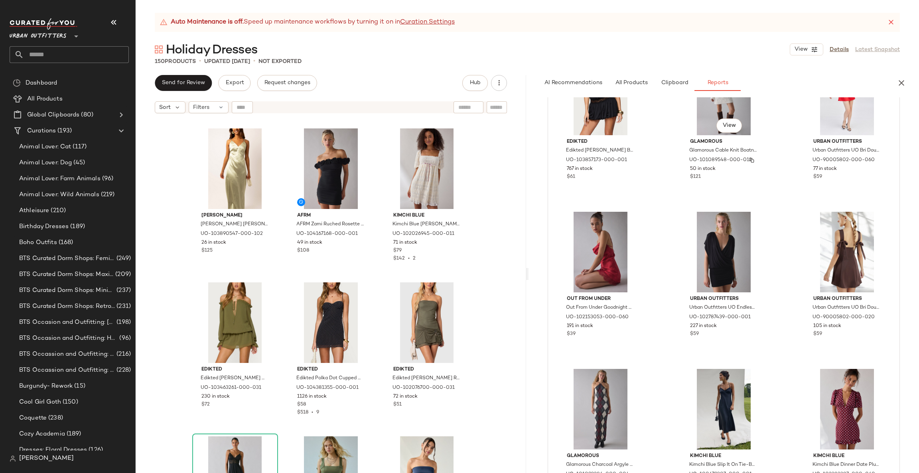
scroll to position [958, 0]
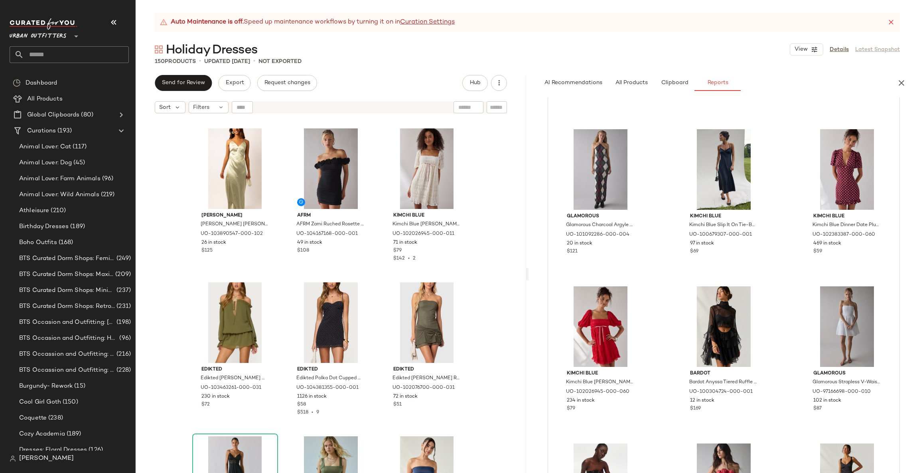
click at [899, 75] on div "AI Recommendations All Products Clipboard Reports" at bounding box center [724, 83] width 391 height 16
click at [901, 81] on icon "button" at bounding box center [902, 83] width 10 height 10
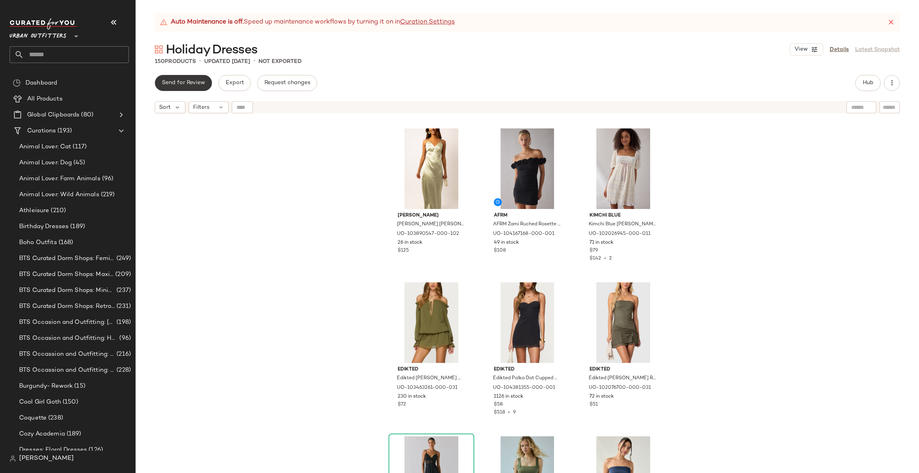
click at [190, 86] on button "Send for Review" at bounding box center [183, 83] width 57 height 16
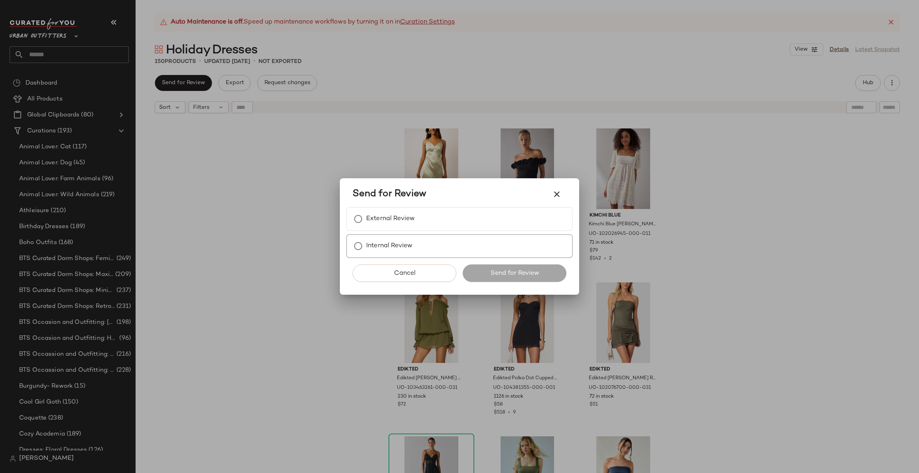
click at [390, 239] on label "Internal Review" at bounding box center [389, 246] width 46 height 16
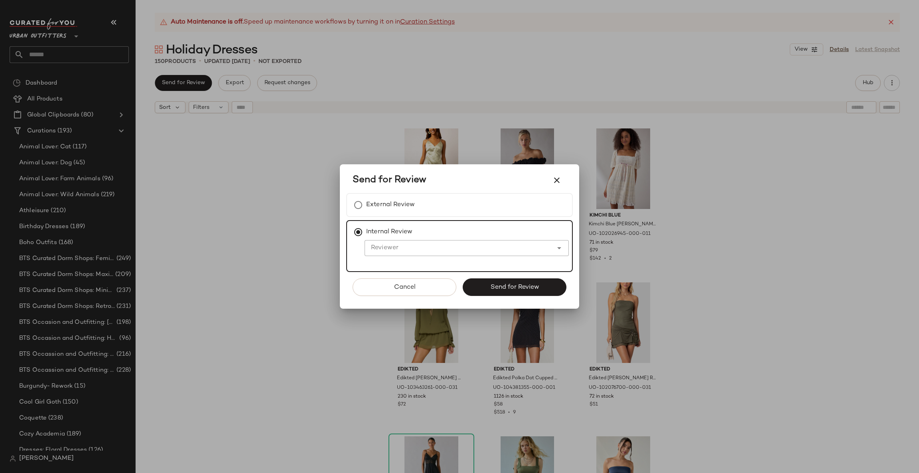
click at [401, 235] on label "Internal Review" at bounding box center [389, 232] width 46 height 16
click at [401, 243] on div at bounding box center [459, 248] width 188 height 16
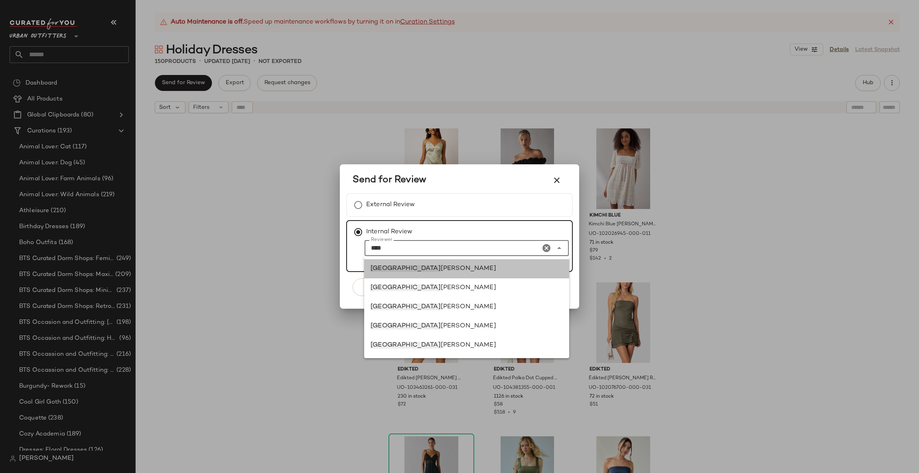
click at [404, 263] on div "[PERSON_NAME]" at bounding box center [466, 268] width 205 height 19
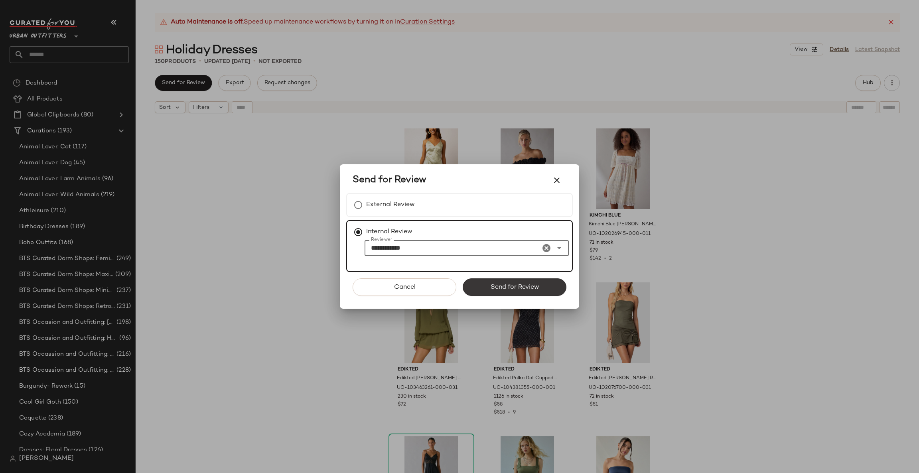
type input "**********"
click at [530, 284] on span "Send for Review" at bounding box center [514, 288] width 49 height 8
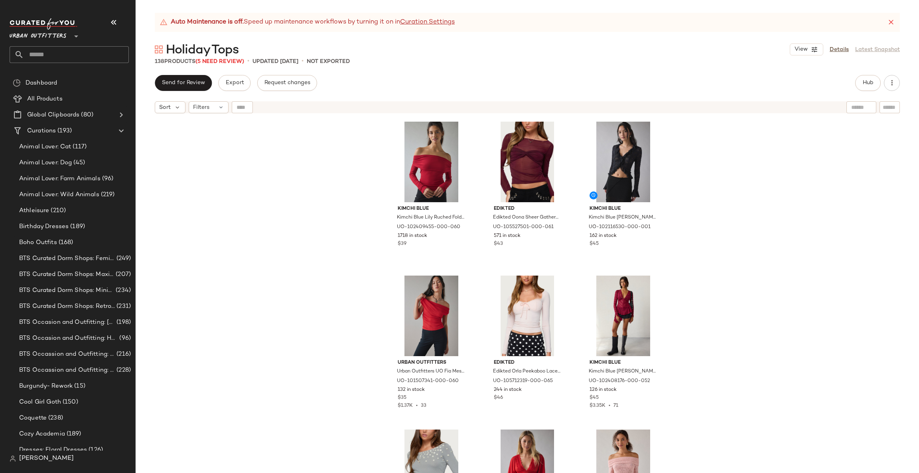
click at [215, 65] on div "138 Products (5 Need Review)" at bounding box center [199, 61] width 89 height 8
click at [219, 62] on span "(5 Need Review)" at bounding box center [220, 62] width 49 height 6
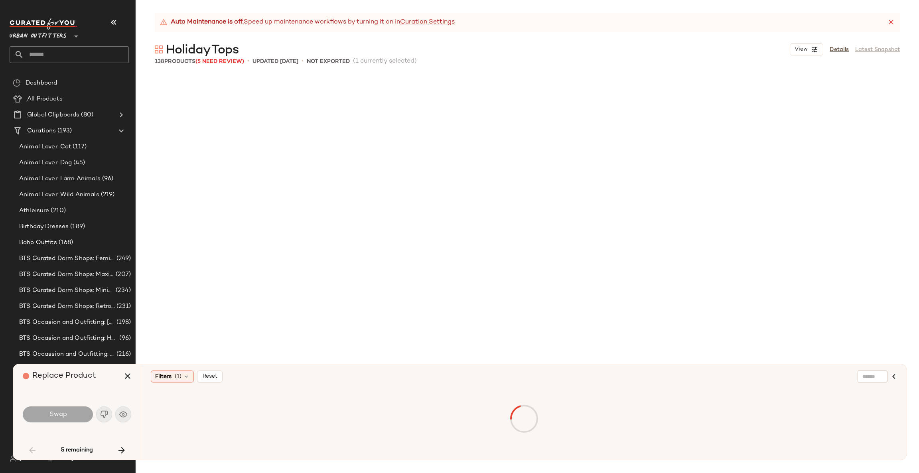
scroll to position [3080, 0]
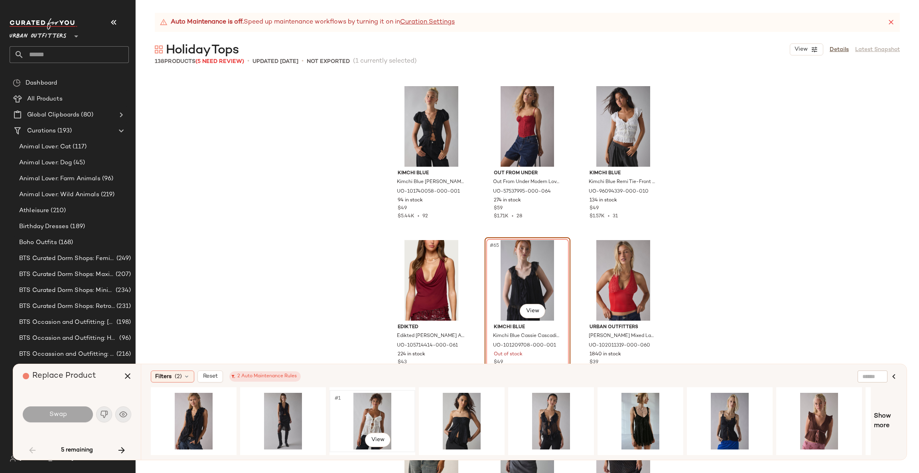
click at [363, 414] on div "#1 View" at bounding box center [372, 421] width 80 height 57
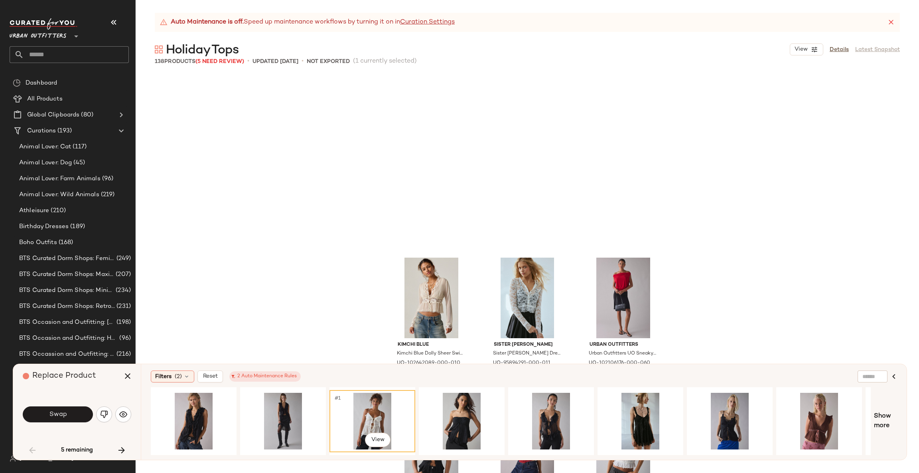
scroll to position [2960, 0]
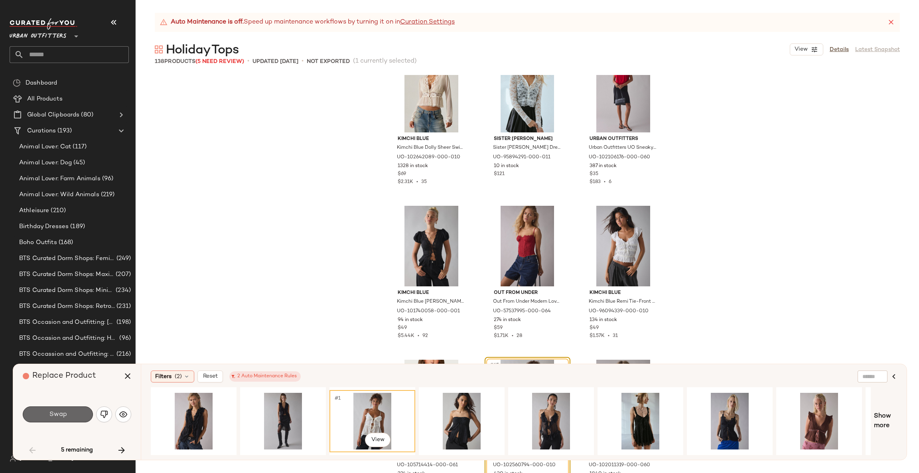
click at [76, 416] on button "Swap" at bounding box center [58, 415] width 70 height 16
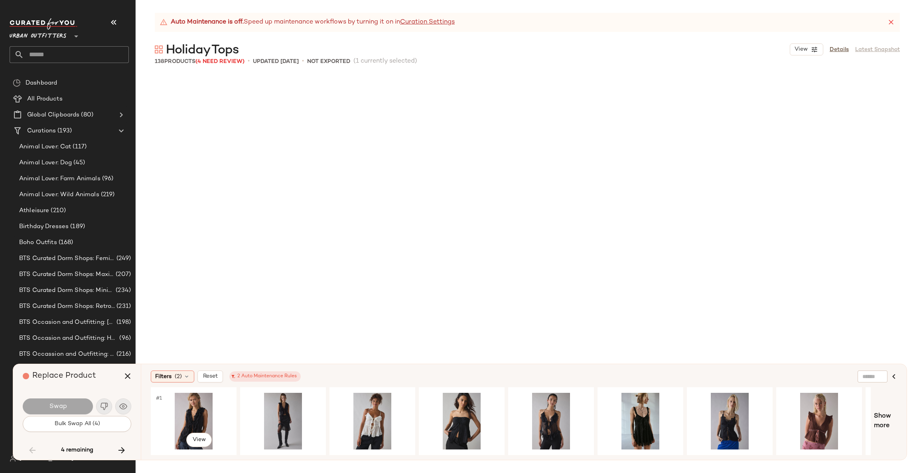
scroll to position [5390, 0]
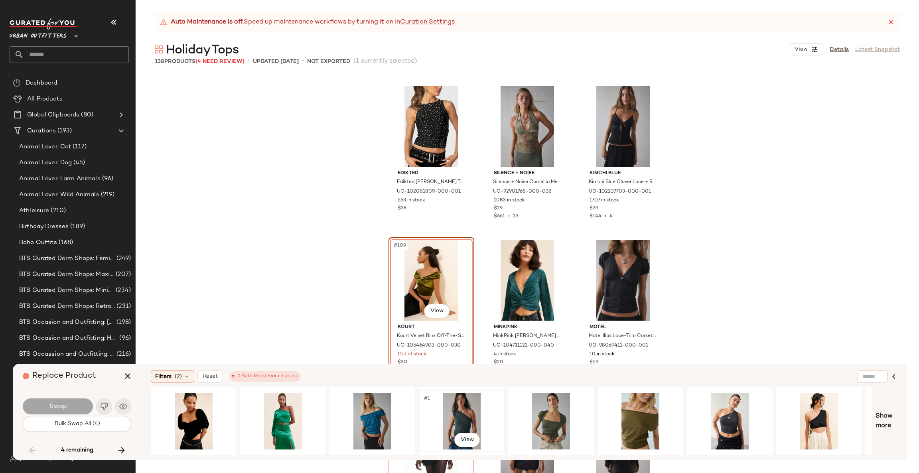
click at [459, 414] on div "#1 View" at bounding box center [462, 421] width 80 height 57
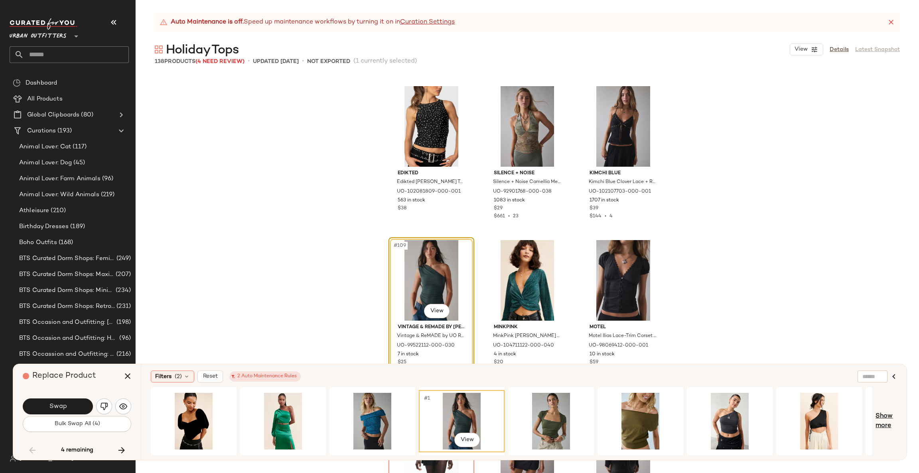
click at [889, 420] on span "Show more" at bounding box center [887, 421] width 22 height 19
click at [545, 423] on div "#1 View" at bounding box center [551, 421] width 80 height 57
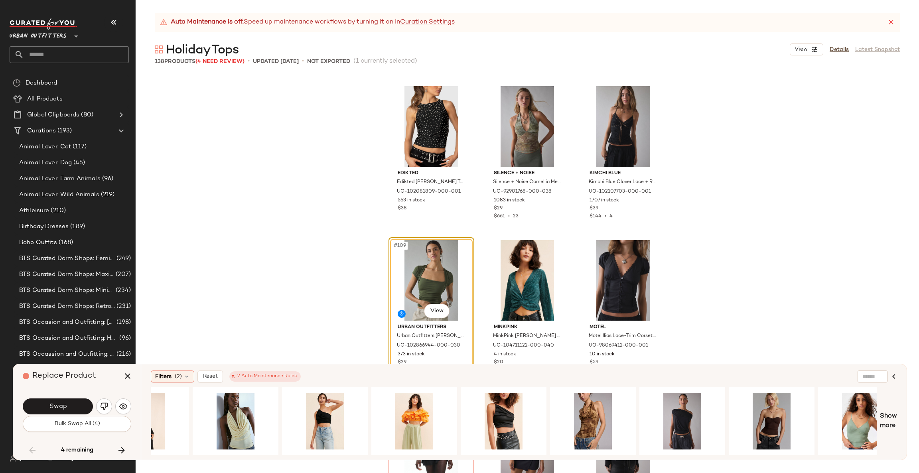
scroll to position [0, 1146]
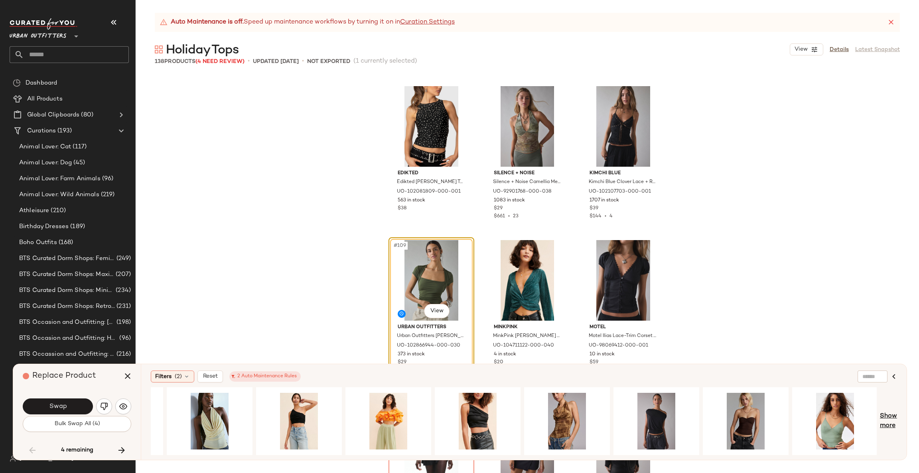
click at [897, 418] on span "Show more" at bounding box center [888, 421] width 17 height 19
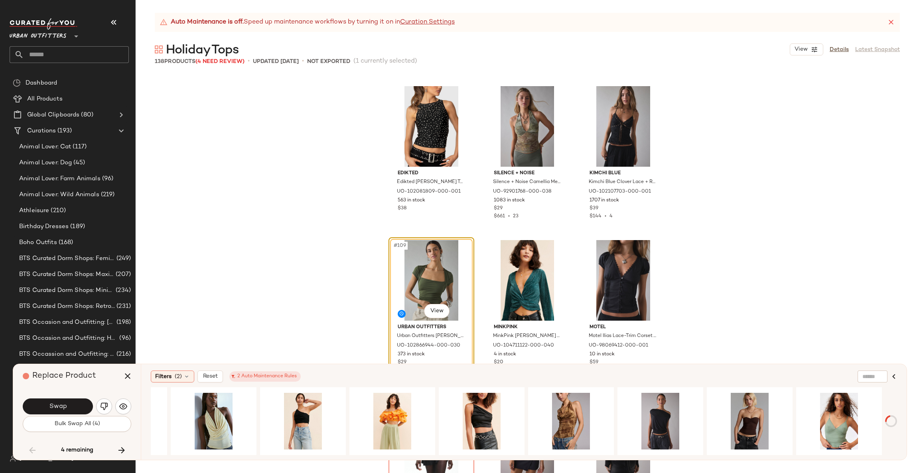
scroll to position [0, 1142]
click at [49, 412] on button "Swap" at bounding box center [58, 407] width 70 height 16
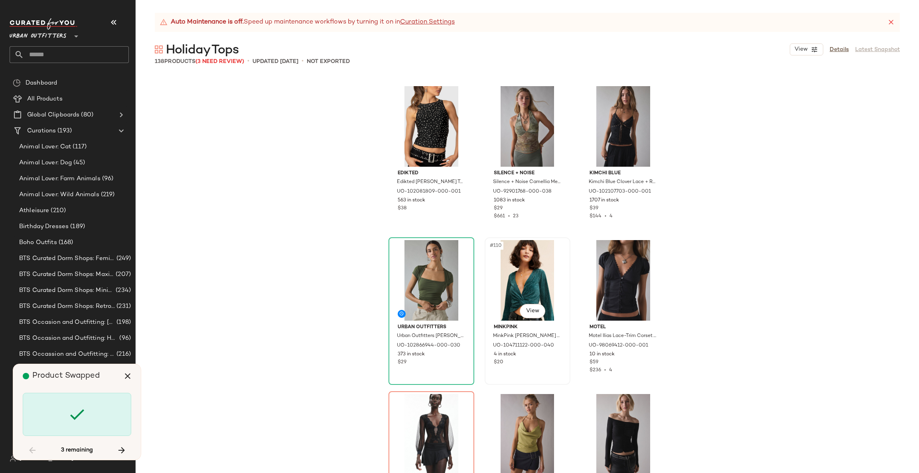
click at [522, 279] on div "#110 View" at bounding box center [528, 280] width 80 height 81
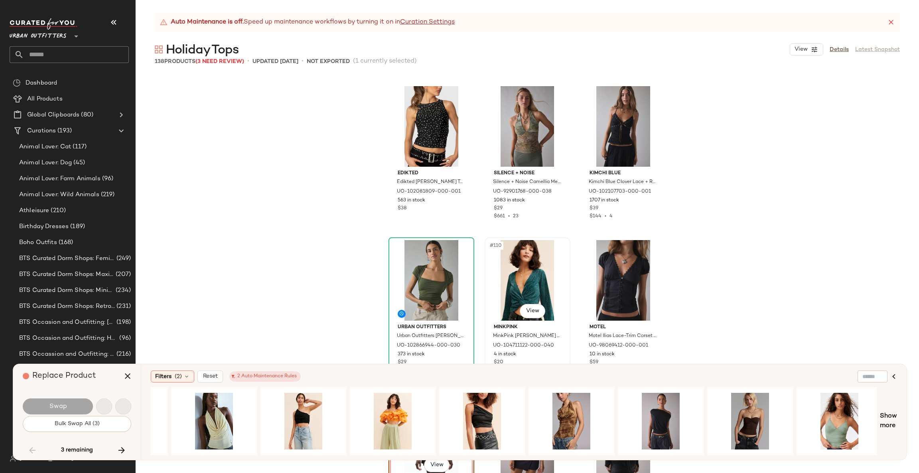
scroll to position [5544, 0]
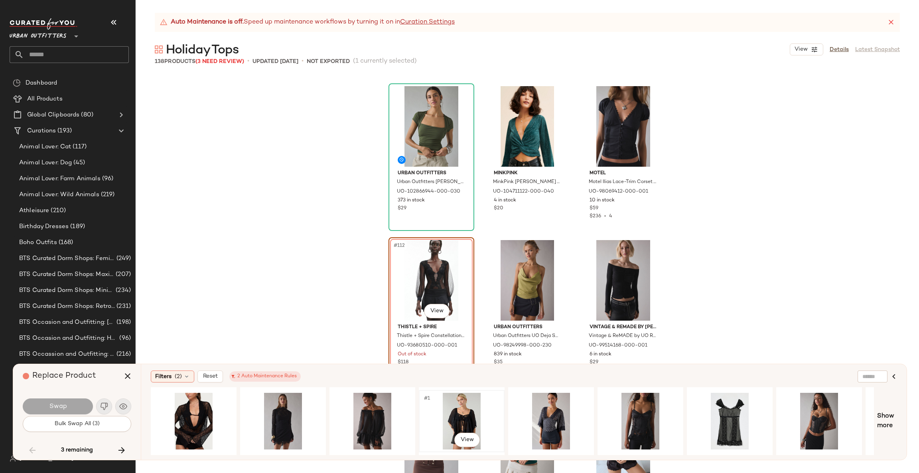
click at [450, 409] on div "#1 View" at bounding box center [462, 421] width 80 height 57
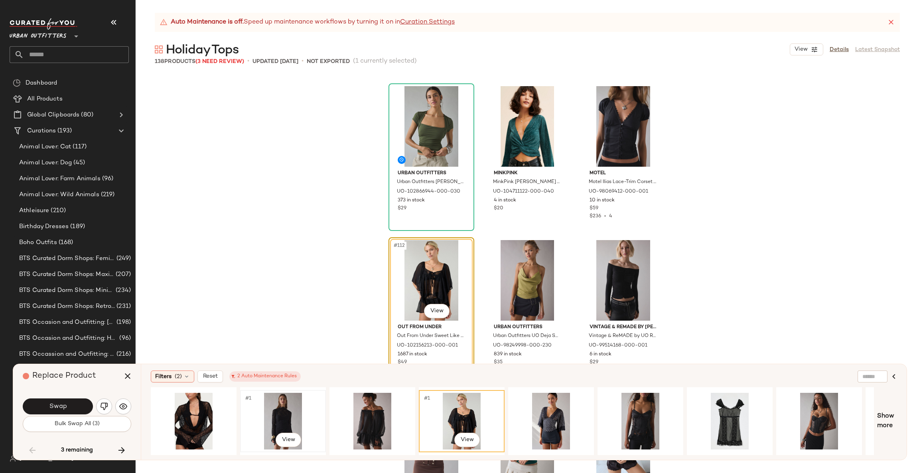
click at [270, 403] on div "#1 View" at bounding box center [283, 421] width 80 height 57
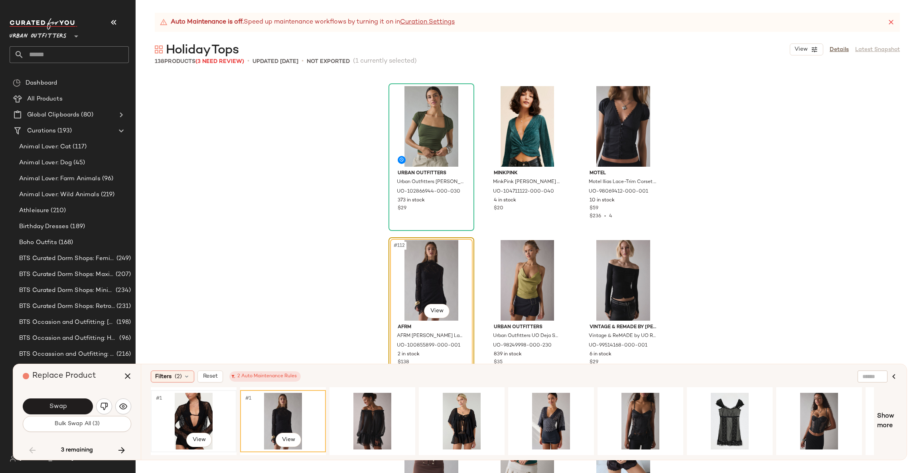
click at [194, 397] on div "#1 View" at bounding box center [194, 421] width 80 height 57
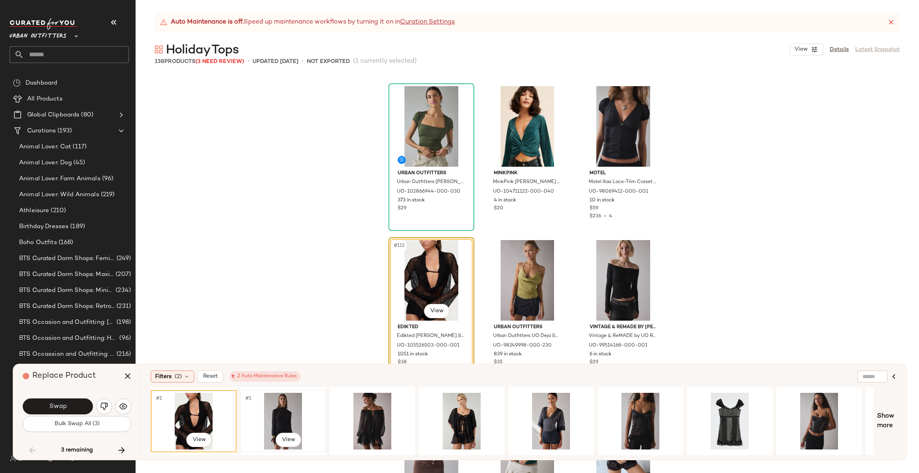
click at [261, 419] on div "#1 View" at bounding box center [283, 421] width 80 height 57
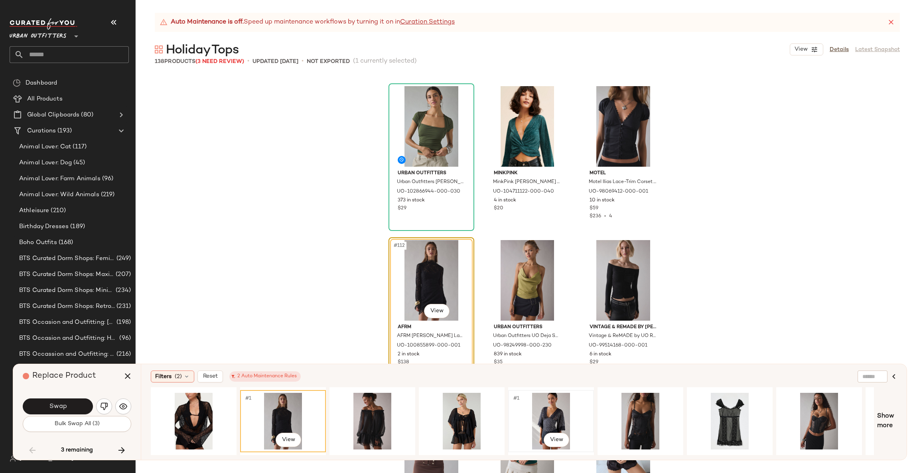
click at [548, 409] on div "#1 View" at bounding box center [551, 421] width 80 height 57
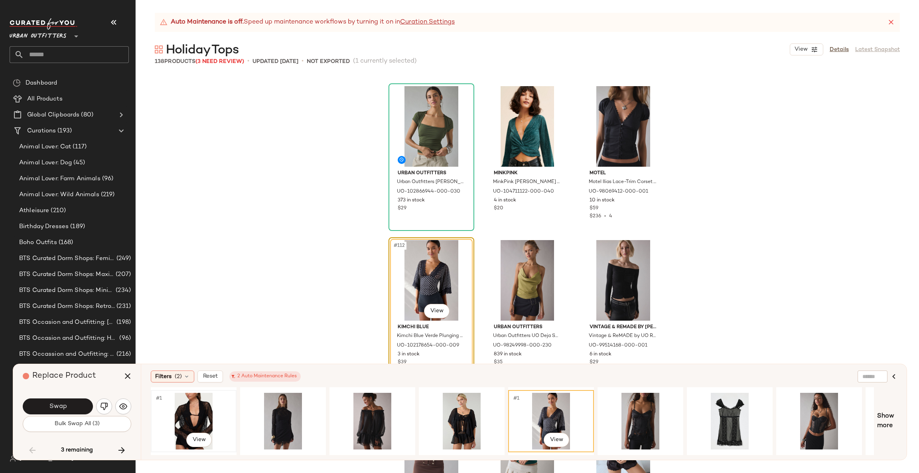
click at [201, 394] on div "#1 View" at bounding box center [194, 421] width 80 height 57
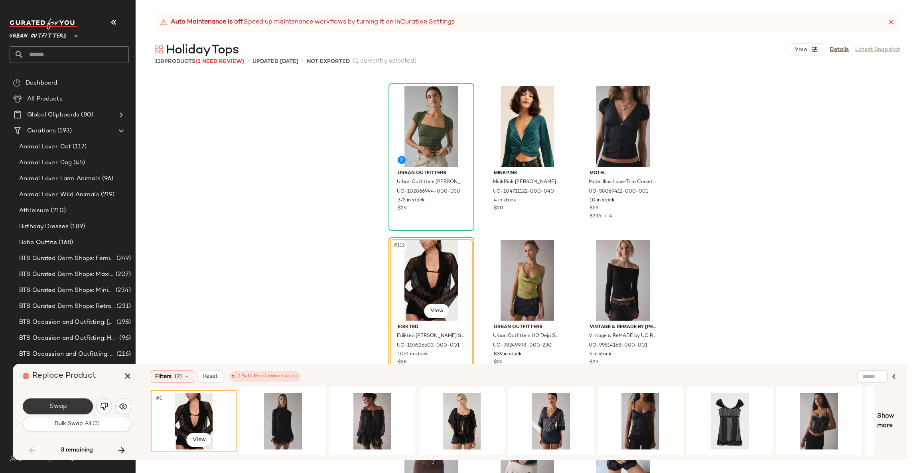
click at [69, 409] on button "Swap" at bounding box center [58, 407] width 70 height 16
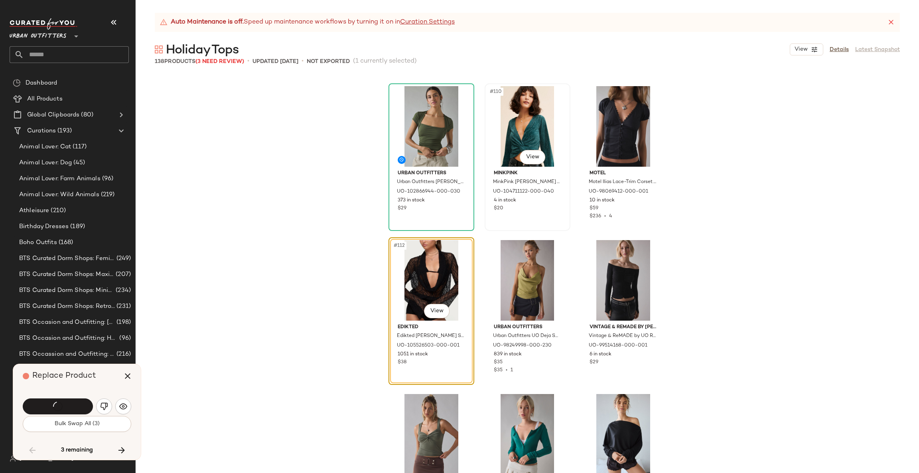
click at [538, 133] on div "#110 View" at bounding box center [528, 126] width 80 height 81
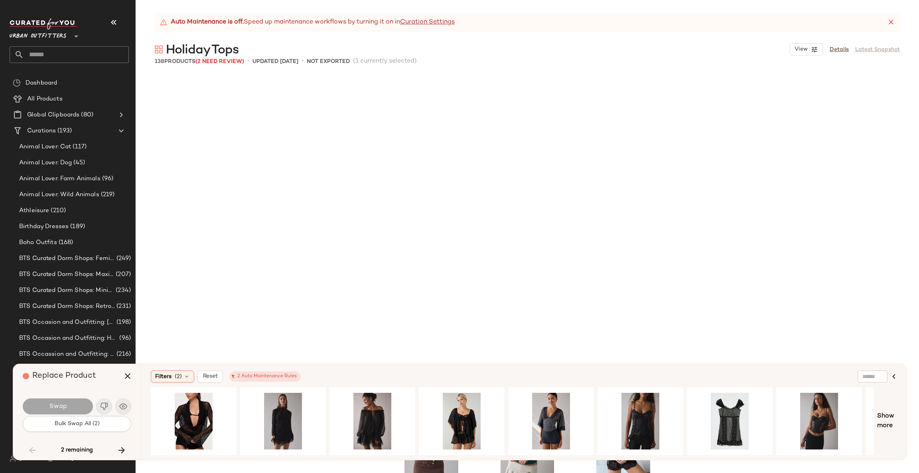
scroll to position [5852, 0]
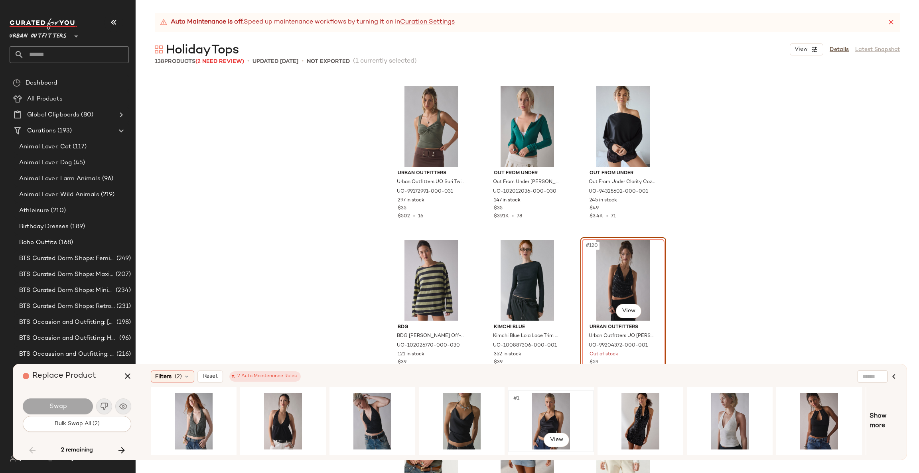
click at [549, 411] on div "#1 View" at bounding box center [551, 421] width 80 height 57
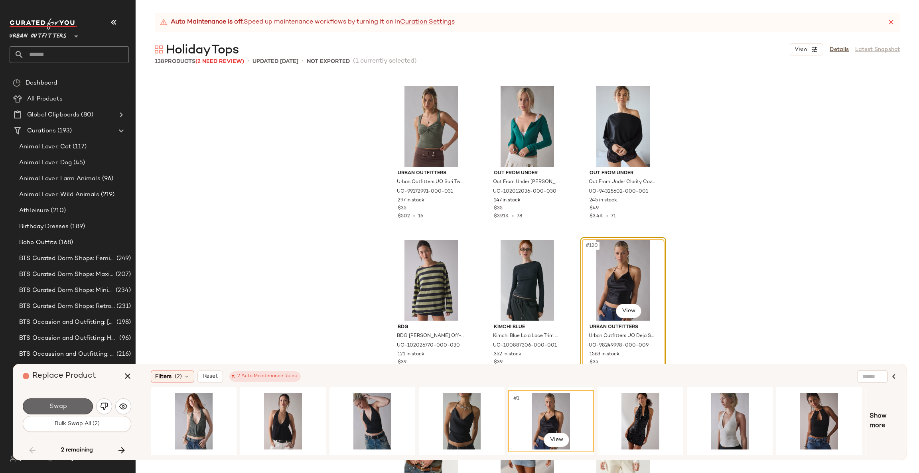
click at [58, 403] on span "Swap" at bounding box center [58, 407] width 18 height 8
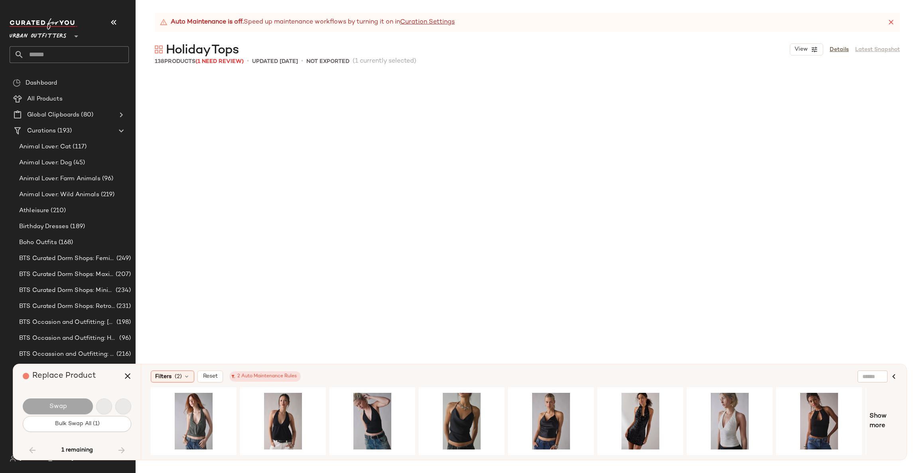
scroll to position [6622, 0]
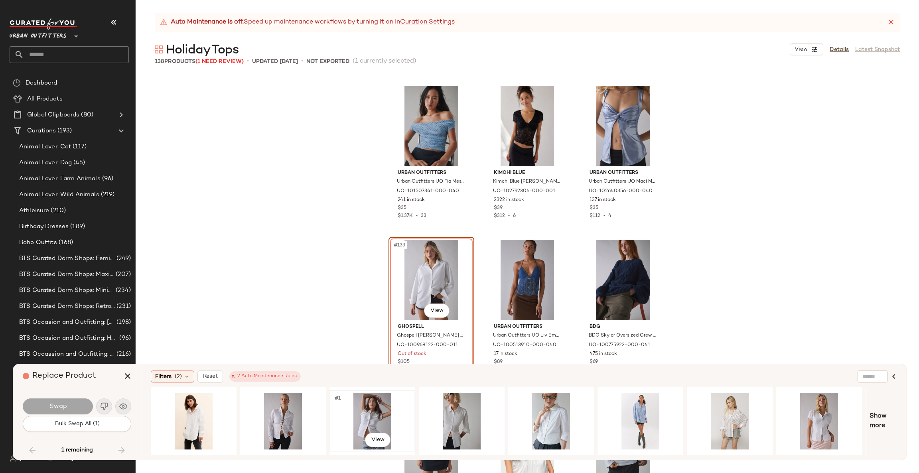
click at [378, 403] on div "#1 View" at bounding box center [372, 421] width 80 height 57
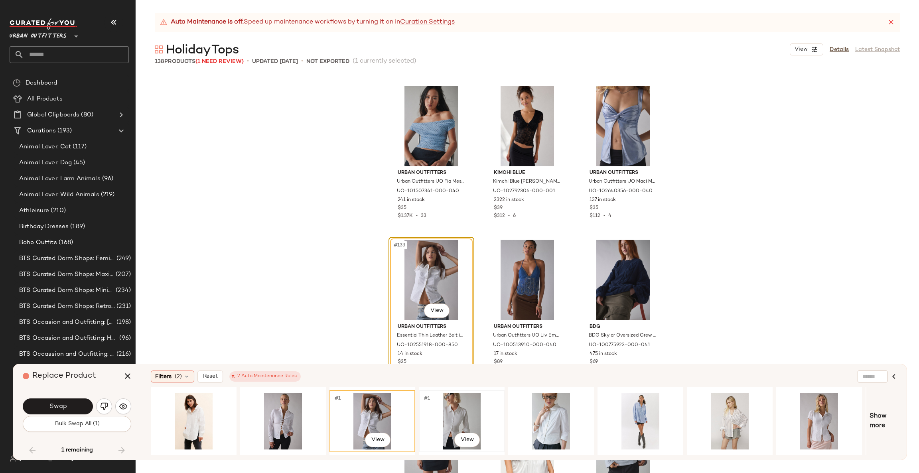
click at [473, 413] on div "#1 View" at bounding box center [462, 421] width 80 height 57
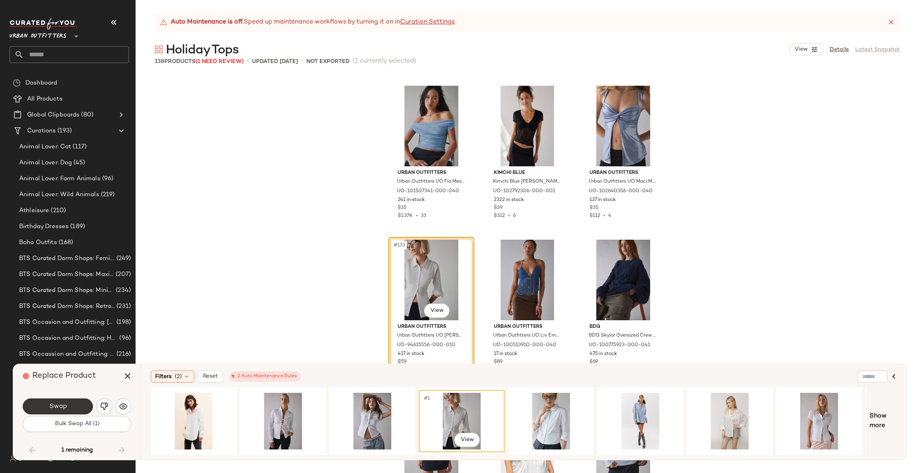
click at [49, 407] on span "Swap" at bounding box center [58, 407] width 18 height 8
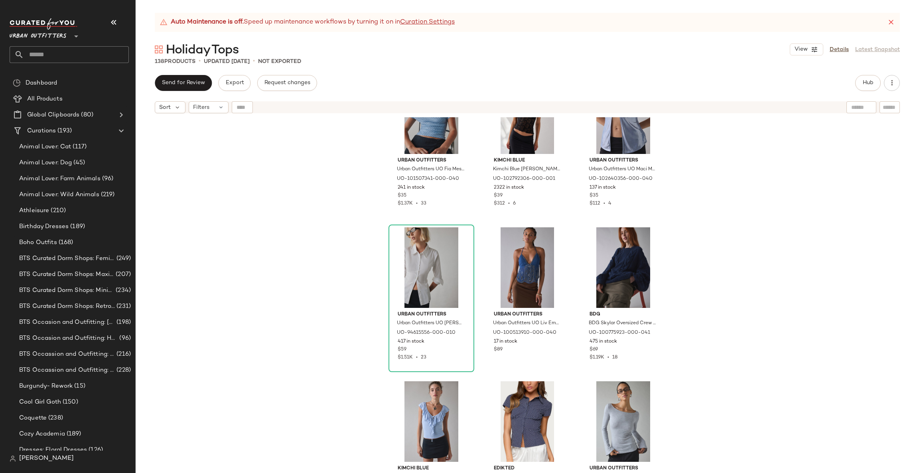
scroll to position [6709, 0]
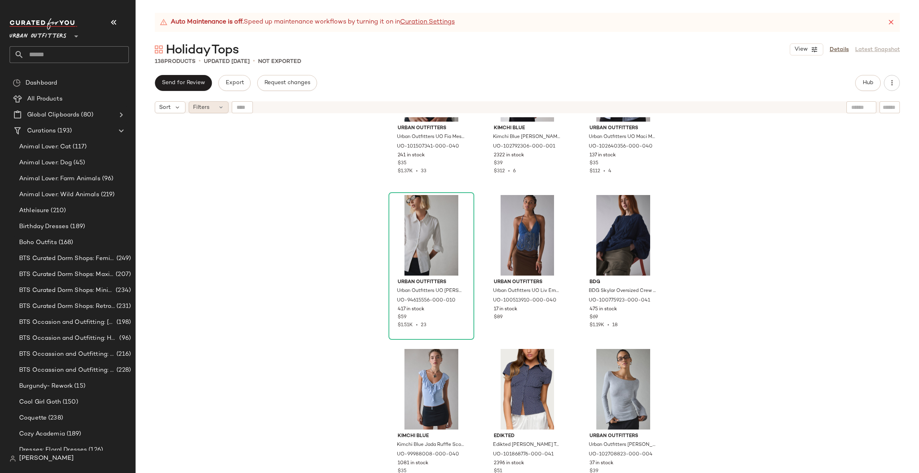
click at [195, 105] on span "Filters" at bounding box center [201, 107] width 16 height 8
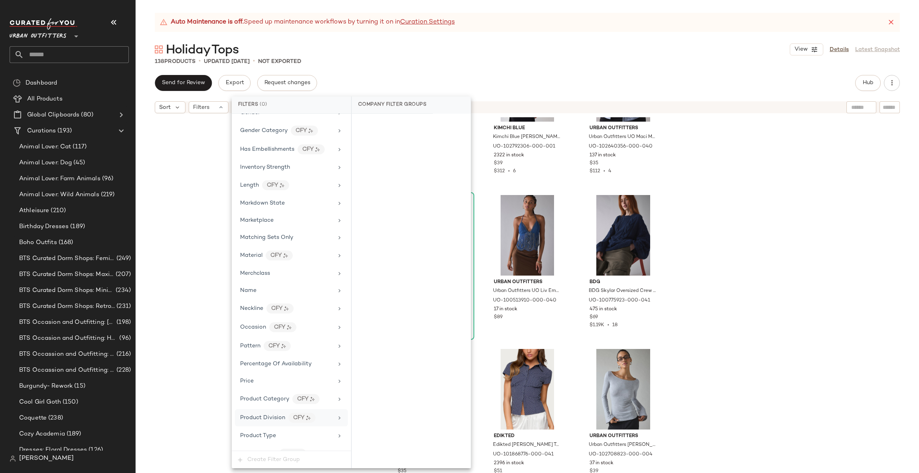
scroll to position [230, 0]
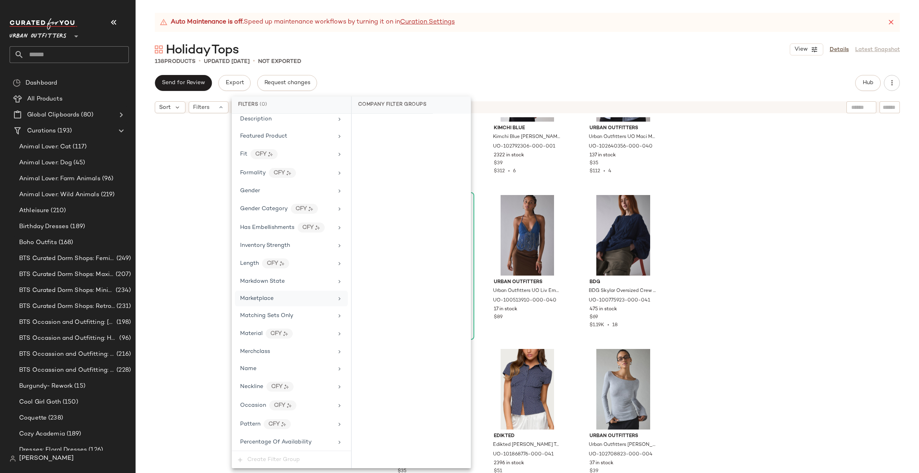
click at [299, 302] on div "Marketplace" at bounding box center [286, 298] width 93 height 8
click at [401, 186] on div "true" at bounding box center [411, 182] width 119 height 19
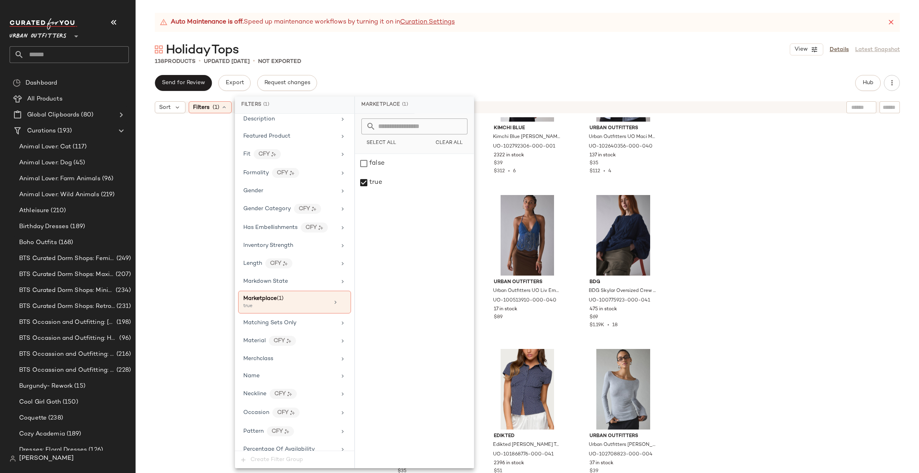
click at [770, 215] on div "Urban Outfitters Urban Outfitters UO Fia Mesh Off-The-Shoulder Crop Top in Blue…" at bounding box center [528, 305] width 784 height 376
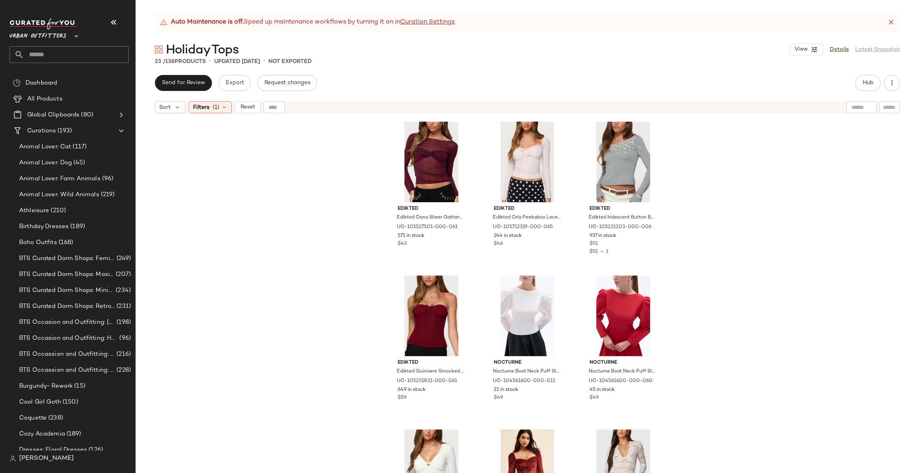
scroll to position [245, 0]
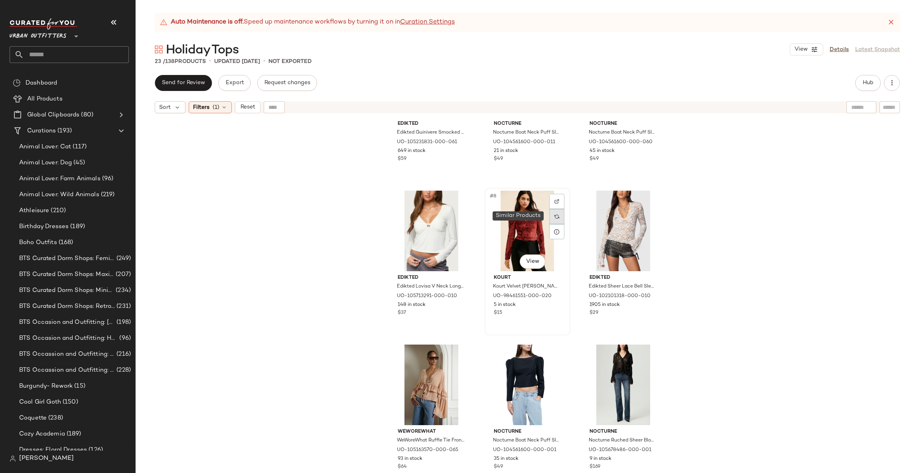
click at [555, 215] on img at bounding box center [557, 216] width 5 height 5
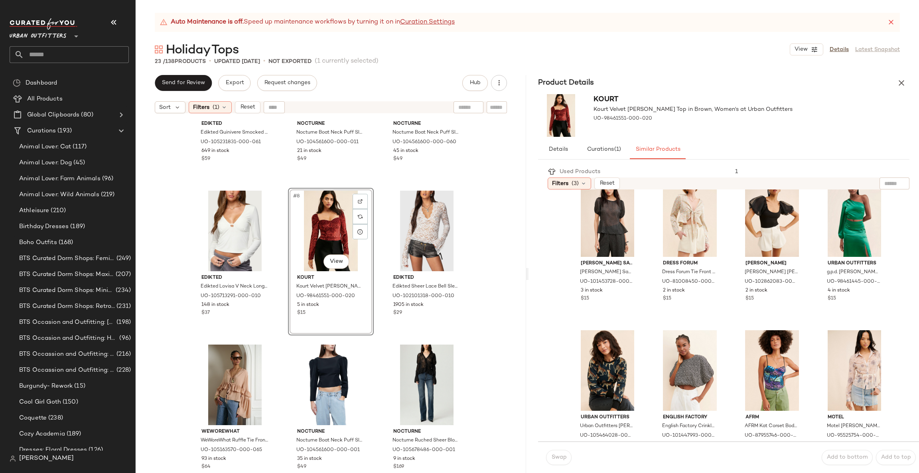
scroll to position [73, 0]
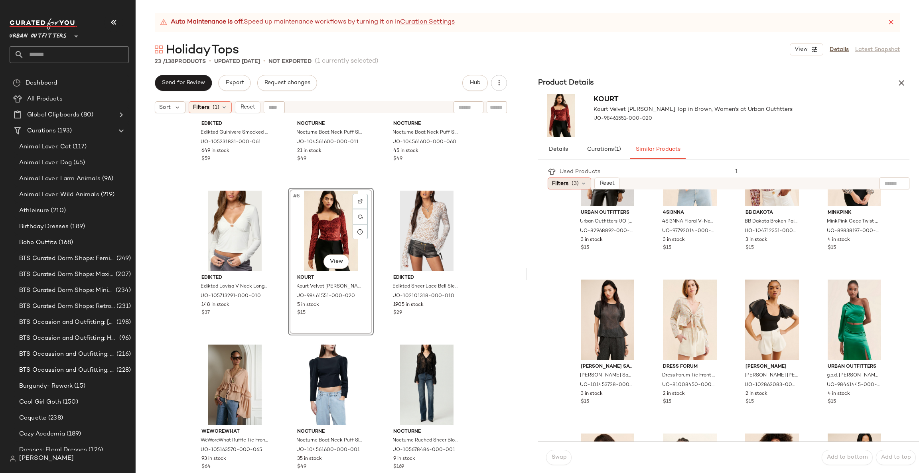
click at [568, 182] on span "Filters" at bounding box center [560, 184] width 16 height 8
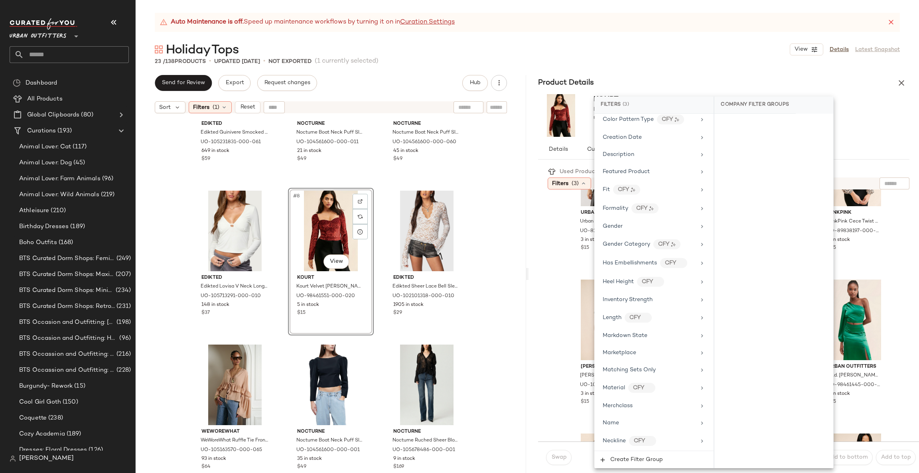
scroll to position [359, 0]
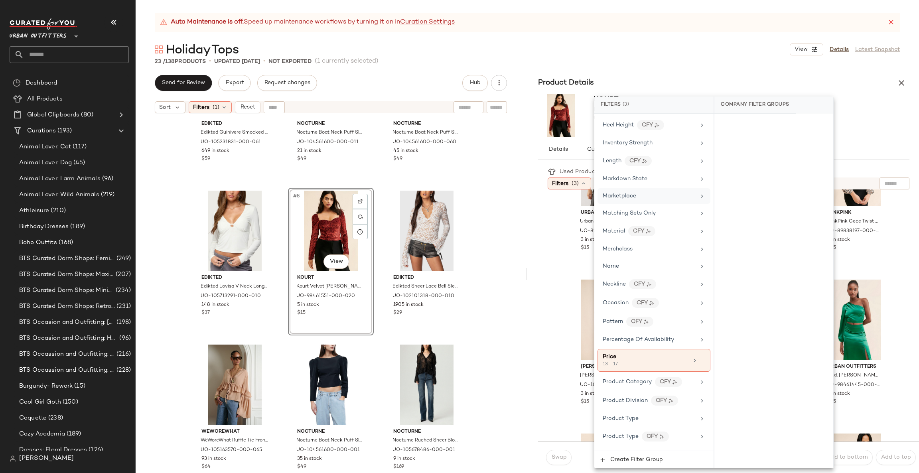
click at [677, 196] on div "Marketplace" at bounding box center [649, 196] width 93 height 8
click at [760, 164] on div "false" at bounding box center [774, 163] width 119 height 19
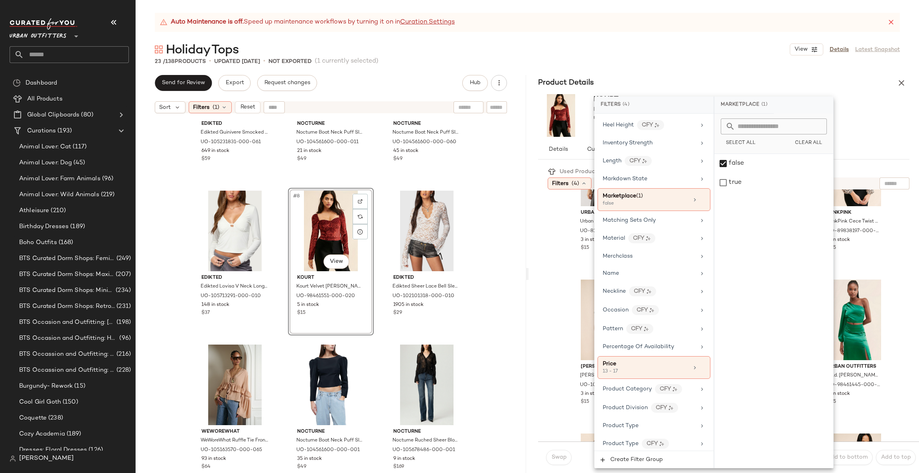
click at [910, 211] on div "Urban Outfitters Urban Outfitters UO [PERSON_NAME] Velvet Bustier Top in Black,…" at bounding box center [733, 243] width 371 height 252
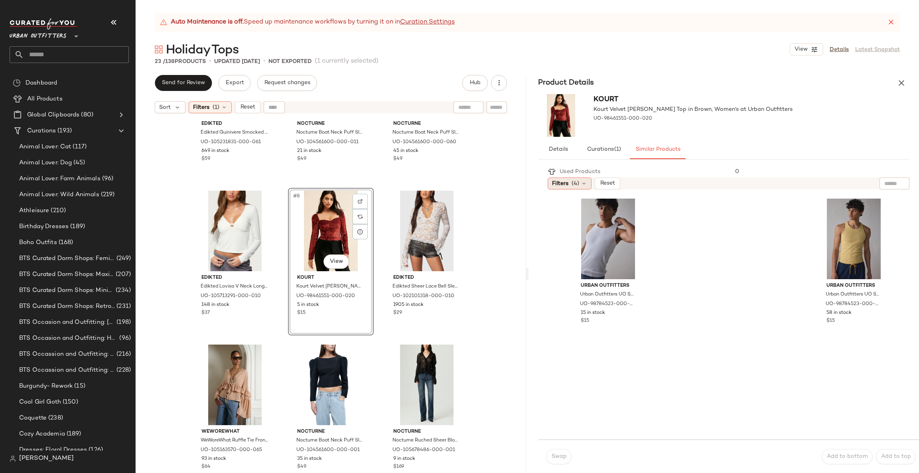
click at [577, 182] on span "(4)" at bounding box center [576, 184] width 8 height 8
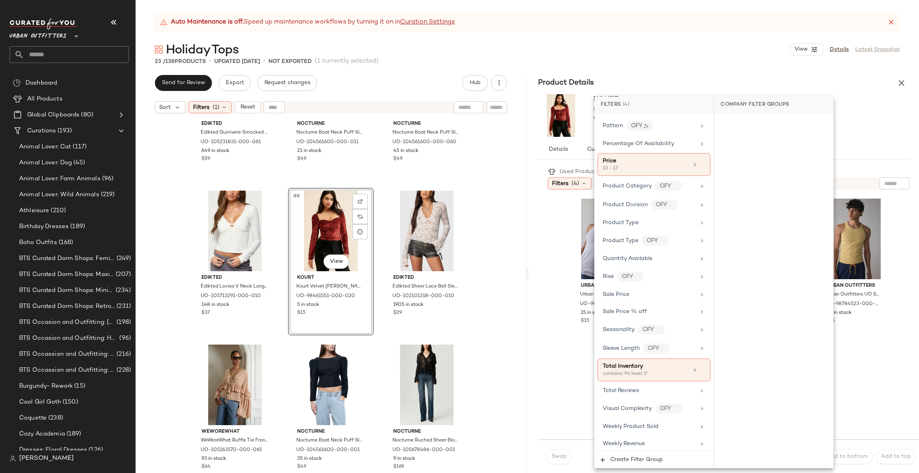
scroll to position [571, 0]
click at [701, 365] on icon at bounding box center [703, 368] width 6 height 6
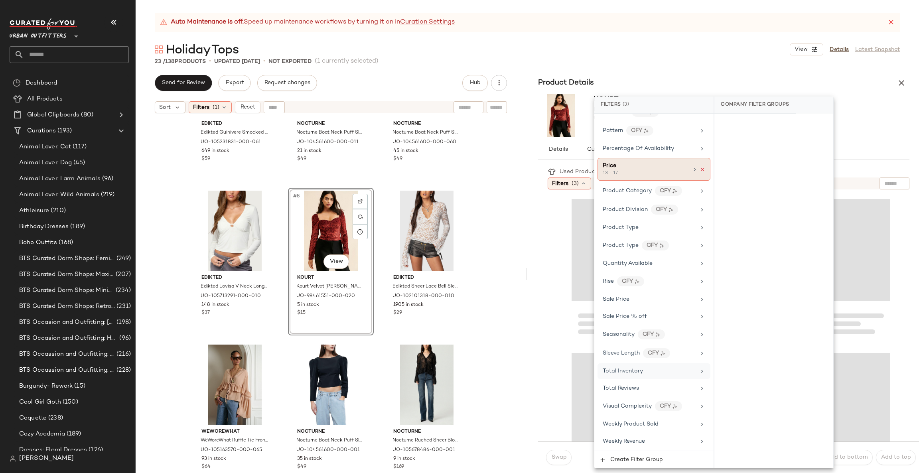
click at [700, 167] on icon at bounding box center [703, 170] width 6 height 6
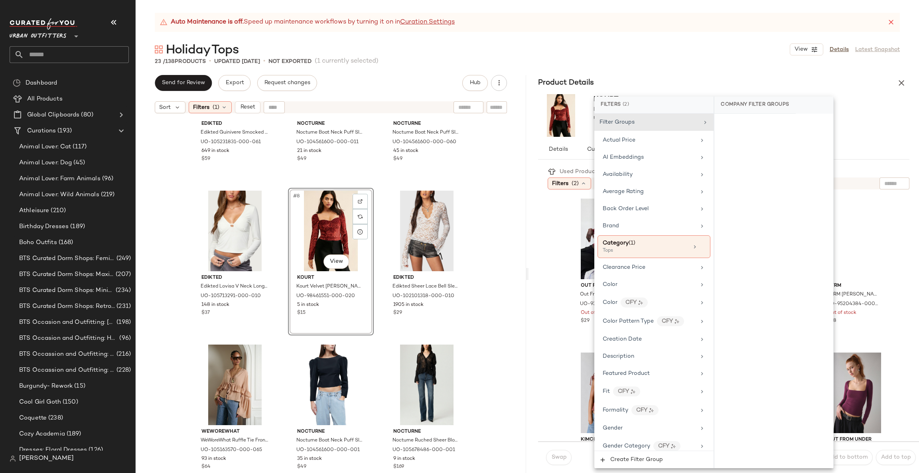
scroll to position [221, 0]
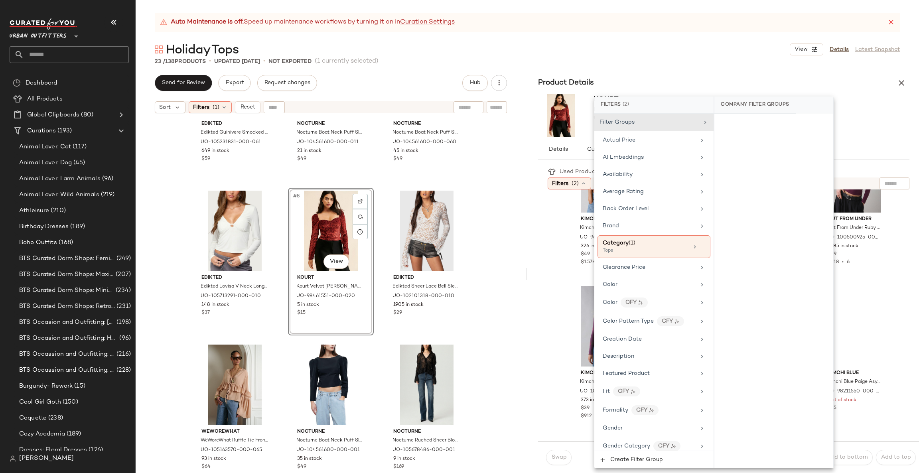
click at [906, 291] on div "Out From Under Out From Under [PERSON_NAME] Lace Long Sleeve Top in Maroon, Wom…" at bounding box center [733, 316] width 371 height 252
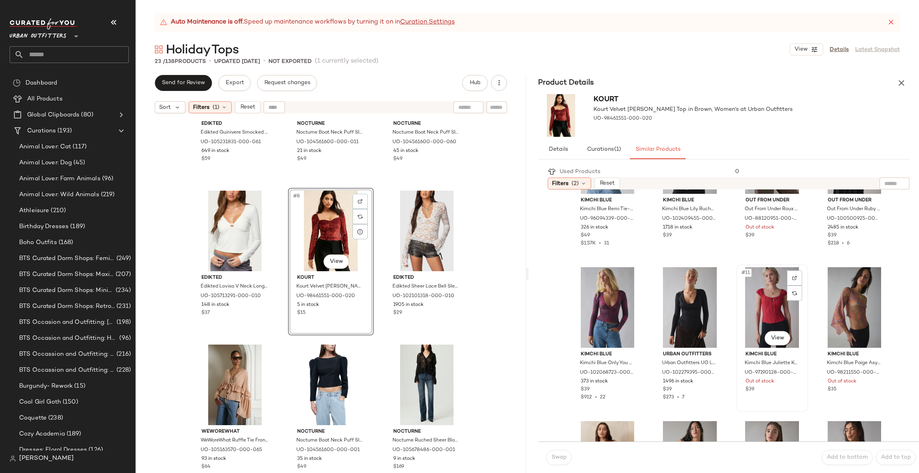
scroll to position [479, 0]
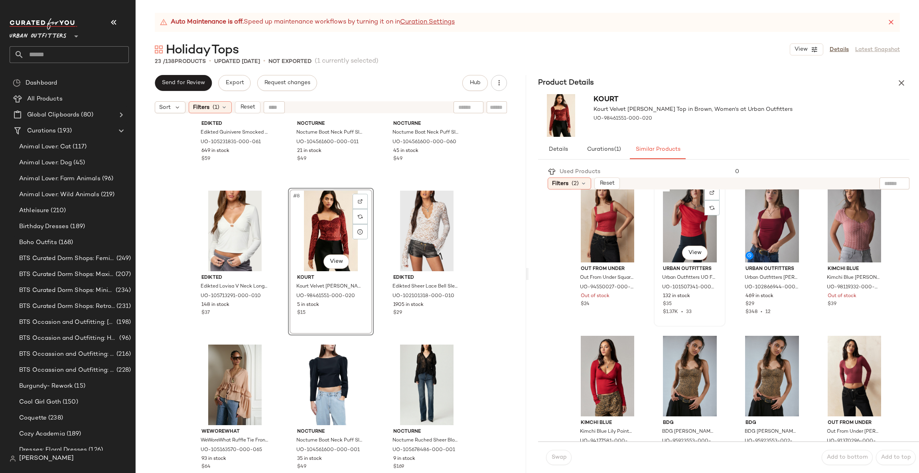
click at [677, 218] on div "#14 View" at bounding box center [690, 222] width 66 height 81
click at [565, 456] on span "Swap" at bounding box center [559, 457] width 16 height 6
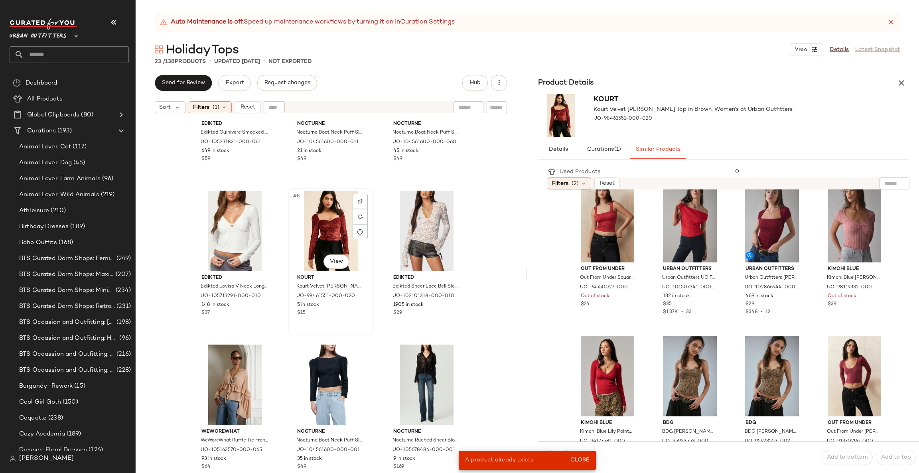
click at [322, 217] on div "#8 View" at bounding box center [331, 231] width 80 height 81
click at [609, 367] on div "#17 View" at bounding box center [608, 376] width 66 height 81
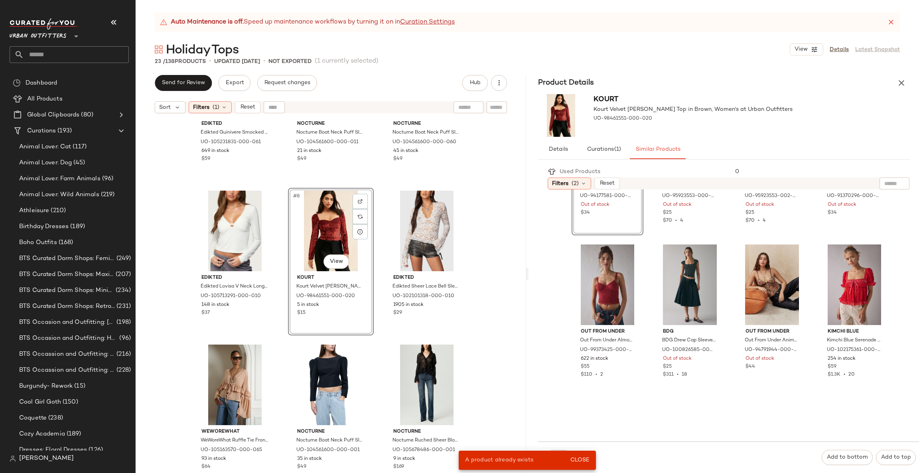
scroll to position [705, 0]
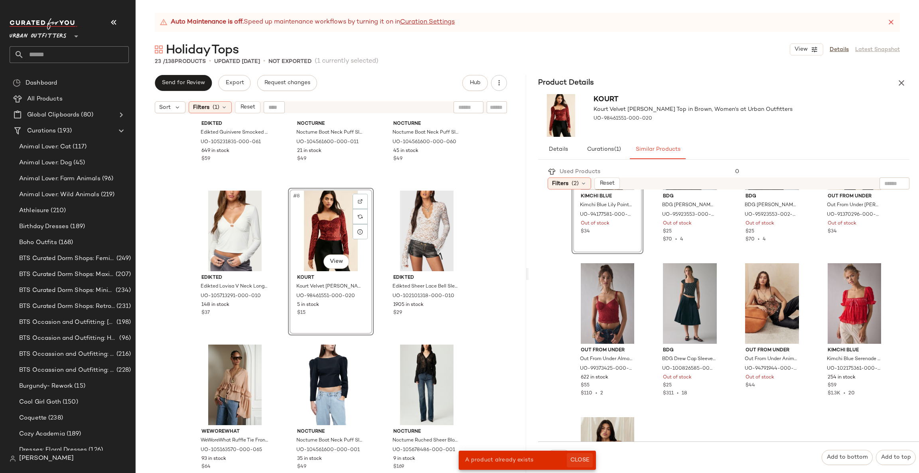
click at [585, 459] on span "Close" at bounding box center [580, 460] width 20 height 6
click at [566, 454] on span "Swap" at bounding box center [559, 457] width 16 height 6
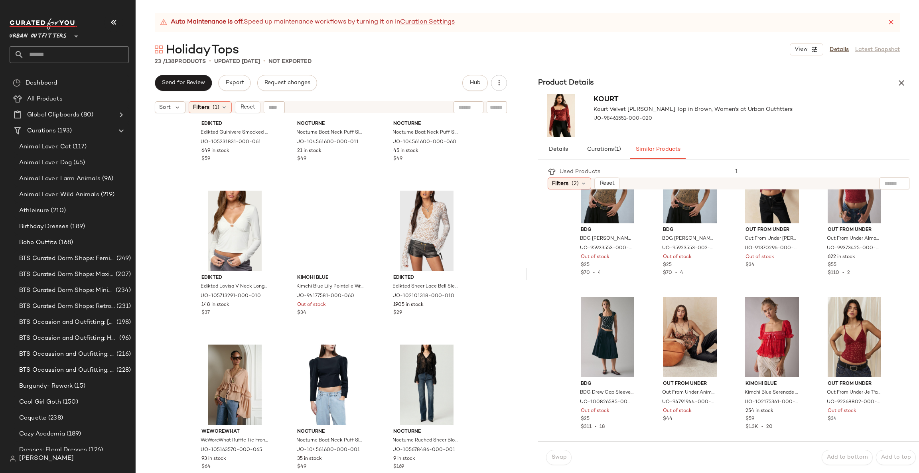
scroll to position [671, 0]
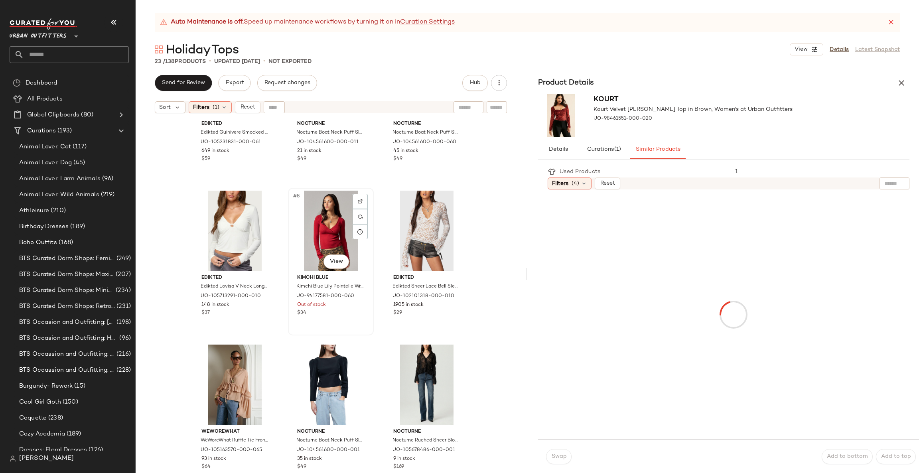
click at [339, 232] on div "#8 View" at bounding box center [331, 231] width 80 height 81
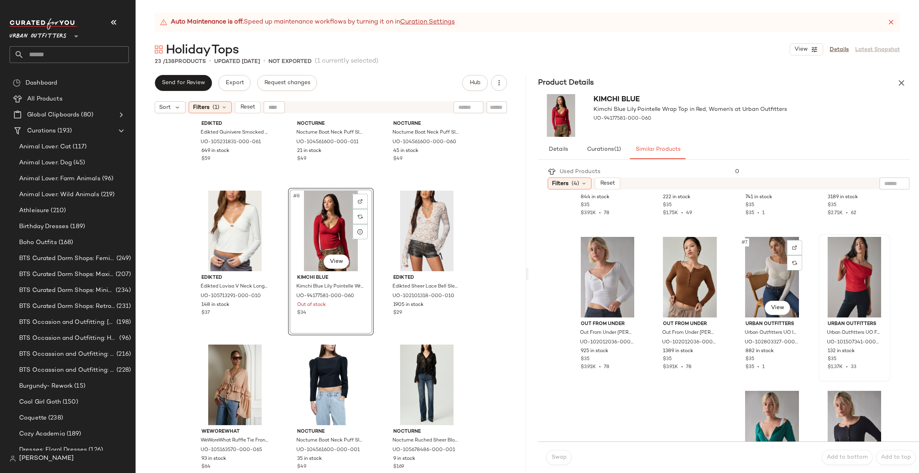
scroll to position [120, 0]
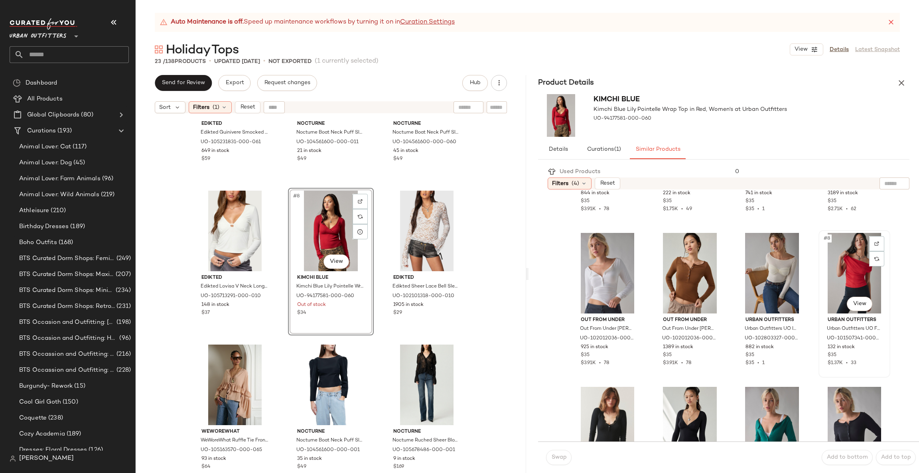
click at [839, 288] on div "#8 View" at bounding box center [855, 273] width 66 height 81
click at [552, 456] on span "Swap" at bounding box center [559, 457] width 16 height 6
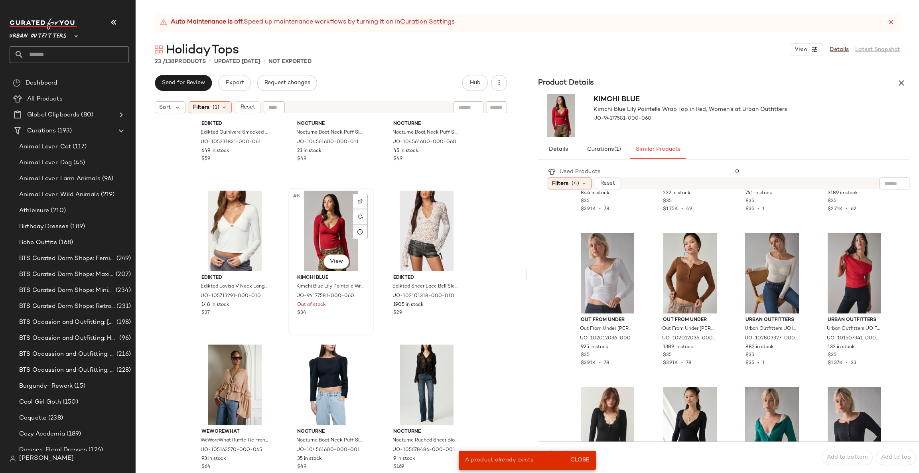
click at [320, 224] on div "#8 View" at bounding box center [331, 231] width 80 height 81
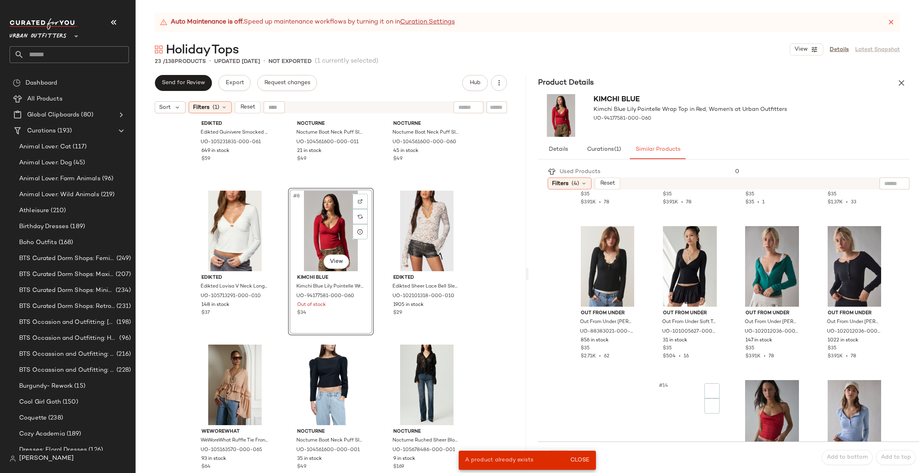
scroll to position [479, 0]
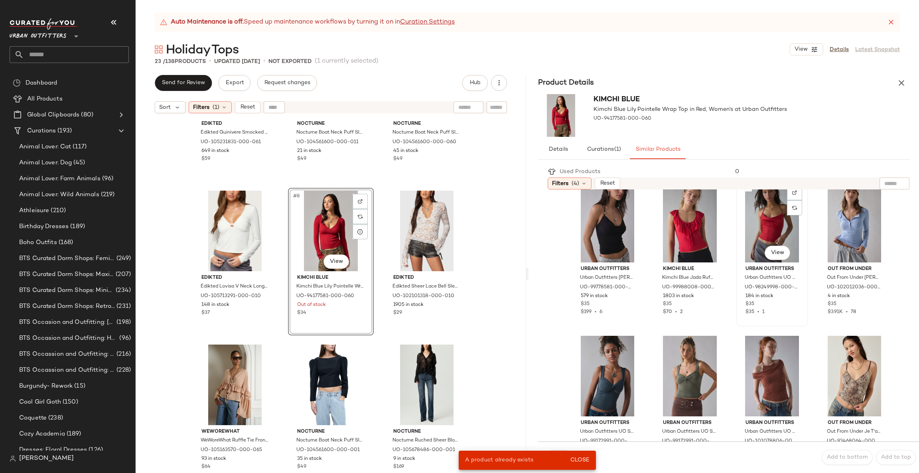
click at [748, 215] on div "#15 View" at bounding box center [772, 222] width 66 height 81
click at [583, 456] on button "Close" at bounding box center [580, 460] width 26 height 14
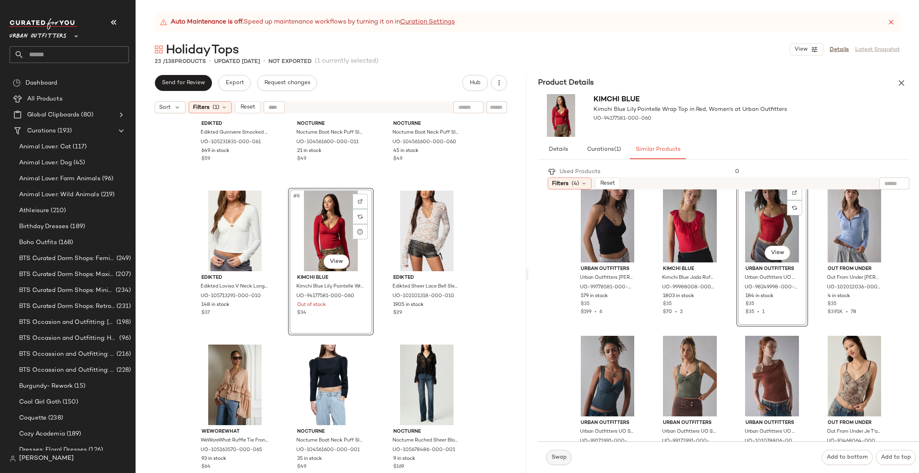
click at [555, 453] on button "Swap" at bounding box center [559, 457] width 26 height 15
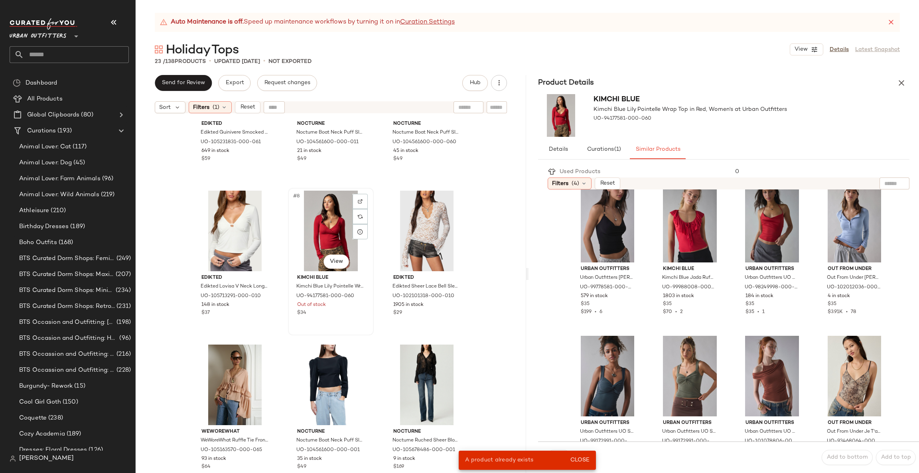
click at [313, 233] on div "#8 View" at bounding box center [331, 231] width 80 height 81
click at [676, 229] on div "#14 View" at bounding box center [690, 222] width 66 height 81
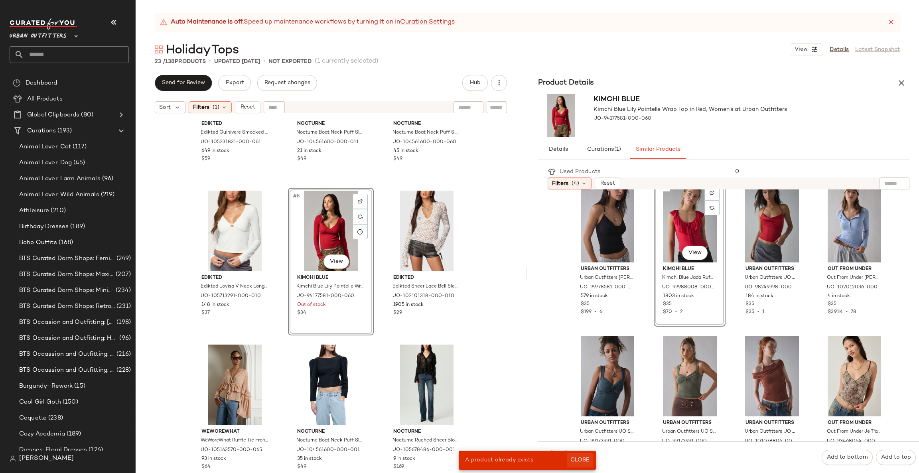
click at [574, 460] on span "Close" at bounding box center [580, 460] width 20 height 6
click at [557, 458] on span "Swap" at bounding box center [559, 457] width 16 height 6
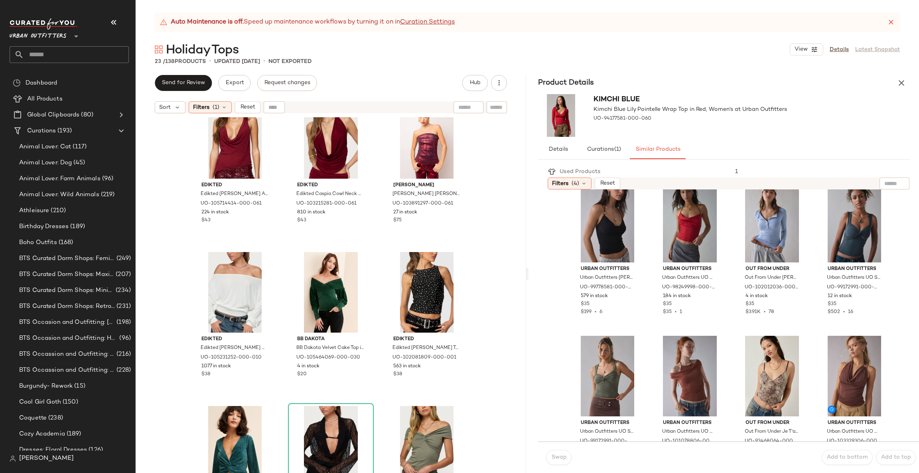
scroll to position [724, 0]
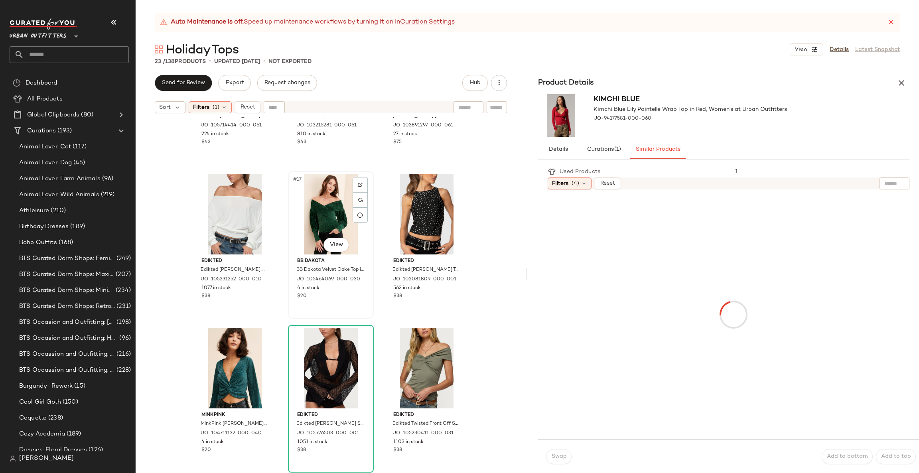
click at [330, 222] on div "#17 View" at bounding box center [331, 214] width 80 height 81
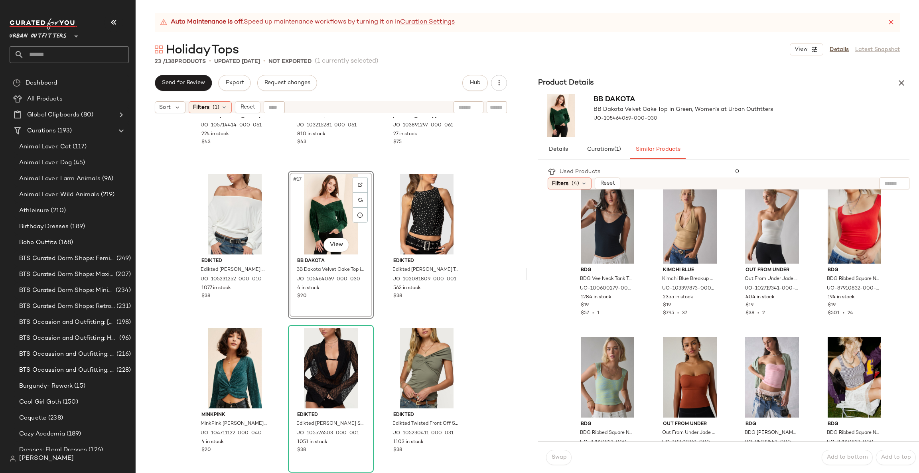
scroll to position [479, 0]
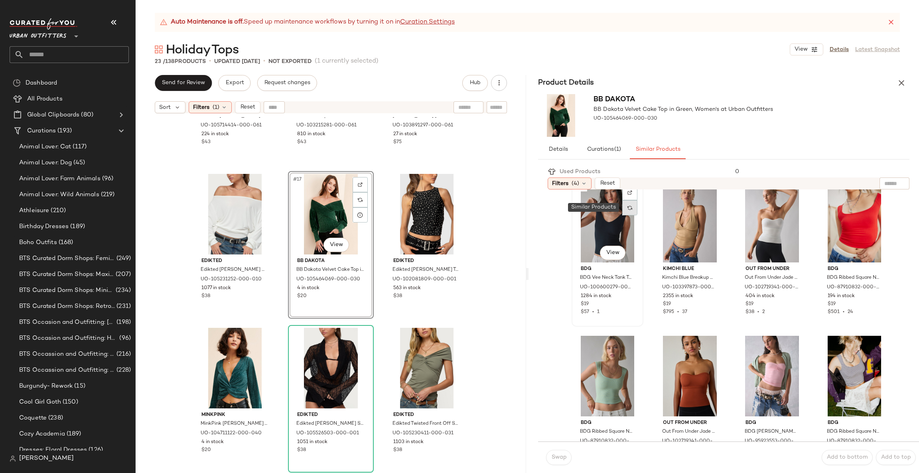
click at [631, 207] on img at bounding box center [630, 207] width 5 height 5
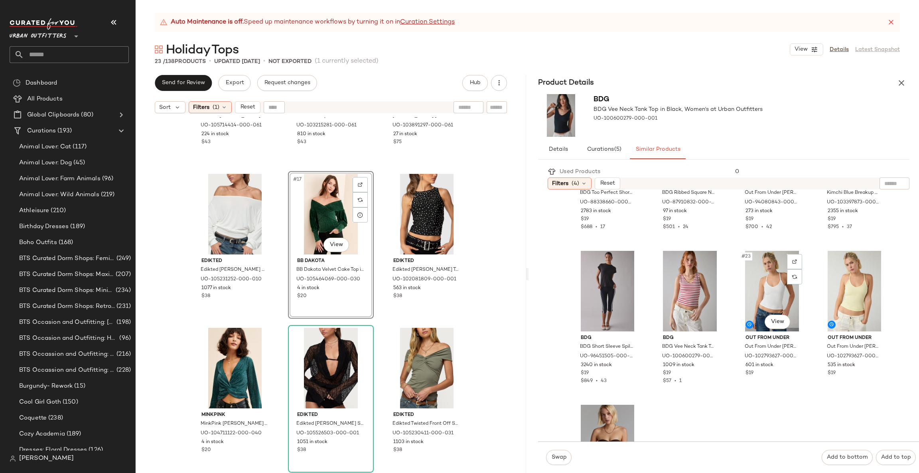
scroll to position [825, 0]
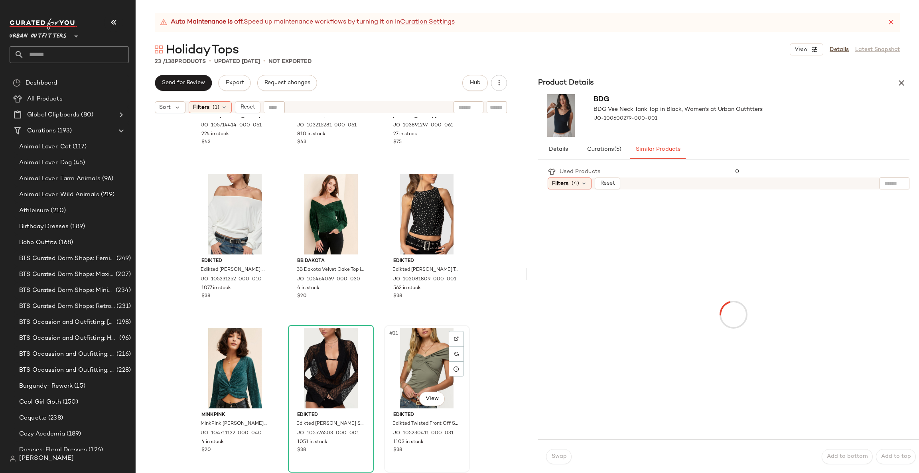
click at [415, 365] on div "#21 View" at bounding box center [427, 368] width 80 height 81
click at [324, 219] on div "#17 View" at bounding box center [331, 214] width 80 height 81
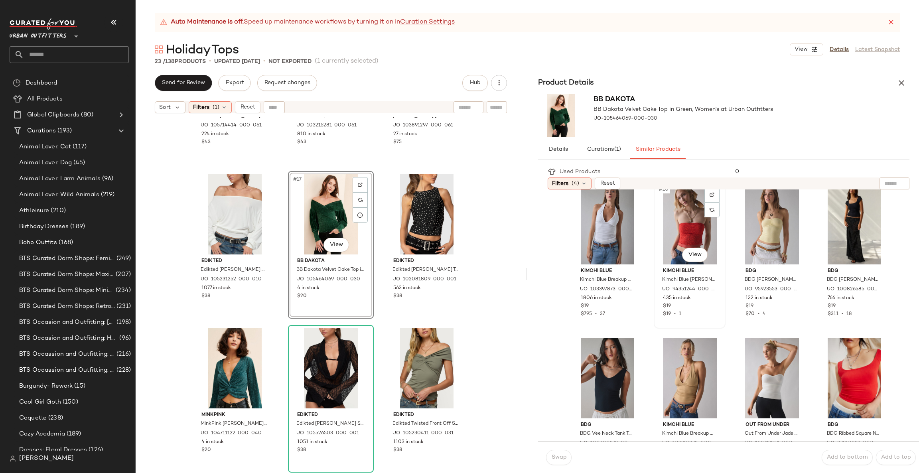
scroll to position [359, 0]
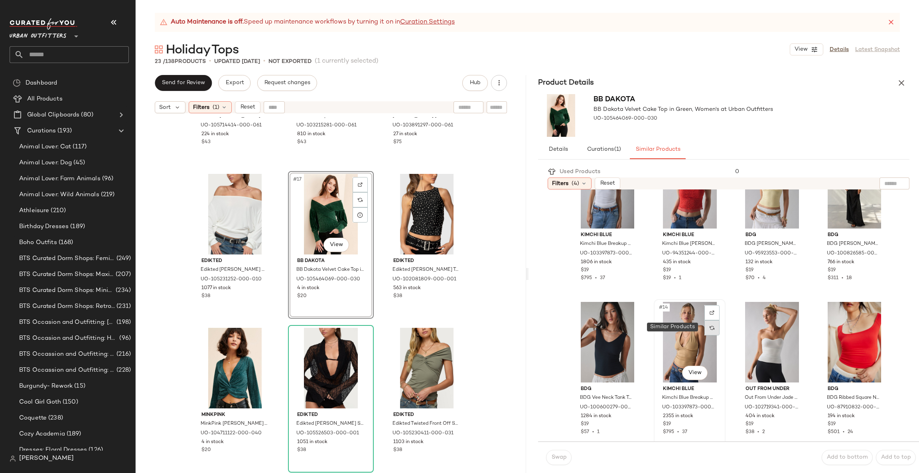
click at [708, 323] on div at bounding box center [712, 327] width 15 height 15
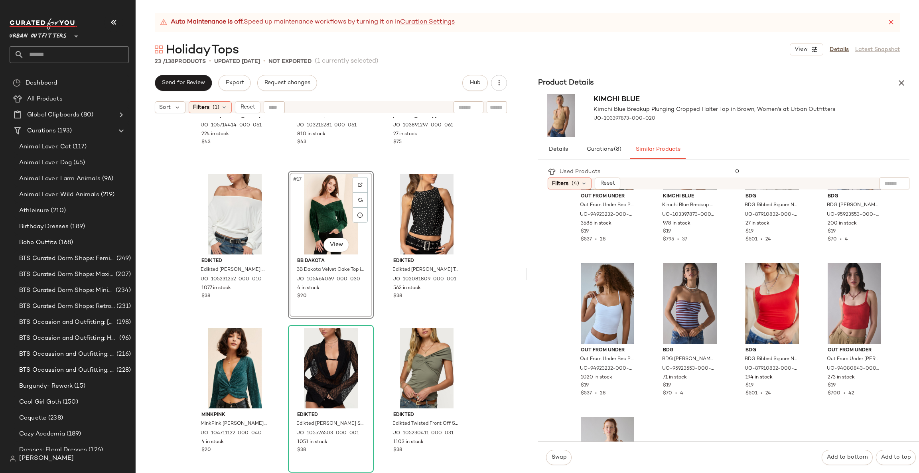
scroll to position [346, 0]
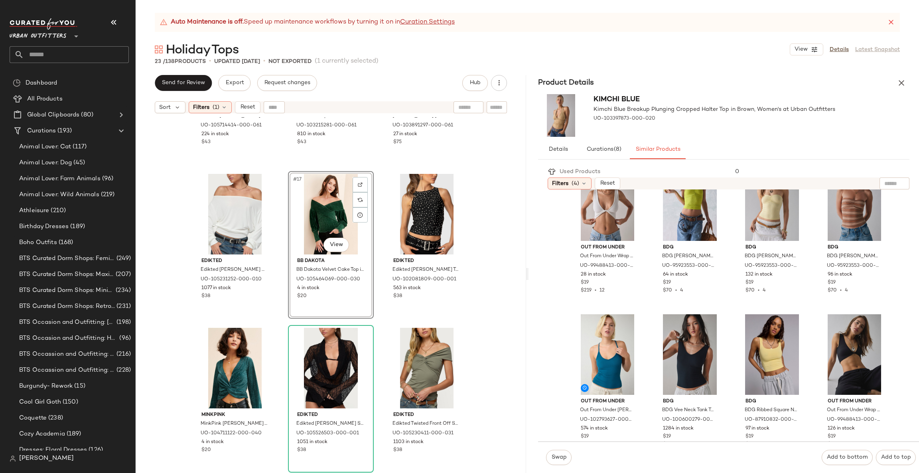
click at [331, 203] on div "#17 View" at bounding box center [331, 214] width 80 height 81
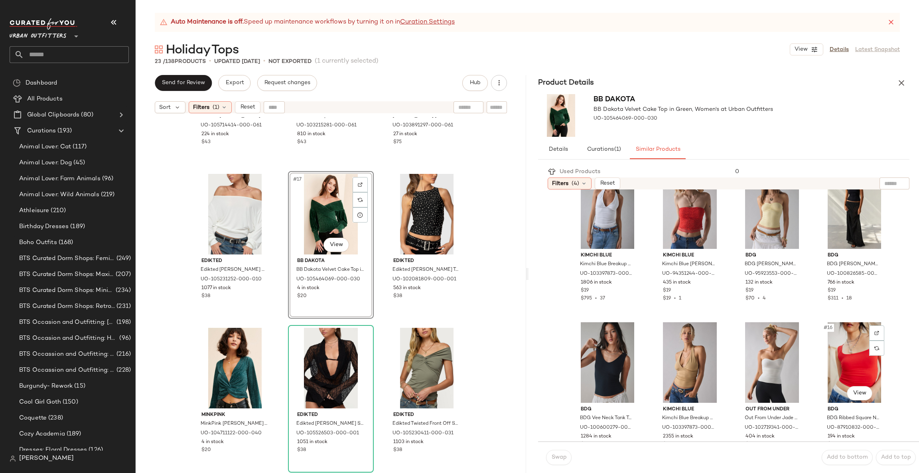
scroll to position [479, 0]
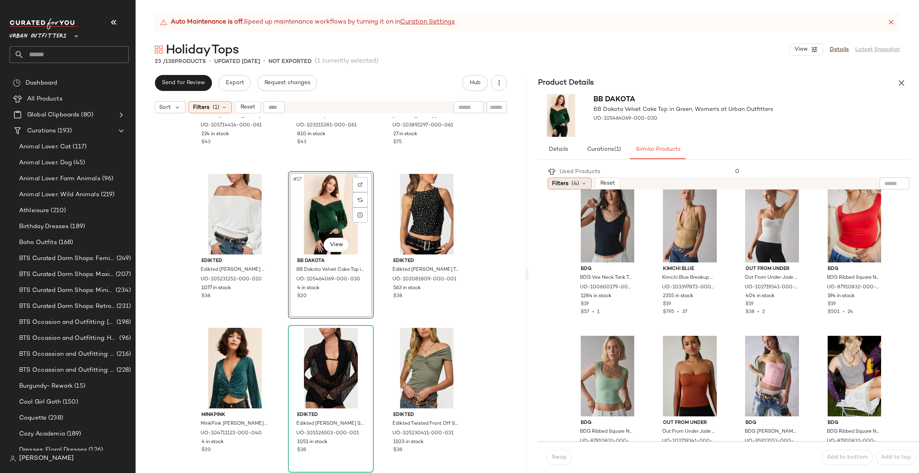
click at [565, 187] on span "Filters" at bounding box center [560, 184] width 16 height 8
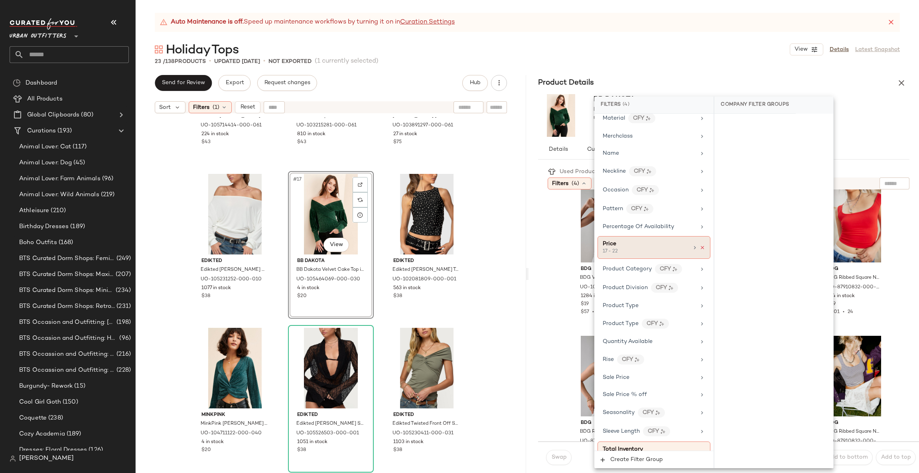
click at [700, 251] on icon at bounding box center [703, 248] width 6 height 6
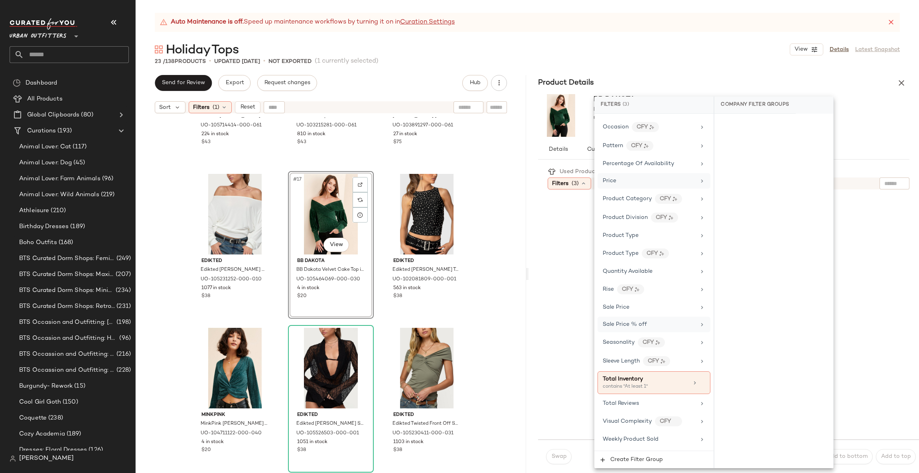
scroll to position [563, 0]
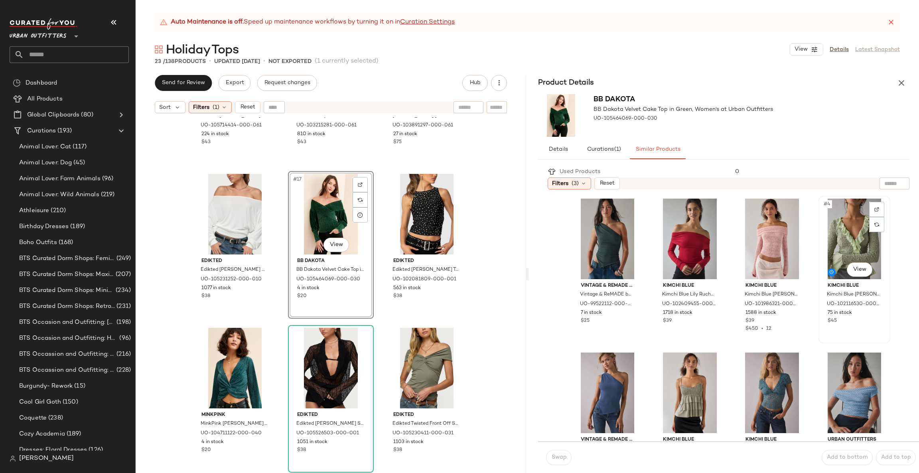
click at [849, 234] on div "#4 View" at bounding box center [855, 239] width 66 height 81
click at [564, 463] on button "Swap" at bounding box center [559, 457] width 26 height 15
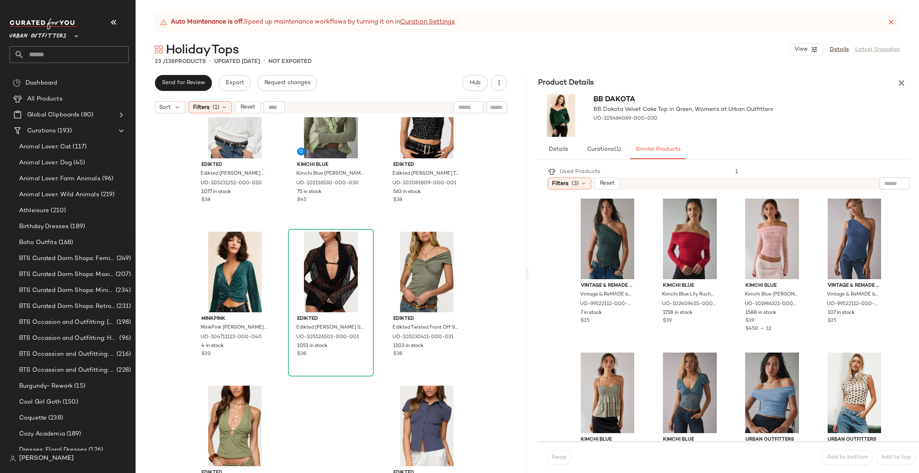
scroll to position [857, 0]
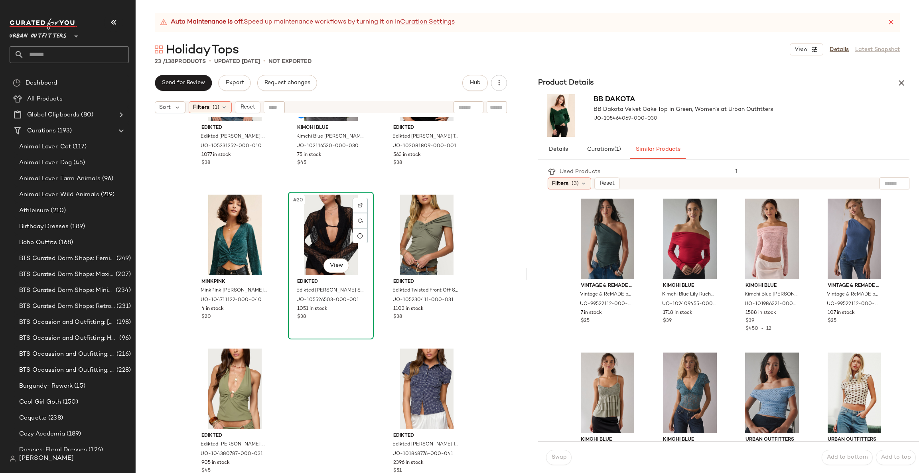
click at [338, 241] on div "#20 View" at bounding box center [331, 235] width 80 height 81
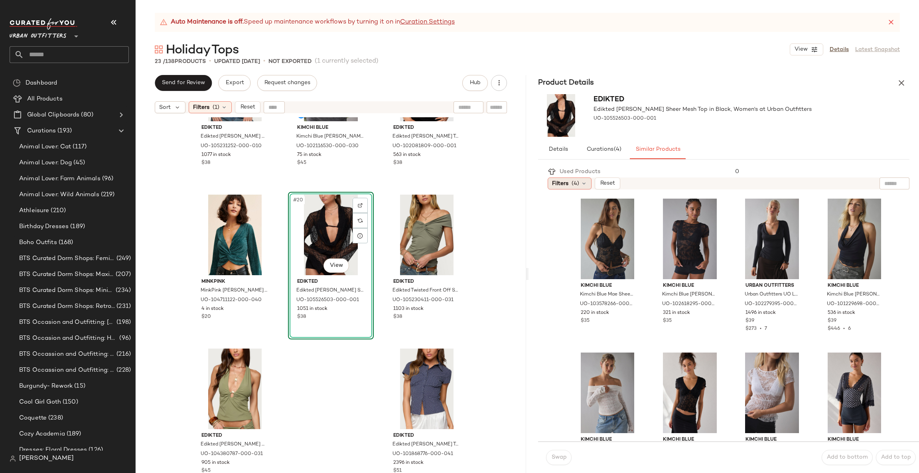
click at [573, 187] on span "(4)" at bounding box center [576, 184] width 8 height 8
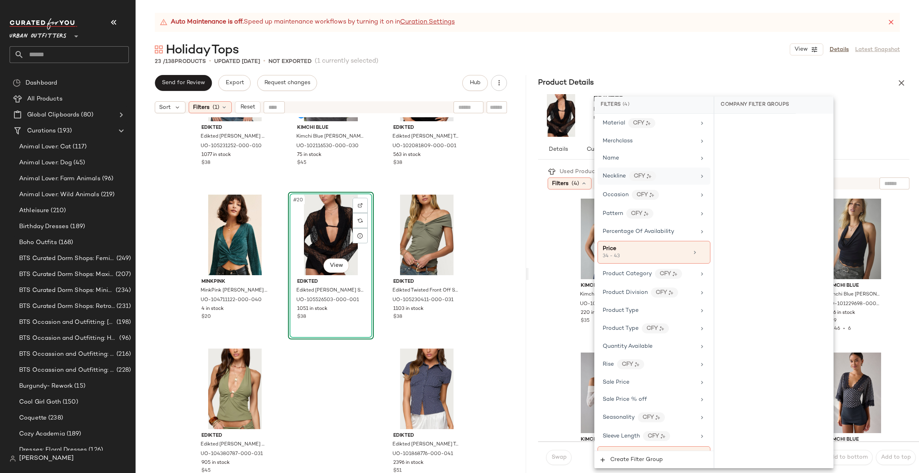
scroll to position [479, 0]
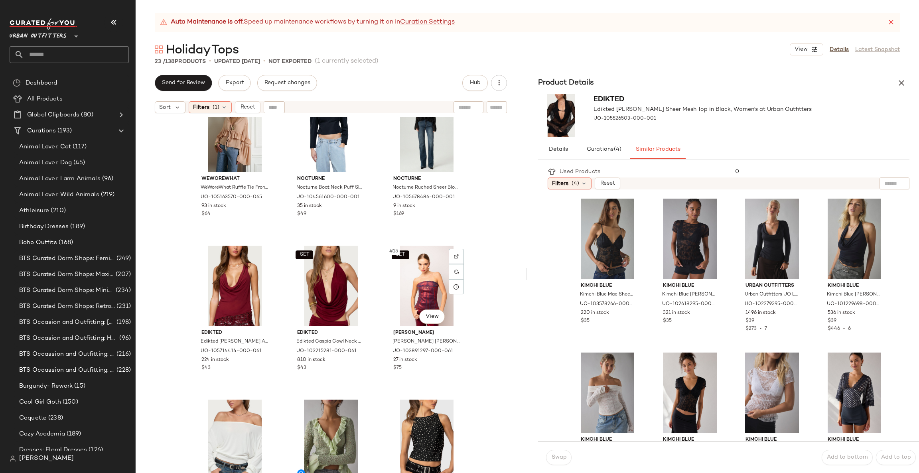
scroll to position [857, 0]
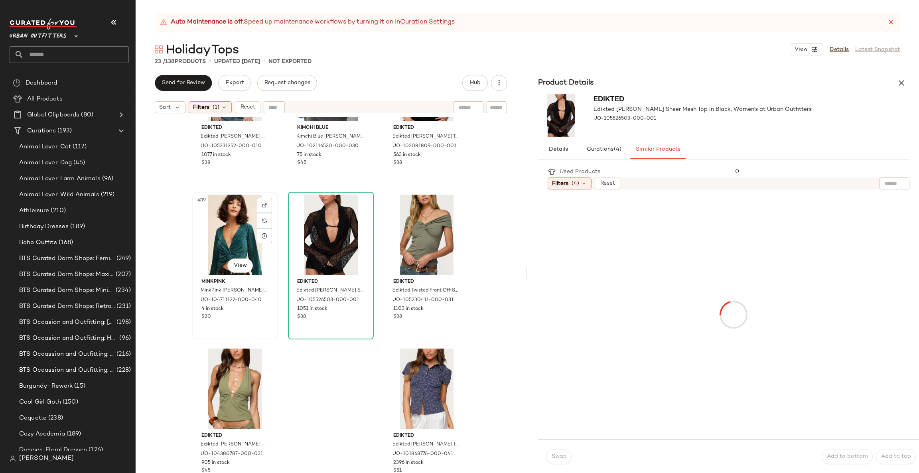
click at [217, 217] on div "#19 View" at bounding box center [235, 235] width 80 height 81
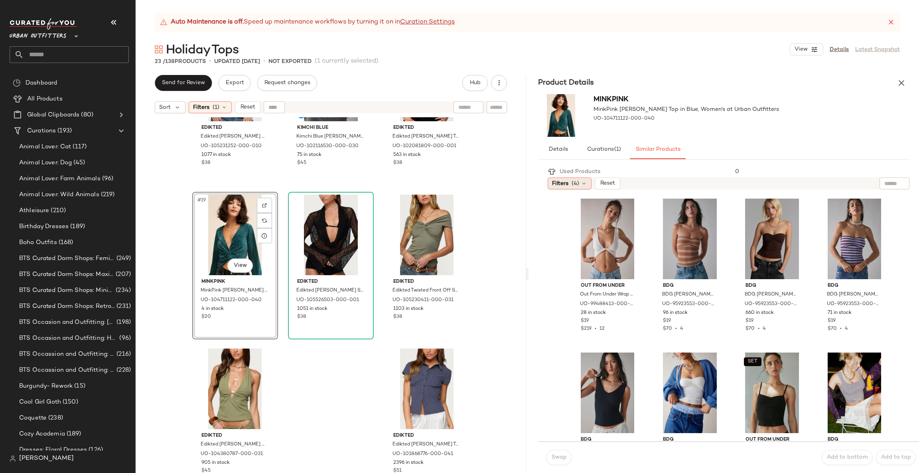
click at [571, 184] on div "Filters (4)" at bounding box center [570, 184] width 44 height 12
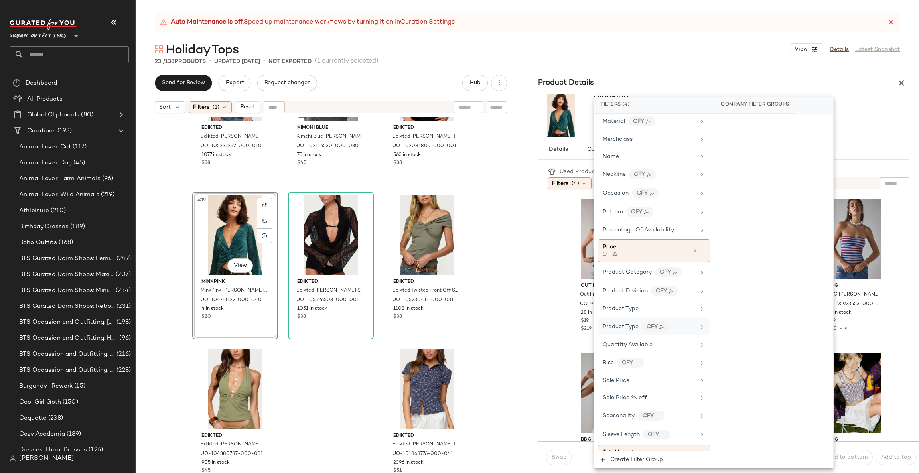
scroll to position [479, 0]
click at [702, 251] on icon at bounding box center [703, 248] width 6 height 6
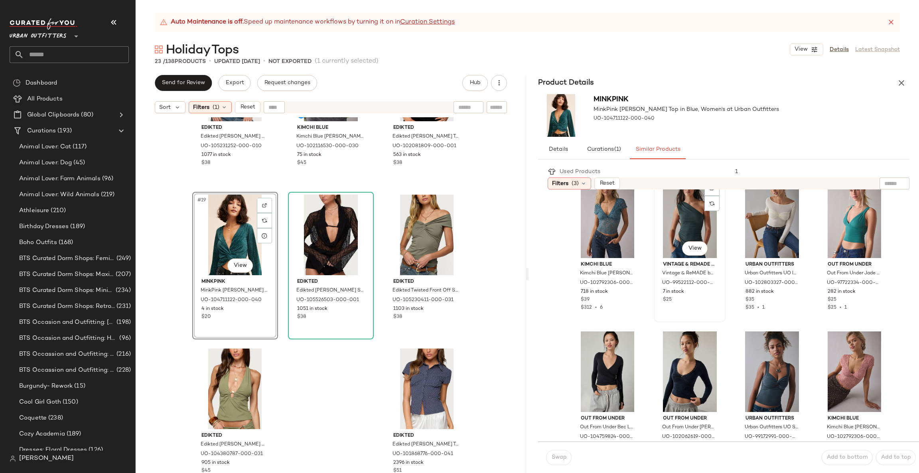
scroll to position [0, 0]
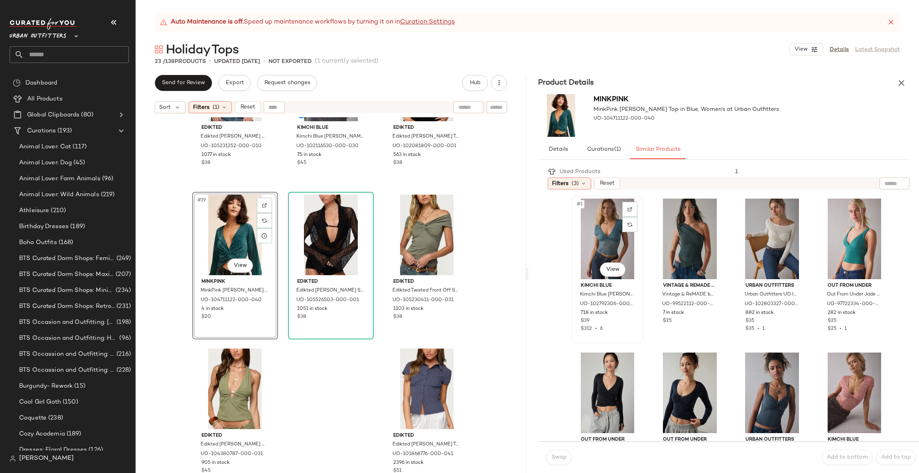
click at [612, 243] on div "#1 View" at bounding box center [608, 239] width 66 height 81
click at [562, 454] on span "Swap" at bounding box center [559, 457] width 16 height 6
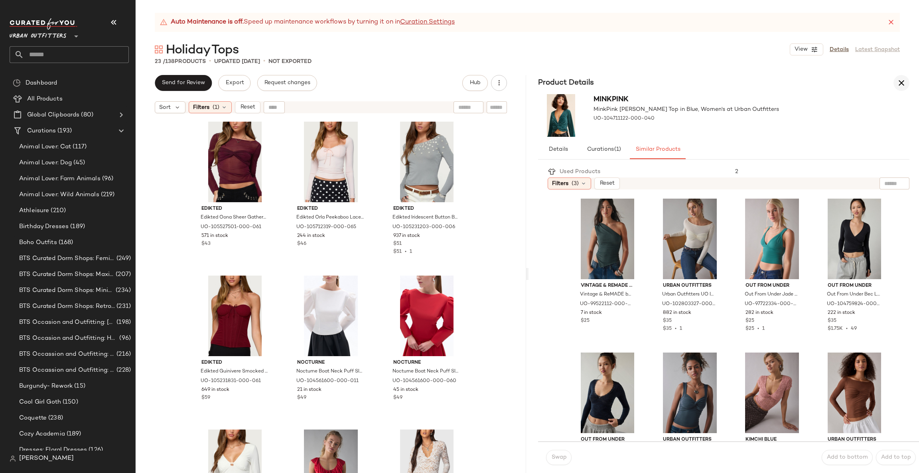
click at [897, 83] on icon "button" at bounding box center [902, 83] width 10 height 10
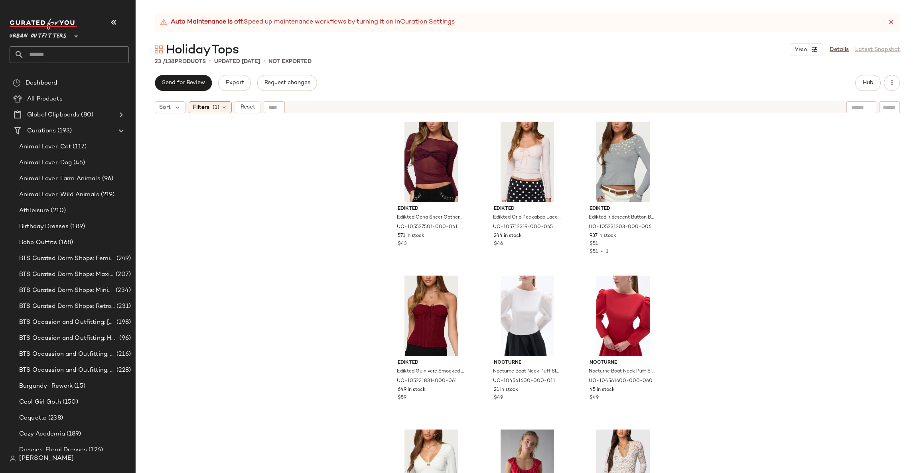
click at [884, 18] on div "Auto Maintenance is off. Speed up maintenance workflows by turning it on in Cur…" at bounding box center [527, 22] width 745 height 19
click at [219, 106] on span "(1)" at bounding box center [216, 107] width 7 height 8
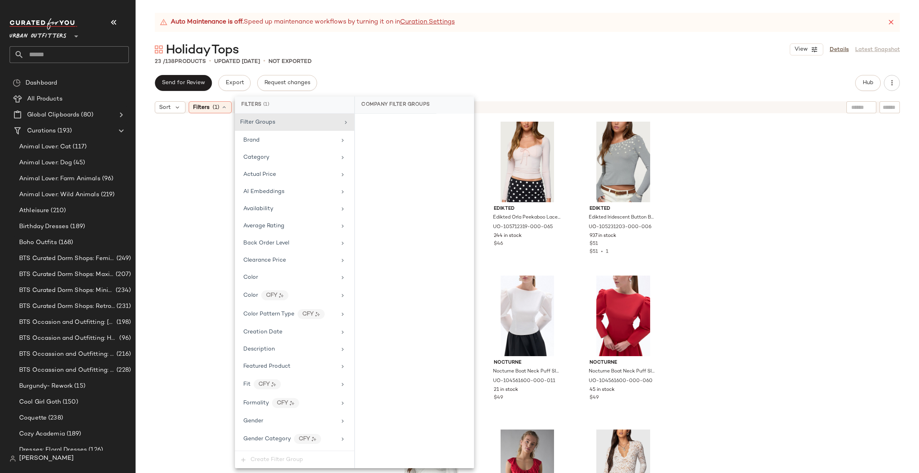
click at [154, 186] on div "Edikted Edikted Oona Sheer Gathered Long Sleeve Top in Burgundy, Women's at Urb…" at bounding box center [528, 305] width 784 height 376
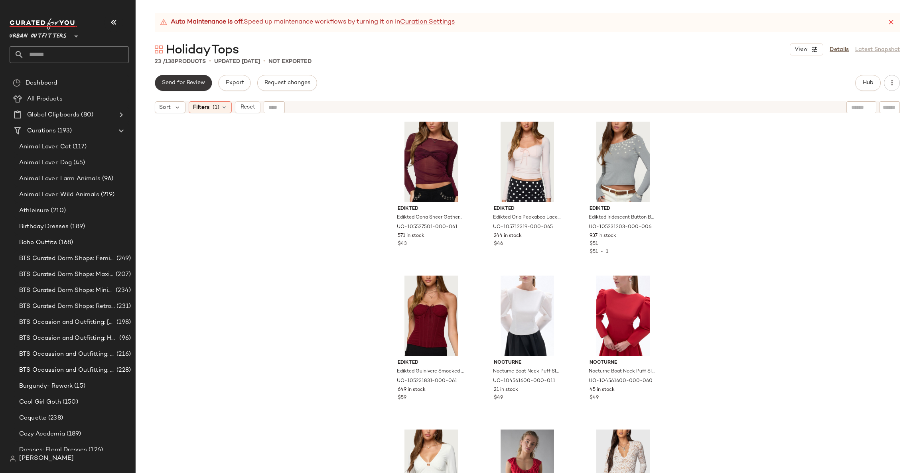
click at [194, 83] on span "Send for Review" at bounding box center [183, 83] width 43 height 6
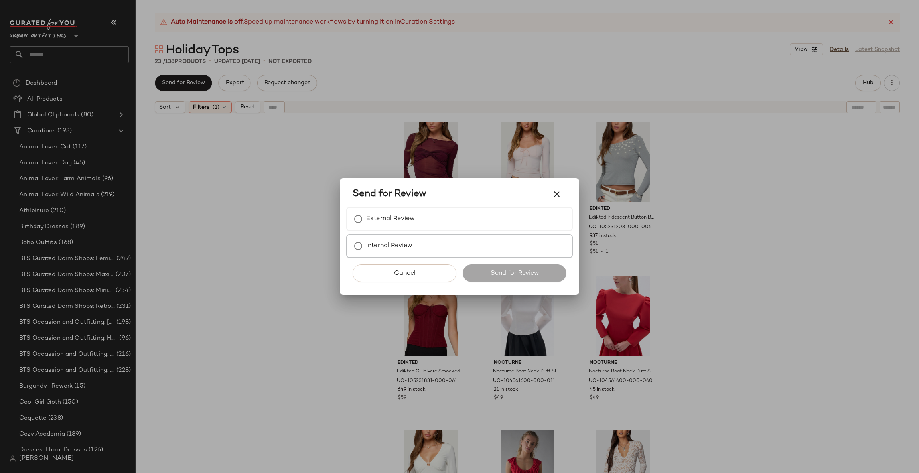
click at [403, 248] on label "Internal Review" at bounding box center [389, 246] width 46 height 16
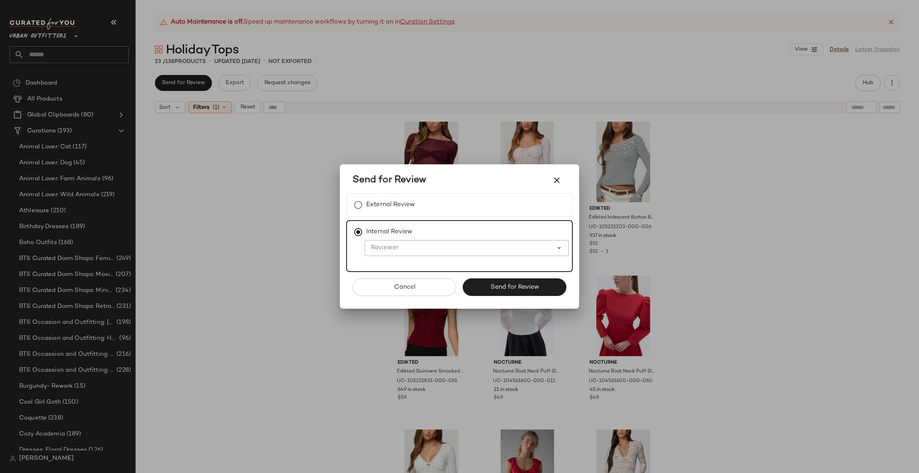
drag, startPoint x: 733, startPoint y: 240, endPoint x: 748, endPoint y: 233, distance: 16.6
click at [733, 241] on div at bounding box center [459, 236] width 919 height 473
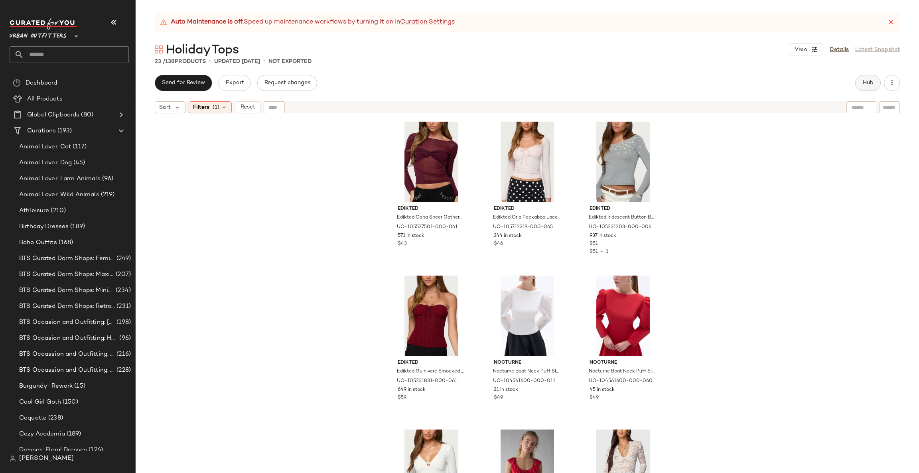
click at [871, 79] on button "Hub" at bounding box center [868, 83] width 26 height 16
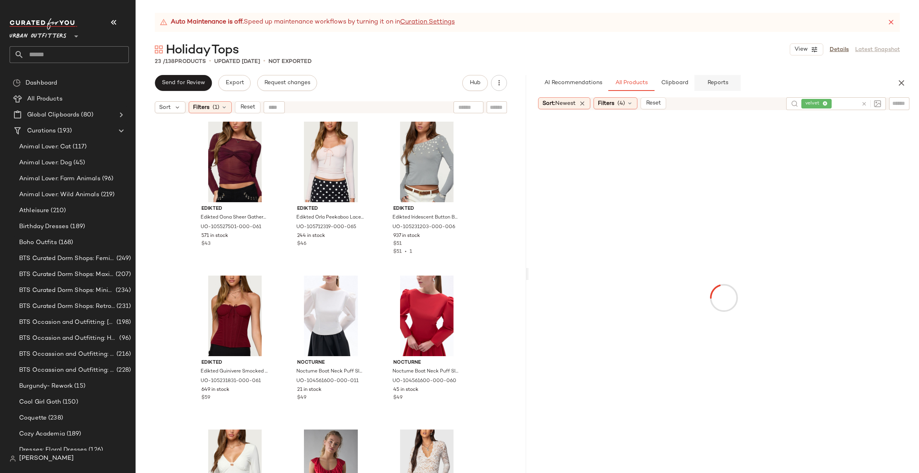
click at [728, 81] on span "Reports" at bounding box center [717, 83] width 21 height 6
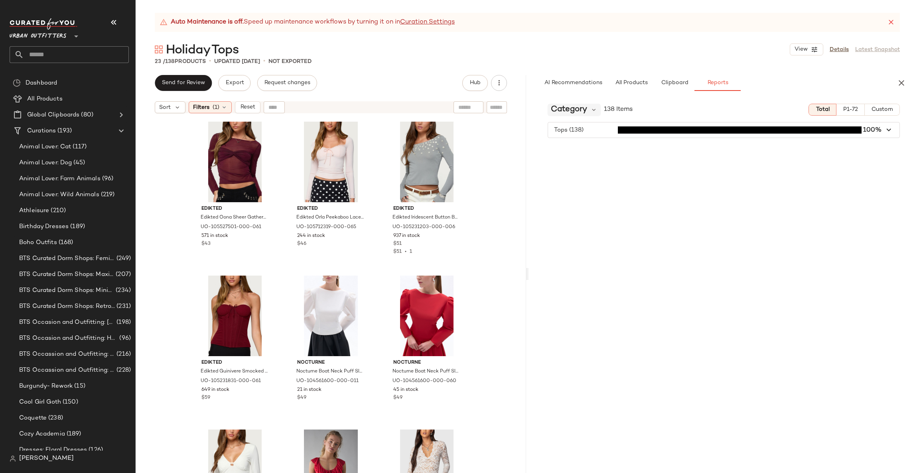
click at [584, 115] on span "Category" at bounding box center [569, 110] width 36 height 12
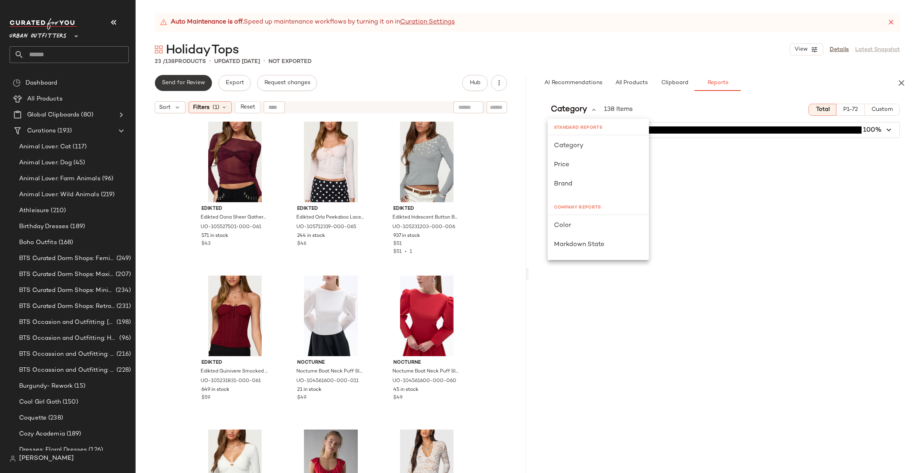
click at [185, 87] on button "Send for Review" at bounding box center [183, 83] width 57 height 16
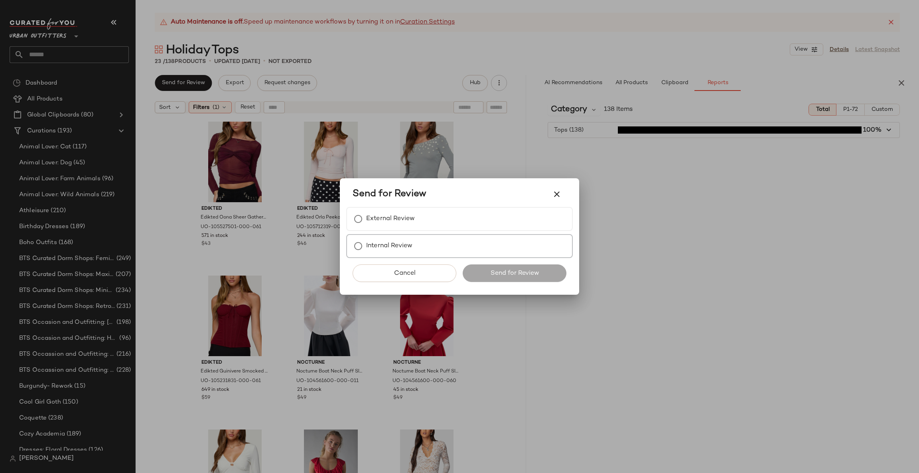
click at [413, 249] on div "Internal Review" at bounding box center [459, 246] width 227 height 24
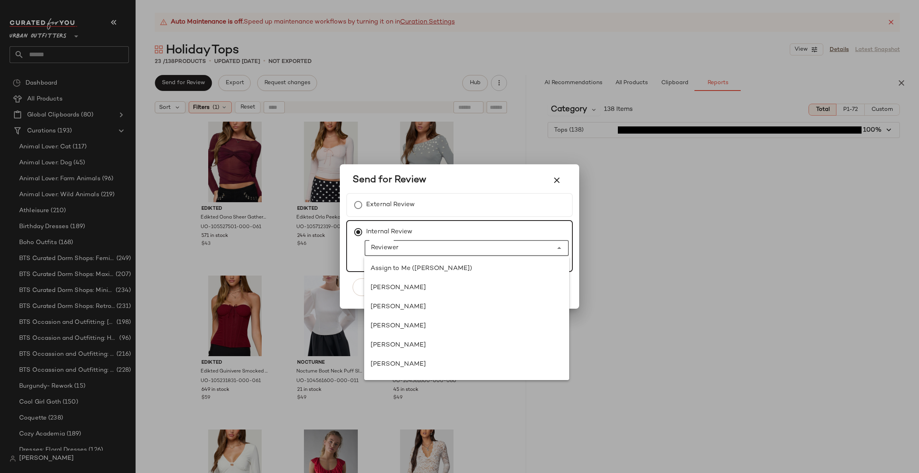
click at [418, 255] on div at bounding box center [459, 248] width 188 height 16
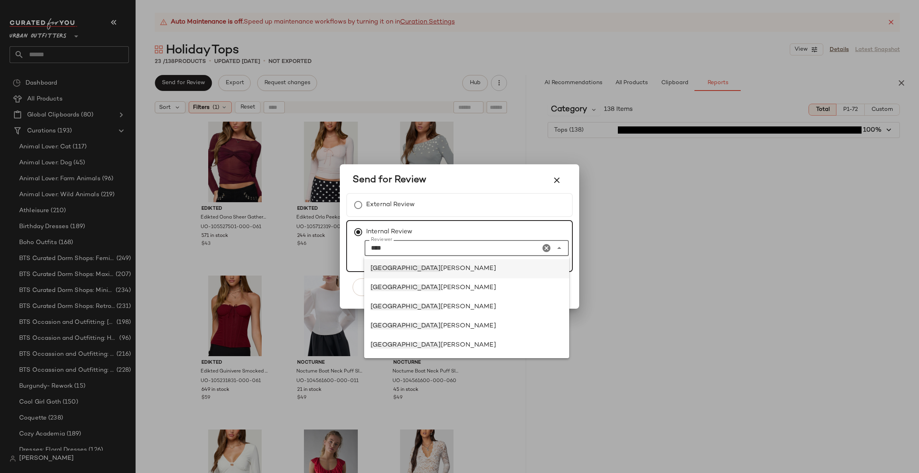
click at [426, 268] on div "jena bloomer" at bounding box center [467, 269] width 192 height 10
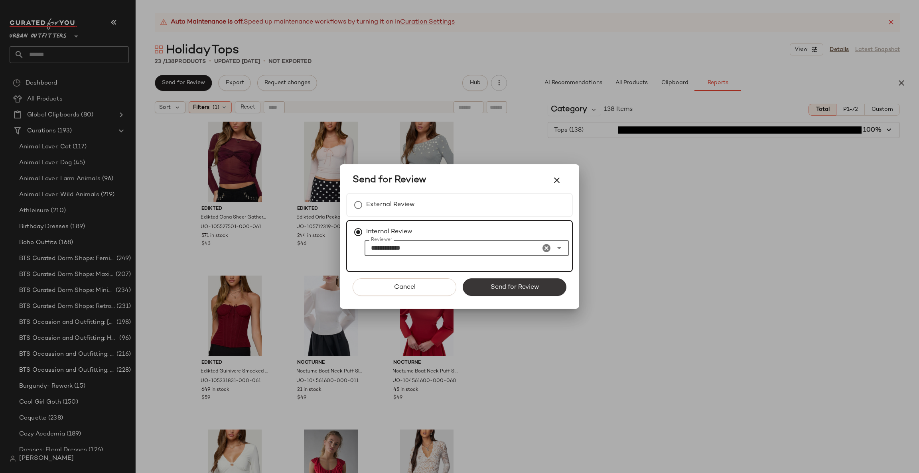
type input "**********"
click at [530, 286] on span "Send for Review" at bounding box center [514, 288] width 49 height 8
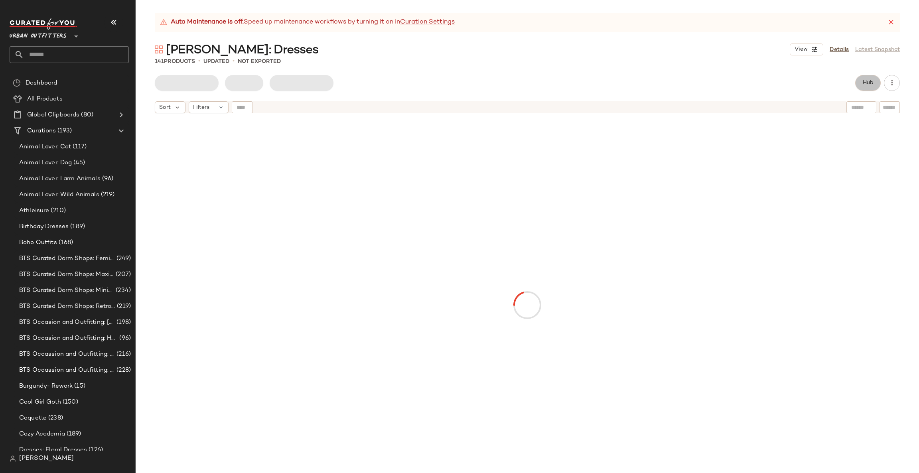
click at [868, 80] on span "Hub" at bounding box center [868, 83] width 11 height 6
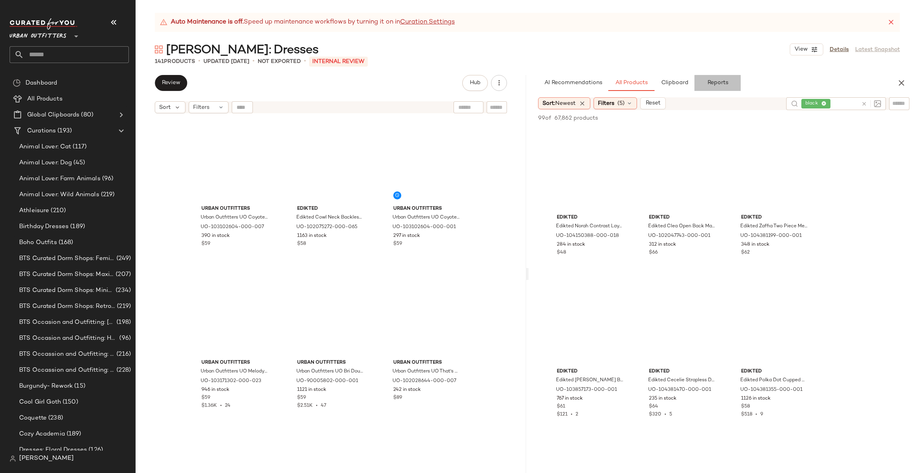
click at [724, 81] on span "Reports" at bounding box center [717, 83] width 21 height 6
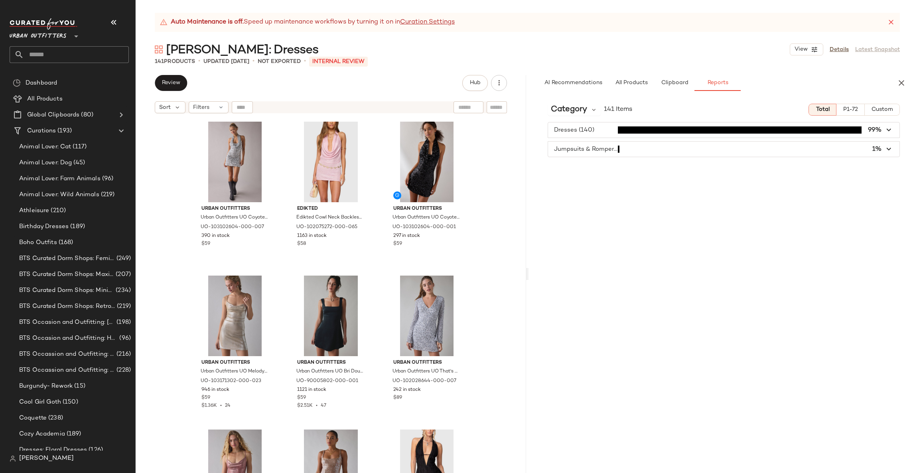
click at [672, 141] on div "Jumpsuits & Rompers (1) 1%" at bounding box center [724, 149] width 352 height 16
click at [667, 148] on span "button" at bounding box center [724, 149] width 352 height 15
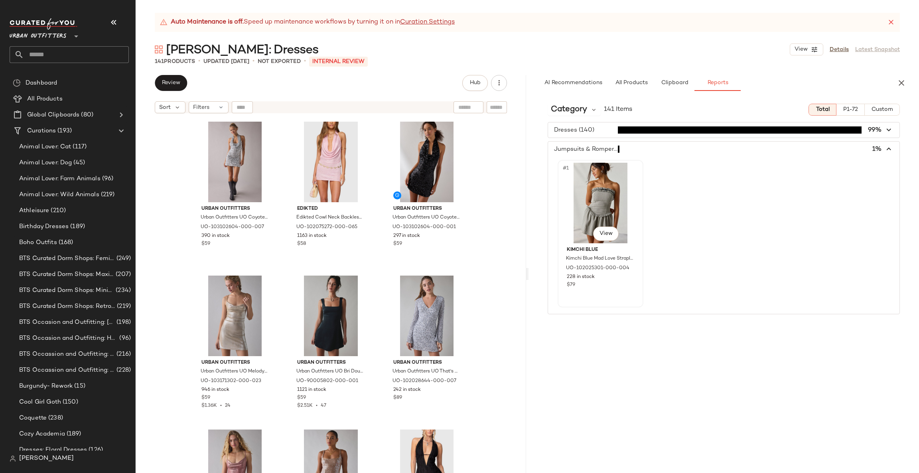
click at [606, 179] on div "#1 View" at bounding box center [601, 203] width 80 height 81
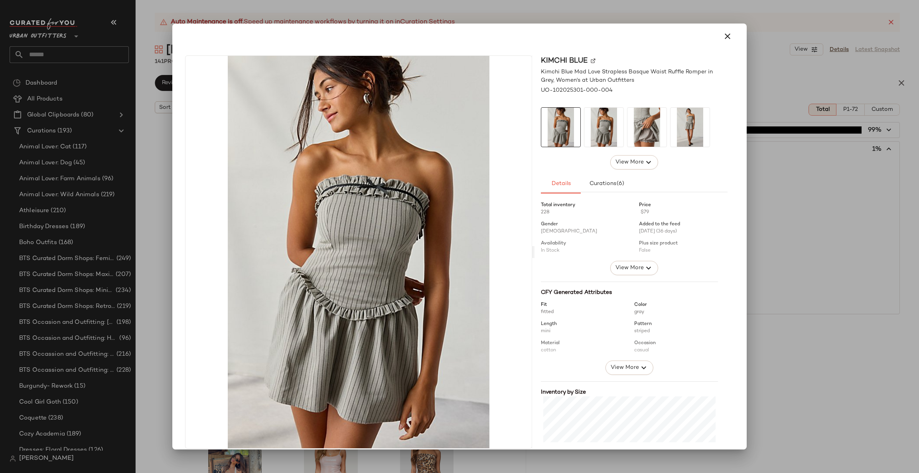
click at [652, 134] on img at bounding box center [647, 127] width 39 height 39
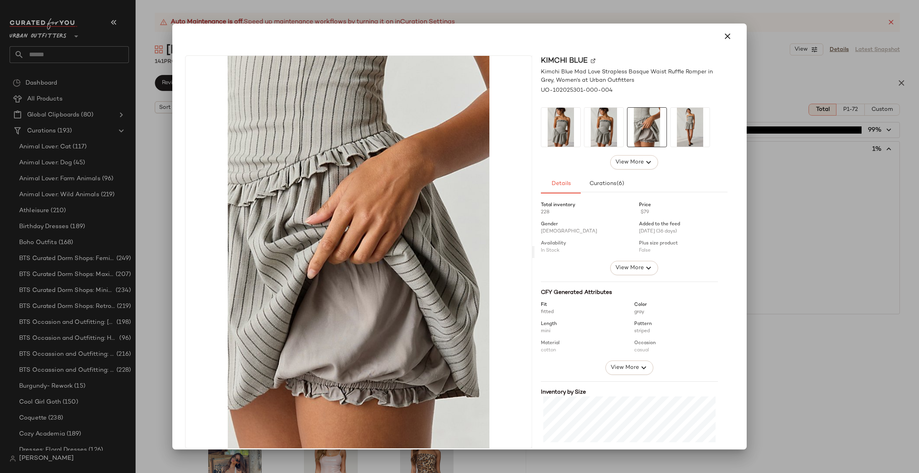
click at [827, 263] on div at bounding box center [459, 236] width 919 height 473
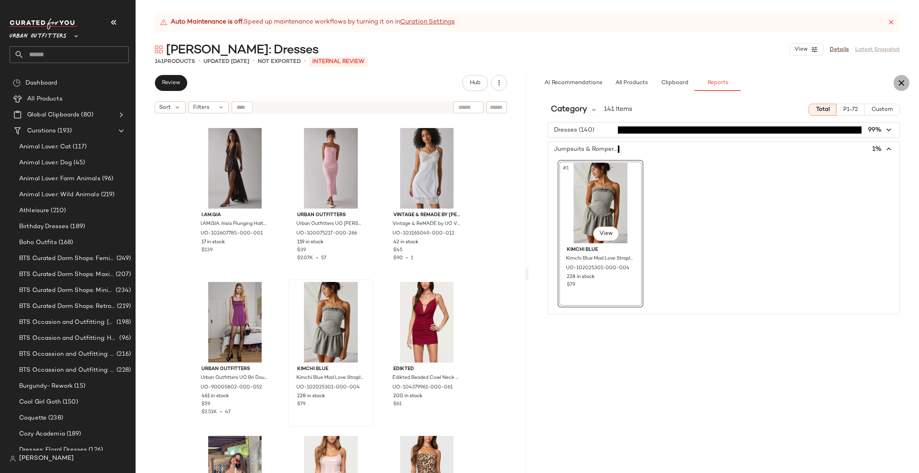
click at [903, 81] on icon "button" at bounding box center [902, 83] width 10 height 10
